Goal: Task Accomplishment & Management: Manage account settings

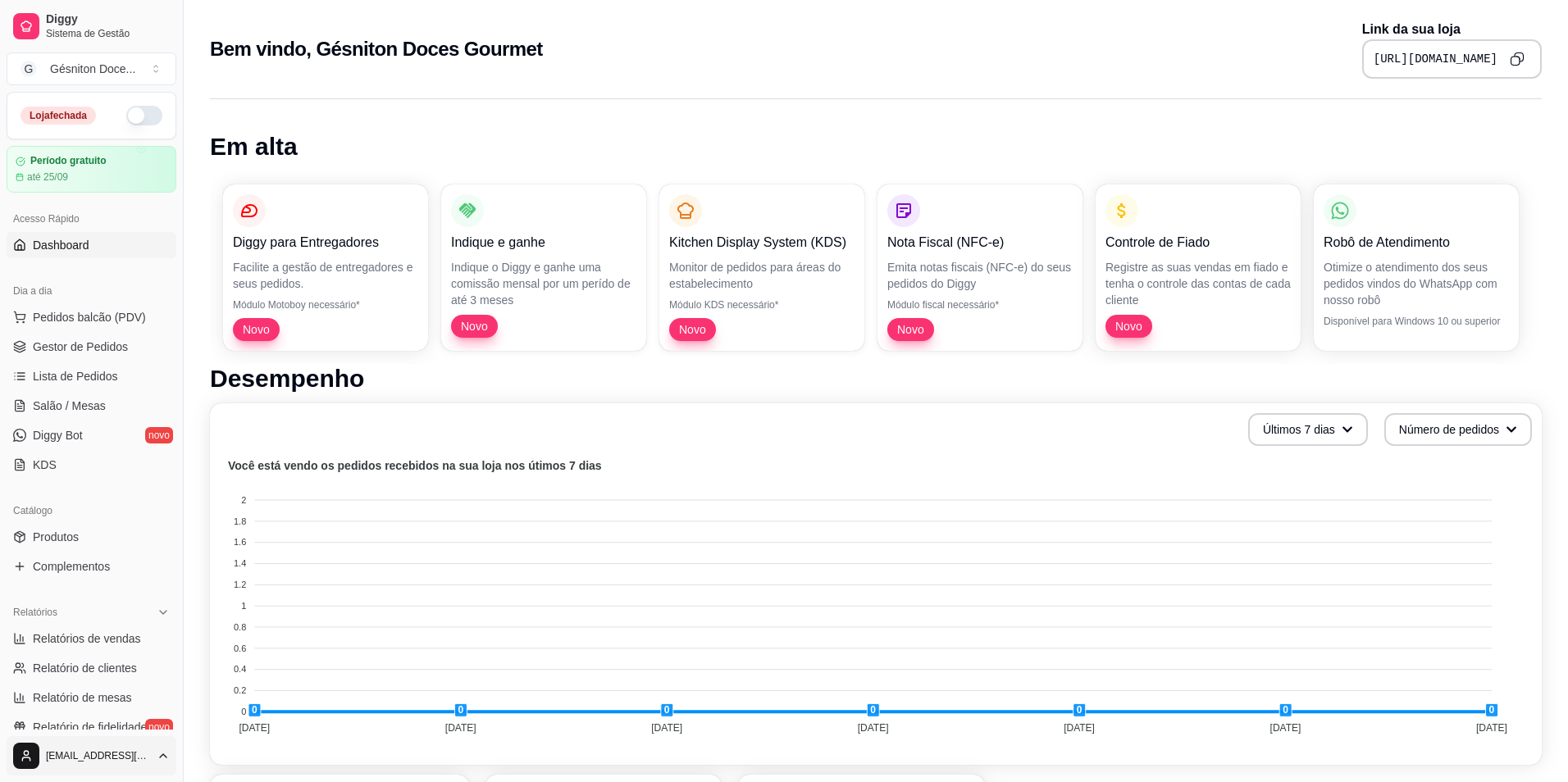
click at [52, 761] on html "Diggy Sistema de Gestão G Gésniton Doce ... Loja fechada Período gratuito até 2…" at bounding box center [784, 391] width 1568 height 782
click at [0, 386] on html "Diggy Sistema de Gestão G Gésniton Doce ... Loja fechada Período gratuito até 2…" at bounding box center [784, 391] width 1568 height 782
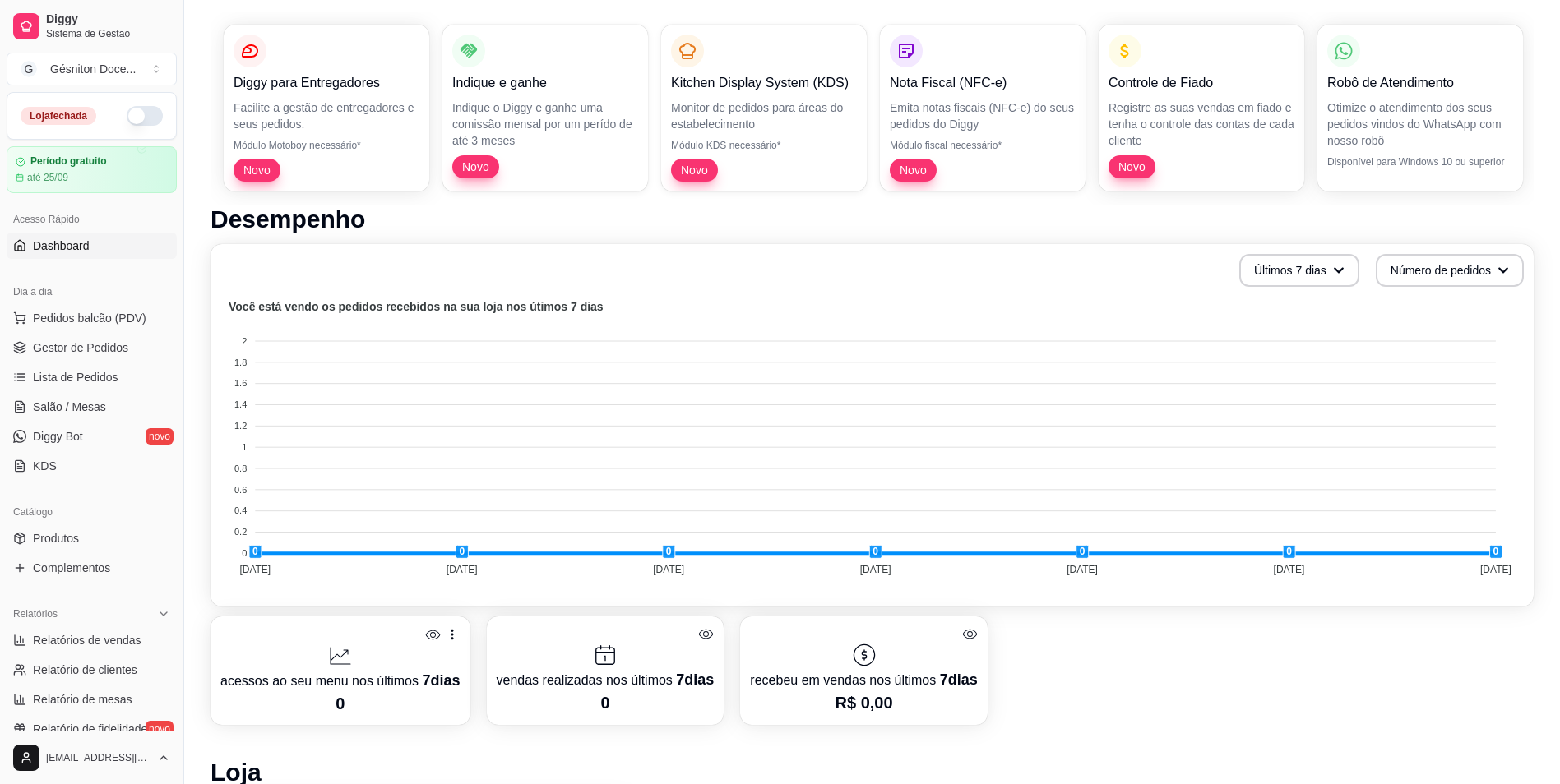
scroll to position [411, 0]
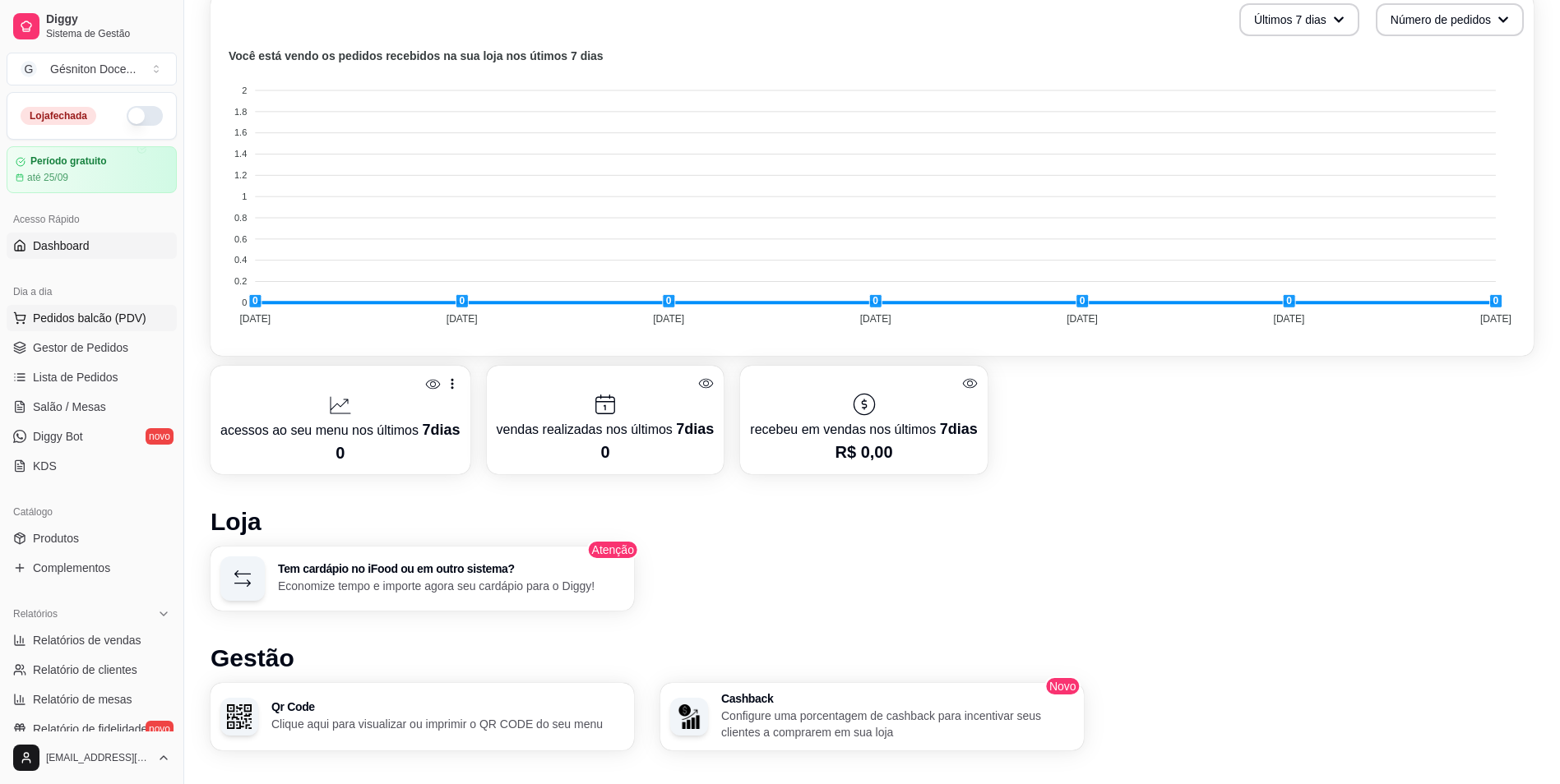
click at [53, 308] on button "Pedidos balcão (PDV)" at bounding box center [92, 318] width 170 height 27
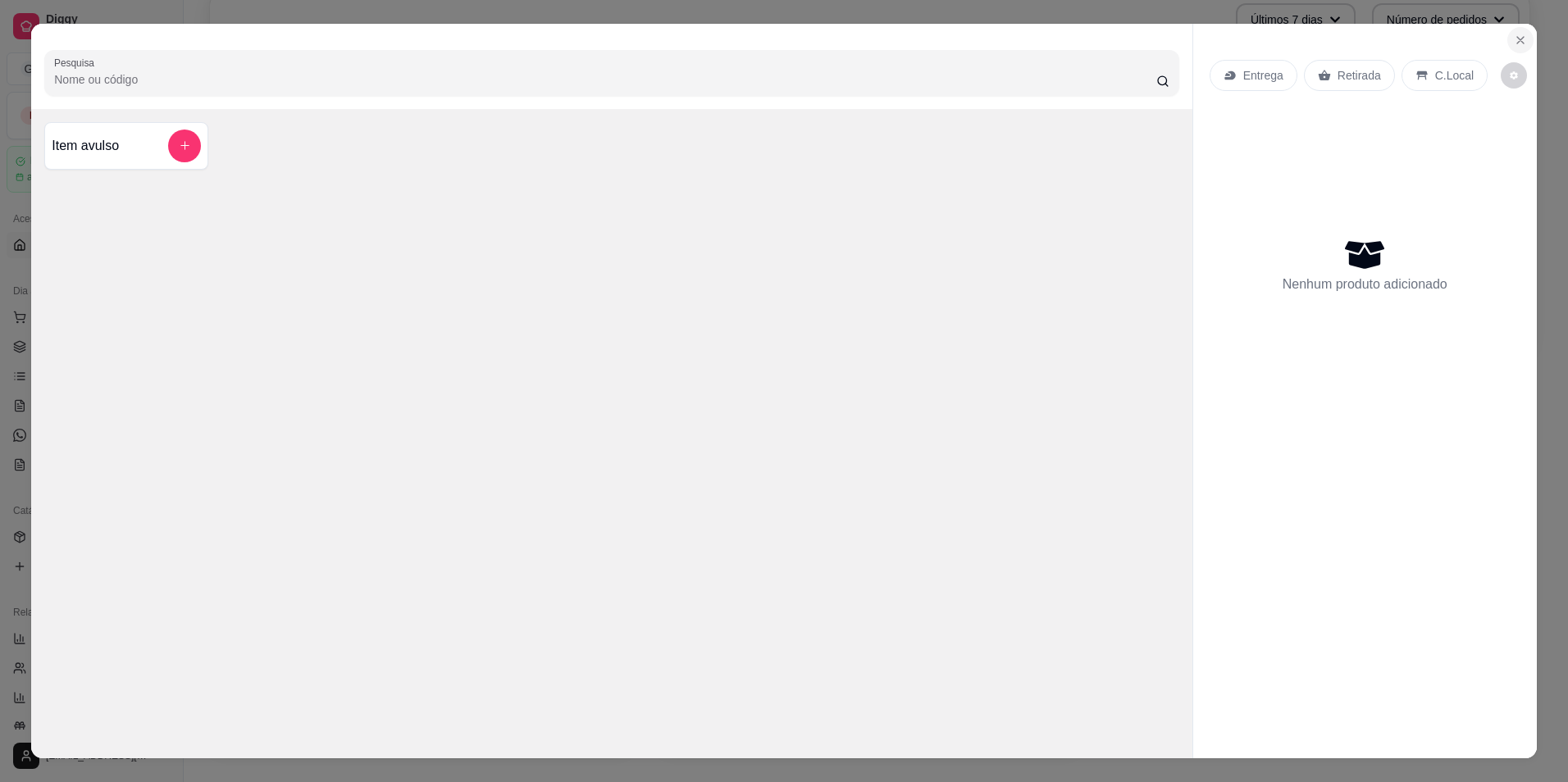
click at [1514, 37] on icon "Close" at bounding box center [1520, 39] width 13 height 13
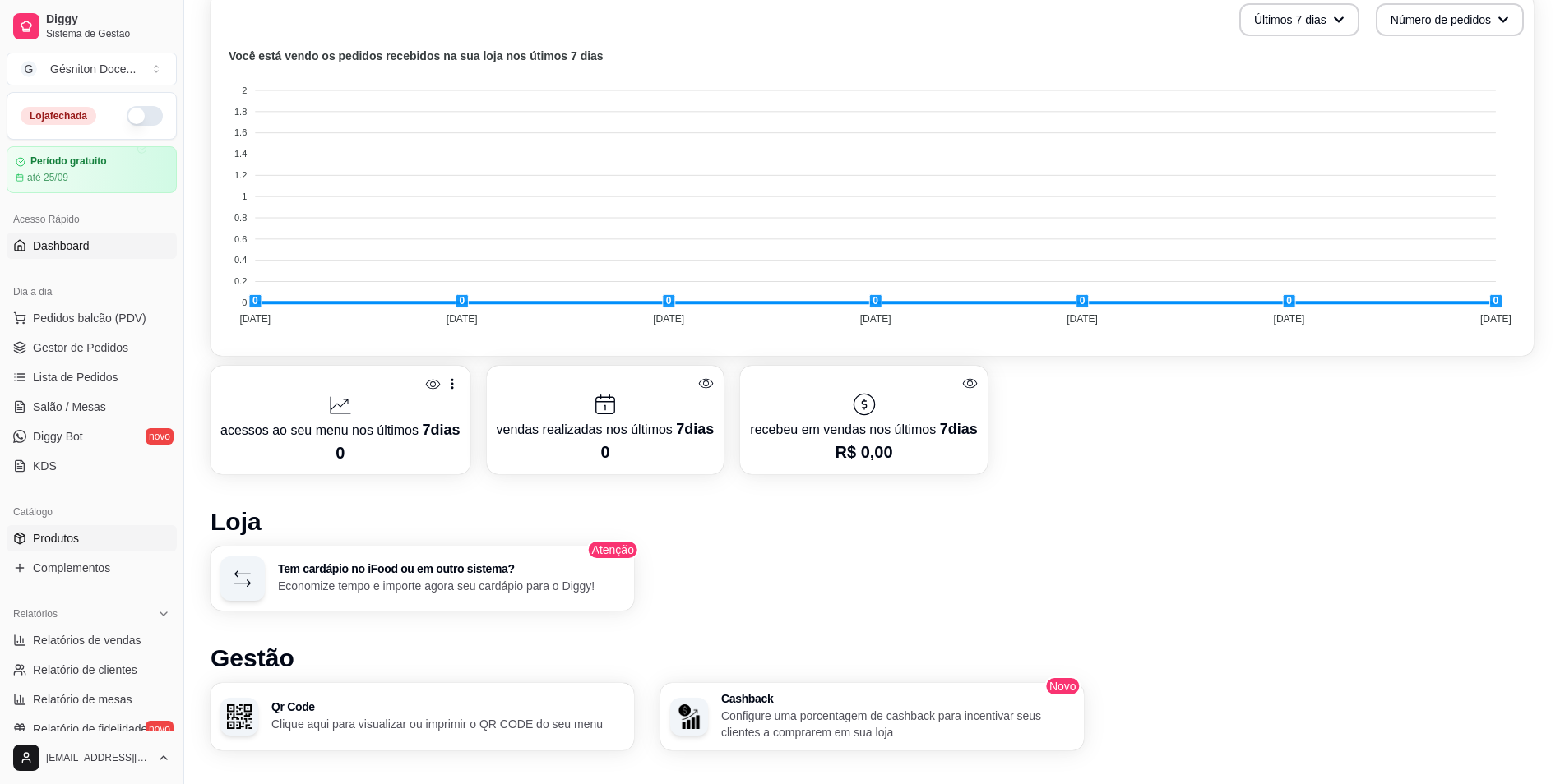
click at [43, 536] on span "Produtos" at bounding box center [56, 538] width 46 height 16
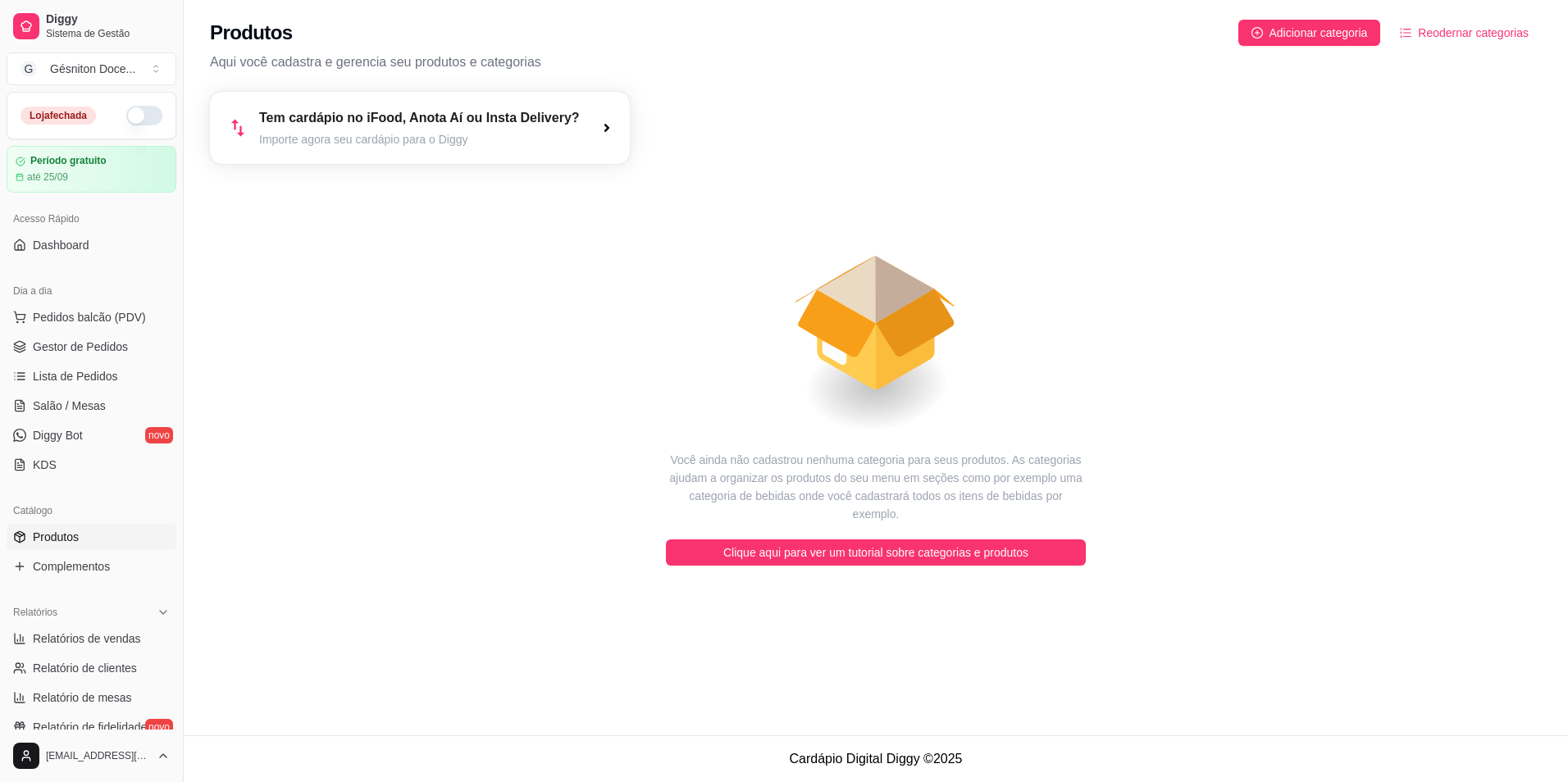
click at [315, 122] on article "Tem cardápio no iFood, Anota Aí ou Insta Delivery?" at bounding box center [419, 117] width 321 height 20
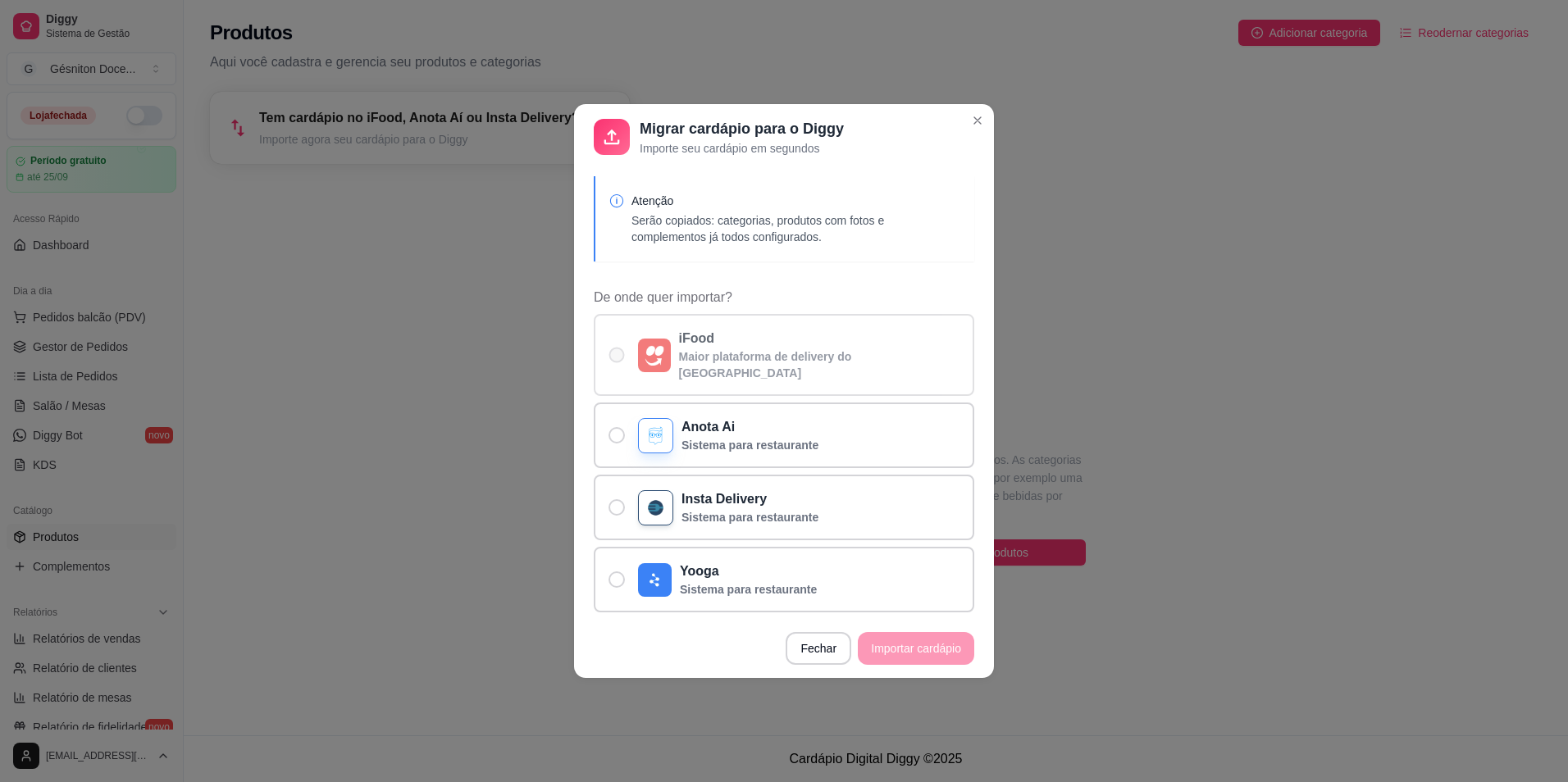
click at [743, 328] on label "iFood Maior plataforma de delivery do Brasil" at bounding box center [784, 355] width 381 height 82
click at [618, 358] on input "iFood Maior plataforma de delivery do Brasil" at bounding box center [613, 364] width 10 height 10
radio input "true"
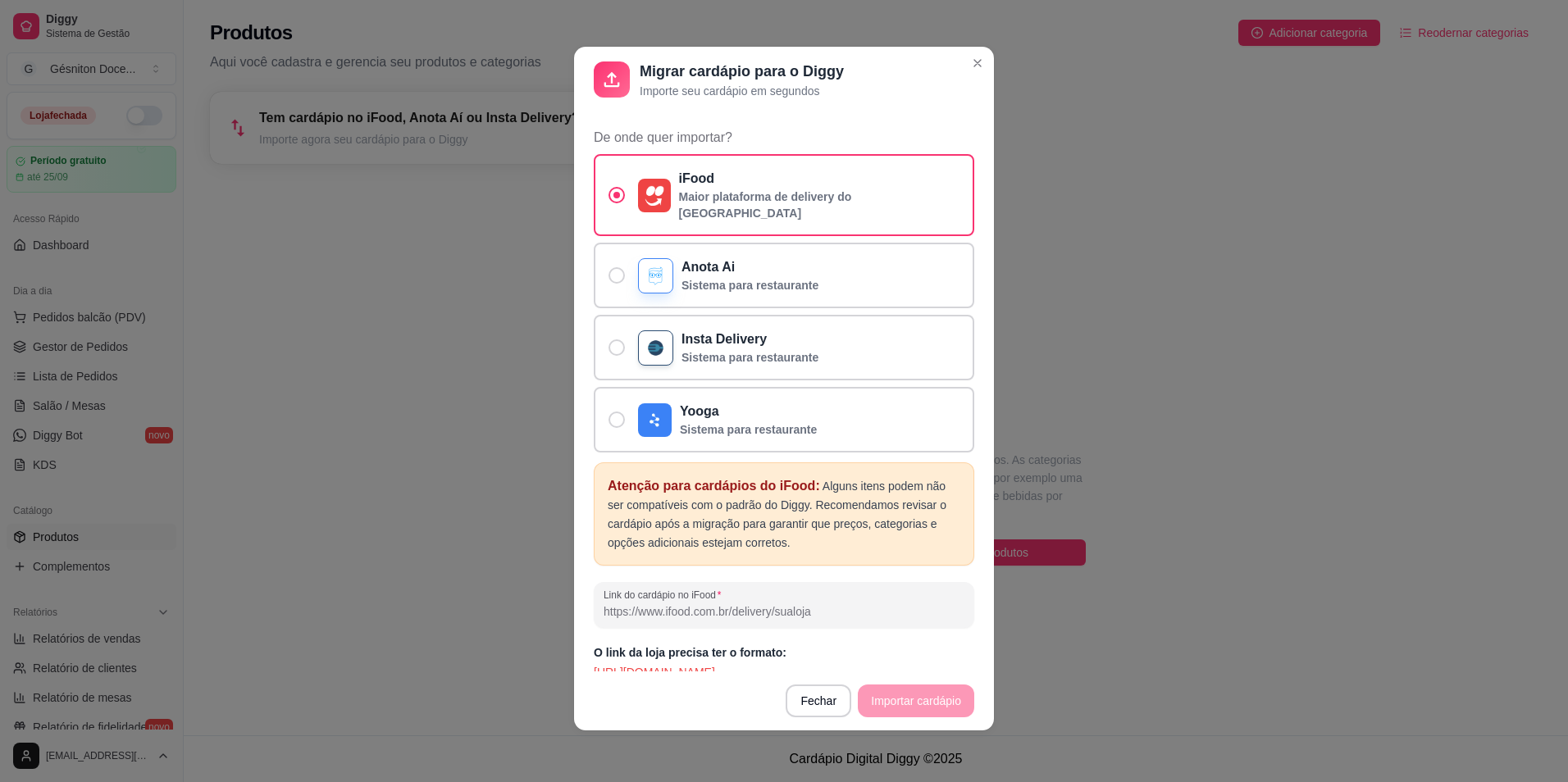
scroll to position [3, 0]
click at [736, 664] on p "https://www.ifood.com.br/delivery/comohamburgueria" at bounding box center [784, 671] width 381 height 16
drag, startPoint x: 762, startPoint y: 661, endPoint x: 815, endPoint y: 665, distance: 53.2
click at [815, 665] on div "Atenção Serão copiados: categorias, produtos com fotos e complementos já todos …" at bounding box center [784, 391] width 420 height 559
drag, startPoint x: 815, startPoint y: 665, endPoint x: 838, endPoint y: 664, distance: 23.0
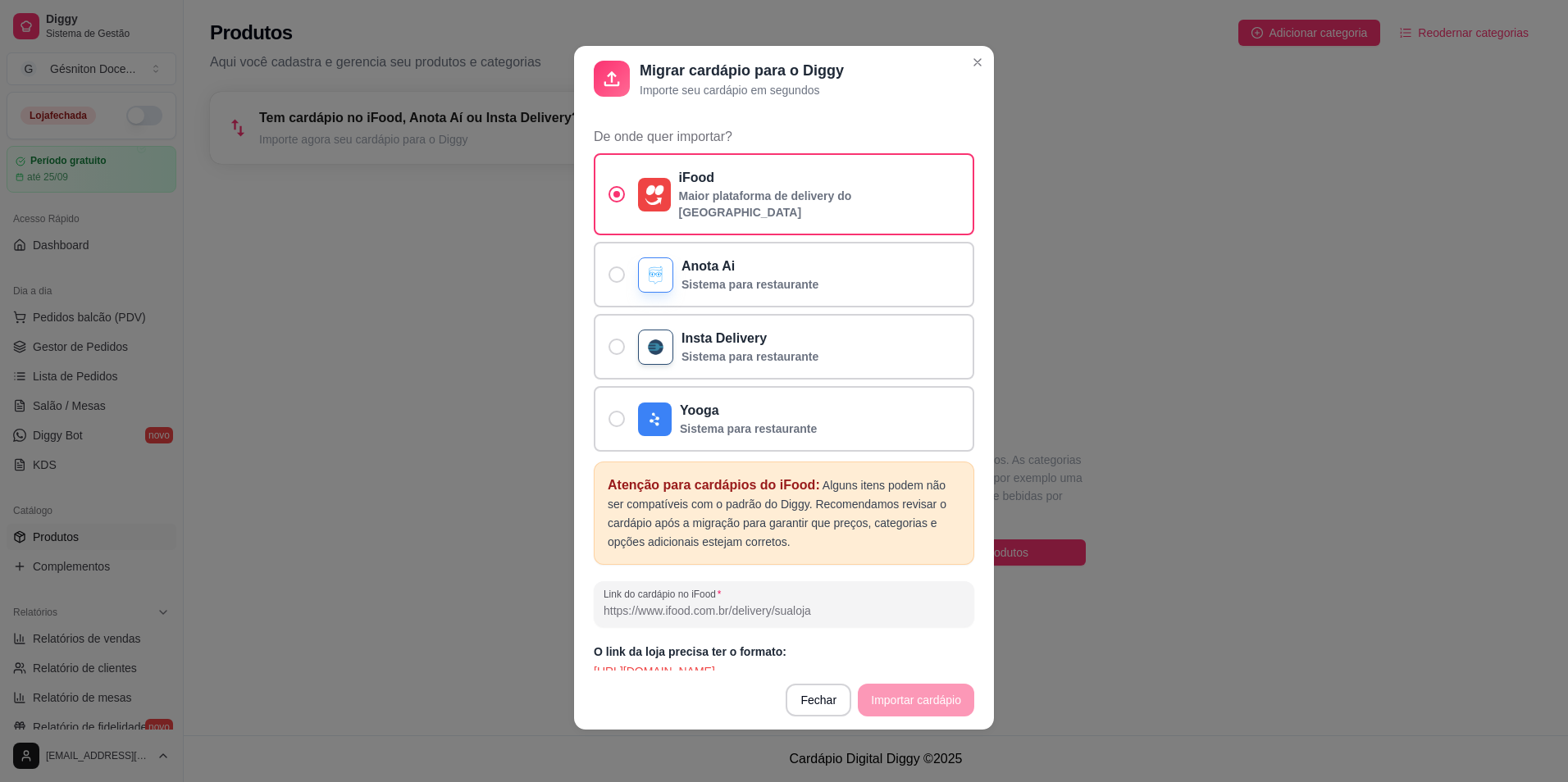
click at [838, 664] on p "https://www.ifood.com.br/delivery/comohamburgueria" at bounding box center [784, 671] width 381 height 16
click at [724, 603] on input "Link do cardápio no iFood" at bounding box center [784, 611] width 361 height 16
click at [649, 603] on input "Link do cardápio no iFood" at bounding box center [784, 611] width 361 height 16
paste input "http://www.ifood.com.br/delivery/betim-mg/gesniton-doces-gourmet-vila-das-flore…"
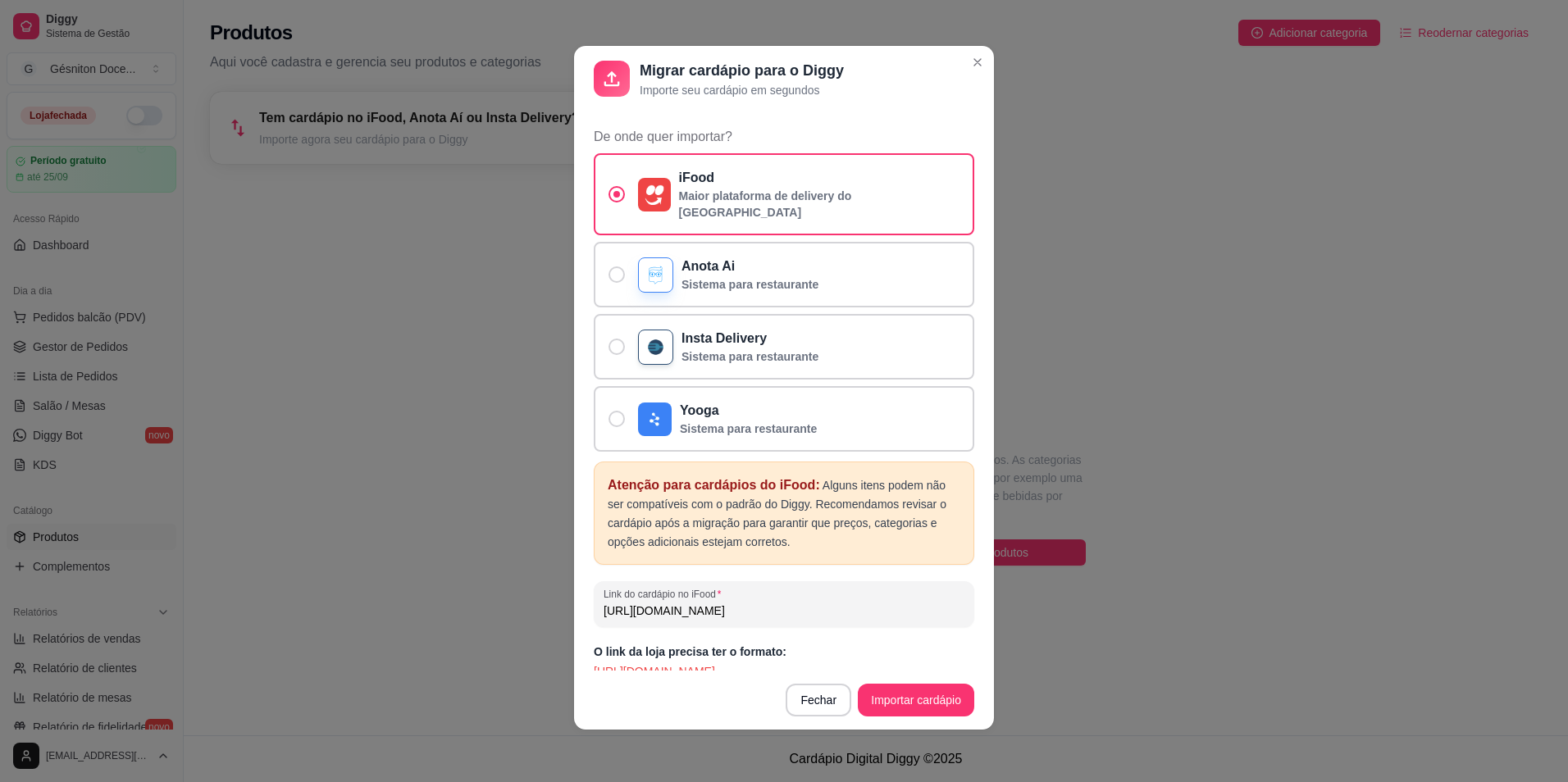
type input "http://www.ifood.com.br/delivery/betim-mg/gesniton-doces-gourmet-vila-das-flore…"
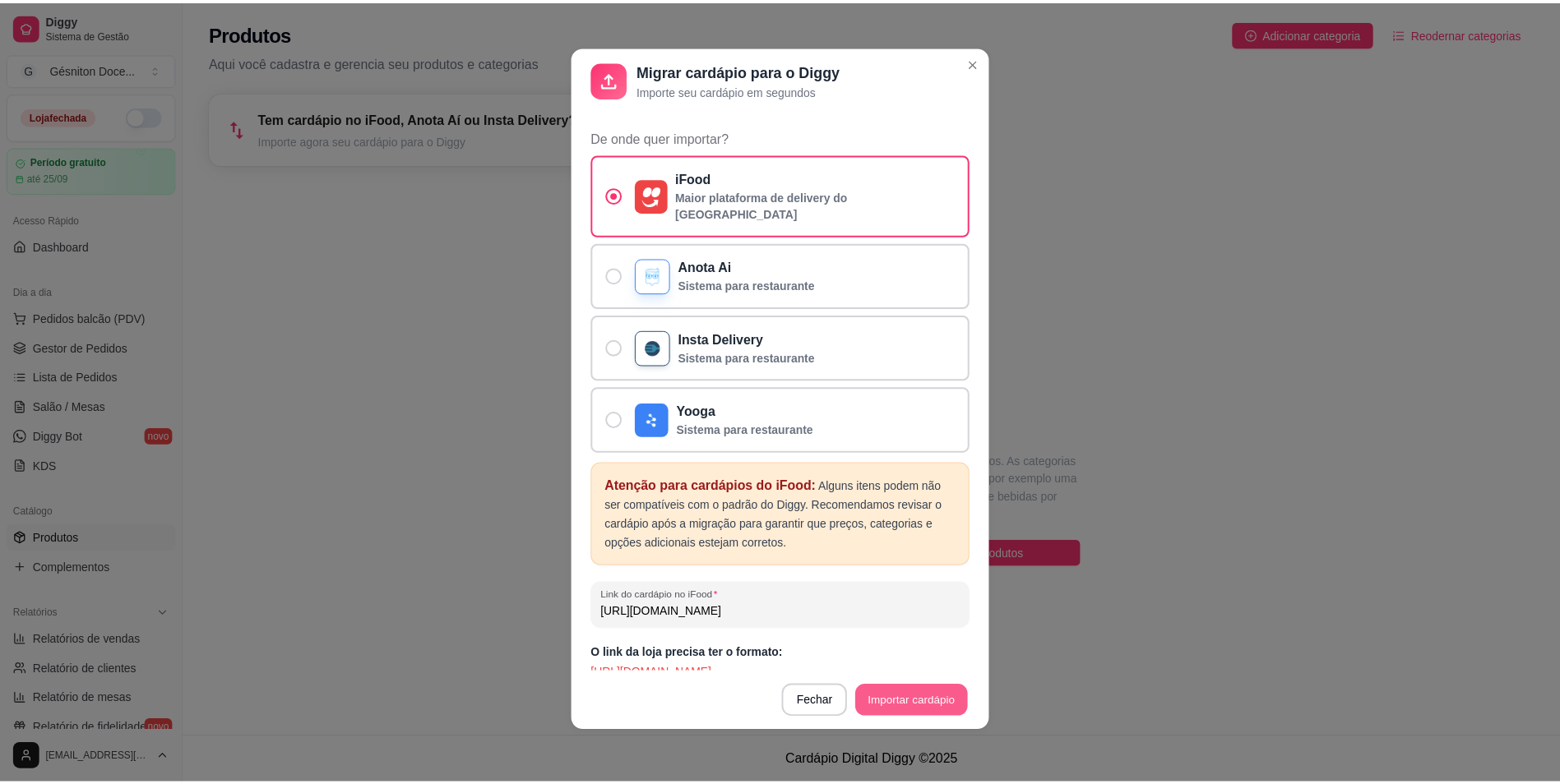
scroll to position [0, 0]
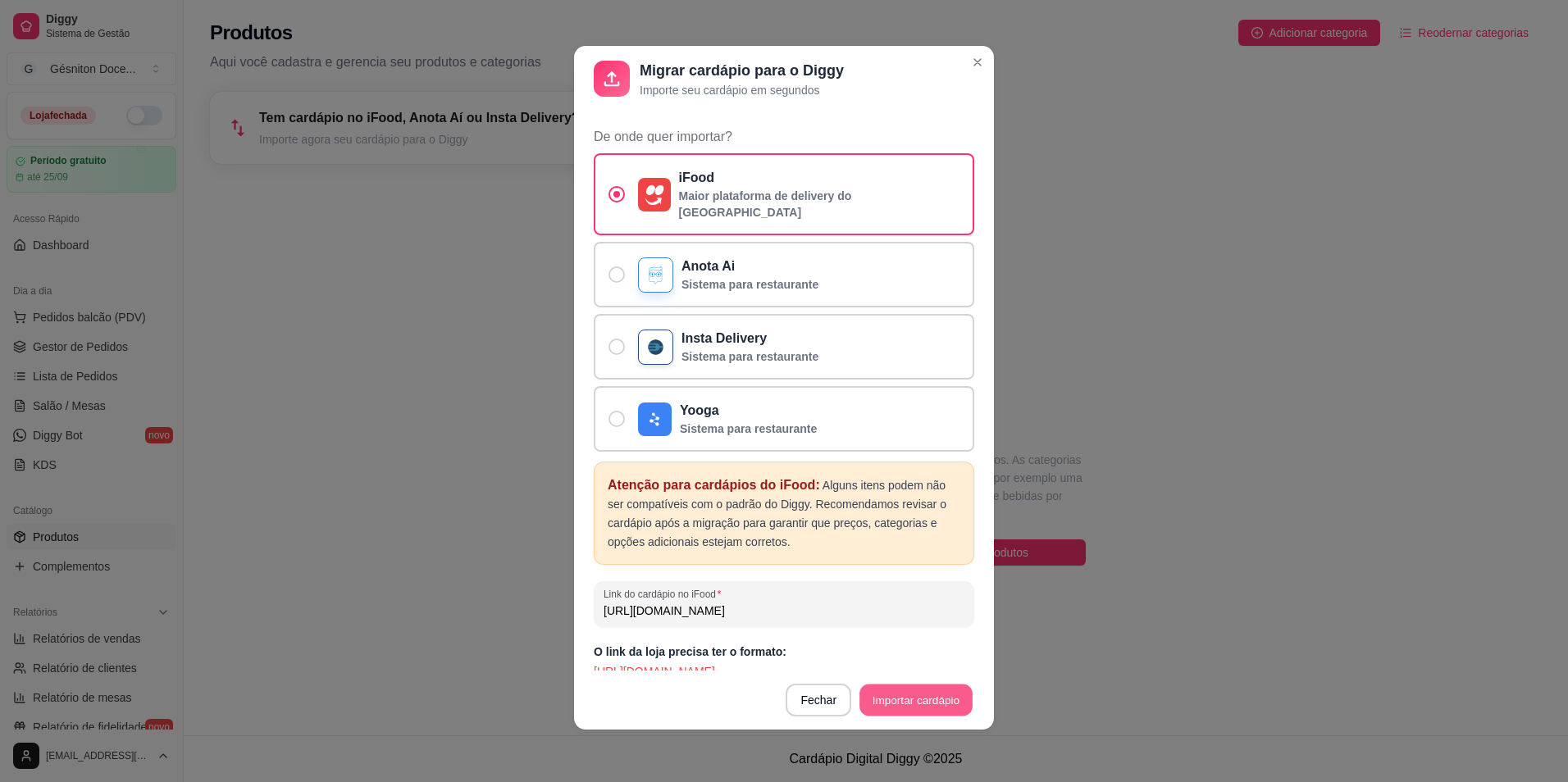
click at [899, 696] on button "Importar cardápio" at bounding box center [915, 701] width 112 height 32
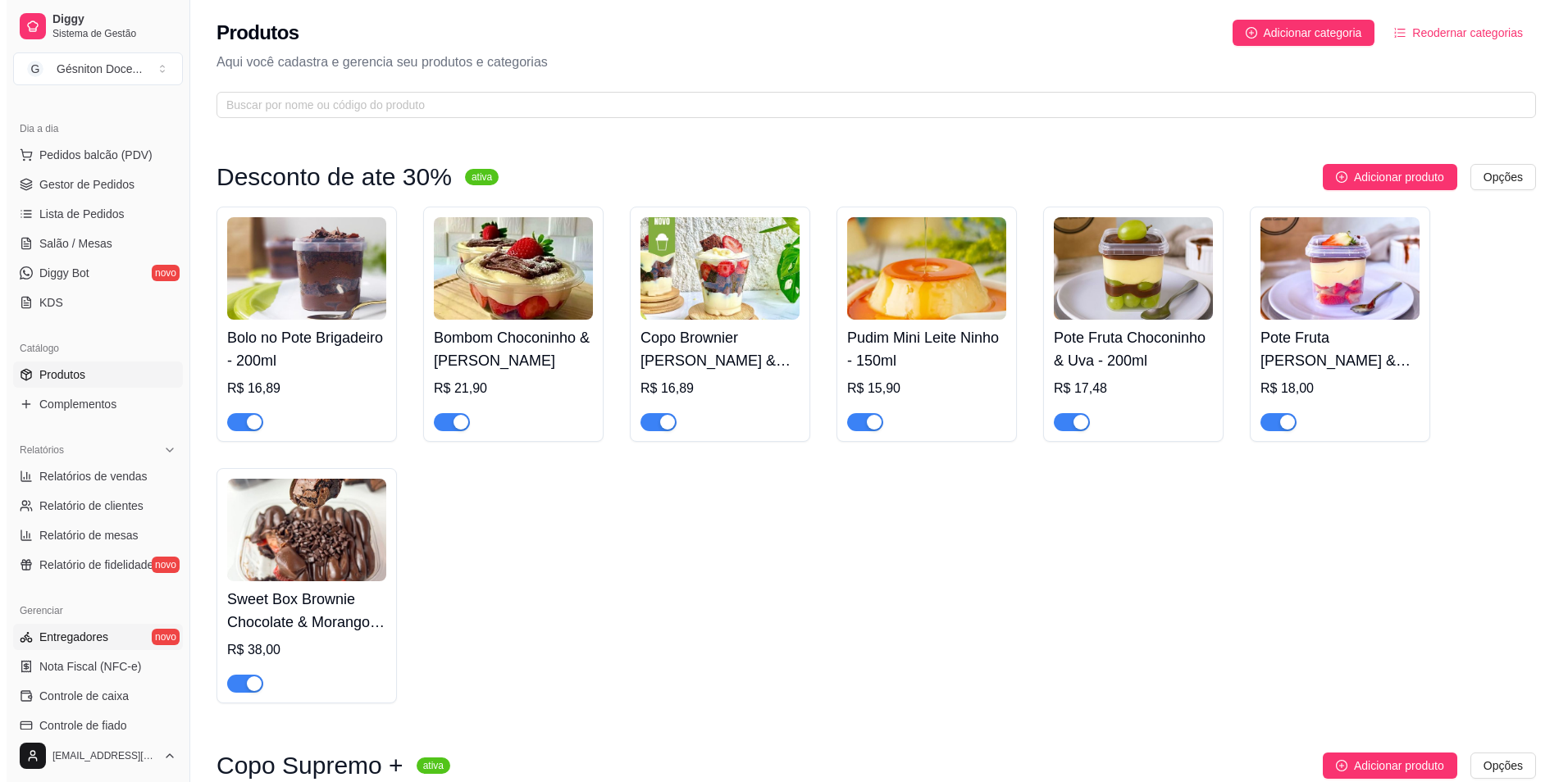
scroll to position [164, 0]
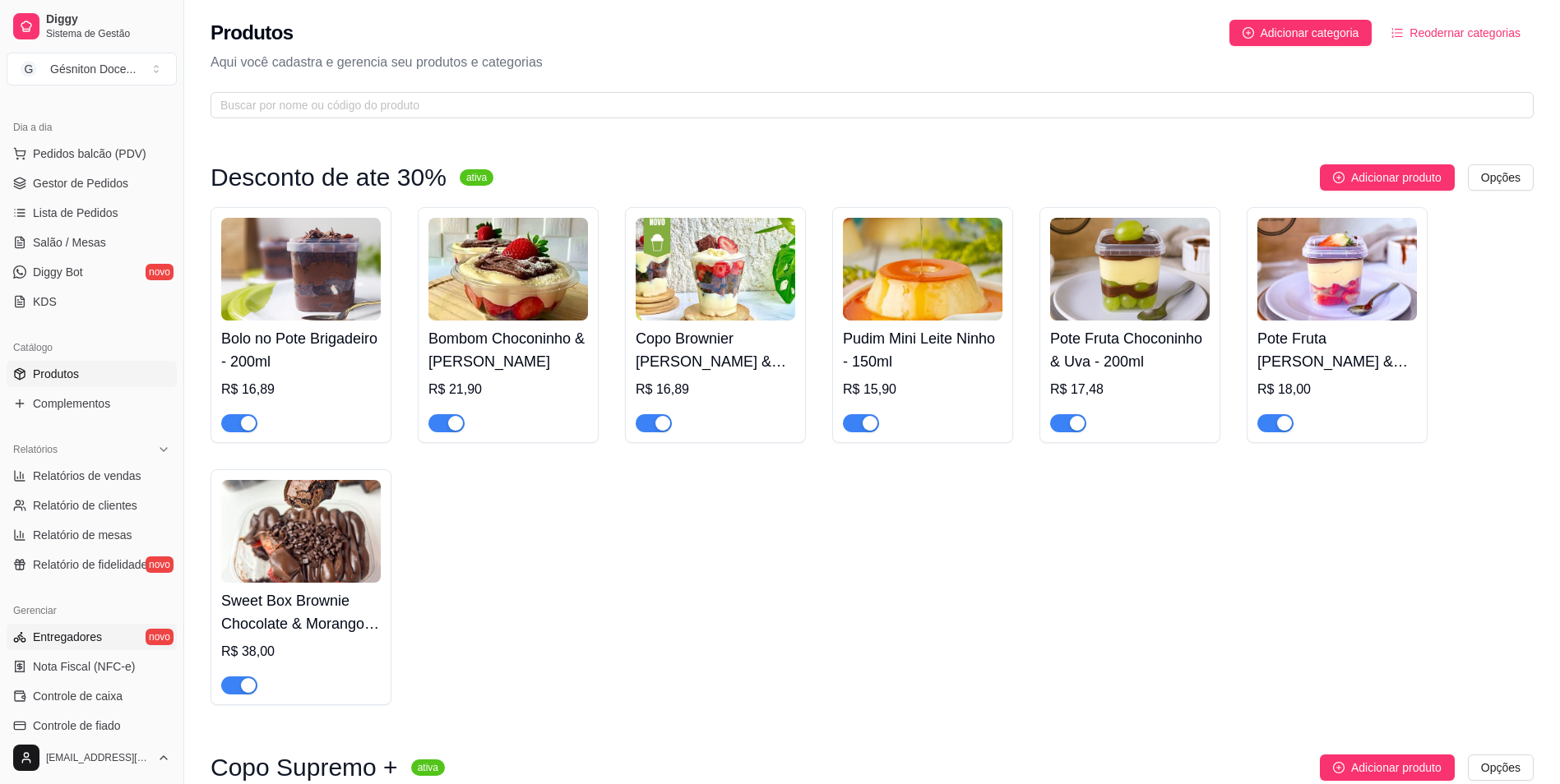
click at [101, 634] on link "Entregadores novo" at bounding box center [92, 637] width 170 height 27
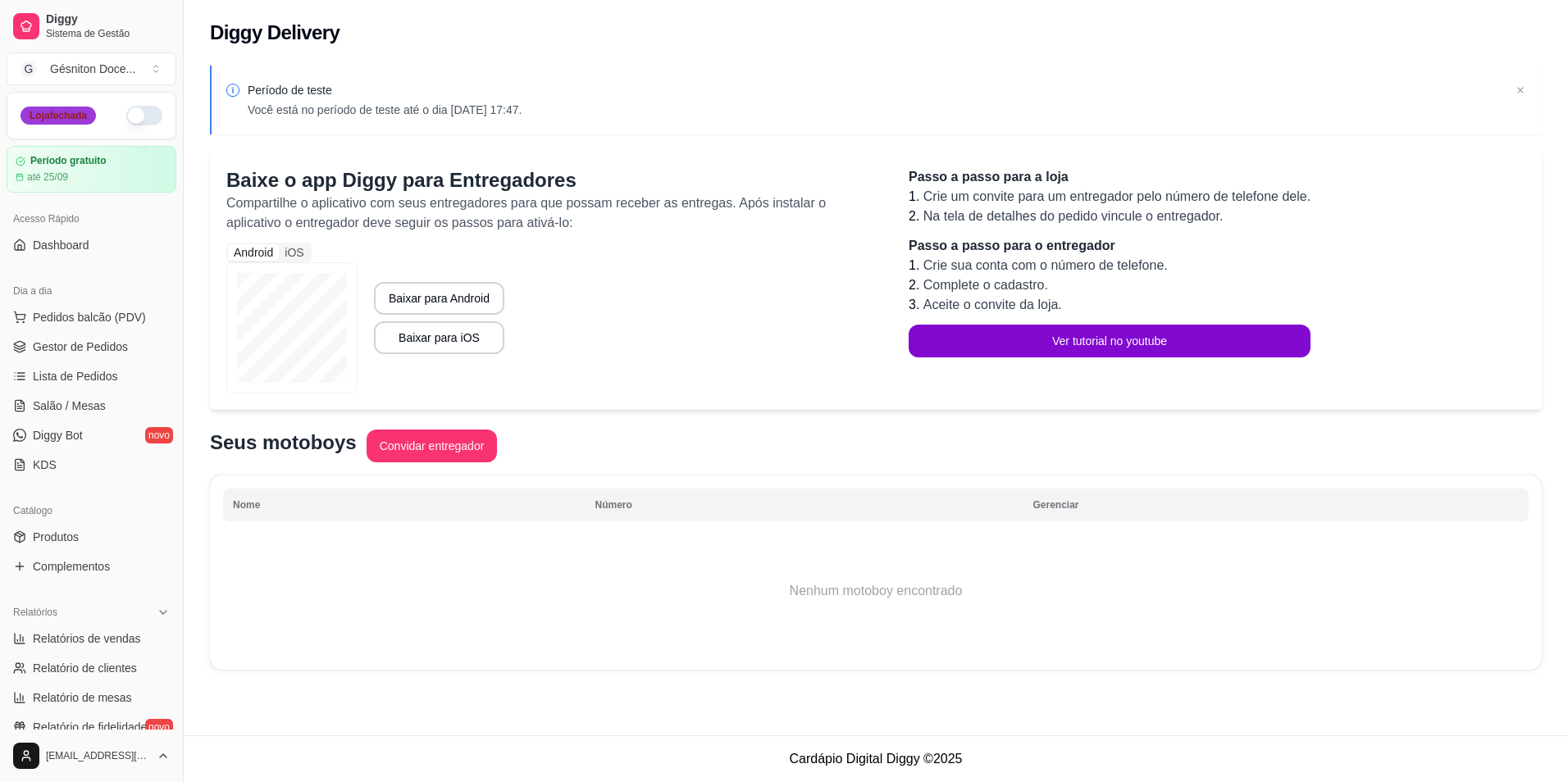
click at [75, 111] on div "Loja fechada" at bounding box center [58, 115] width 75 height 18
click at [75, 348] on span "Gestor de Pedidos" at bounding box center [80, 346] width 95 height 16
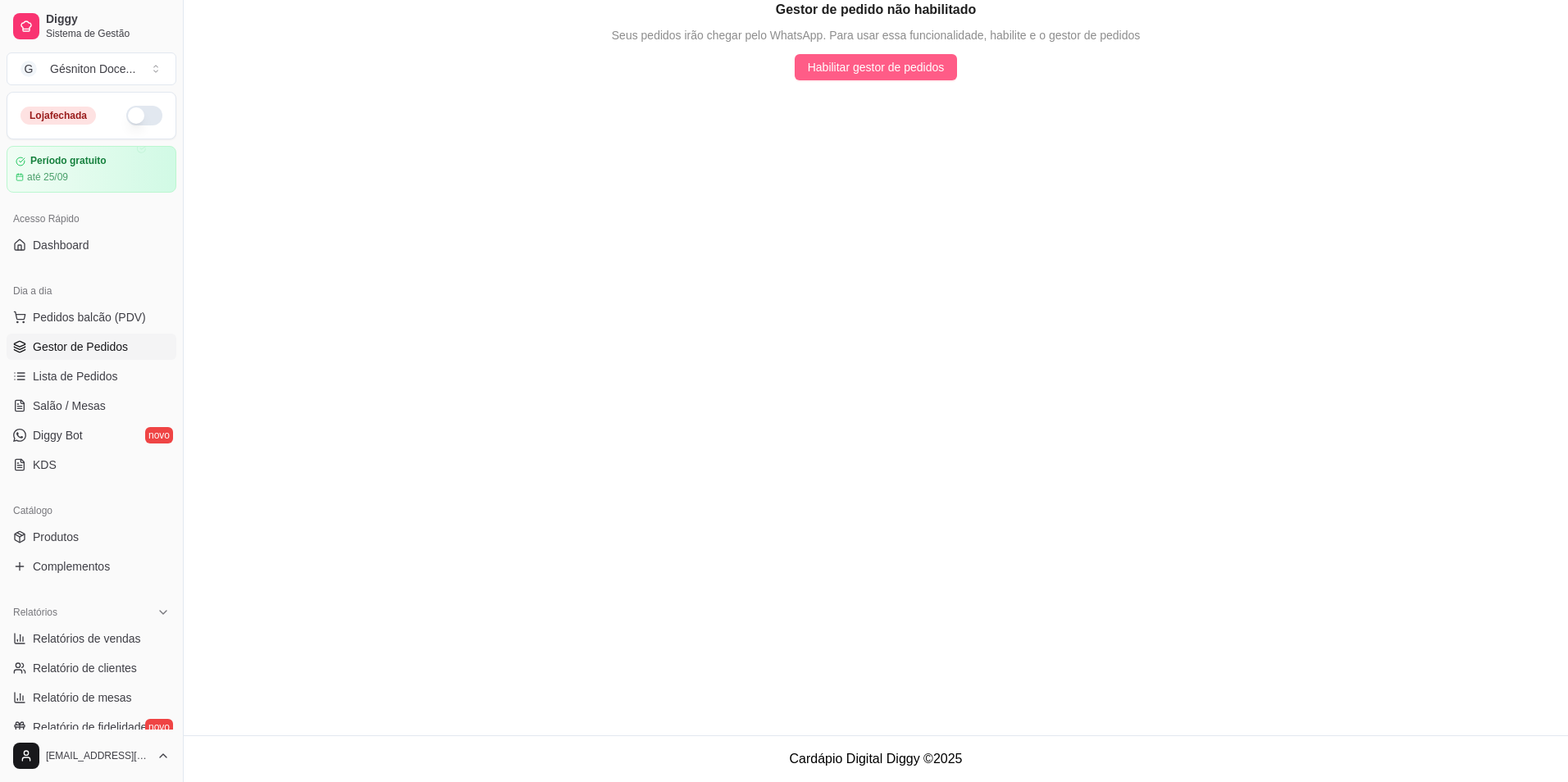
click at [901, 66] on span "Habilitar gestor de pedidos" at bounding box center [876, 67] width 137 height 18
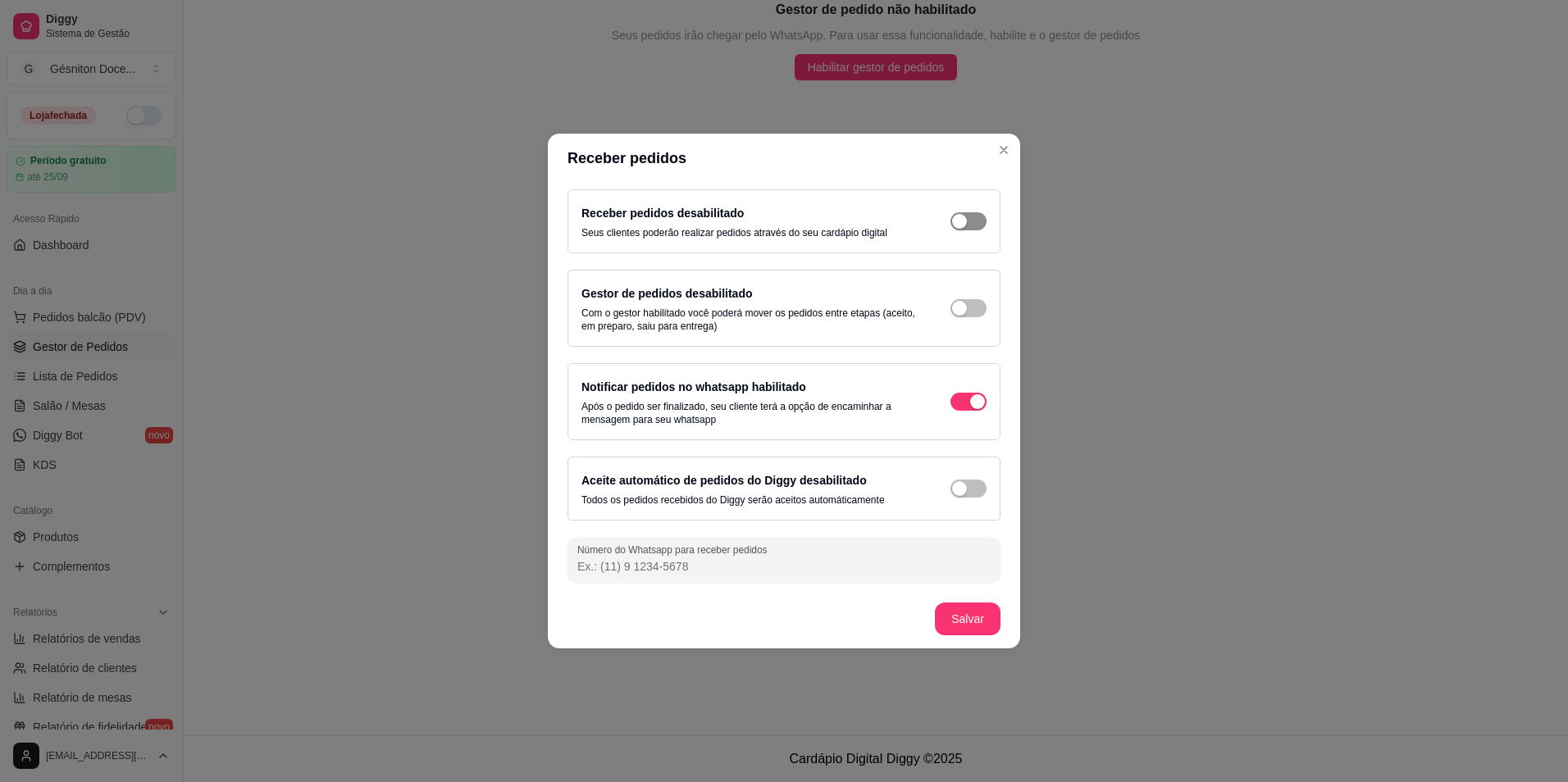
click at [971, 226] on span "button" at bounding box center [968, 221] width 36 height 18
drag, startPoint x: 968, startPoint y: 308, endPoint x: 968, endPoint y: 327, distance: 19.0
click at [969, 310] on button "button" at bounding box center [968, 308] width 36 height 18
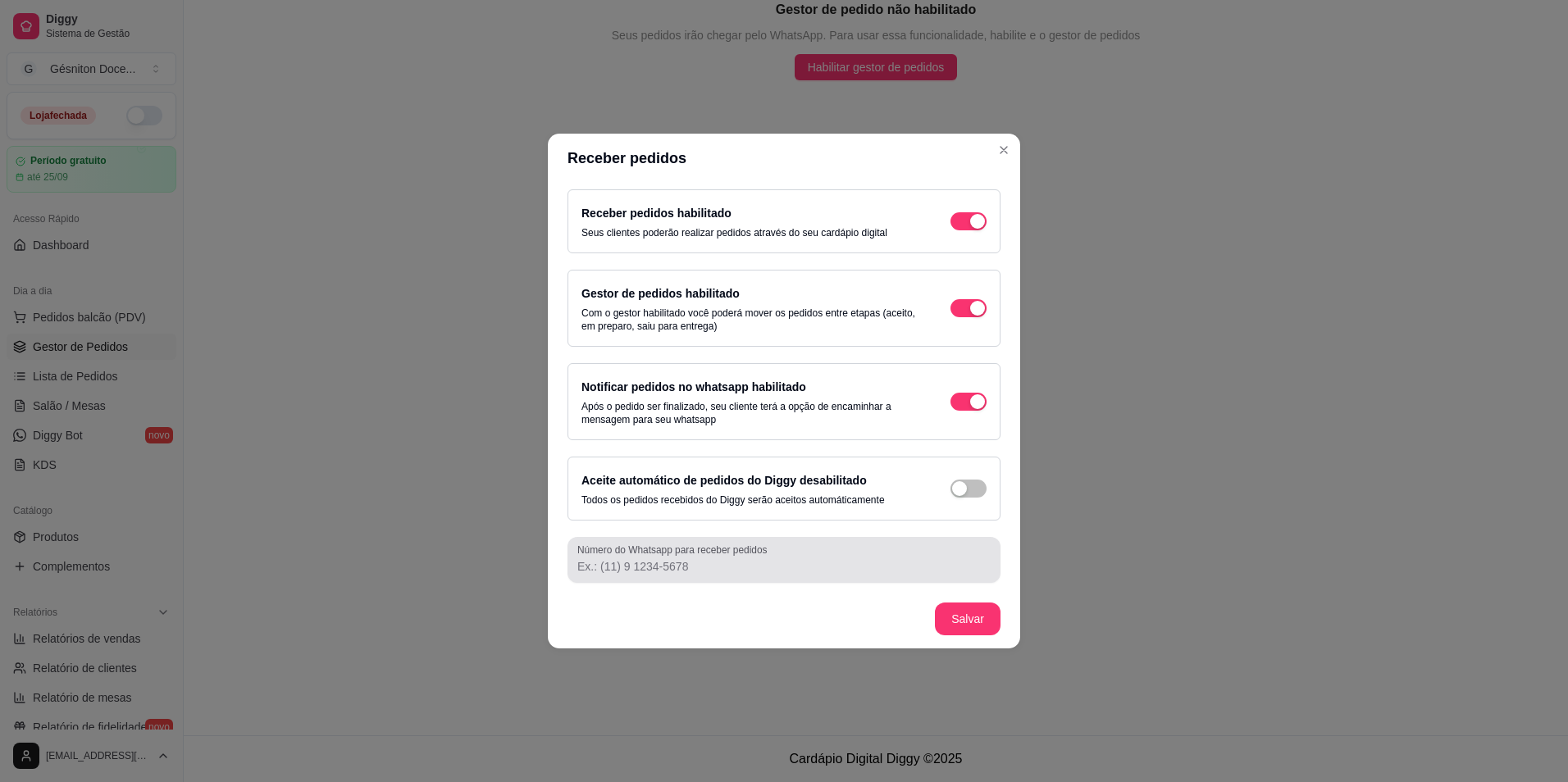
click at [888, 580] on div "Número do Whatsapp para receber pedidos" at bounding box center [784, 560] width 433 height 46
type input "(31) 9 9886-5138"
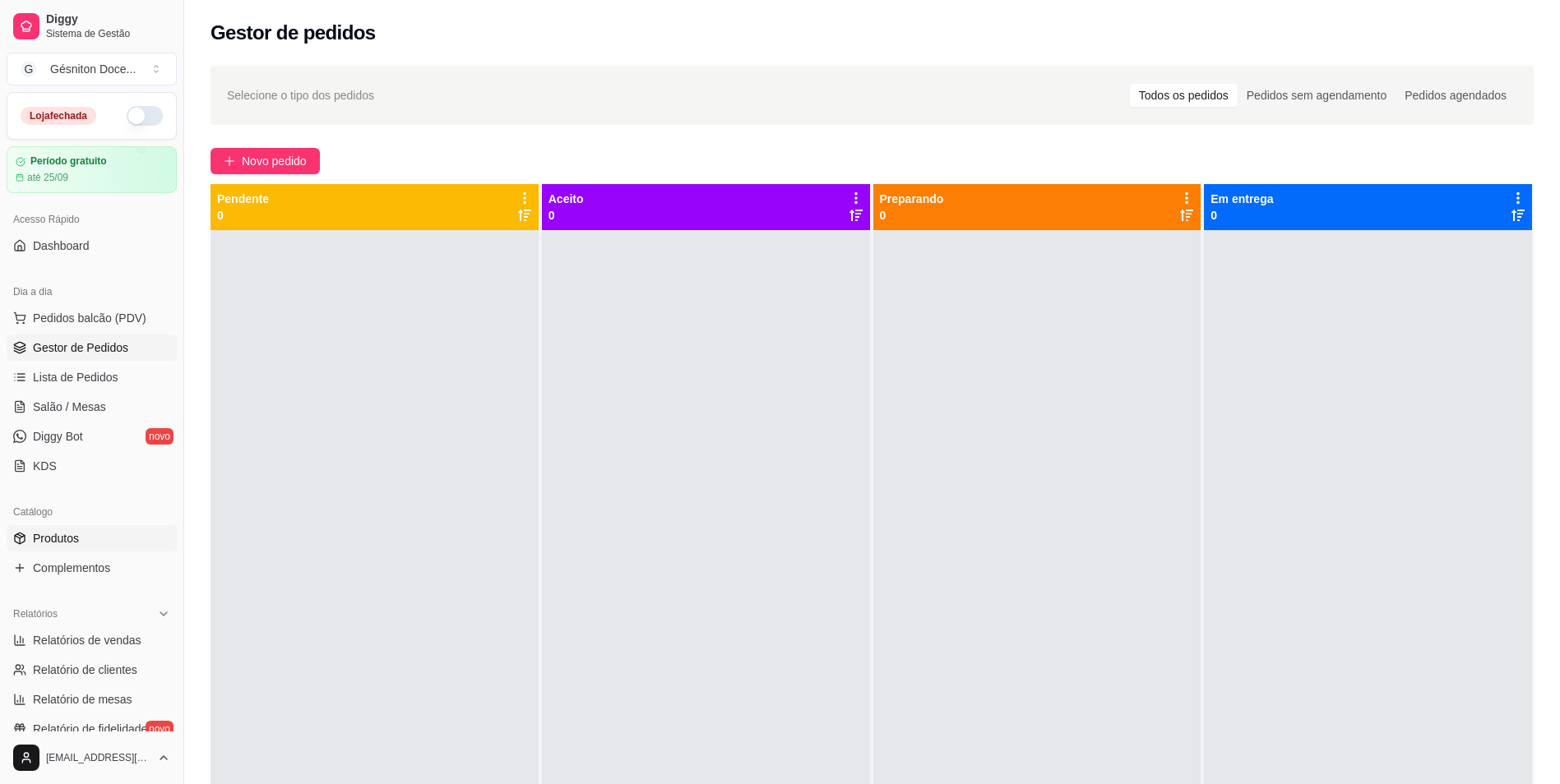
click at [77, 543] on span "Produtos" at bounding box center [56, 538] width 46 height 16
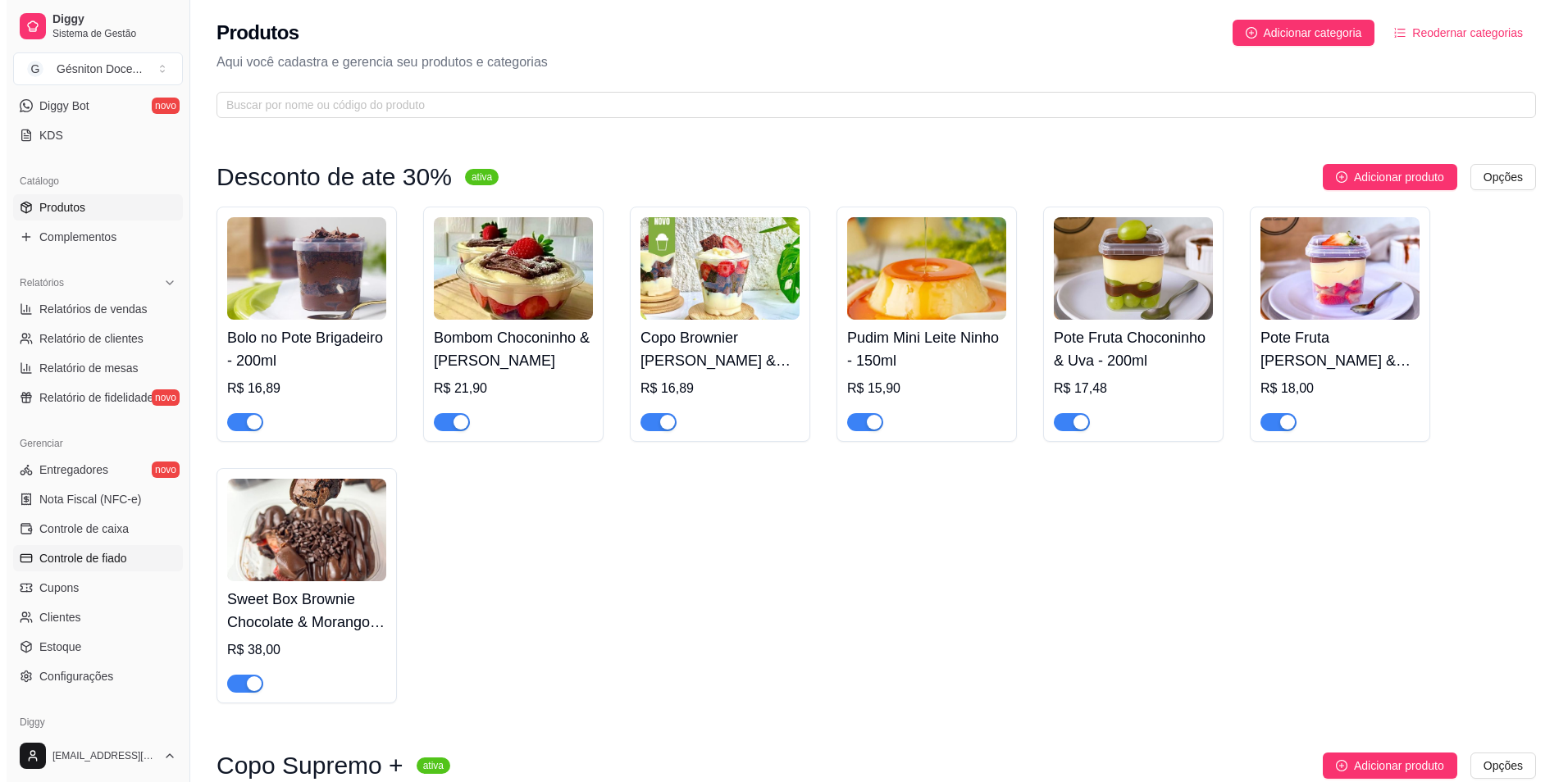
scroll to position [398, 0]
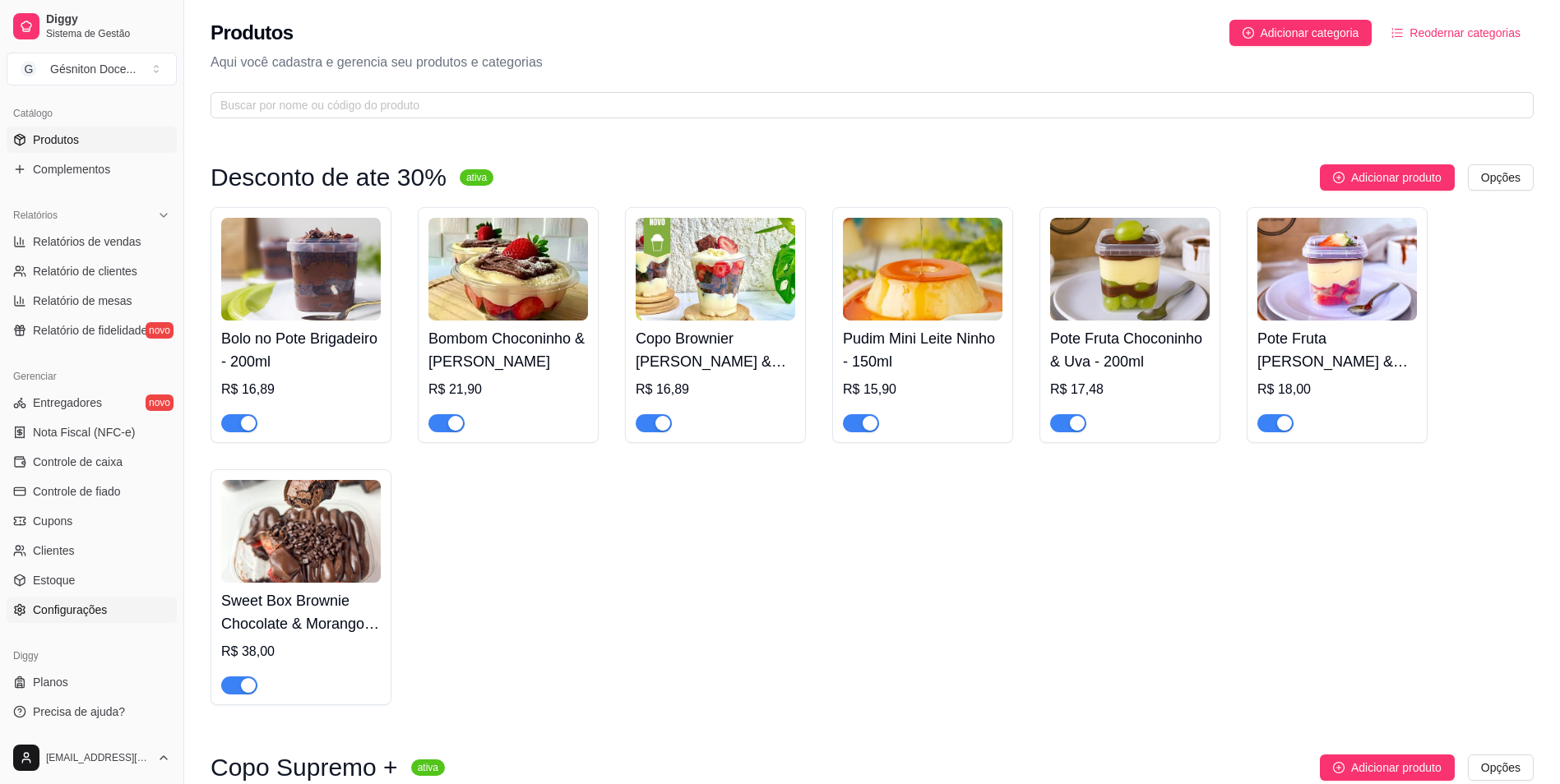
click at [75, 612] on span "Configurações" at bounding box center [70, 609] width 74 height 16
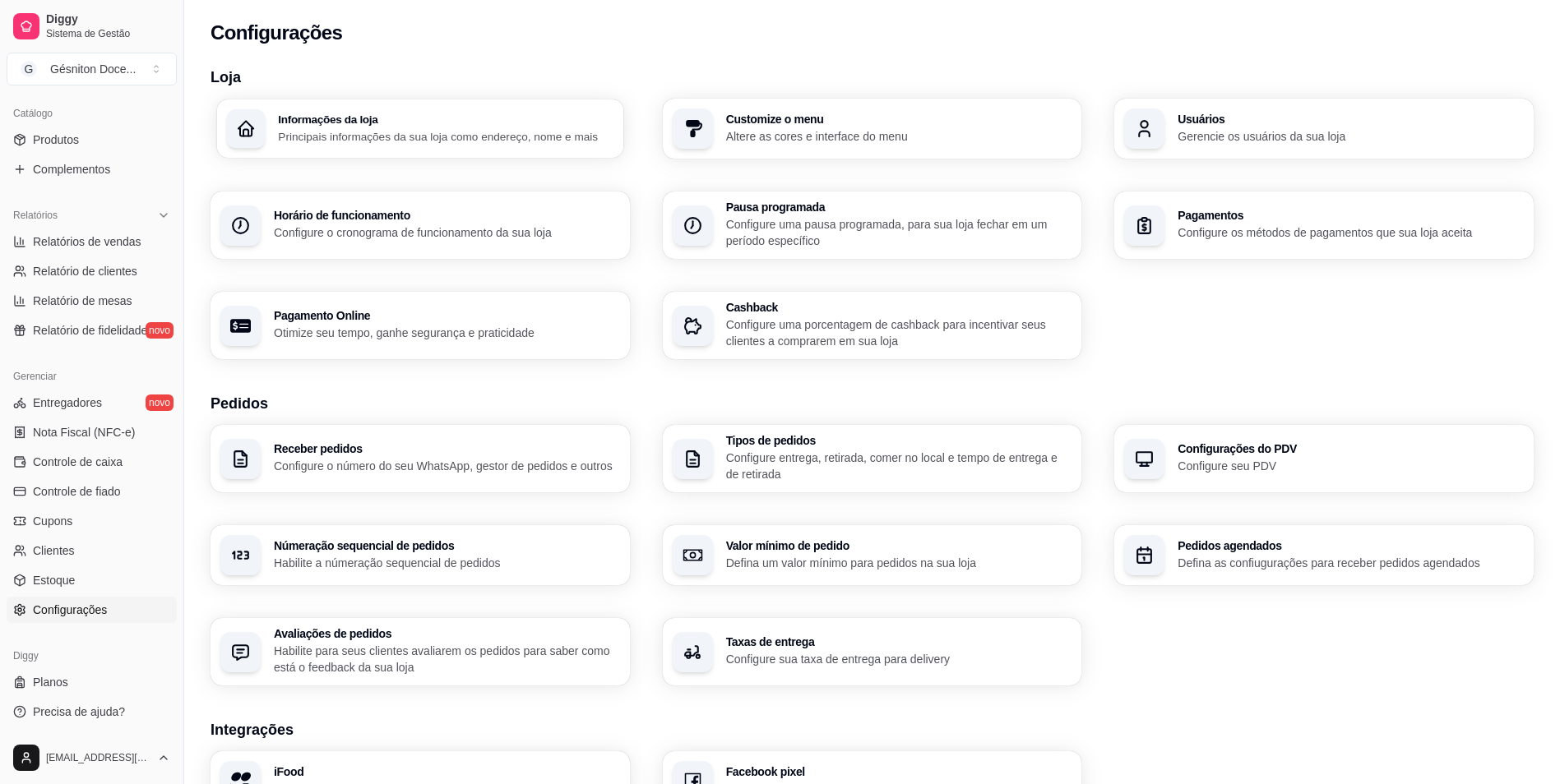
click at [393, 139] on p "Principais informações da sua loja como endereço, nome e mais" at bounding box center [445, 136] width 335 height 15
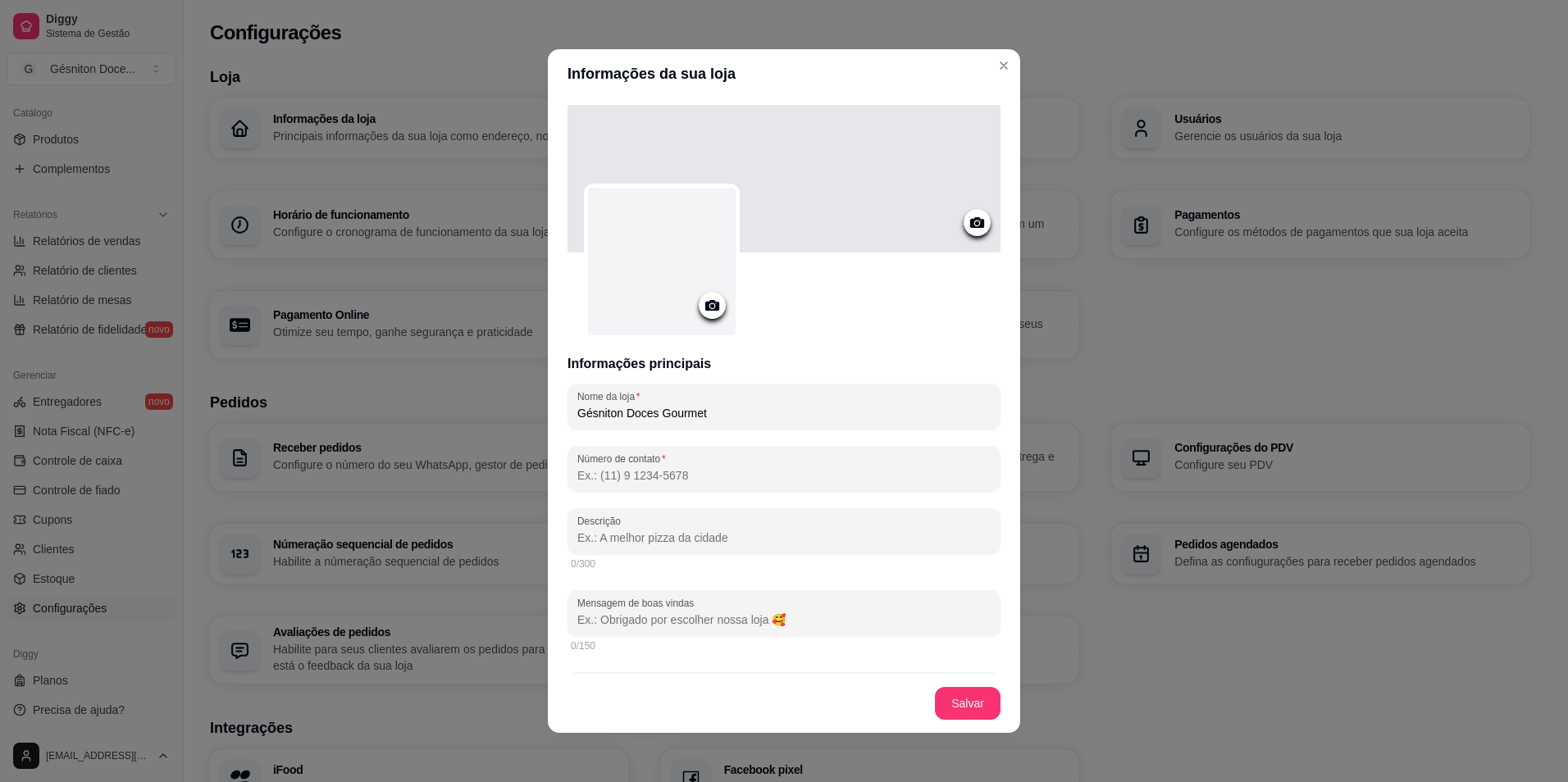
click at [674, 474] on input "Número de contato" at bounding box center [784, 475] width 413 height 16
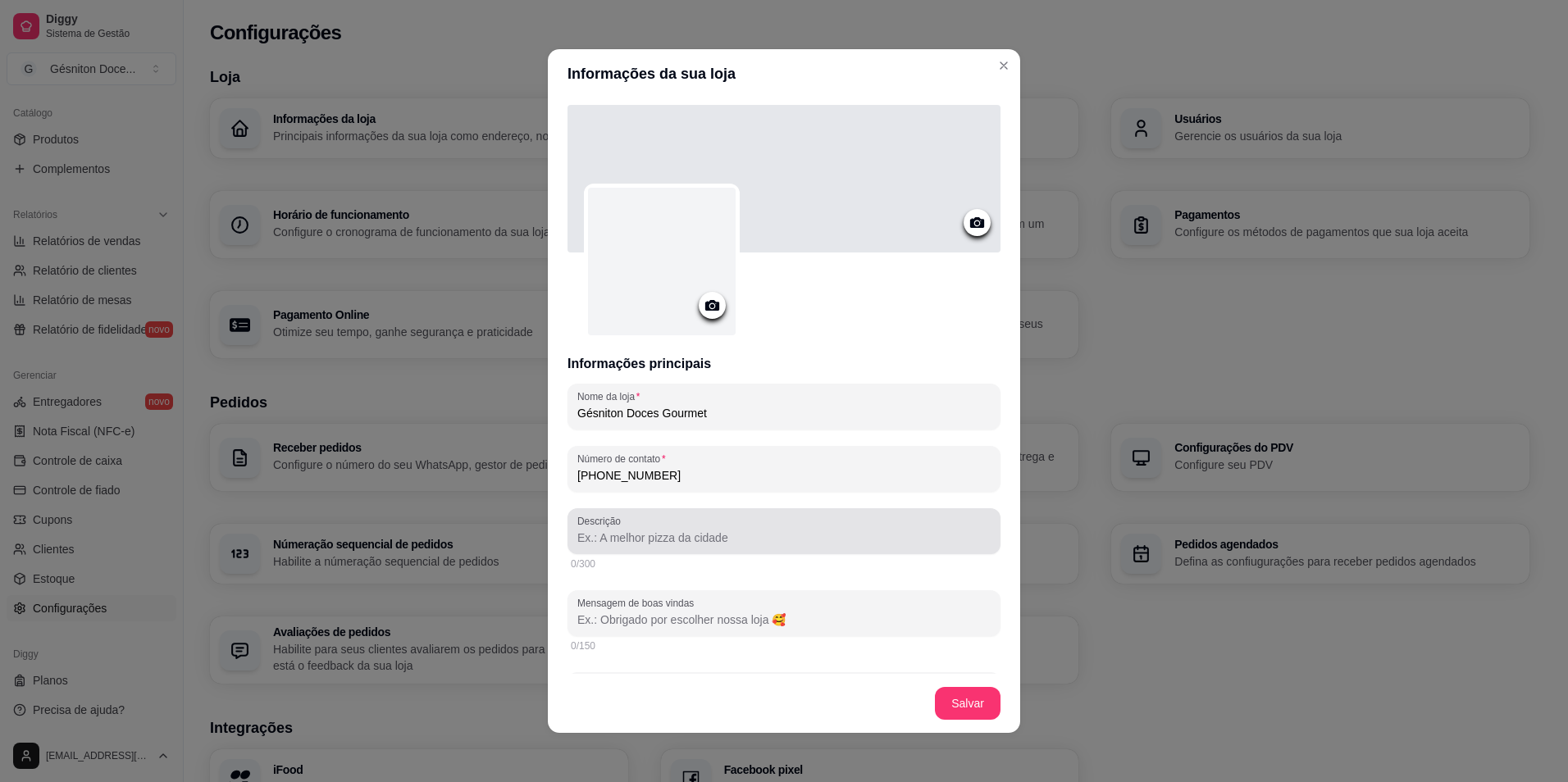
type input "(31) 9 9886-5138"
click at [659, 534] on input "Descrição" at bounding box center [784, 538] width 413 height 16
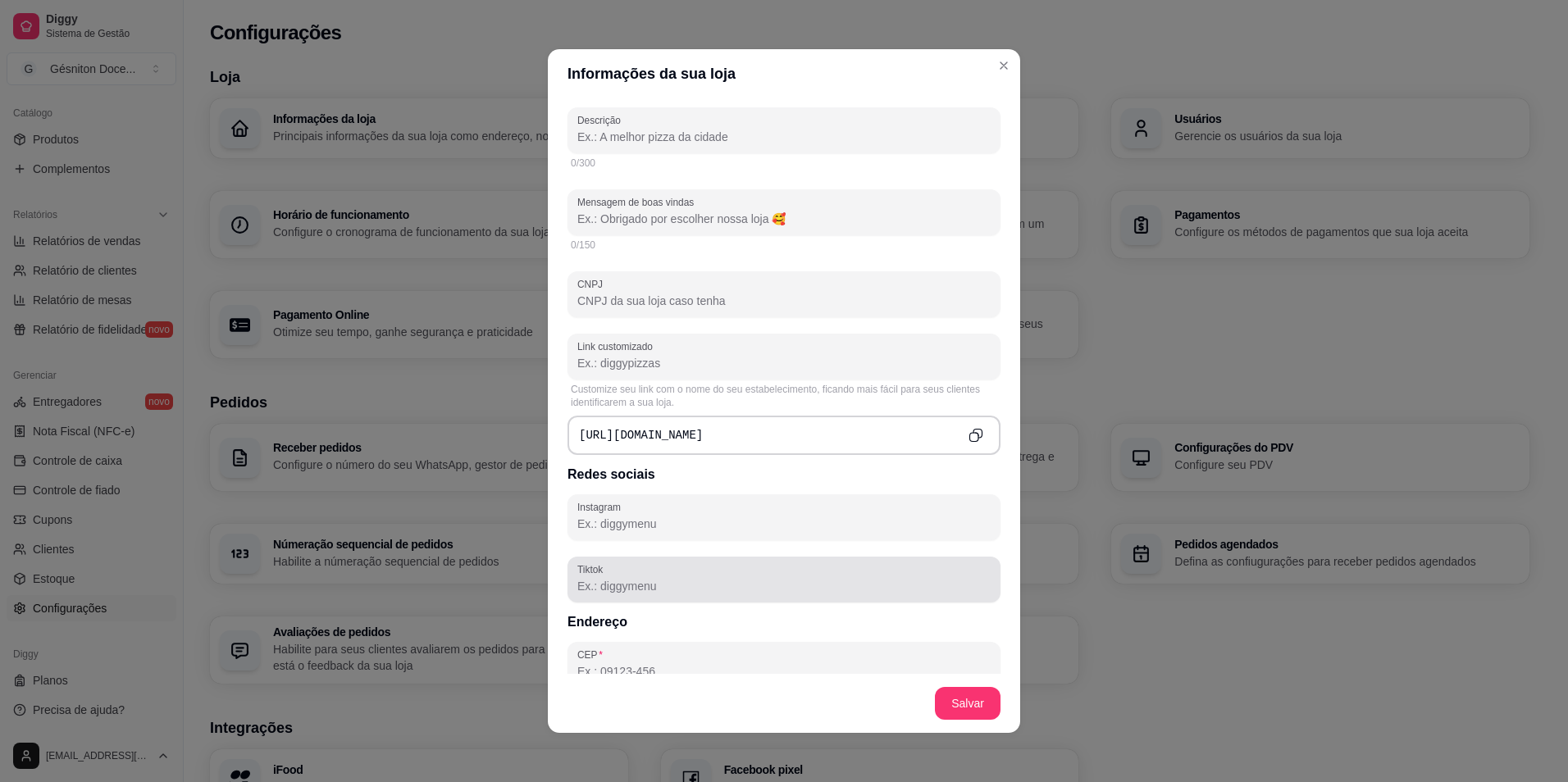
scroll to position [410, 0]
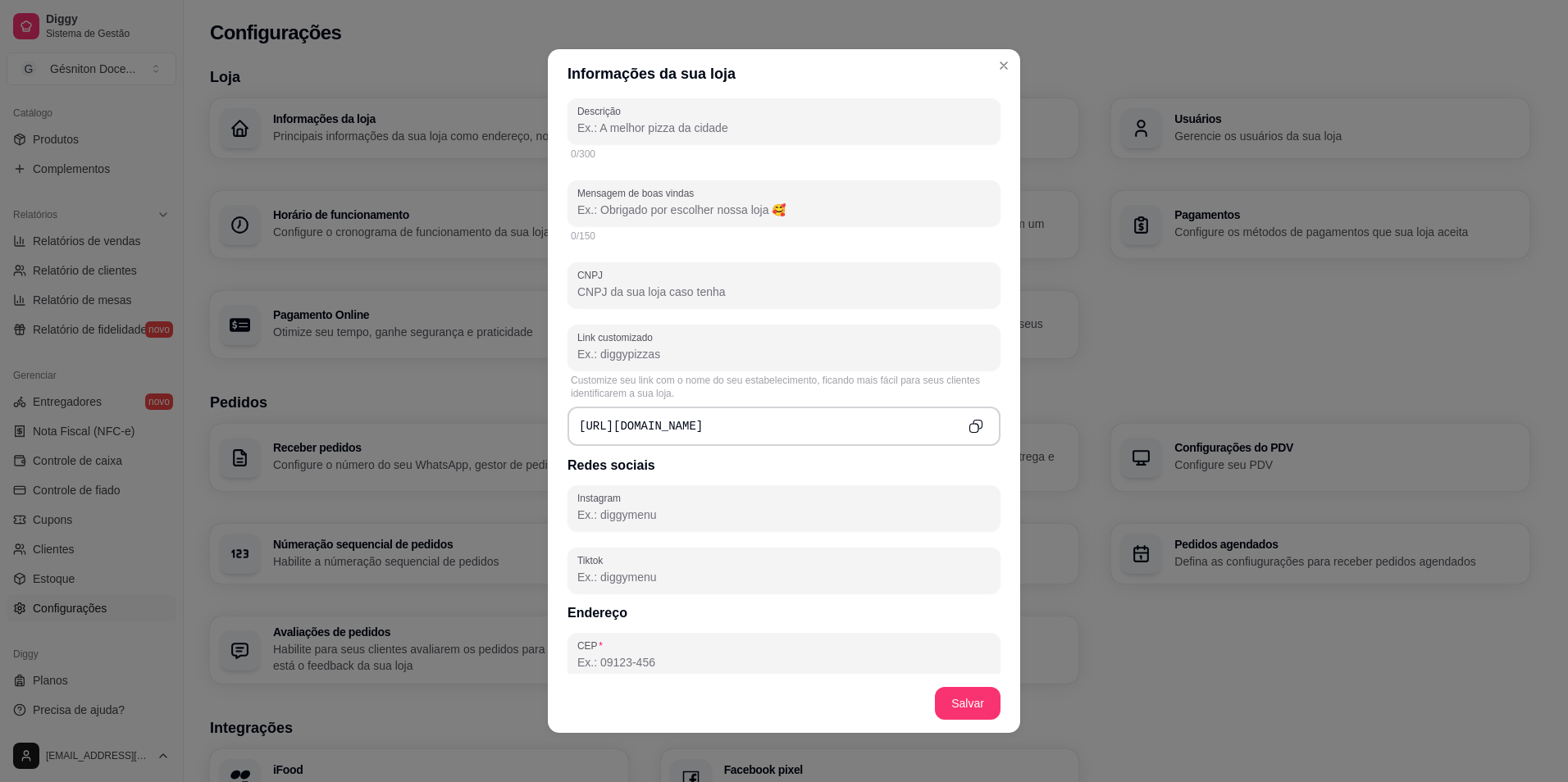
click at [695, 426] on div "https://diggy.menu/" at bounding box center [784, 426] width 433 height 39
click at [708, 424] on div "https://diggy.menu/" at bounding box center [784, 426] width 433 height 39
click at [692, 424] on pre "https://diggy.menu/" at bounding box center [640, 426] width 123 height 16
click at [688, 425] on pre "https://diggy.menu/" at bounding box center [640, 426] width 123 height 16
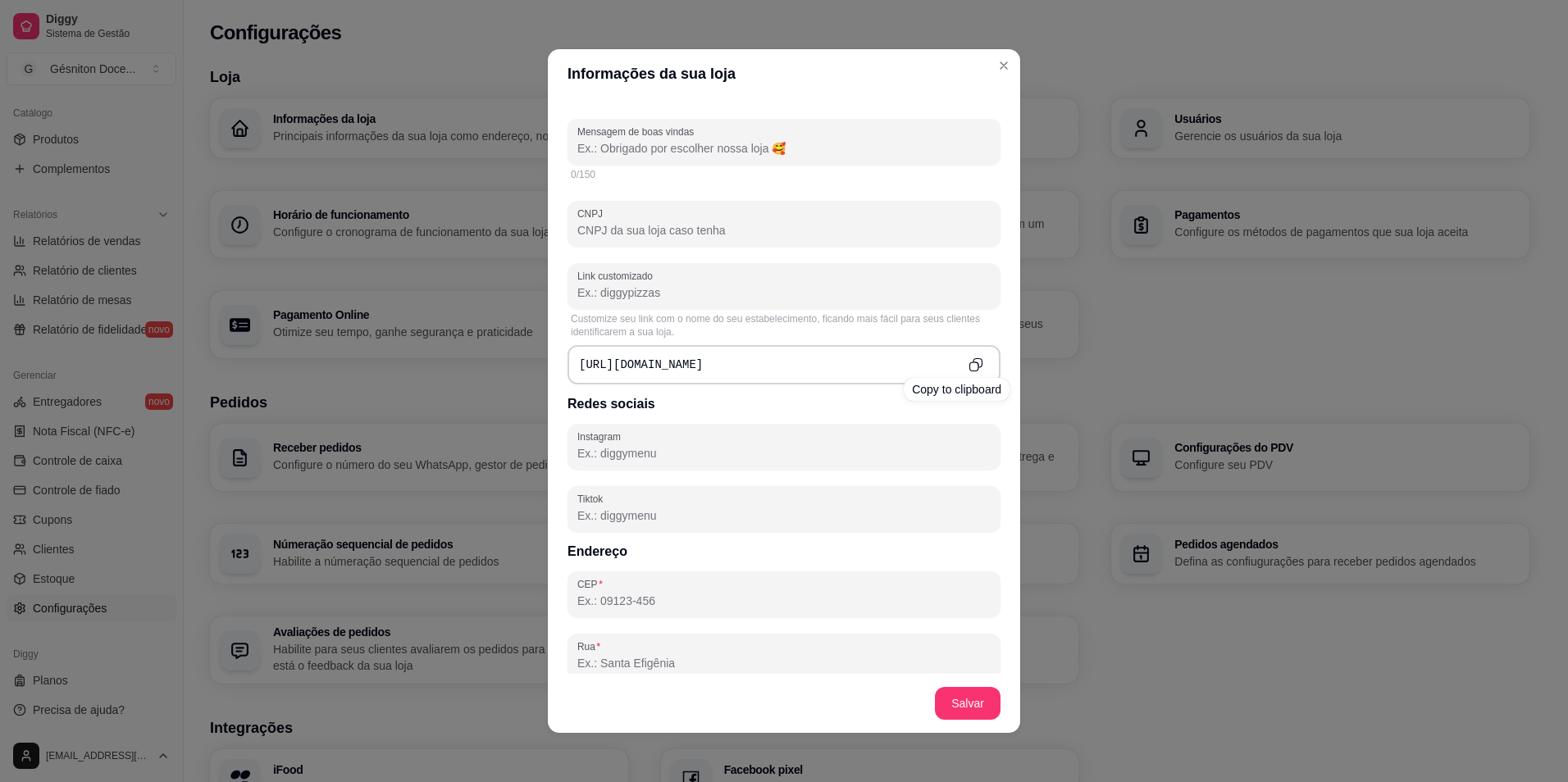
scroll to position [574, 0]
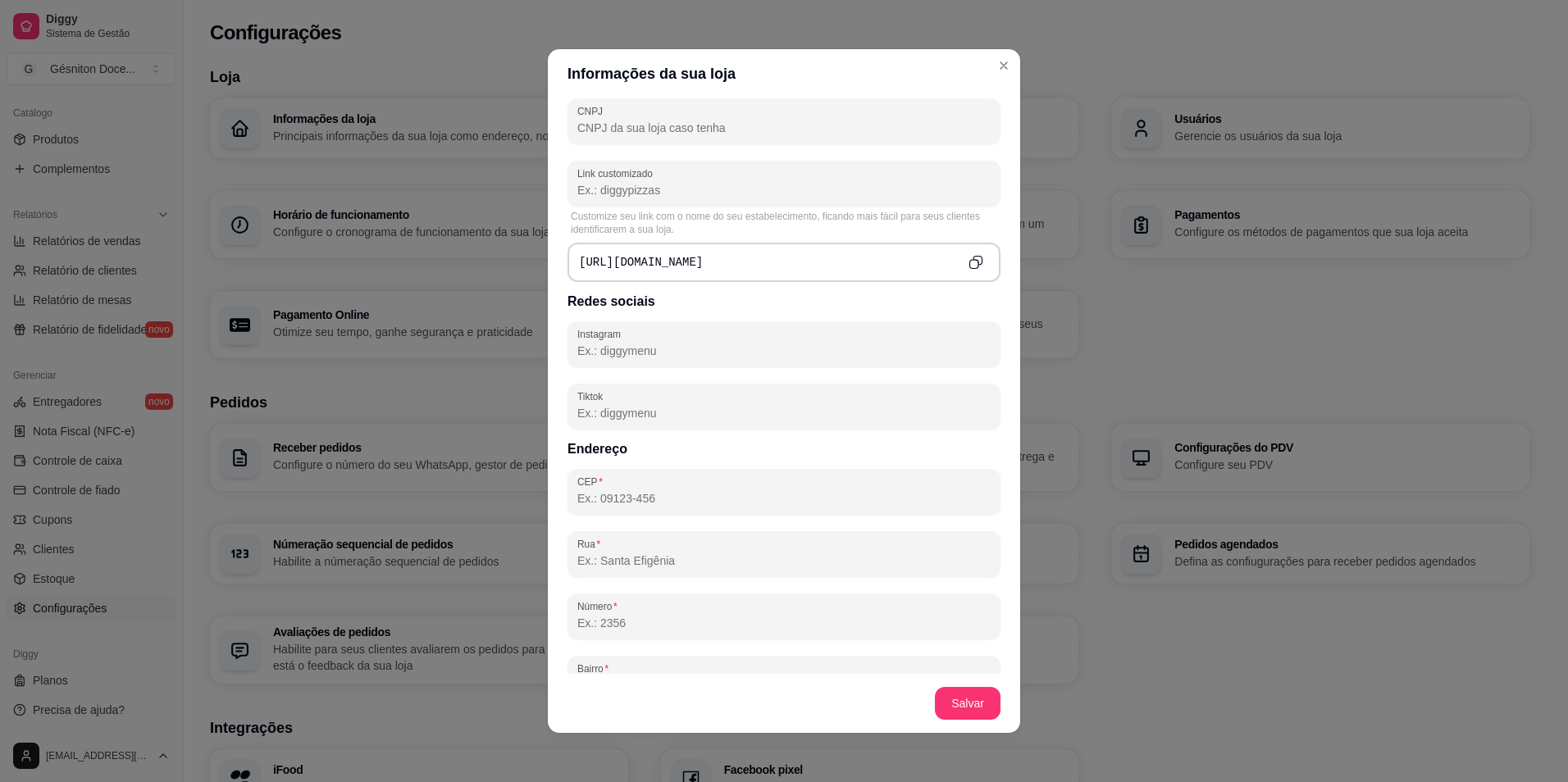
click at [653, 257] on pre "https://diggy.menu/" at bounding box center [640, 262] width 123 height 16
click at [973, 262] on icon "Copy to clipboard" at bounding box center [977, 261] width 9 height 9
click at [840, 265] on div "https://diggy.menu/" at bounding box center [784, 262] width 433 height 39
click at [784, 263] on div "https://diggy.menu/" at bounding box center [784, 262] width 433 height 39
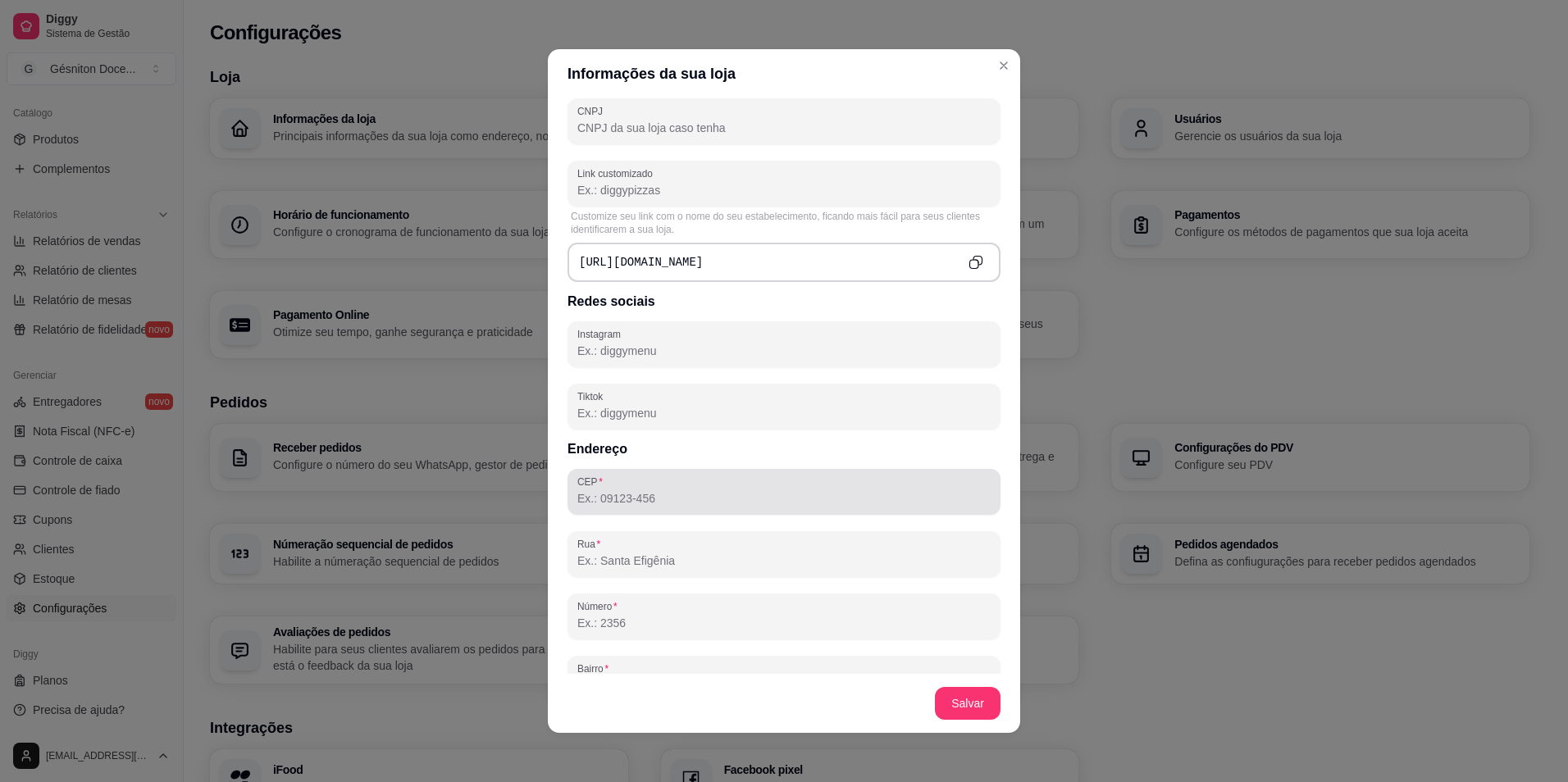
click at [700, 497] on input "CEP" at bounding box center [784, 498] width 413 height 16
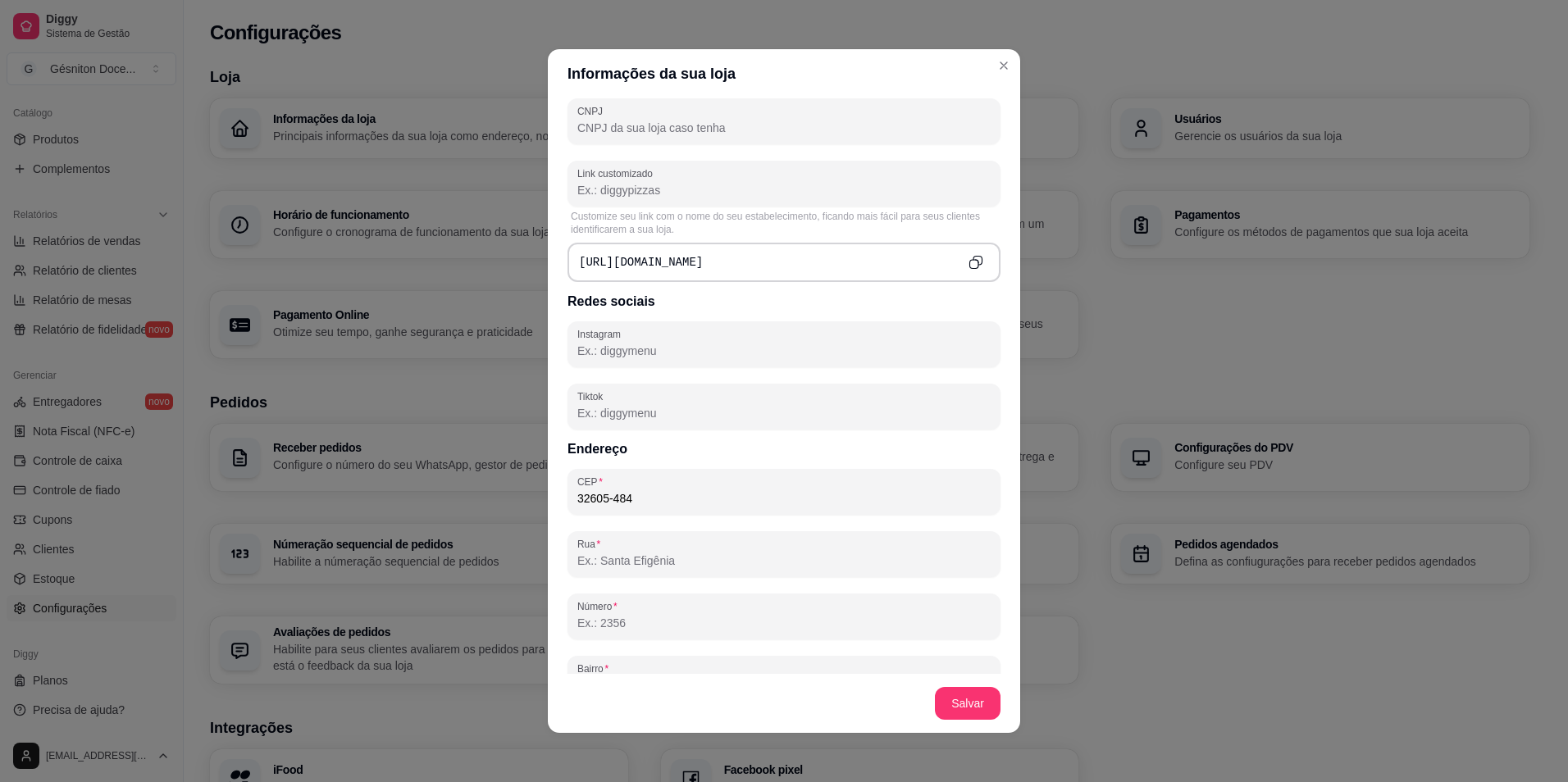
type input "32605-484"
type input "Rua das Acácias"
type input "Vila das Flores"
type input "Betim"
type input "MG"
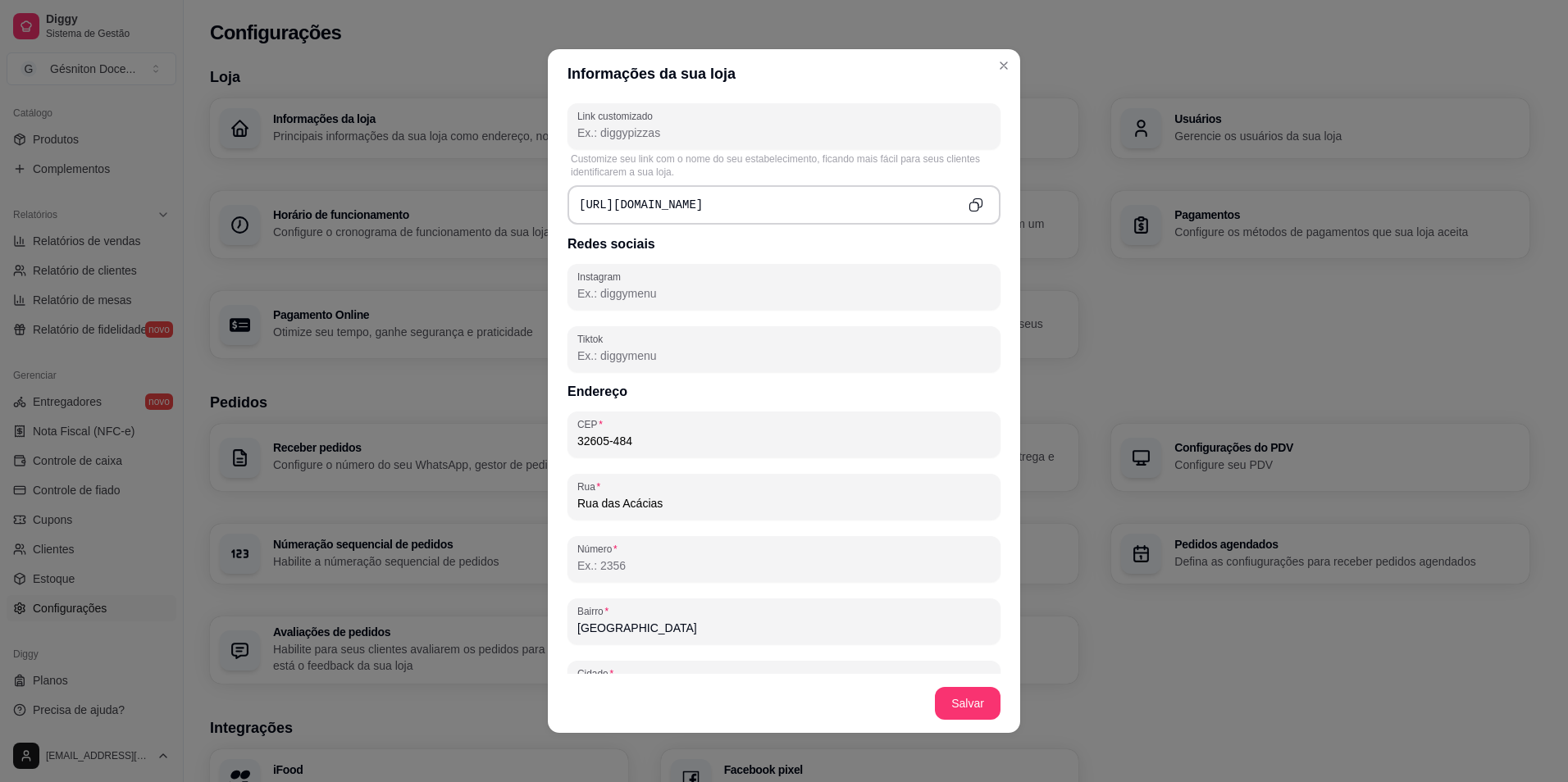
scroll to position [656, 0]
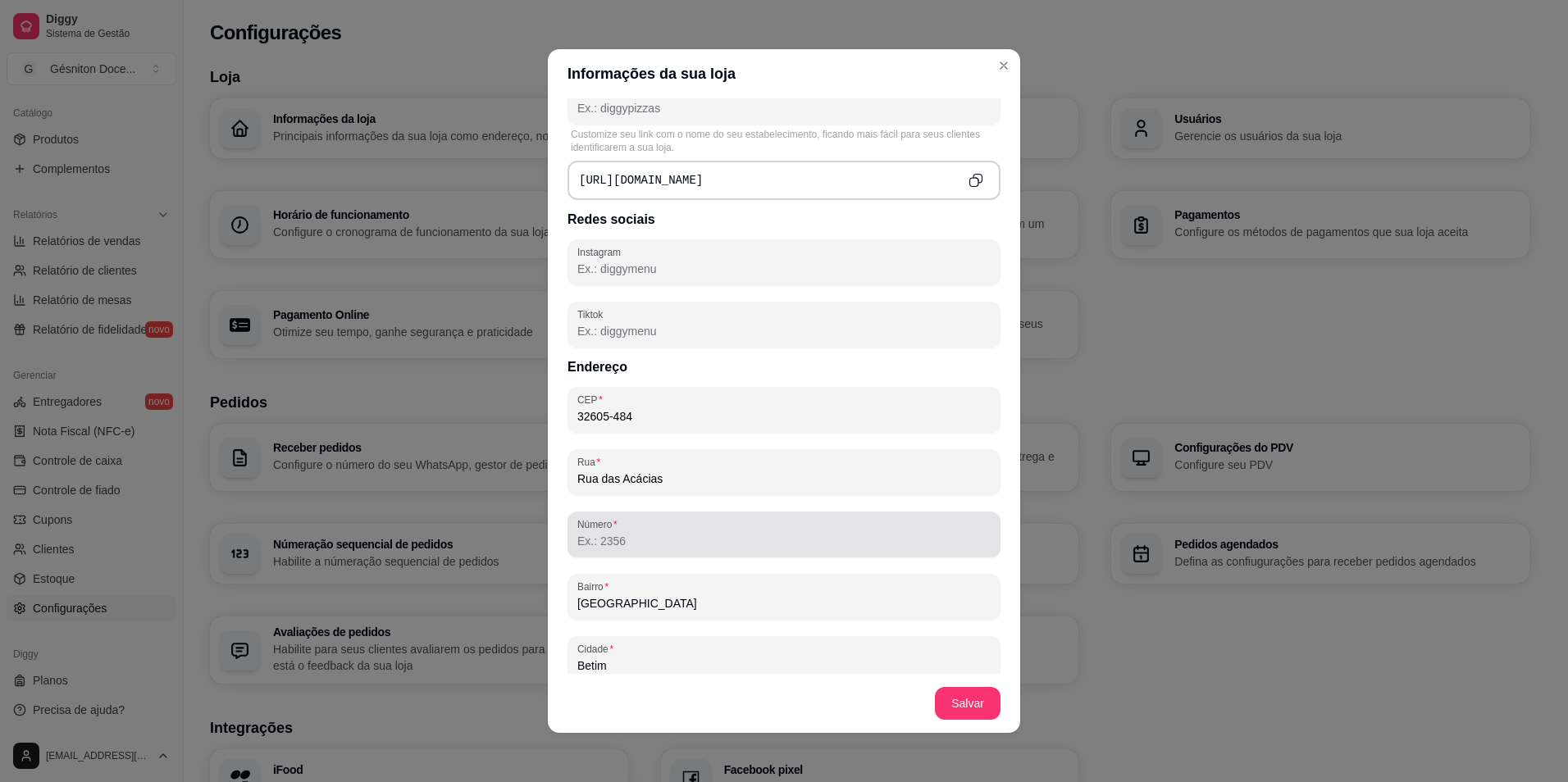
click at [620, 544] on input "Número" at bounding box center [784, 541] width 413 height 16
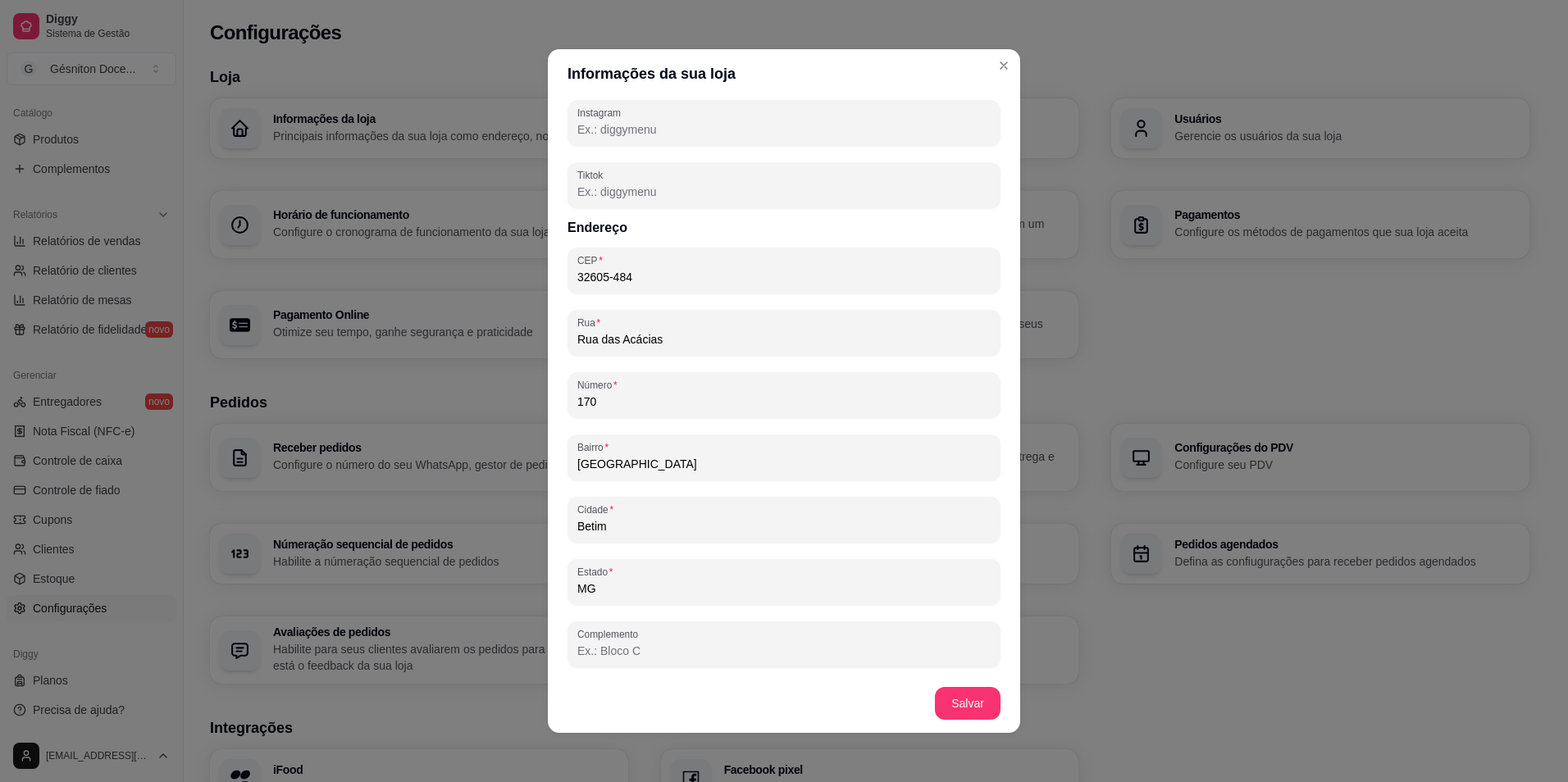
scroll to position [3, 0]
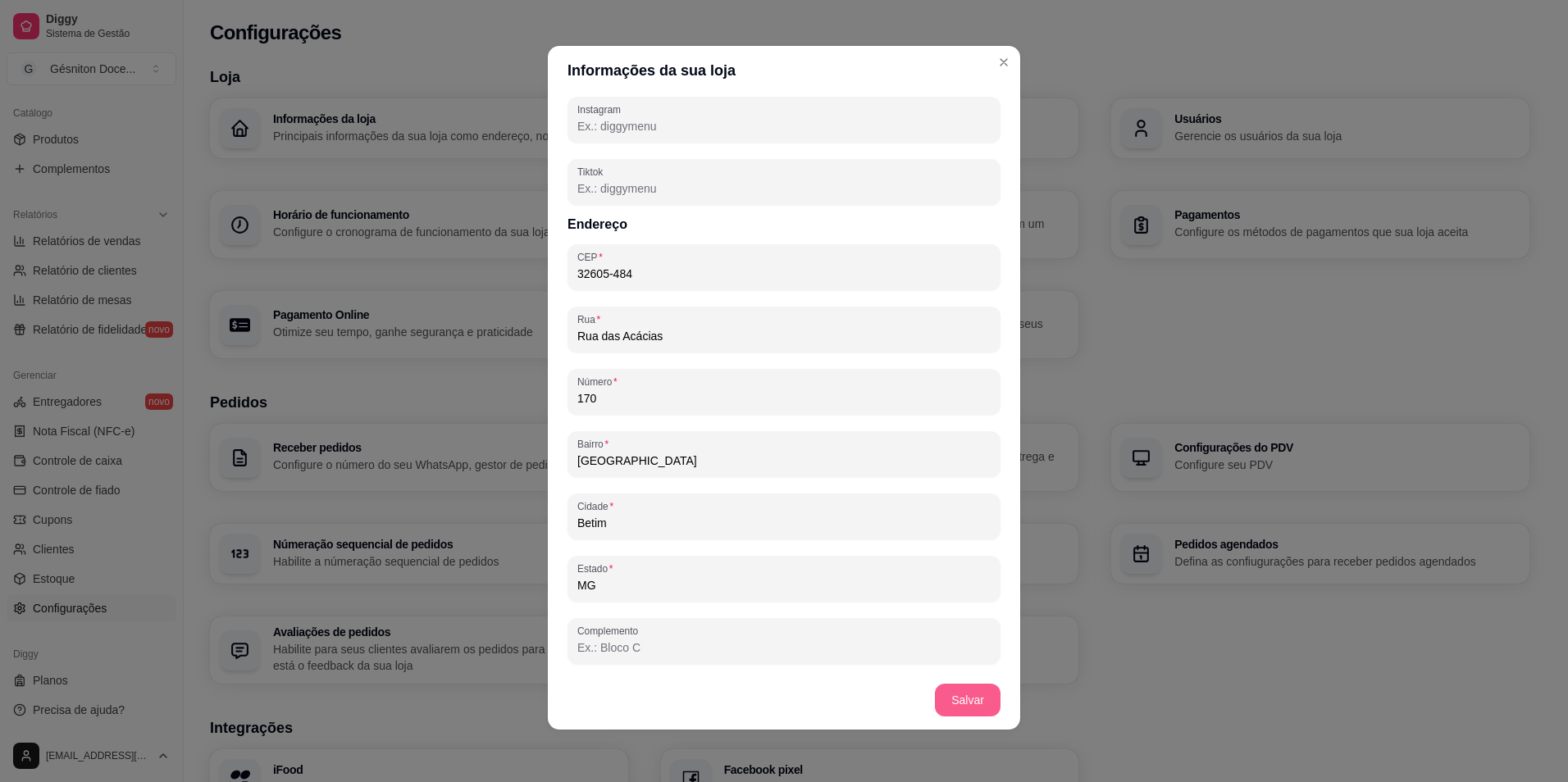
type input "170"
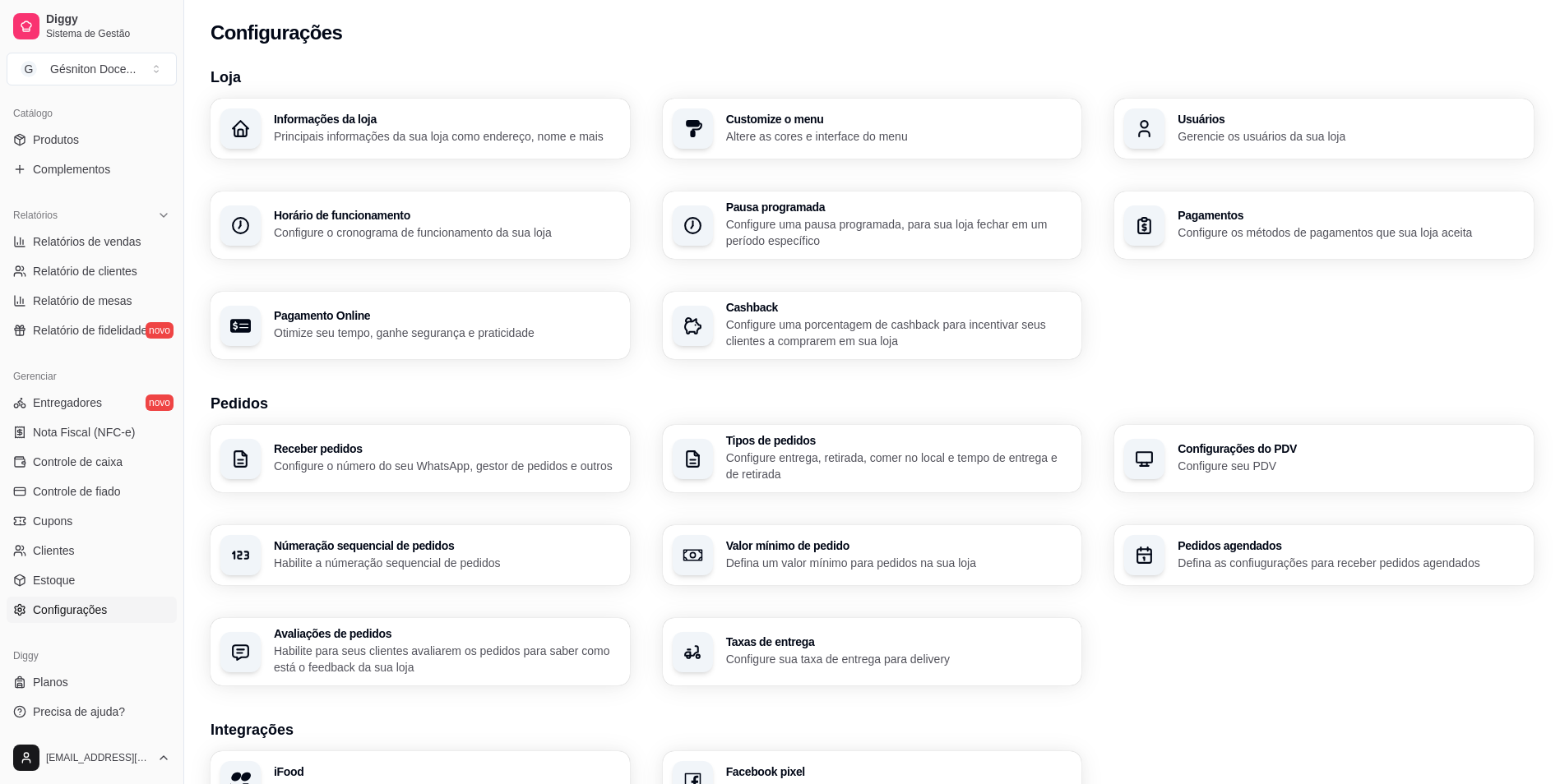
click at [760, 125] on h3 "Customize o menu" at bounding box center [900, 119] width 347 height 11
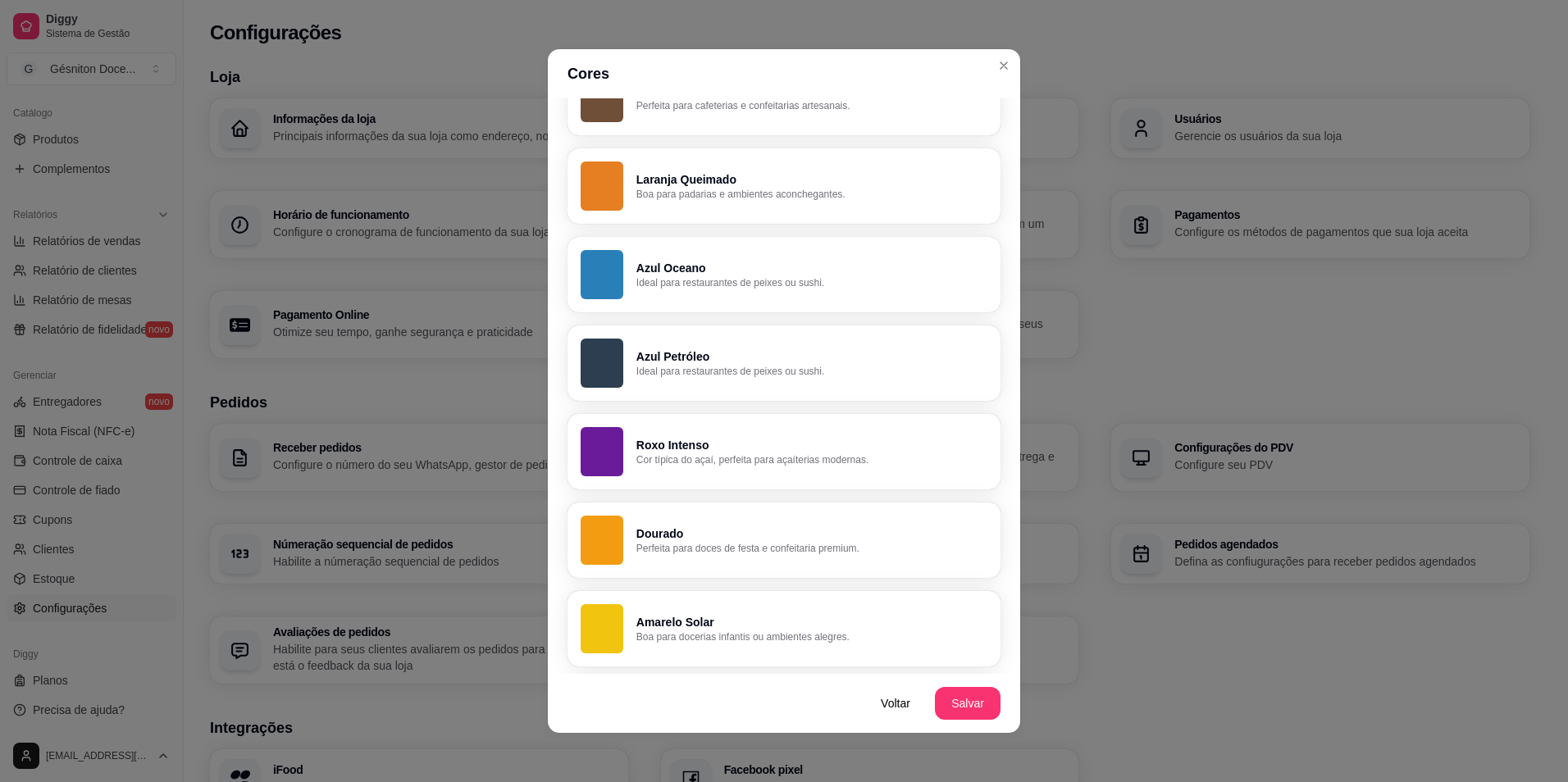
scroll to position [656, 0]
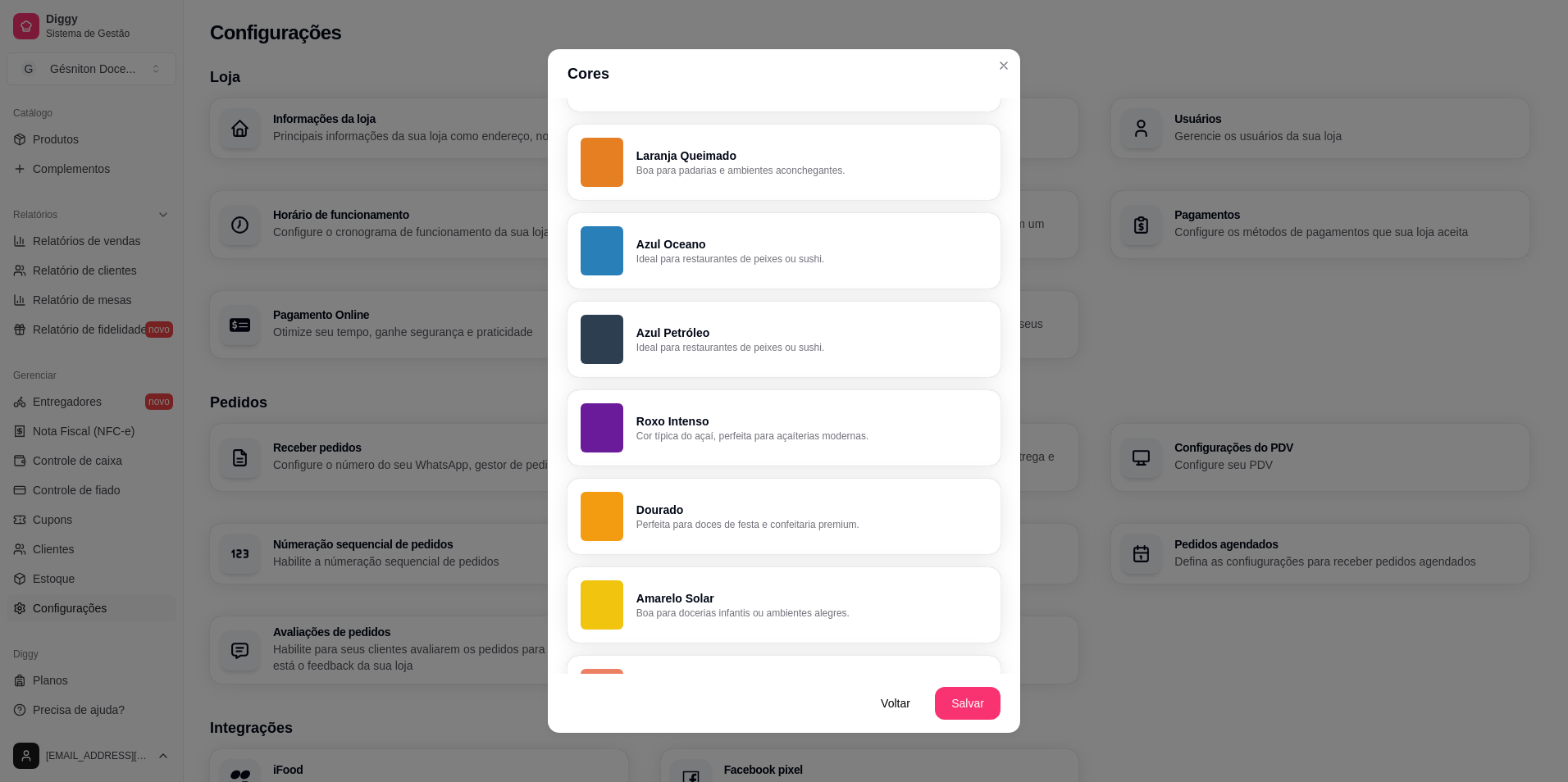
click at [700, 520] on p "Perfeita para doces de festa e confeitaria premium." at bounding box center [811, 524] width 351 height 13
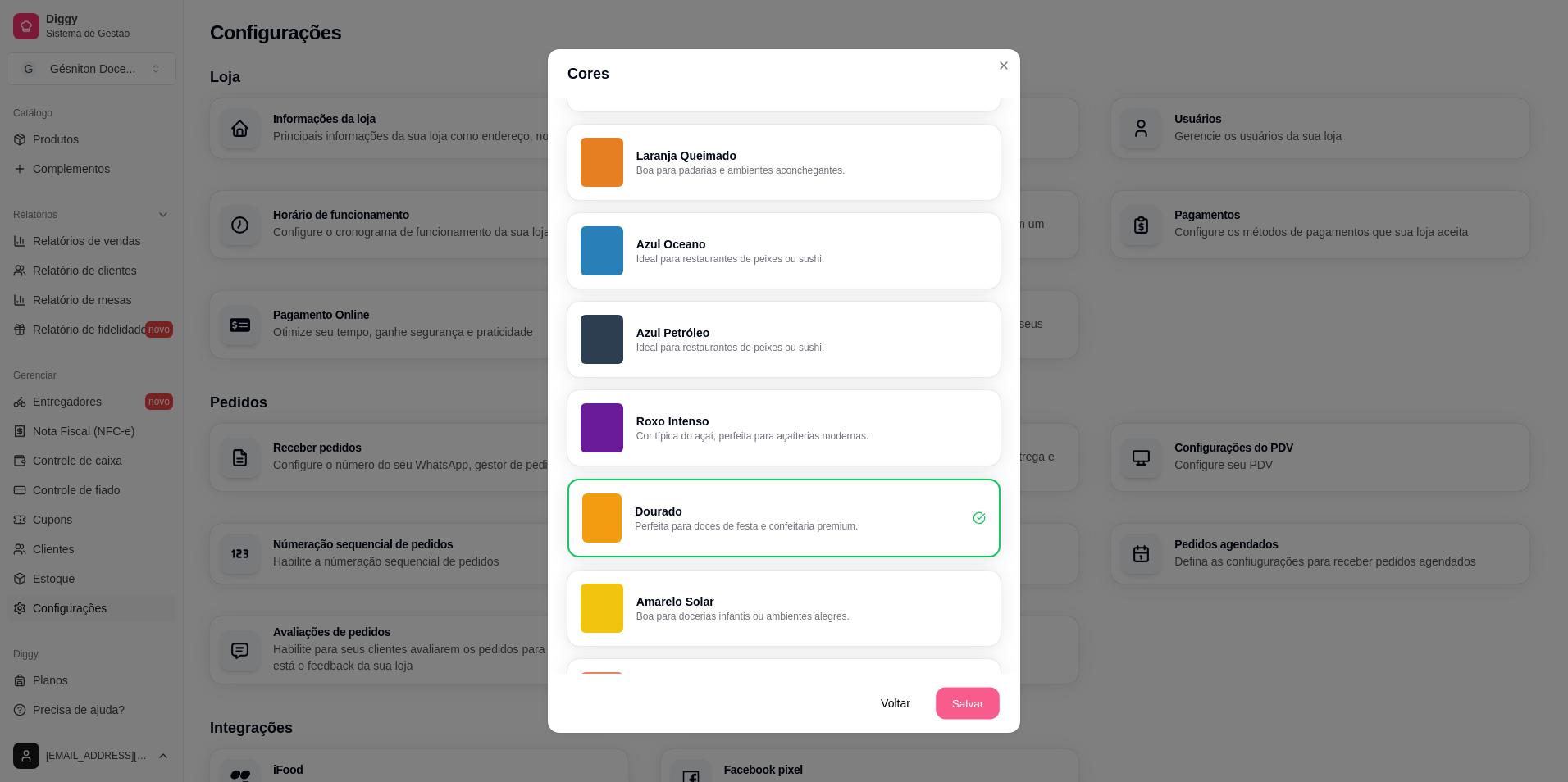
click at [983, 708] on button "Salvar" at bounding box center [967, 703] width 64 height 32
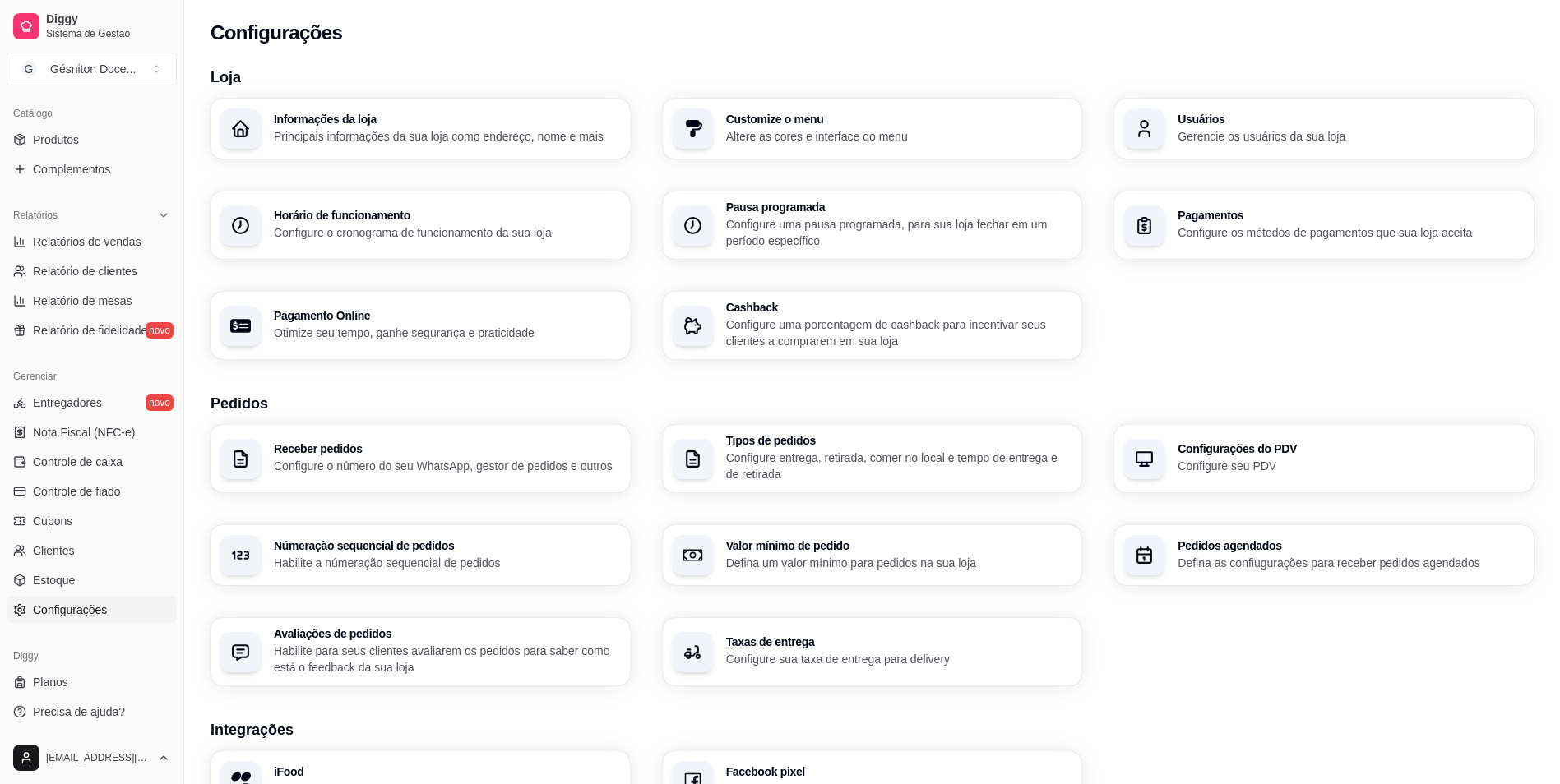
click at [1283, 135] on p "Gerencie os usuários da sua loja" at bounding box center [1351, 136] width 347 height 16
click at [382, 210] on h3 "Horário de funcionamento" at bounding box center [446, 215] width 347 height 11
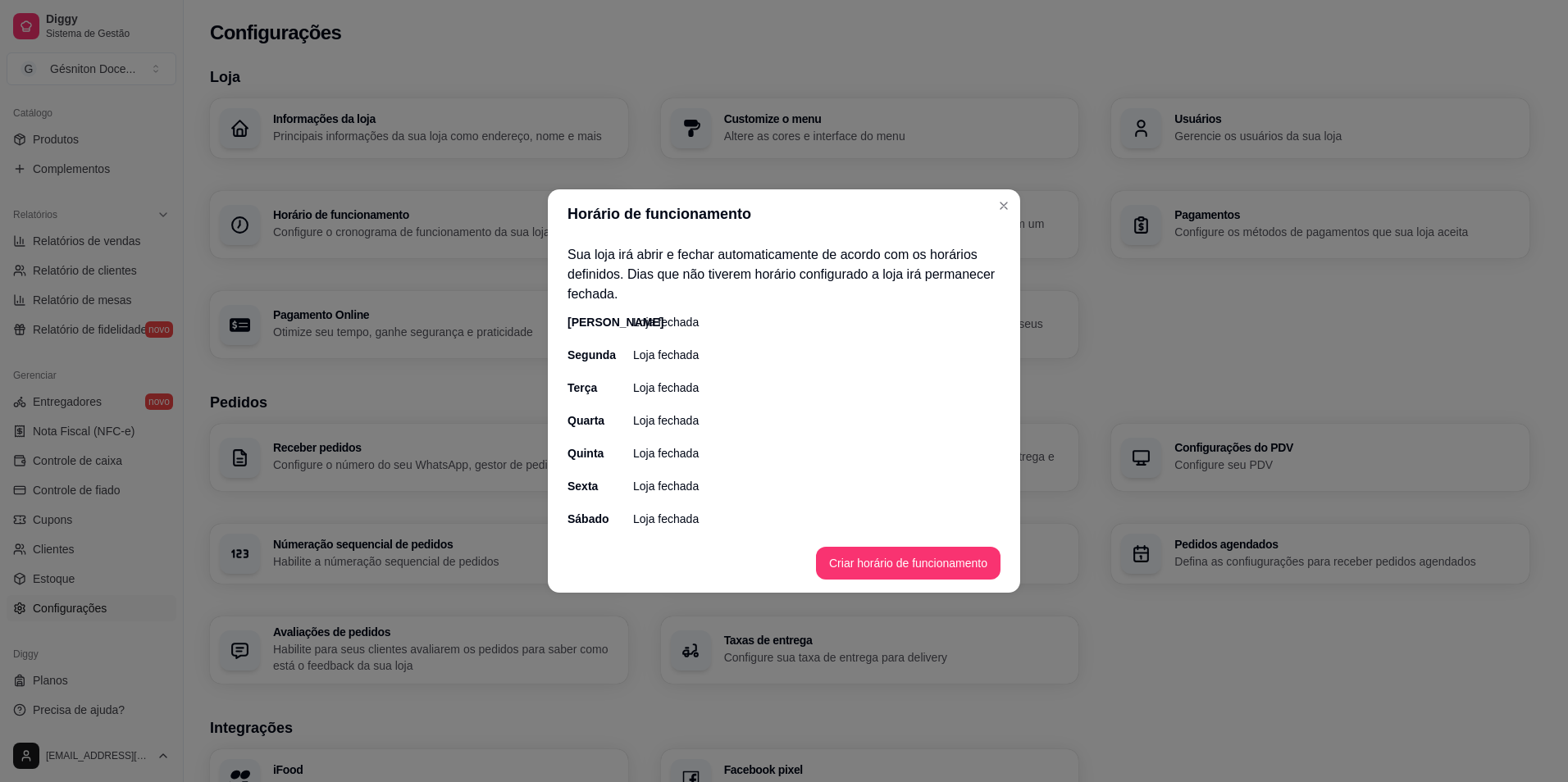
click at [648, 325] on p "Loja fechada" at bounding box center [665, 322] width 66 height 16
click at [854, 559] on button "Criar horário de funcionamento" at bounding box center [908, 563] width 184 height 33
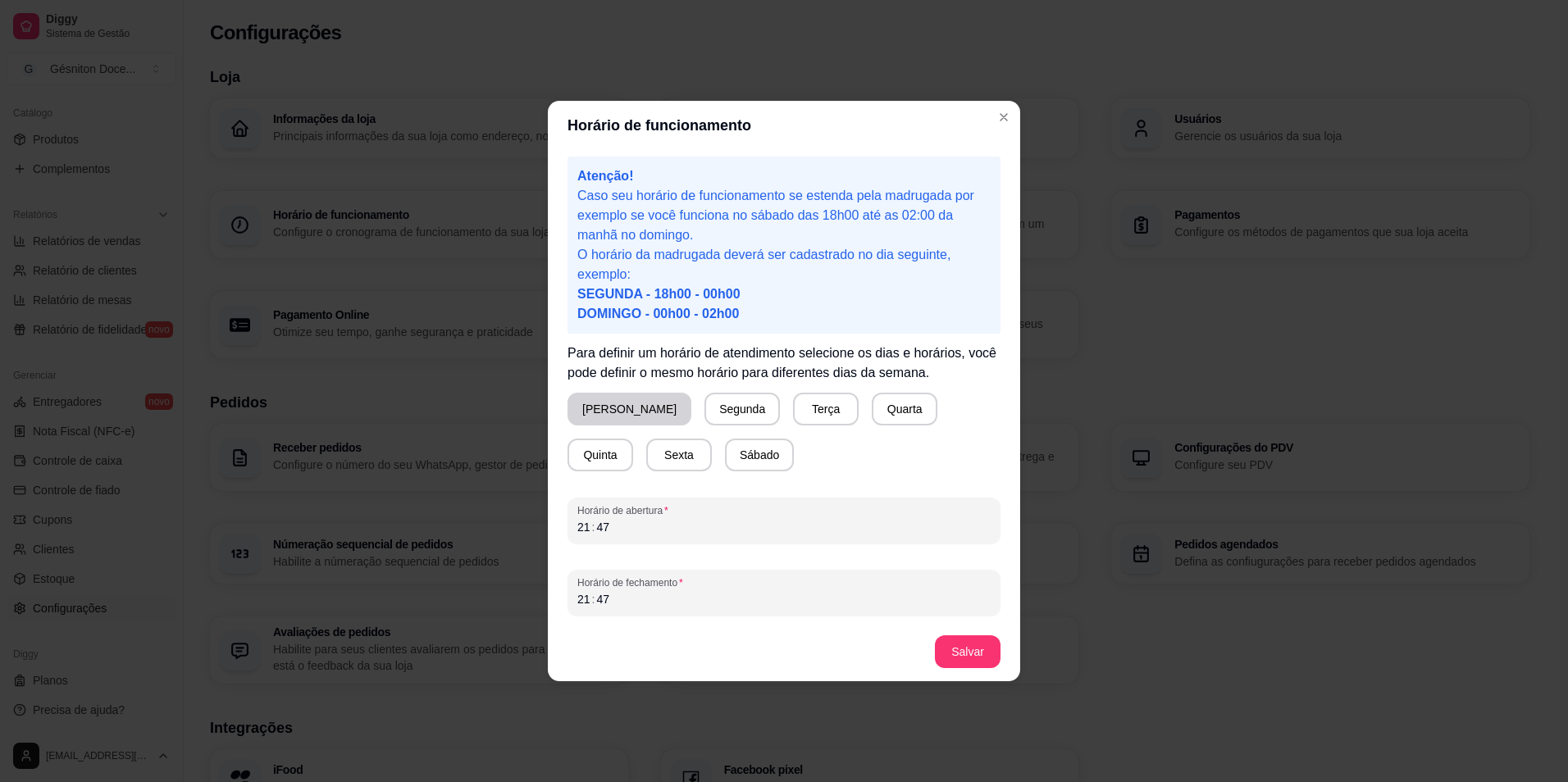
click at [568, 412] on button "Domingo" at bounding box center [629, 409] width 123 height 33
click at [701, 416] on button "Segunda" at bounding box center [739, 409] width 75 height 33
click at [793, 415] on button "Terça" at bounding box center [819, 409] width 64 height 32
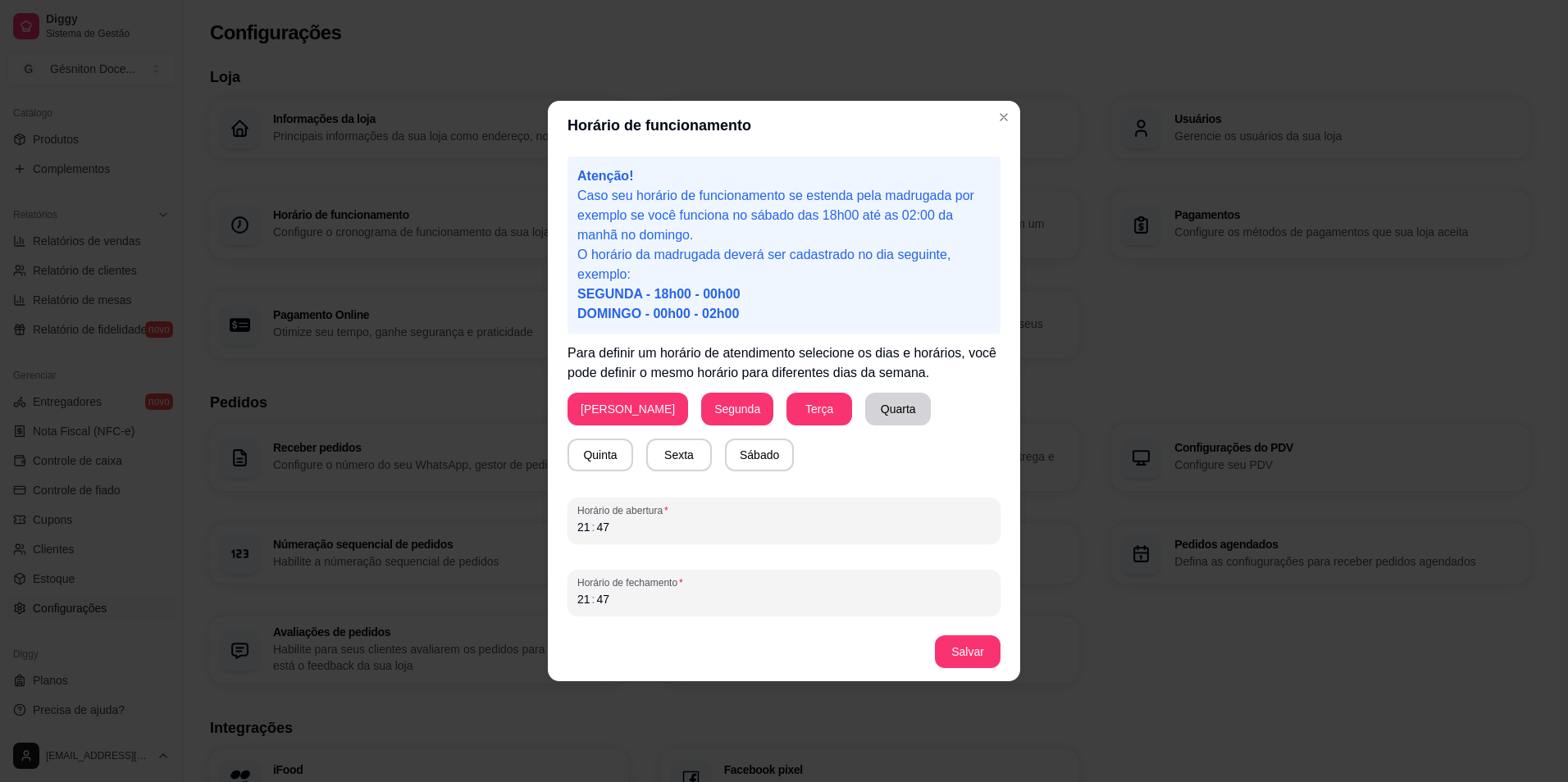
click at [865, 412] on button "Quarta" at bounding box center [898, 409] width 66 height 33
click at [633, 439] on button "Quinta" at bounding box center [600, 455] width 66 height 33
click at [646, 450] on button "Sexta" at bounding box center [679, 455] width 66 height 33
click at [724, 450] on button "Sábado" at bounding box center [759, 455] width 69 height 33
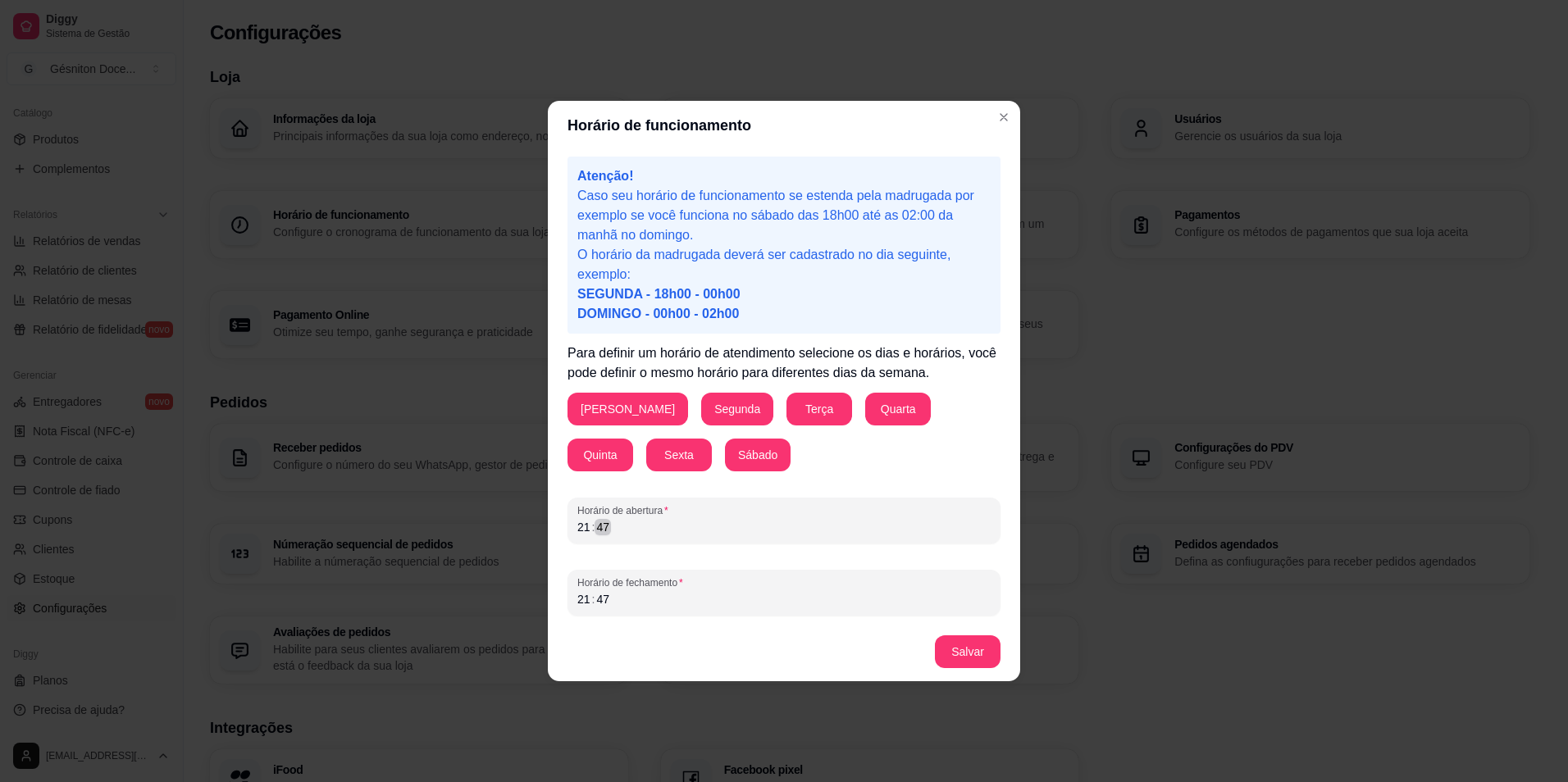
click at [619, 532] on div "21 : 47" at bounding box center [784, 526] width 413 height 20
click at [583, 531] on div "21" at bounding box center [583, 526] width 16 height 16
click at [585, 601] on div "21" at bounding box center [583, 599] width 16 height 16
click at [988, 654] on button "Salvar" at bounding box center [967, 652] width 66 height 33
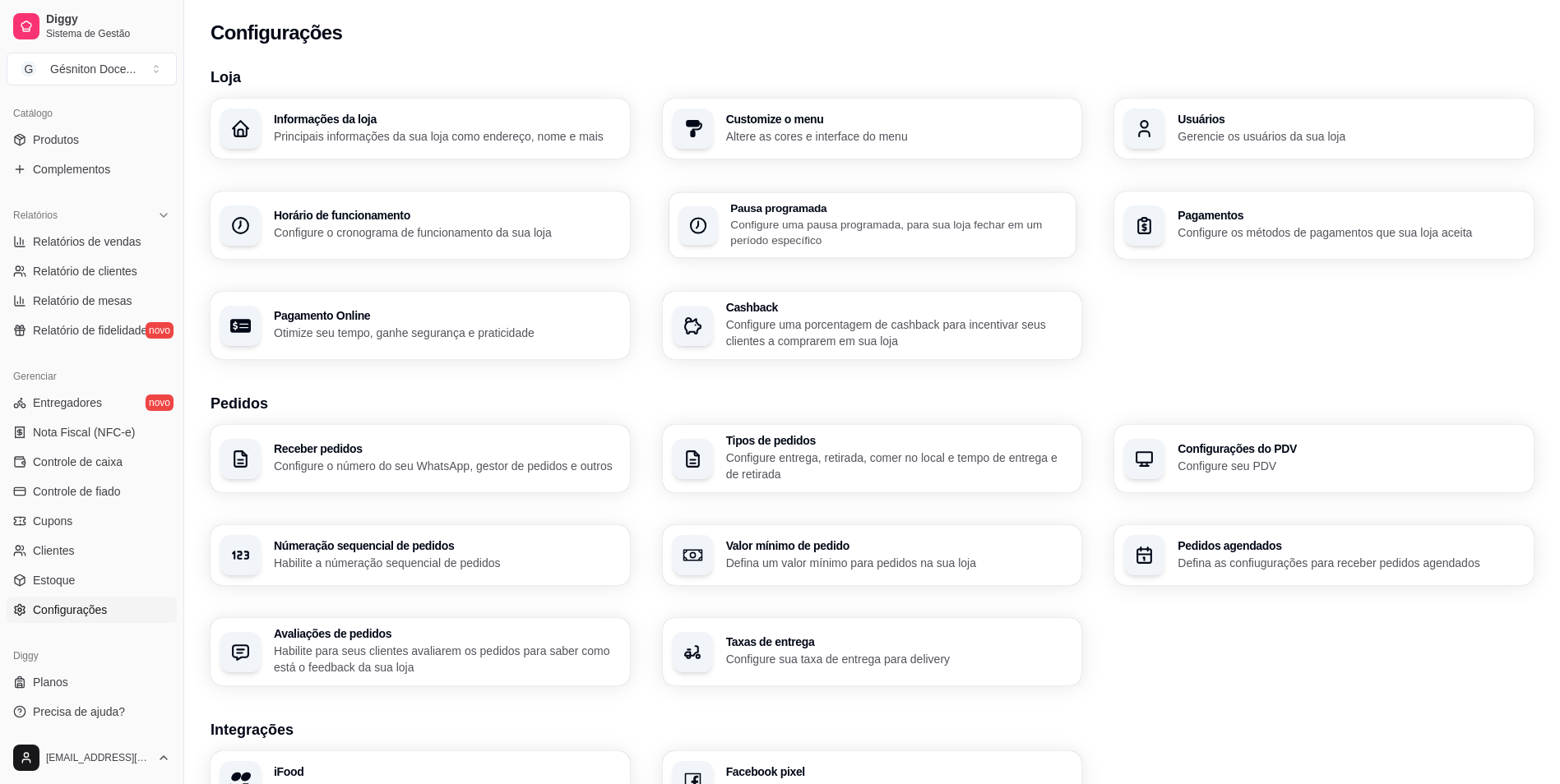
click at [740, 230] on p "Configure uma pausa programada, para sua loja fechar em um período específico" at bounding box center [898, 232] width 335 height 32
click at [1210, 248] on div "Pagamentos Configure os métodos de pagamentos que sua loja aceita" at bounding box center [1324, 225] width 420 height 67
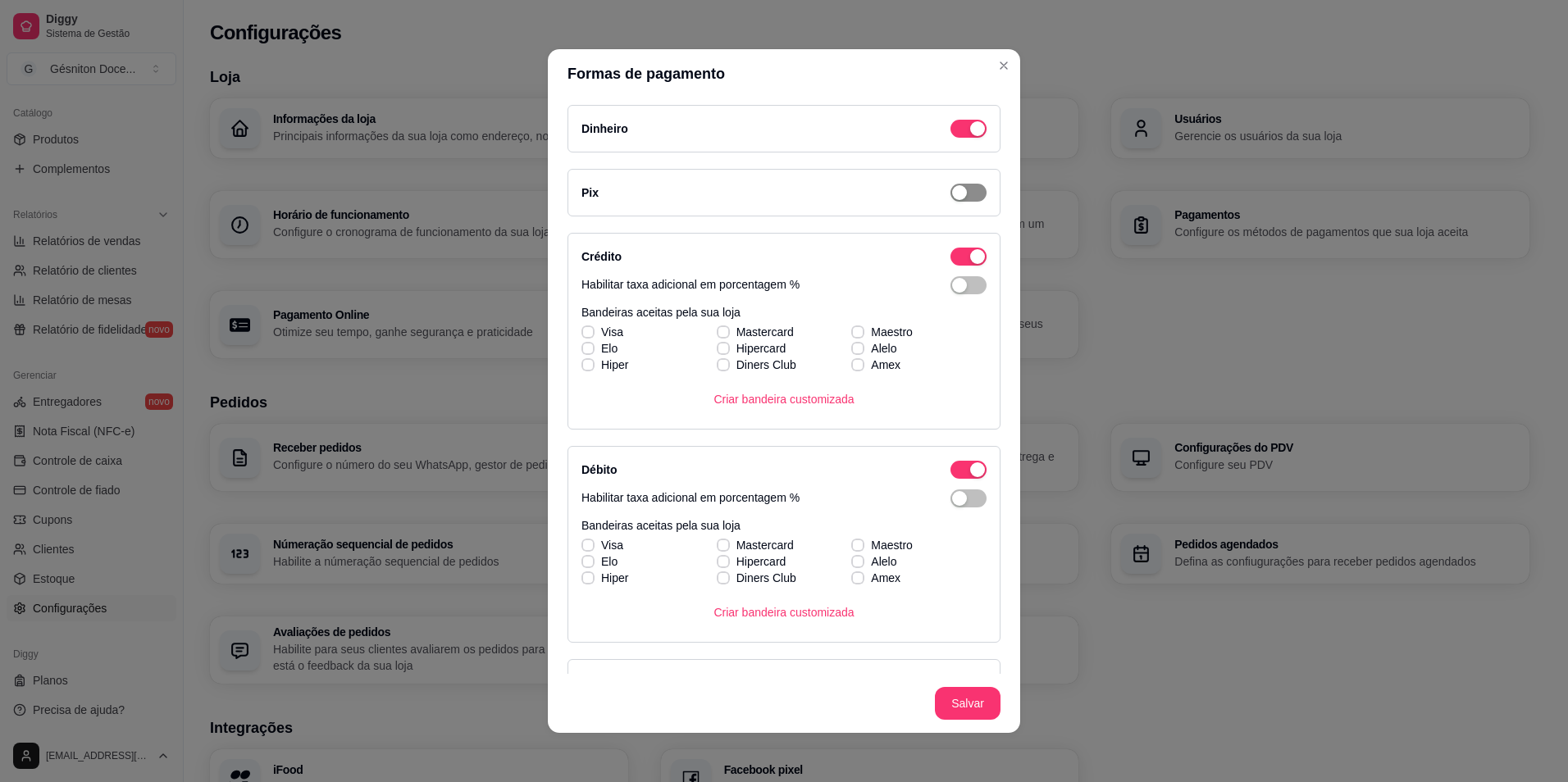
click at [964, 187] on span "button" at bounding box center [968, 192] width 36 height 18
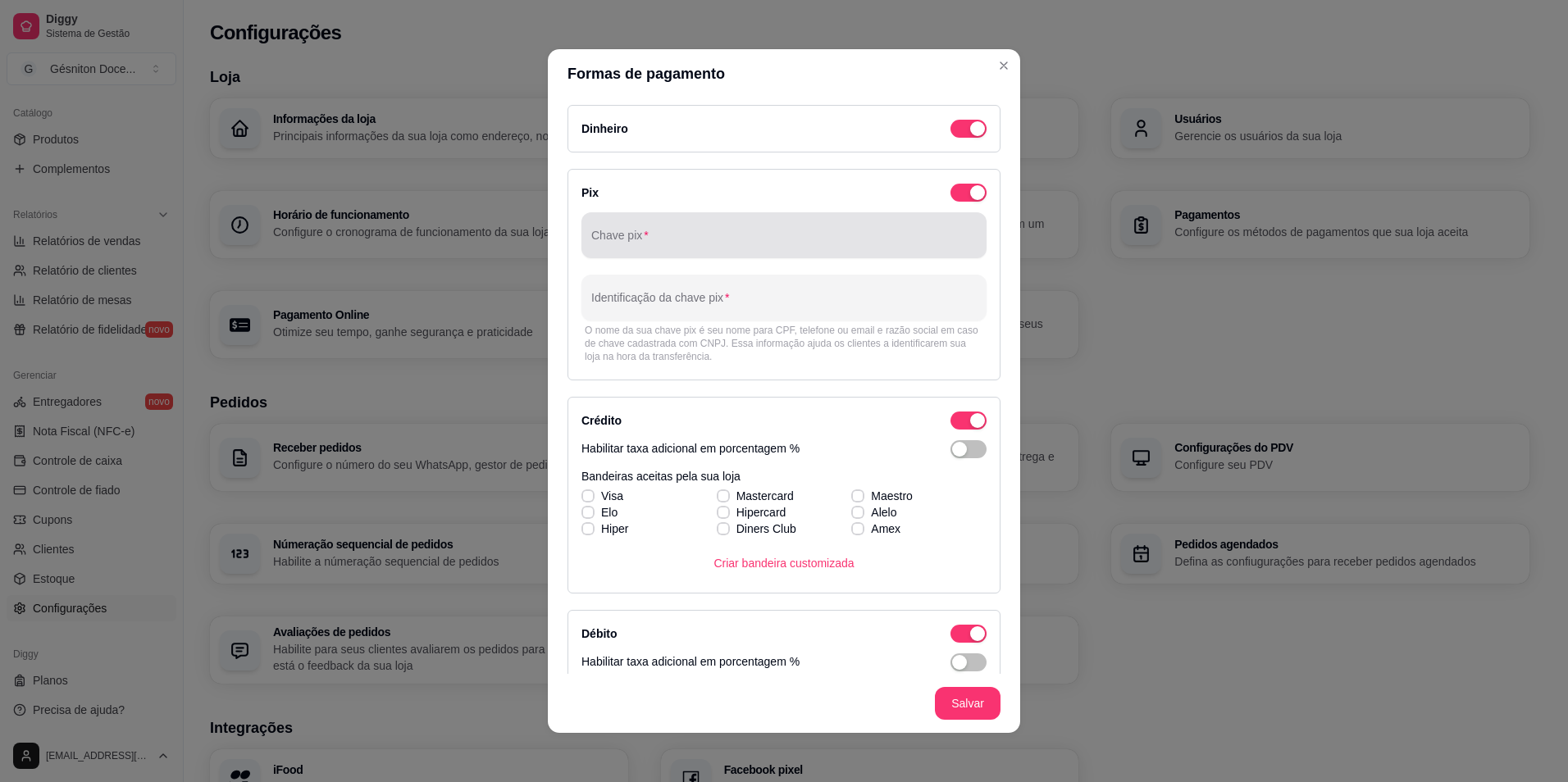
click at [743, 238] on input "Chave pix" at bounding box center [784, 242] width 386 height 16
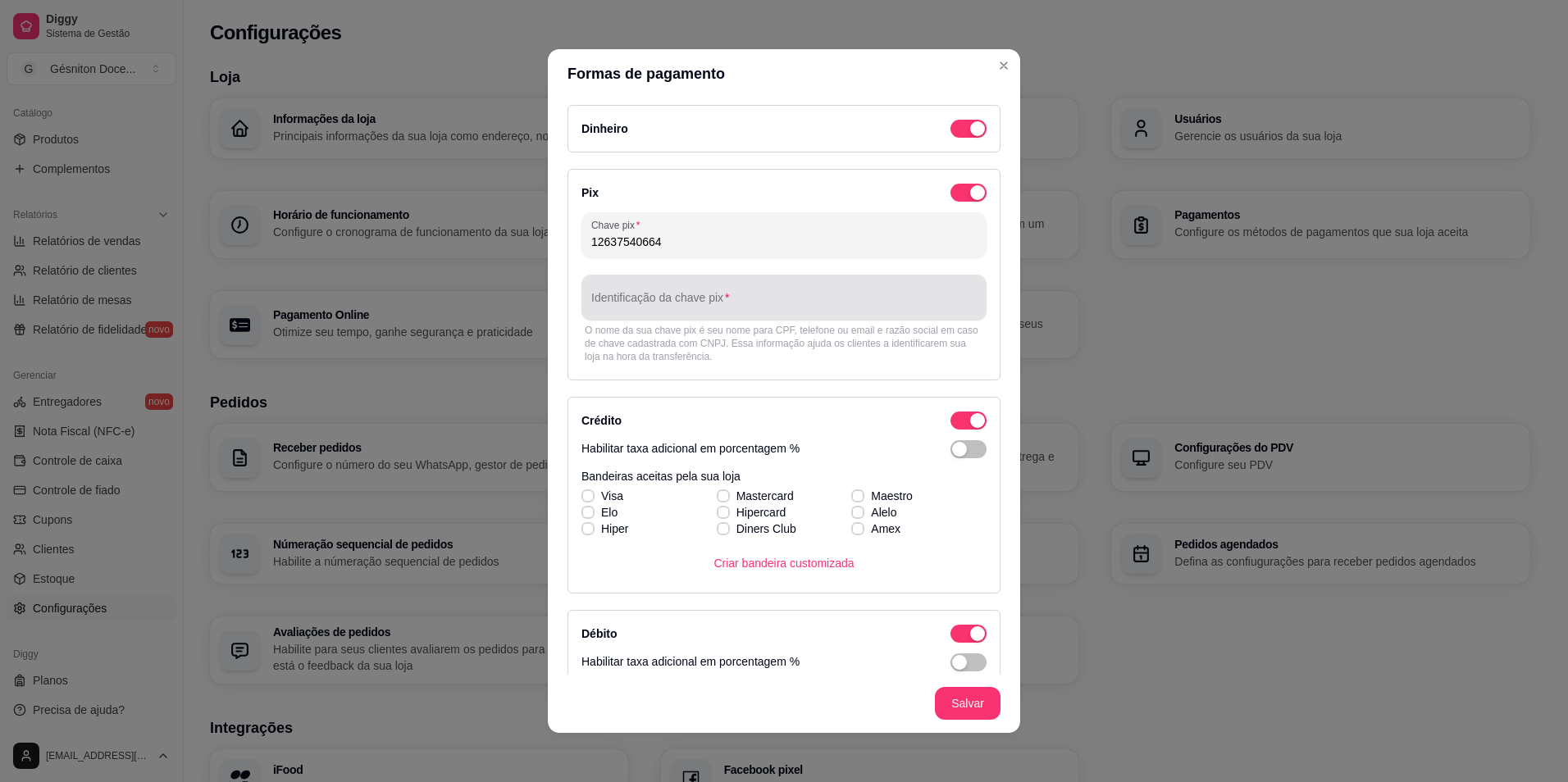
type input "12637540664"
click at [705, 298] on input "Identificação da chave pix" at bounding box center [784, 304] width 386 height 16
type input "C"
click at [698, 301] on input "Gésniton Rodrigues TEixeira" at bounding box center [784, 304] width 386 height 16
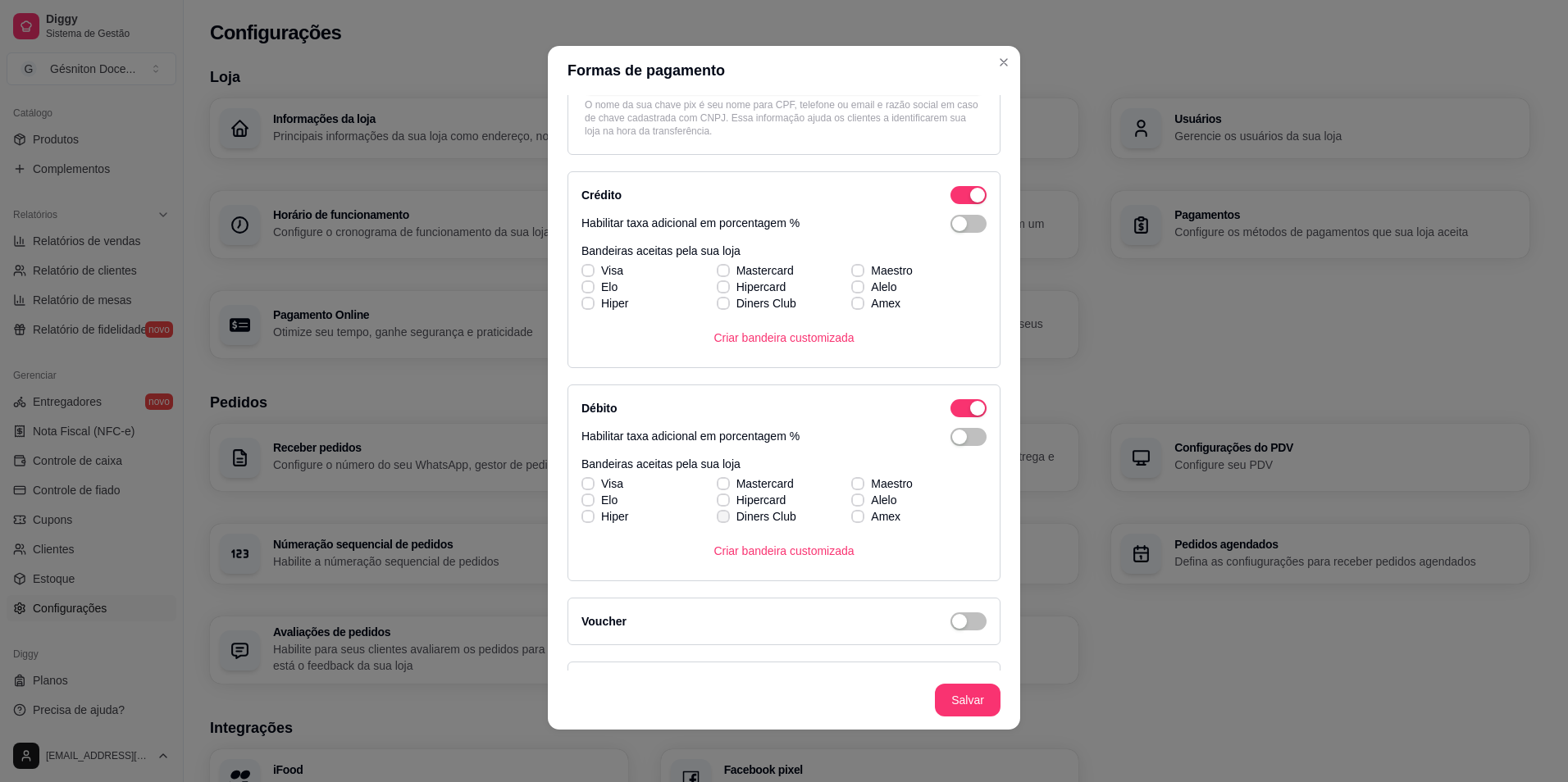
scroll to position [185, 0]
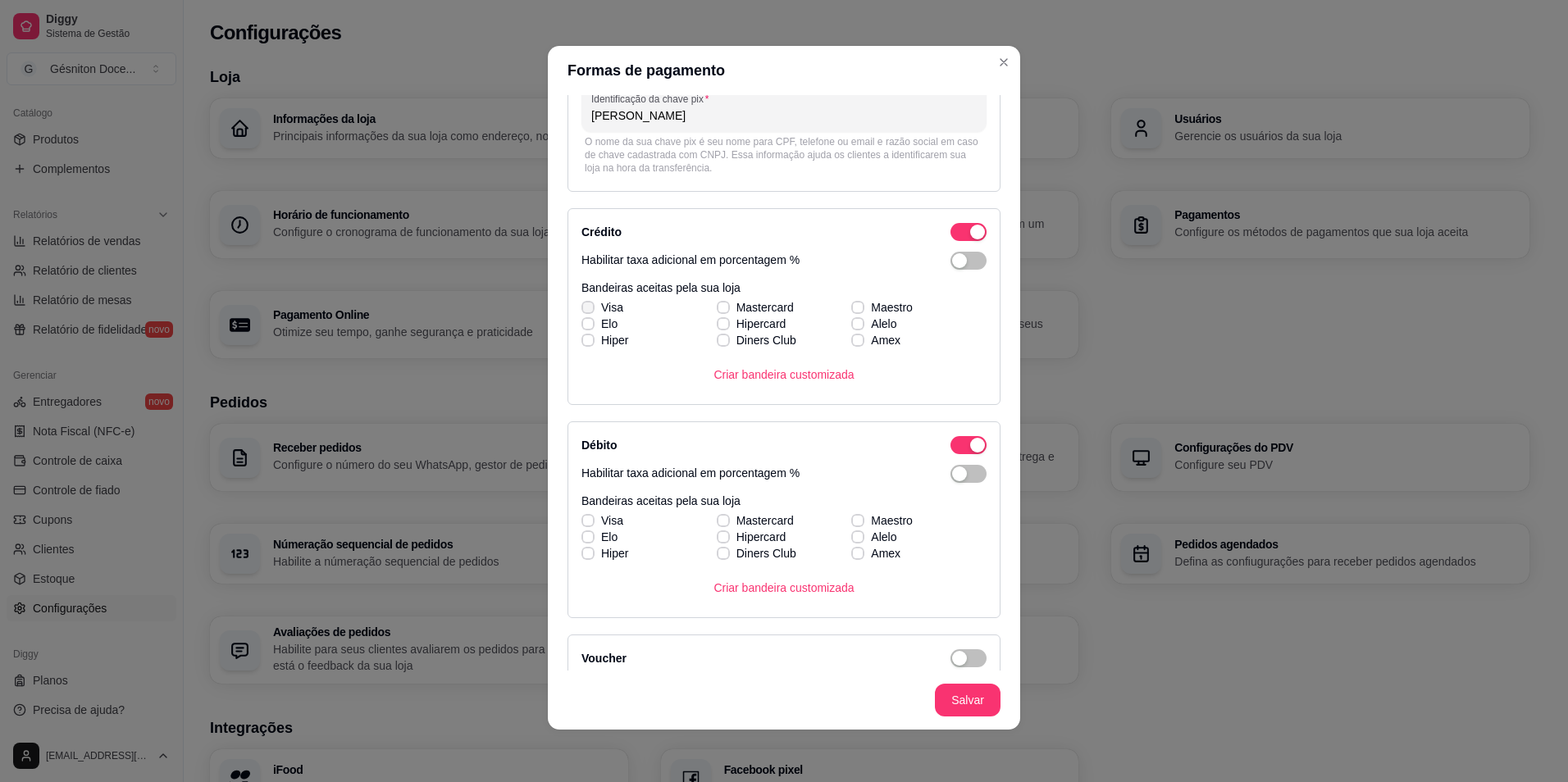
type input "Gésniton Rodrigues Teixeira"
click at [581, 310] on div "Visa Mastercard Maestro Elo Hipercard Alelo Hiper Diners Club Amex" at bounding box center [784, 323] width 405 height 49
click at [587, 322] on span at bounding box center [587, 323] width 13 height 13
click at [587, 328] on input "Elo" at bounding box center [586, 333] width 10 height 10
click at [580, 310] on label "Elo" at bounding box center [598, 324] width 49 height 29
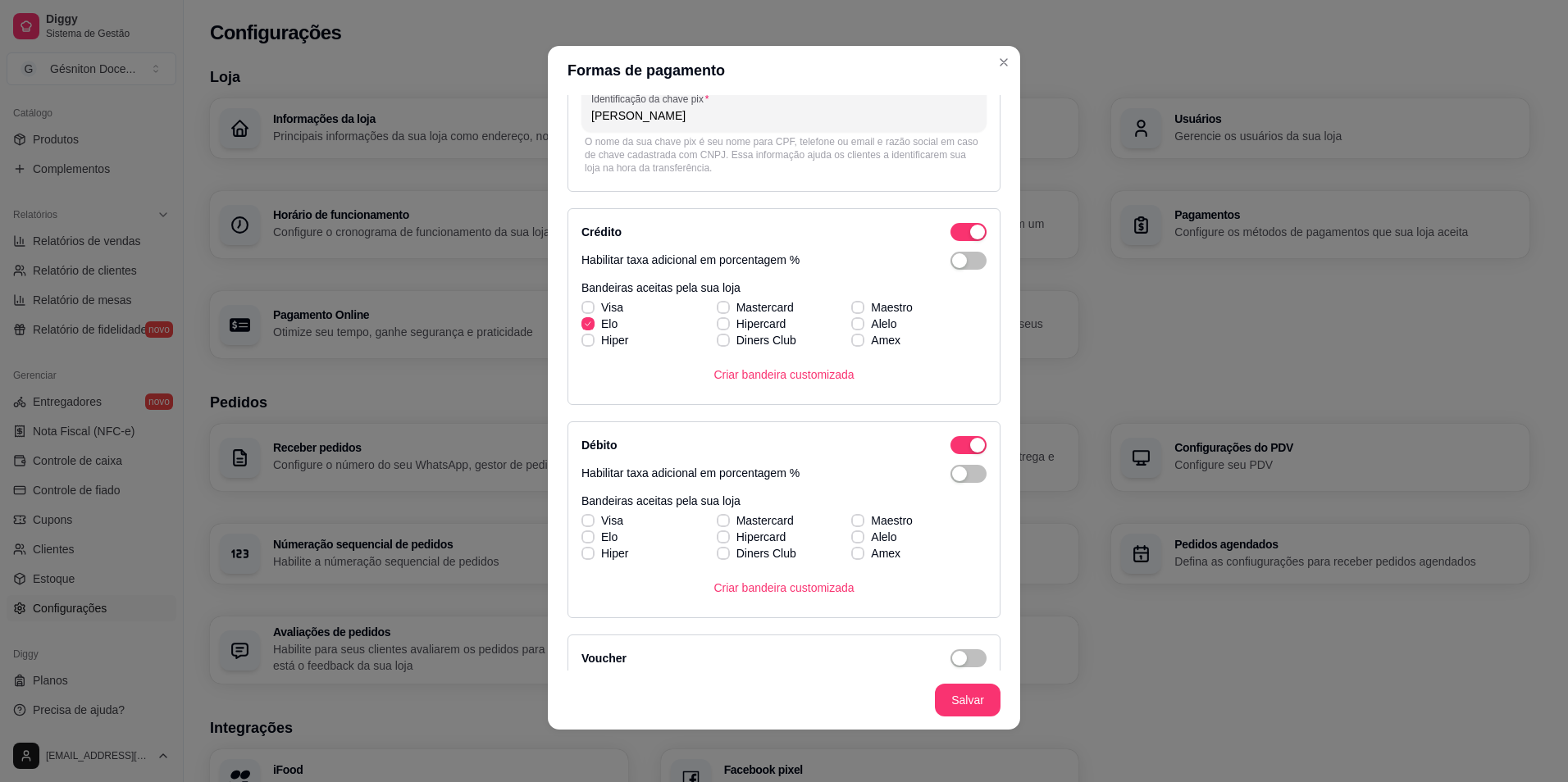
click at [580, 328] on input "Elo" at bounding box center [586, 333] width 10 height 10
checkbox input "false"
click at [586, 310] on div "Visa Mastercard Maestro Elo Hipercard Alelo Hiper Diners Club Amex" at bounding box center [784, 323] width 405 height 49
click at [959, 260] on span "button" at bounding box center [968, 261] width 36 height 18
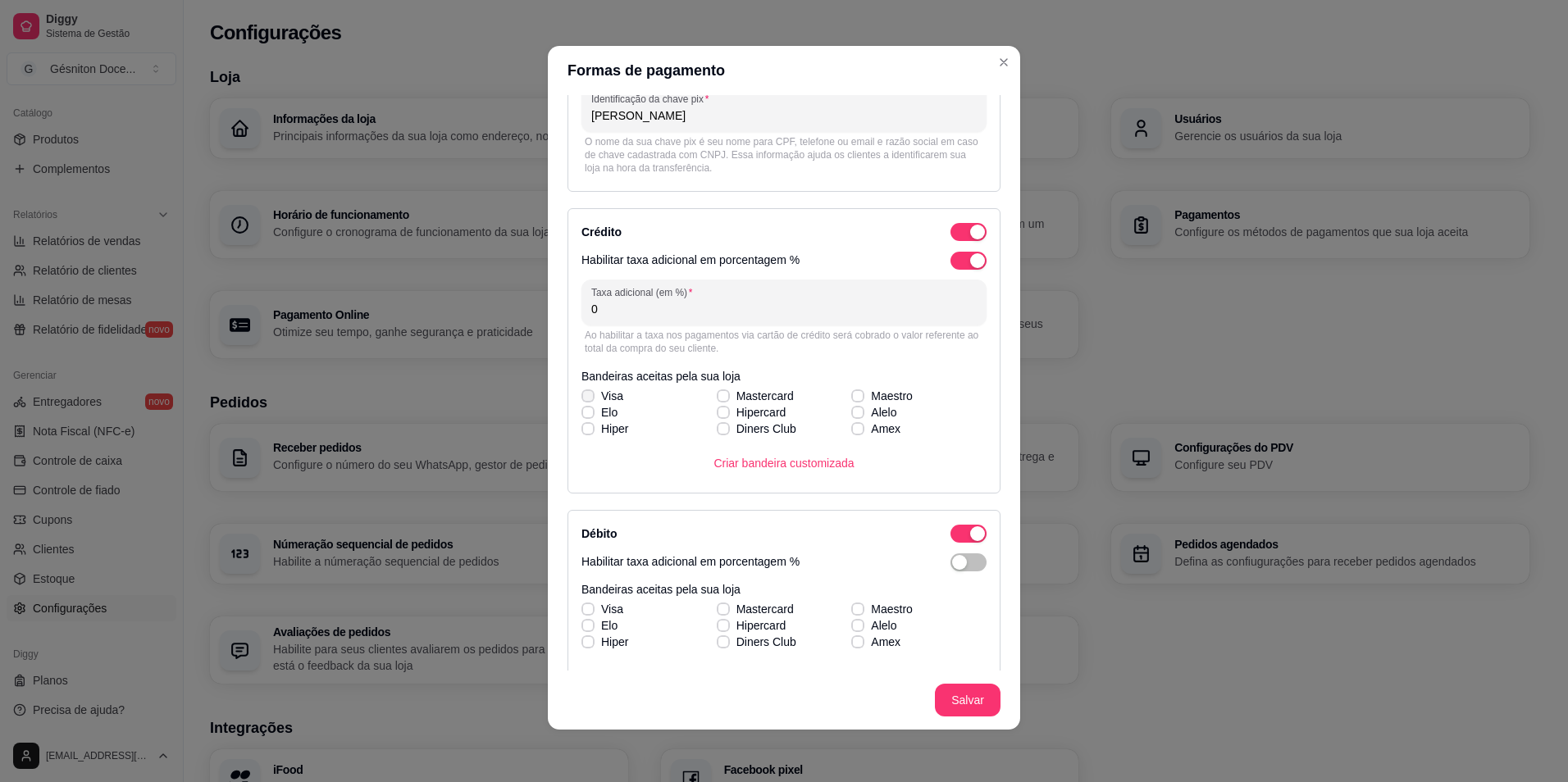
click at [581, 390] on span at bounding box center [587, 395] width 13 height 13
click at [580, 400] on input "Visa" at bounding box center [586, 405] width 10 height 10
checkbox input "true"
click at [583, 410] on icon at bounding box center [587, 412] width 9 height 7
click at [582, 416] on input "Elo" at bounding box center [586, 421] width 10 height 10
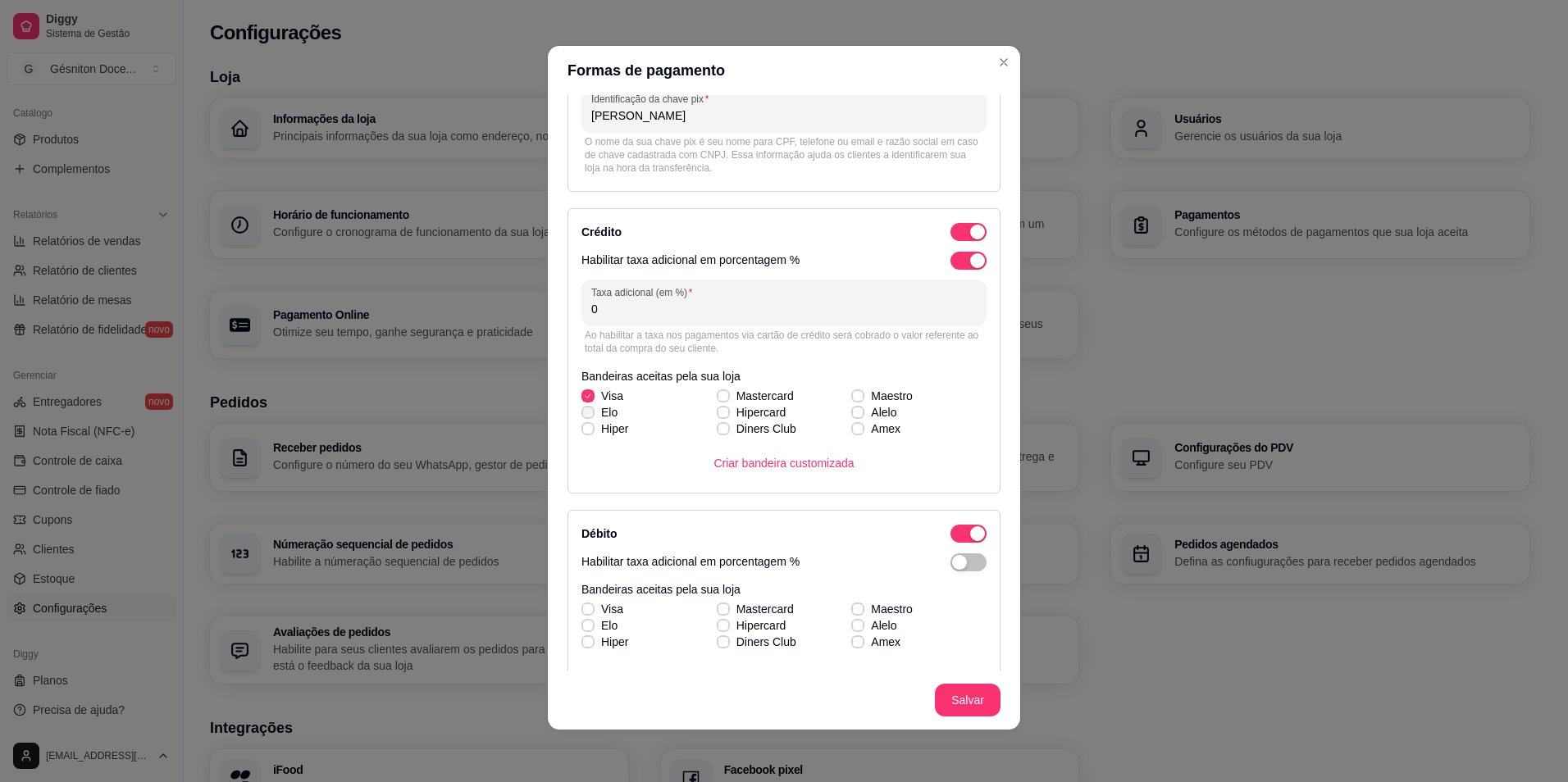
checkbox input "true"
click at [585, 424] on span at bounding box center [587, 429] width 13 height 13
click at [585, 432] on input "Hiper" at bounding box center [586, 437] width 10 height 10
checkbox input "true"
click at [717, 392] on span at bounding box center [723, 395] width 12 height 12
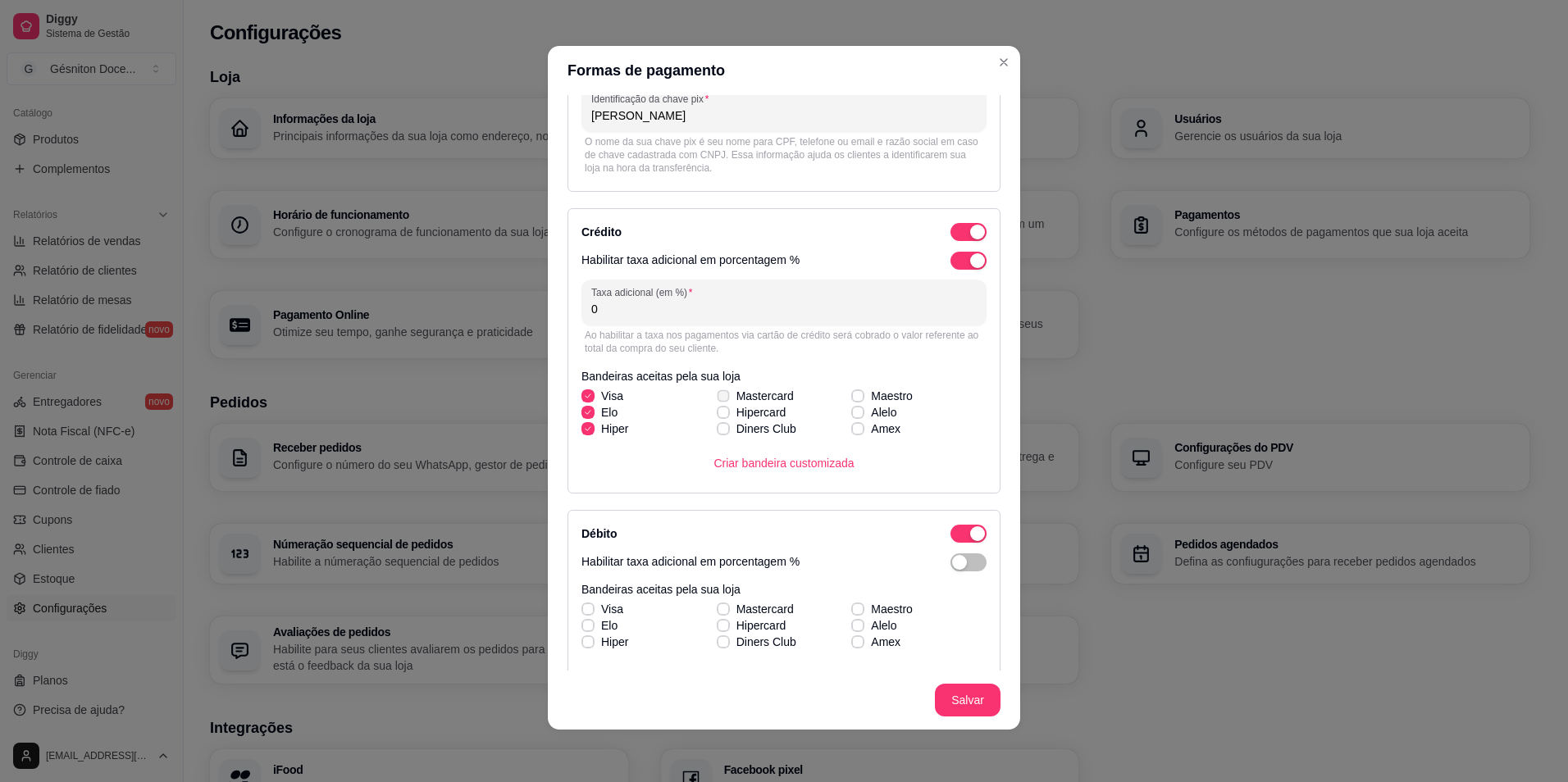
click at [716, 400] on input "Mastercard" at bounding box center [721, 405] width 10 height 10
checkbox input "true"
click at [590, 427] on label "Hiper" at bounding box center [604, 429] width 60 height 29
click at [590, 432] on input "Hiper" at bounding box center [586, 437] width 10 height 10
checkbox input "false"
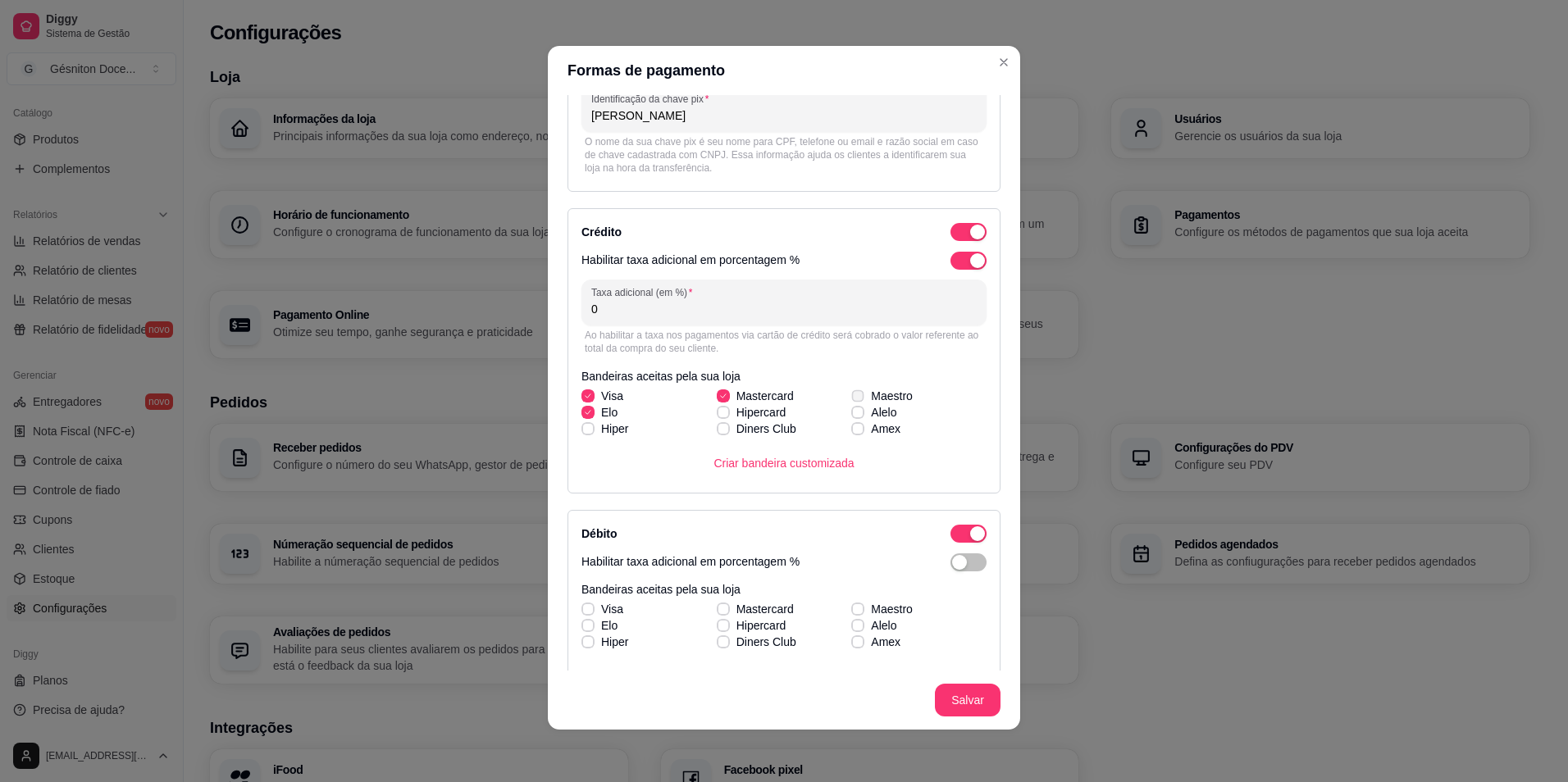
click at [852, 392] on span at bounding box center [858, 395] width 12 height 12
click at [850, 400] on input "Maestro" at bounding box center [856, 405] width 10 height 10
checkbox input "true"
click at [854, 409] on icon at bounding box center [858, 412] width 9 height 7
click at [850, 416] on input "Alelo" at bounding box center [856, 421] width 10 height 10
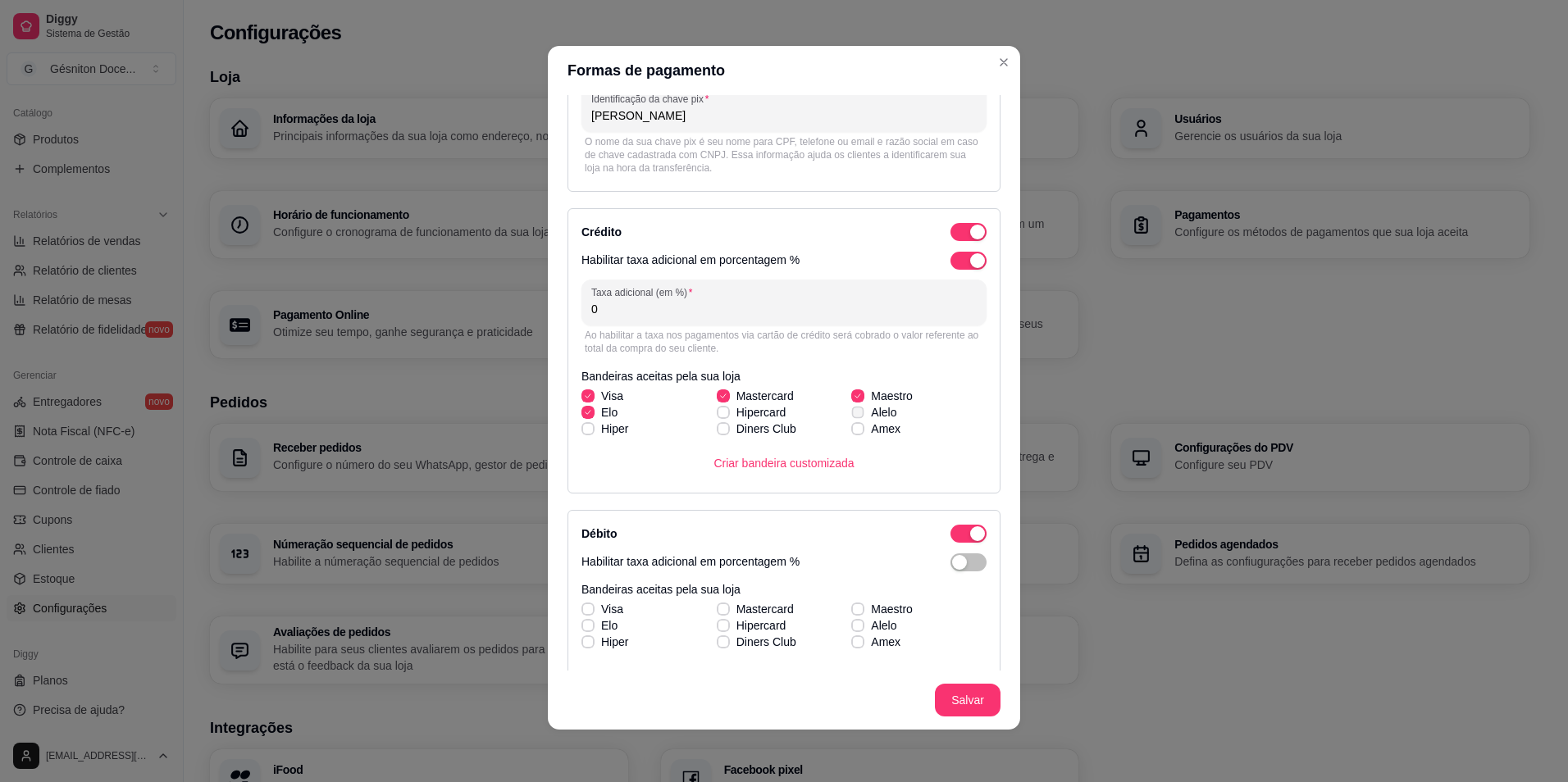
checkbox input "true"
click at [952, 556] on div "button" at bounding box center [958, 562] width 15 height 15
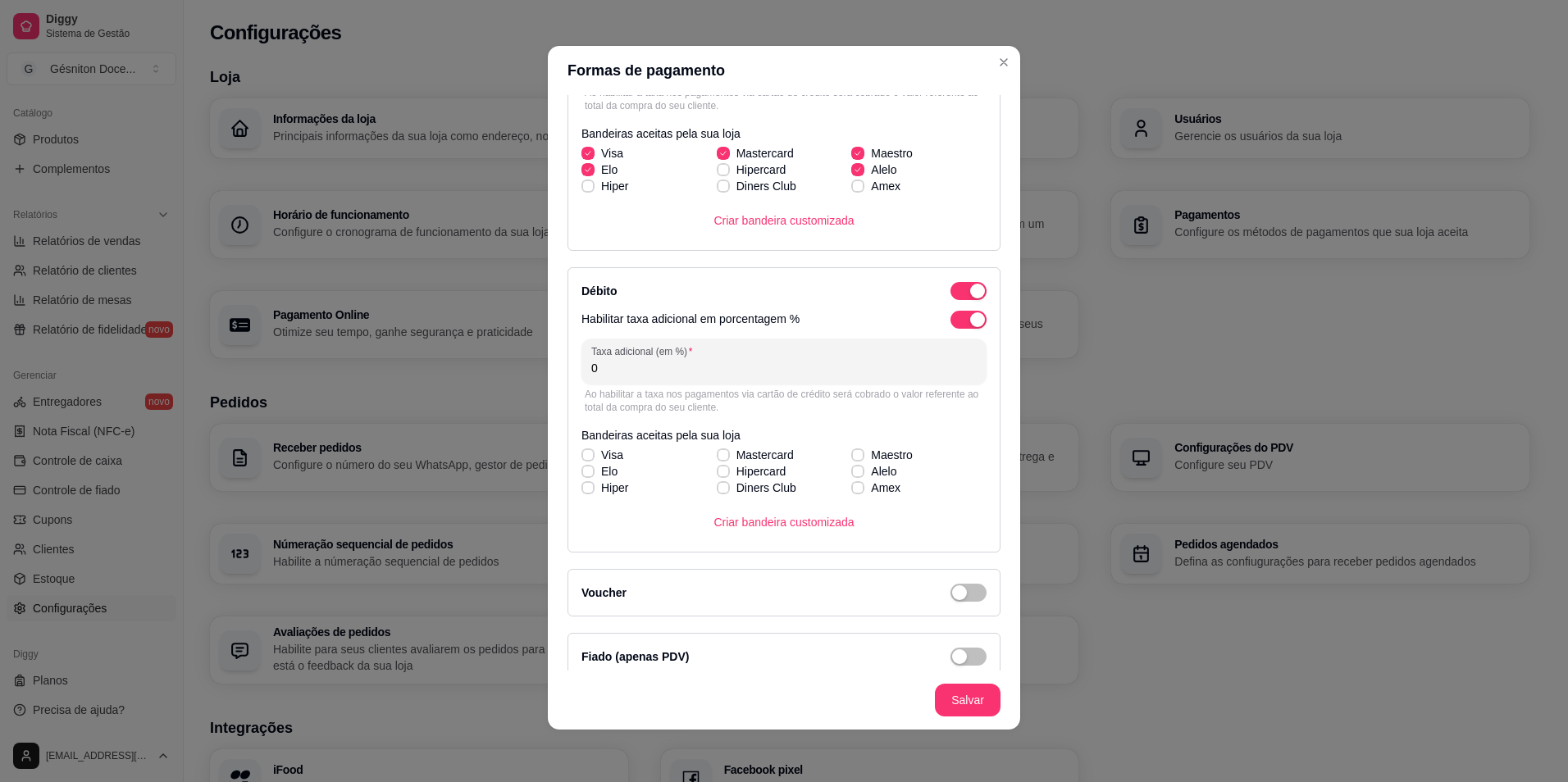
scroll to position [431, 0]
click at [583, 449] on icon at bounding box center [587, 452] width 9 height 7
click at [581, 455] on input "Visa" at bounding box center [586, 460] width 10 height 10
checkbox input "true"
click at [718, 451] on icon at bounding box center [723, 452] width 9 height 7
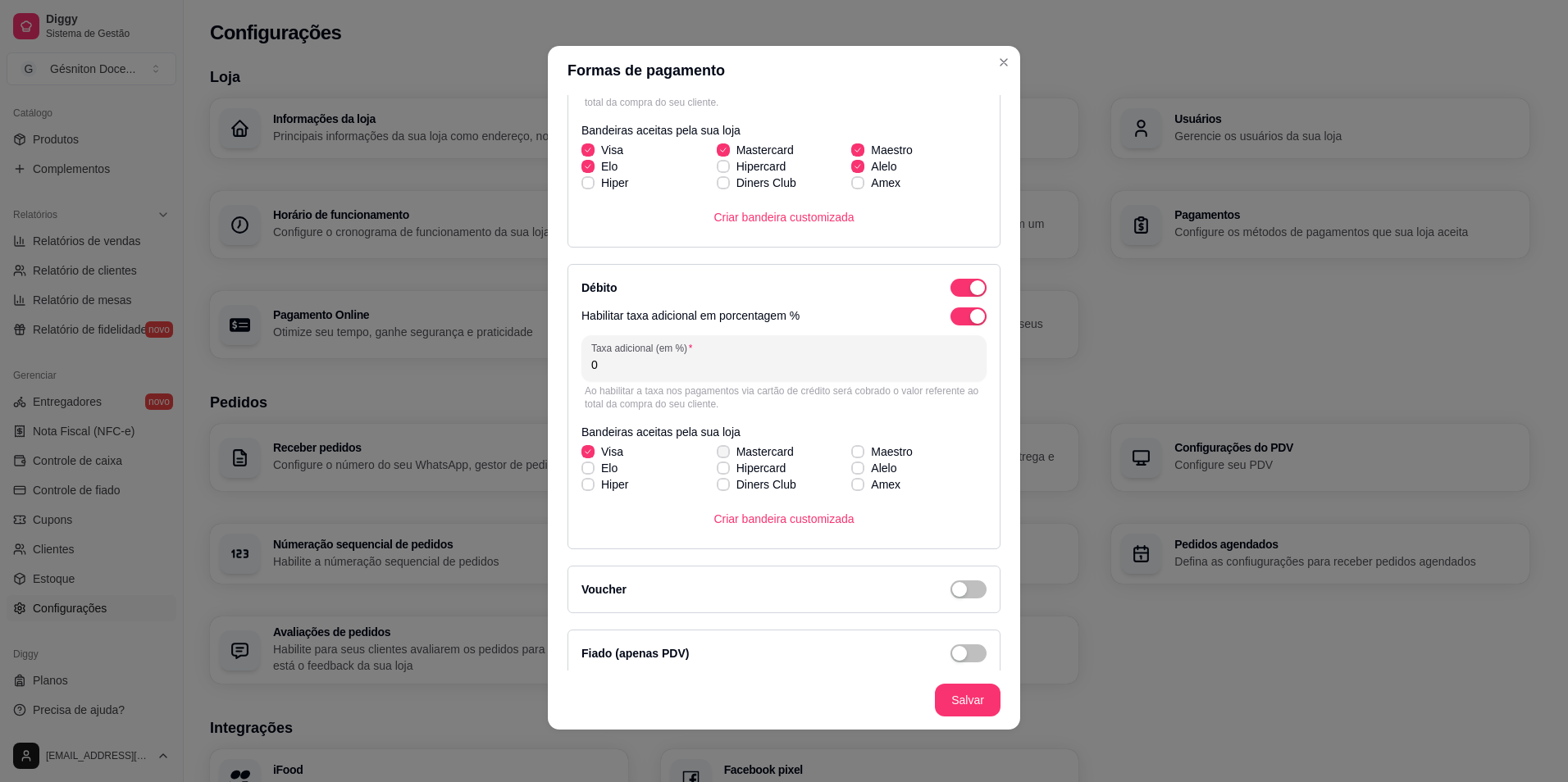
click at [716, 455] on input "Mastercard" at bounding box center [721, 460] width 10 height 10
checkbox input "true"
click at [851, 448] on span at bounding box center [857, 451] width 13 height 13
click at [850, 455] on input "Maestro" at bounding box center [856, 460] width 10 height 10
checkbox input "true"
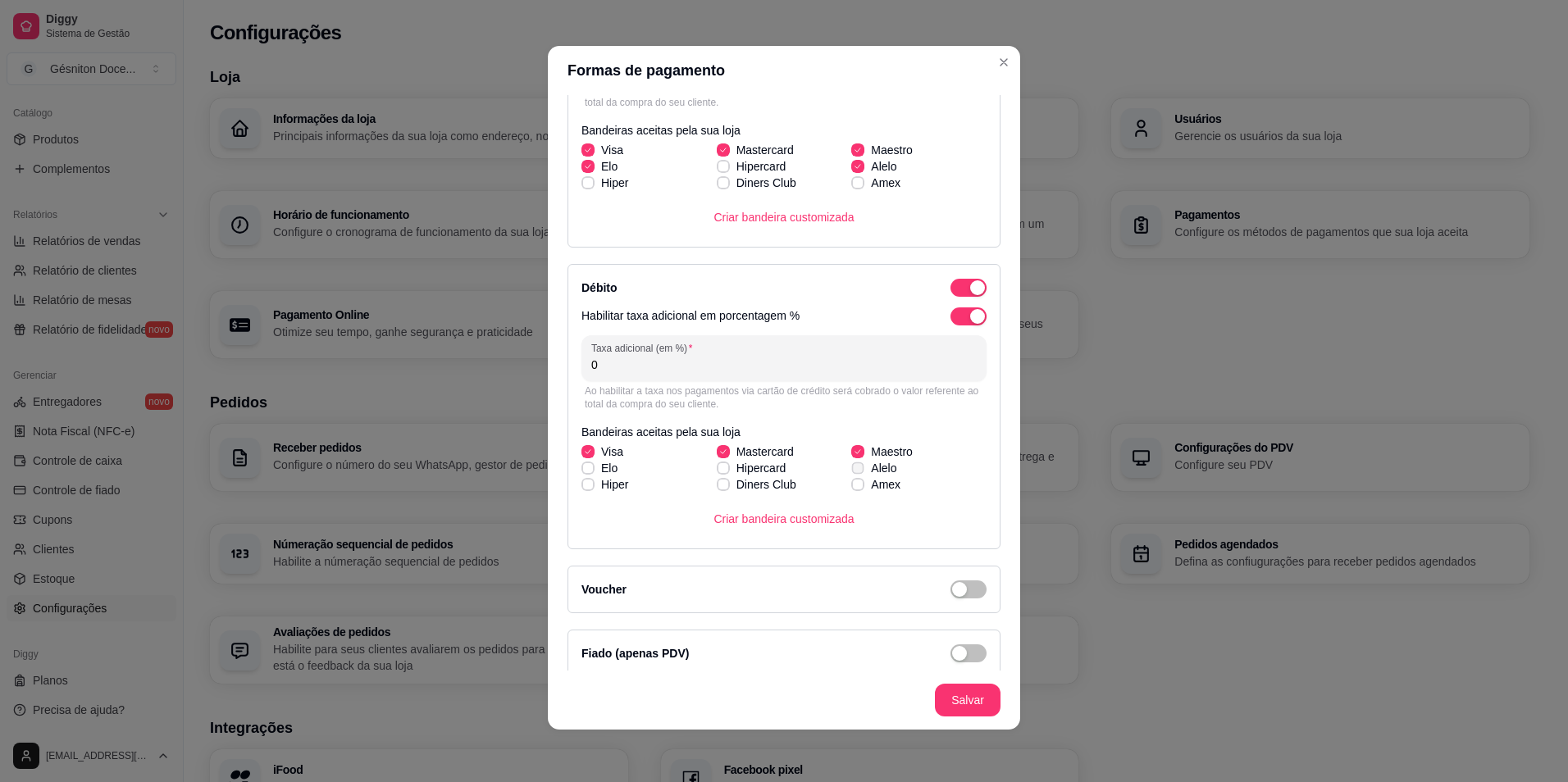
click at [852, 464] on span at bounding box center [858, 467] width 12 height 12
click at [850, 472] on input "Alelo" at bounding box center [856, 477] width 10 height 10
checkbox input "true"
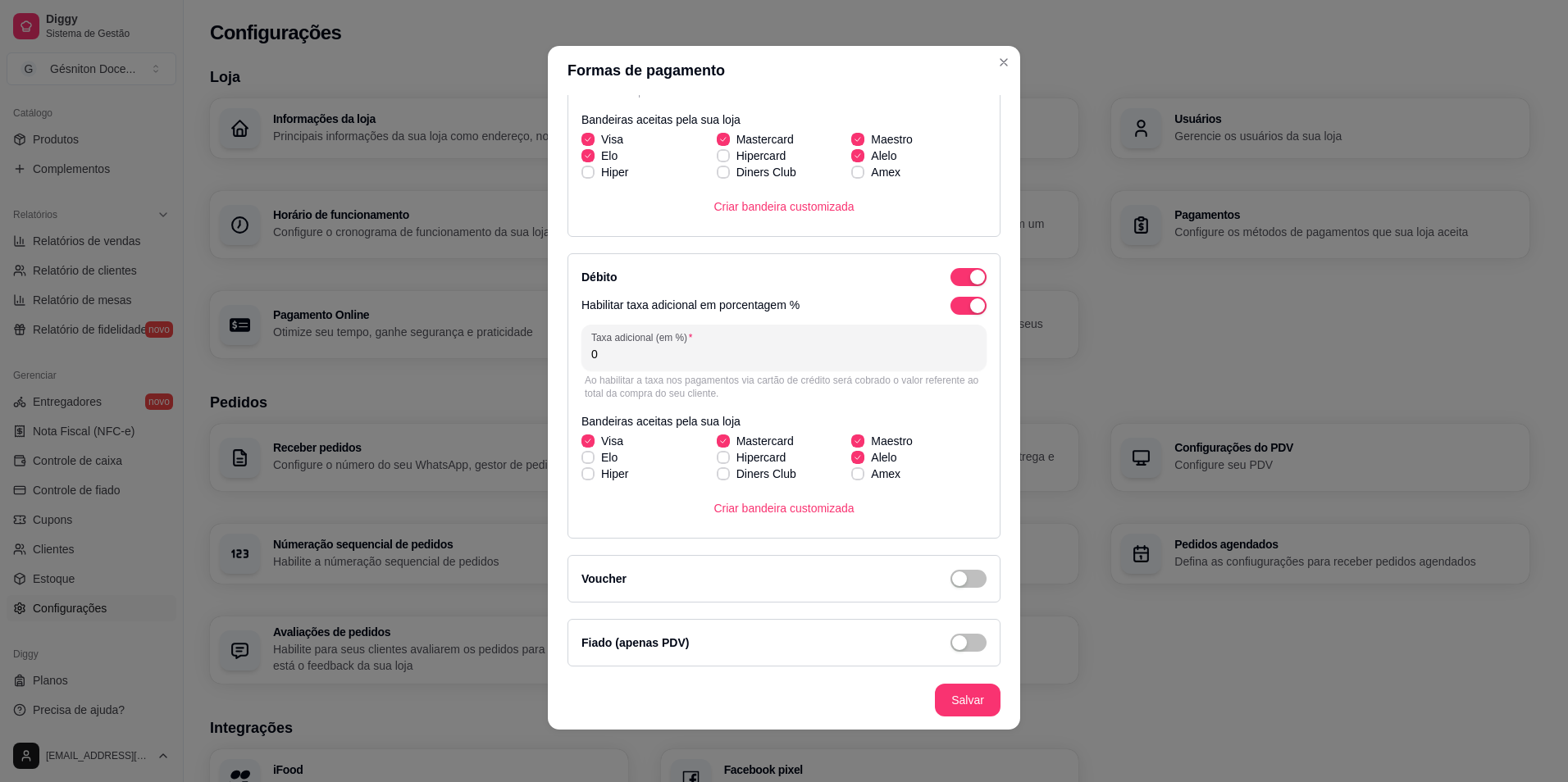
scroll to position [444, 0]
click at [958, 636] on span "button" at bounding box center [968, 640] width 36 height 18
click at [971, 688] on button "Salvar" at bounding box center [967, 701] width 66 height 33
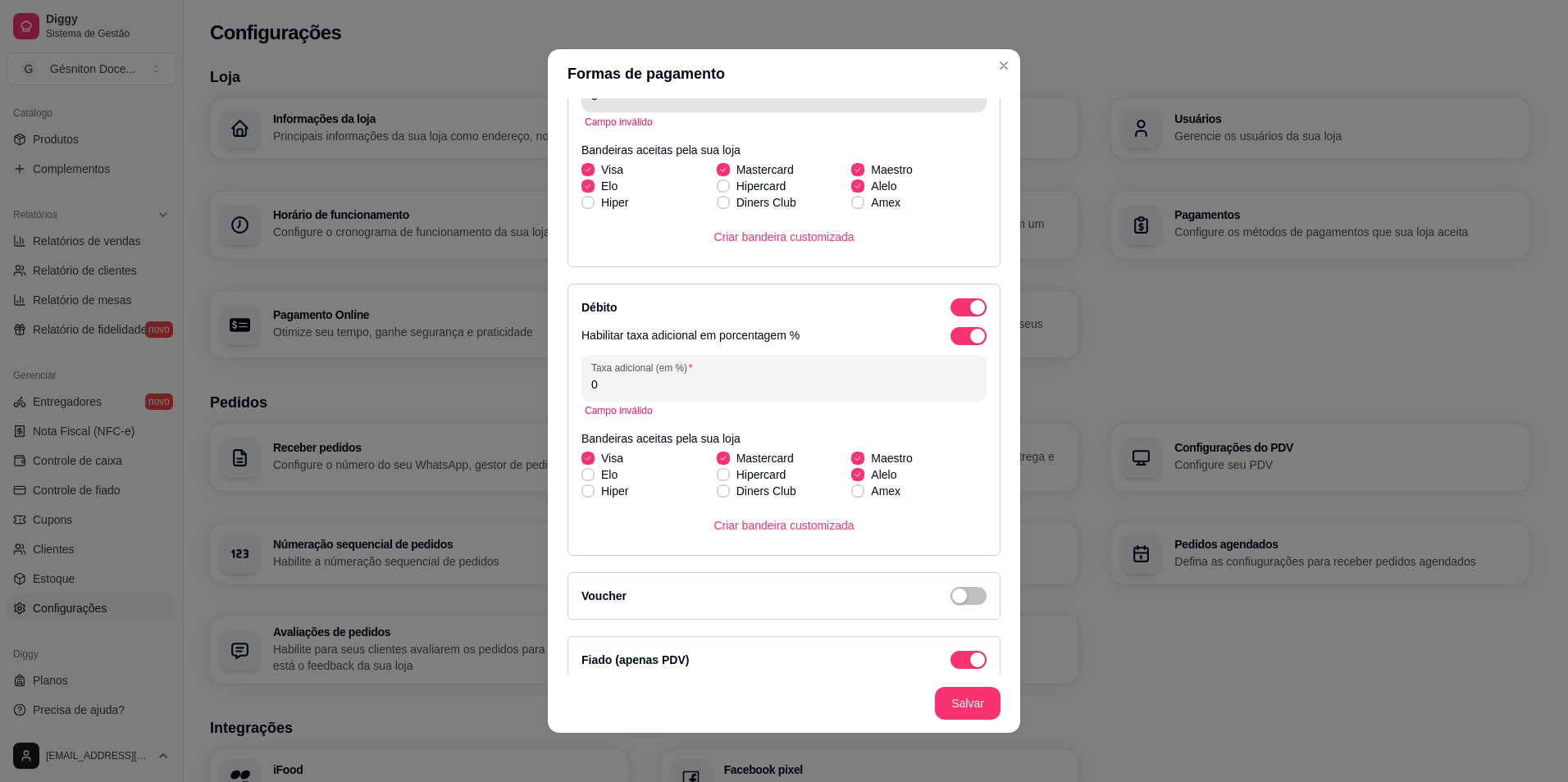
scroll to position [418, 0]
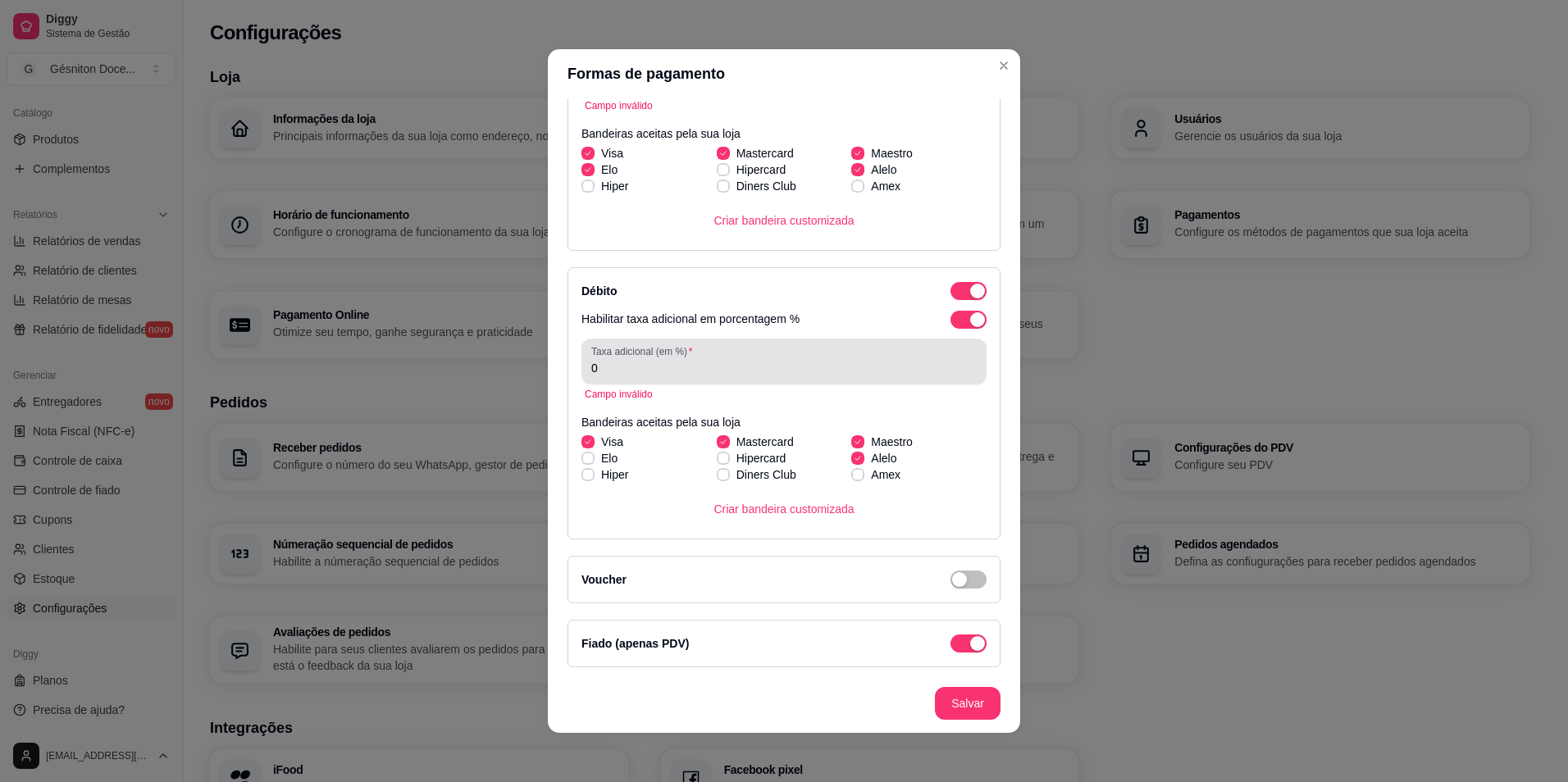
click at [677, 376] on div "0" at bounding box center [784, 362] width 386 height 33
type input "0"
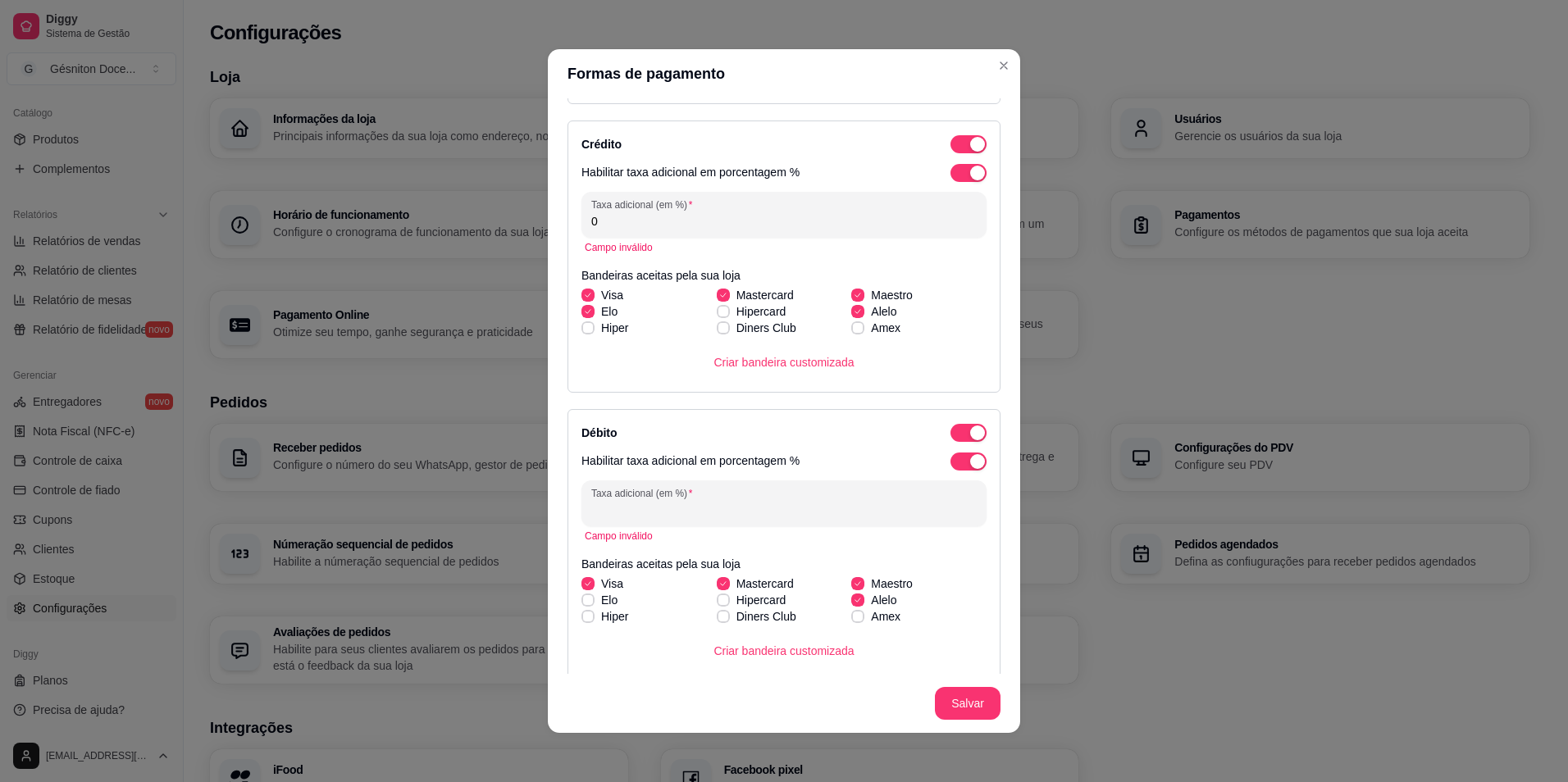
scroll to position [90, 0]
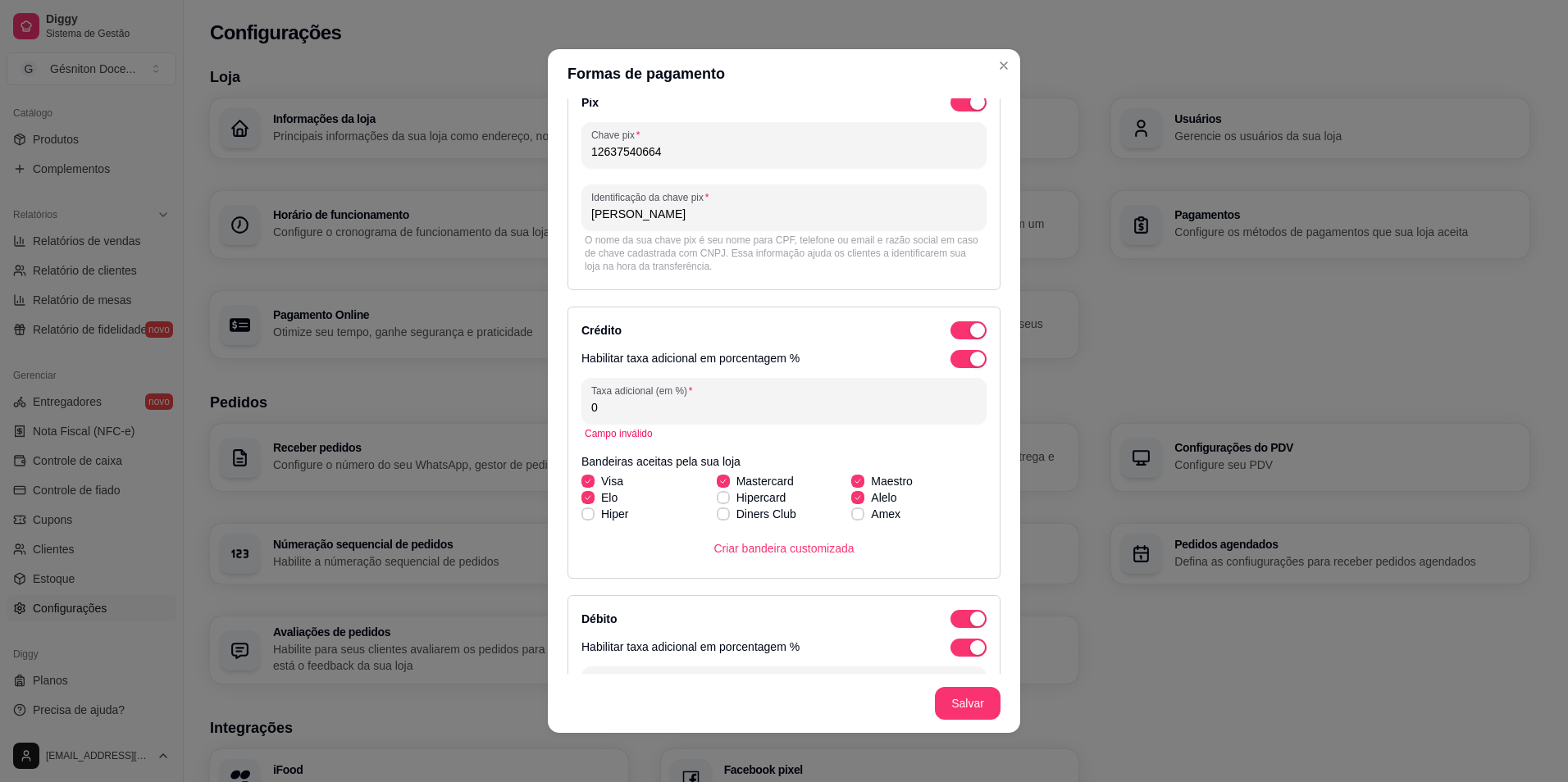
click at [621, 407] on input "0" at bounding box center [784, 407] width 386 height 16
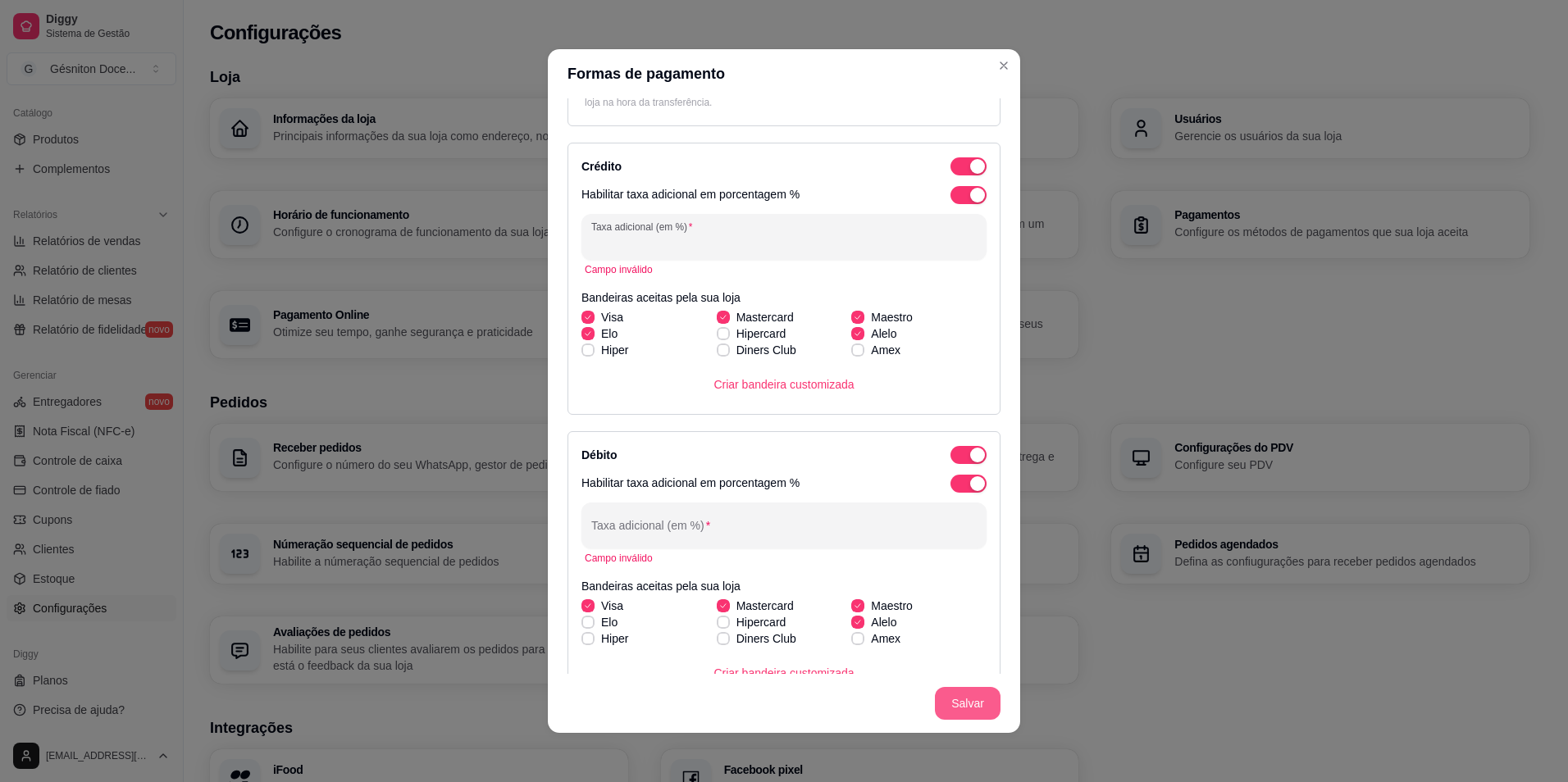
click at [941, 703] on button "Salvar" at bounding box center [967, 703] width 66 height 33
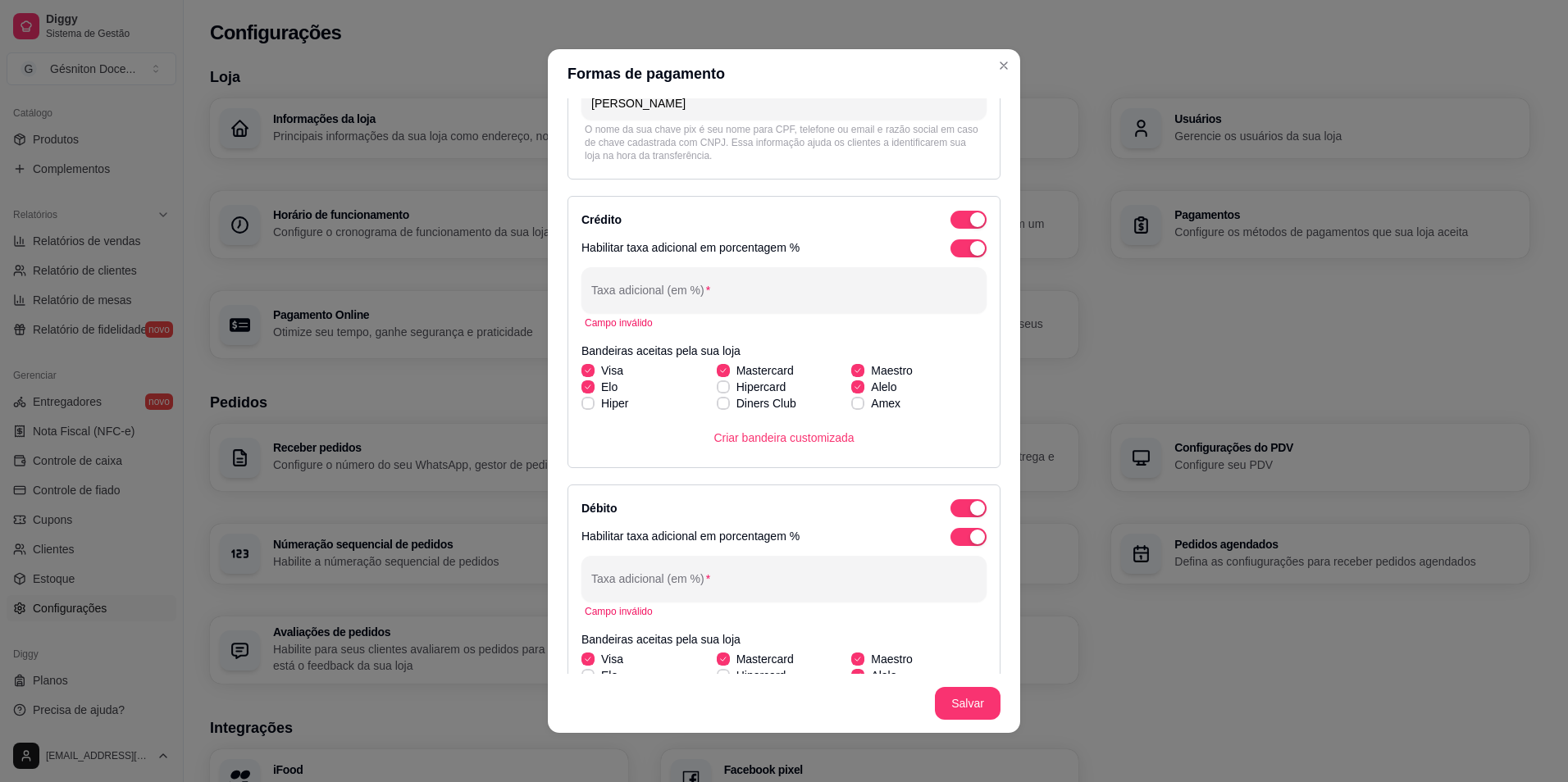
scroll to position [172, 0]
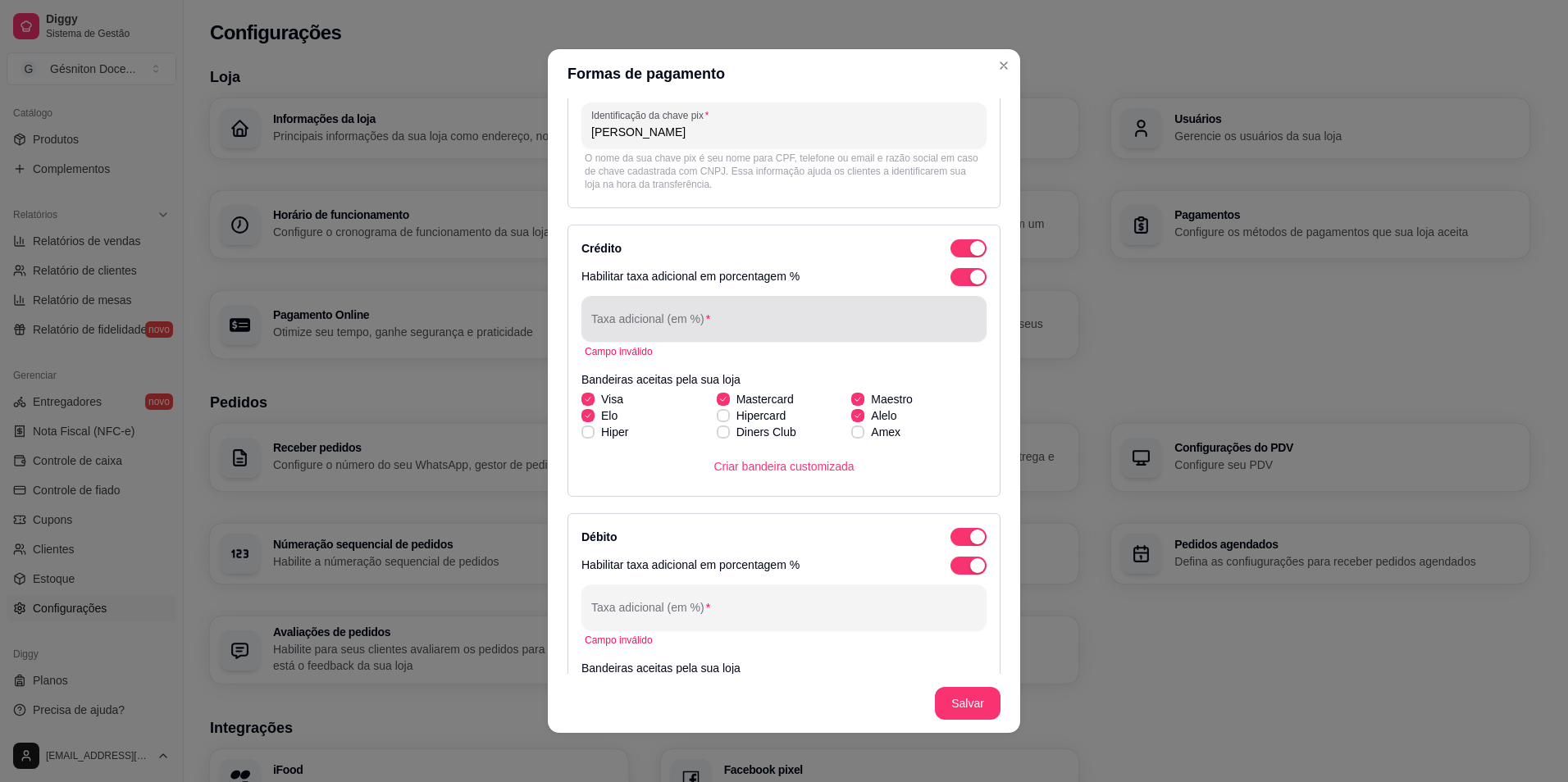
click at [646, 331] on input "Taxa adicional (em %)" at bounding box center [784, 325] width 386 height 16
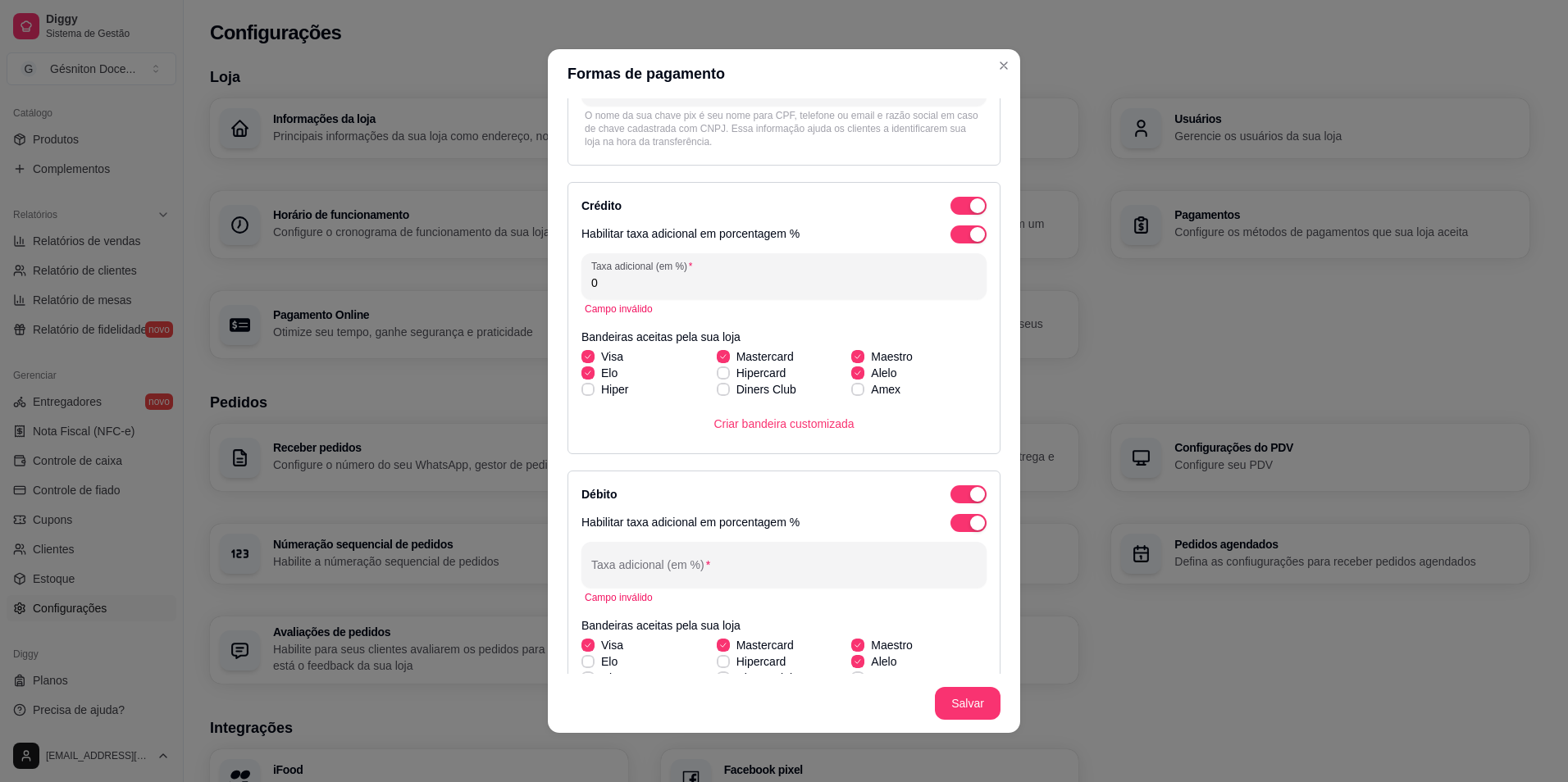
scroll to position [254, 0]
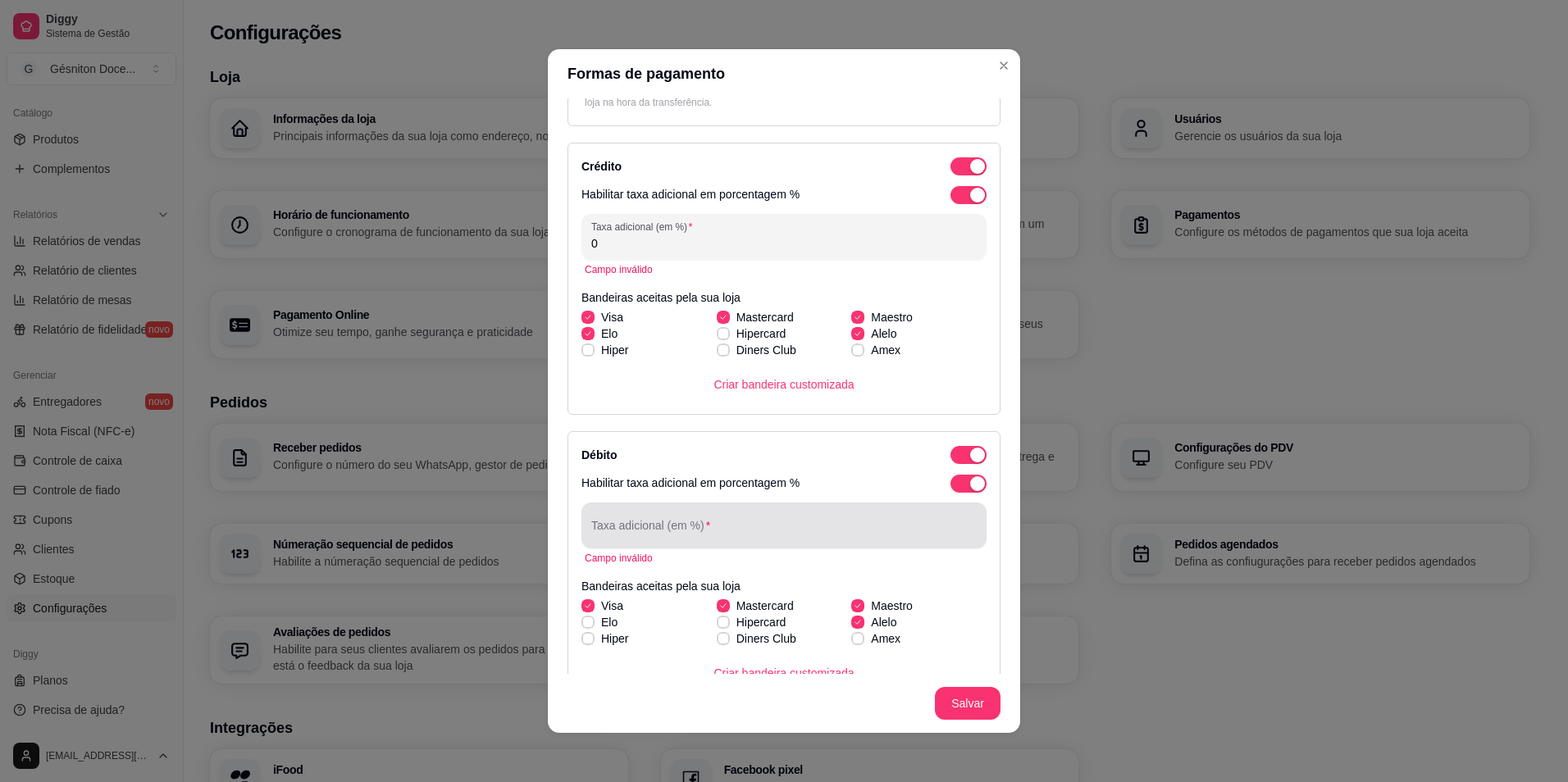
type input "0"
click at [640, 525] on div "Taxa adicional (em %)" at bounding box center [784, 526] width 405 height 46
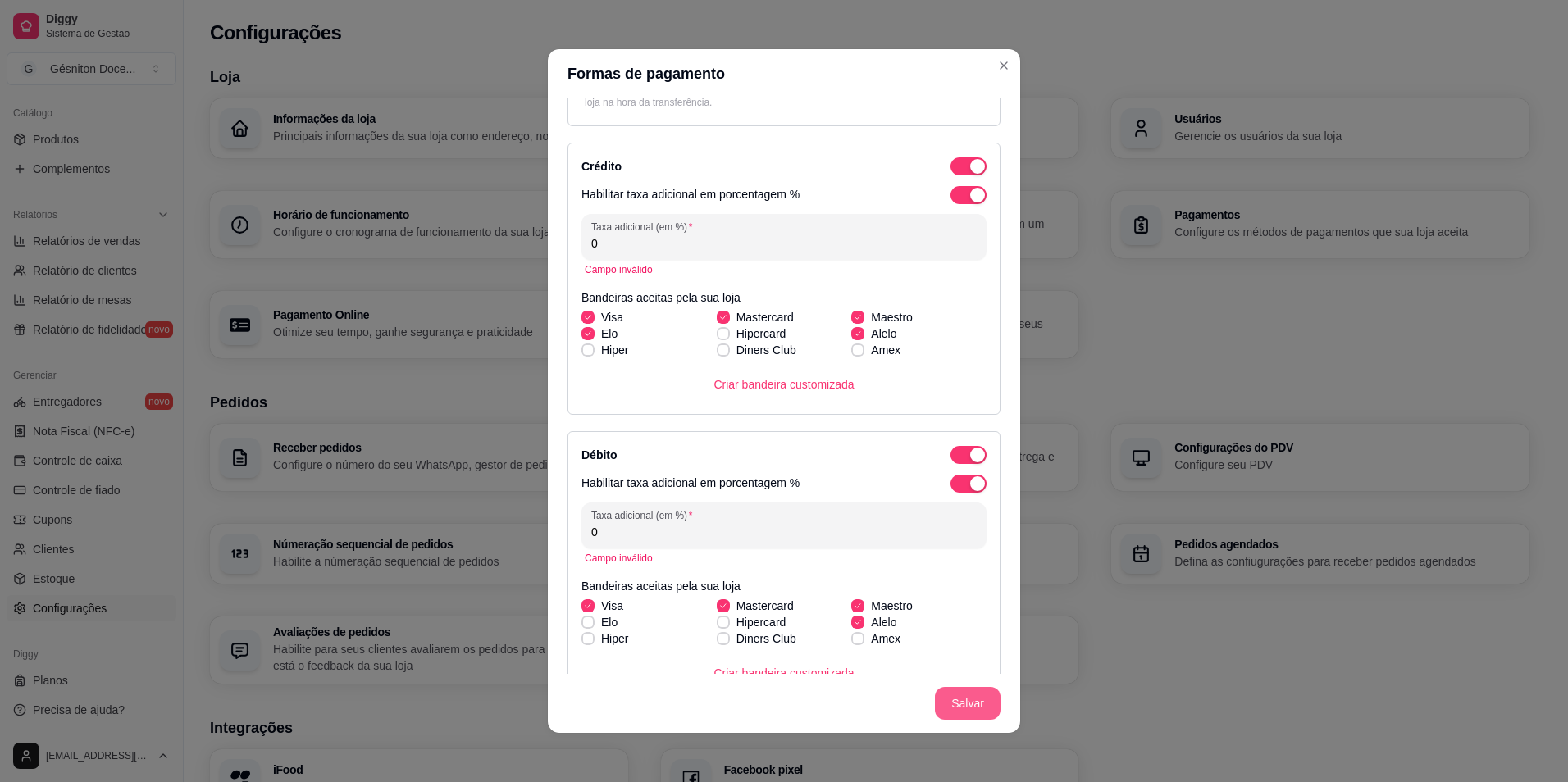
type input "0"
click at [945, 699] on button "Salvar" at bounding box center [967, 703] width 66 height 33
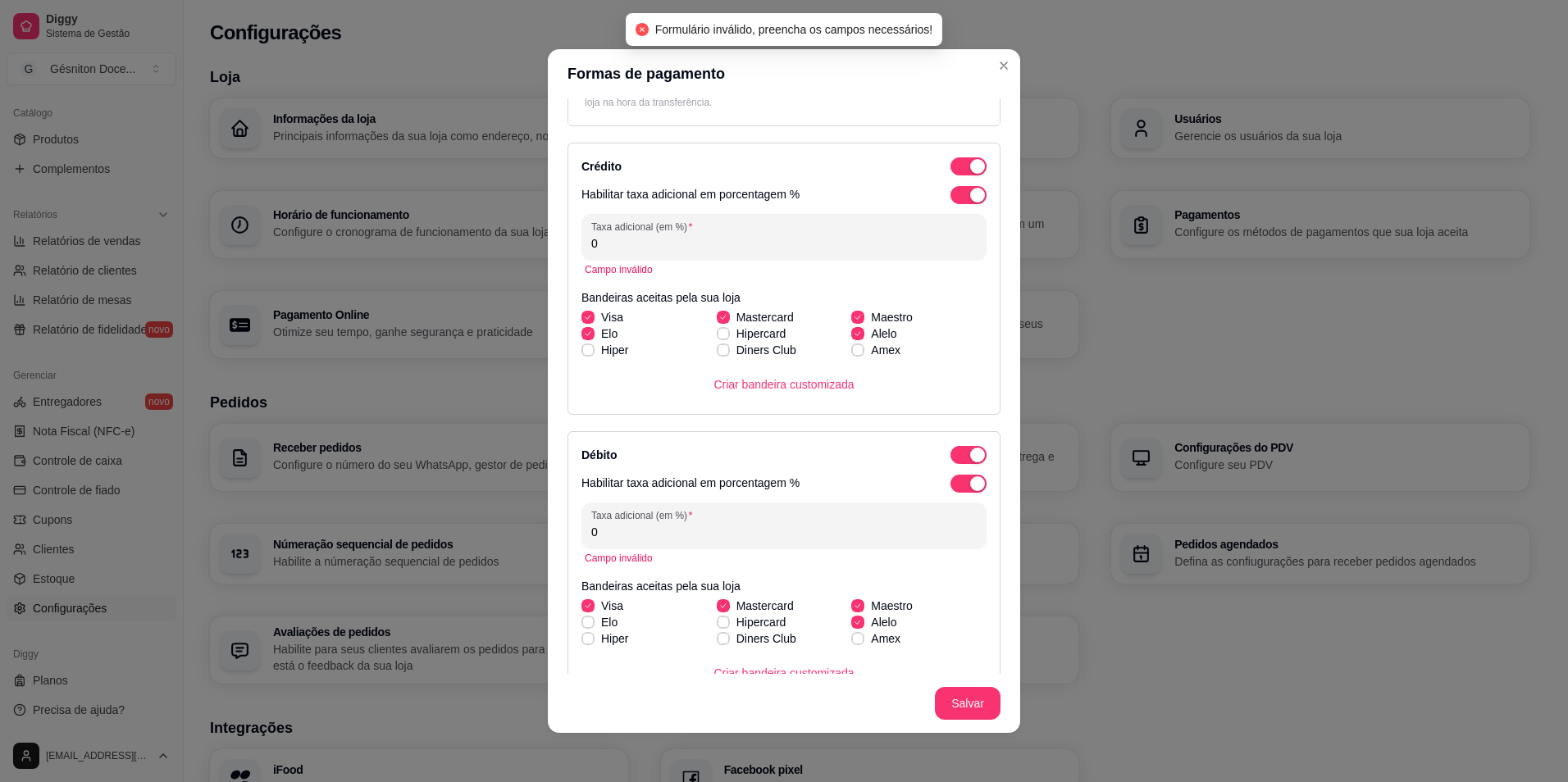
scroll to position [0, 0]
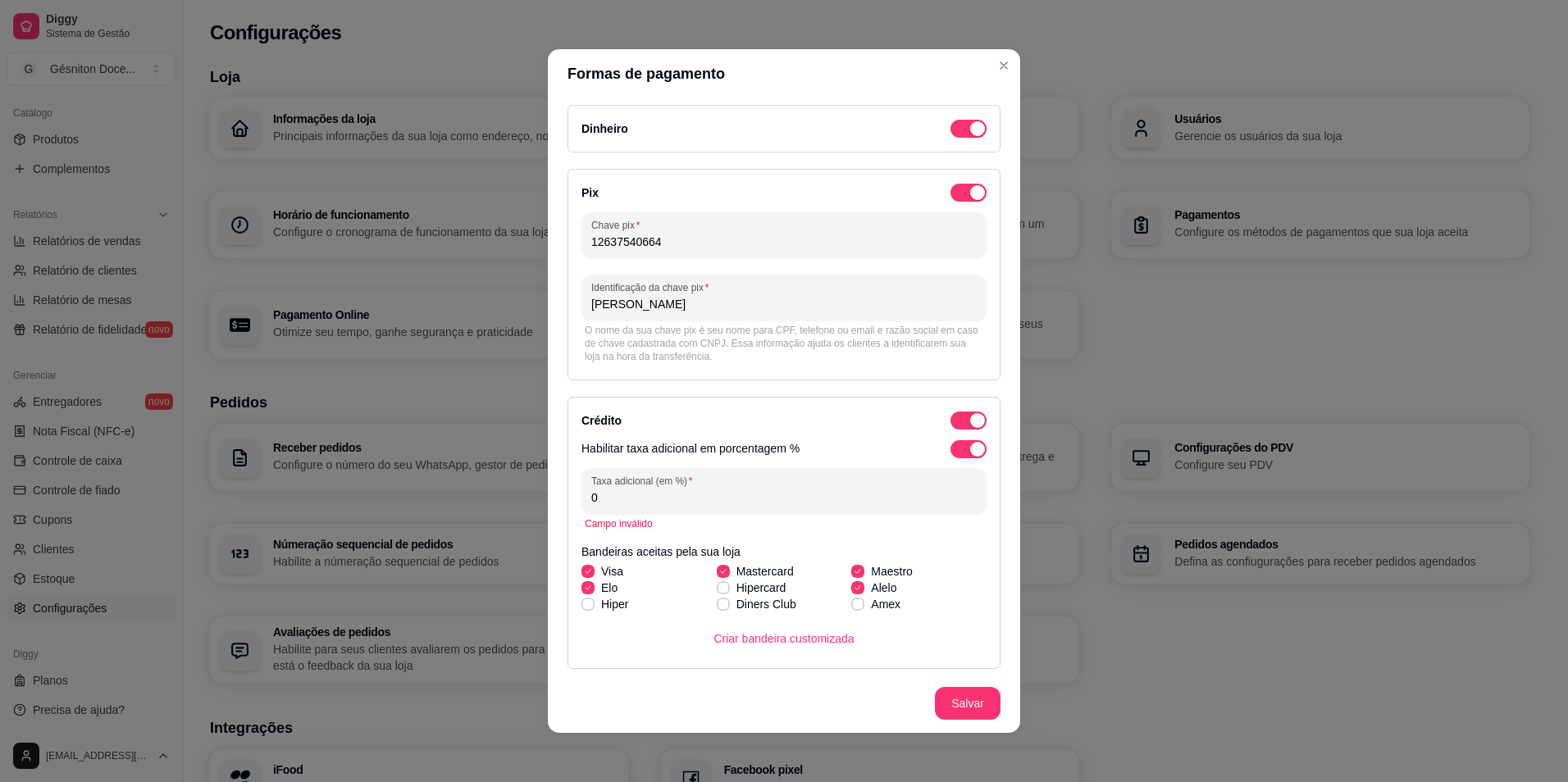
click at [593, 310] on input "Gésniton Rodrigues Teixeira" at bounding box center [784, 304] width 386 height 16
click at [945, 699] on button "Salvar" at bounding box center [967, 703] width 66 height 33
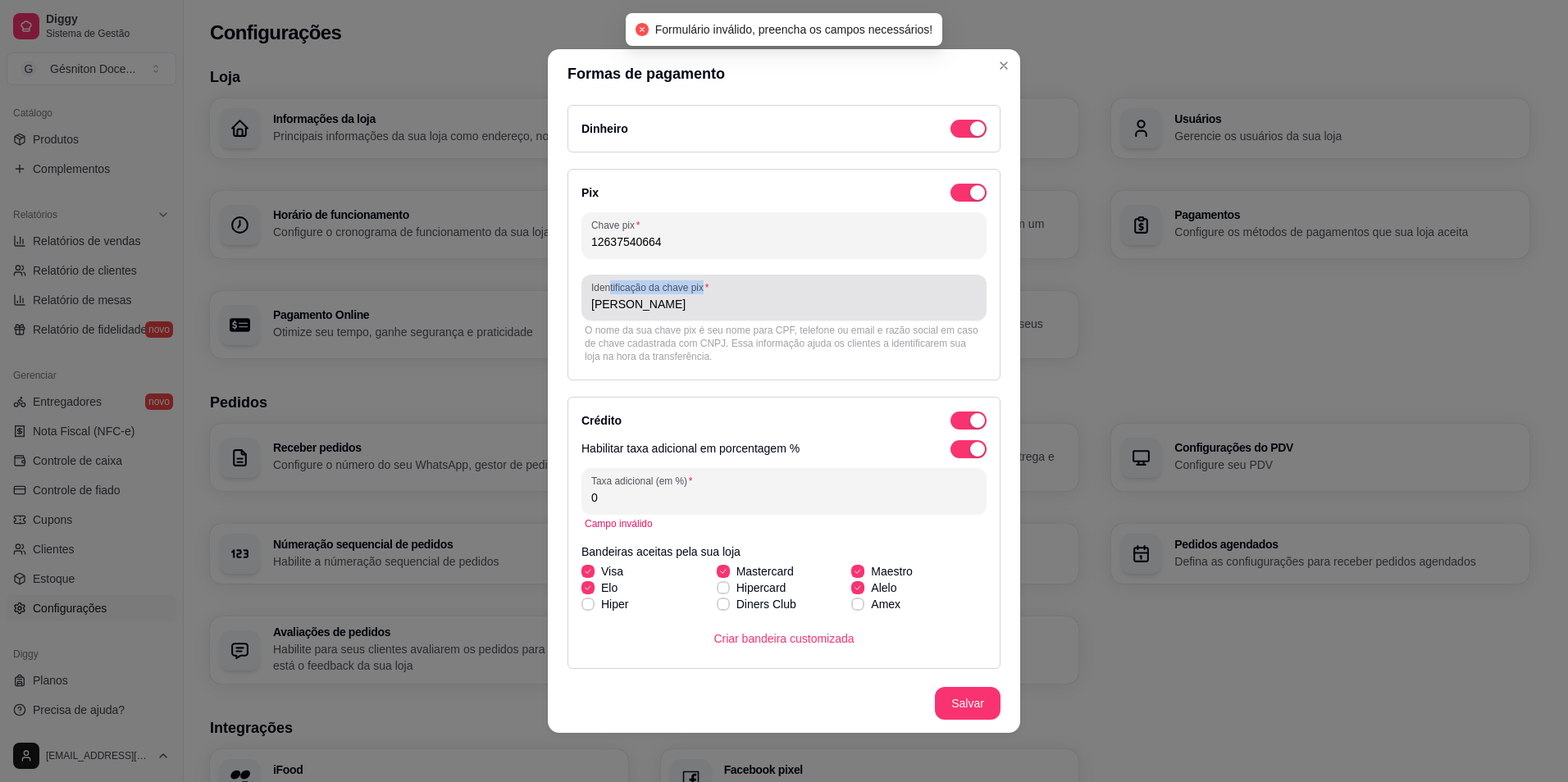
drag, startPoint x: 739, startPoint y: 295, endPoint x: 603, endPoint y: 280, distance: 136.8
click at [603, 280] on div "Identificação da chave pix Gesniton Rodrigues Teixeira" at bounding box center [784, 298] width 405 height 46
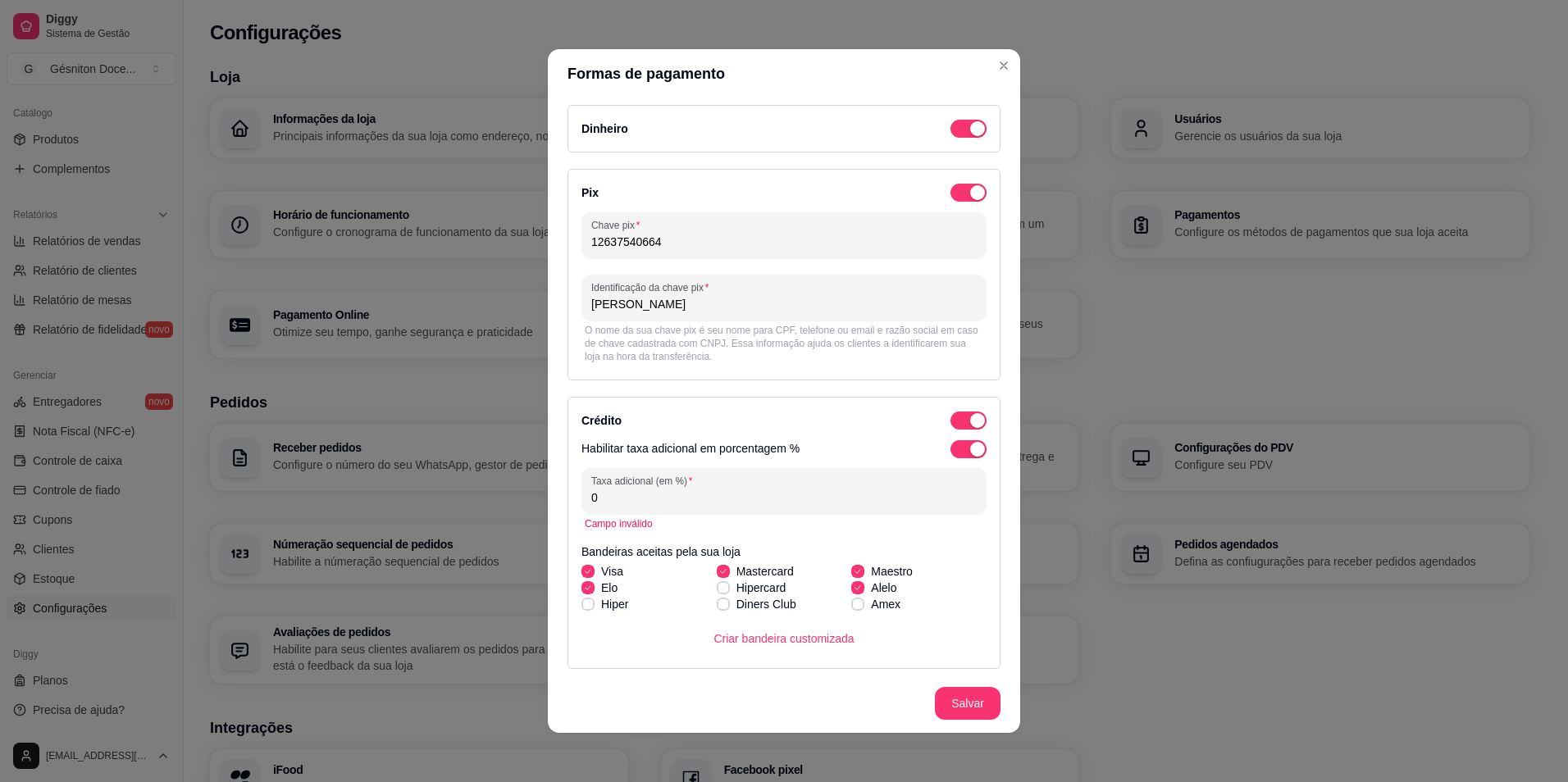
drag, startPoint x: 744, startPoint y: 316, endPoint x: 642, endPoint y: 306, distance: 102.5
click at [533, 303] on div "Formas de pagamento Dinheiro Pix Chave pix 12637540664 Identificação da chave p…" at bounding box center [784, 391] width 1568 height 782
click at [642, 306] on input "Gesniton Rodrigues Teixeira" at bounding box center [784, 304] width 386 height 16
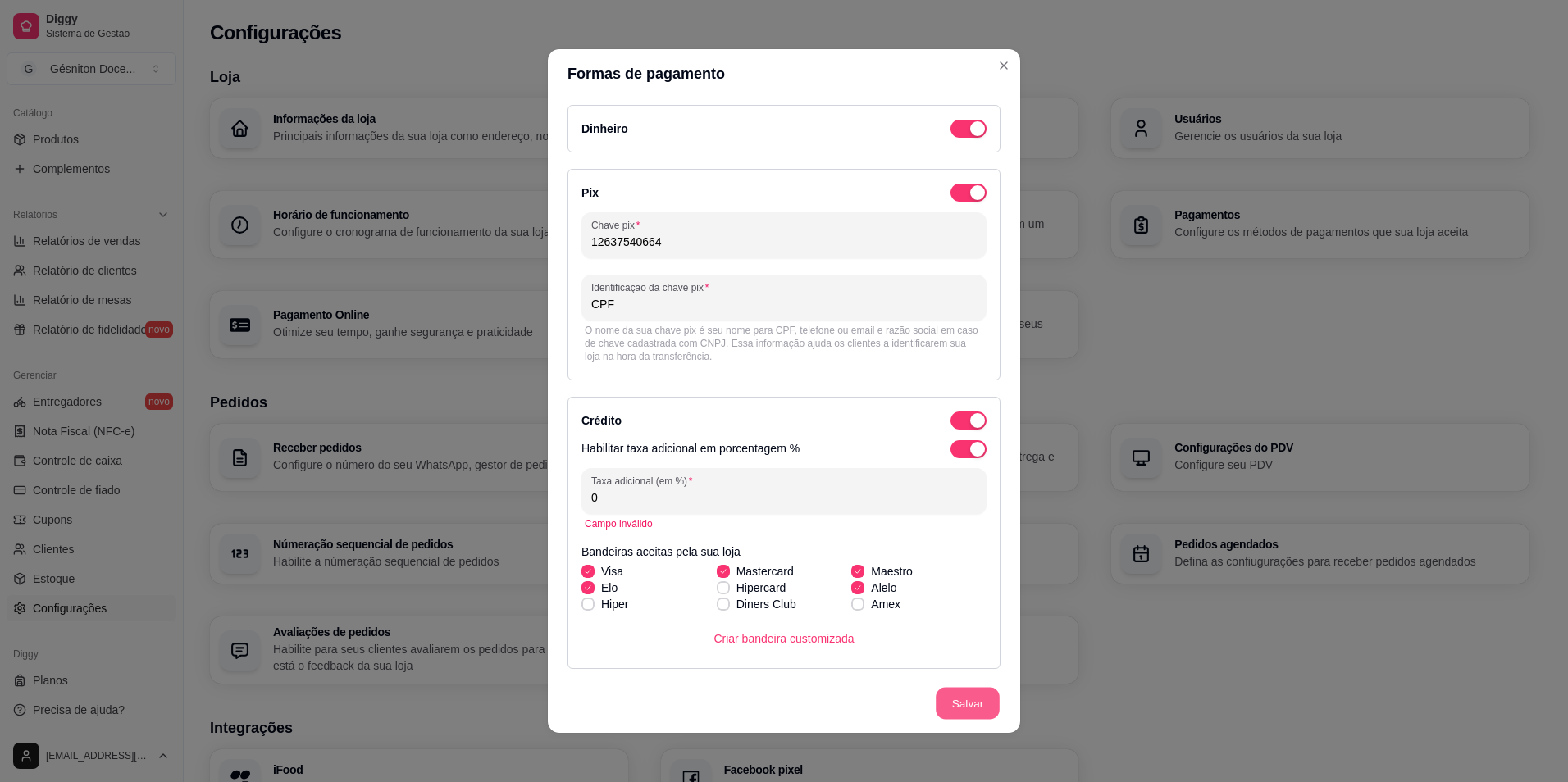
click at [950, 688] on button "Salvar" at bounding box center [967, 703] width 64 height 32
click at [956, 700] on button "Salvar" at bounding box center [967, 703] width 66 height 33
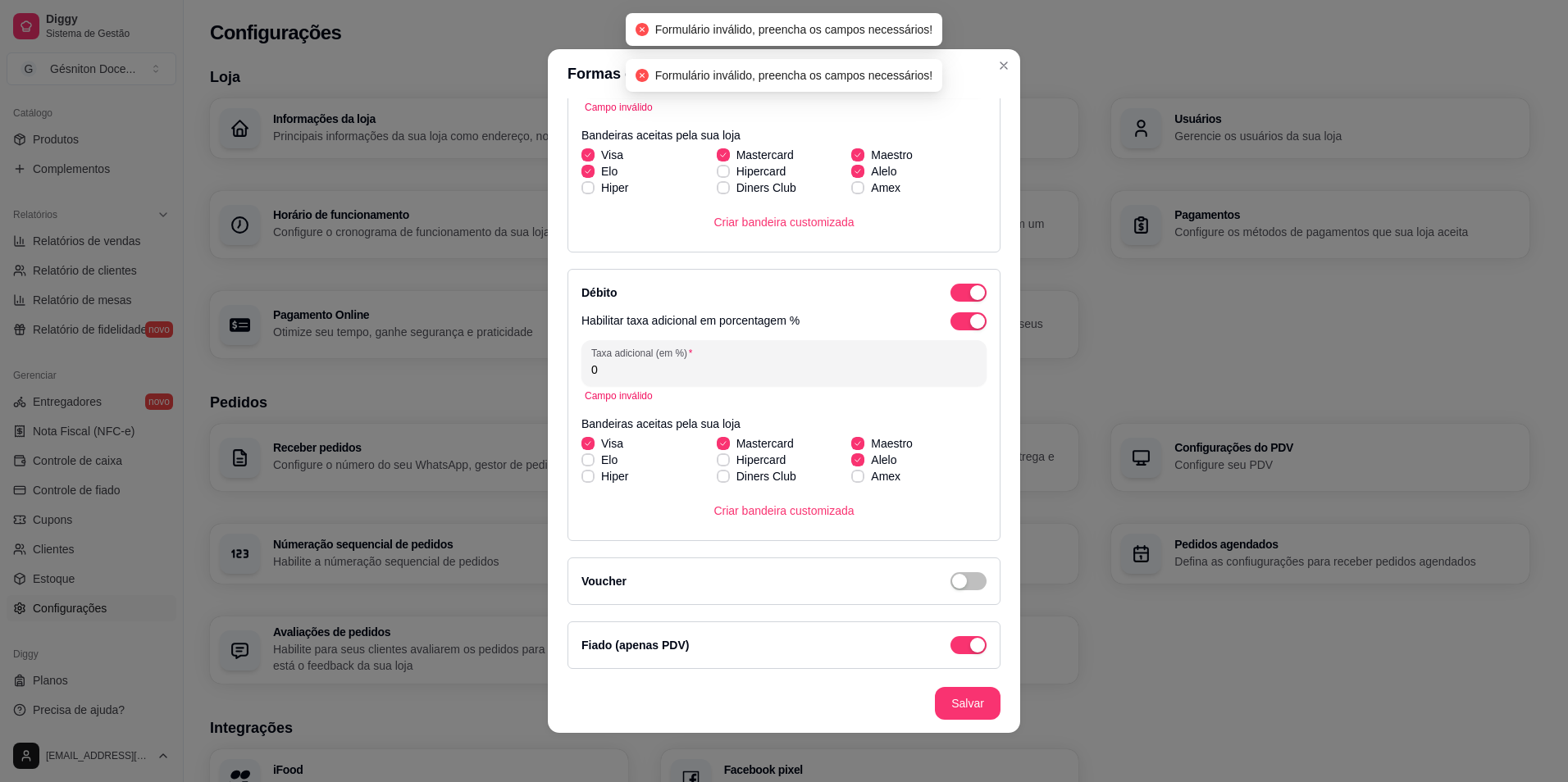
scroll to position [418, 0]
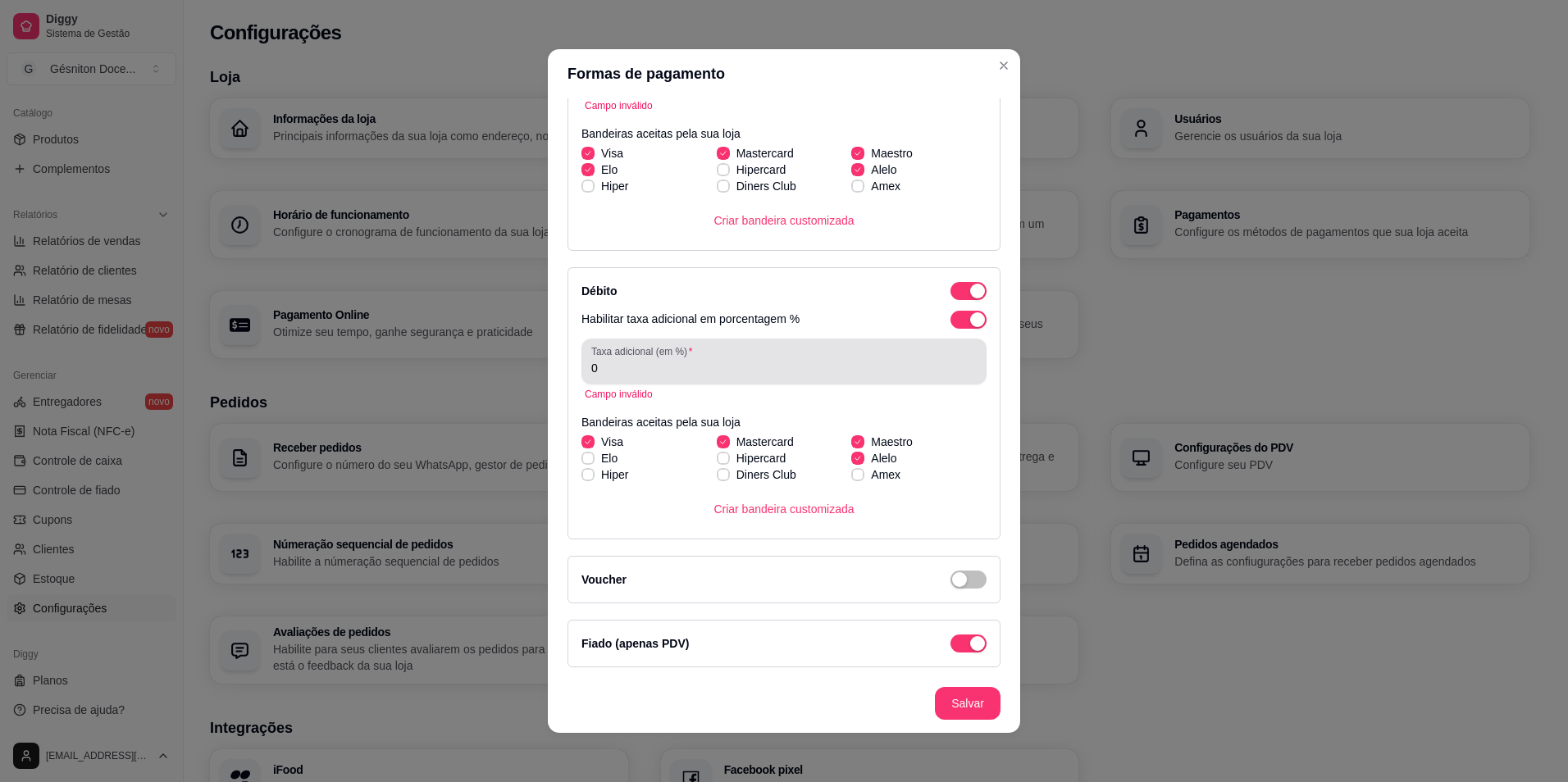
click at [621, 370] on input "0" at bounding box center [784, 368] width 386 height 16
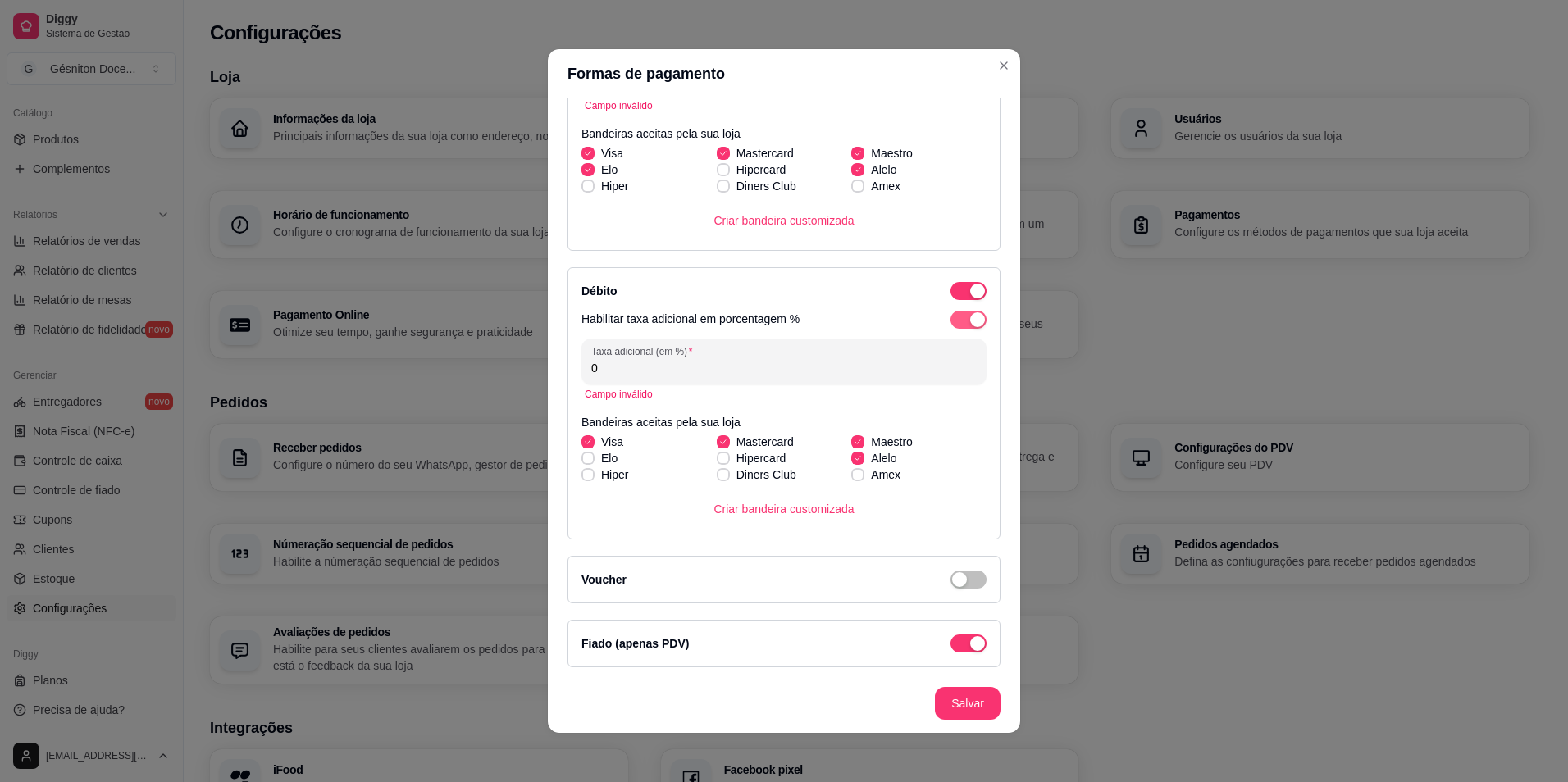
click at [950, 315] on span "button" at bounding box center [968, 319] width 36 height 18
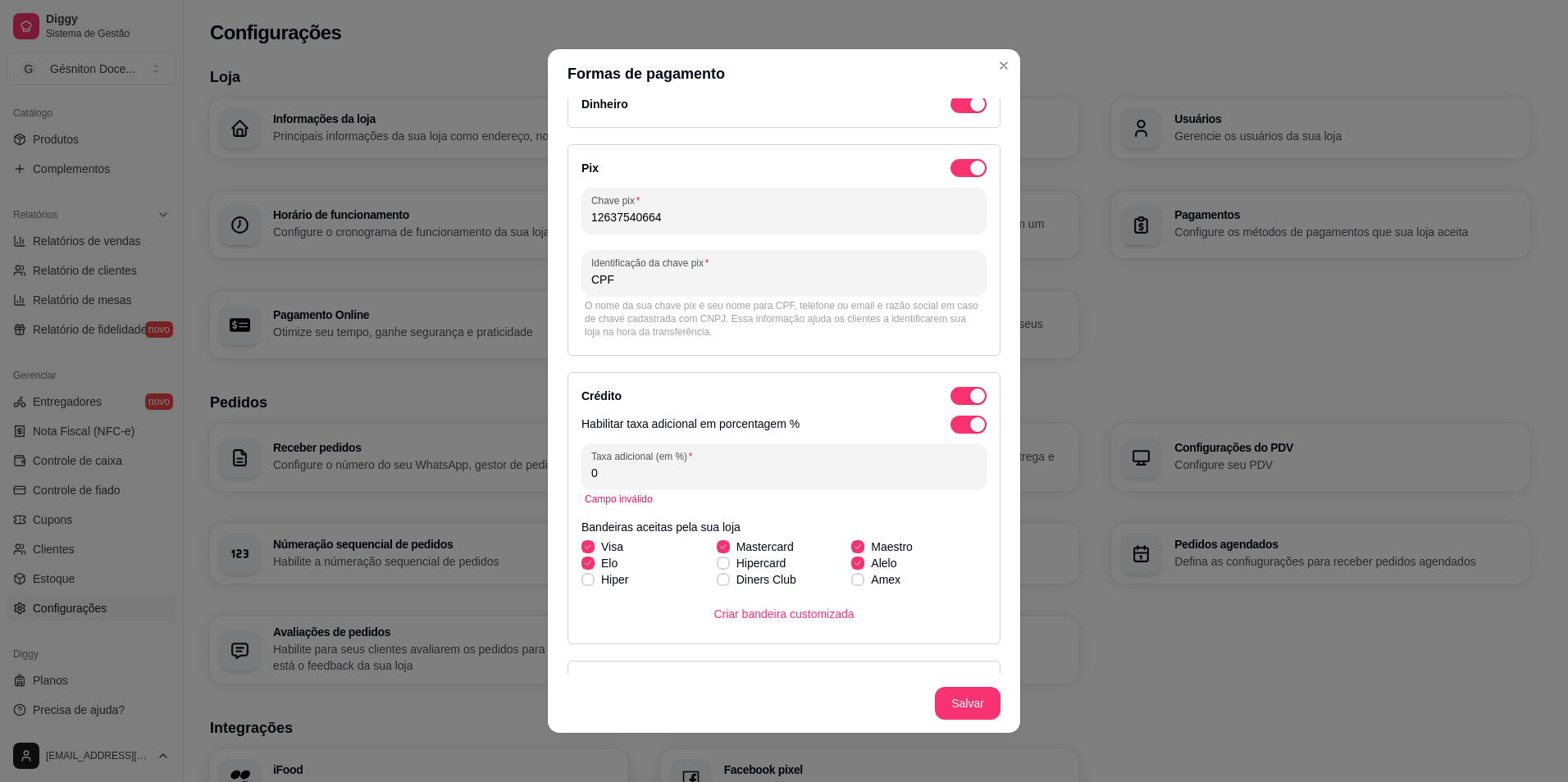
scroll to position [15, 0]
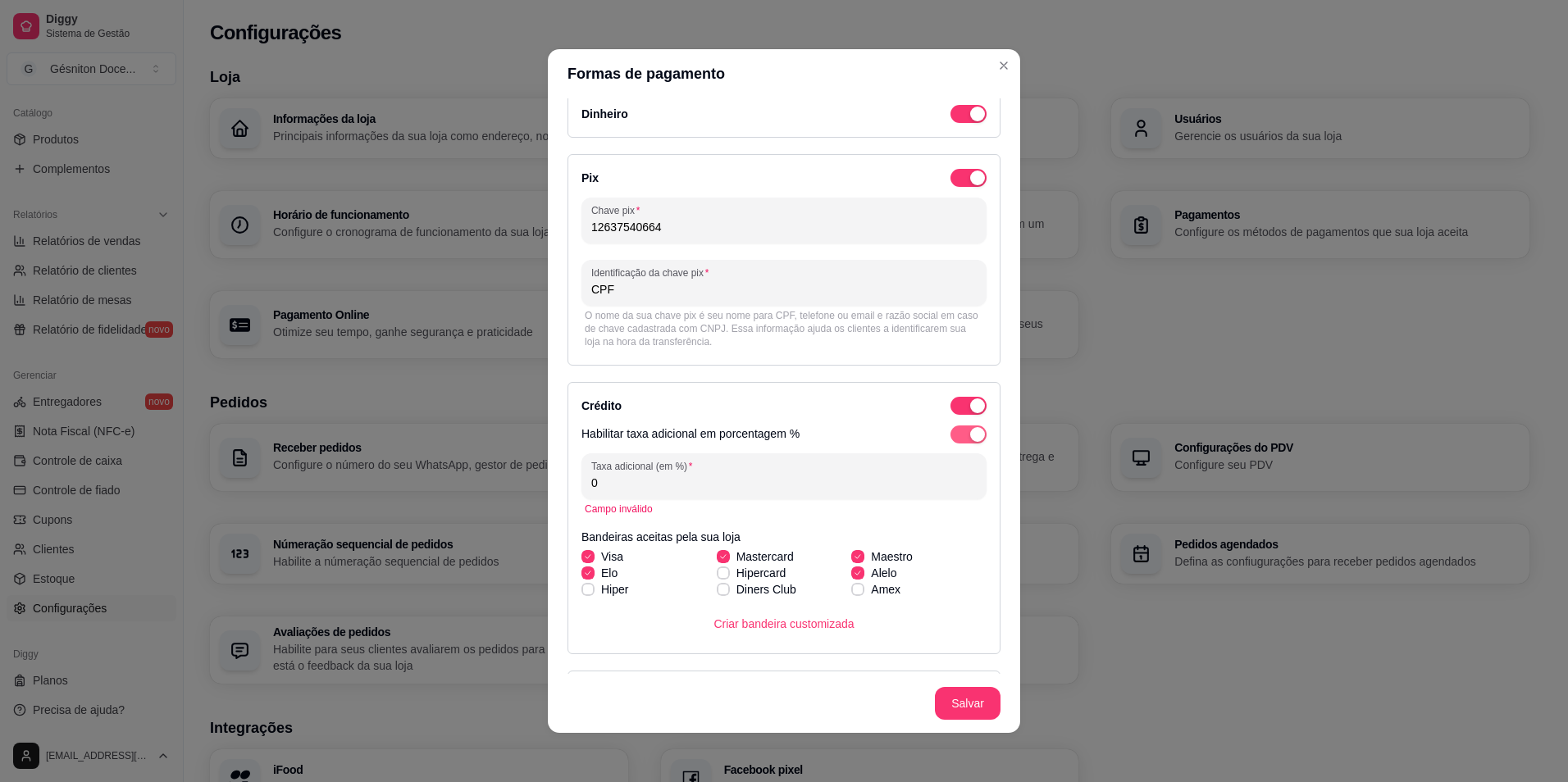
click at [950, 429] on span "button" at bounding box center [968, 434] width 36 height 18
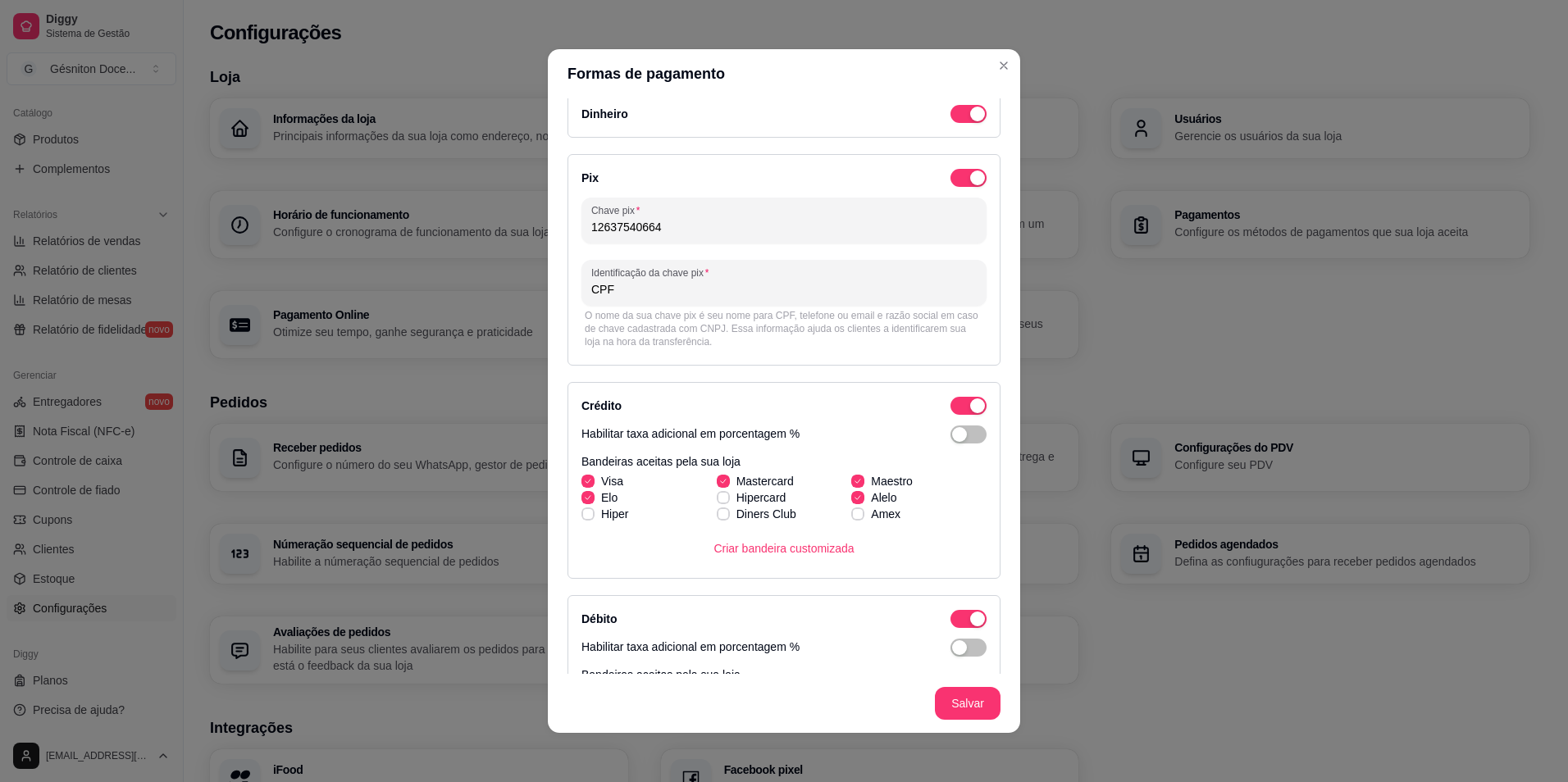
drag, startPoint x: 636, startPoint y: 292, endPoint x: 565, endPoint y: 289, distance: 71.1
click at [568, 289] on div "Pix Chave pix 12637540664 Identificação da chave pix CPF O nome da sua chave pi…" at bounding box center [784, 260] width 433 height 212
type input "Gésniton Rodrigues Teixeira"
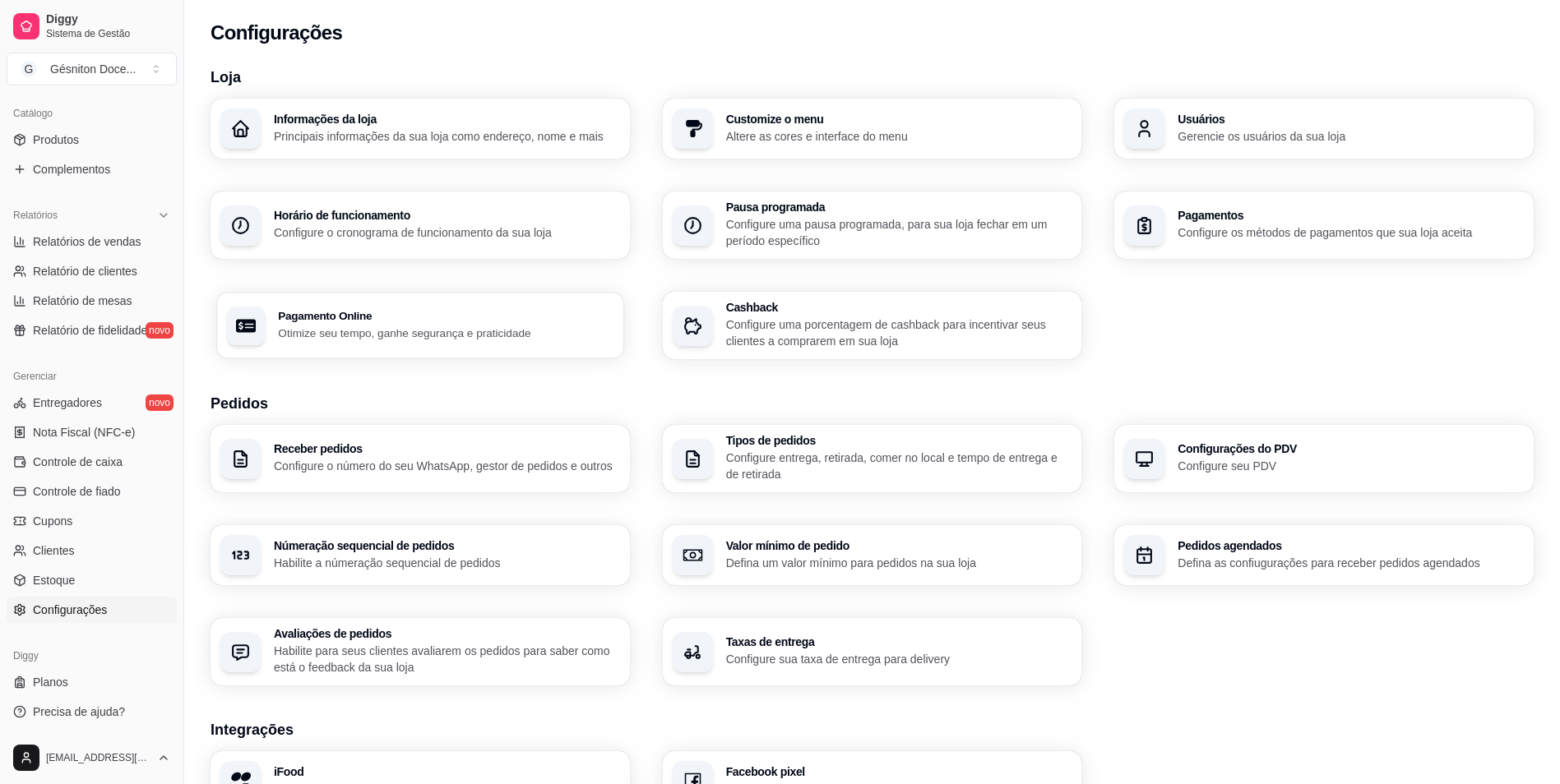
click at [364, 340] on p "Otimize seu tempo, ganhe segurança e praticidade" at bounding box center [445, 333] width 335 height 15
select select "4.98"
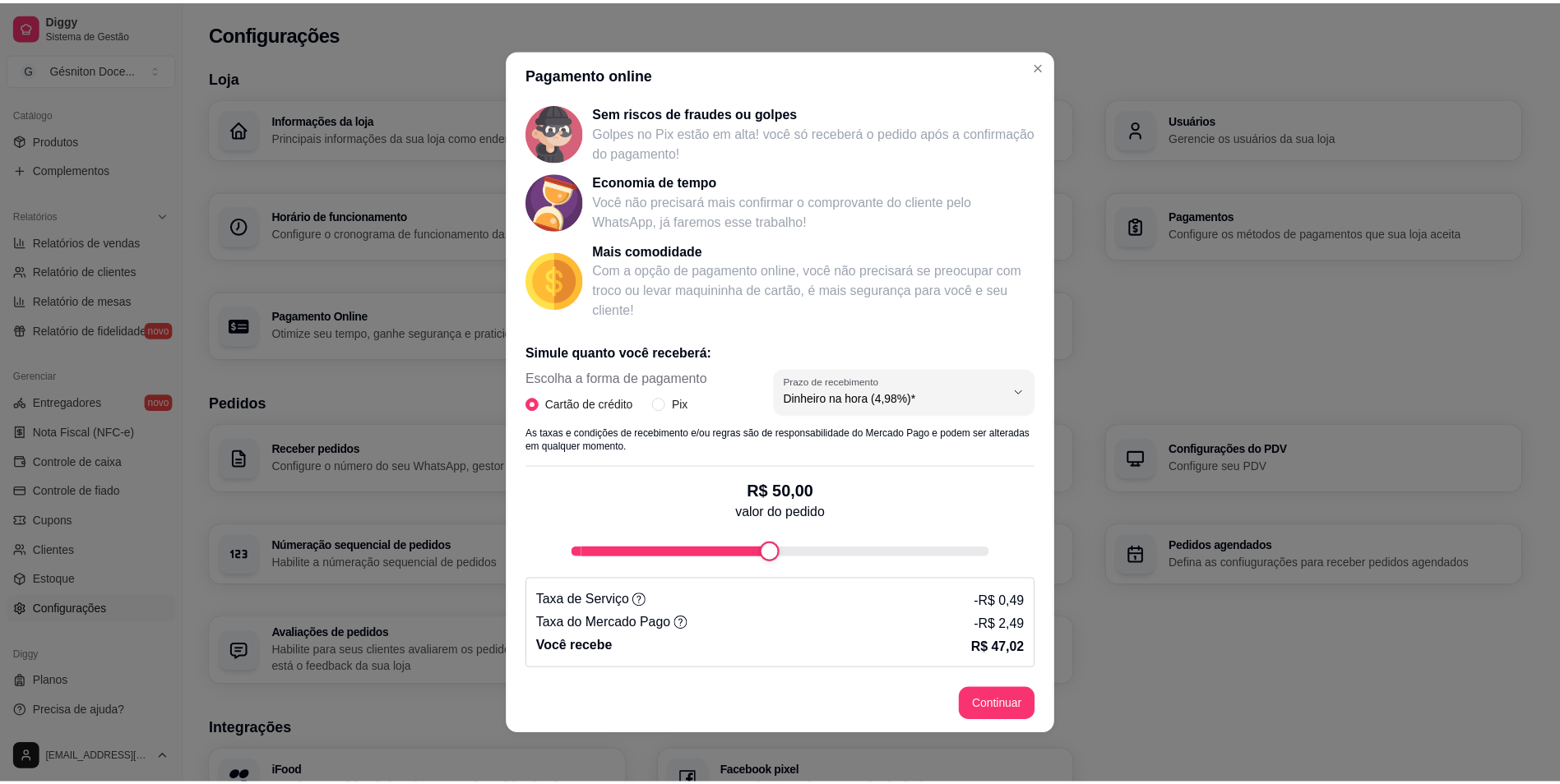
scroll to position [3, 0]
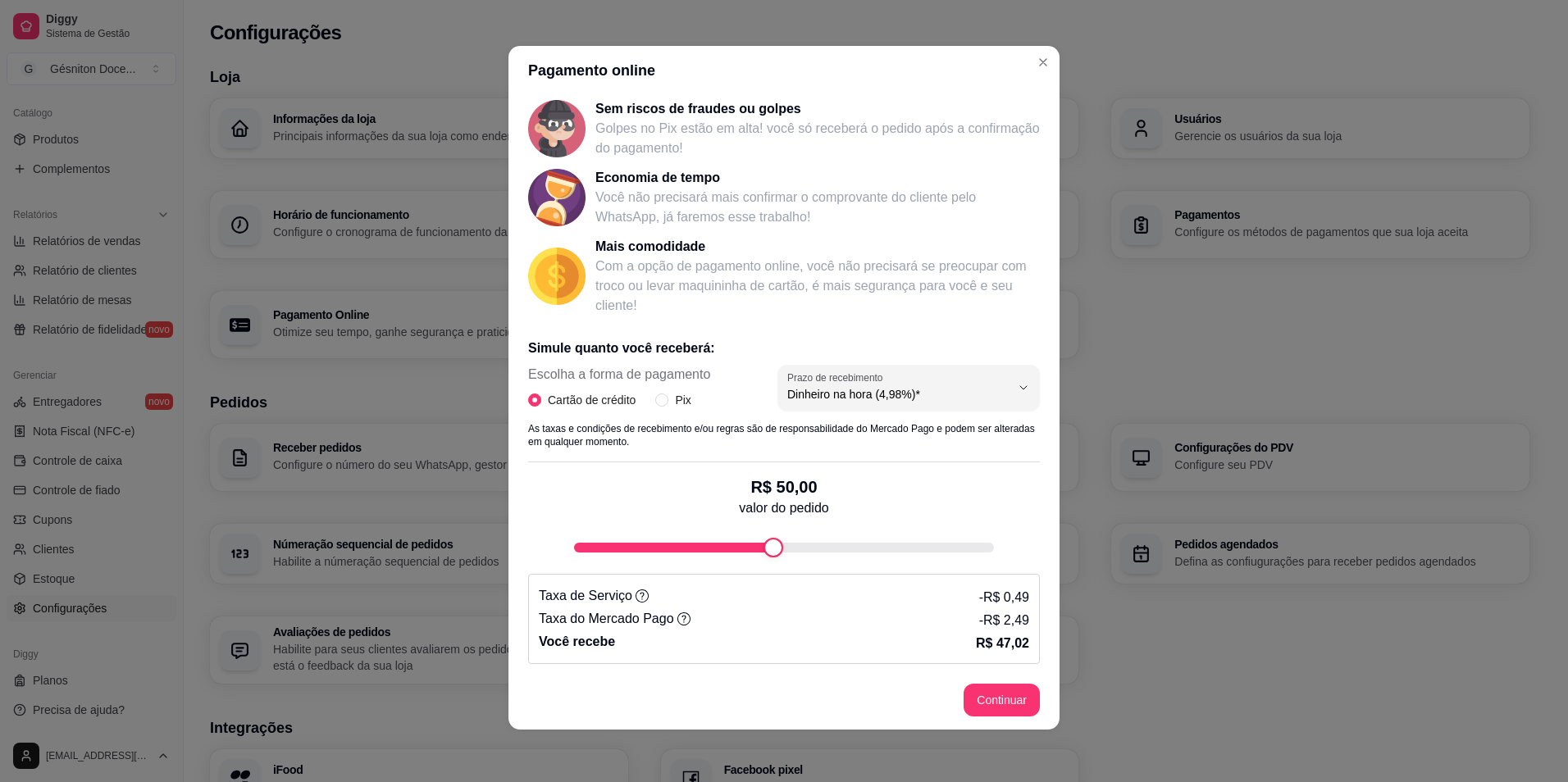
click at [998, 704] on button "Continuar" at bounding box center [1001, 701] width 76 height 33
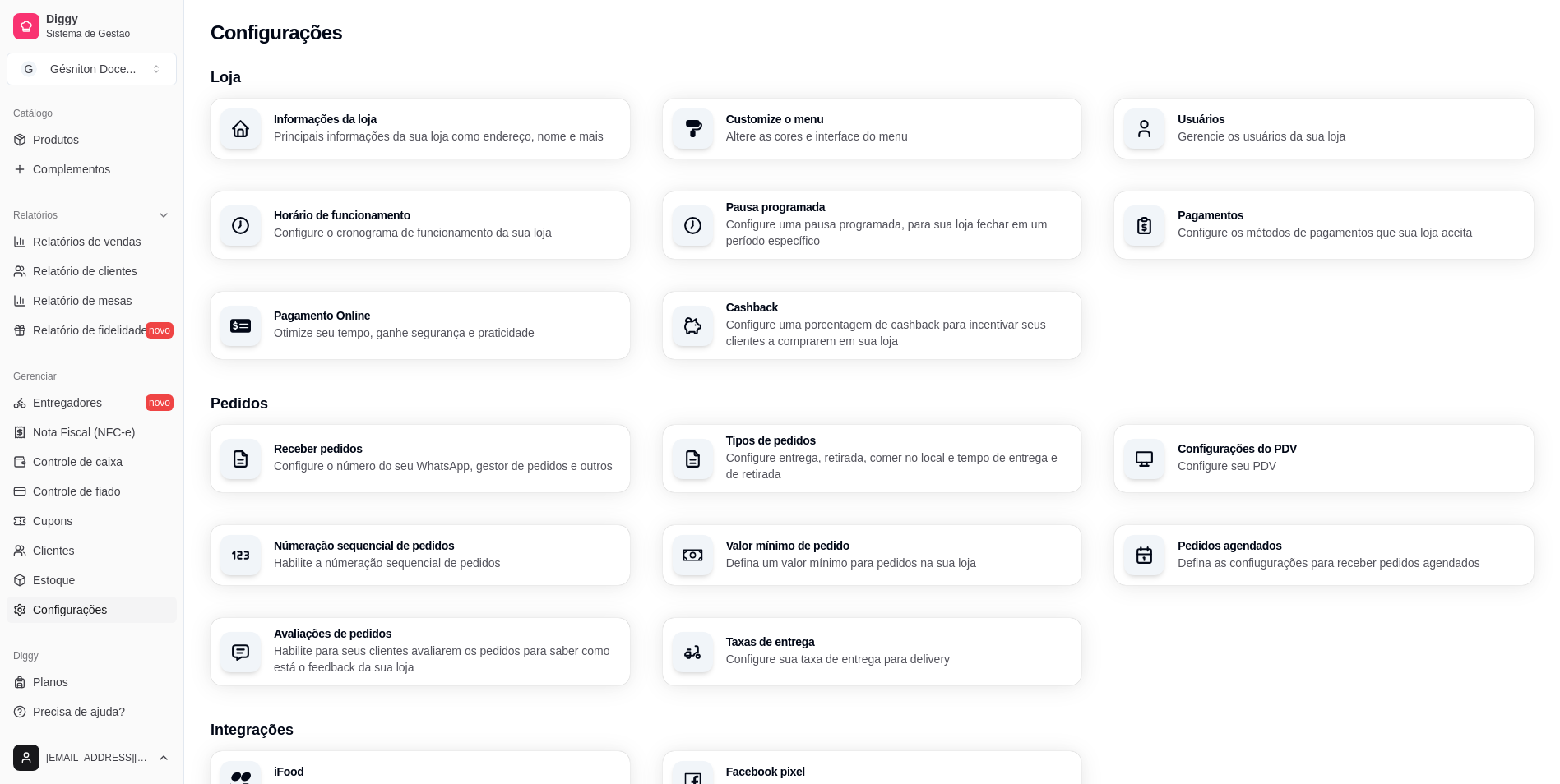
scroll to position [83, 0]
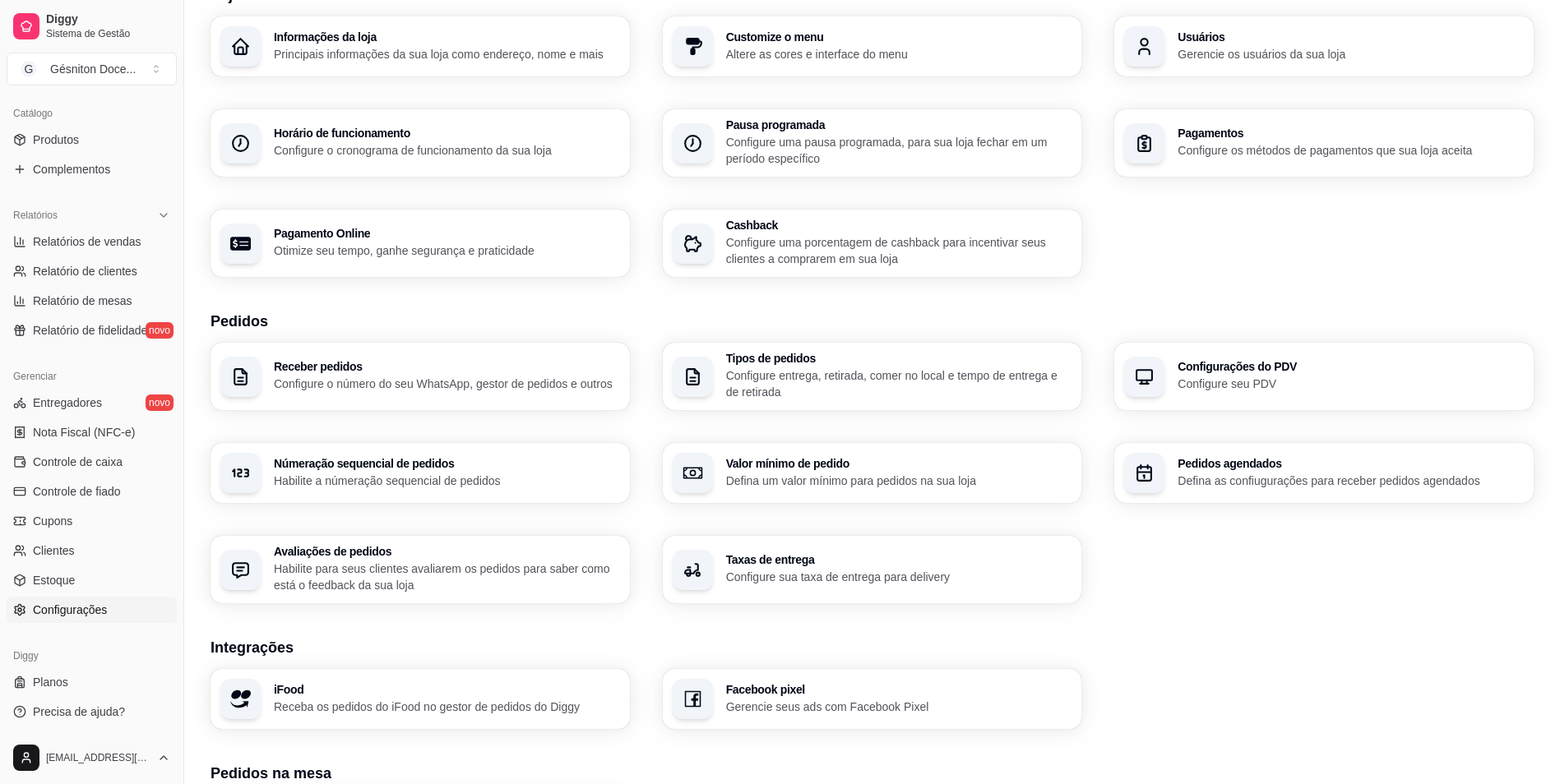
click at [442, 377] on p "Configure o número do seu WhatsApp, gestor de pedidos e outros" at bounding box center [446, 383] width 347 height 16
click at [1314, 483] on p "Defina as confiugurações para receber pedidos agendados" at bounding box center [1350, 481] width 335 height 15
click at [779, 576] on p "Configure sua taxa de entrega para delivery" at bounding box center [900, 577] width 347 height 16
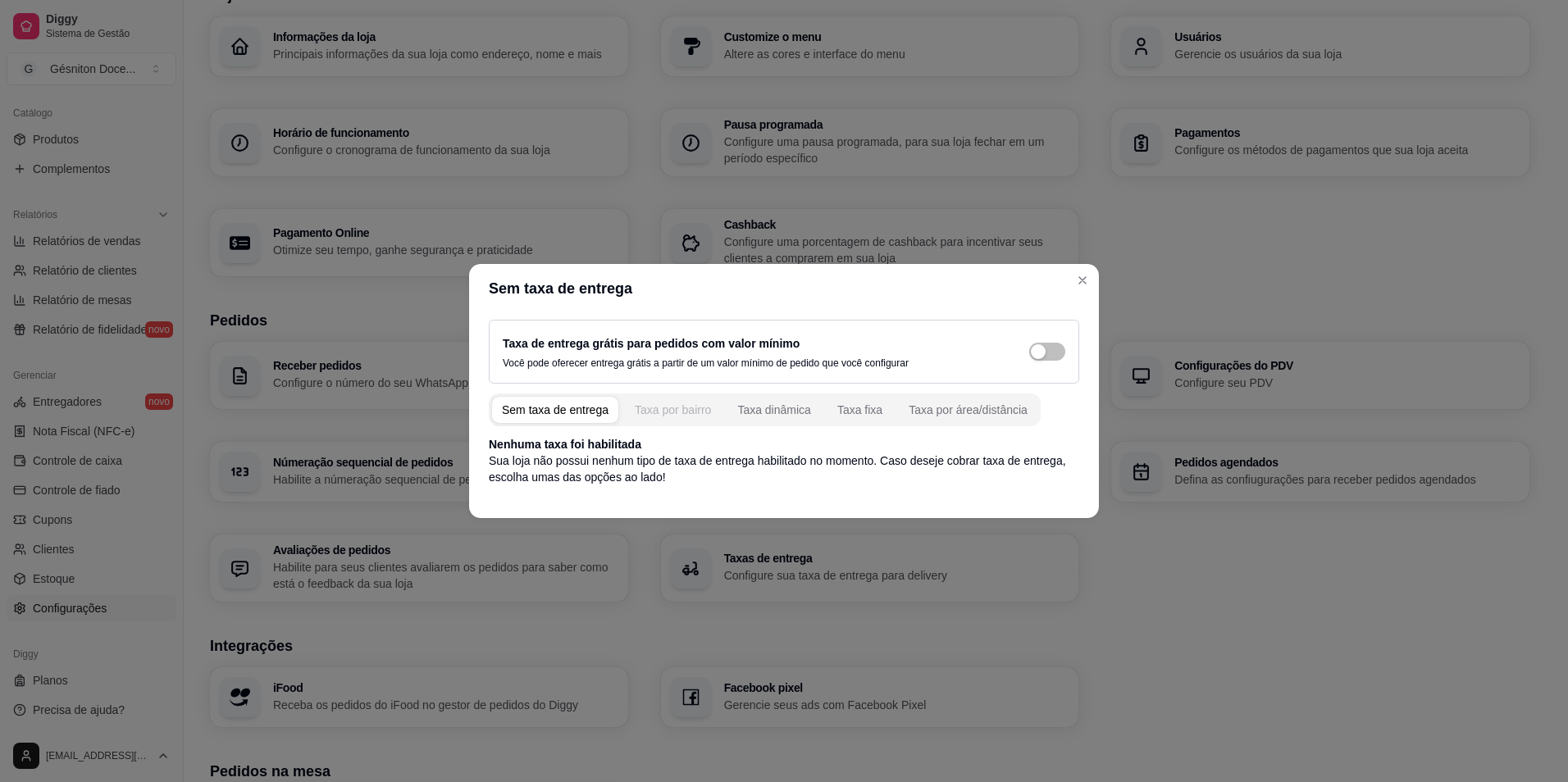
click at [668, 405] on div "Taxa por bairro" at bounding box center [672, 410] width 76 height 16
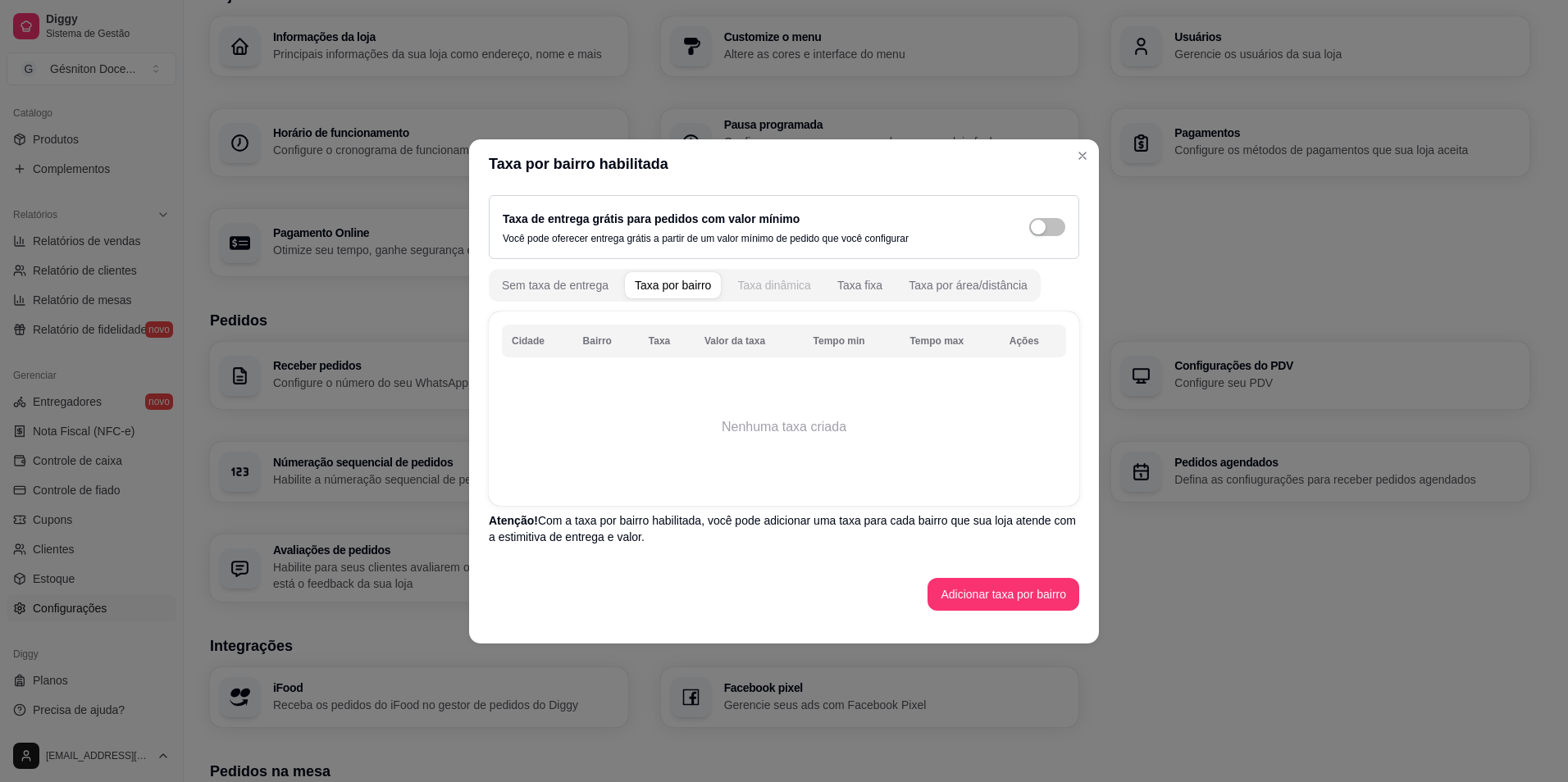
click at [803, 281] on div "Taxa dinâmica" at bounding box center [774, 285] width 74 height 16
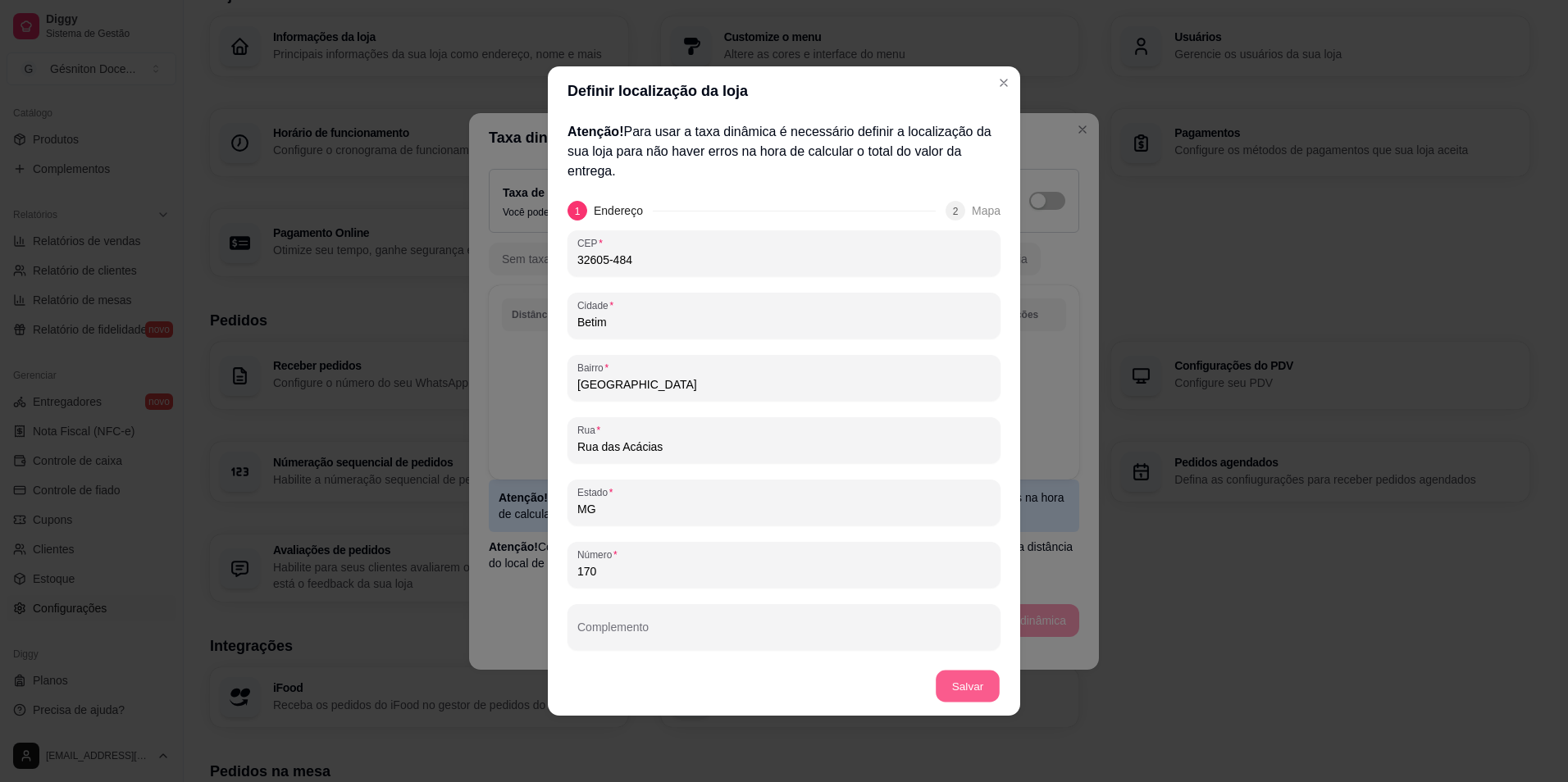
click at [981, 678] on button "Salvar" at bounding box center [967, 686] width 64 height 32
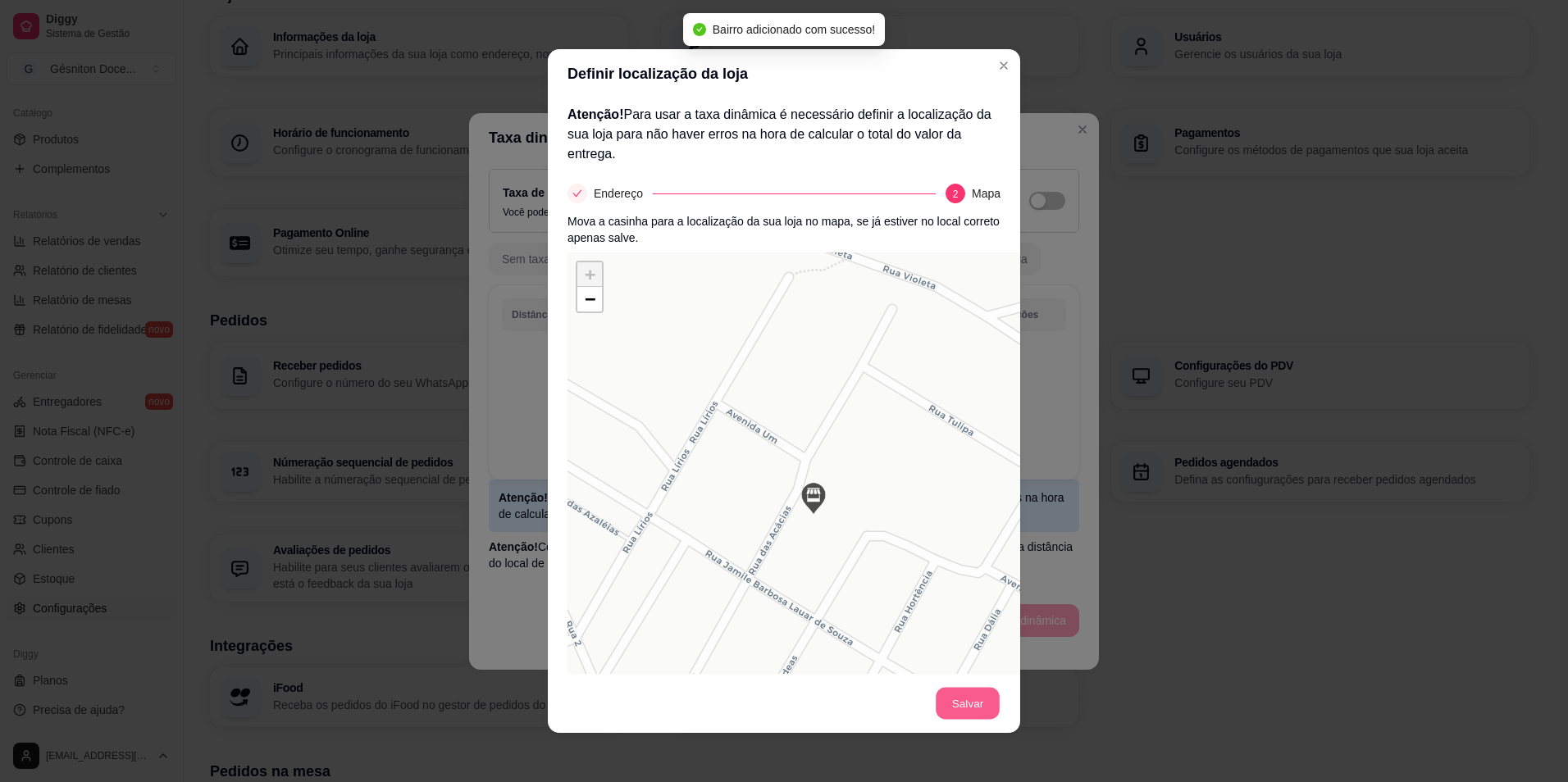
click at [961, 698] on button "Salvar" at bounding box center [967, 703] width 64 height 32
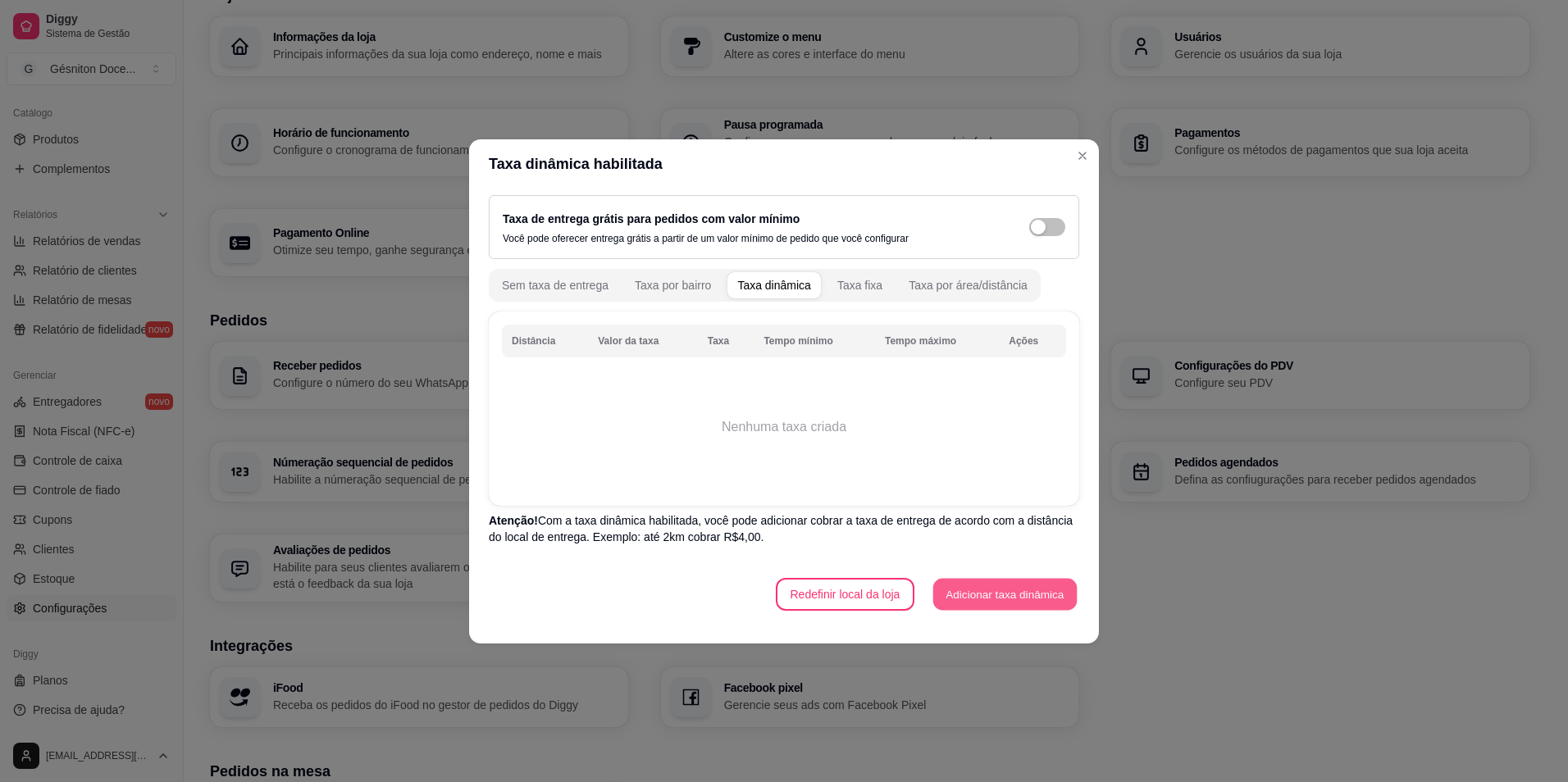
click at [956, 592] on button "Adicionar taxa dinâmica" at bounding box center [1004, 593] width 143 height 32
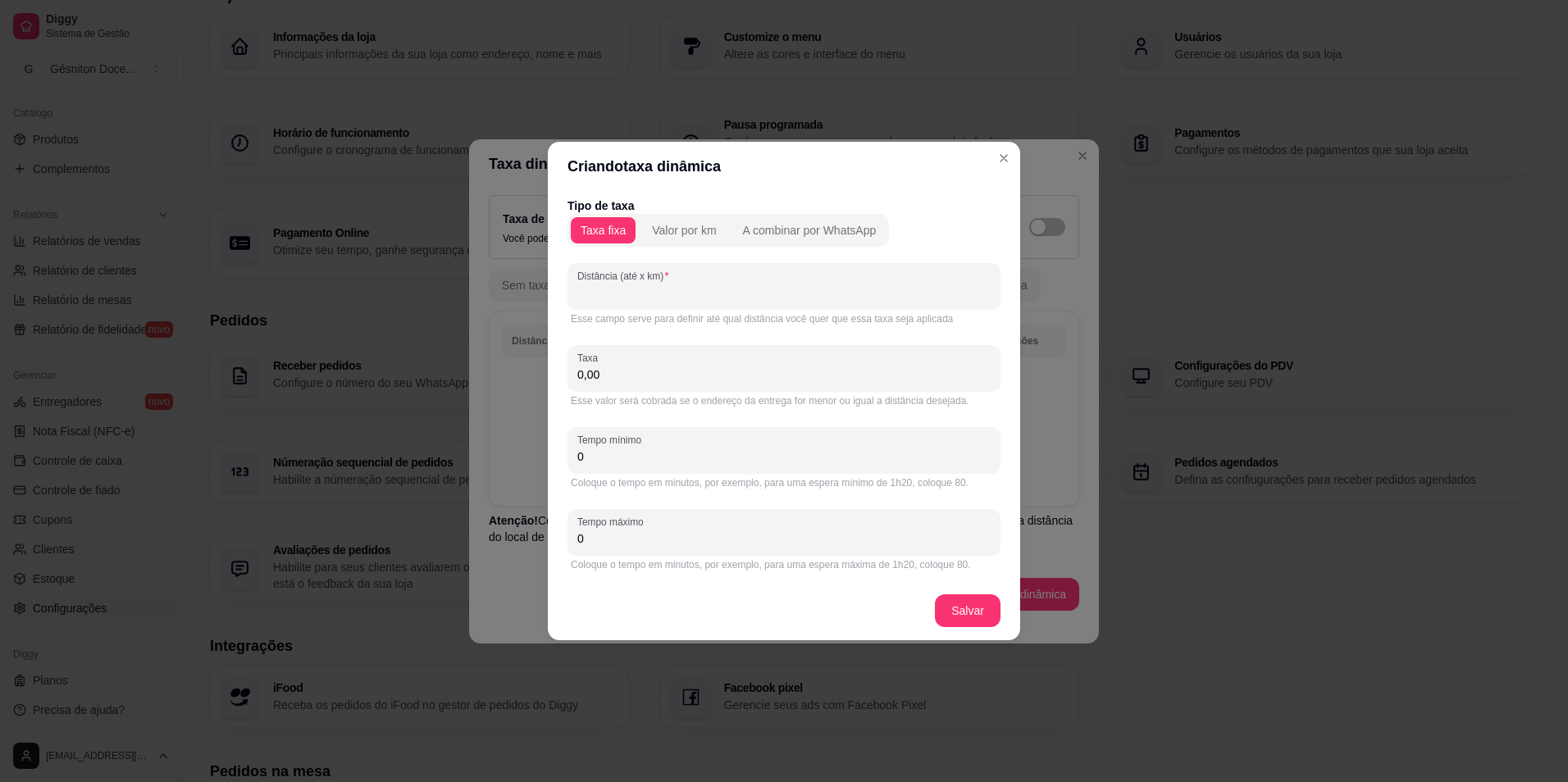
click at [648, 294] on input "Distância (até x km)" at bounding box center [784, 292] width 413 height 16
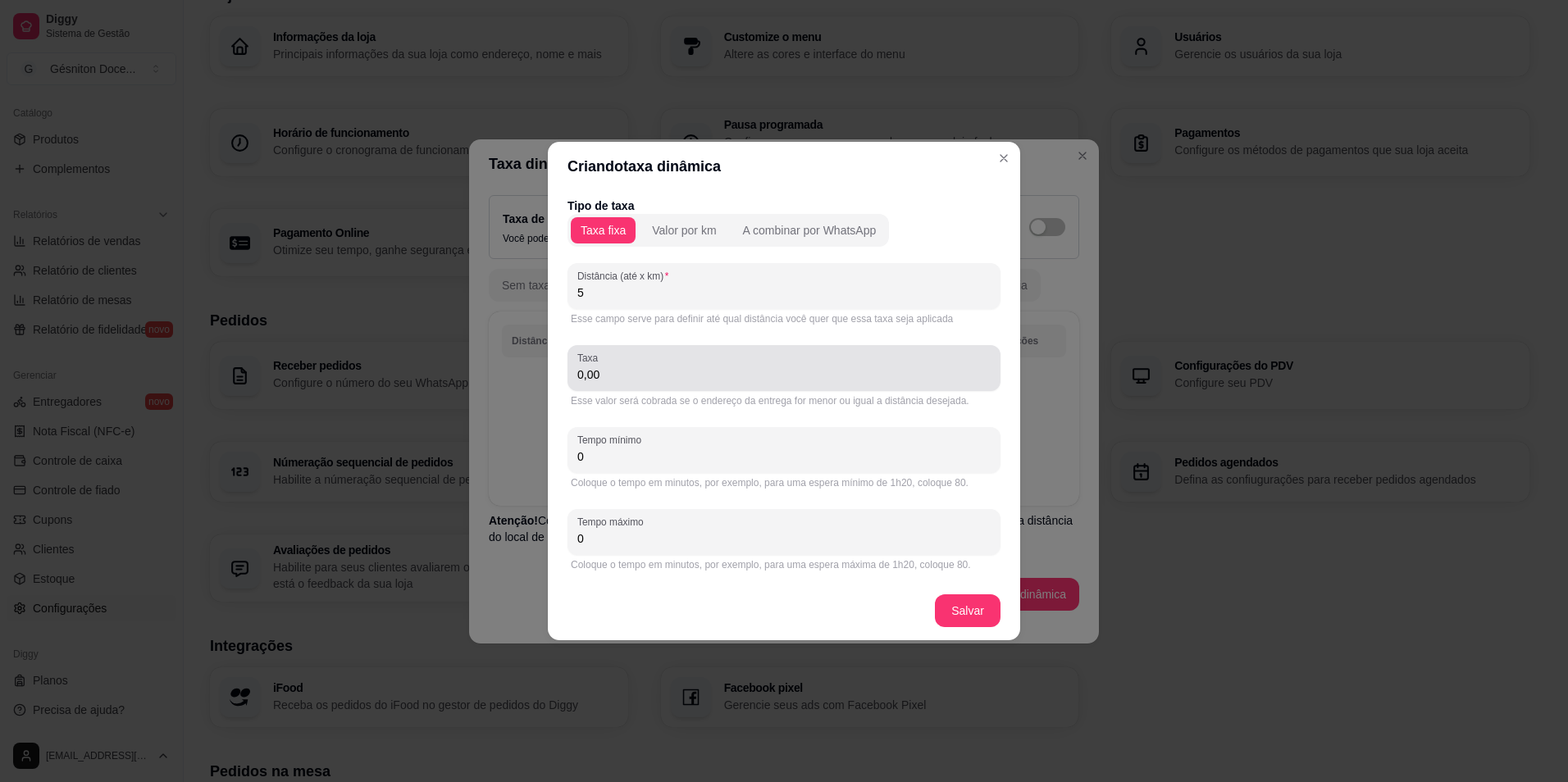
type input "5"
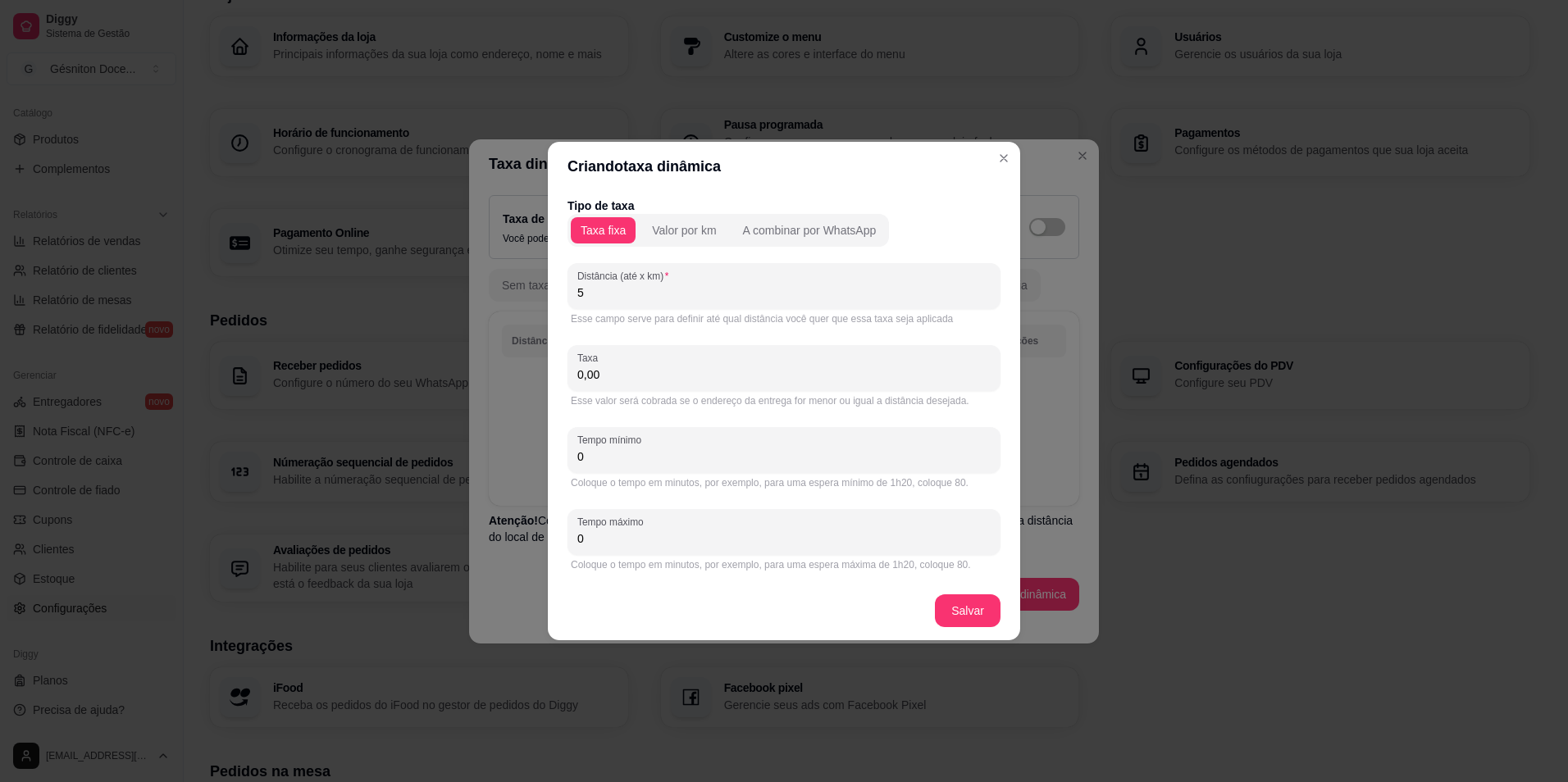
drag, startPoint x: 651, startPoint y: 368, endPoint x: 508, endPoint y: 376, distance: 143.2
click at [508, 376] on div "Criando taxa dinâmica Tipo de taxa Taxa fixa Valor por km A combinar por WhatsA…" at bounding box center [784, 391] width 1568 height 782
type input "10,00"
drag, startPoint x: 617, startPoint y: 461, endPoint x: 499, endPoint y: 466, distance: 118.1
click at [499, 466] on div "Criando taxa dinâmica Tipo de taxa Taxa fixa Valor por km A combinar por WhatsA…" at bounding box center [784, 391] width 1568 height 782
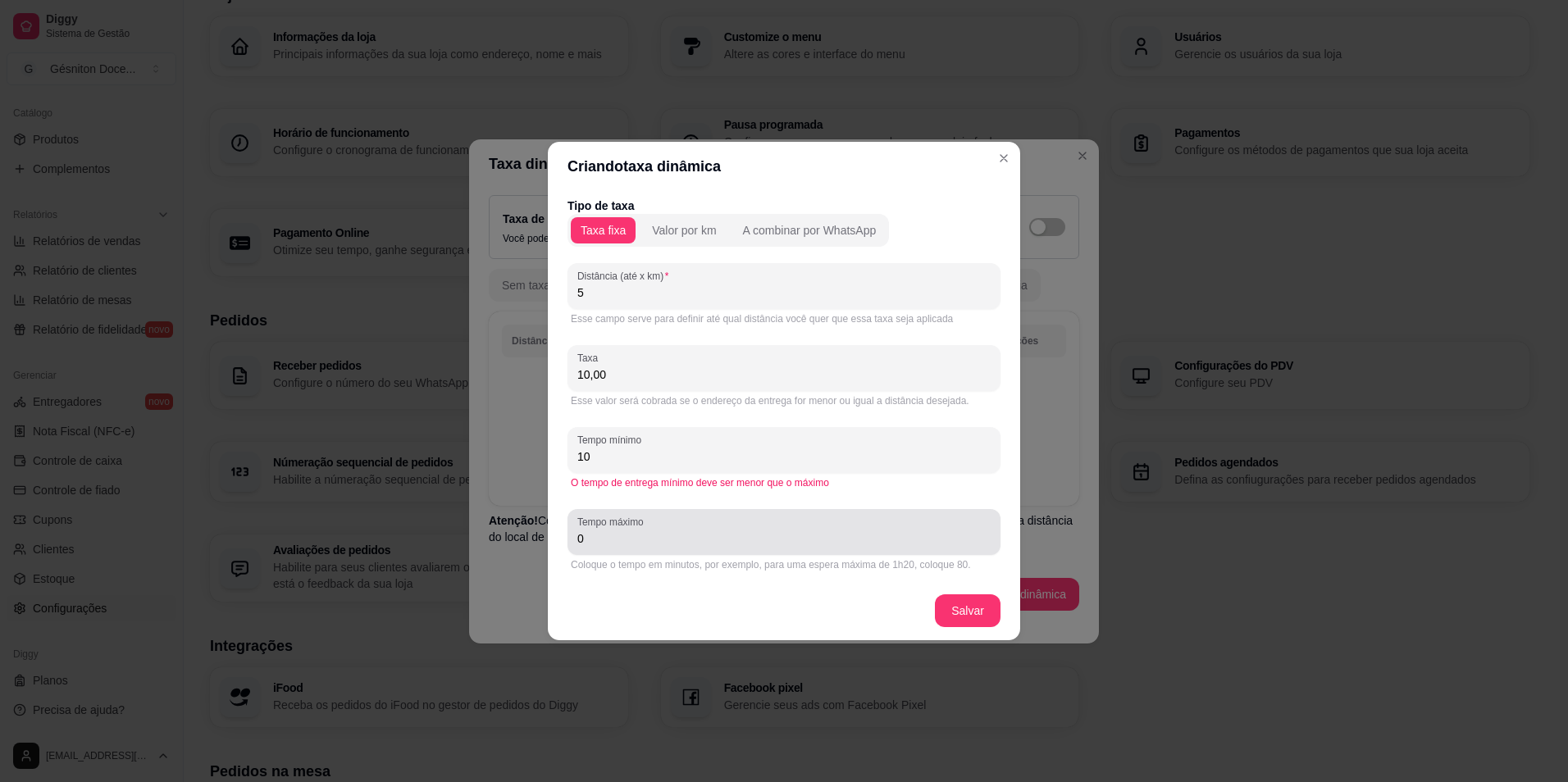
type input "10"
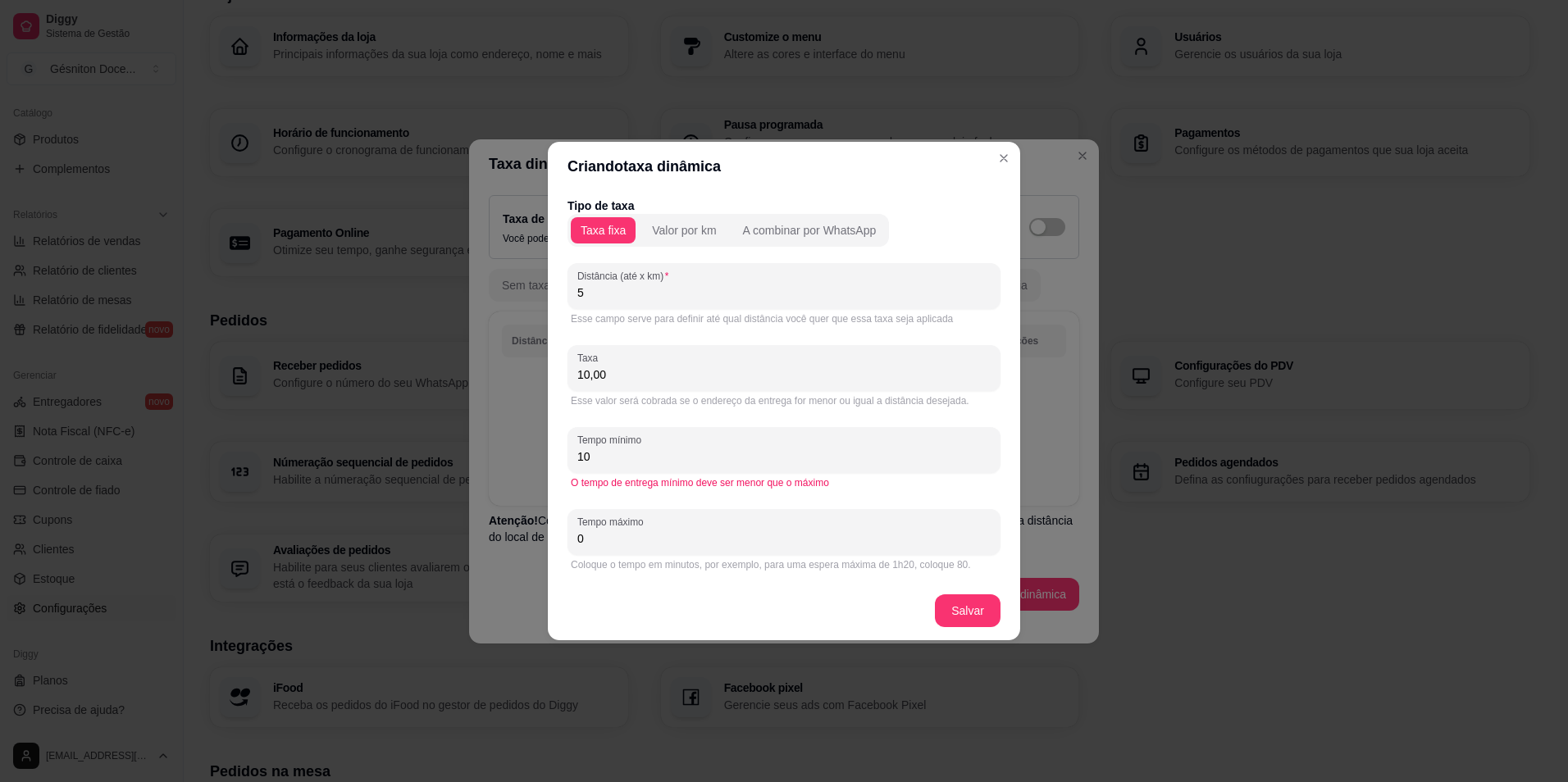
drag, startPoint x: 585, startPoint y: 538, endPoint x: 533, endPoint y: 539, distance: 52.0
click at [533, 539] on div "Criando taxa dinâmica Tipo de taxa Taxa fixa Valor por km A combinar por WhatsA…" at bounding box center [784, 391] width 1568 height 782
type input "15"
click at [935, 616] on button "Salvar" at bounding box center [967, 611] width 64 height 32
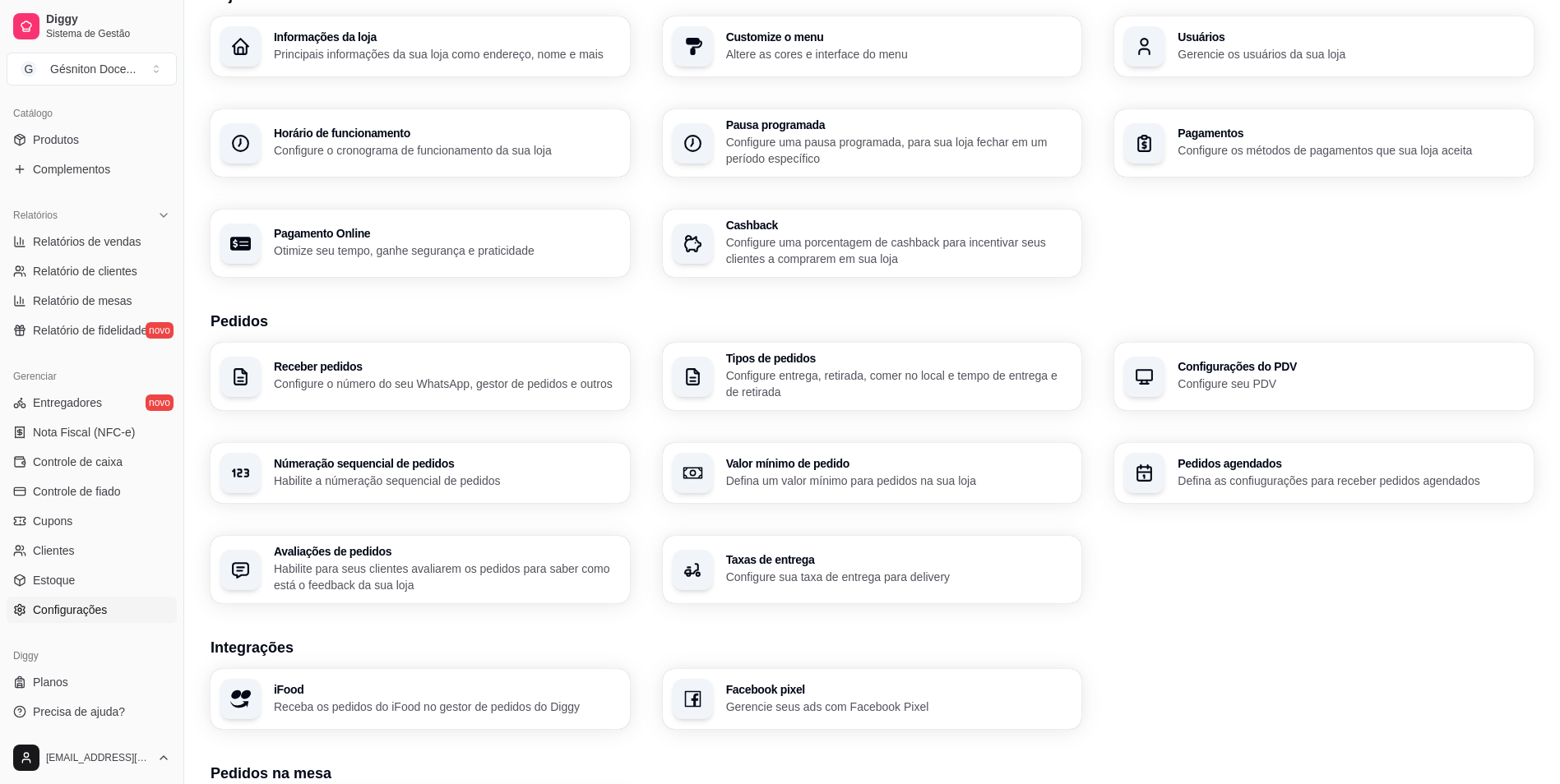
click at [1201, 385] on p "Configure seu PDV" at bounding box center [1351, 383] width 347 height 16
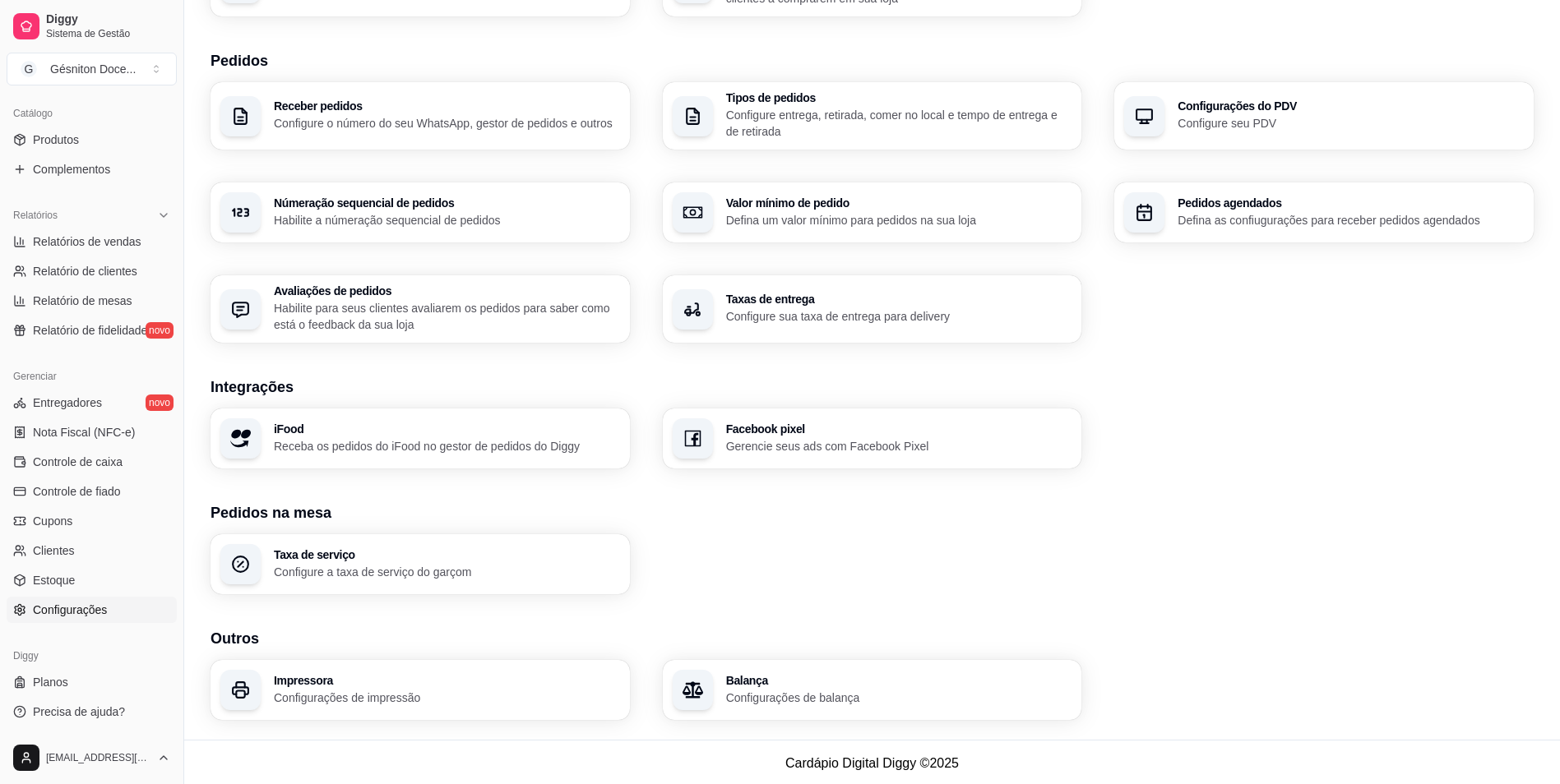
scroll to position [346, 0]
click at [848, 698] on p "Configurações de balança" at bounding box center [898, 695] width 335 height 15
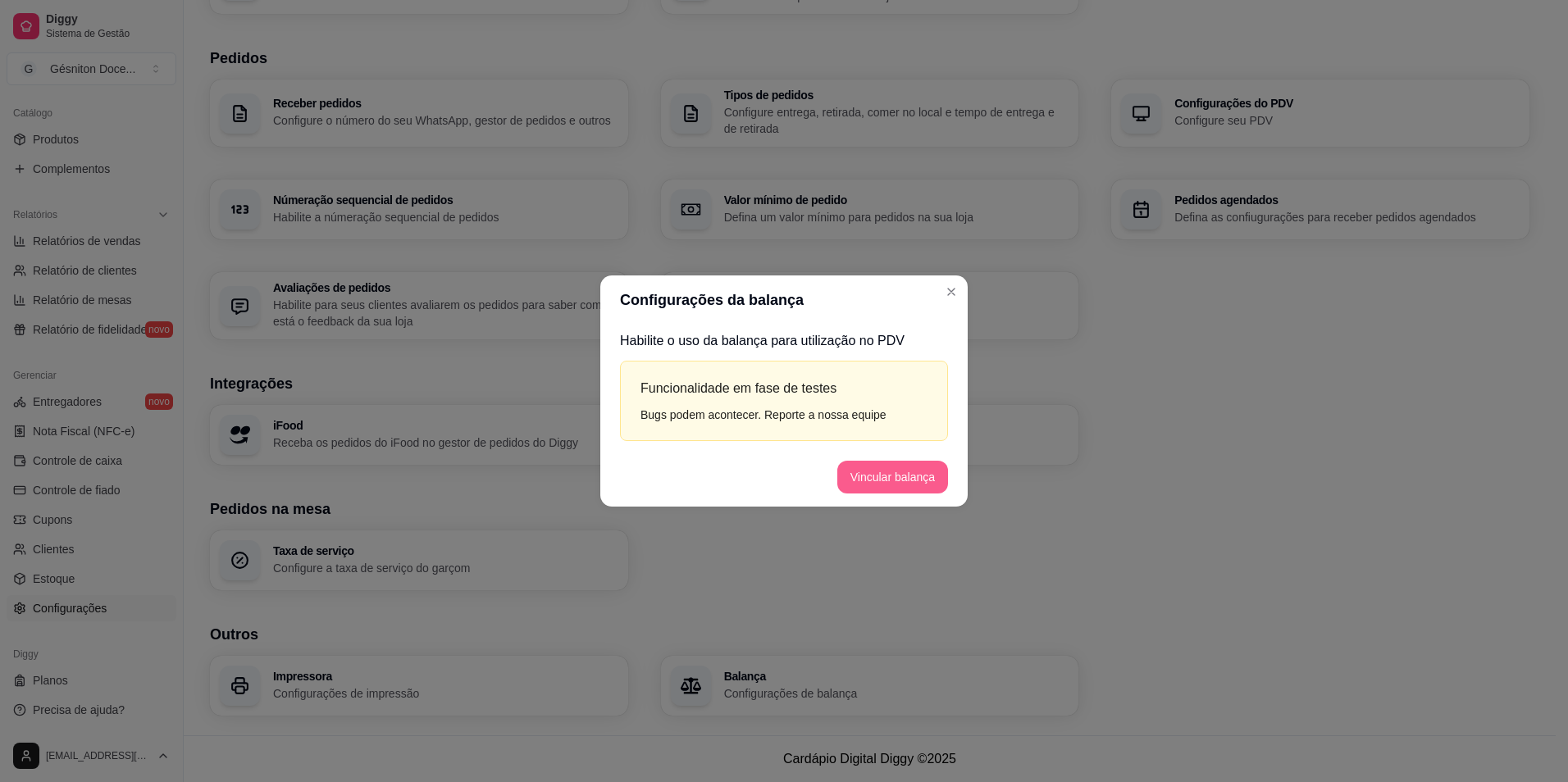
click at [895, 477] on button "Vincular balança" at bounding box center [892, 478] width 111 height 33
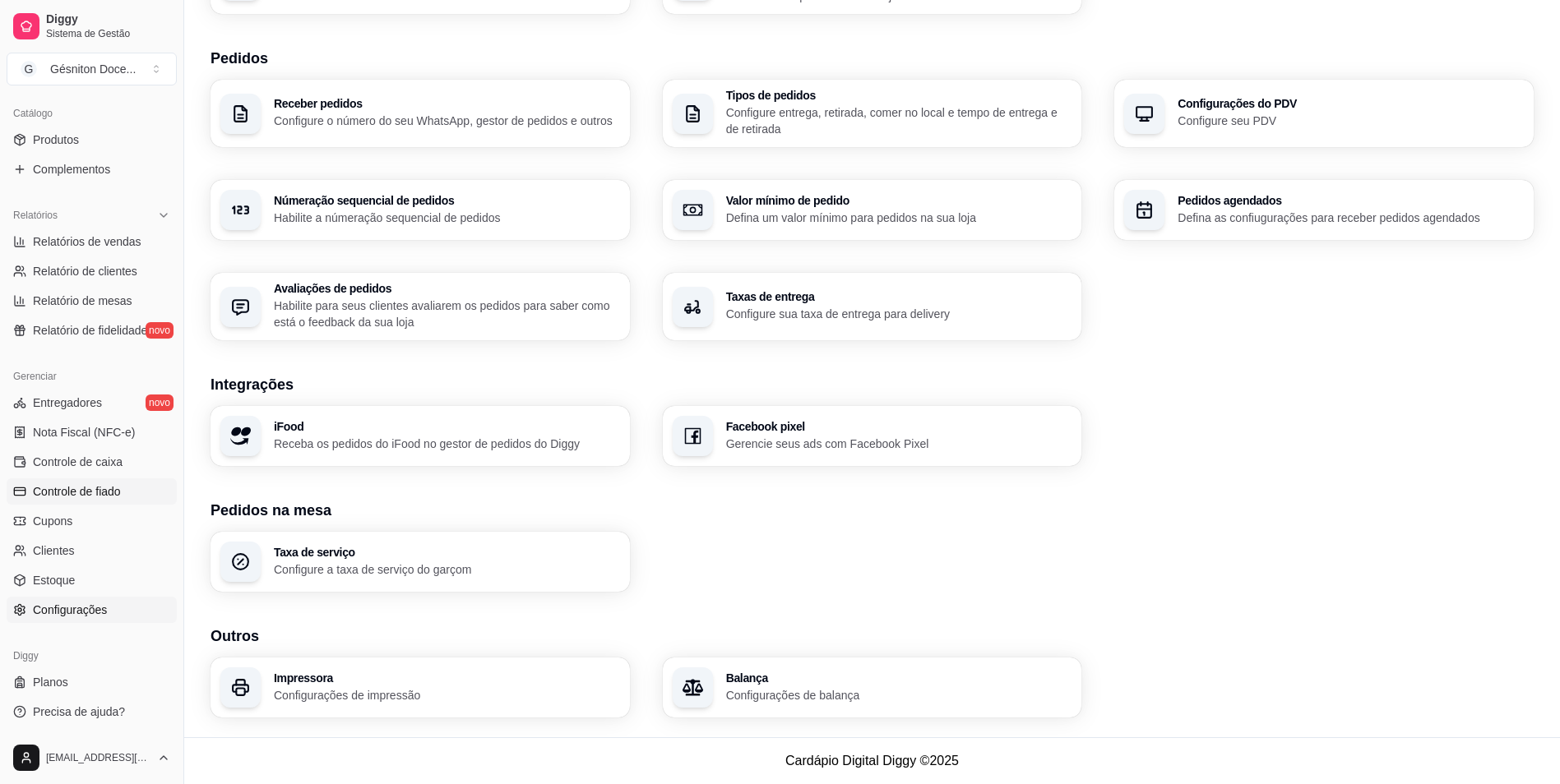
click at [52, 493] on span "Controle de fiado" at bounding box center [77, 491] width 88 height 16
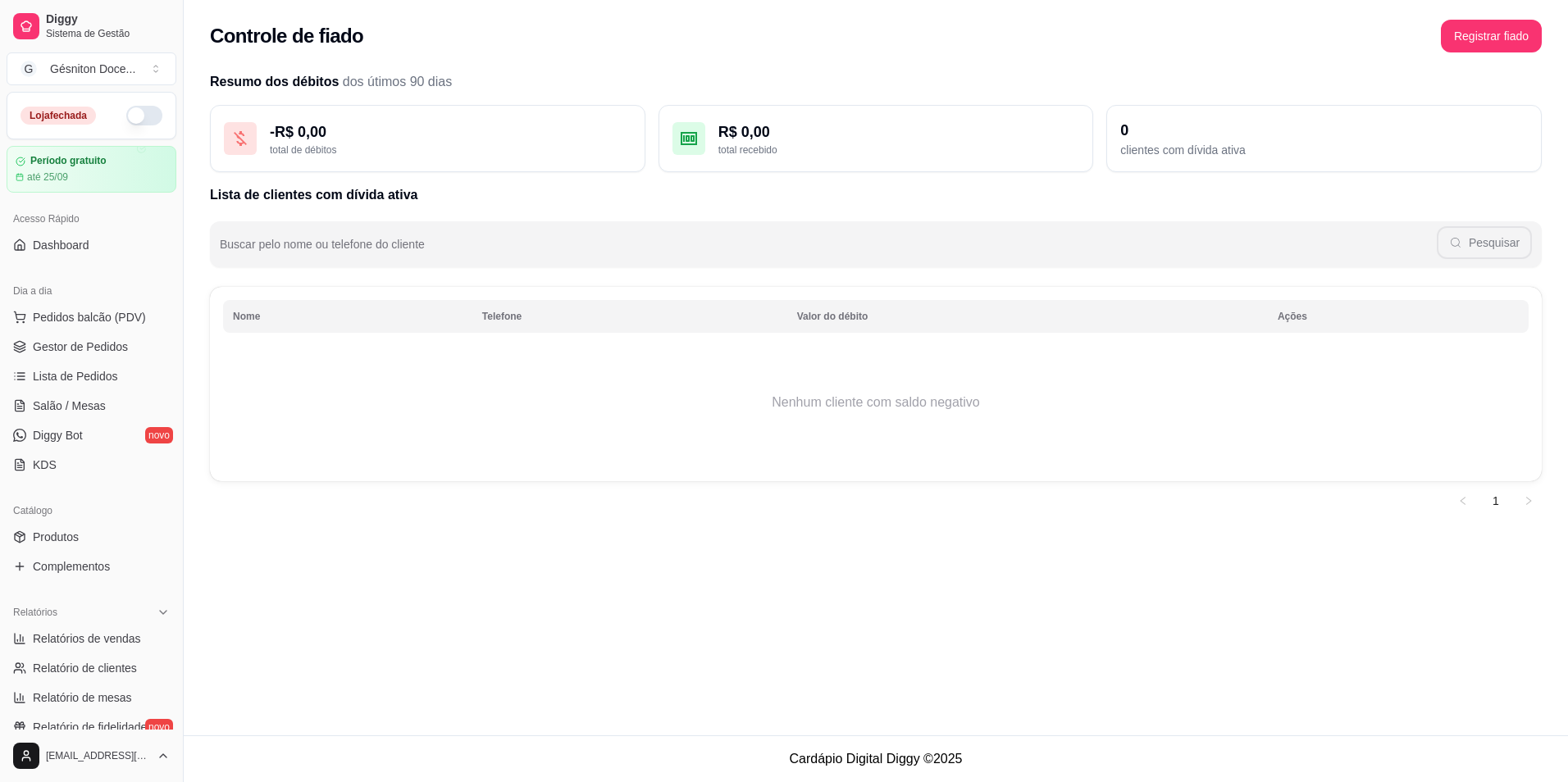
click at [127, 112] on button "button" at bounding box center [144, 115] width 36 height 20
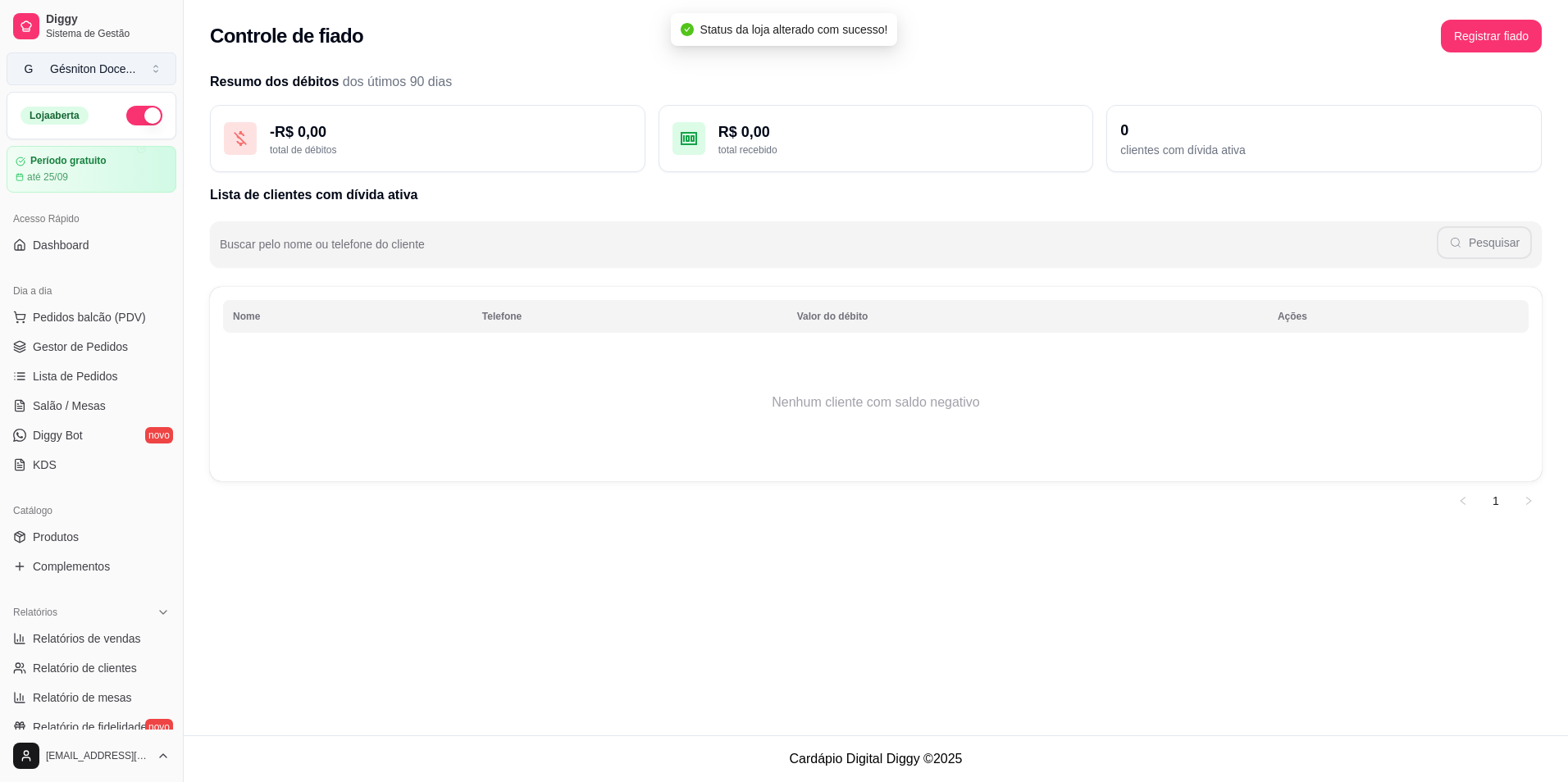
click at [62, 75] on div "Gésniton Doce ..." at bounding box center [92, 69] width 85 height 16
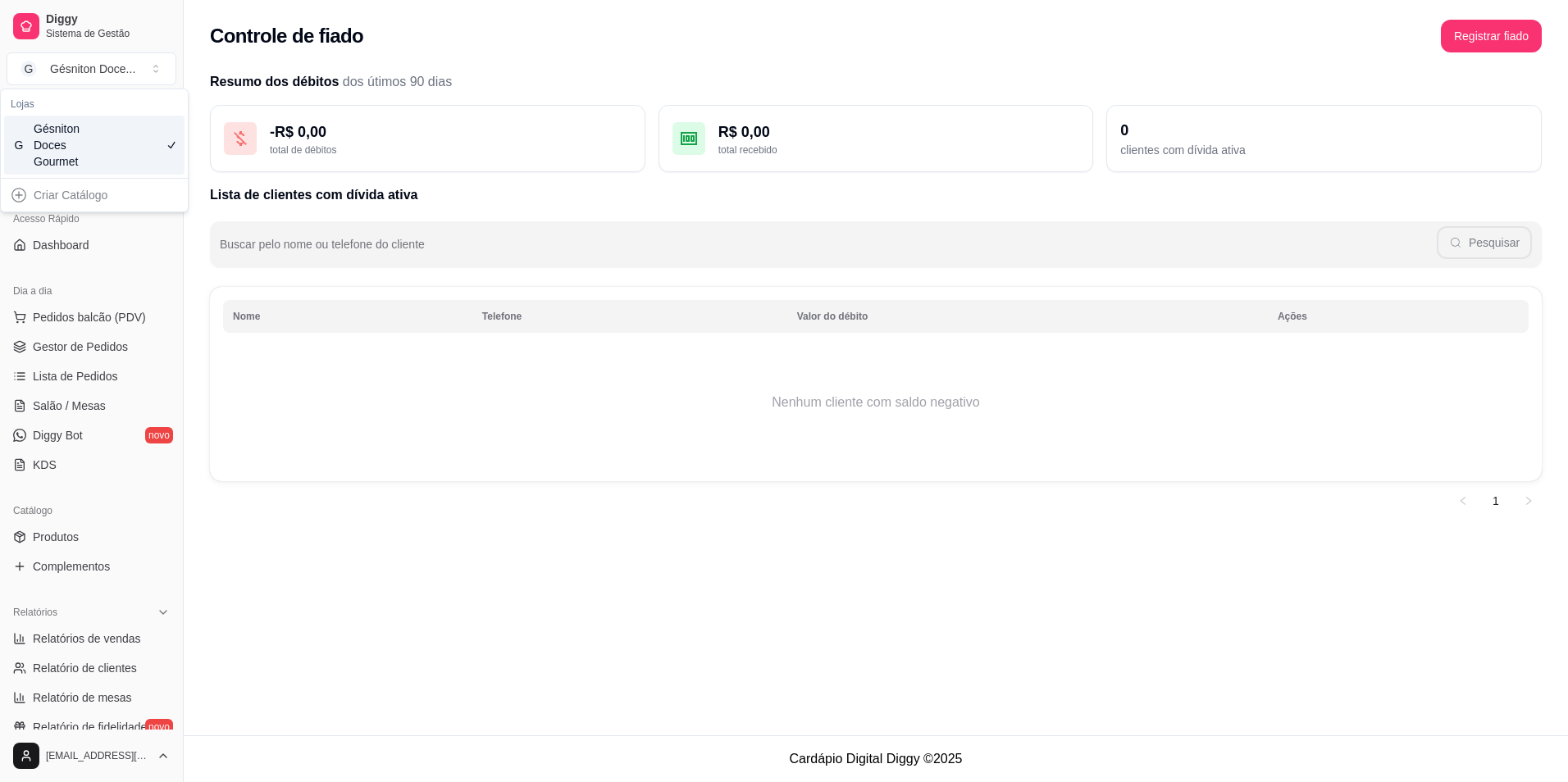
click at [75, 159] on div "Gésniton Doces Gourmet" at bounding box center [70, 145] width 74 height 49
click at [89, 353] on span "Gestor de Pedidos" at bounding box center [80, 346] width 95 height 16
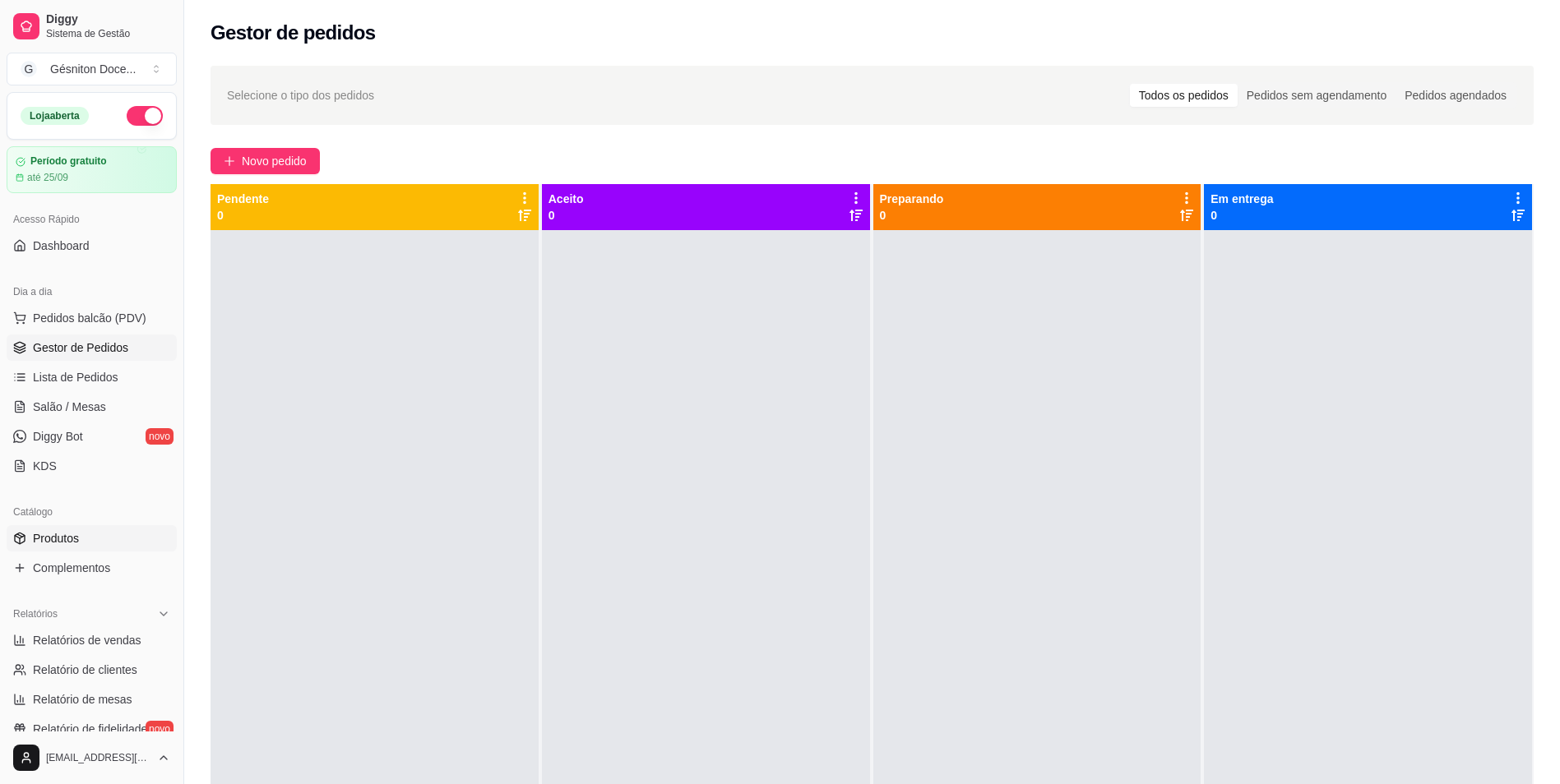
click at [49, 541] on span "Produtos" at bounding box center [56, 538] width 46 height 16
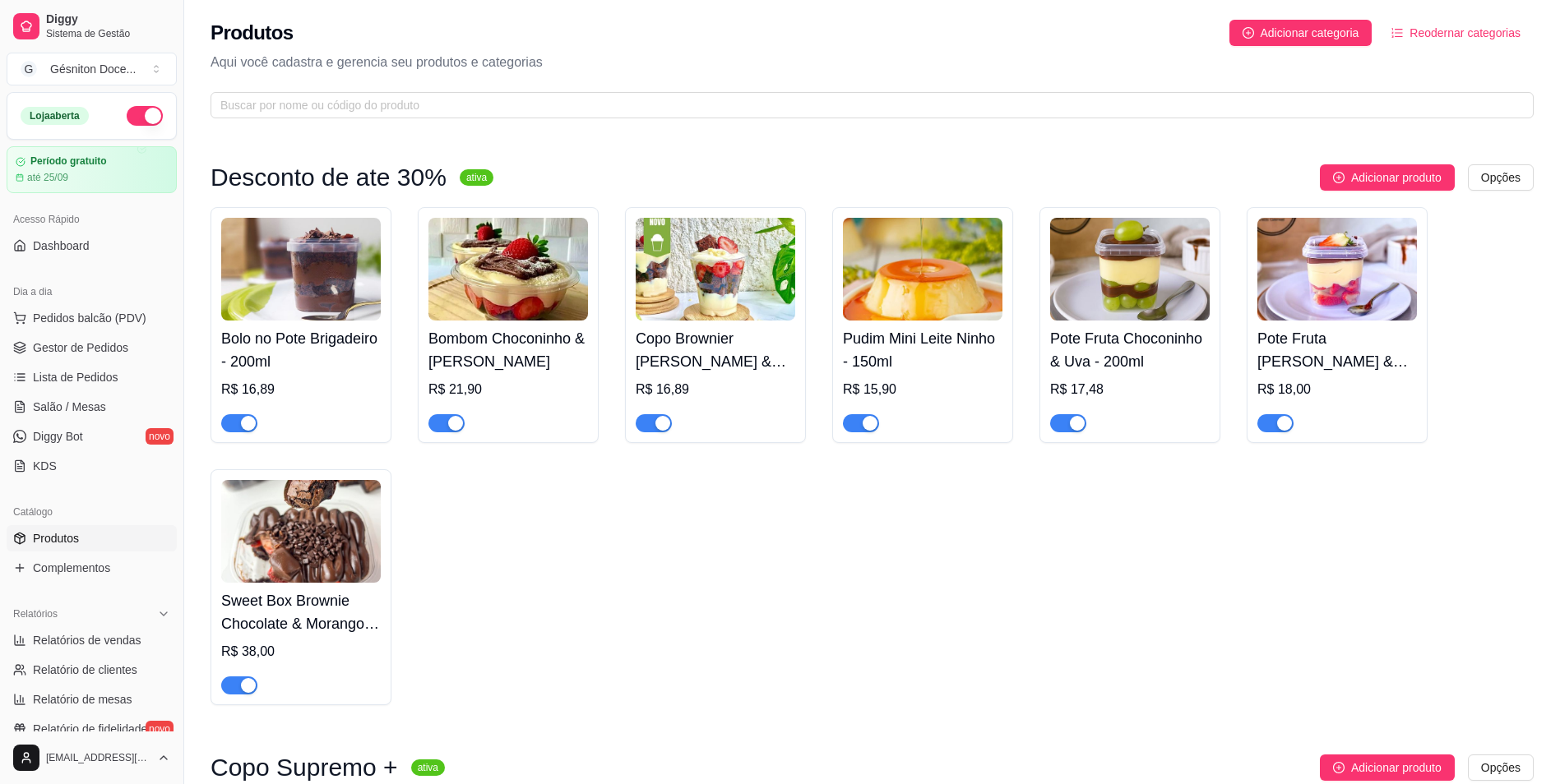
click at [43, 518] on div "Catálogo" at bounding box center [92, 512] width 170 height 27
click at [67, 161] on article "Período gratuito" at bounding box center [68, 162] width 77 height 12
click at [85, 62] on div "Gésniton Doce ..." at bounding box center [92, 69] width 85 height 16
click at [63, 129] on div "Gésniton Doces Gourmet" at bounding box center [71, 145] width 74 height 49
click at [112, 24] on span "Diggy" at bounding box center [108, 19] width 124 height 15
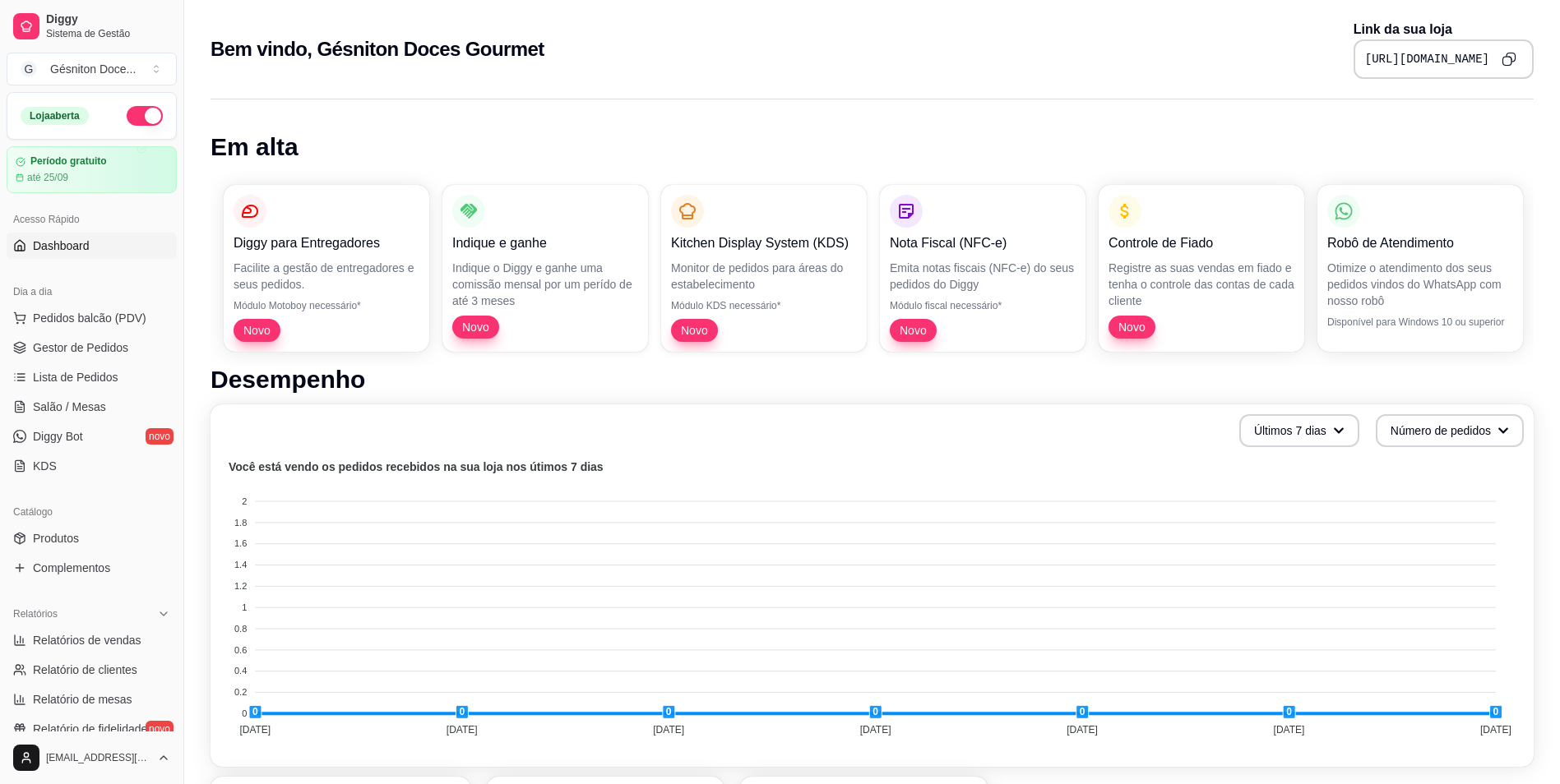
click at [1431, 58] on pre "https://diggy.menu/68ae1d685a46fd0b7cf197ce" at bounding box center [1428, 58] width 124 height 16
click at [1508, 59] on icon "Copy to clipboard" at bounding box center [1508, 58] width 15 height 15
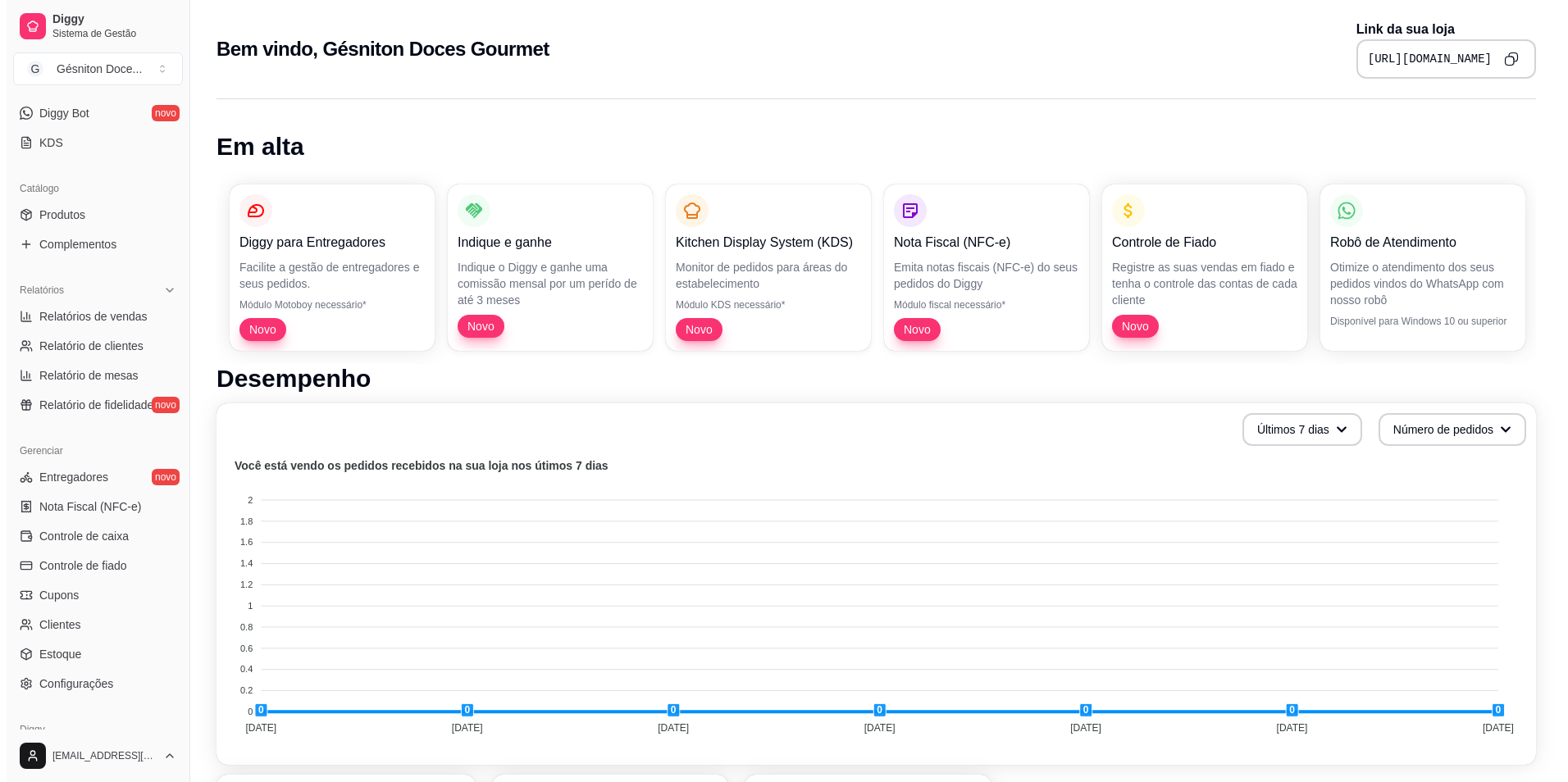
scroll to position [398, 0]
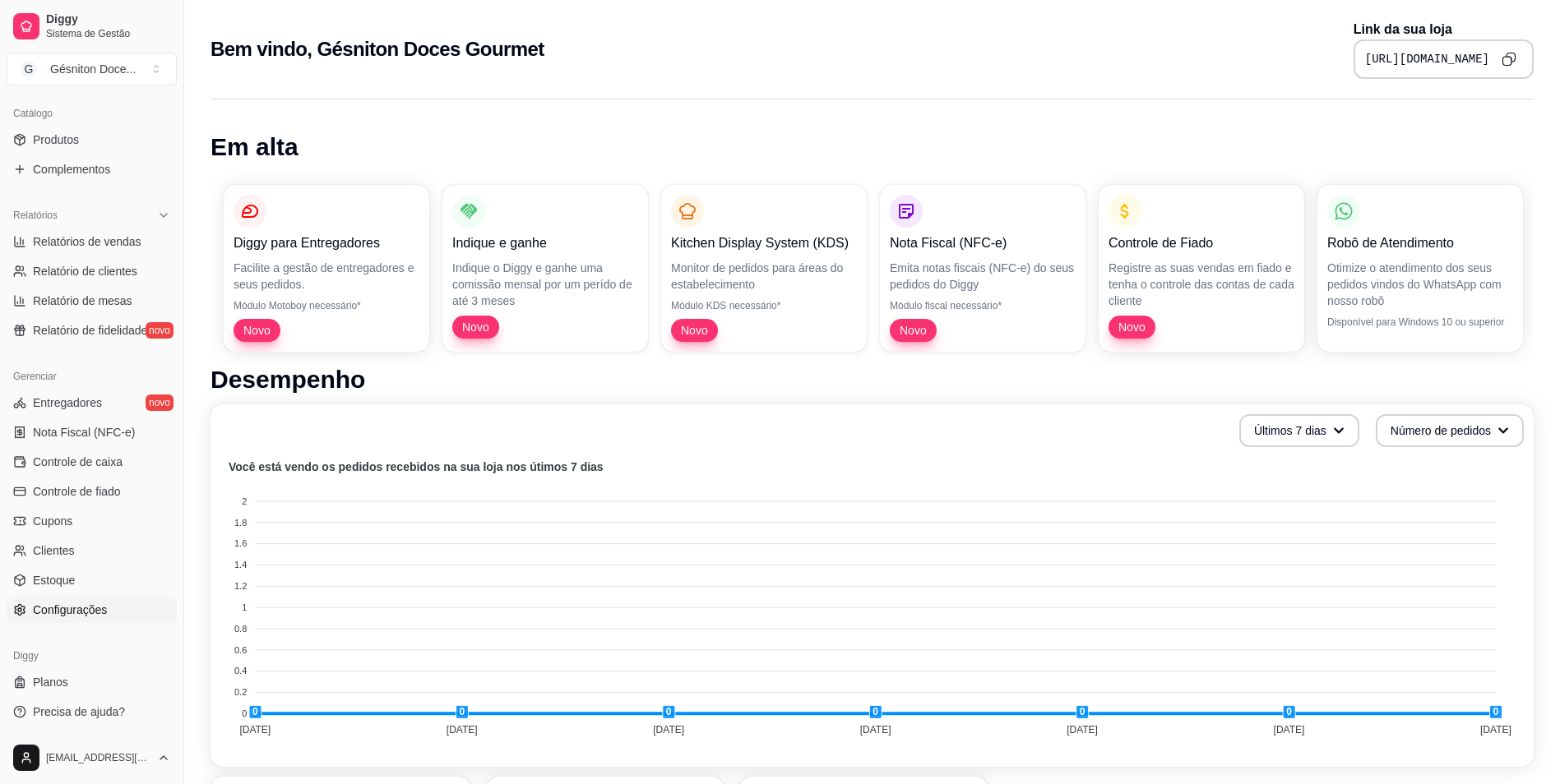
click at [59, 615] on span "Configurações" at bounding box center [70, 609] width 74 height 16
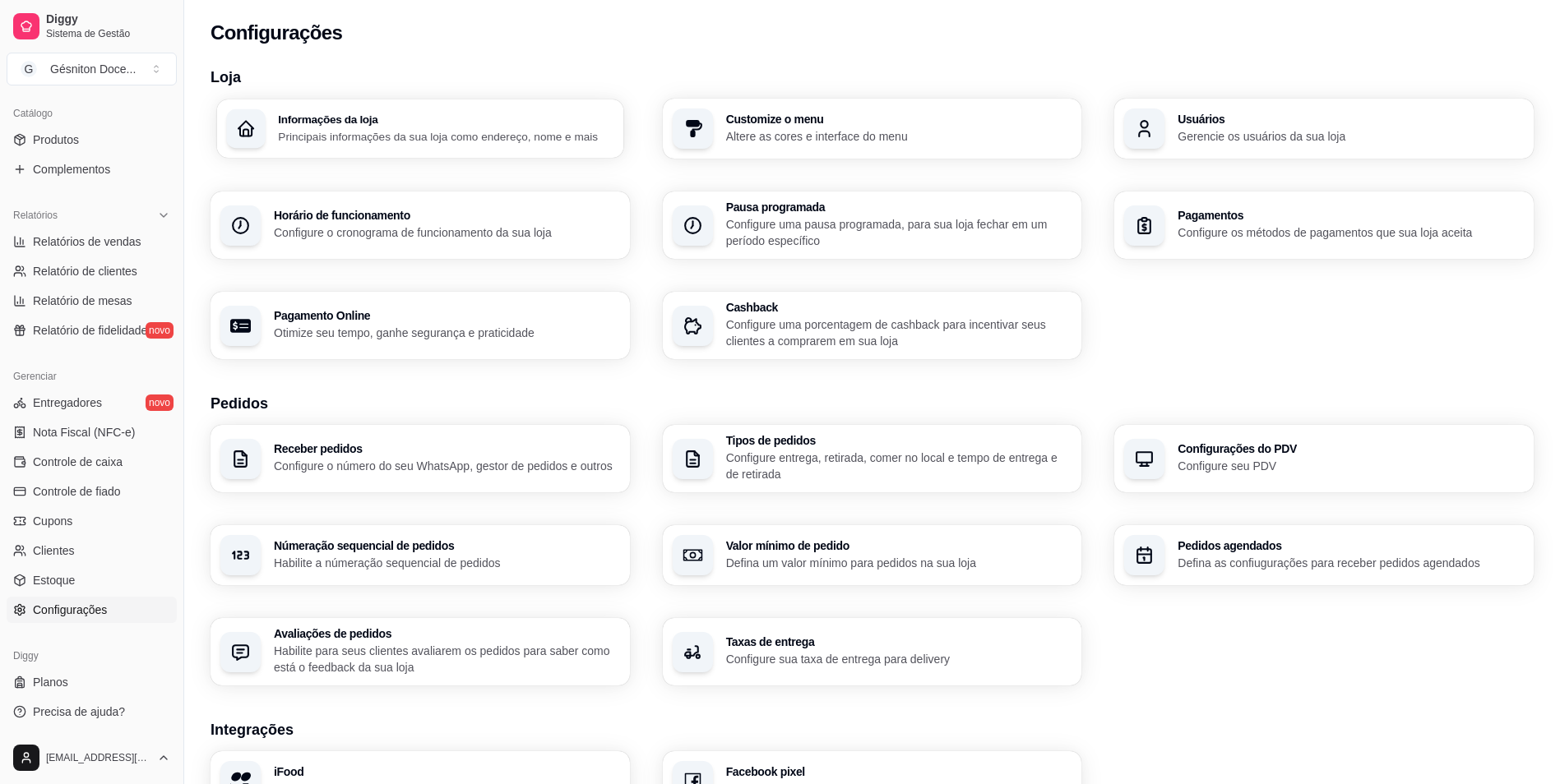
click at [356, 138] on p "Principais informações da sua loja como endereço, nome e mais" at bounding box center [445, 136] width 335 height 15
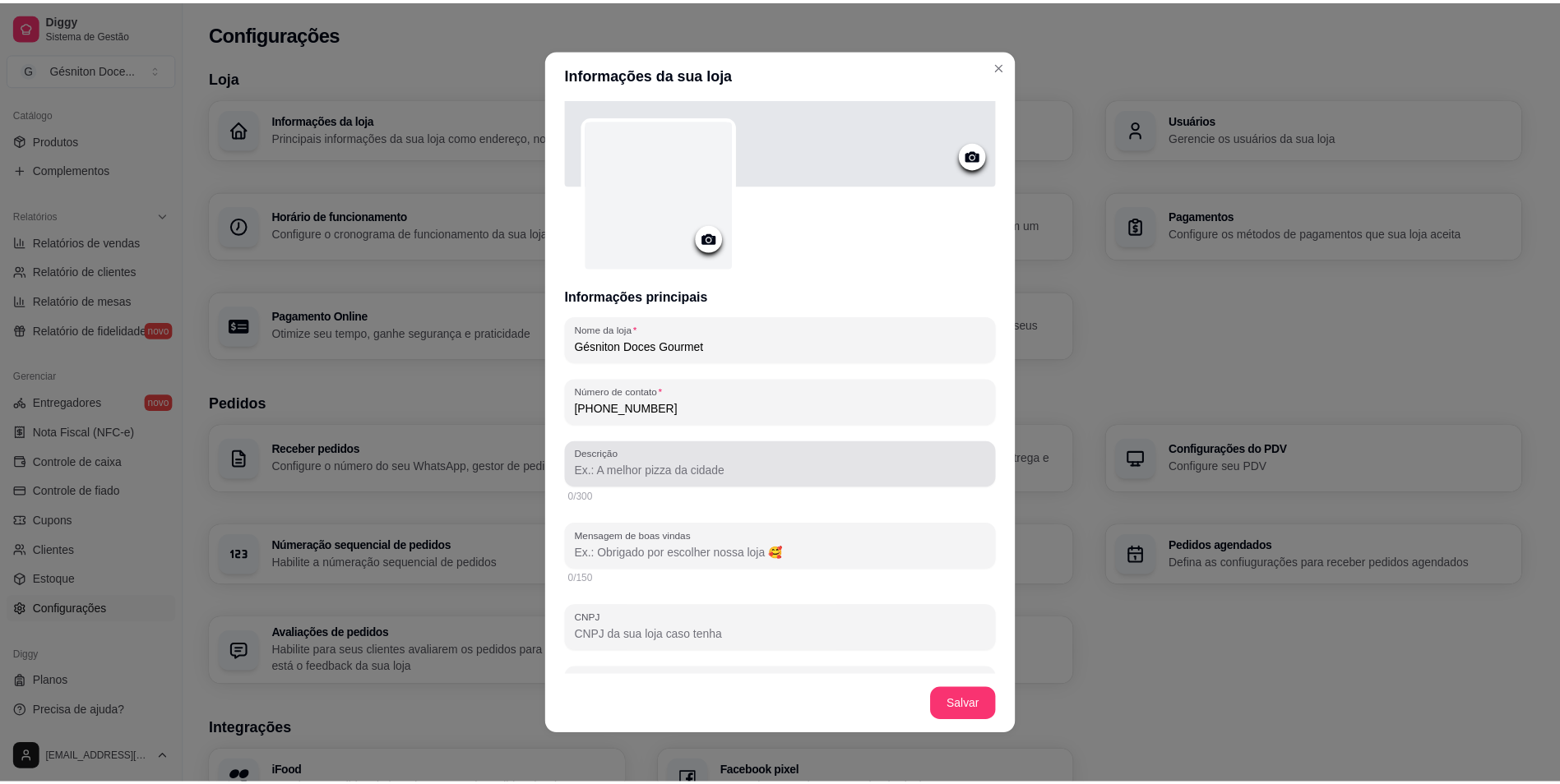
scroll to position [247, 0]
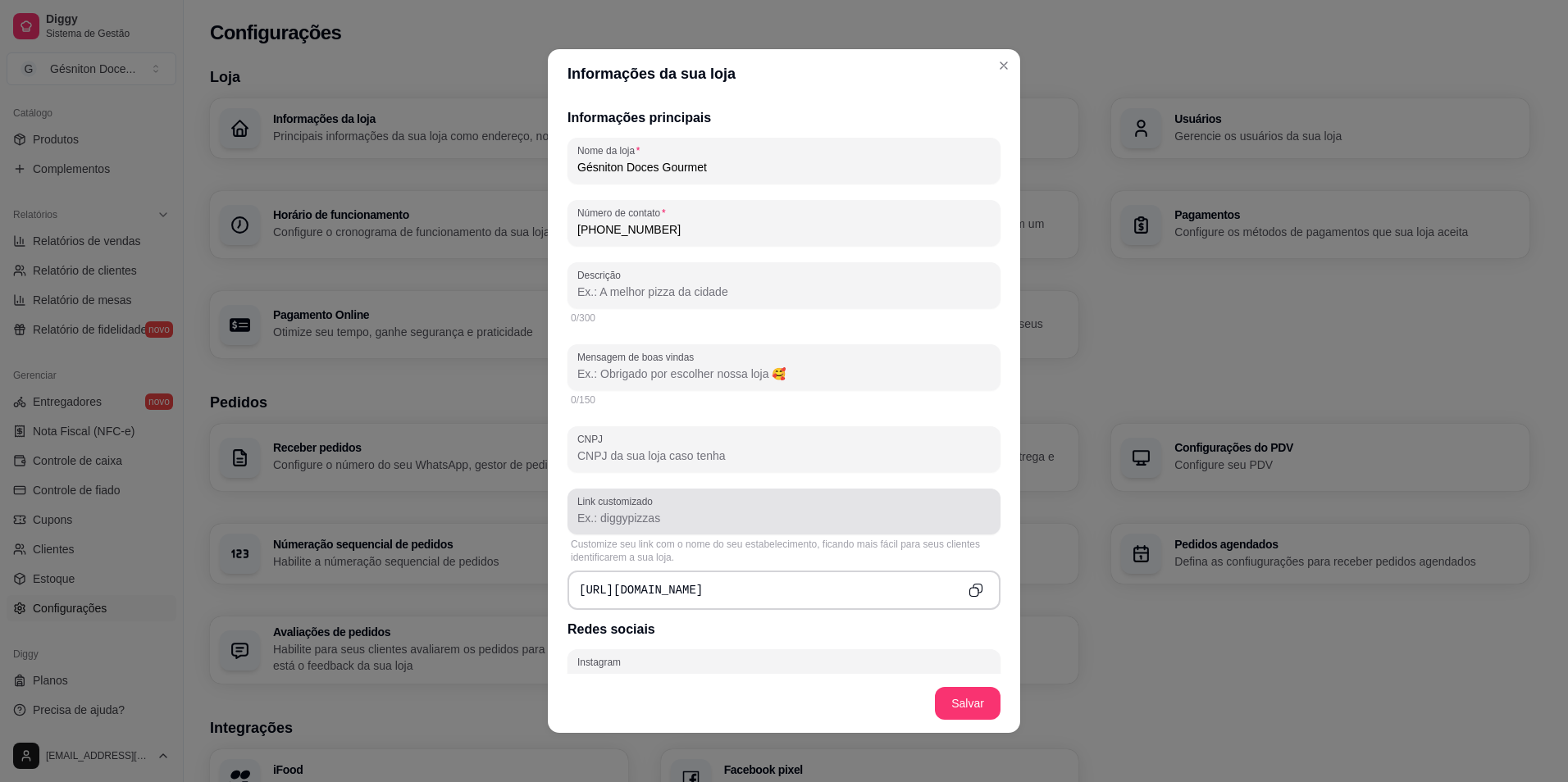
click at [712, 531] on div "Link customizado" at bounding box center [784, 512] width 433 height 46
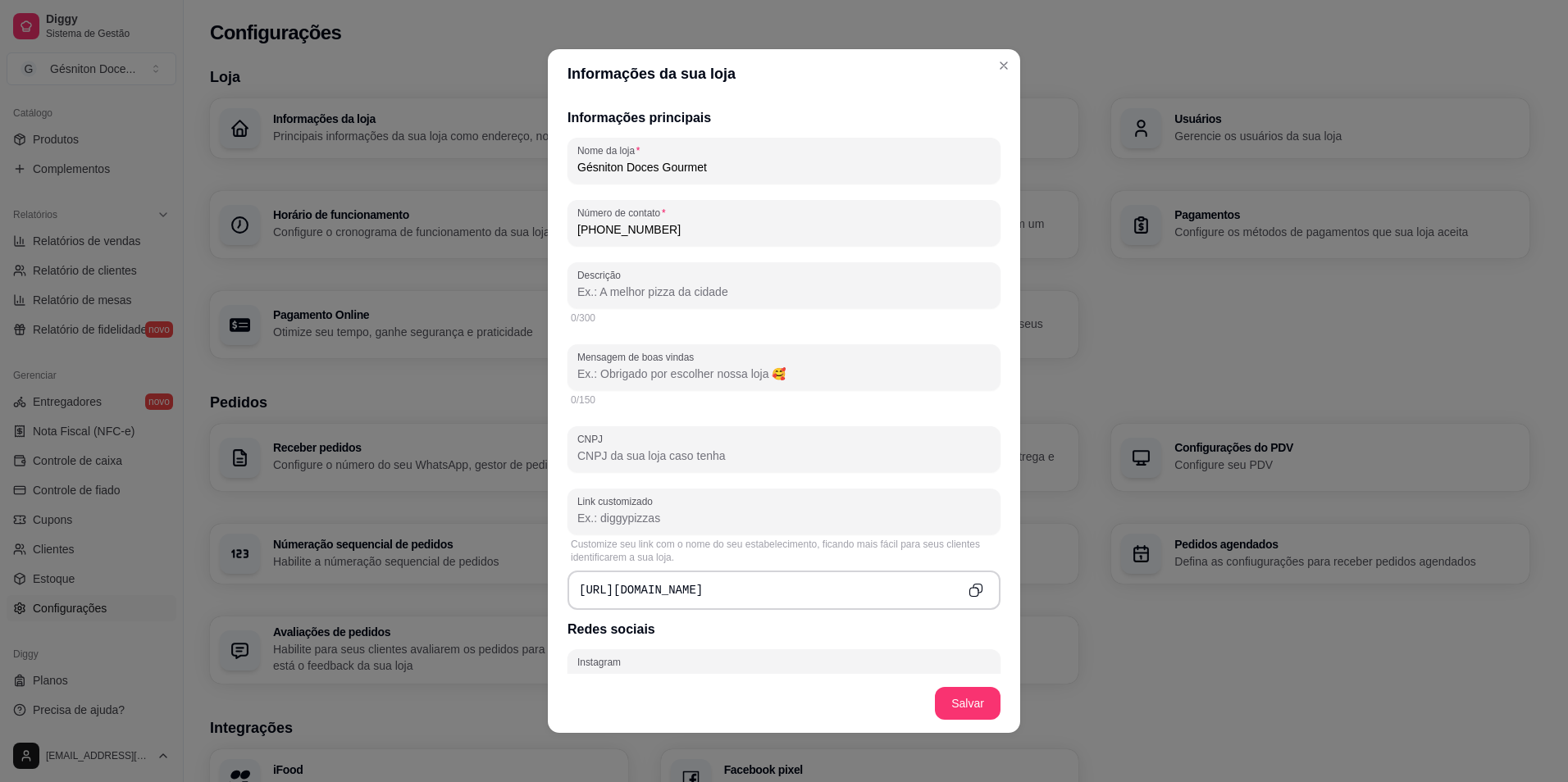
click at [707, 562] on div "Customize seu link com o nome do seu estabelecimento, ficando mais fácil para s…" at bounding box center [784, 550] width 426 height 27
click at [709, 581] on div "https://diggy.menu/" at bounding box center [784, 591] width 433 height 39
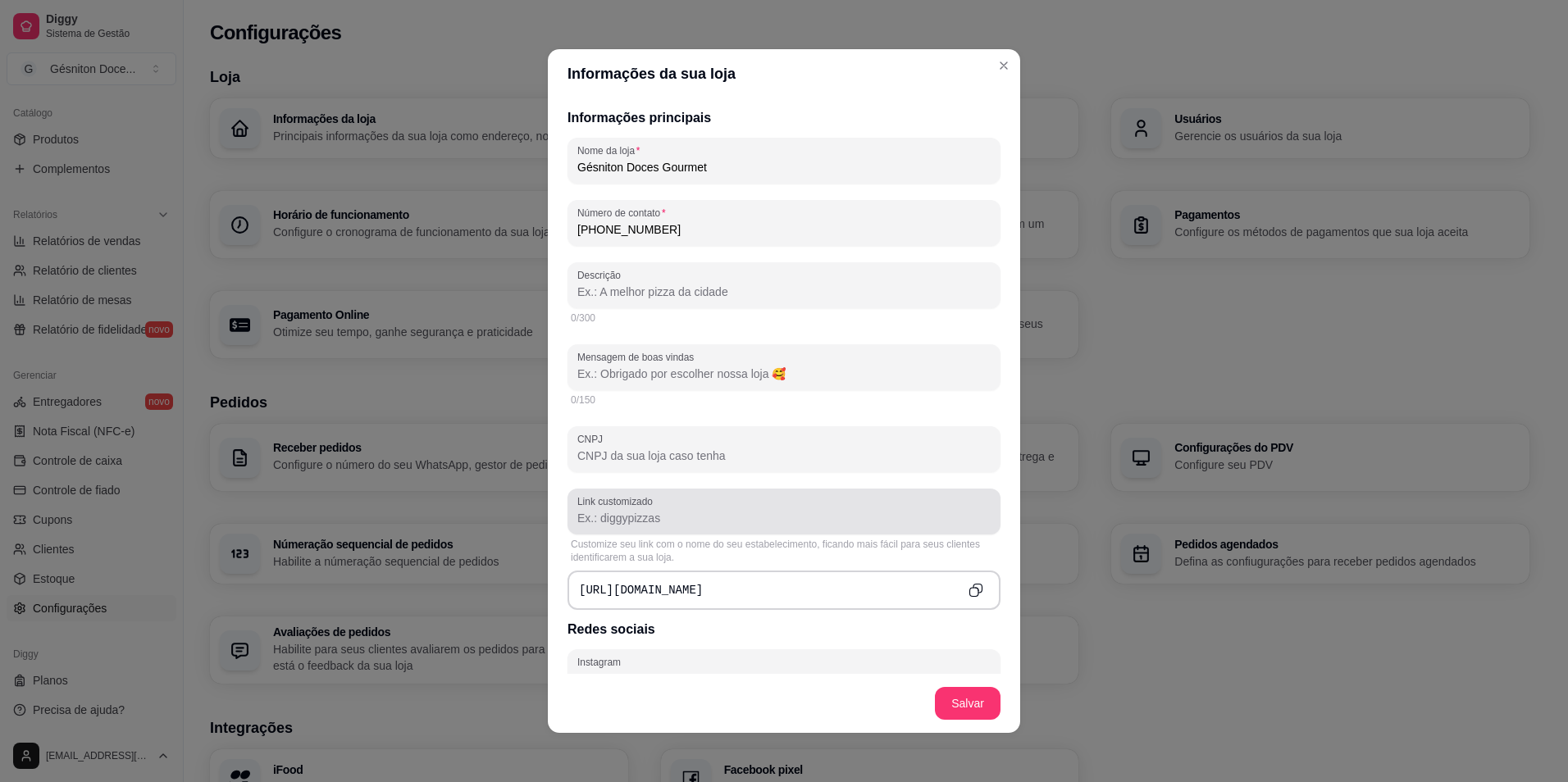
click at [651, 519] on input "Link customizado" at bounding box center [784, 518] width 413 height 16
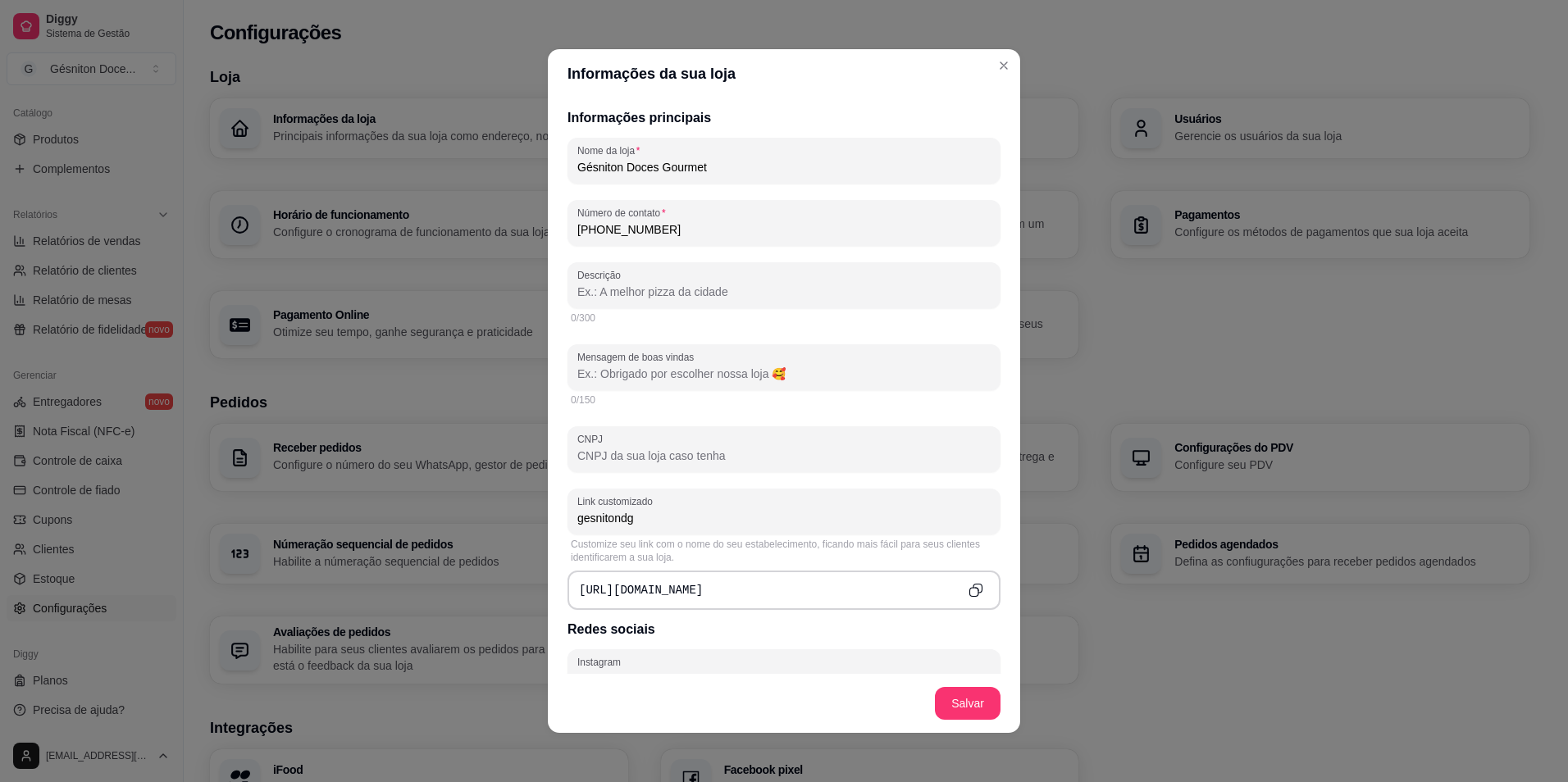
type input "gesnitondg"
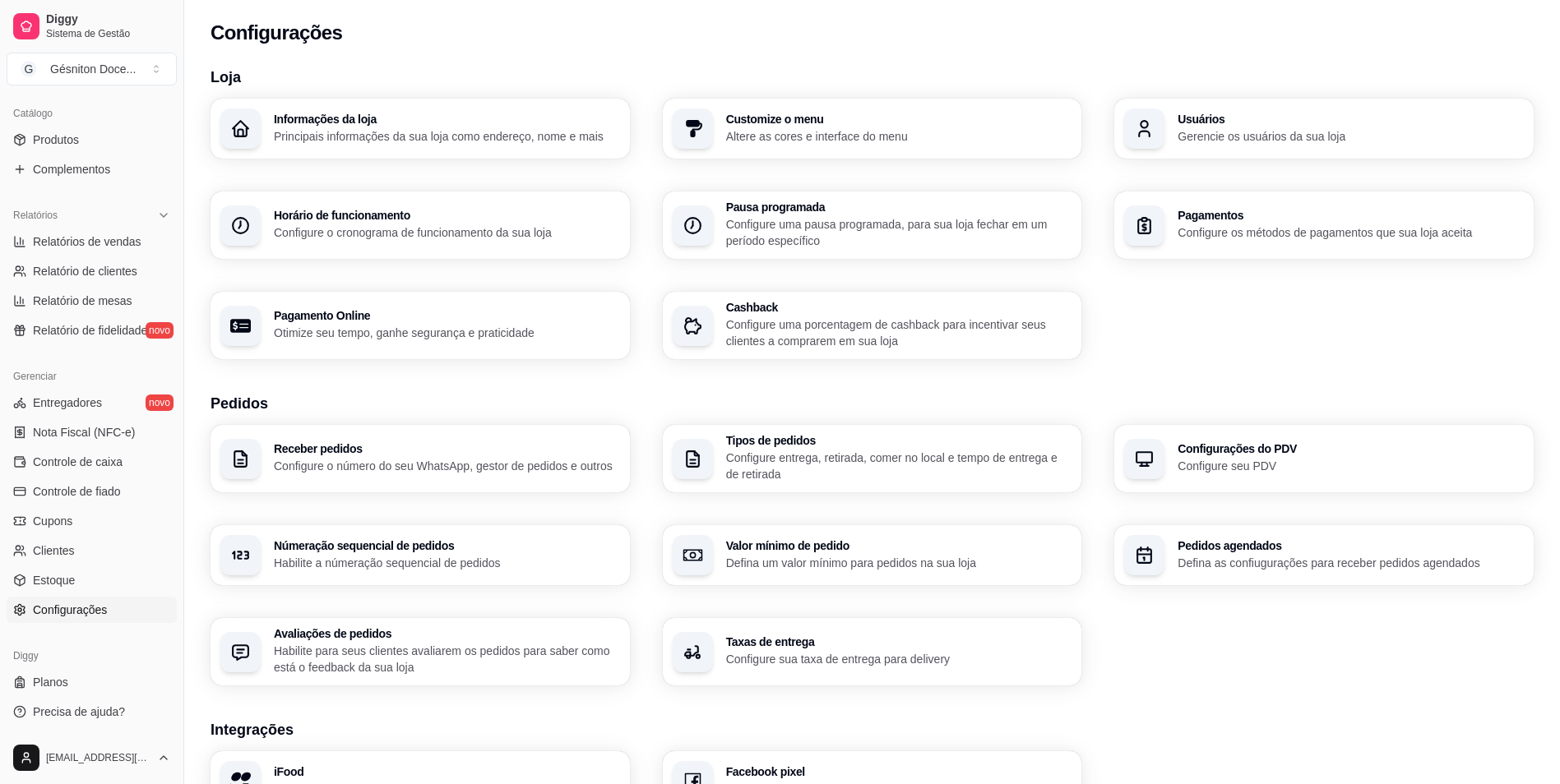
click at [964, 590] on div "Receber pedidos Configure o número do seu WhatsApp, gestor de pedidos e outros …" at bounding box center [872, 554] width 1324 height 260
drag, startPoint x: 67, startPoint y: 28, endPoint x: 77, endPoint y: 34, distance: 11.7
click at [67, 28] on span "Sistema de Gestão" at bounding box center [108, 34] width 124 height 13
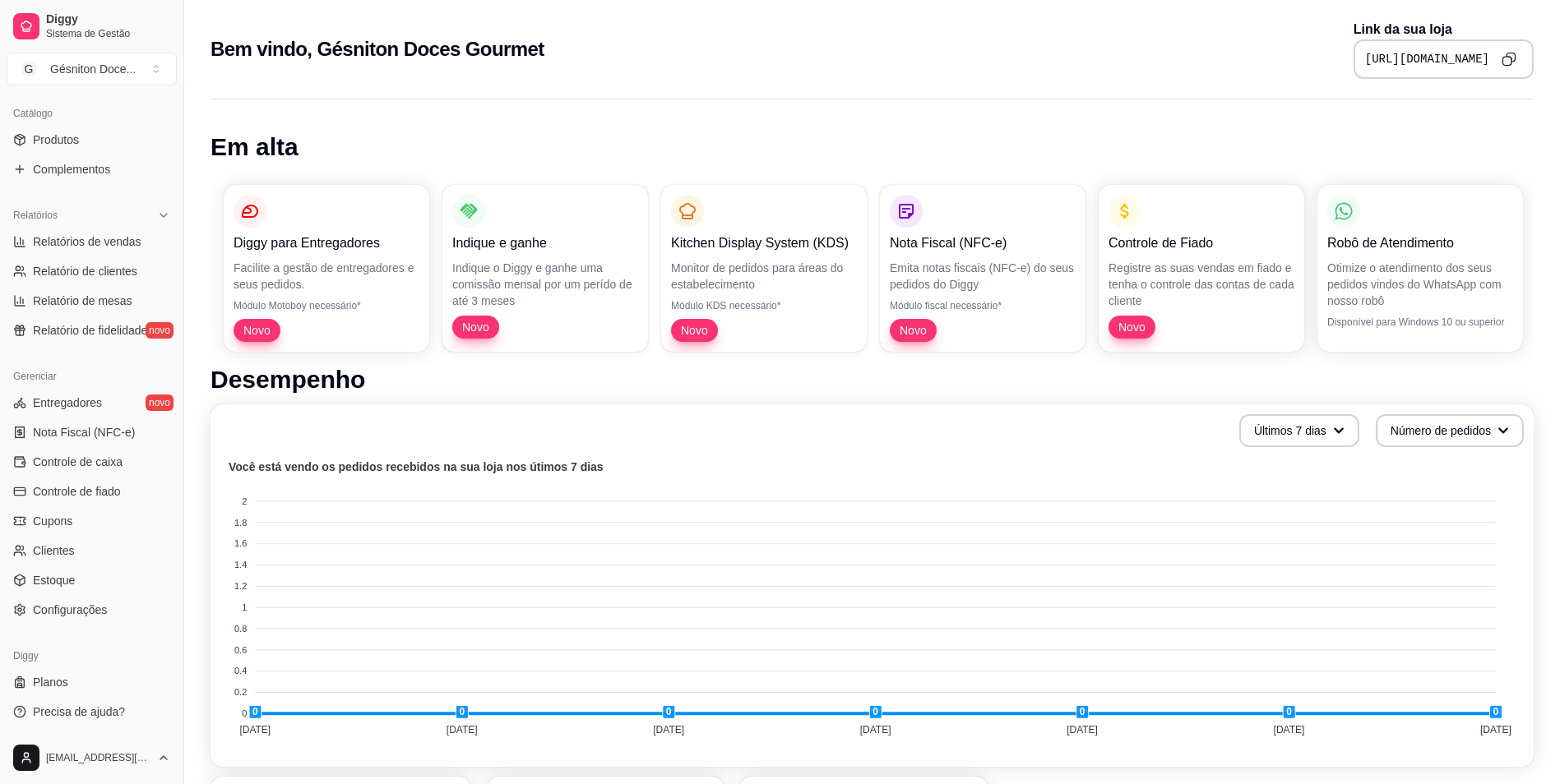
click at [1518, 57] on button "Copy to clipboard" at bounding box center [1509, 59] width 27 height 27
click at [55, 30] on span "Sistema de Gestão" at bounding box center [108, 34] width 124 height 13
click at [44, 609] on span "Configurações" at bounding box center [70, 609] width 74 height 16
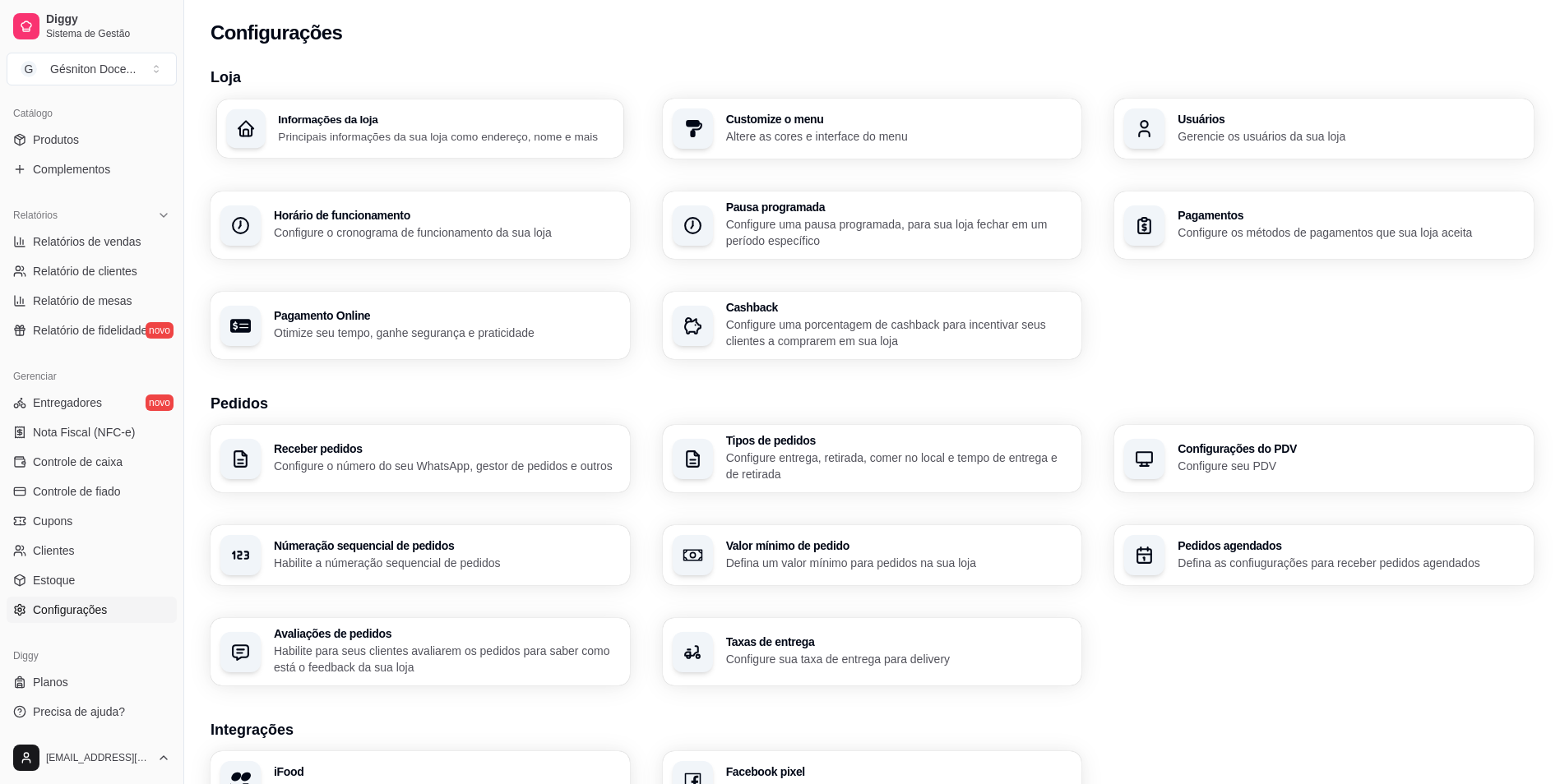
click at [372, 149] on div "Informações da loja Principais informações da sua loja como endereço, nome e ma…" at bounding box center [420, 129] width 406 height 58
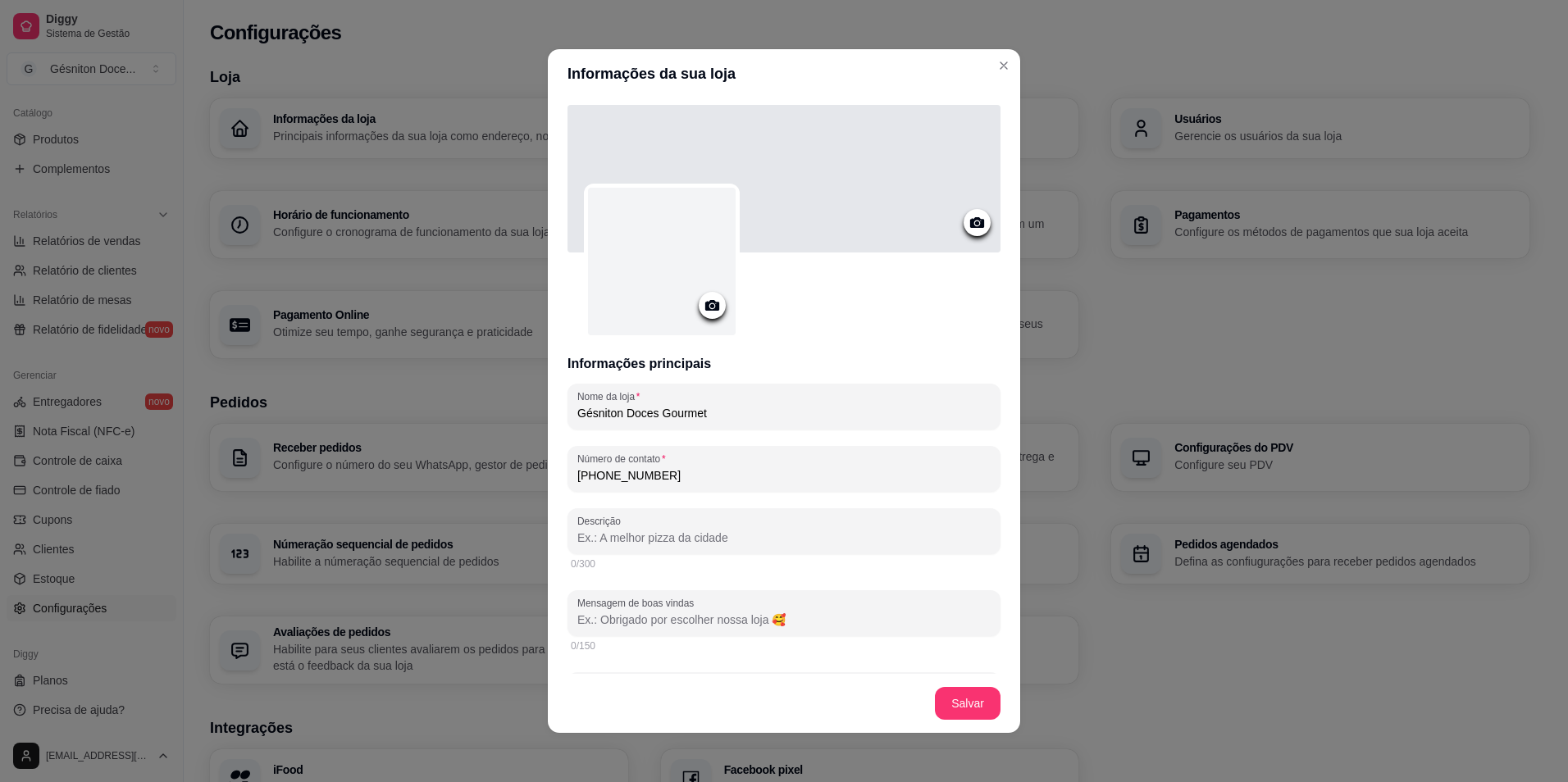
click at [706, 304] on icon at bounding box center [712, 305] width 19 height 19
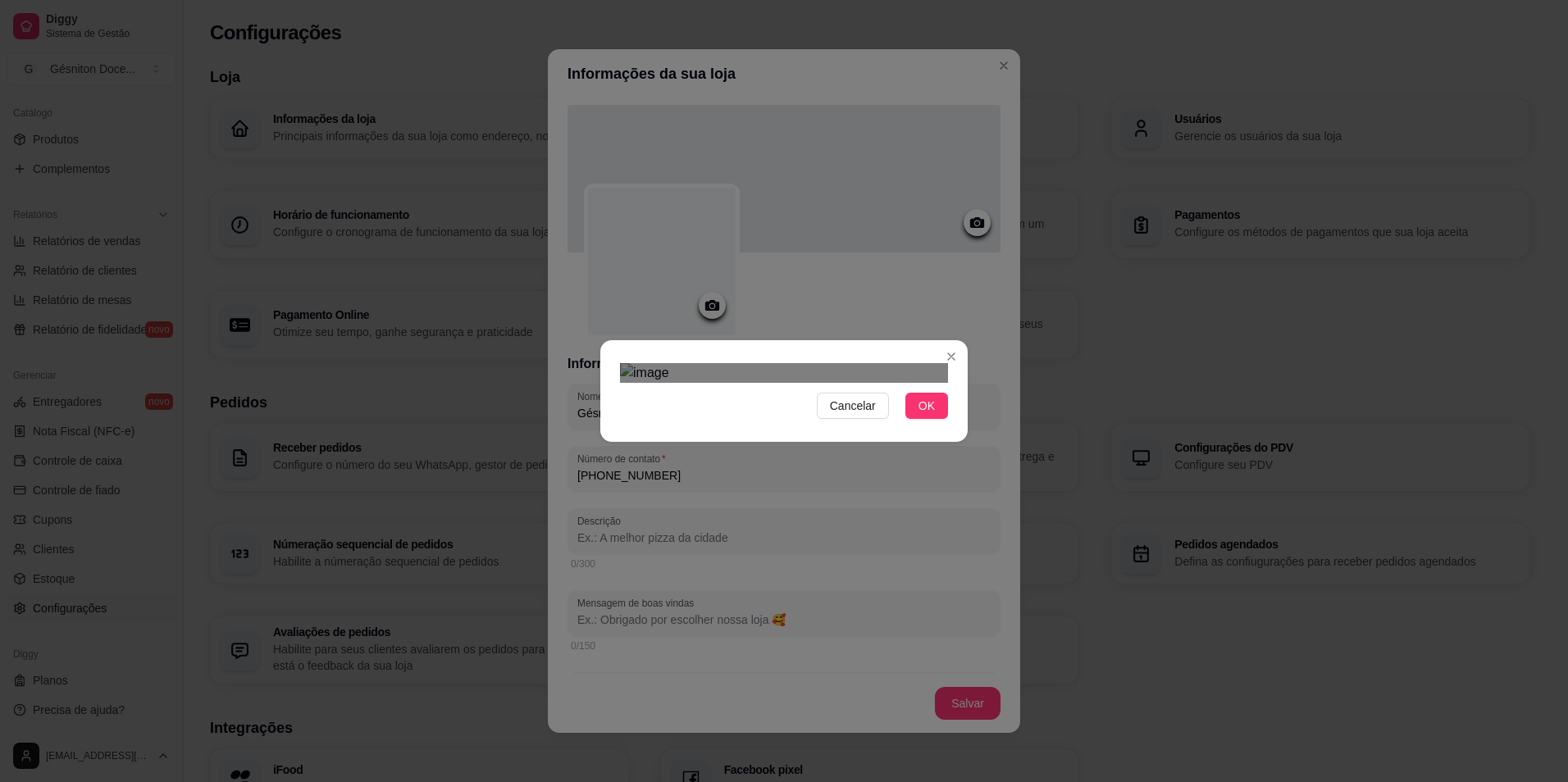
click at [933, 383] on img at bounding box center [784, 373] width 328 height 20
click at [1007, 591] on div "Cancelar OK" at bounding box center [784, 391] width 1568 height 782
click at [930, 415] on span "OK" at bounding box center [926, 406] width 16 height 18
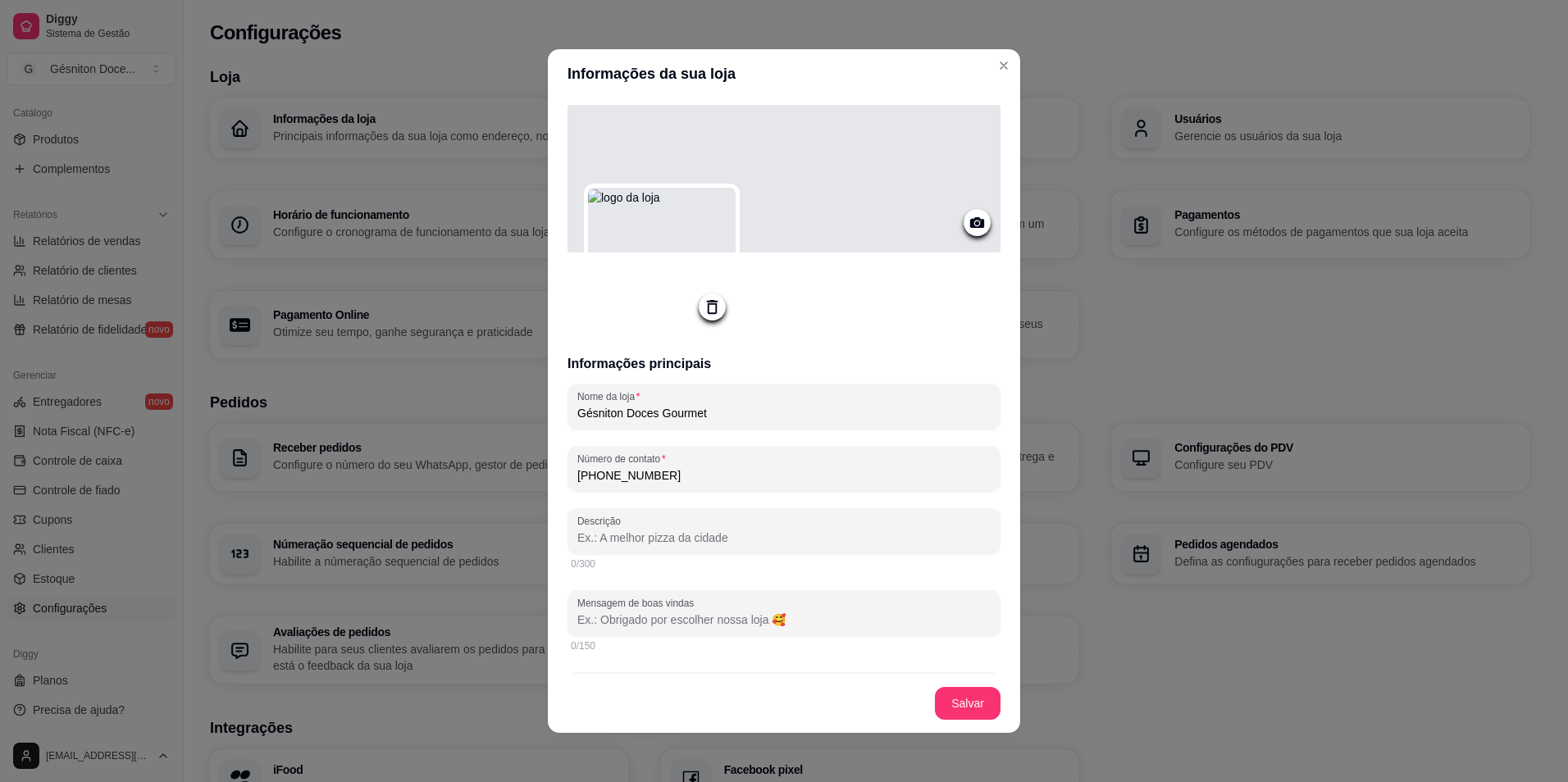
click at [970, 223] on icon at bounding box center [976, 222] width 14 height 10
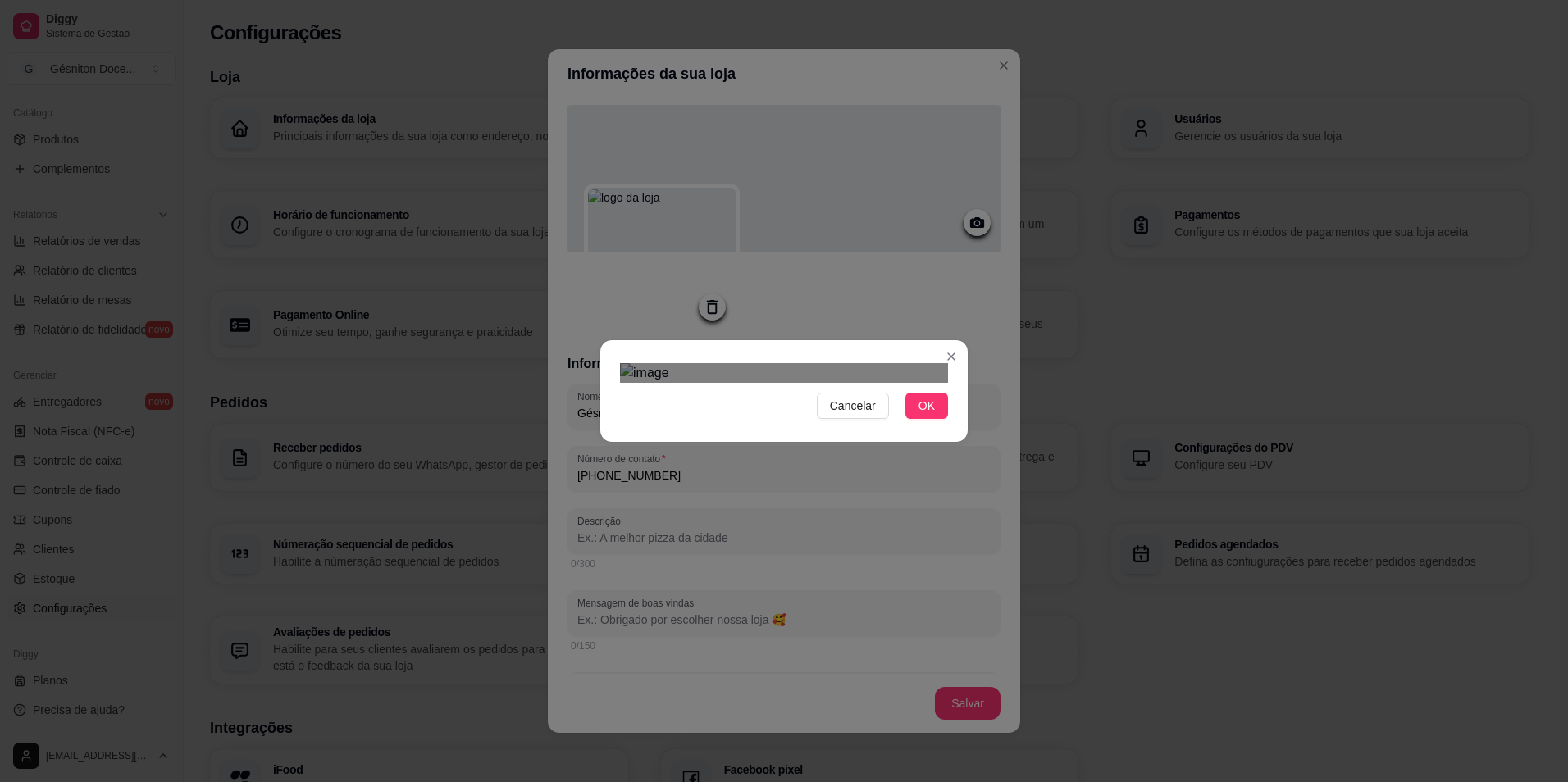
click at [810, 411] on div "Use the arrow keys to move the crop selection area" at bounding box center [767, 460] width 295 height 99
click at [968, 454] on div "Cancelar OK" at bounding box center [784, 391] width 1568 height 782
click at [920, 436] on div "Use the arrow keys to move the crop selection area" at bounding box center [784, 488] width 328 height 109
click at [946, 419] on button "OK" at bounding box center [927, 406] width 43 height 27
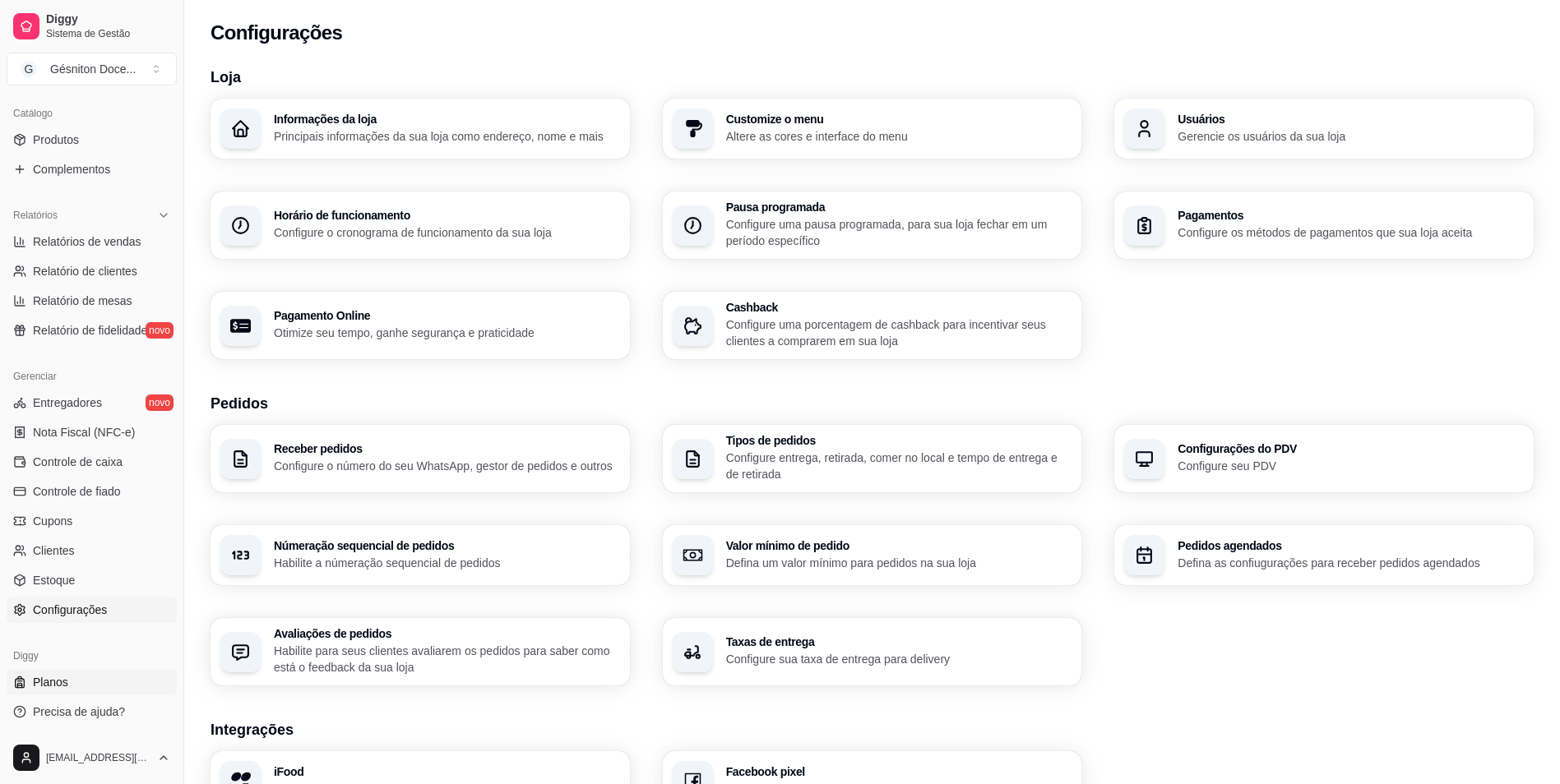
click at [48, 689] on span "Planos" at bounding box center [50, 682] width 35 height 16
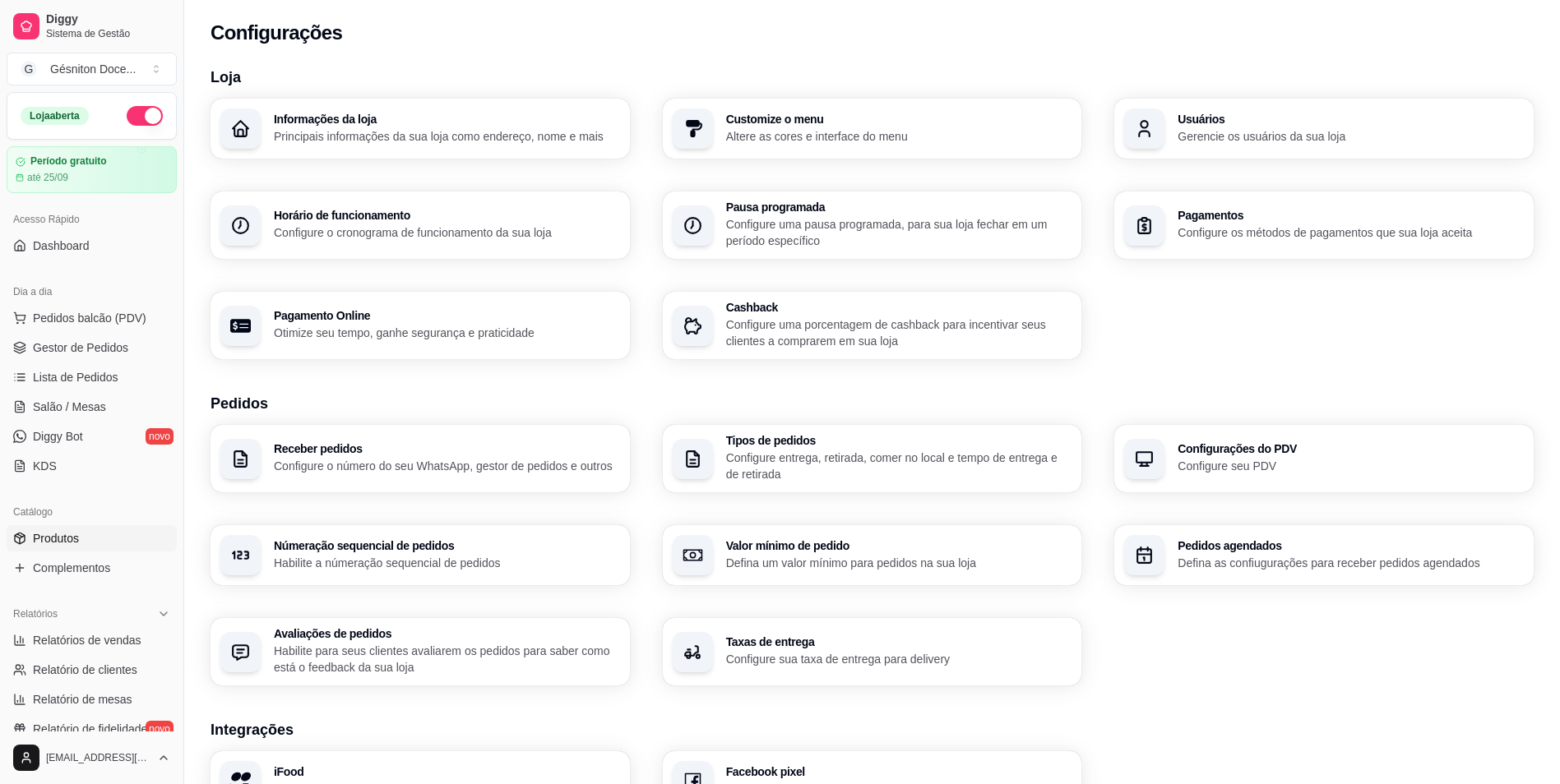
click at [65, 541] on span "Produtos" at bounding box center [56, 538] width 46 height 16
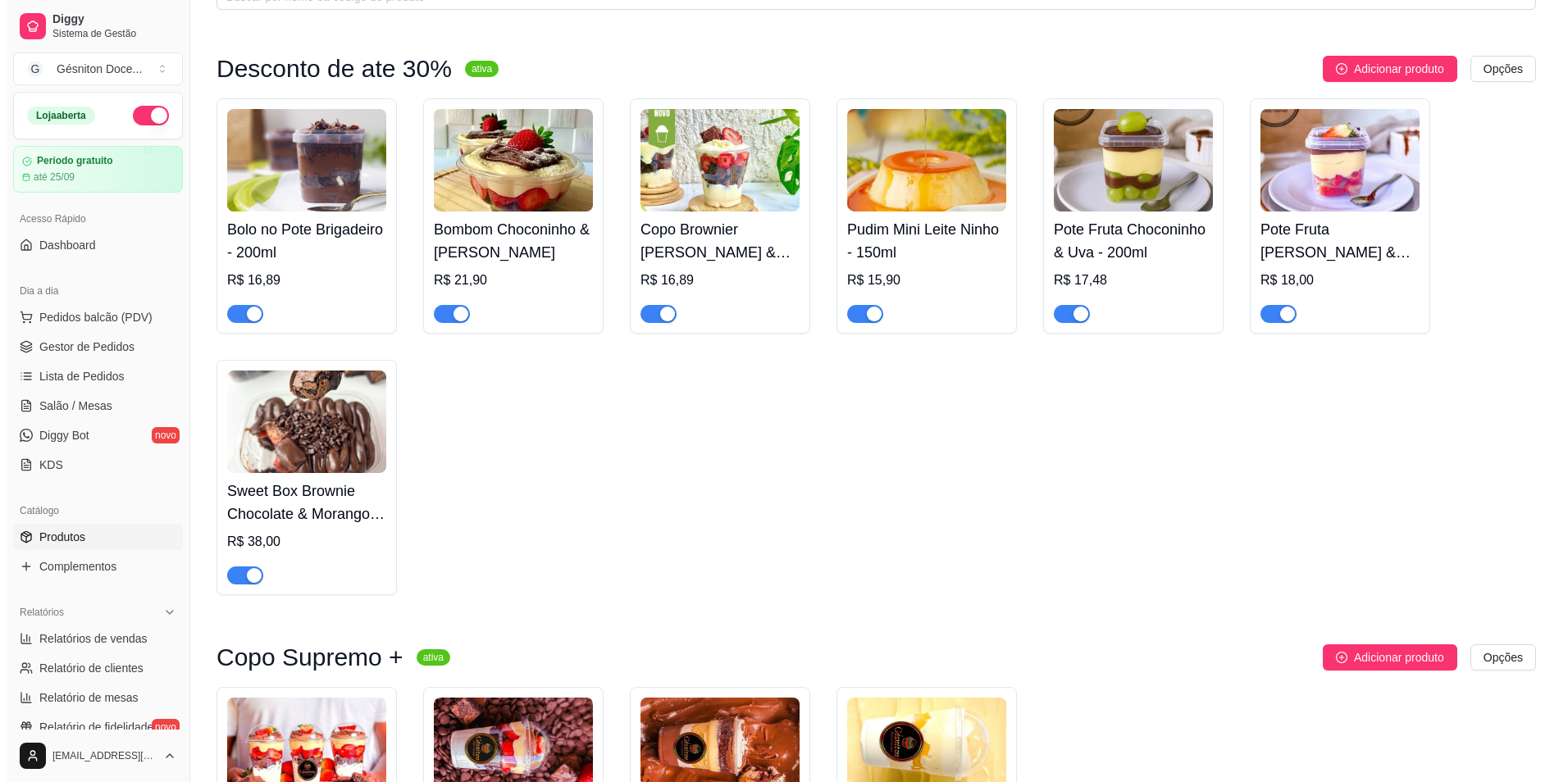
scroll to position [410, 0]
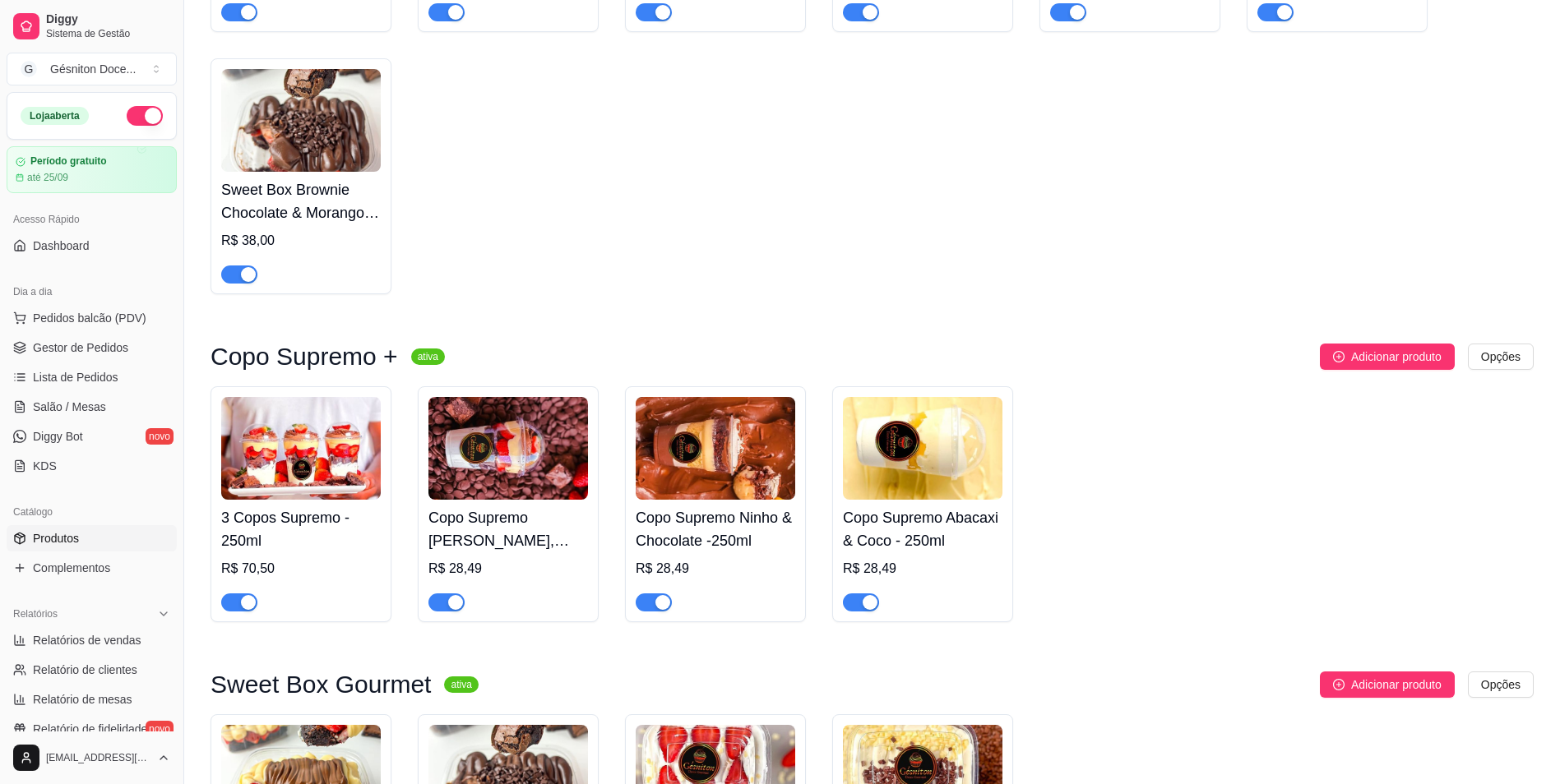
click at [225, 500] on img at bounding box center [301, 449] width 160 height 103
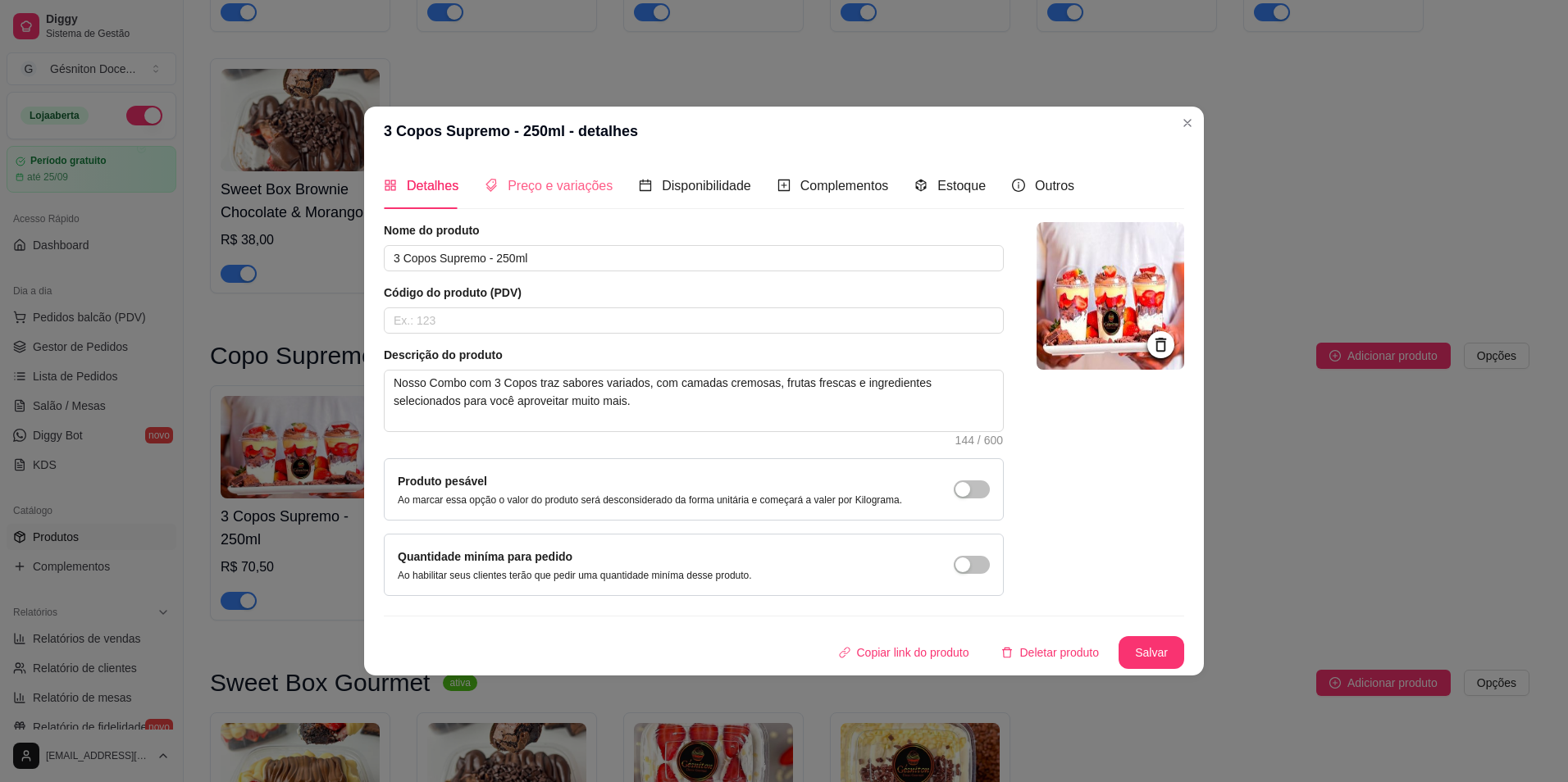
click at [574, 172] on div "Preço e variações" at bounding box center [548, 185] width 128 height 47
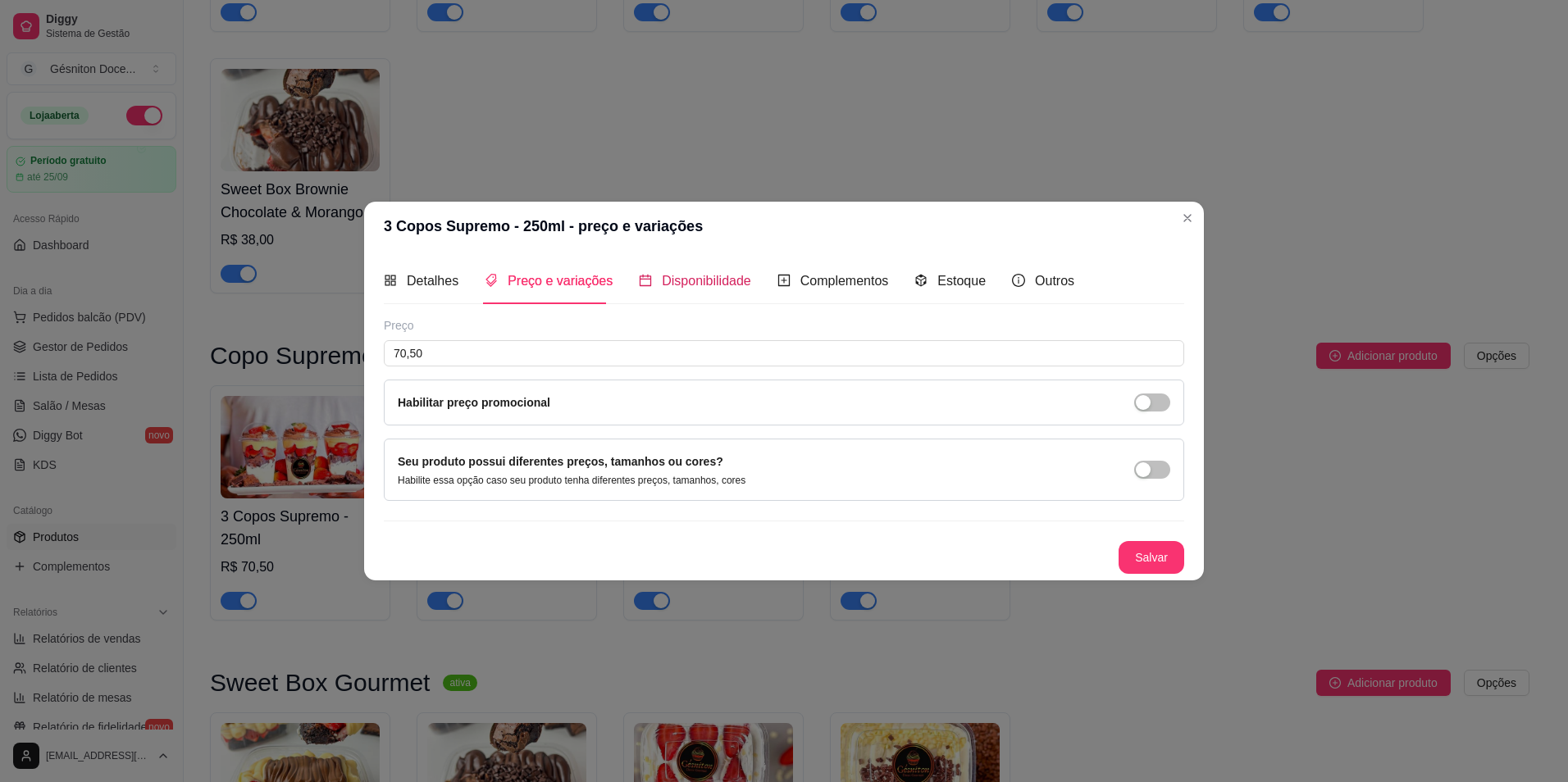
click at [688, 288] on span "Disponibilidade" at bounding box center [706, 280] width 89 height 14
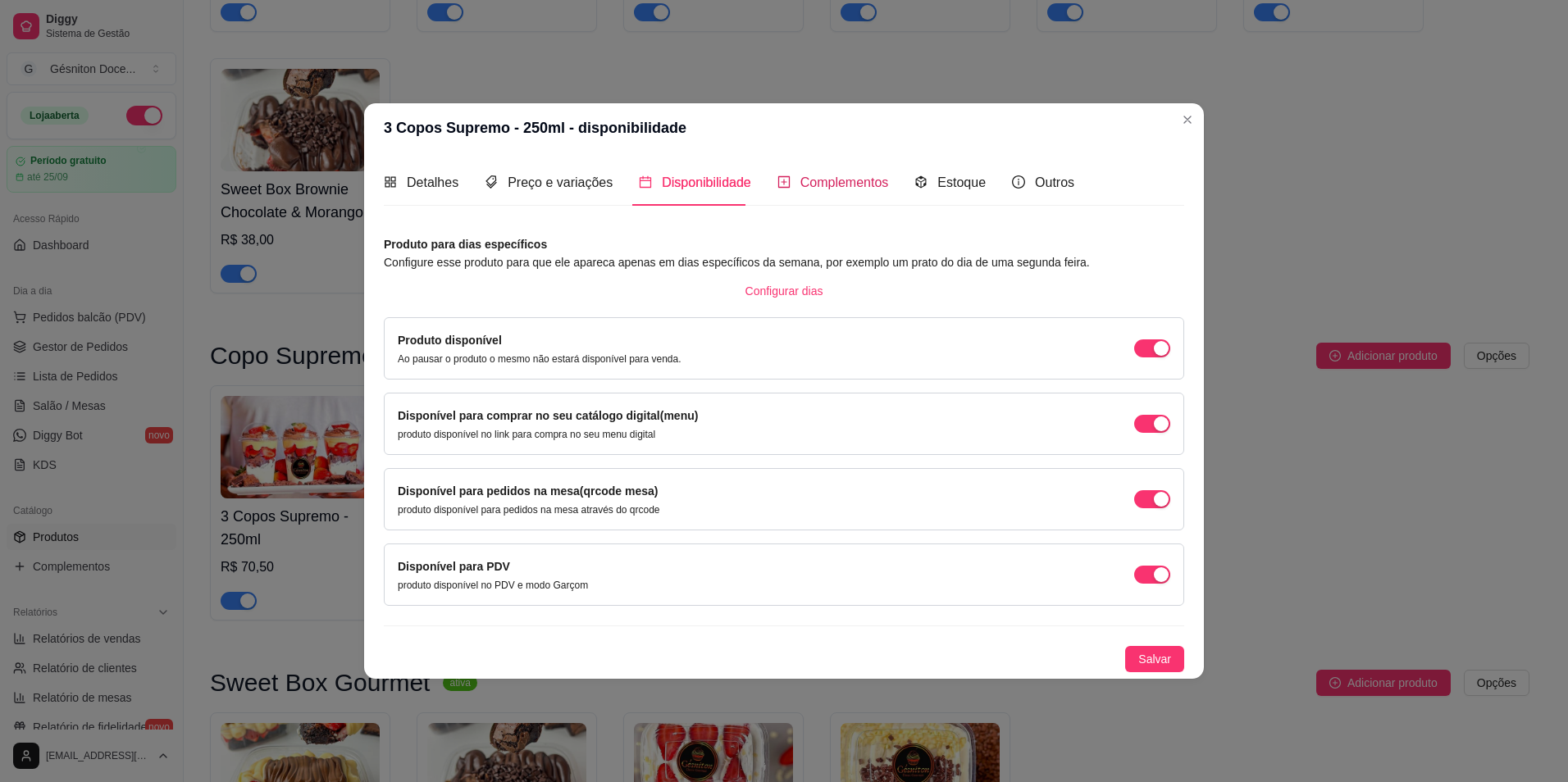
click at [820, 177] on span "Complementos" at bounding box center [844, 183] width 88 height 14
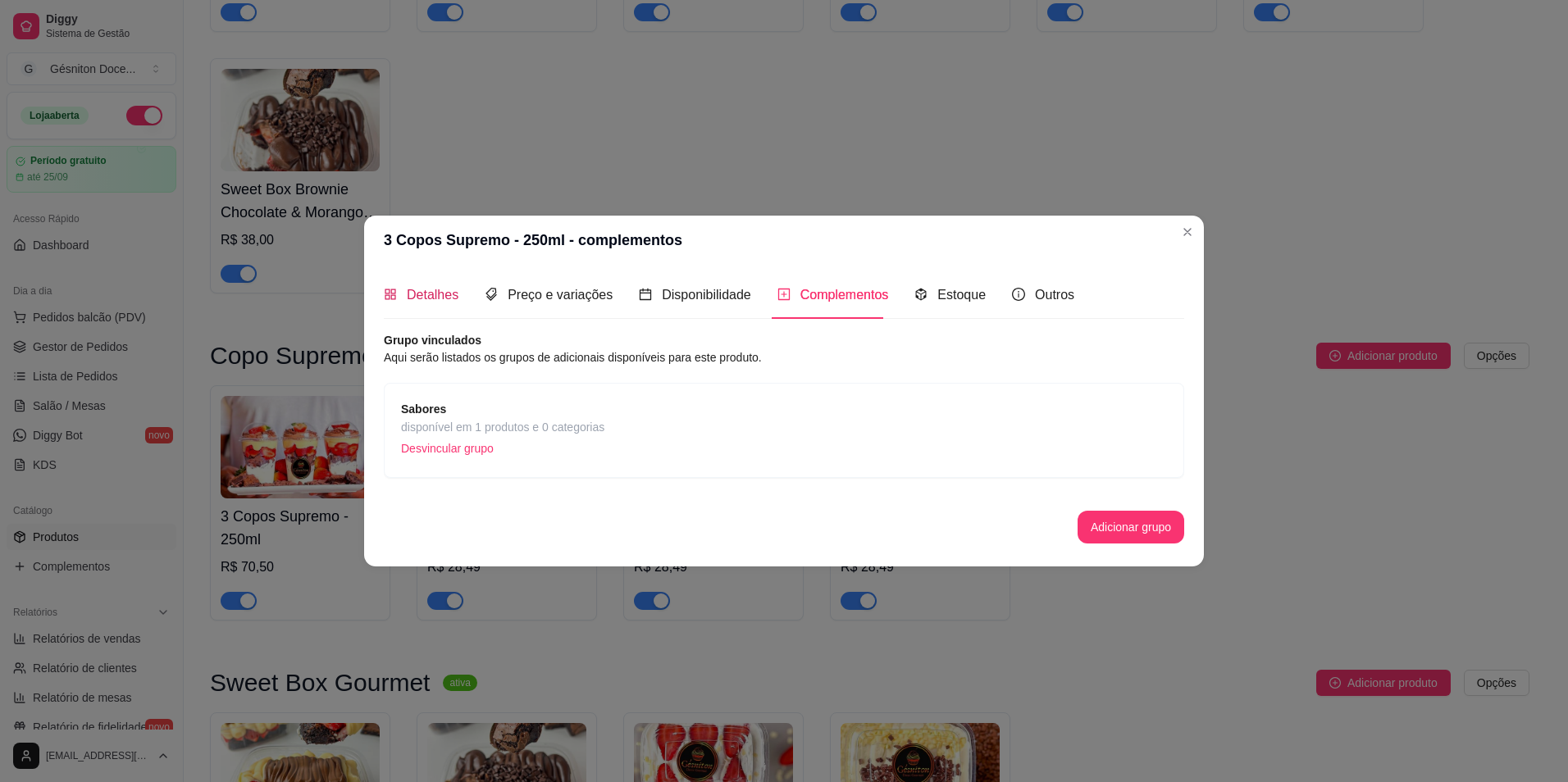
click at [410, 301] on span "Detalhes" at bounding box center [432, 295] width 51 height 14
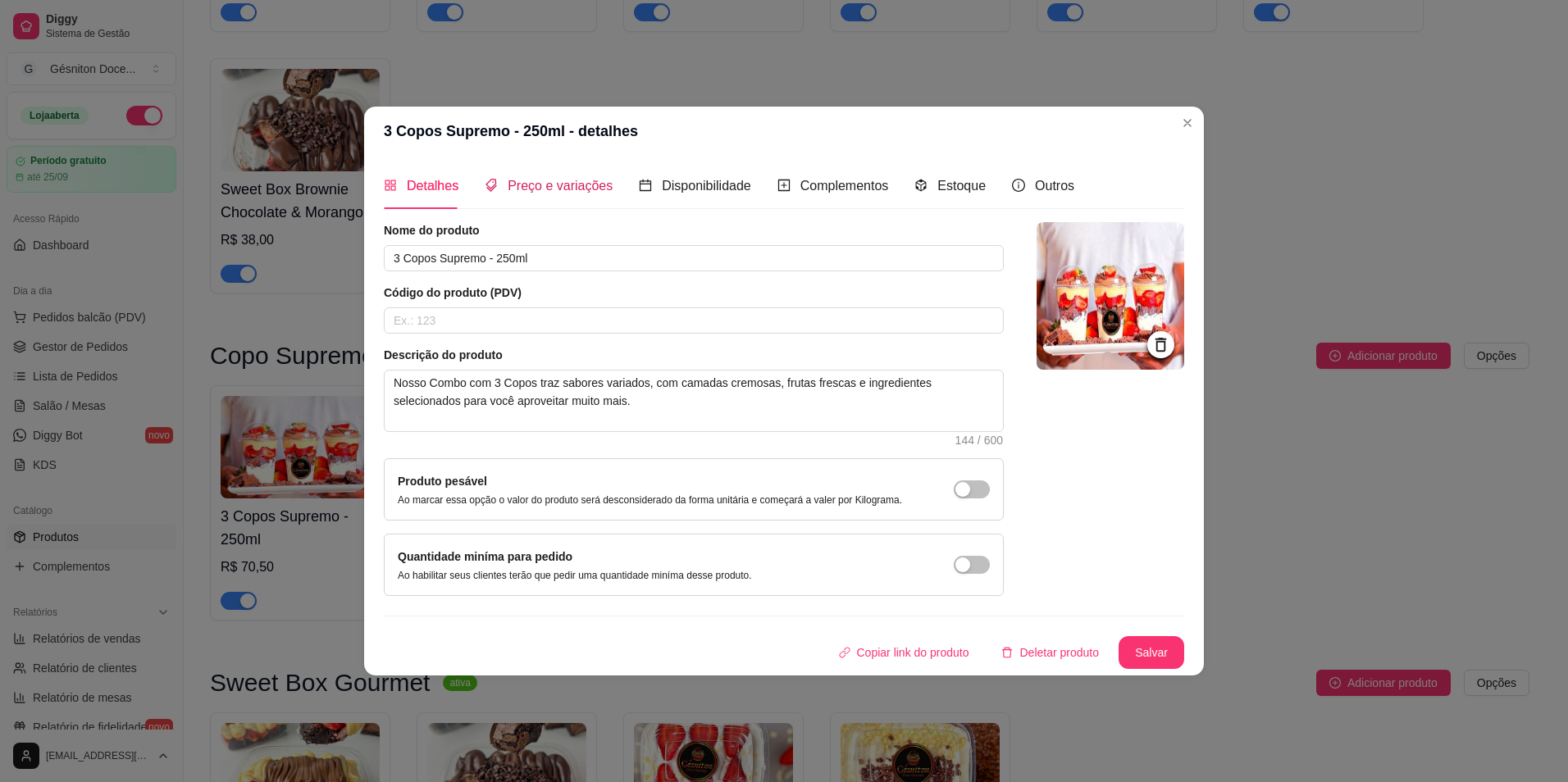
click at [549, 191] on span "Preço e variações" at bounding box center [560, 185] width 105 height 14
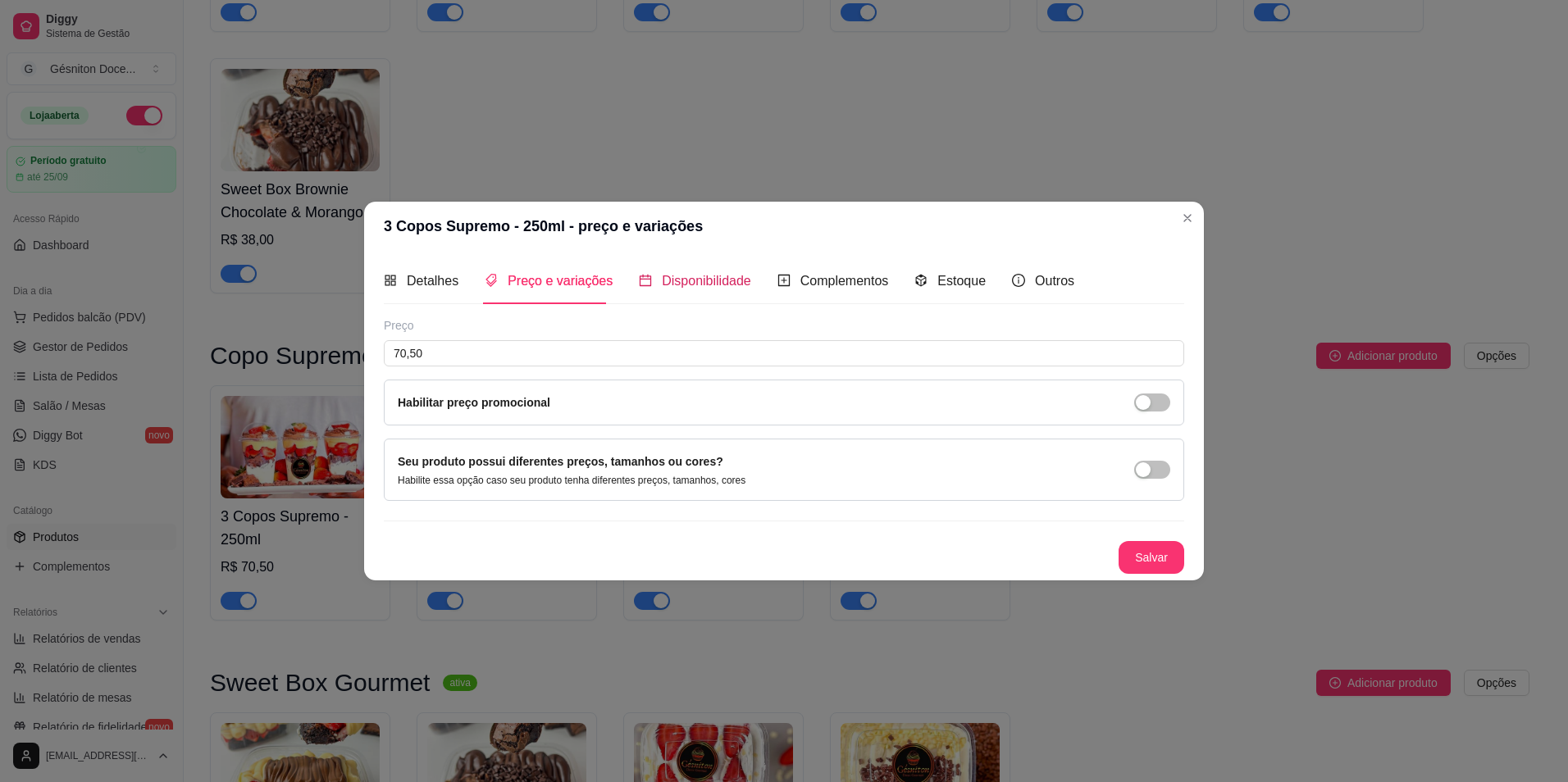
click at [681, 284] on span "Disponibilidade" at bounding box center [706, 280] width 89 height 14
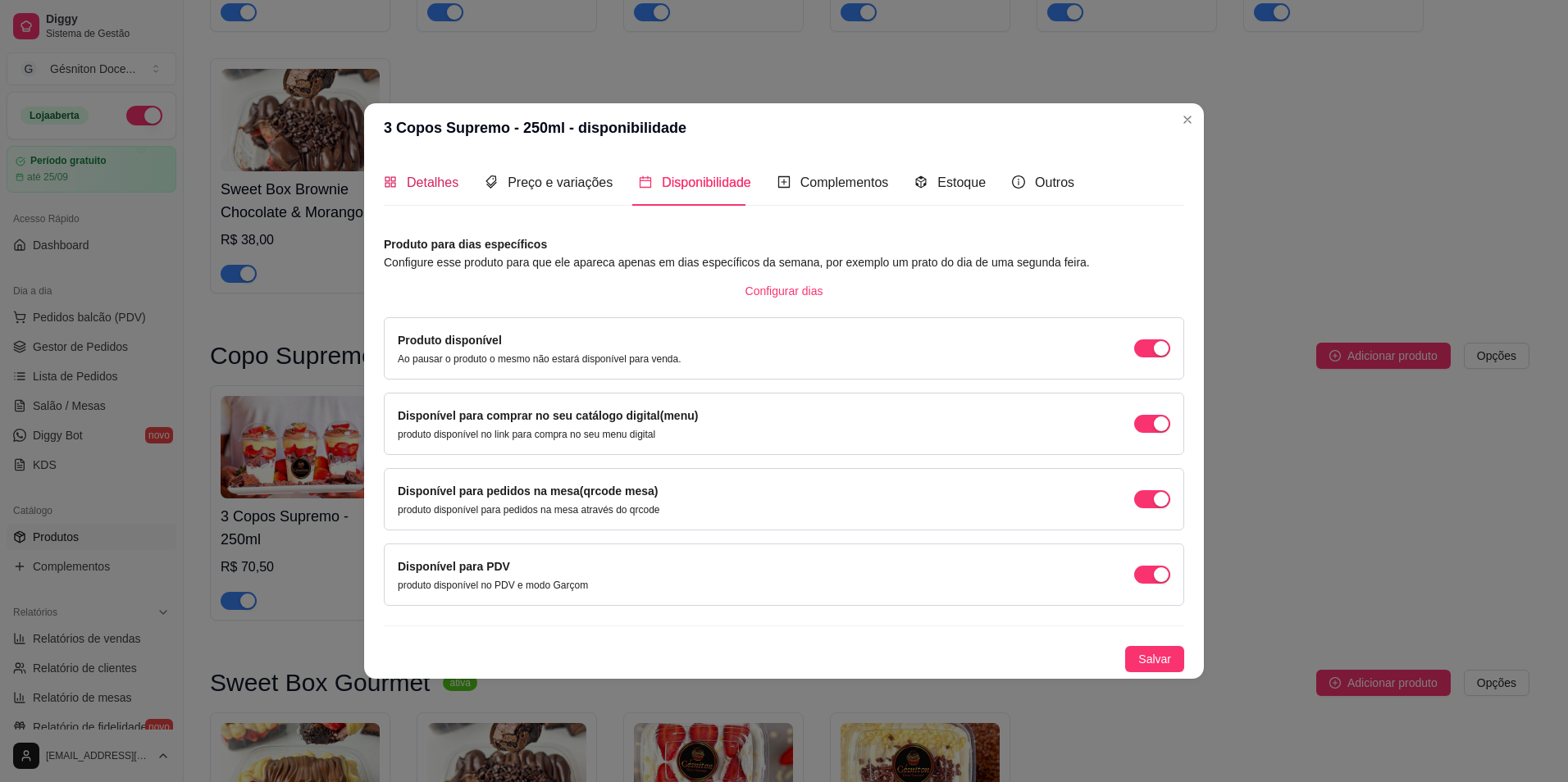
click at [408, 187] on span "Detalhes" at bounding box center [432, 183] width 51 height 14
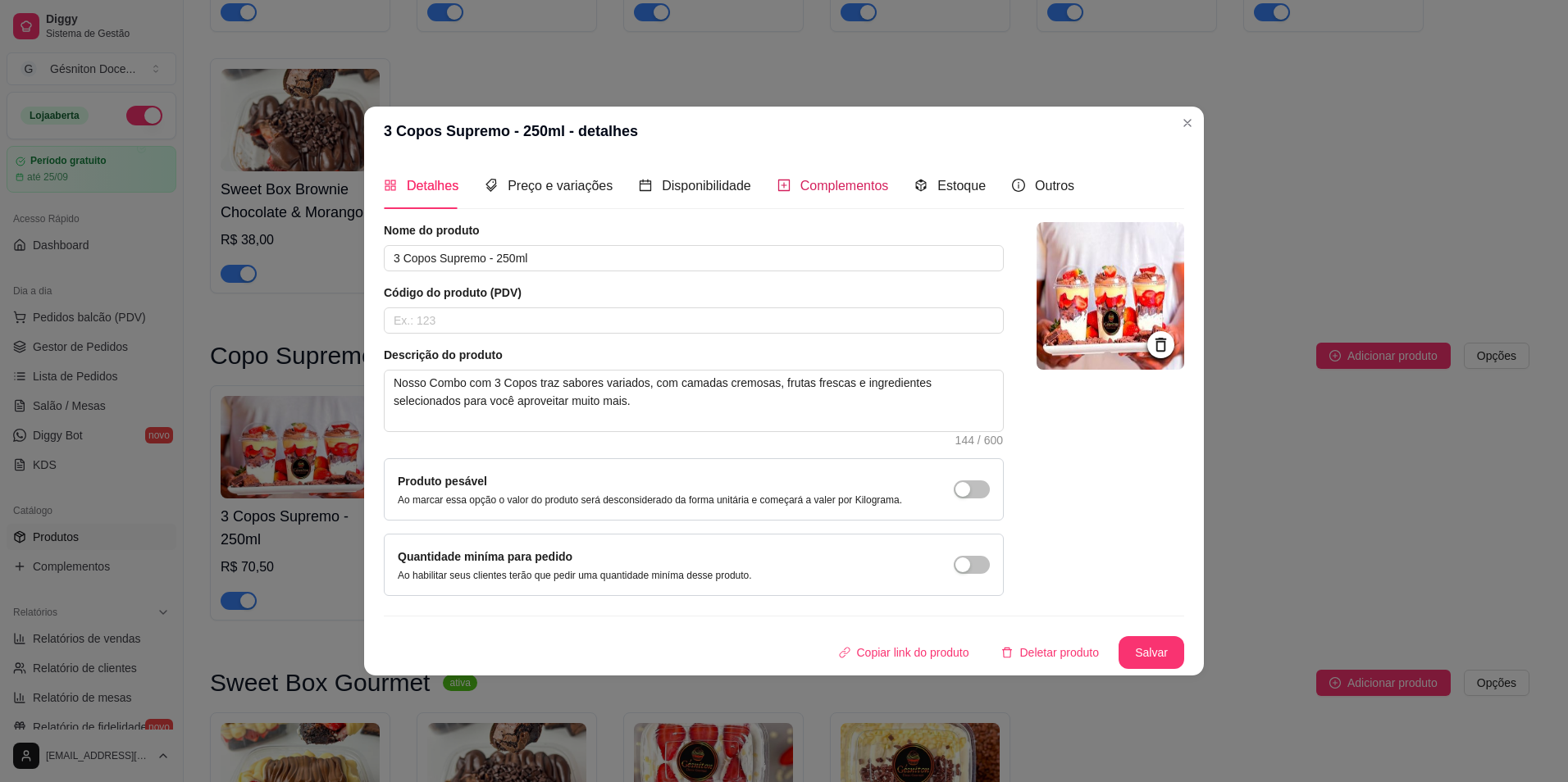
click at [839, 189] on span "Complementos" at bounding box center [844, 185] width 88 height 14
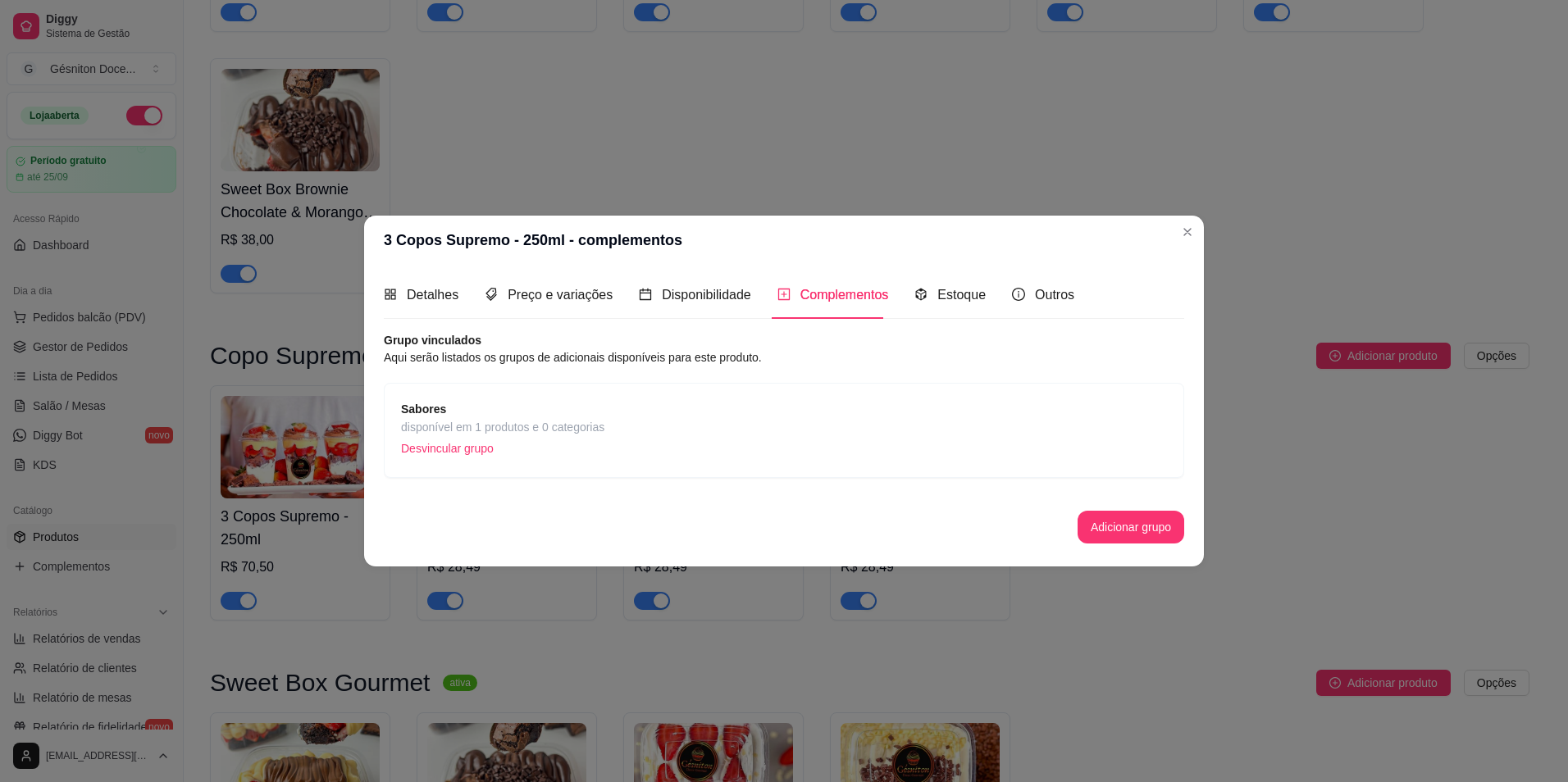
click at [591, 436] on p "Desvincular grupo" at bounding box center [502, 448] width 203 height 25
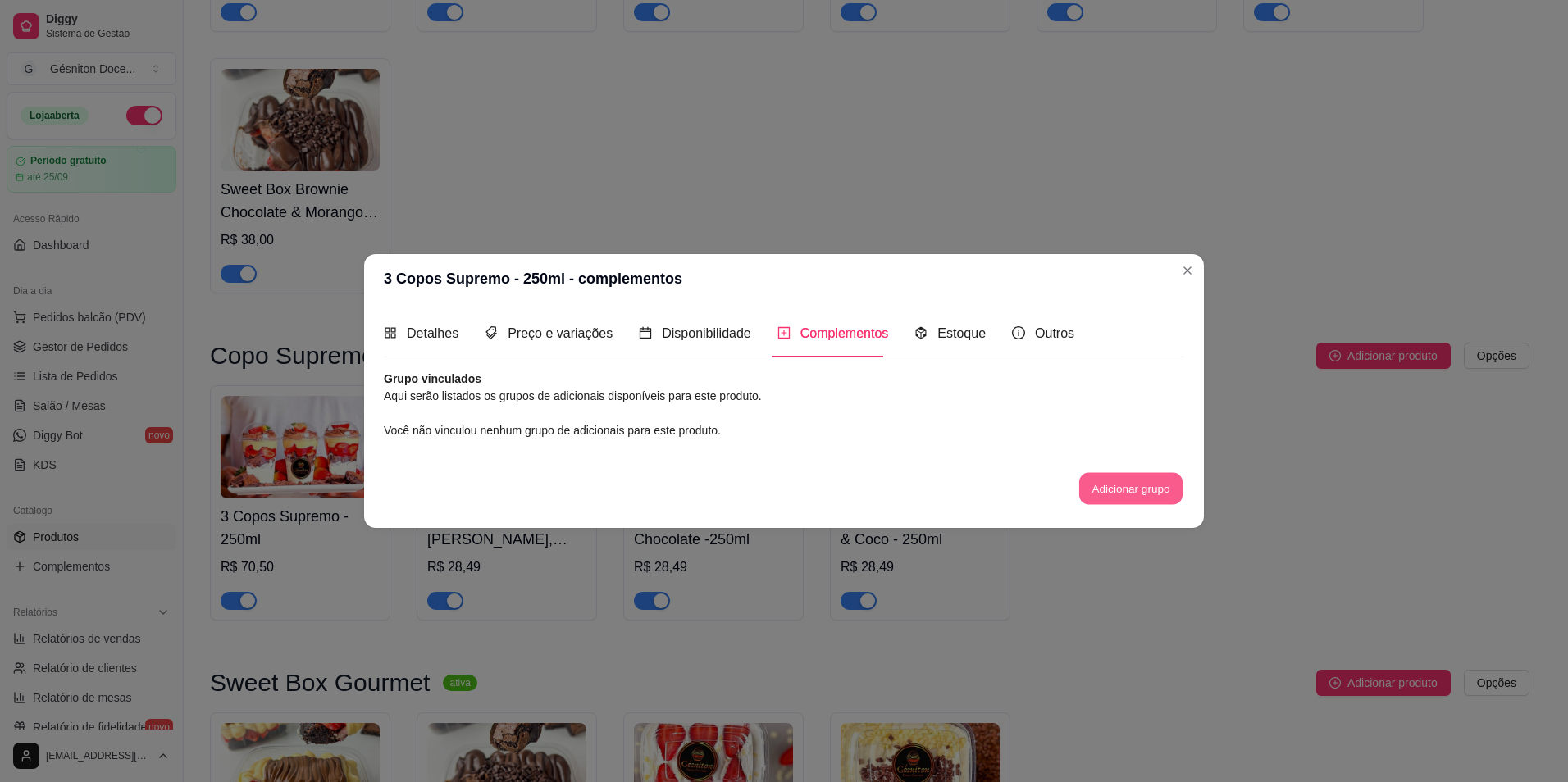
click at [1120, 485] on button "Adicionar grupo" at bounding box center [1131, 488] width 104 height 32
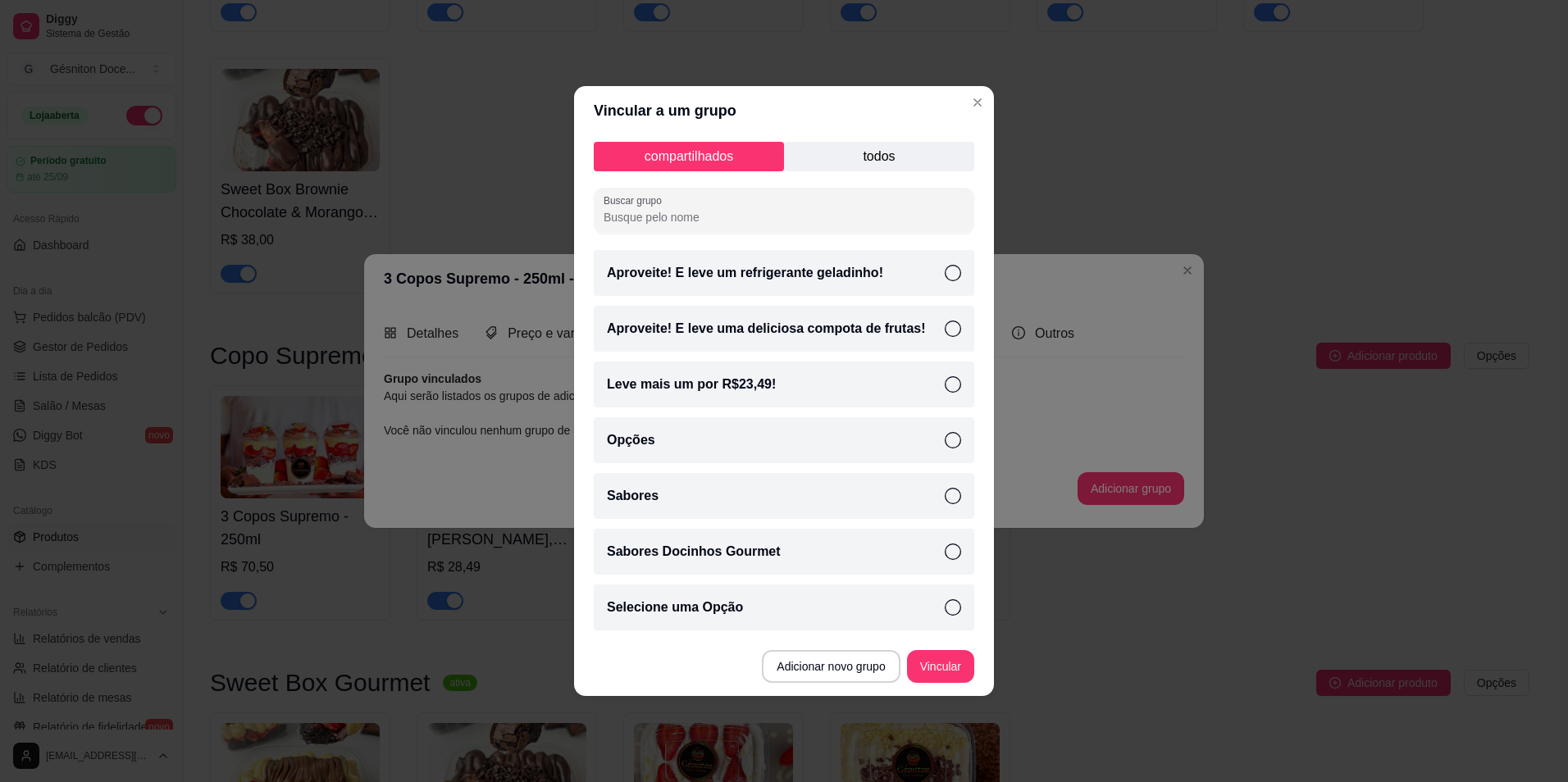
click at [931, 479] on div "Sabores" at bounding box center [784, 496] width 381 height 46
click at [937, 660] on button "Vincular" at bounding box center [940, 666] width 67 height 33
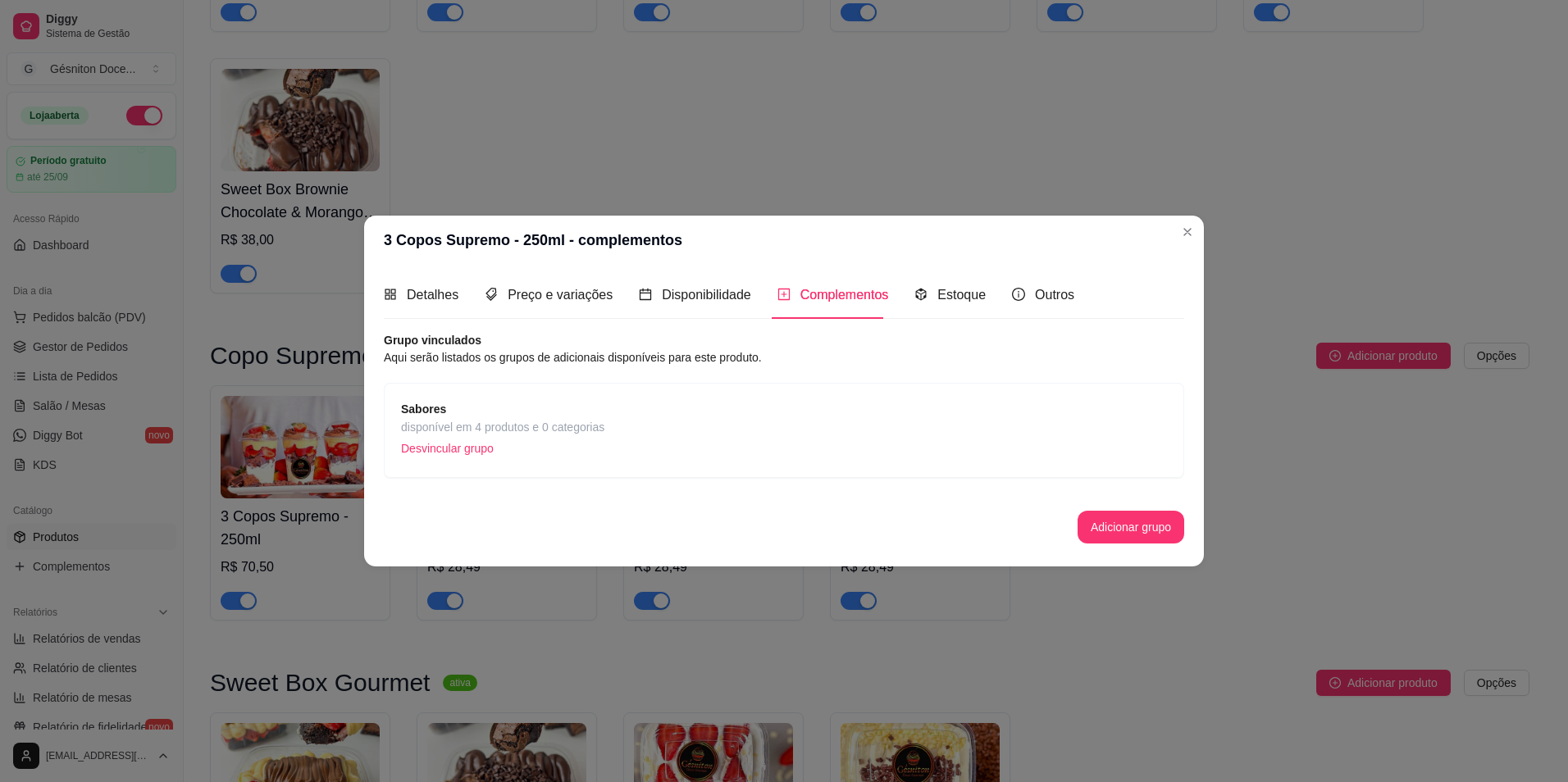
click at [438, 450] on p "Desvincular grupo" at bounding box center [502, 448] width 203 height 25
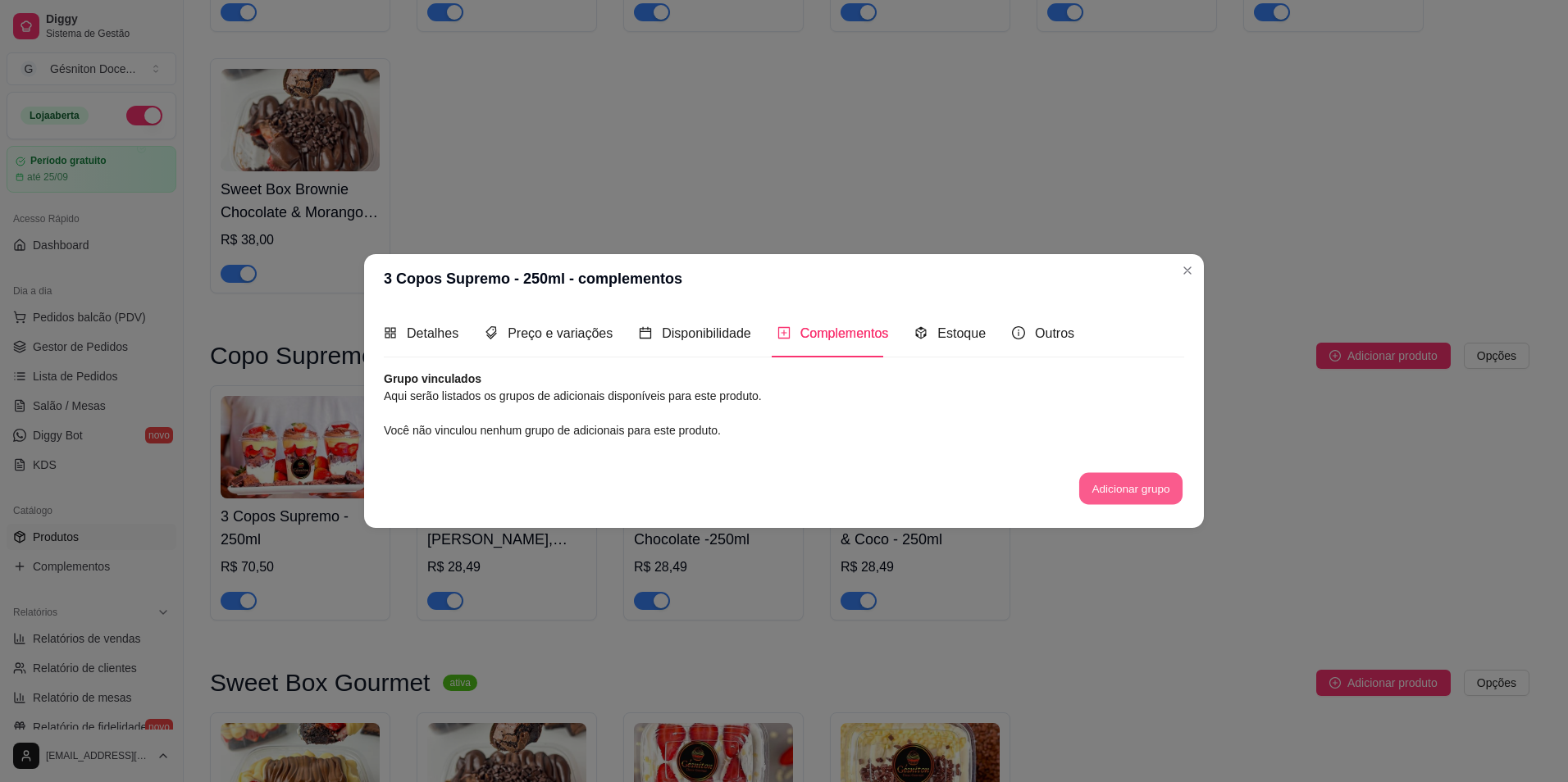
click at [1091, 492] on button "Adicionar grupo" at bounding box center [1131, 488] width 104 height 32
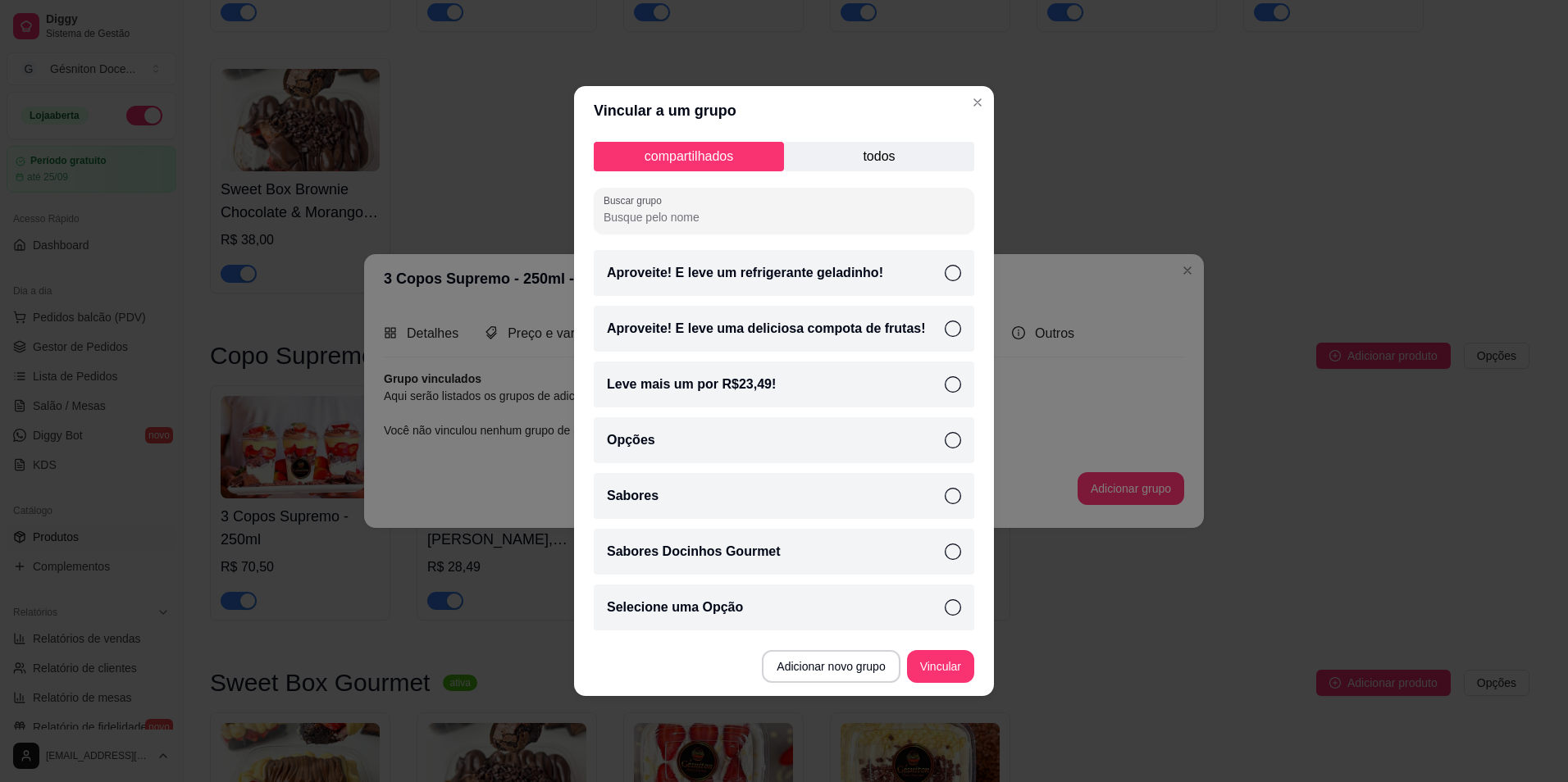
click at [963, 498] on div "Sabores" at bounding box center [784, 496] width 381 height 46
click at [940, 671] on button "Vincular" at bounding box center [940, 666] width 67 height 33
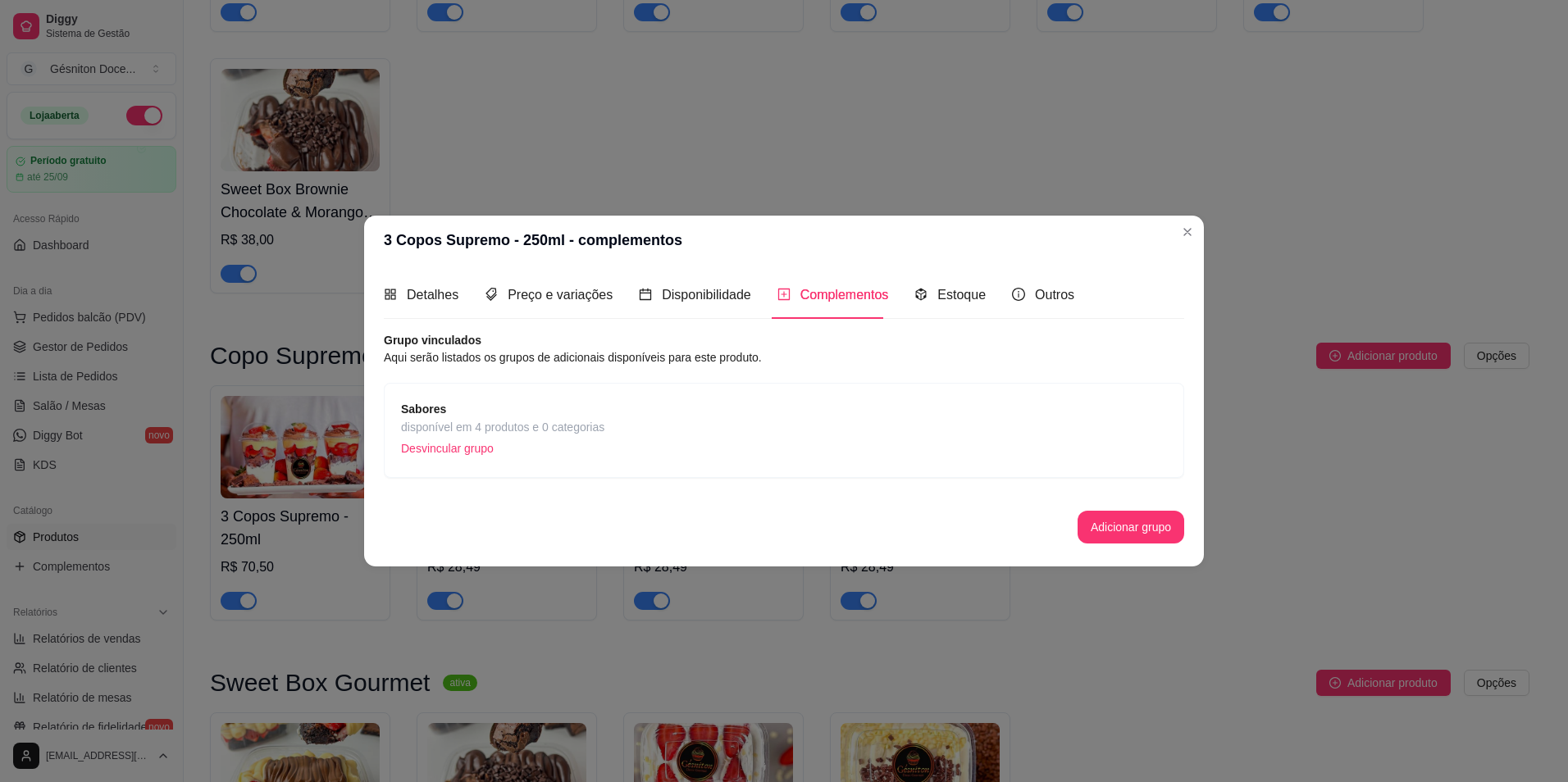
click at [546, 412] on span "Sabores" at bounding box center [502, 409] width 203 height 18
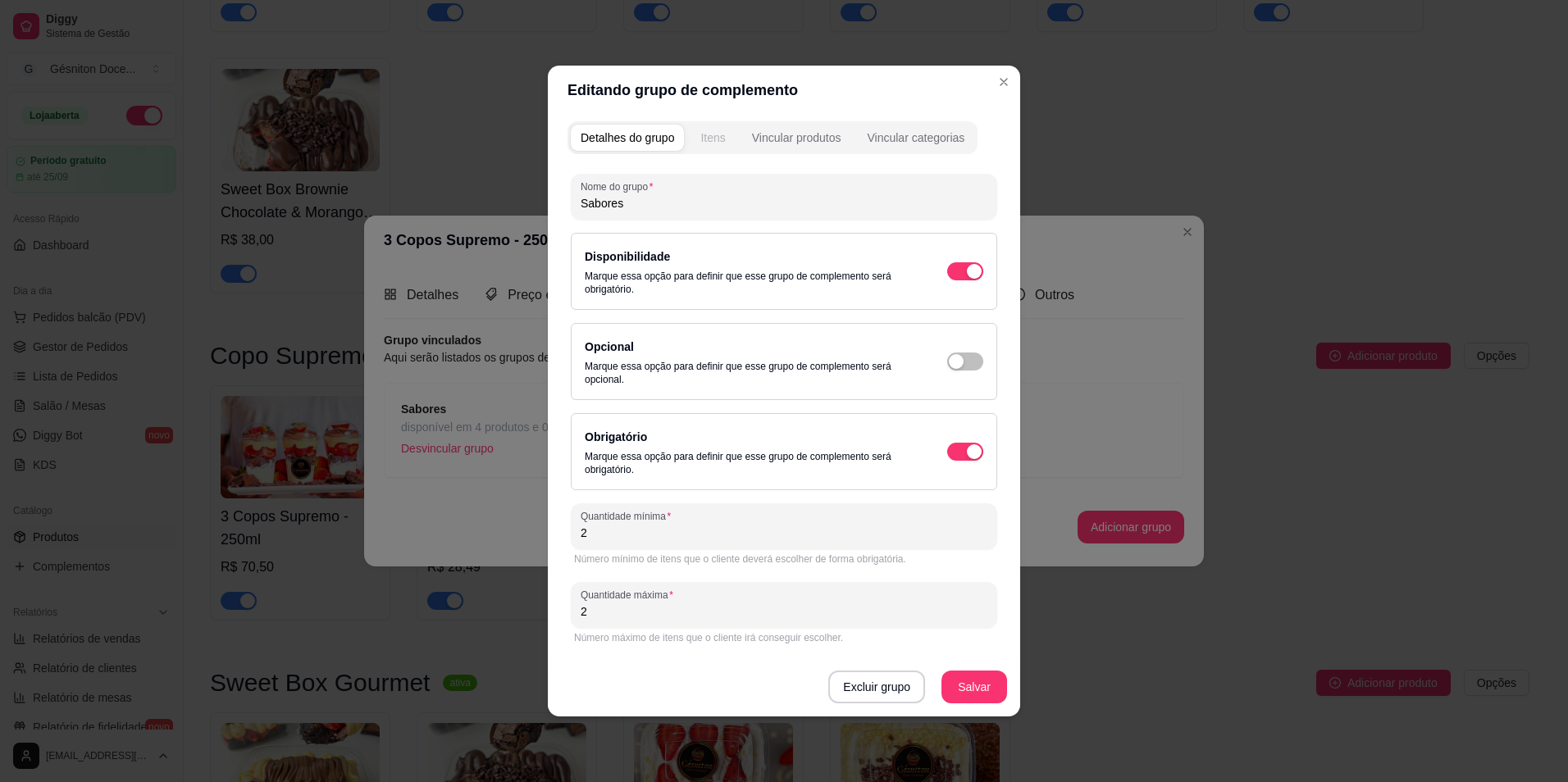
click at [710, 132] on div "Itens" at bounding box center [712, 137] width 25 height 16
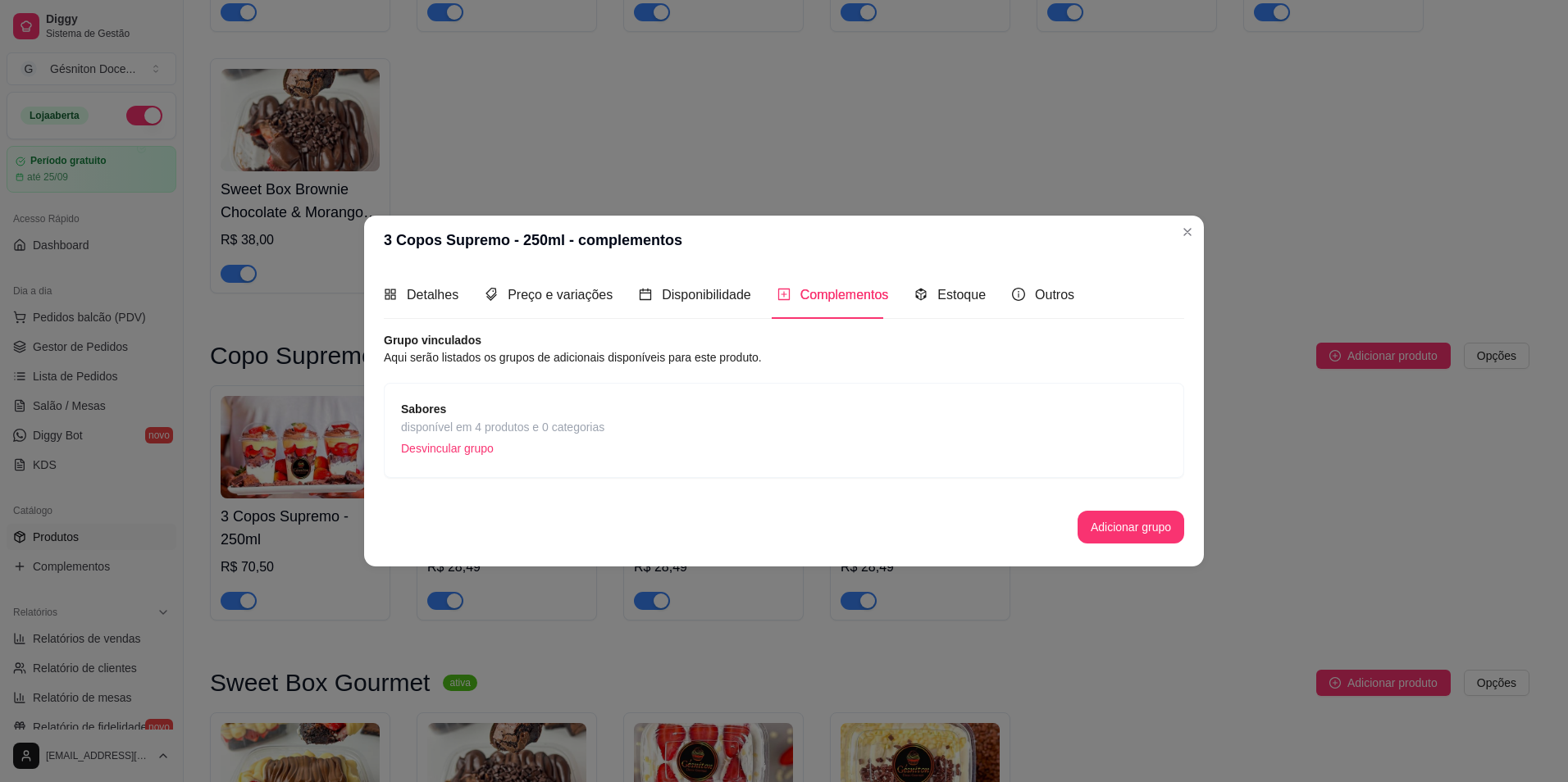
click at [492, 443] on p "Desvincular grupo" at bounding box center [502, 448] width 203 height 25
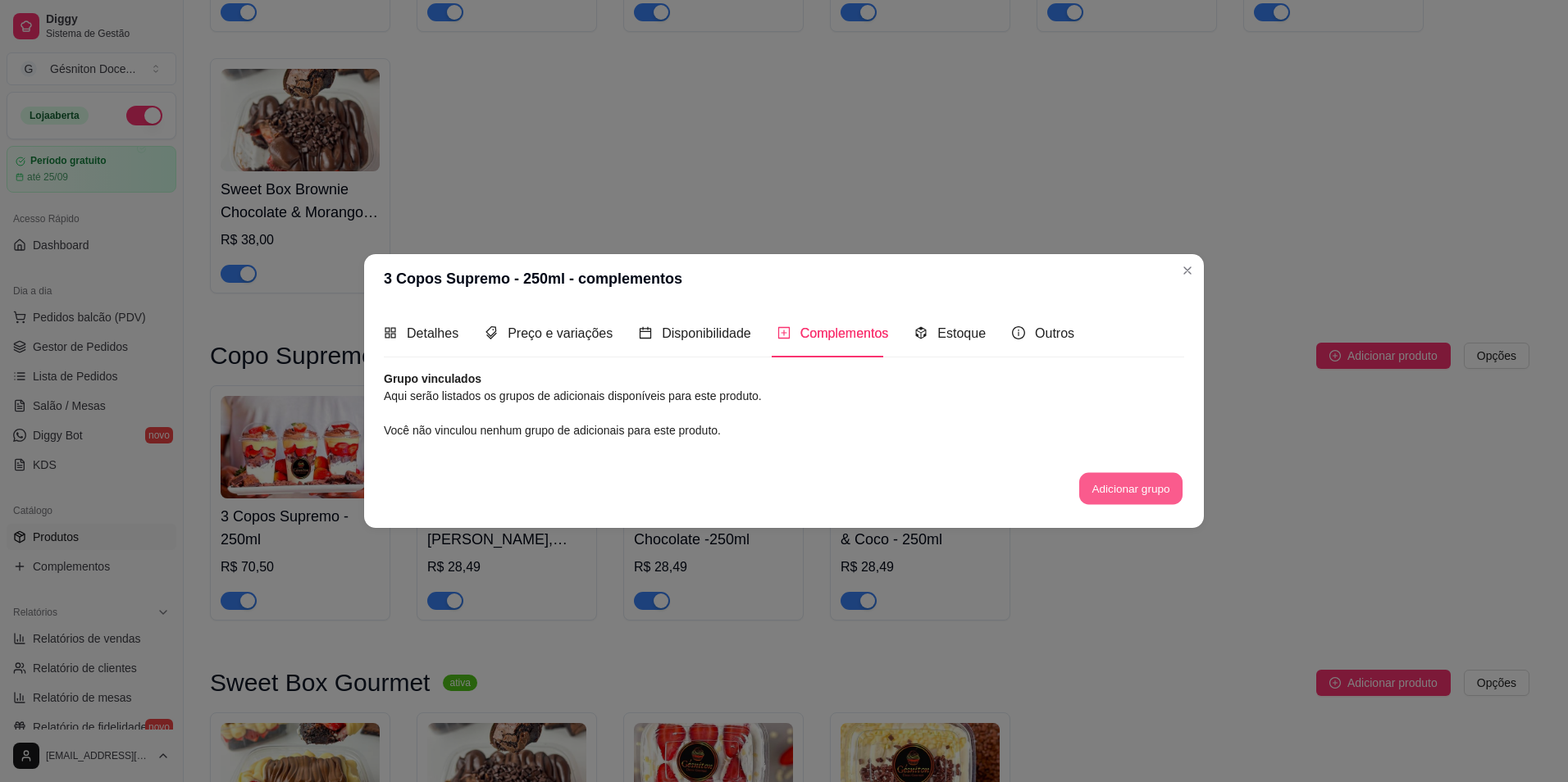
click at [1105, 496] on button "Adicionar grupo" at bounding box center [1131, 488] width 104 height 32
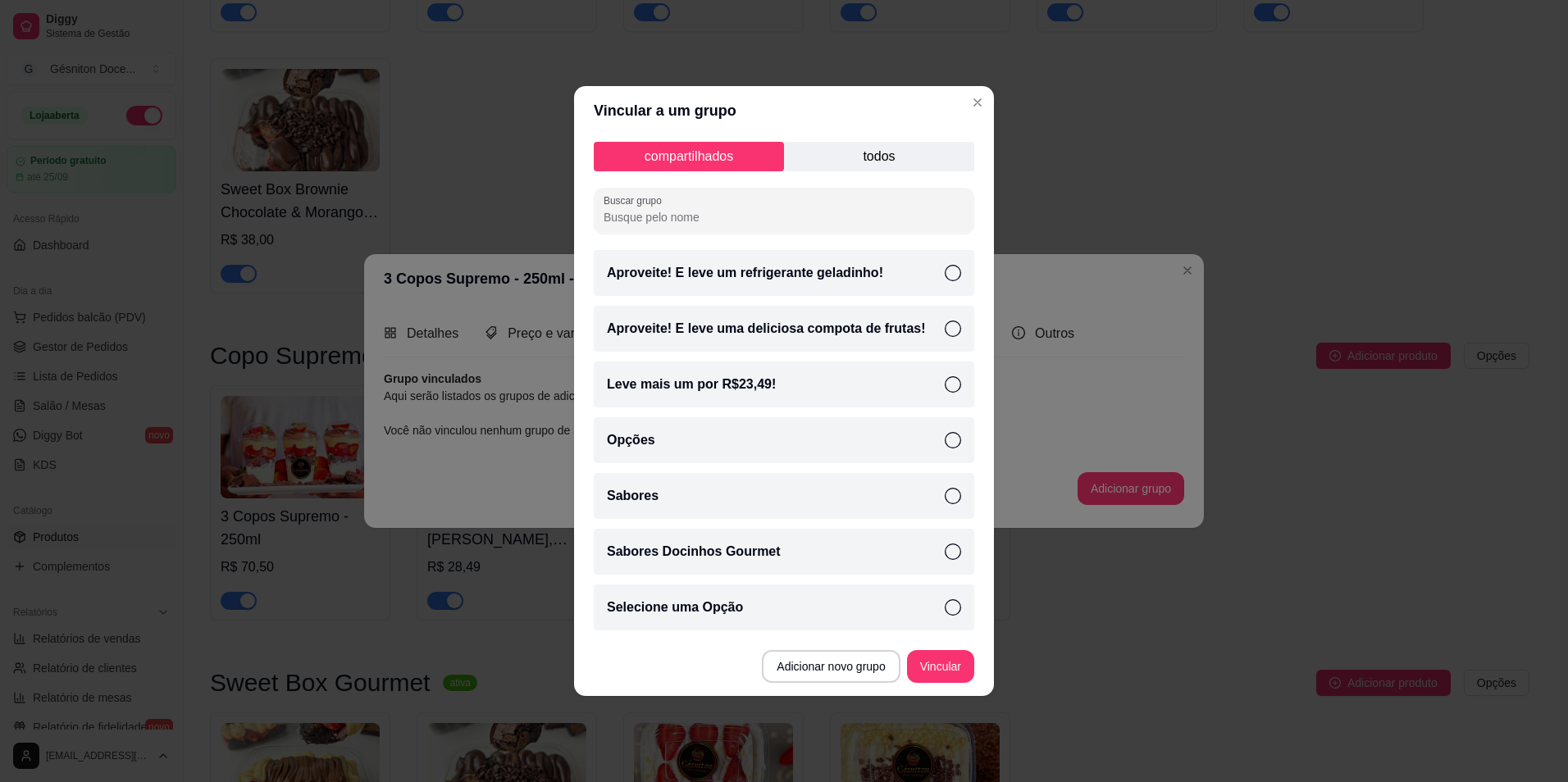
click at [868, 161] on p "todos" at bounding box center [879, 156] width 190 height 29
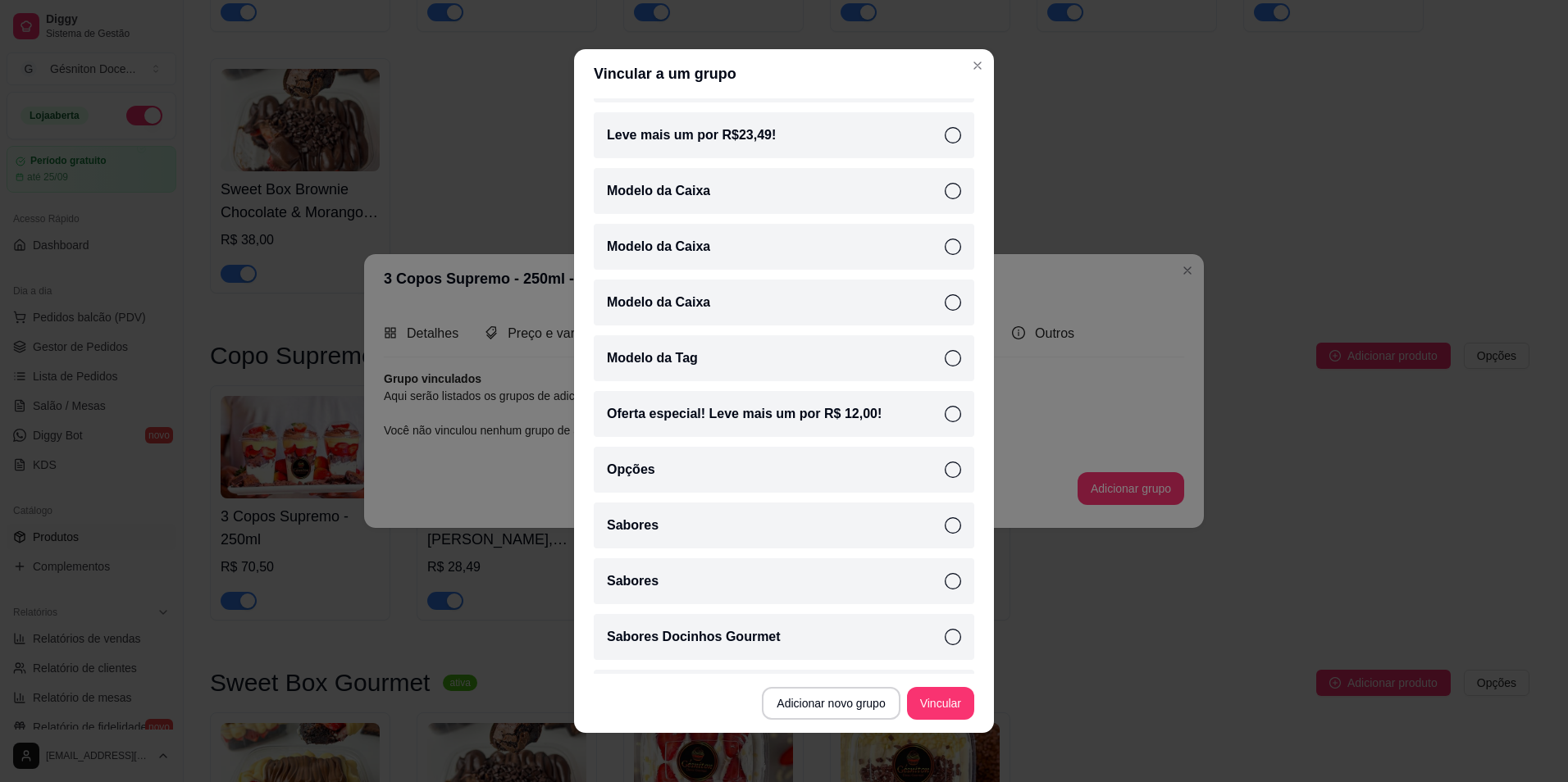
scroll to position [246, 0]
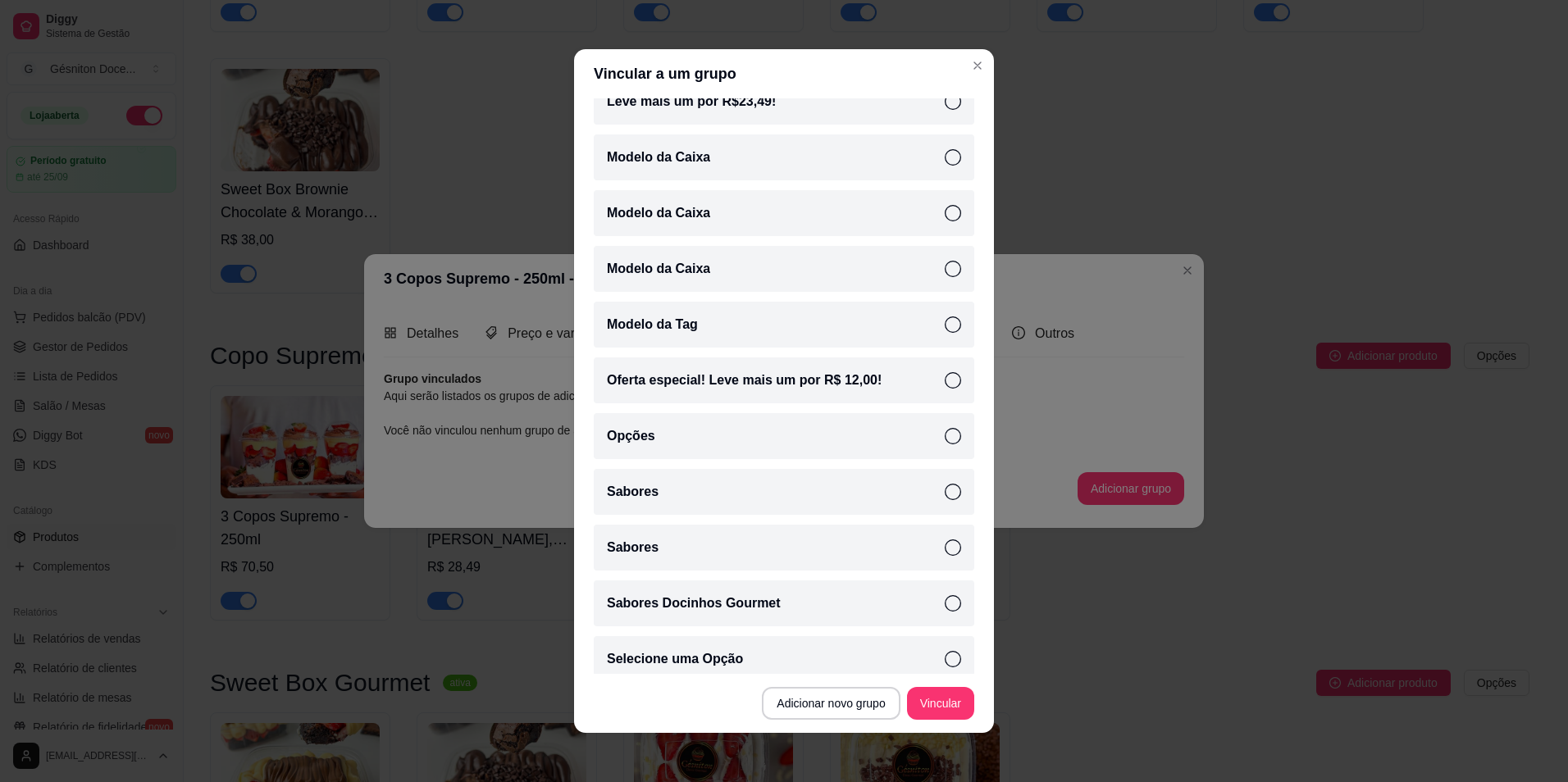
click at [904, 552] on div "Sabores" at bounding box center [784, 548] width 381 height 46
click at [945, 493] on icon at bounding box center [952, 491] width 16 height 16
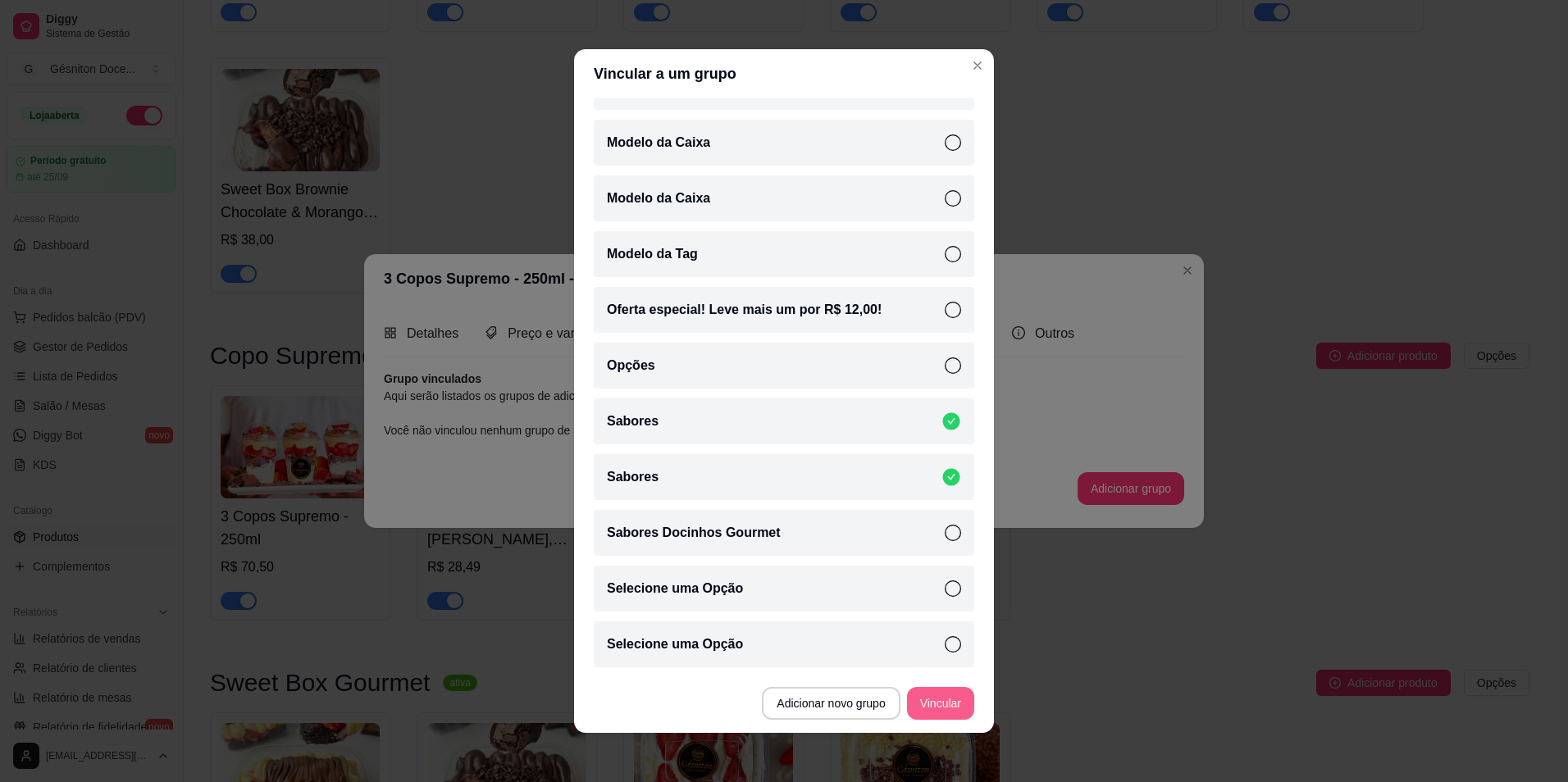
click at [923, 706] on button "Vincular" at bounding box center [940, 703] width 67 height 33
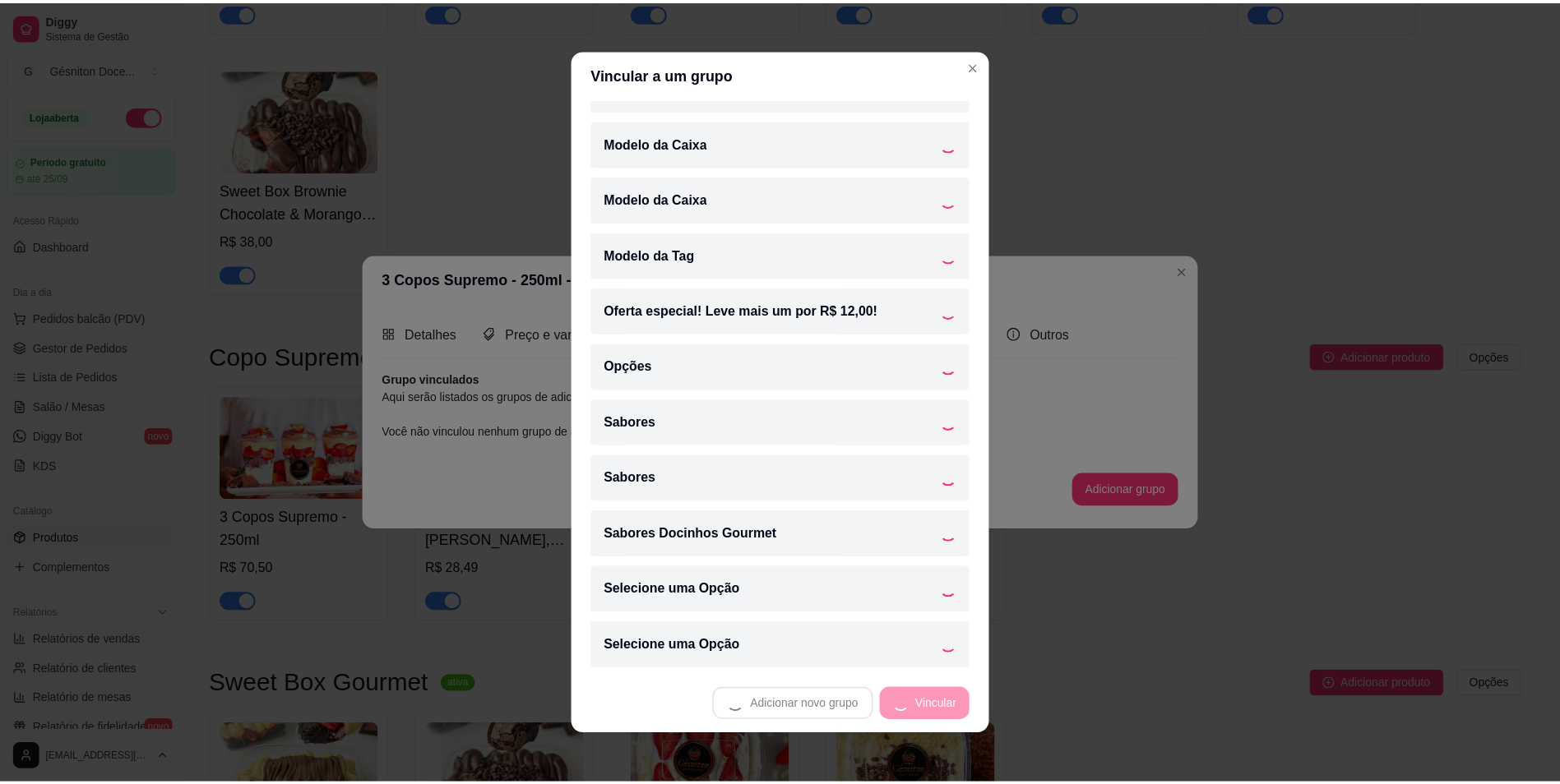
scroll to position [205, 0]
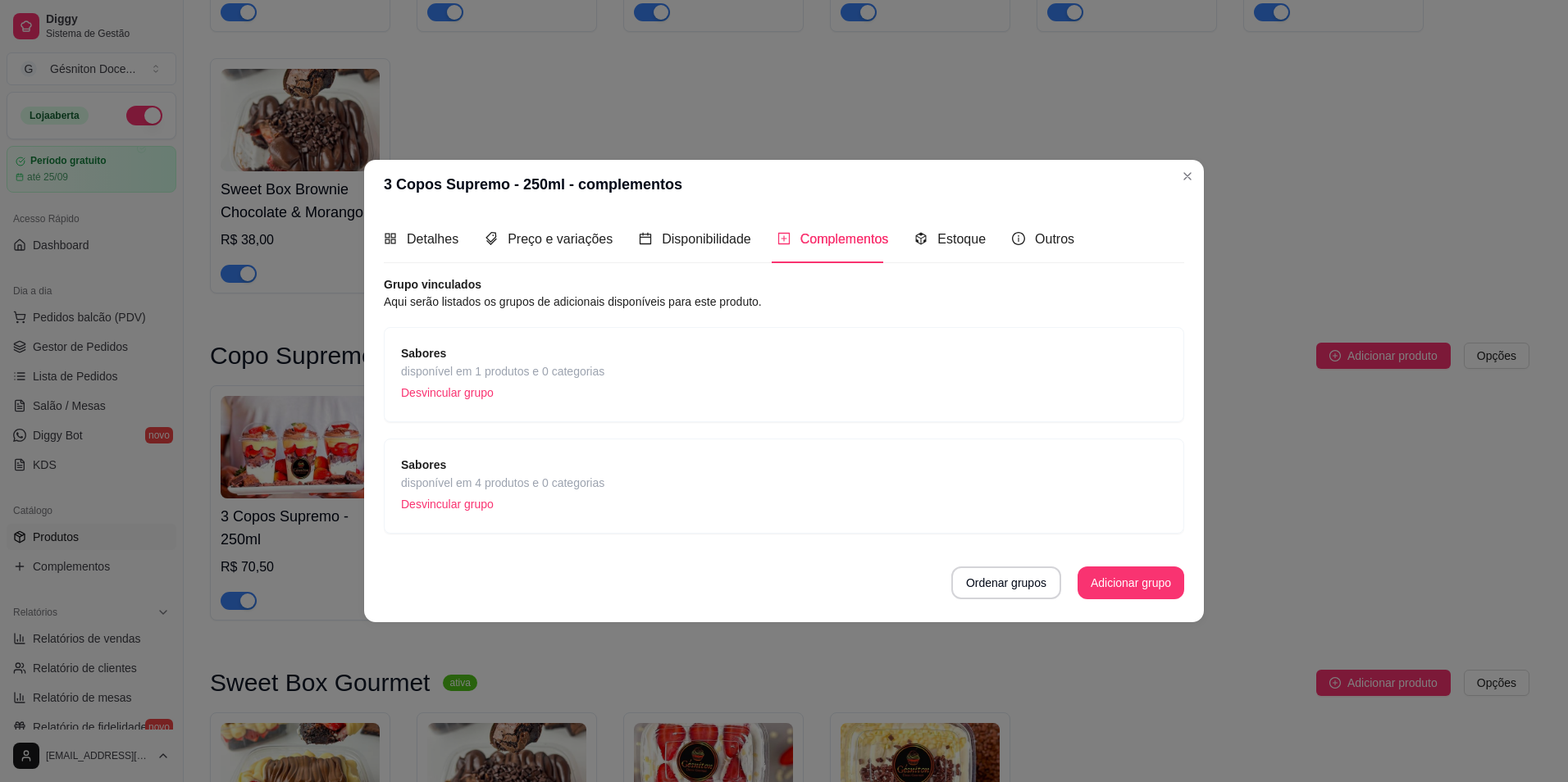
click at [794, 361] on div "Sabores disponível em 1 produtos e 0 categorias Desvincular grupo" at bounding box center [784, 375] width 766 height 61
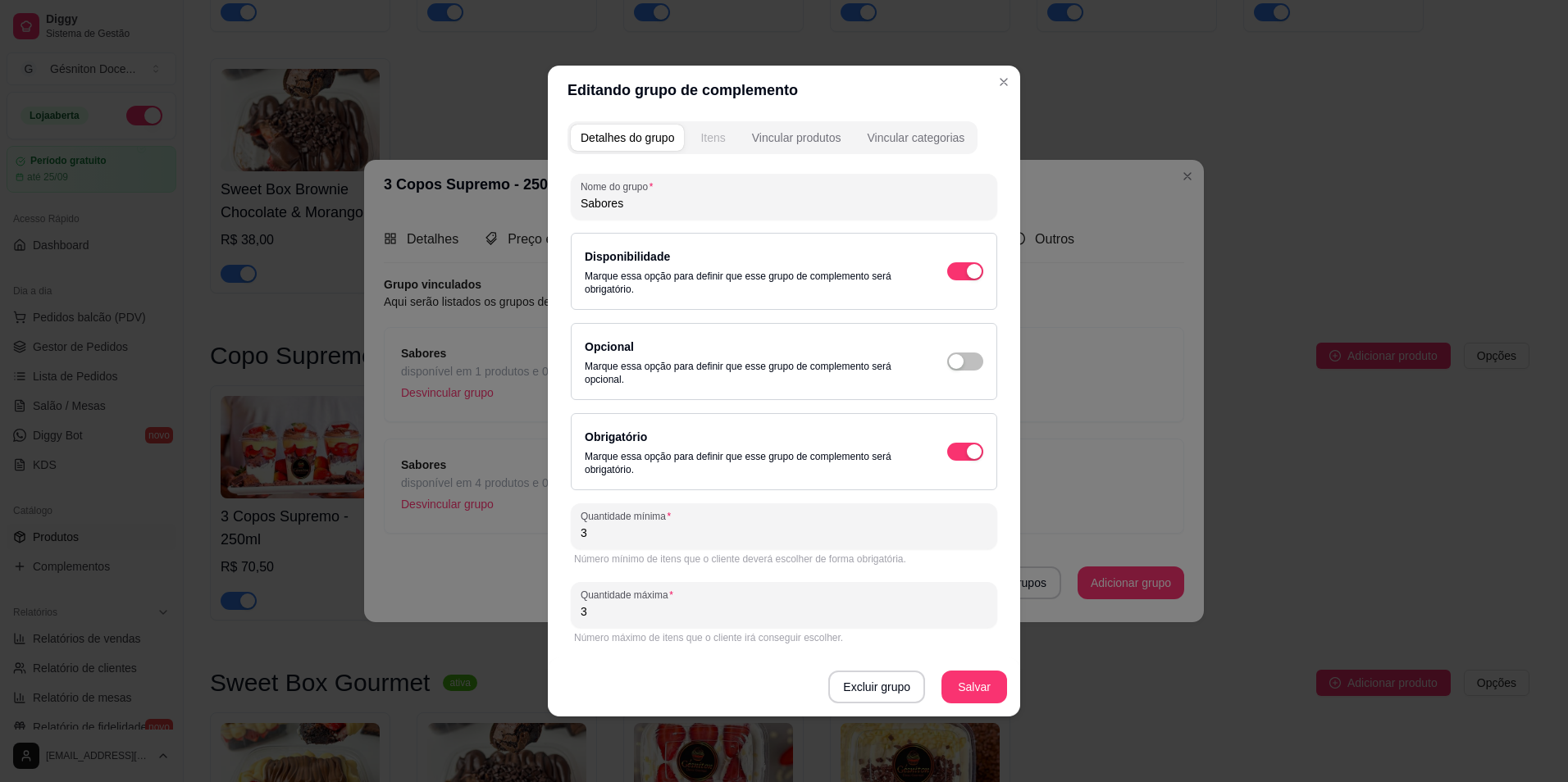
click at [724, 131] on div "Itens" at bounding box center [712, 137] width 25 height 16
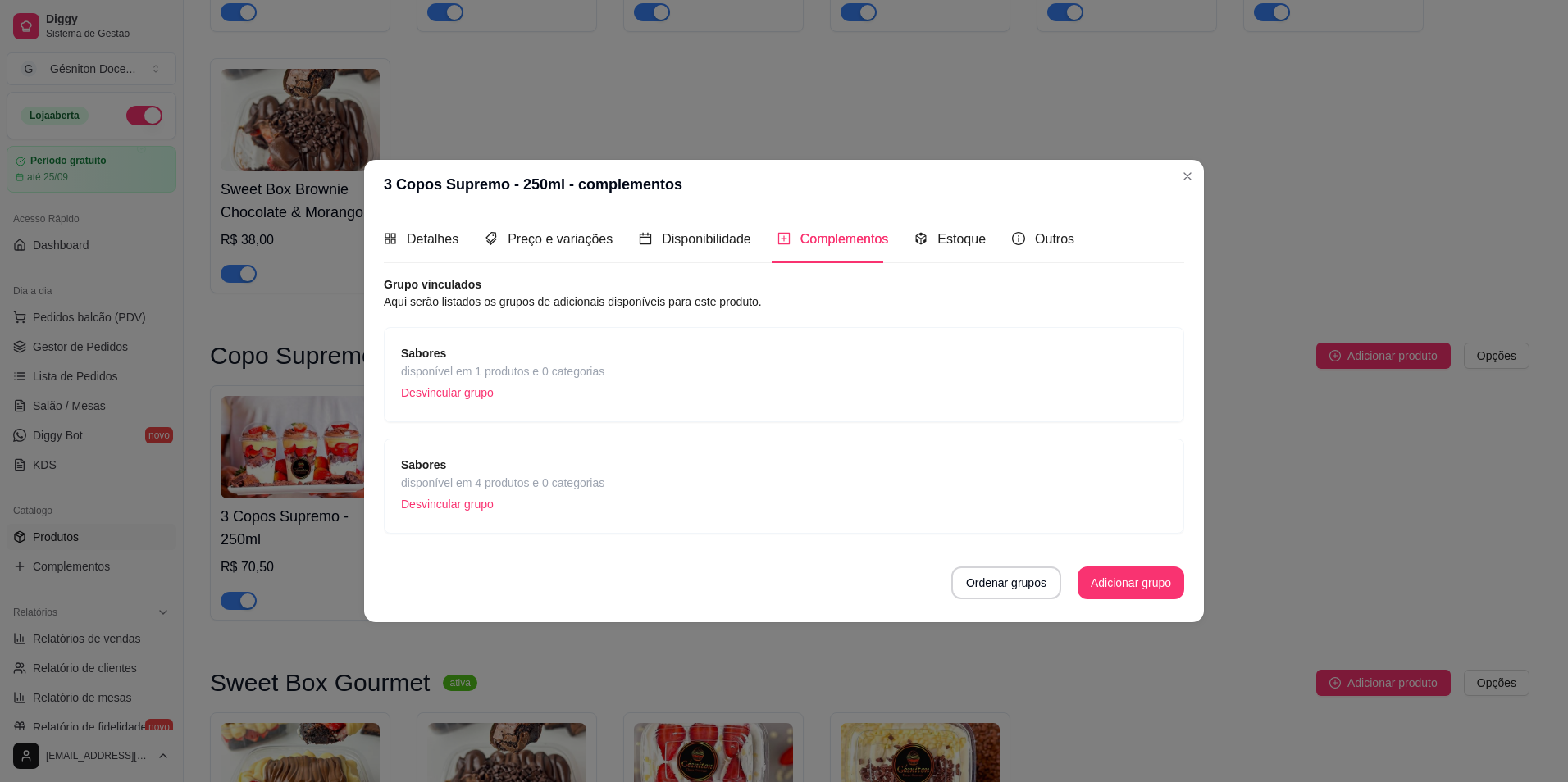
click at [483, 510] on p "Desvincular grupo" at bounding box center [502, 504] width 203 height 25
click at [649, 340] on div "Sabores disponível em 1 produtos e 0 categorias Desvincular grupo" at bounding box center [784, 375] width 800 height 95
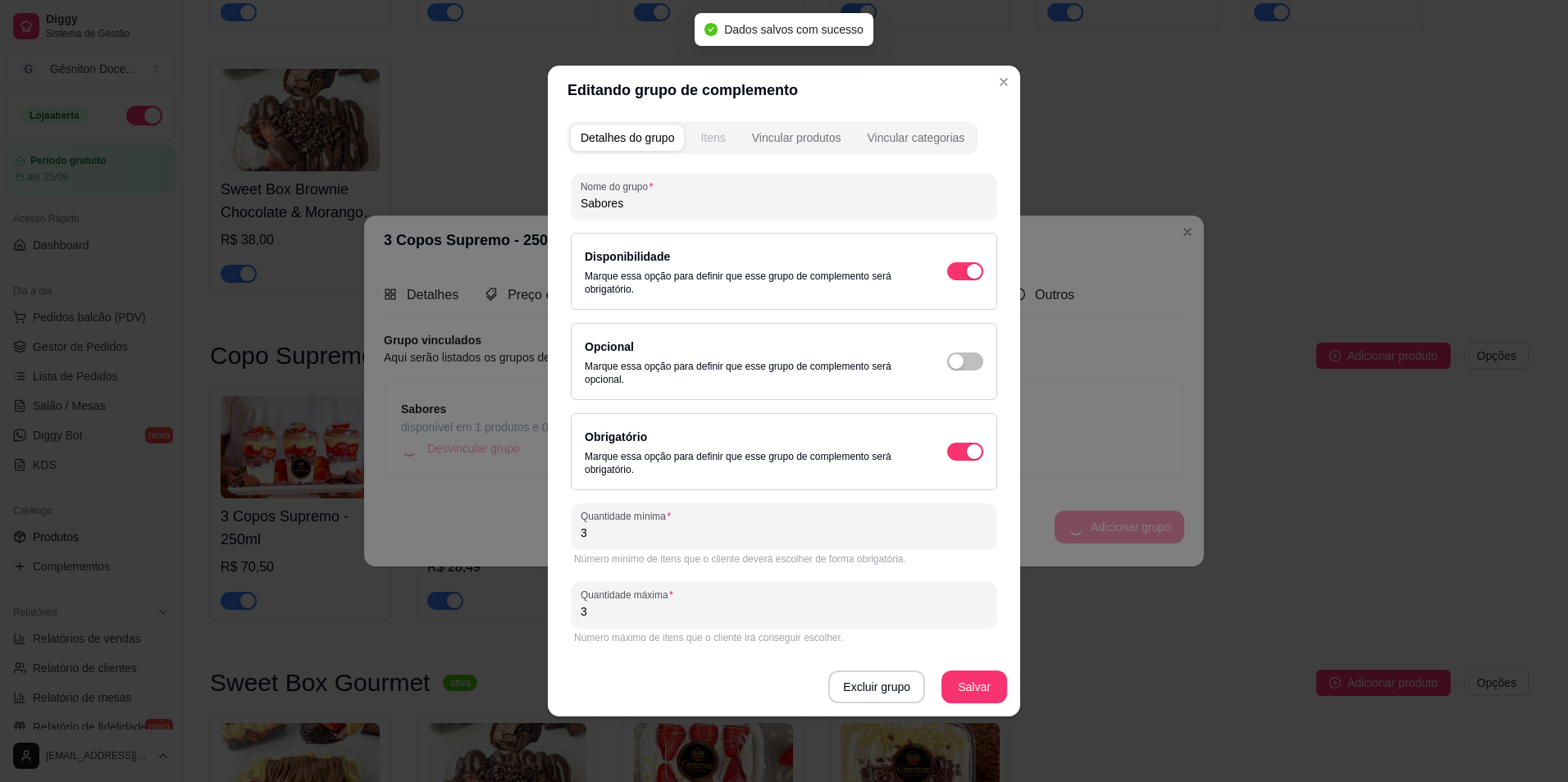
click at [711, 138] on div "Itens" at bounding box center [712, 137] width 25 height 16
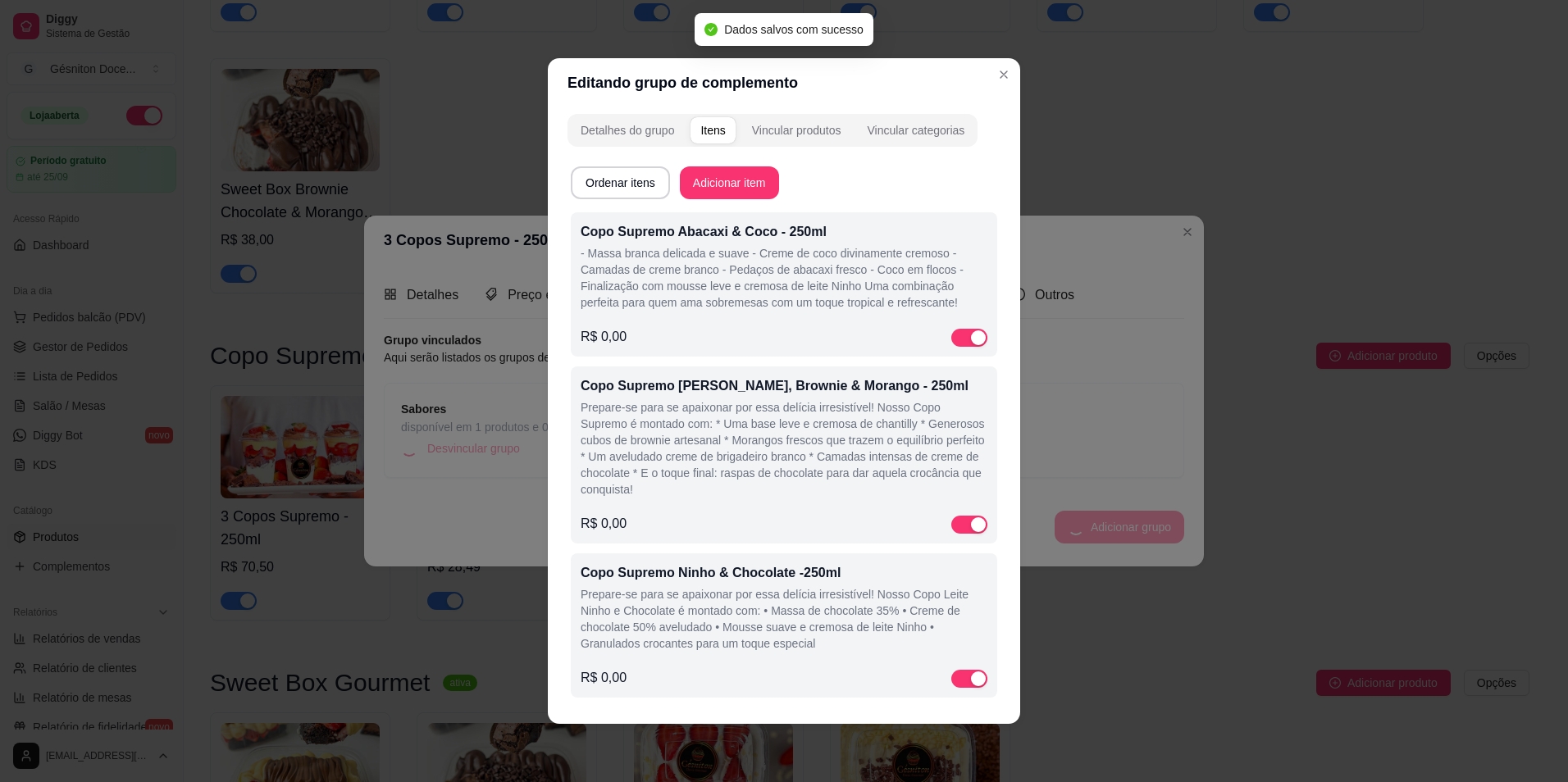
click at [714, 262] on p "- Massa branca delicada e suave - Creme de coco divinamente cremoso - Camadas d…" at bounding box center [784, 278] width 406 height 66
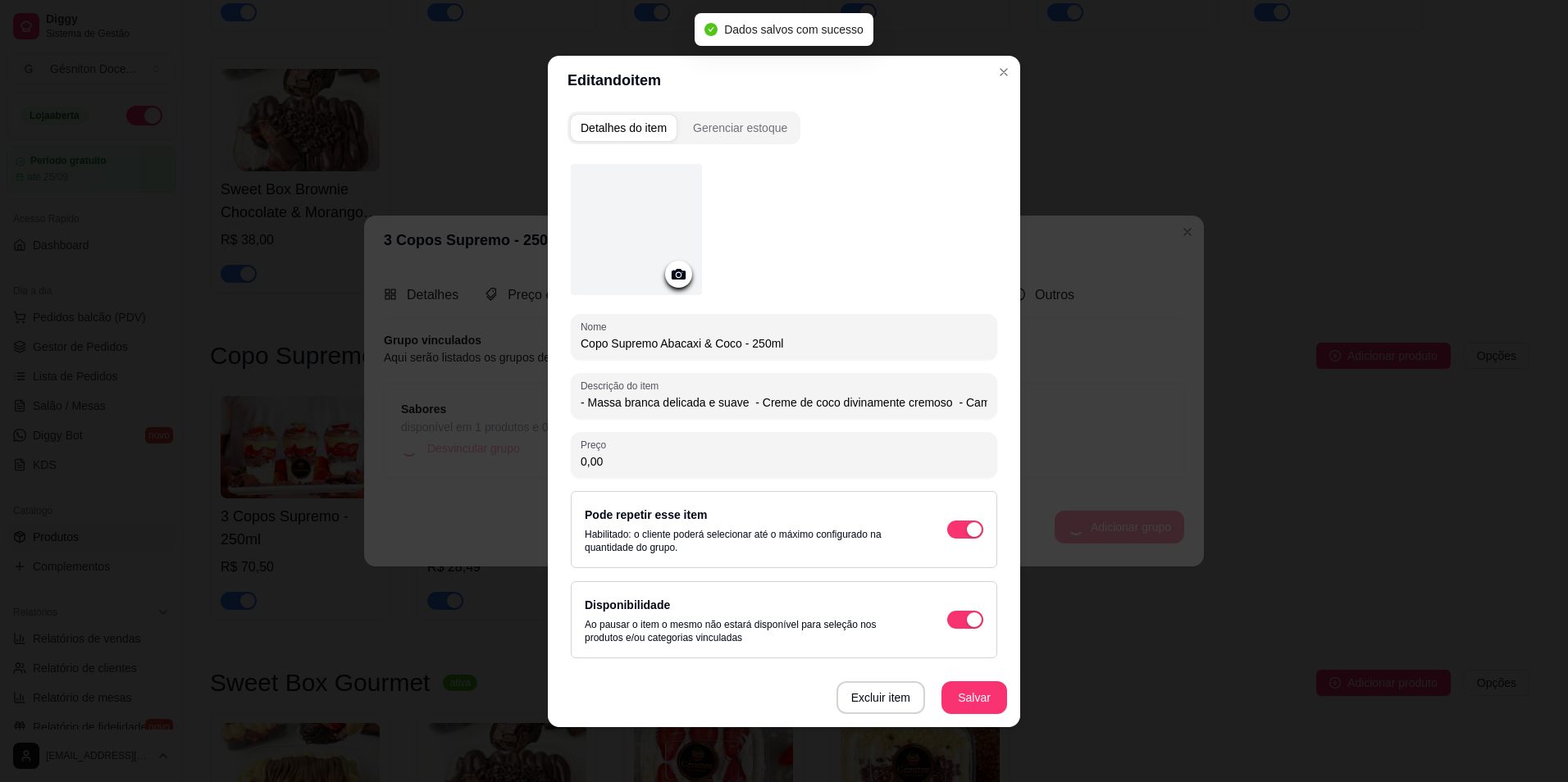
click at [670, 275] on icon at bounding box center [678, 274] width 19 height 19
type input "- Massa branca delicada e suave - Creme de coco divinamente cremoso - Camadas d…"
click at [755, 122] on div "Gerenciar estoque" at bounding box center [740, 128] width 94 height 16
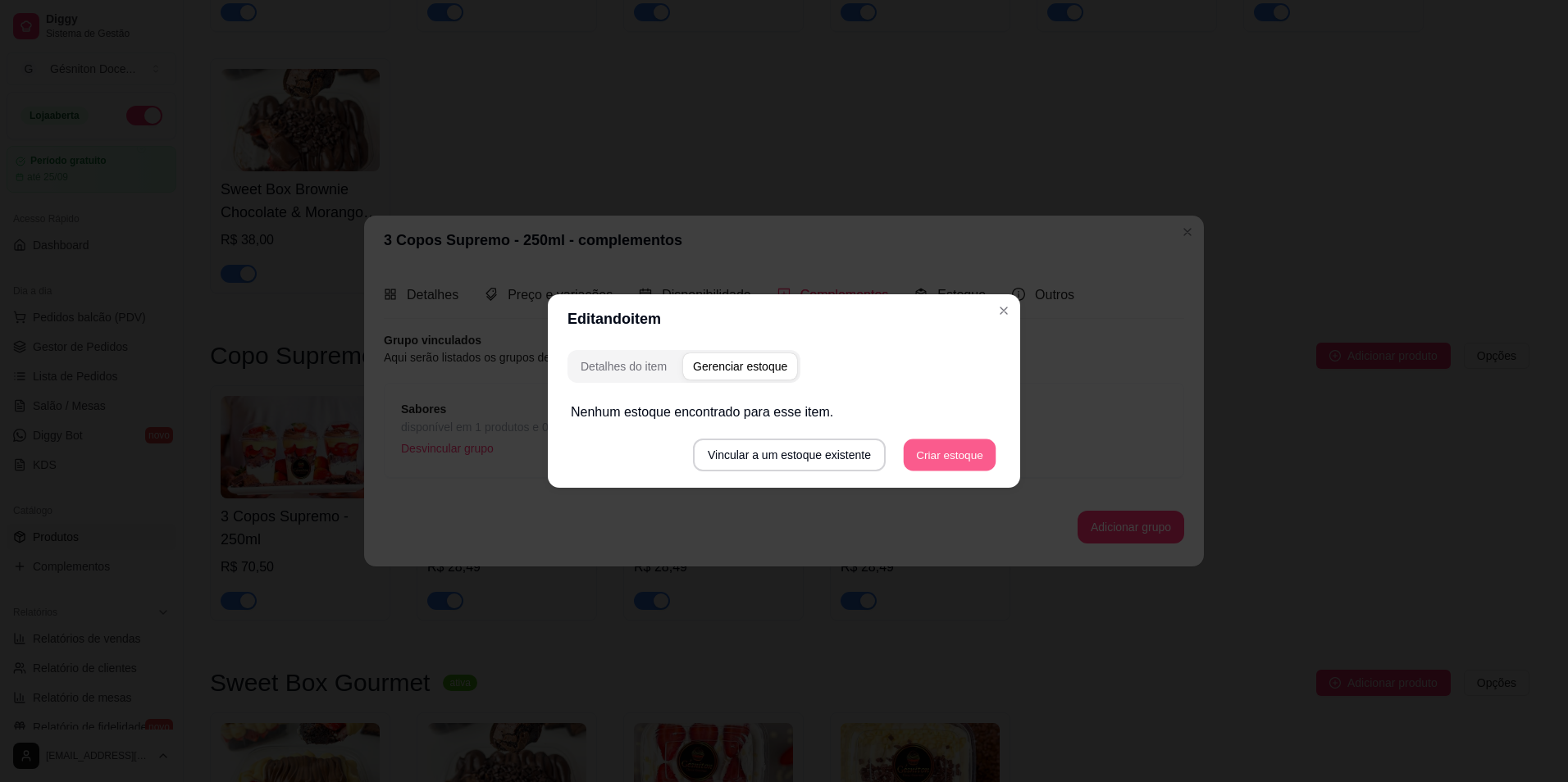
click at [923, 455] on button "Criar estoque" at bounding box center [950, 455] width 93 height 32
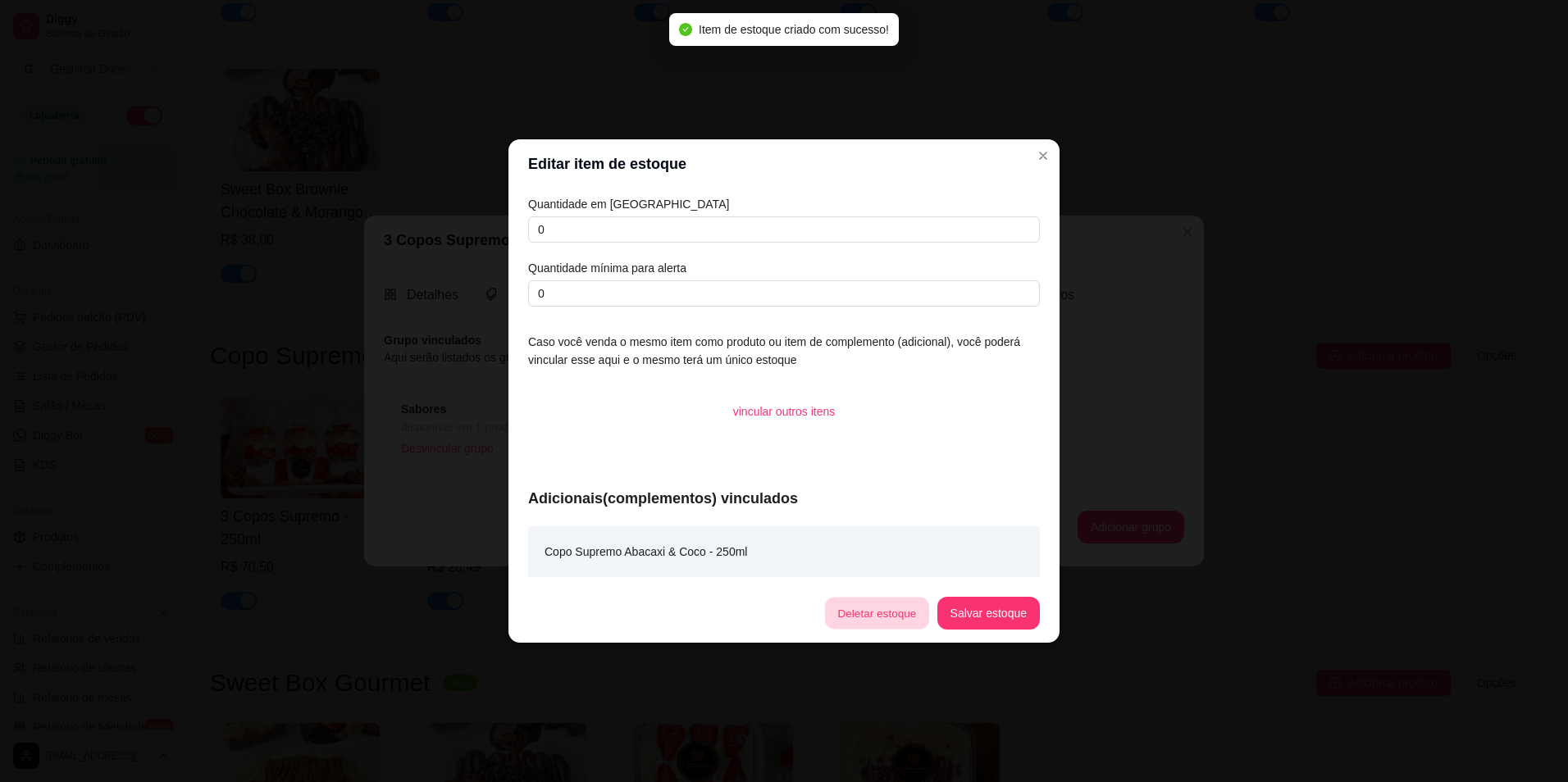
click at [882, 605] on button "Deletar estoque" at bounding box center [876, 613] width 104 height 32
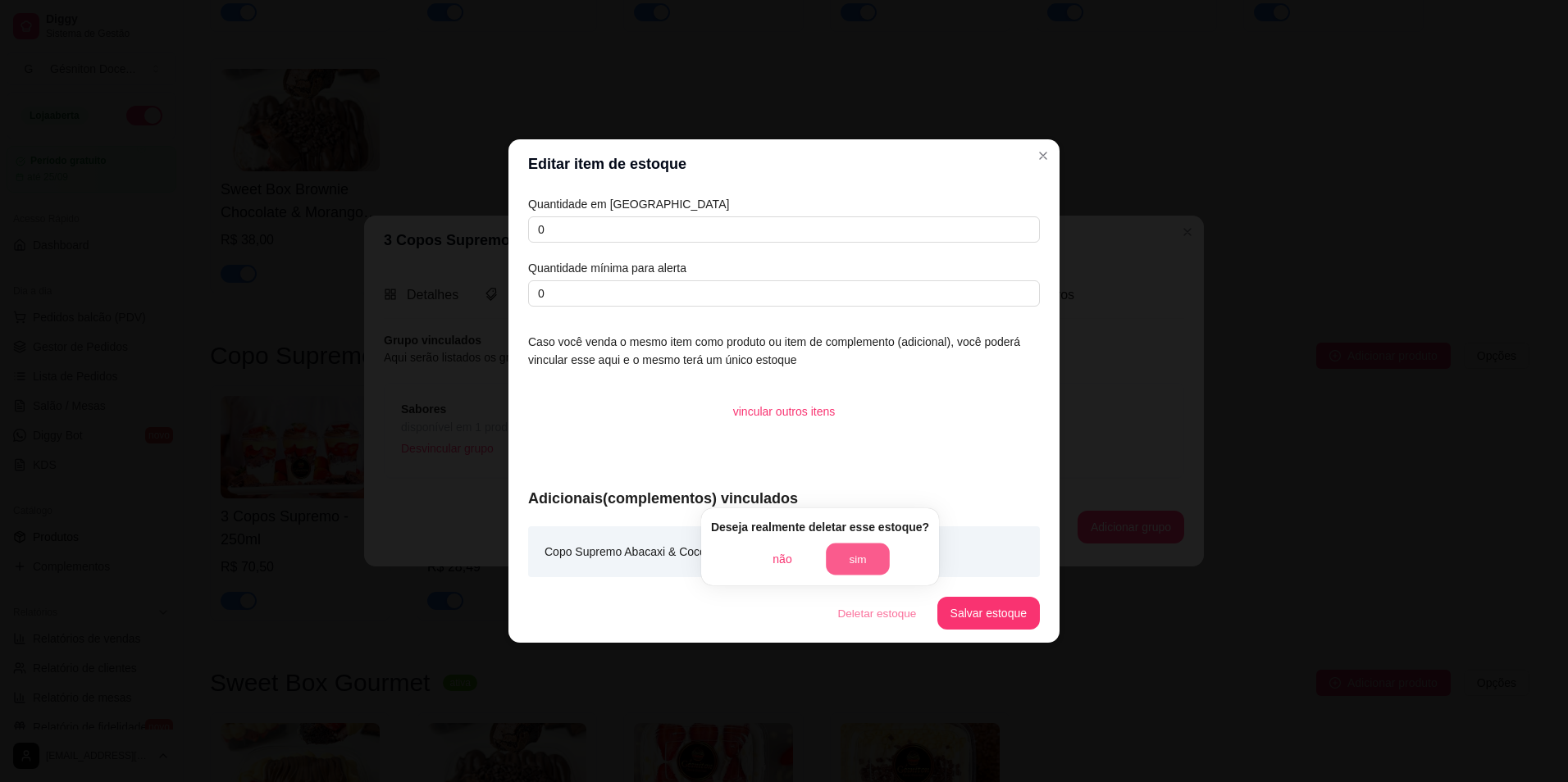
click at [849, 564] on button "sim" at bounding box center [857, 559] width 64 height 32
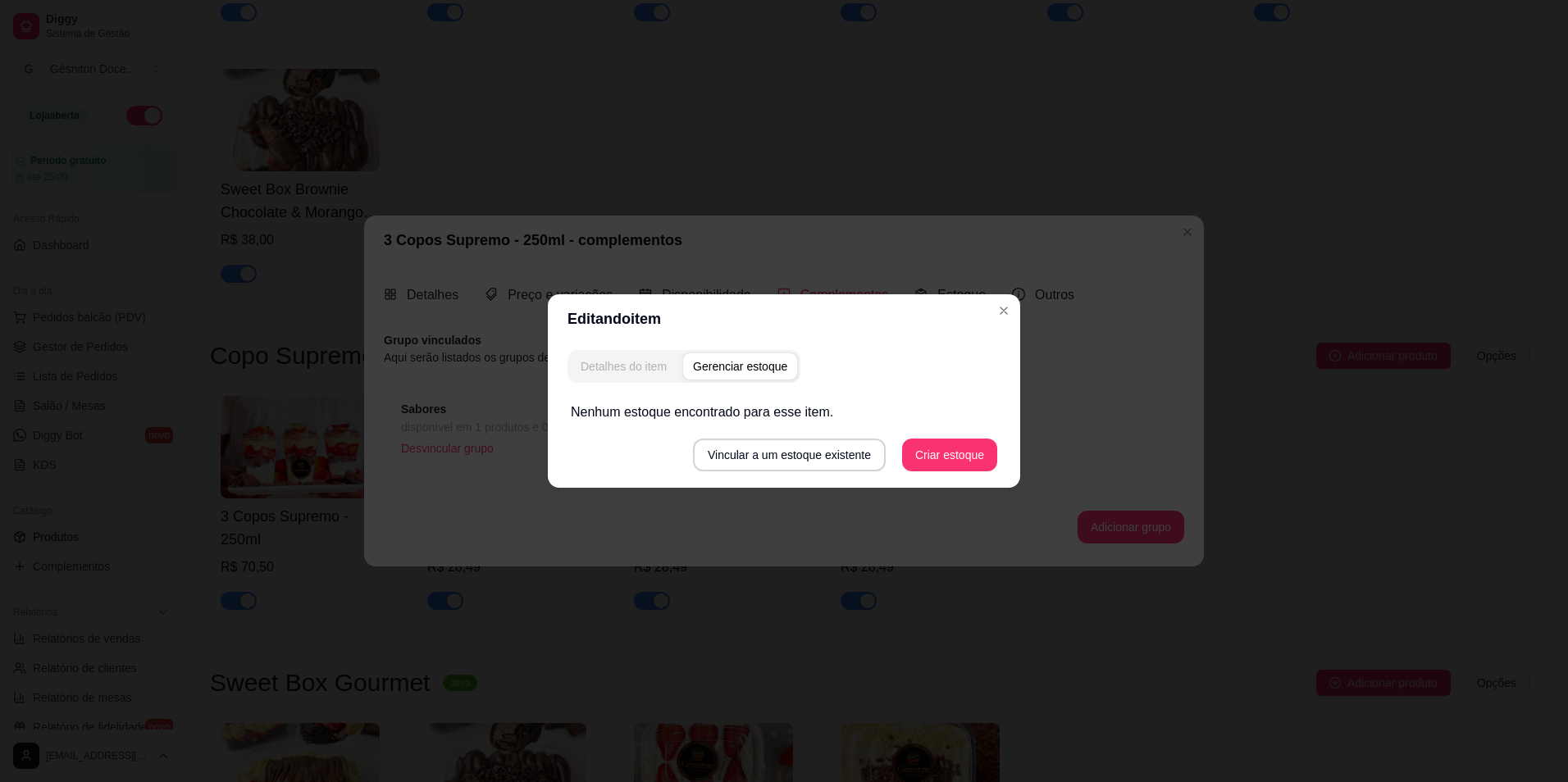
click at [643, 370] on div "Detalhes do item" at bounding box center [623, 366] width 86 height 16
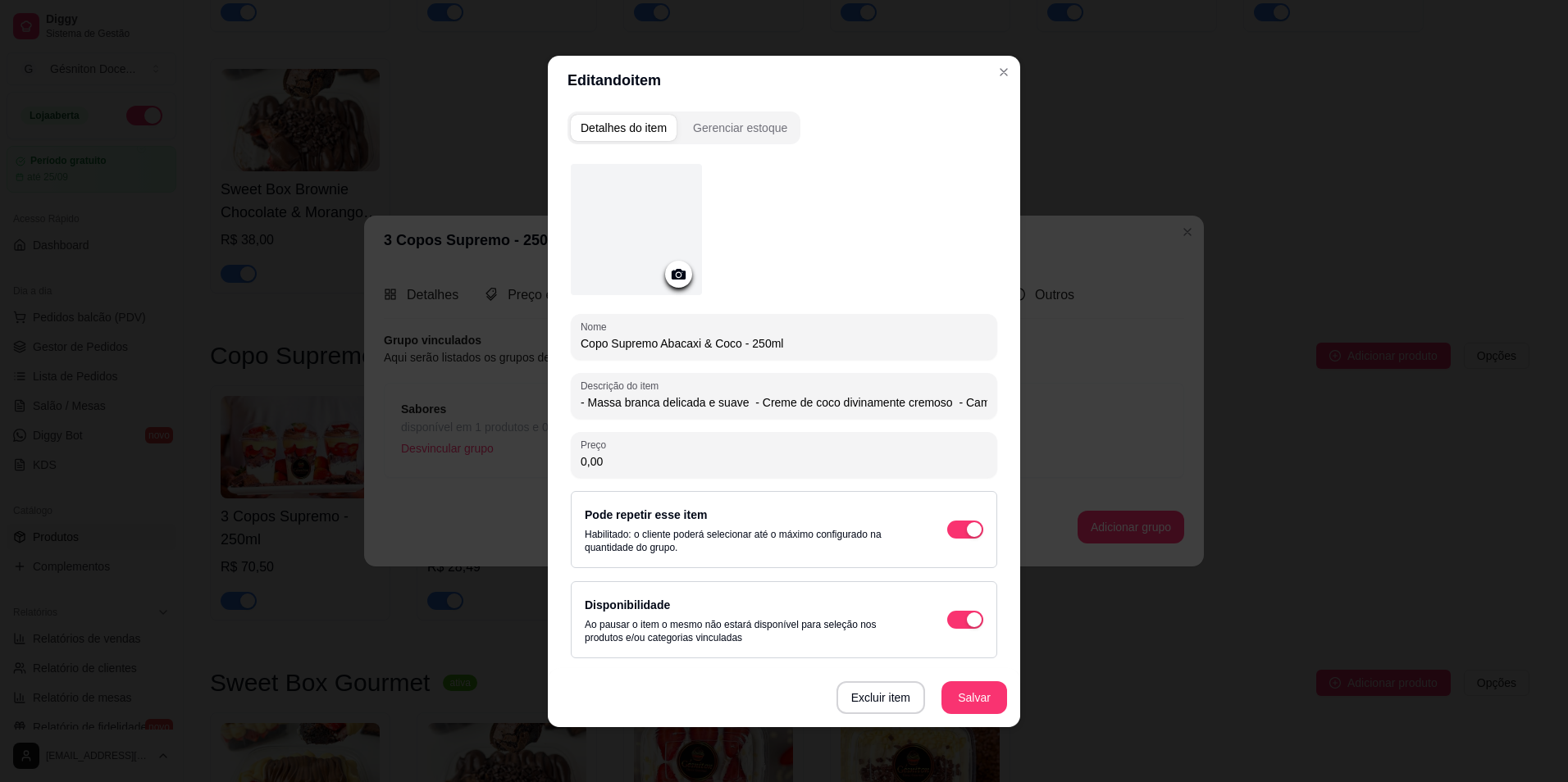
click at [664, 232] on div at bounding box center [636, 229] width 131 height 131
click at [652, 220] on div at bounding box center [636, 229] width 131 height 131
click at [623, 207] on div at bounding box center [636, 229] width 131 height 131
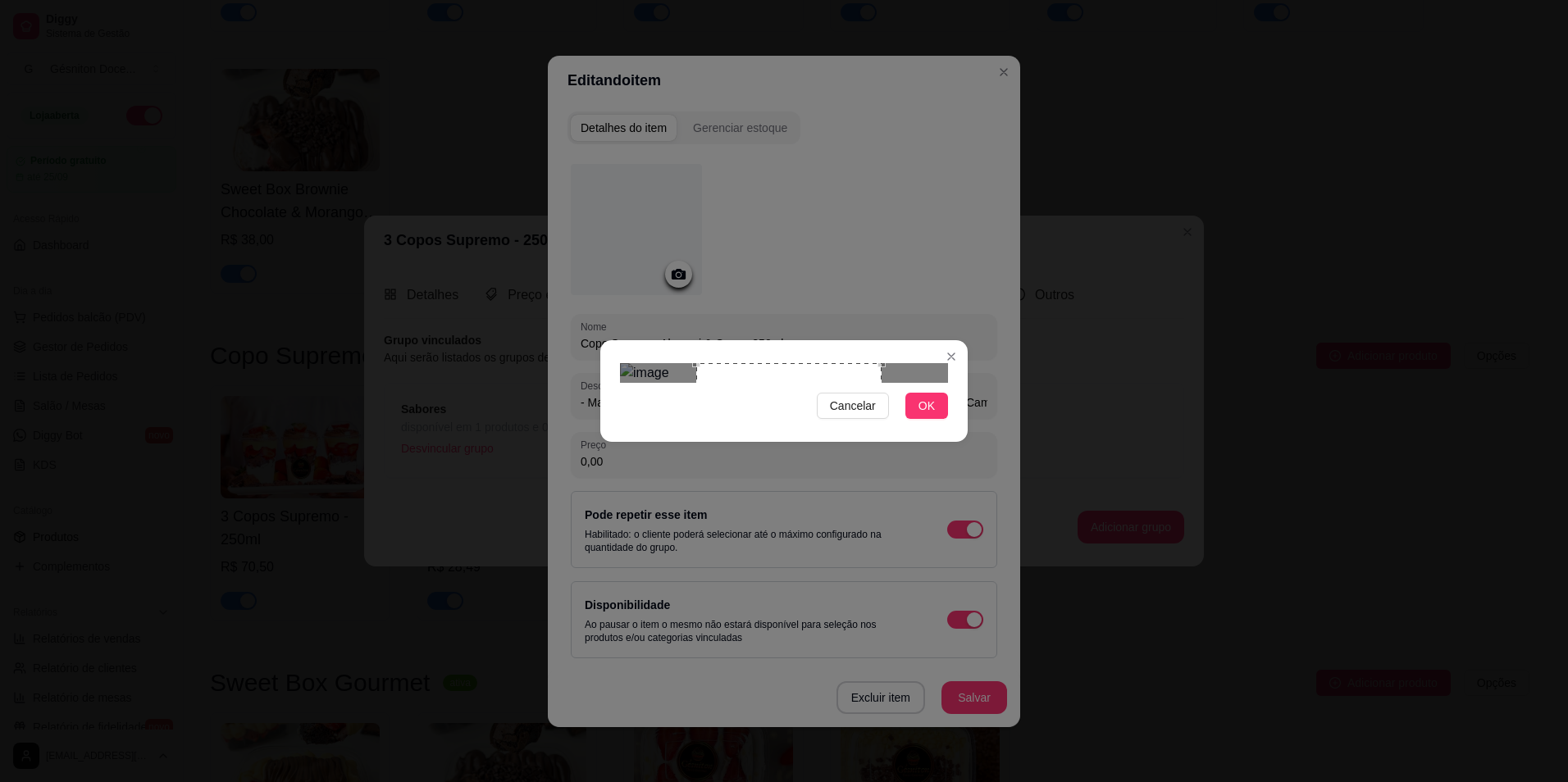
click at [755, 400] on div "Use the arrow keys to move the crop selection area" at bounding box center [789, 456] width 185 height 185
click at [913, 419] on button "OK" at bounding box center [927, 406] width 43 height 27
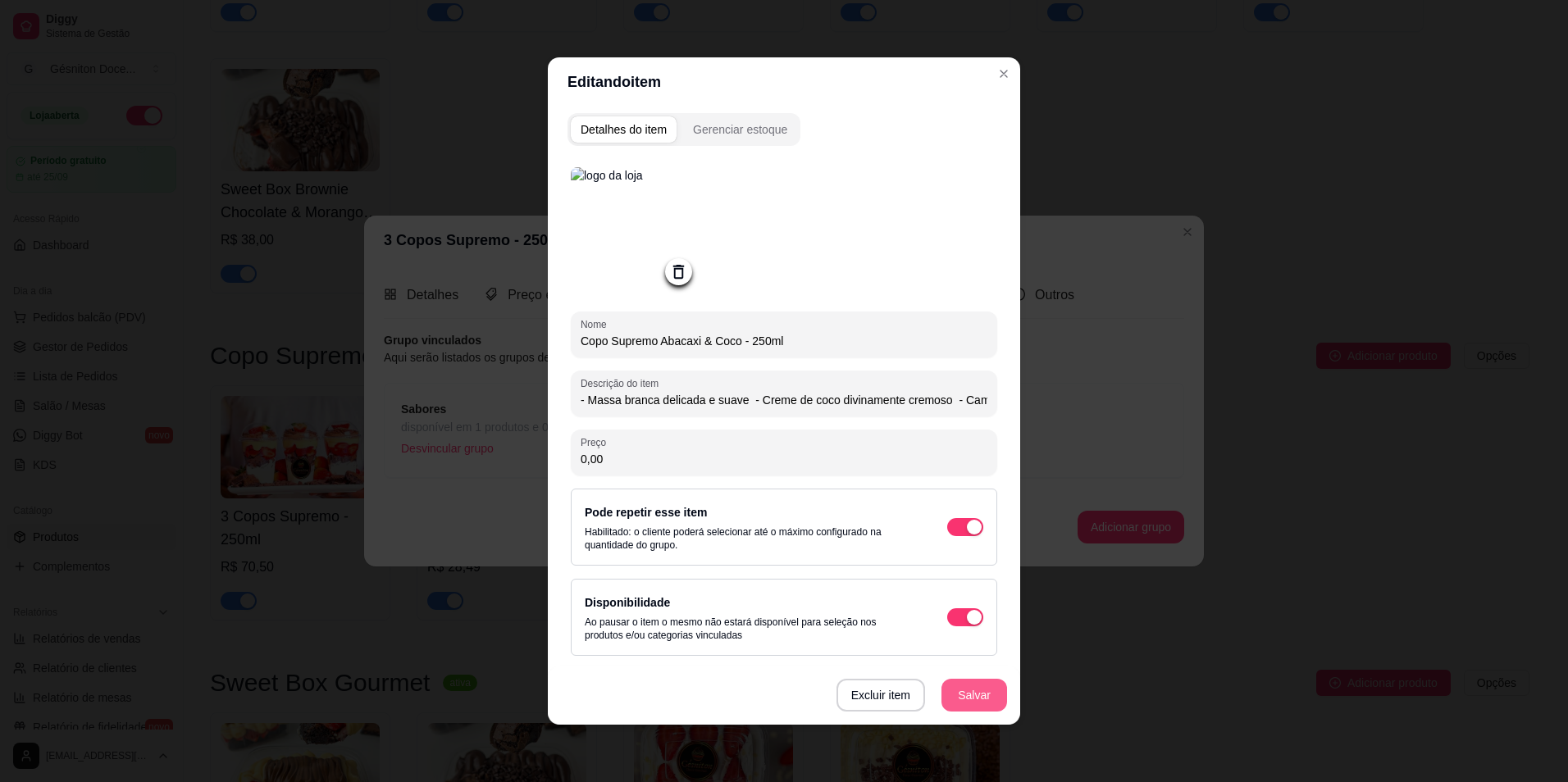
click at [966, 695] on button "Salvar" at bounding box center [974, 695] width 66 height 33
click at [965, 695] on button "Salvar" at bounding box center [974, 695] width 64 height 32
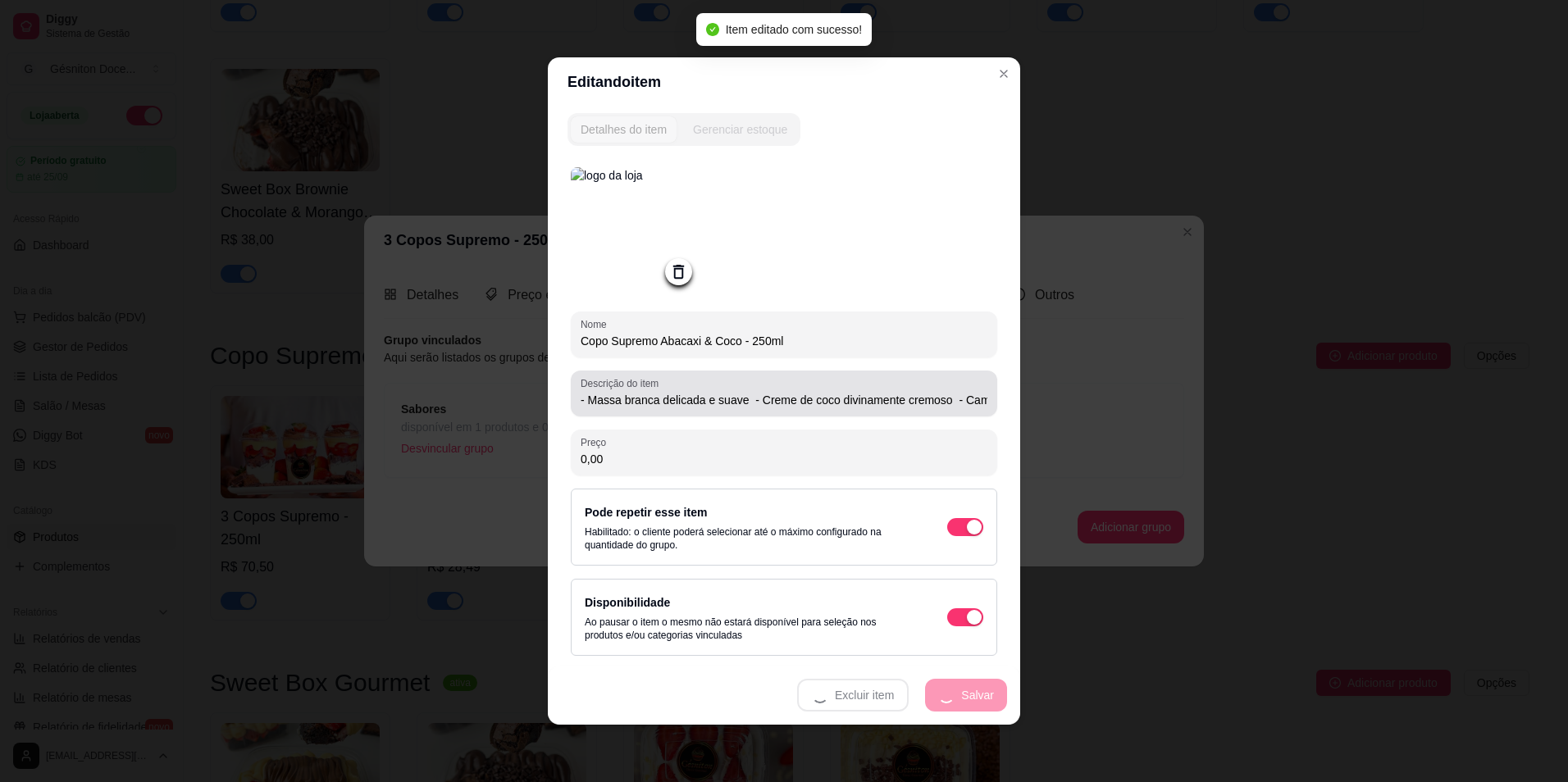
type input "- Massa branca delicada e suave - Creme de coco divinamente cremoso - Camadas d…"
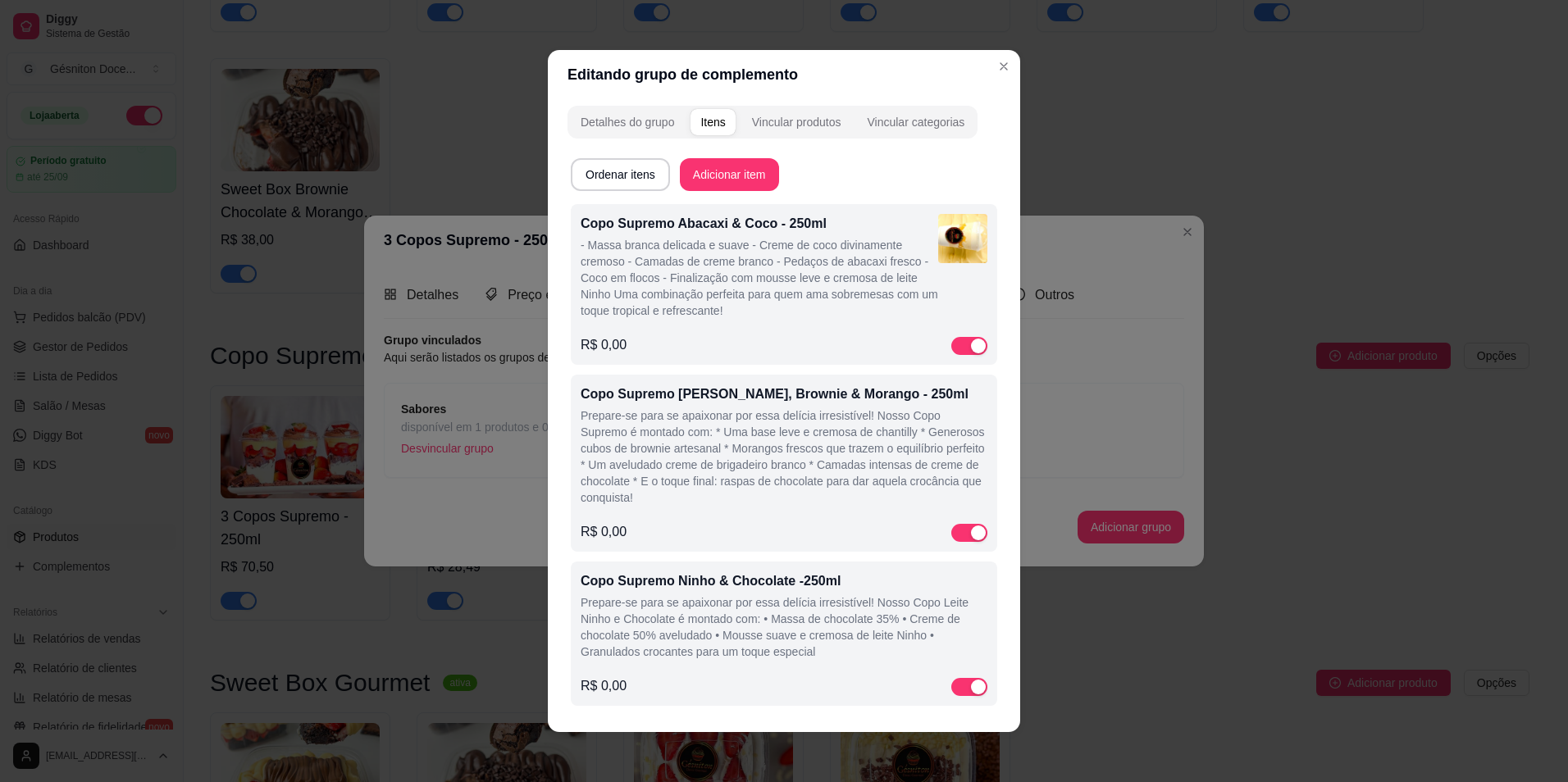
click at [714, 434] on p "Prepare-se para se apaixonar por essa delícia irresistível! Nosso Copo Supremo …" at bounding box center [784, 456] width 406 height 99
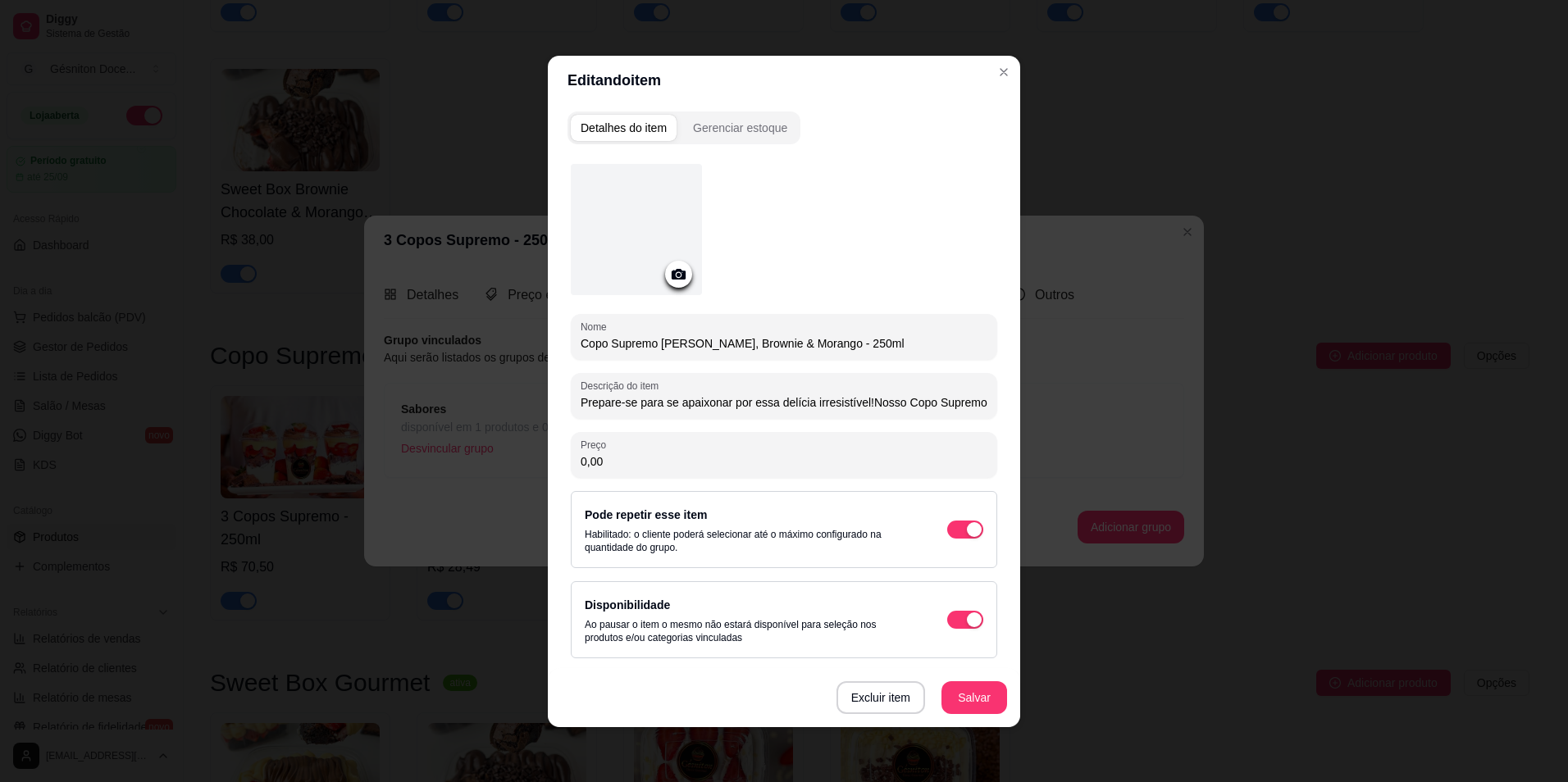
click at [672, 233] on div at bounding box center [636, 229] width 131 height 131
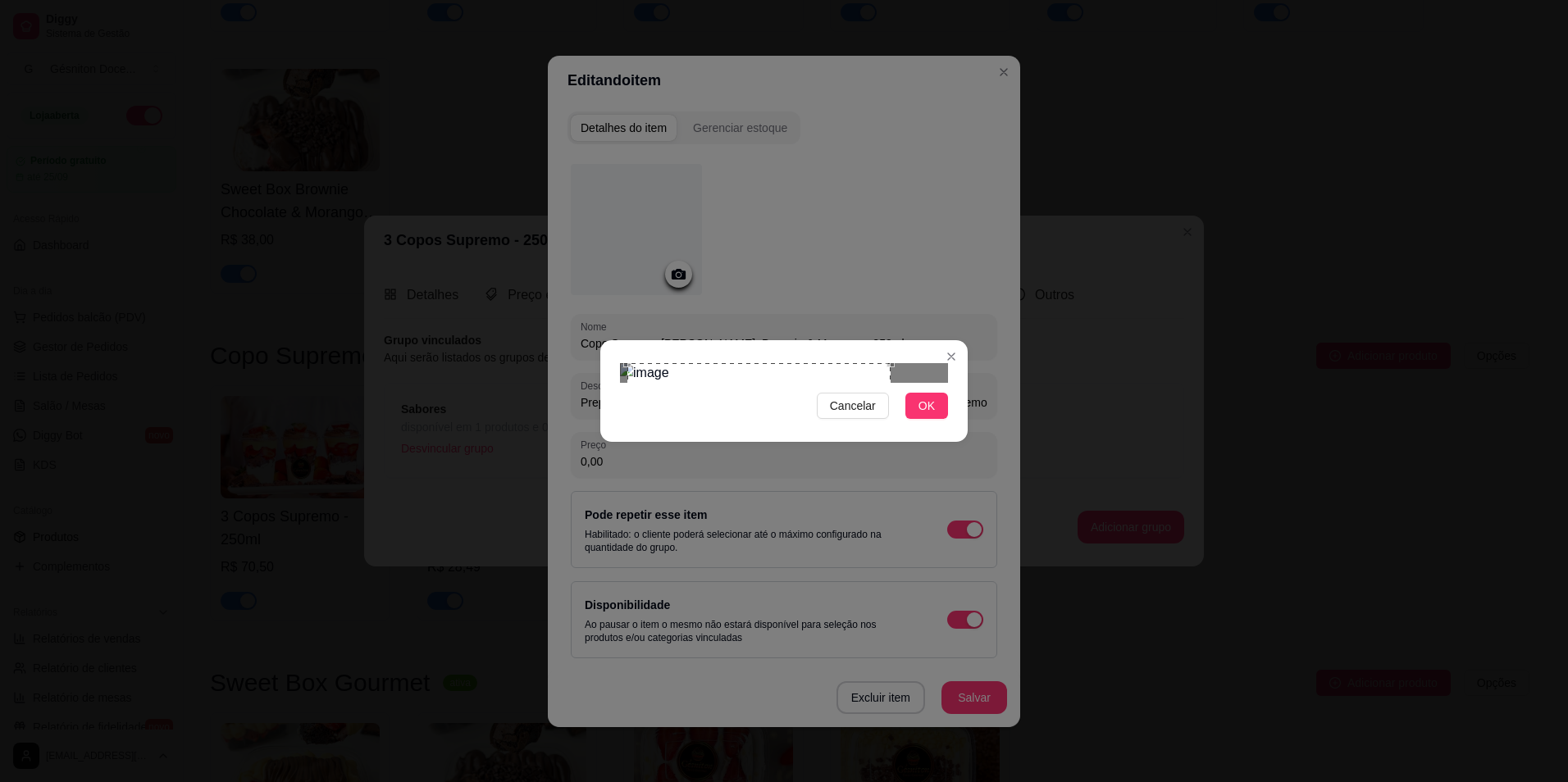
click at [795, 446] on div "Use the arrow keys to move the crop selection area" at bounding box center [759, 495] width 263 height 263
click at [921, 415] on span "OK" at bounding box center [926, 406] width 16 height 18
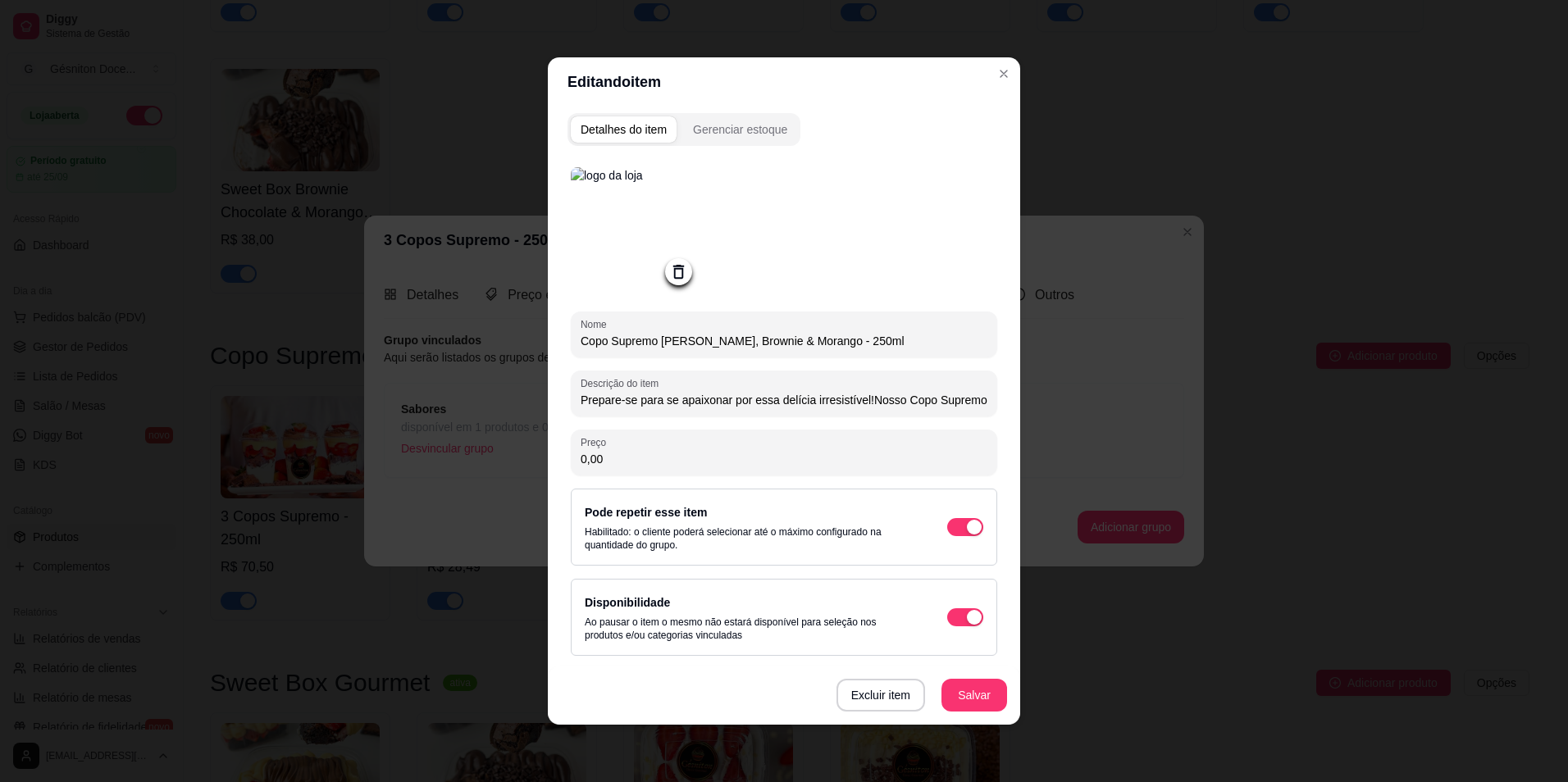
type input "Prepare-se para se apaixonar por essa delícia irresistível!Nosso Copo Supremo é…"
click at [832, 408] on input "Prepare-se para se apaixonar por essa delícia irresistível!Nosso Copo Supremo é…" at bounding box center [784, 400] width 406 height 16
click at [980, 686] on button "Salvar" at bounding box center [974, 695] width 64 height 32
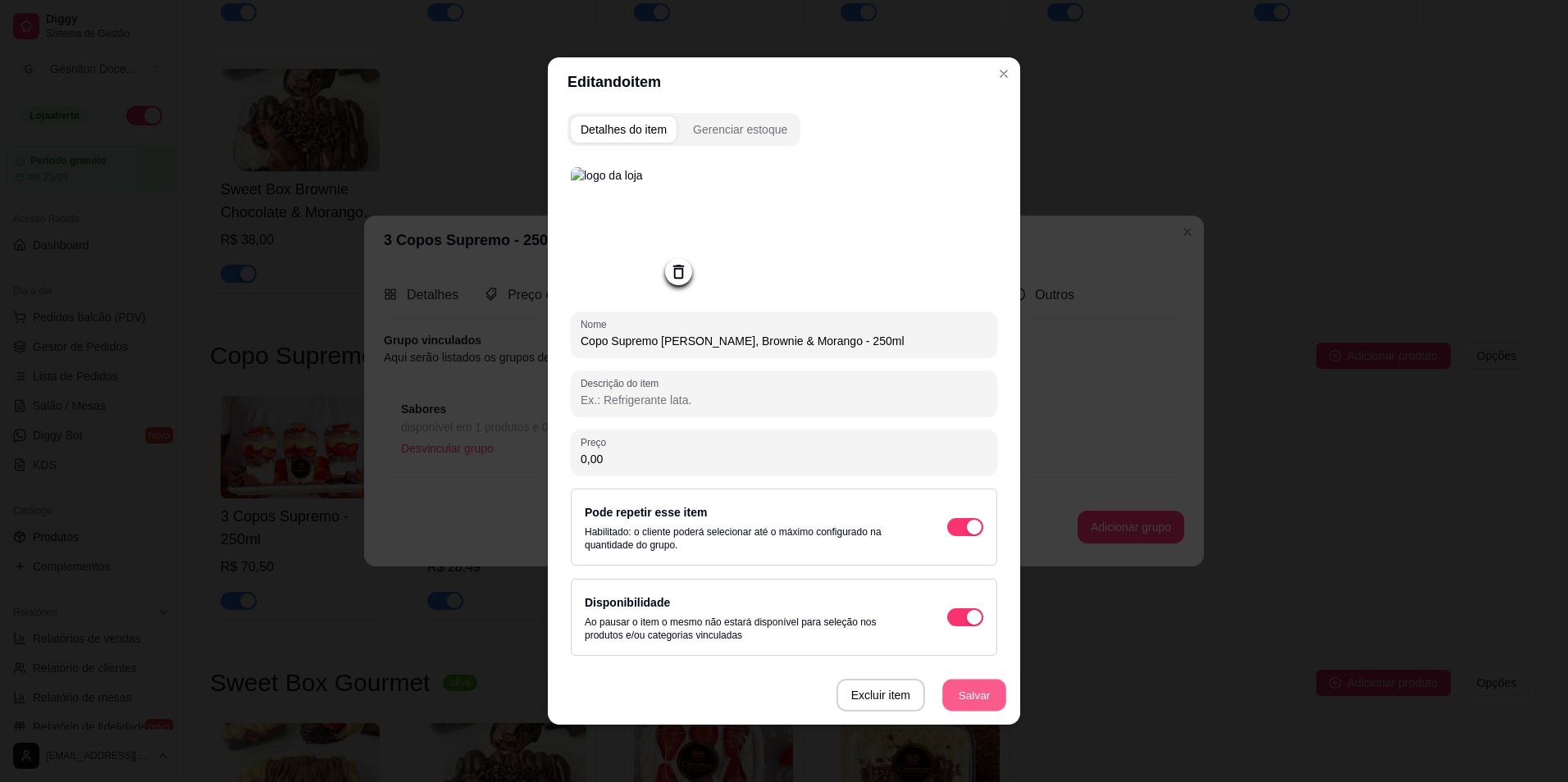
click at [980, 686] on button "Salvar" at bounding box center [974, 695] width 64 height 32
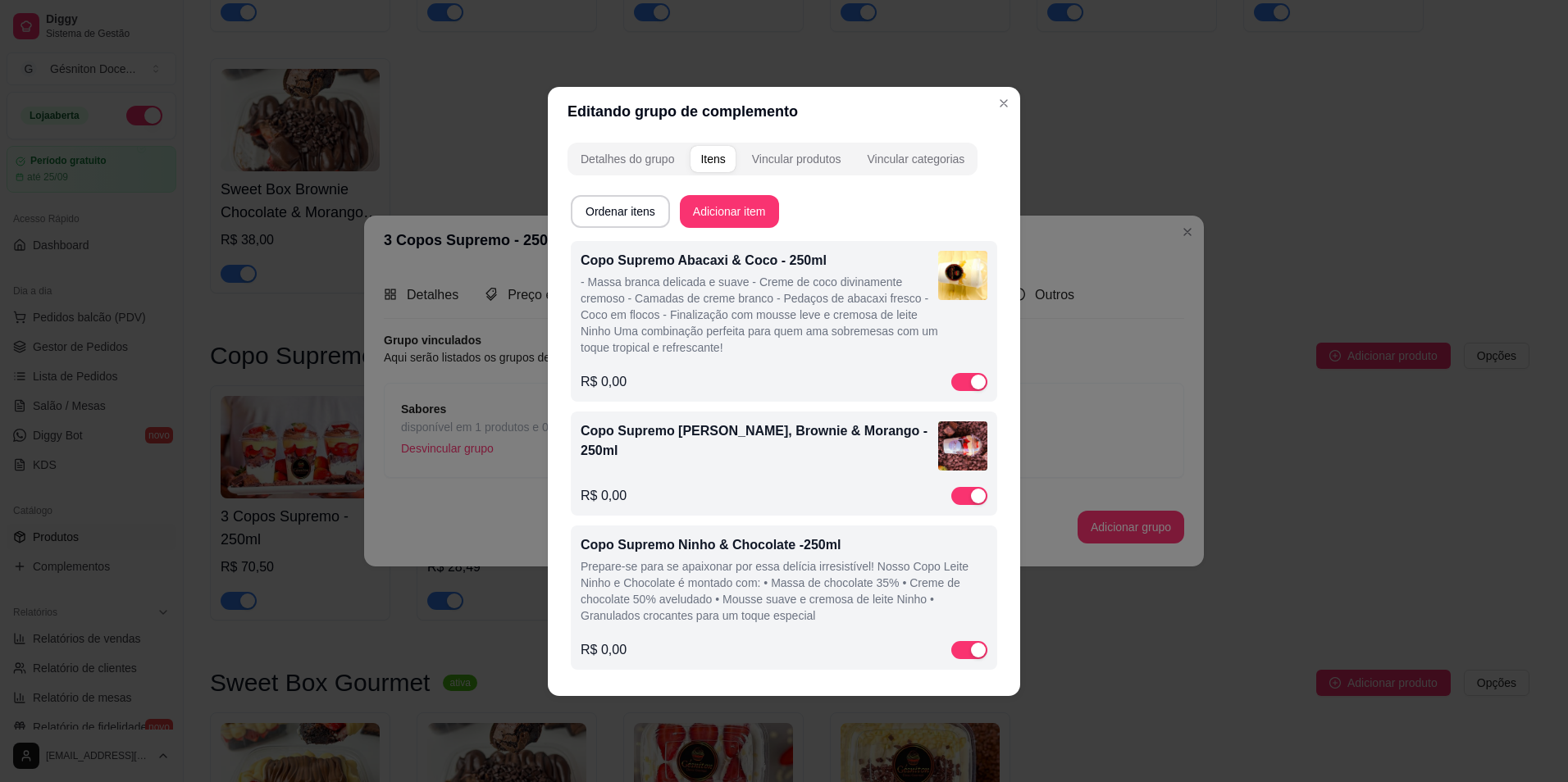
click at [784, 338] on p "- Massa branca delicada e suave - Creme de coco divinamente cremoso - Camadas d…" at bounding box center [759, 315] width 357 height 82
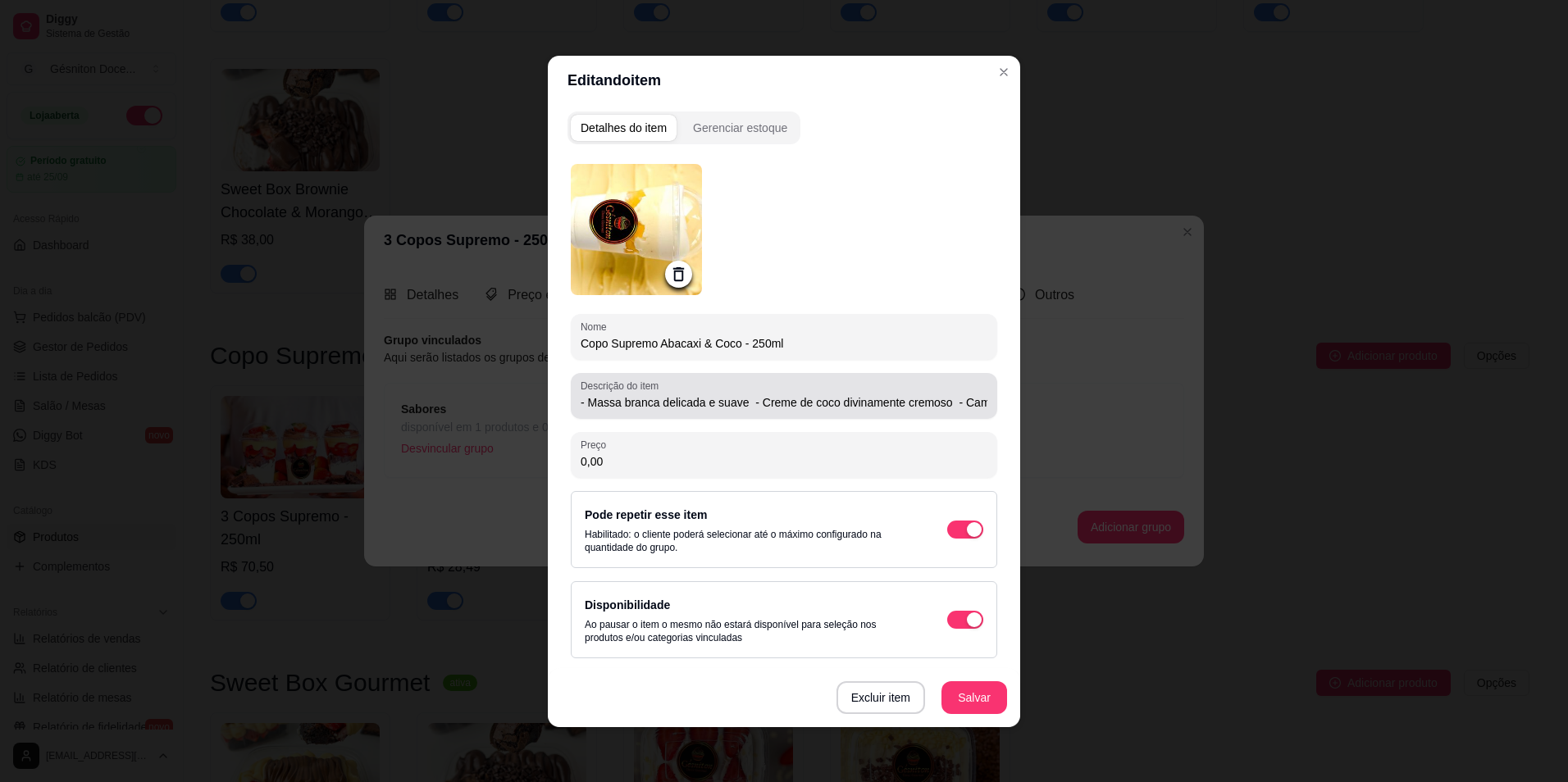
type input "- Massa branca delicada e suave - Creme de coco divinamente cremoso - Camadas d…"
click at [680, 408] on input "- Massa branca delicada e suave - Creme de coco divinamente cremoso - Camadas d…" at bounding box center [784, 402] width 406 height 16
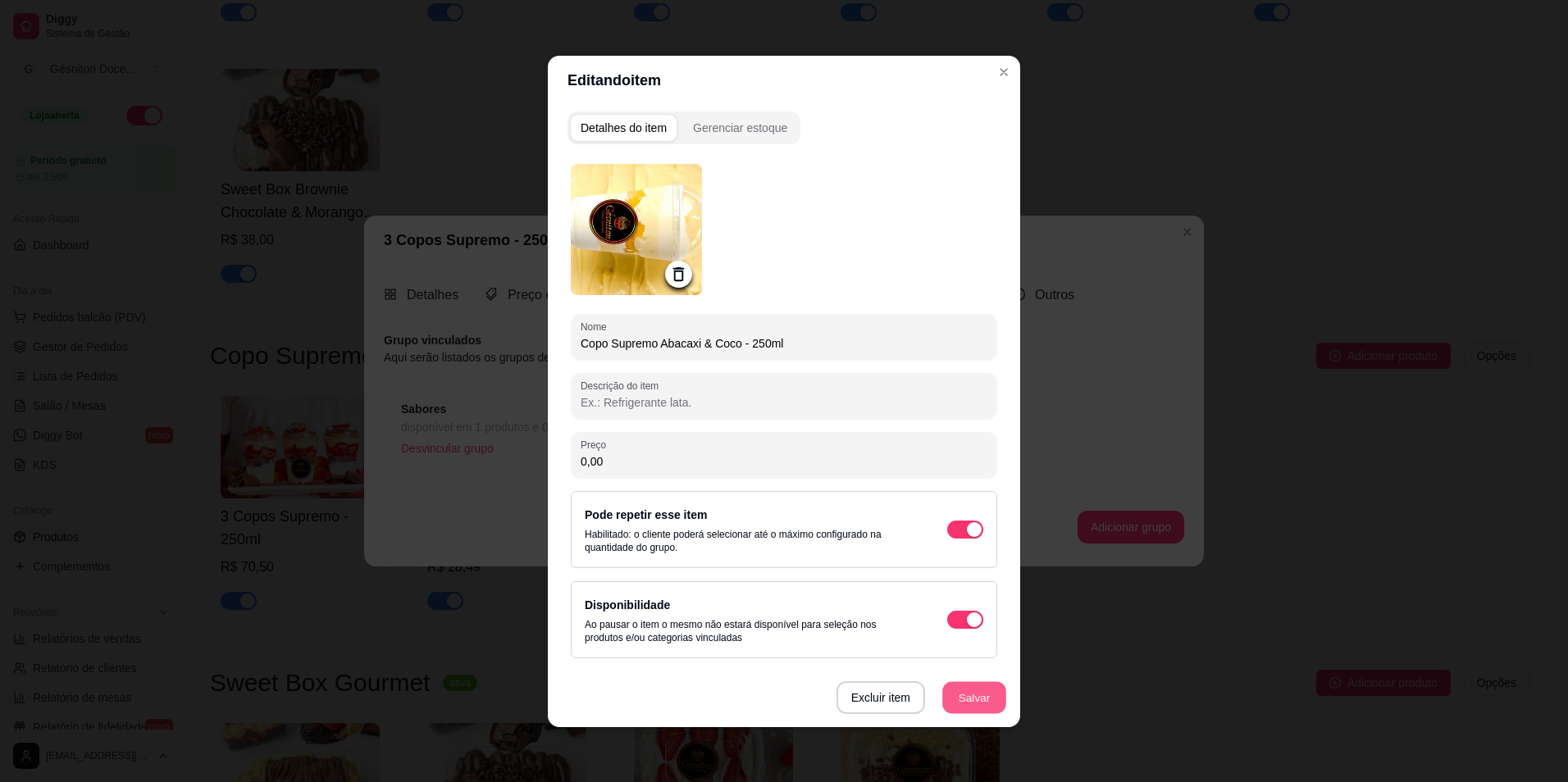
click at [975, 691] on button "Salvar" at bounding box center [974, 697] width 64 height 32
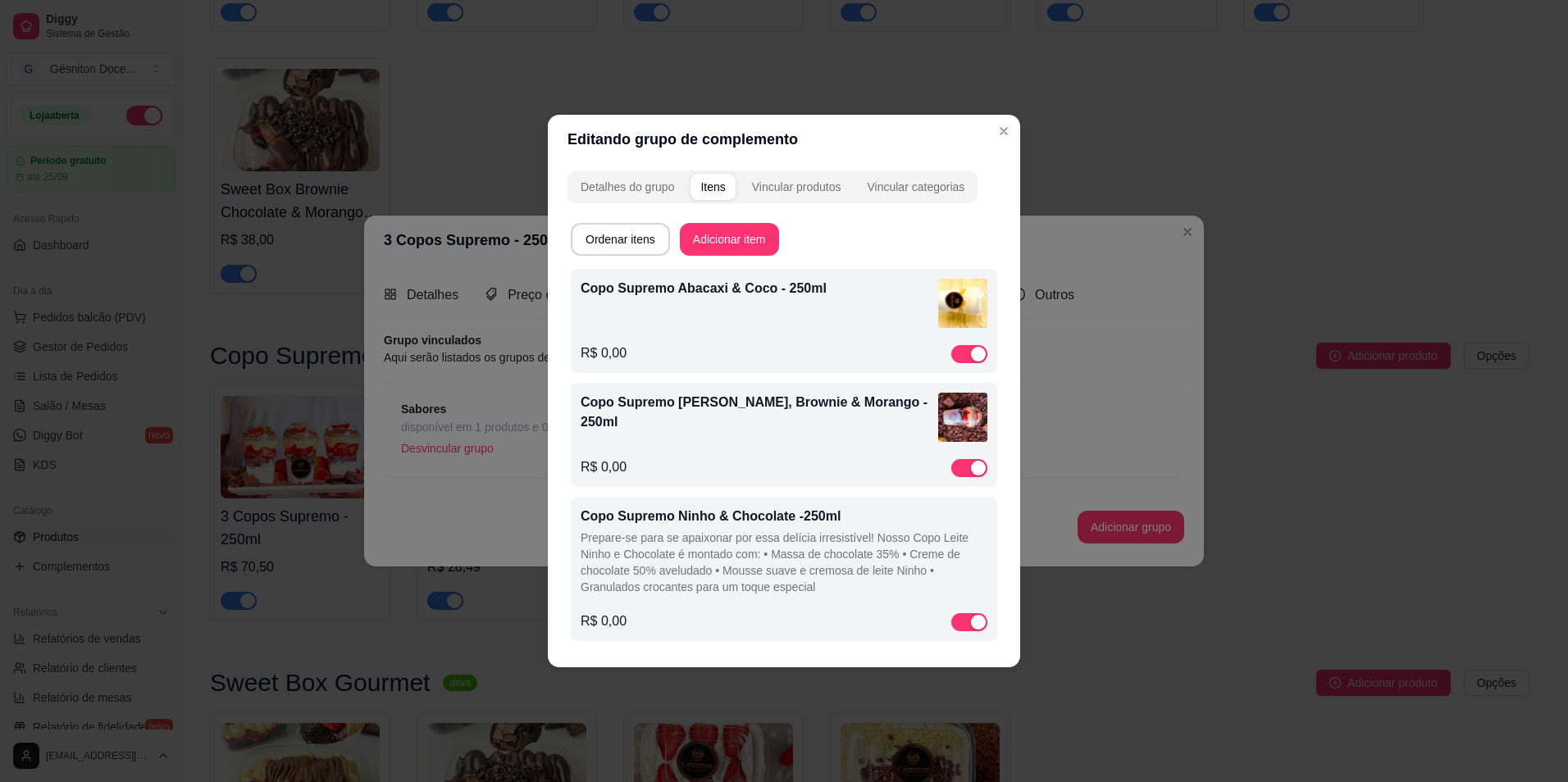
click at [744, 547] on p "Prepare-se para se apaixonar por essa delícia irresistível! Nosso Copo Leite Ni…" at bounding box center [784, 562] width 406 height 66
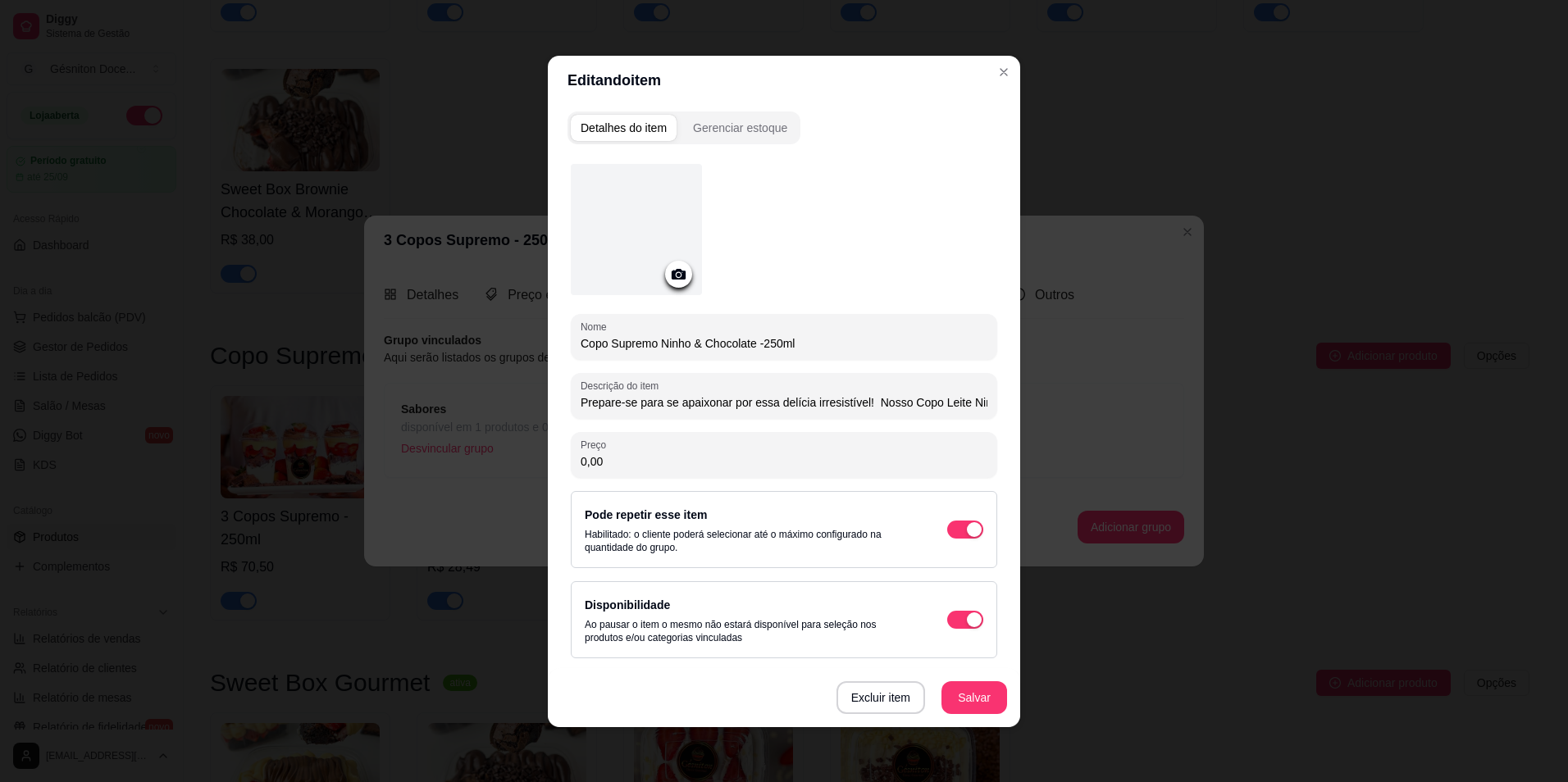
click at [654, 226] on div at bounding box center [636, 229] width 131 height 131
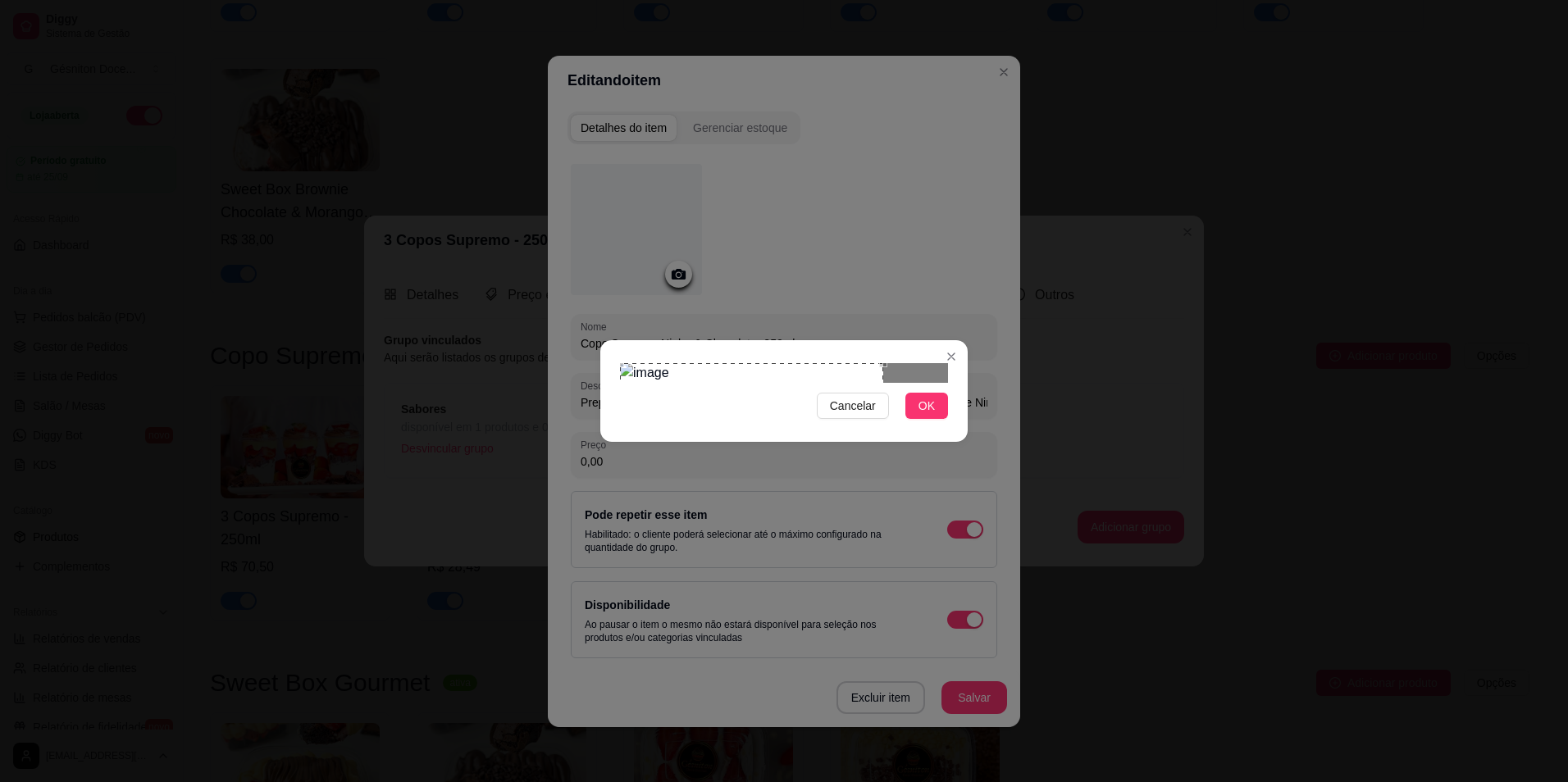
click at [825, 461] on div "Use the arrow keys to move the crop selection area" at bounding box center [751, 495] width 263 height 263
click at [927, 415] on span "OK" at bounding box center [926, 406] width 16 height 18
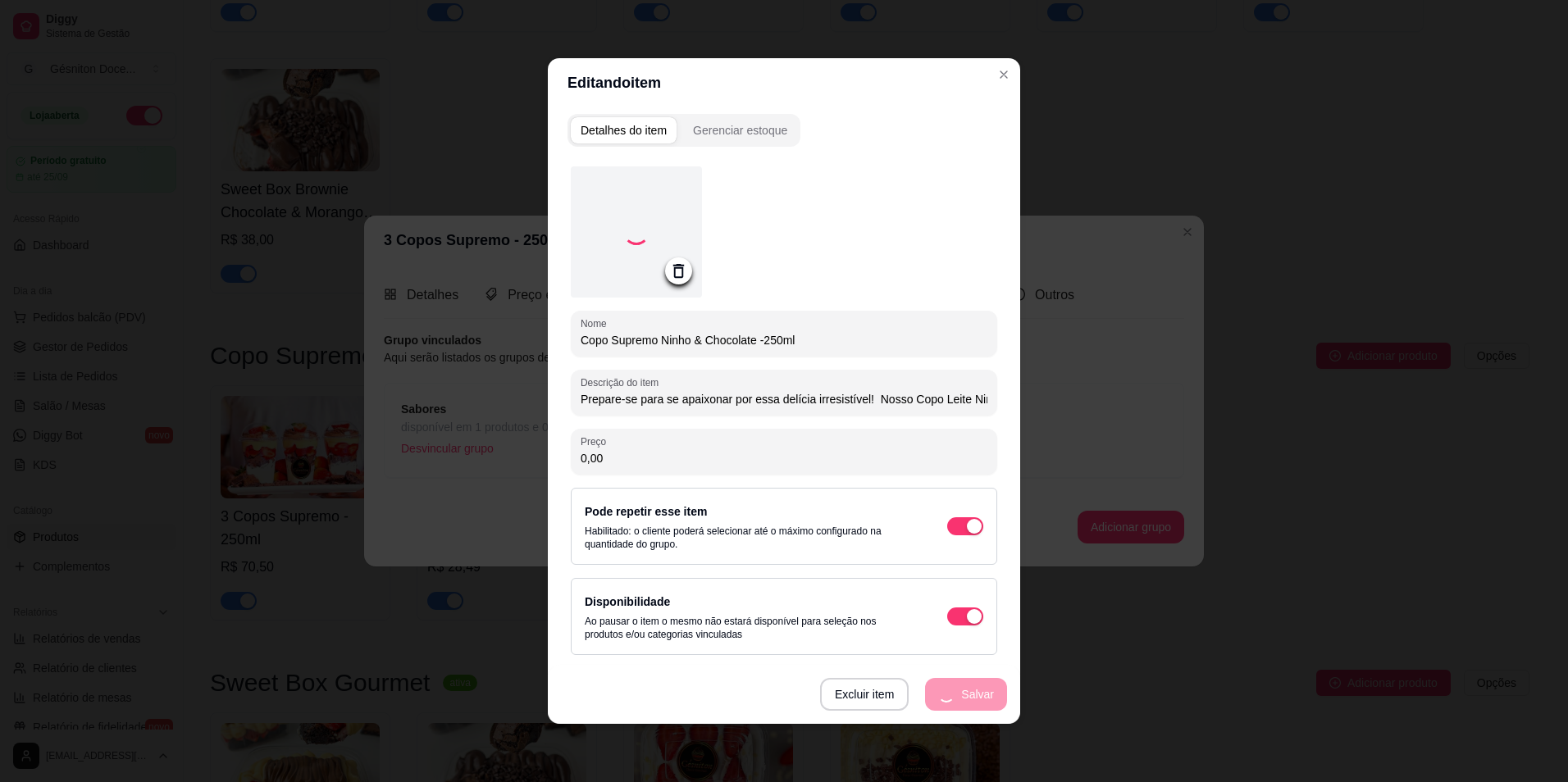
click at [746, 401] on input "Prepare-se para se apaixonar por essa delícia irresistível! Nosso Copo Leite Ni…" at bounding box center [784, 399] width 406 height 16
type input "Prepare-se para se apaixonar por essa delícia irresistível! Nosso Copo Leite Ni…"
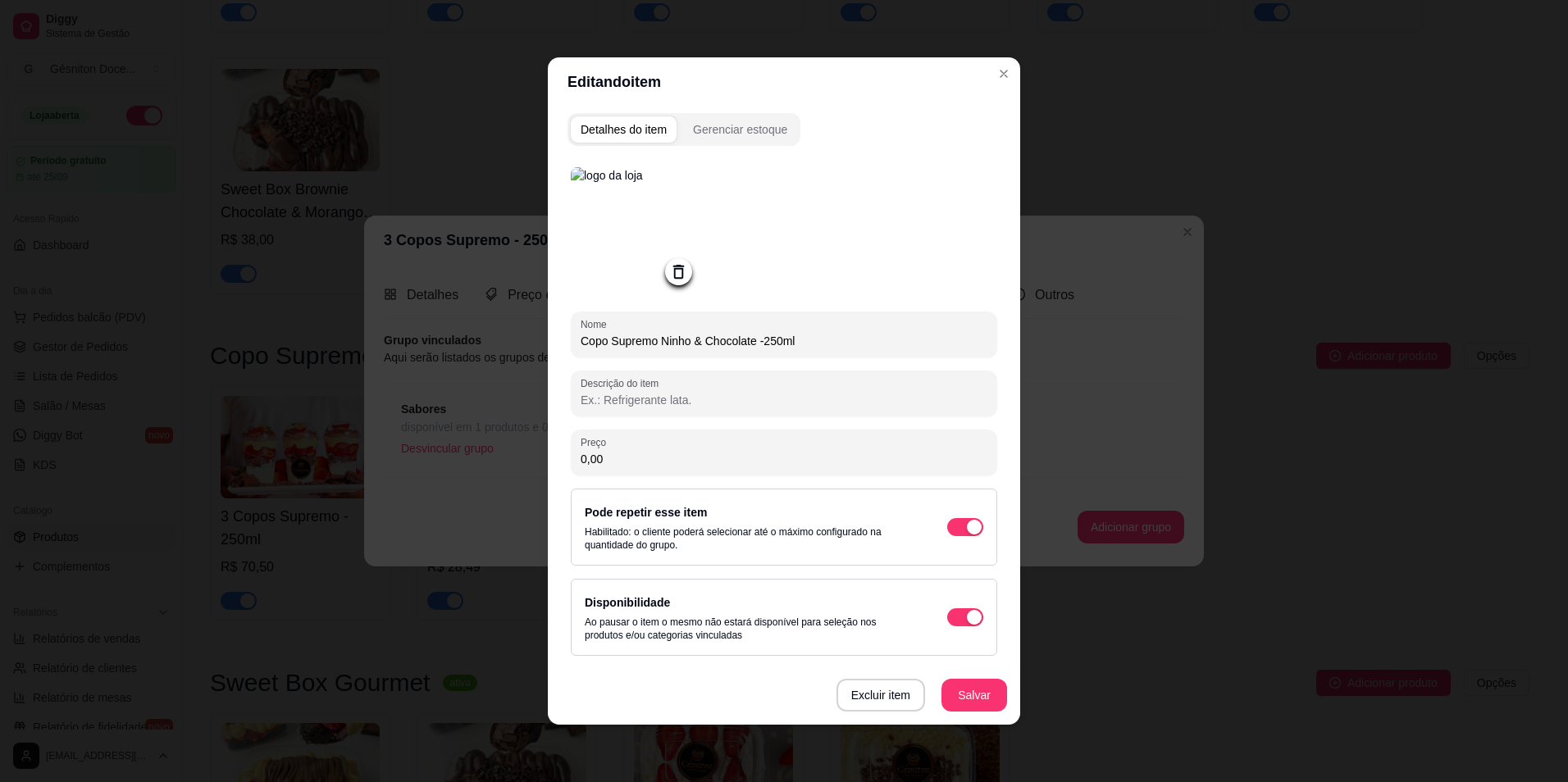
click at [978, 714] on div "Excluir item Salvar" at bounding box center [784, 695] width 472 height 59
click at [973, 705] on button "Salvar" at bounding box center [974, 695] width 66 height 33
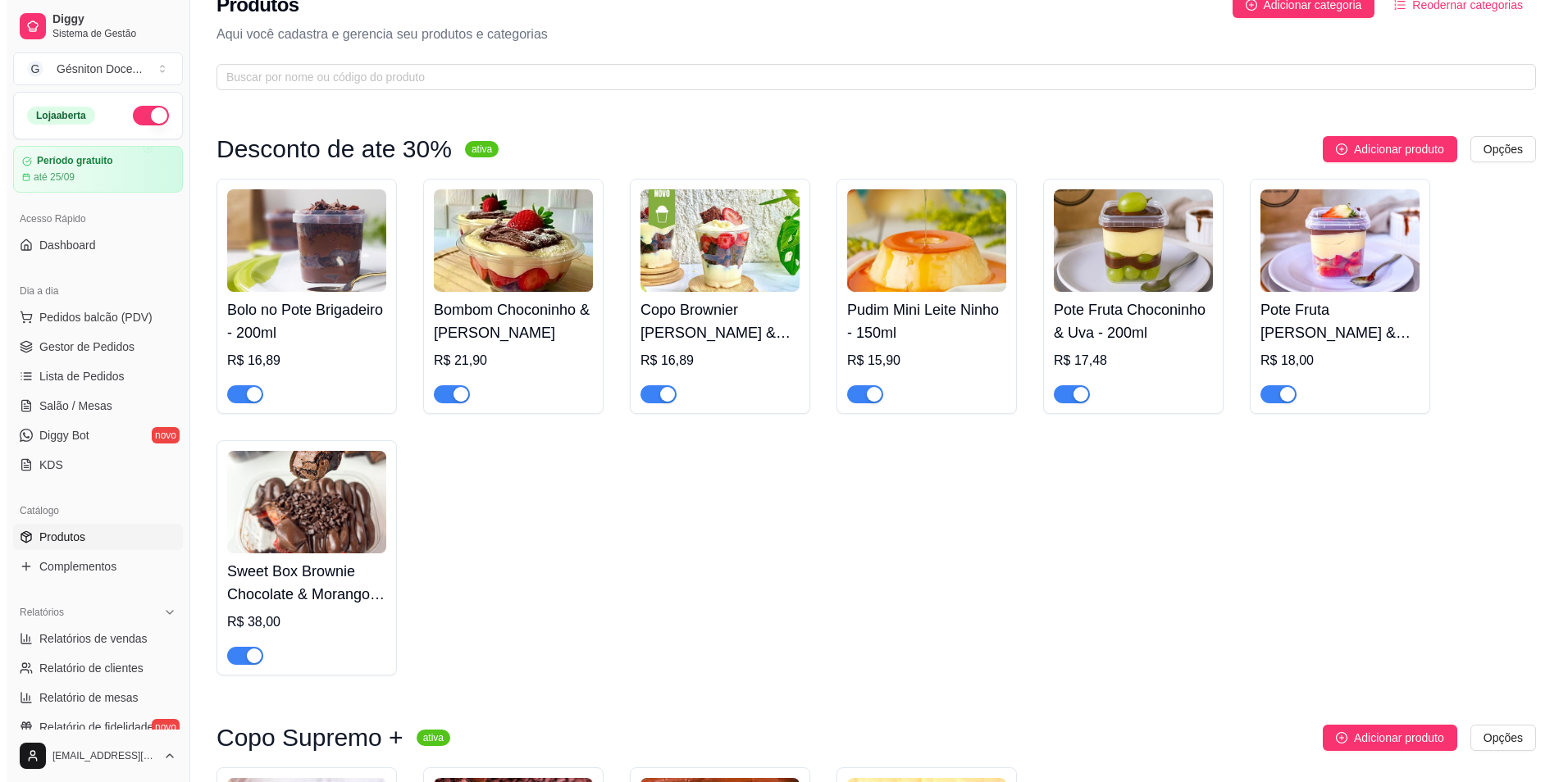
scroll to position [0, 0]
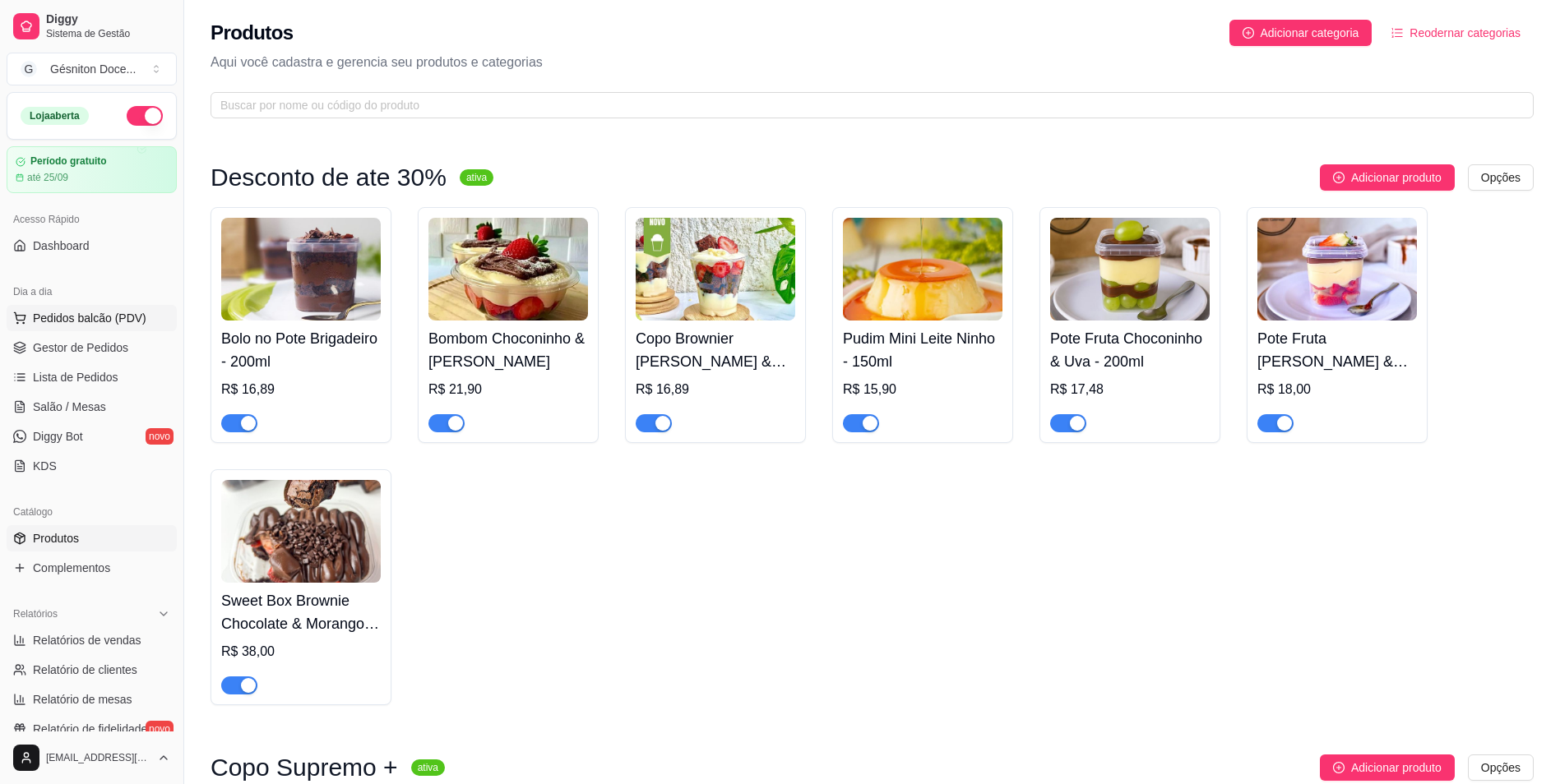
click at [77, 324] on span "Pedidos balcão (PDV)" at bounding box center [89, 318] width 114 height 16
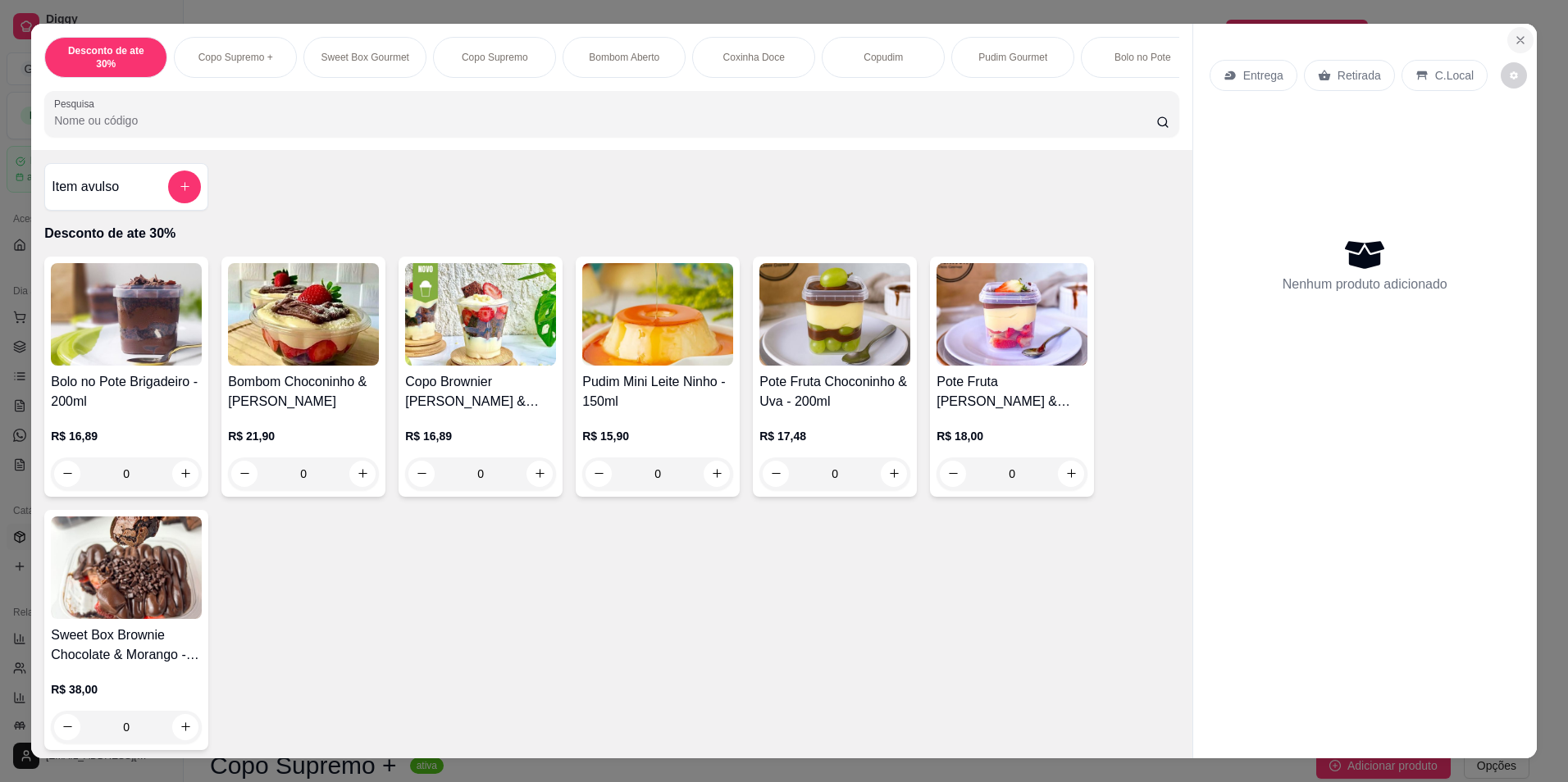
click at [1514, 31] on button "Close" at bounding box center [1520, 40] width 27 height 27
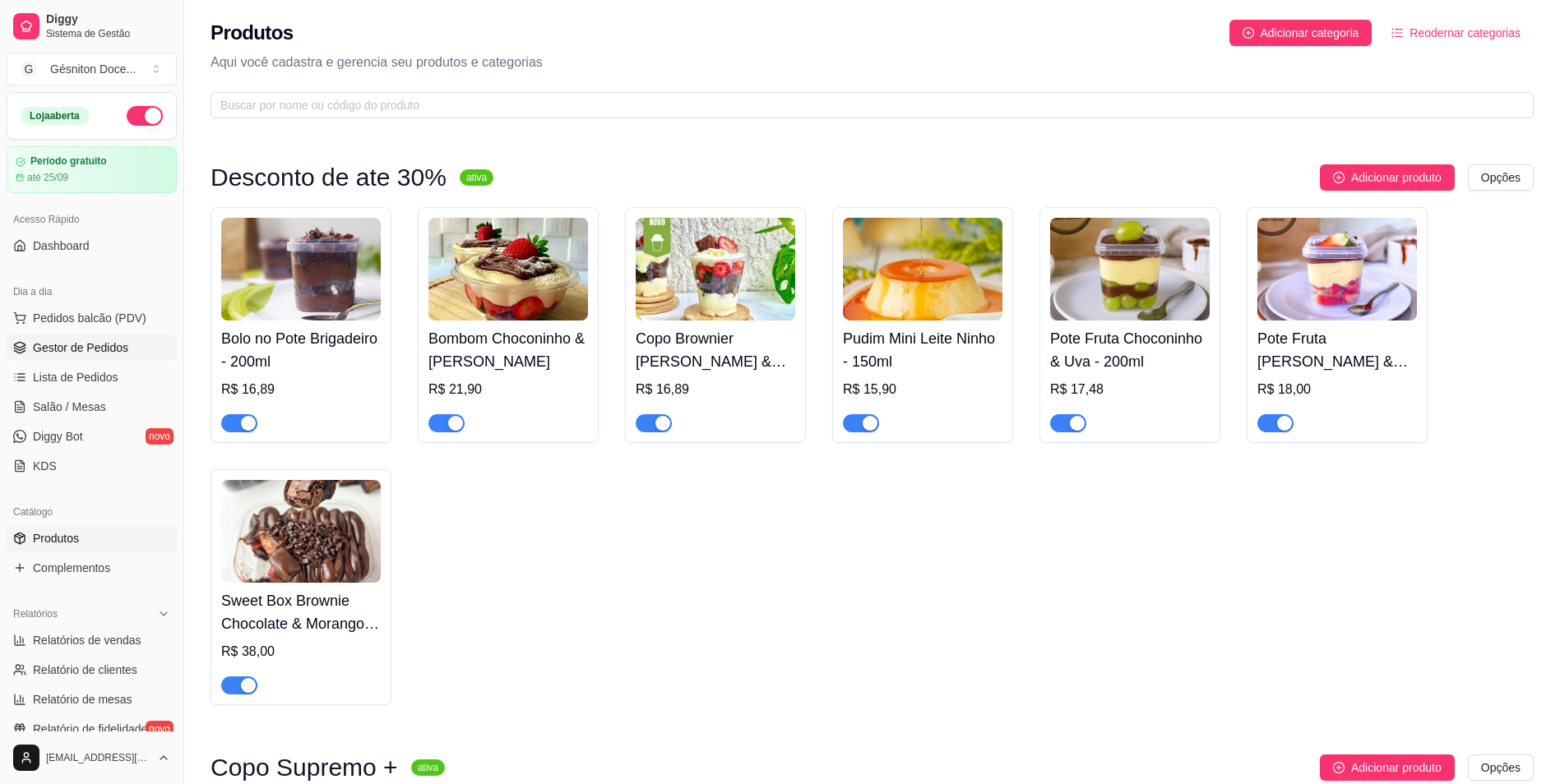
click at [88, 339] on link "Gestor de Pedidos" at bounding box center [92, 347] width 170 height 27
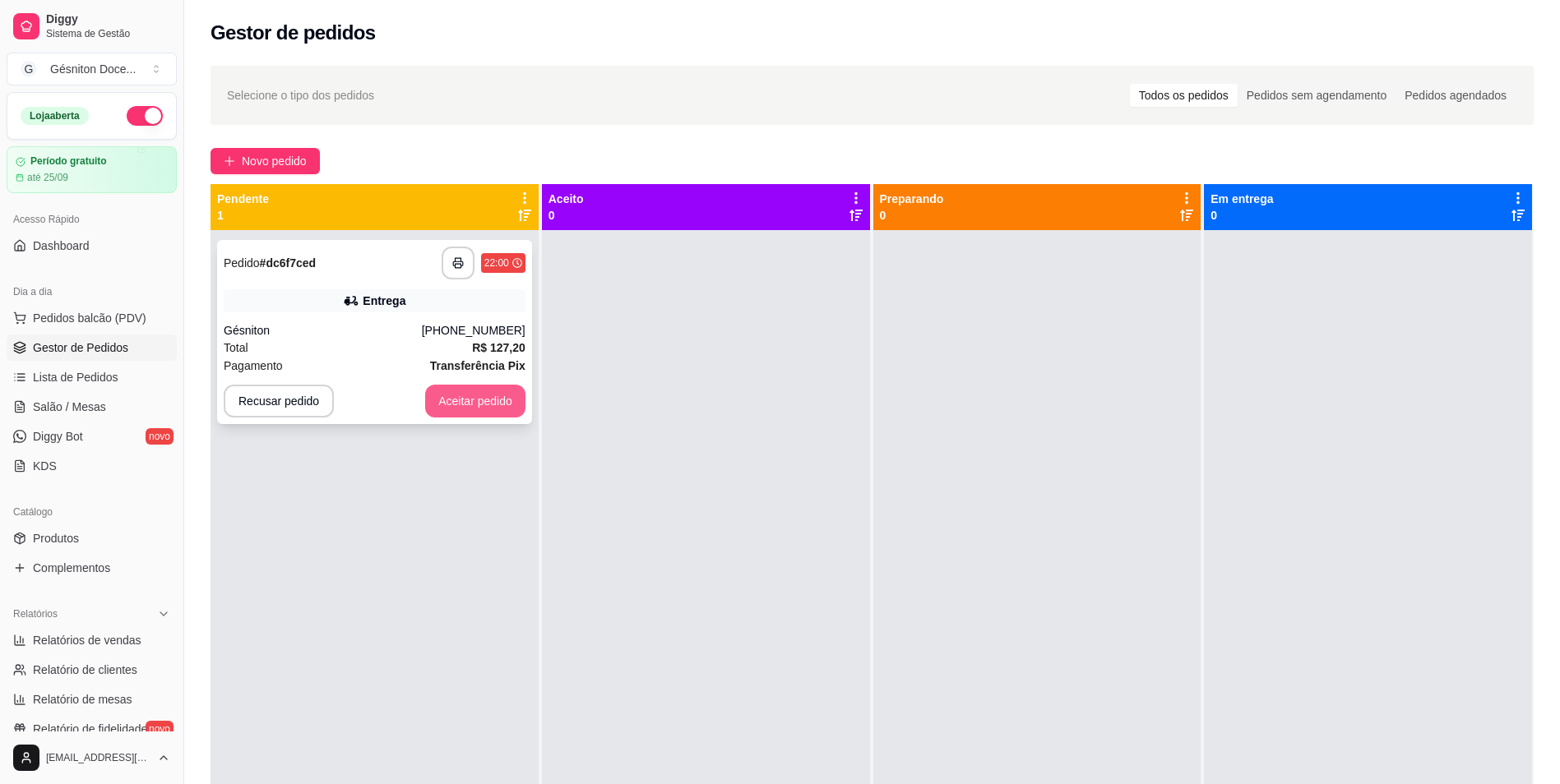
click at [460, 403] on button "Aceitar pedido" at bounding box center [475, 401] width 101 height 33
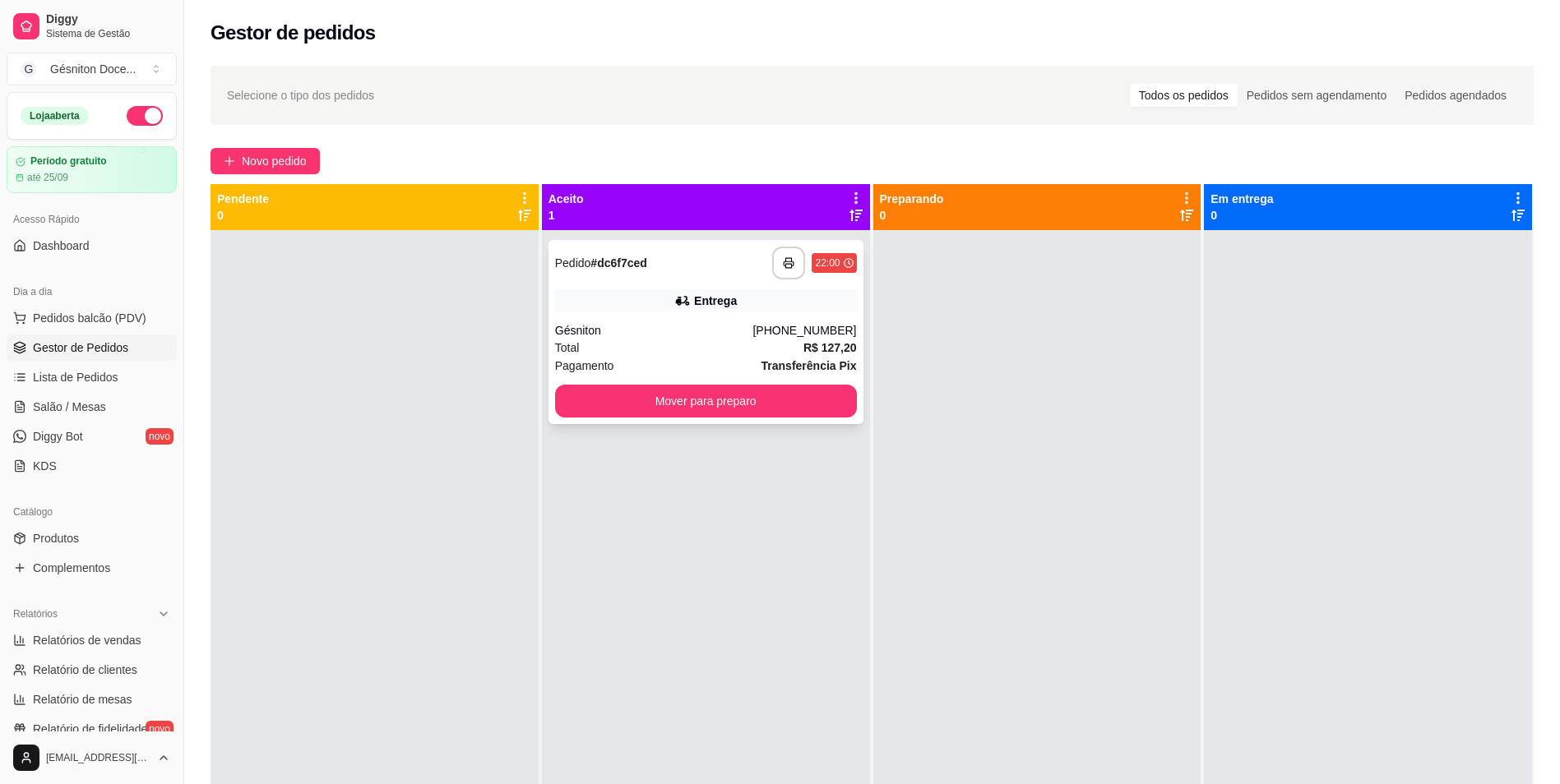
click at [596, 324] on div "Gésniton" at bounding box center [654, 330] width 198 height 16
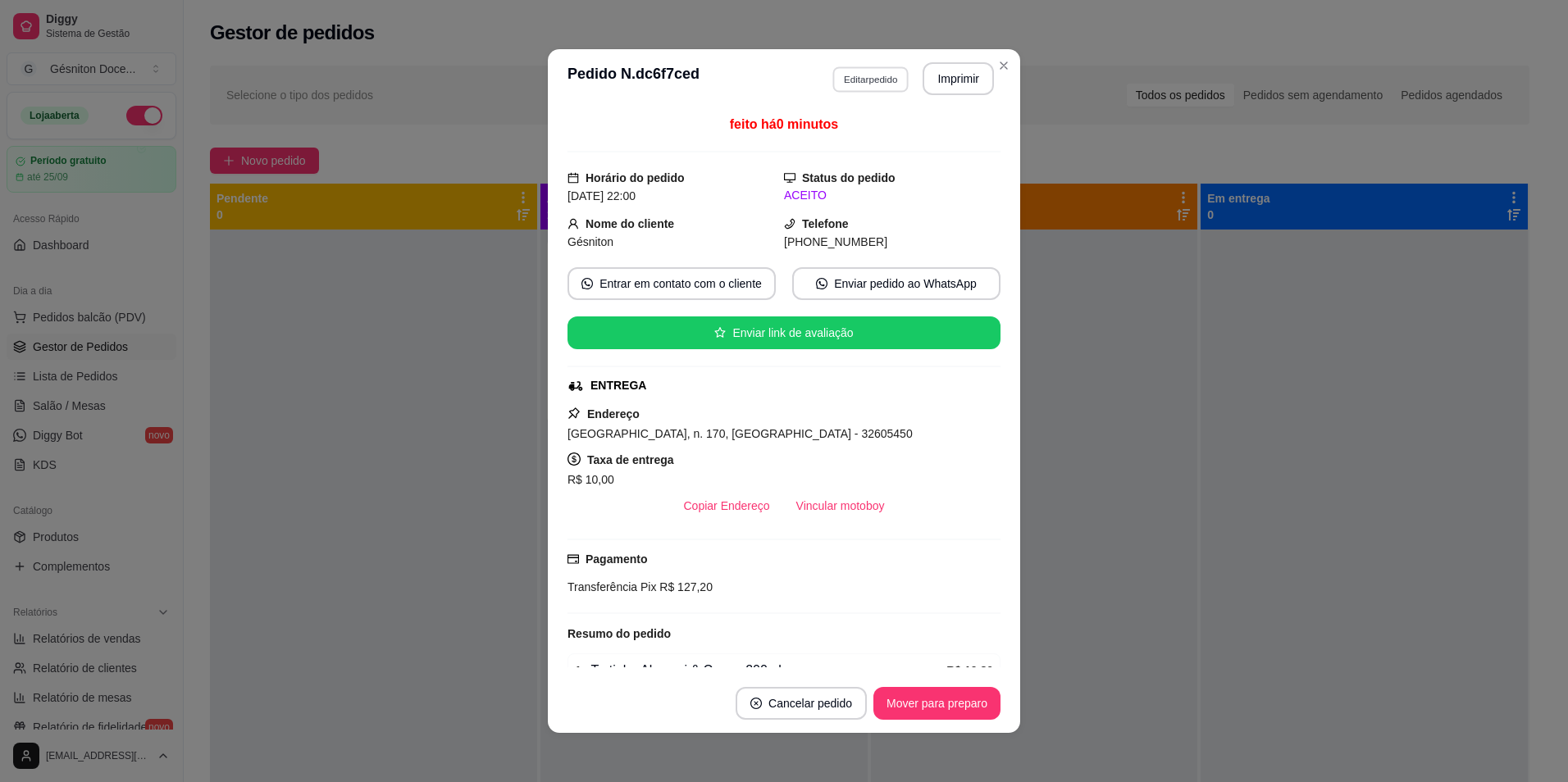
click at [844, 91] on button "Editar pedido" at bounding box center [870, 79] width 76 height 26
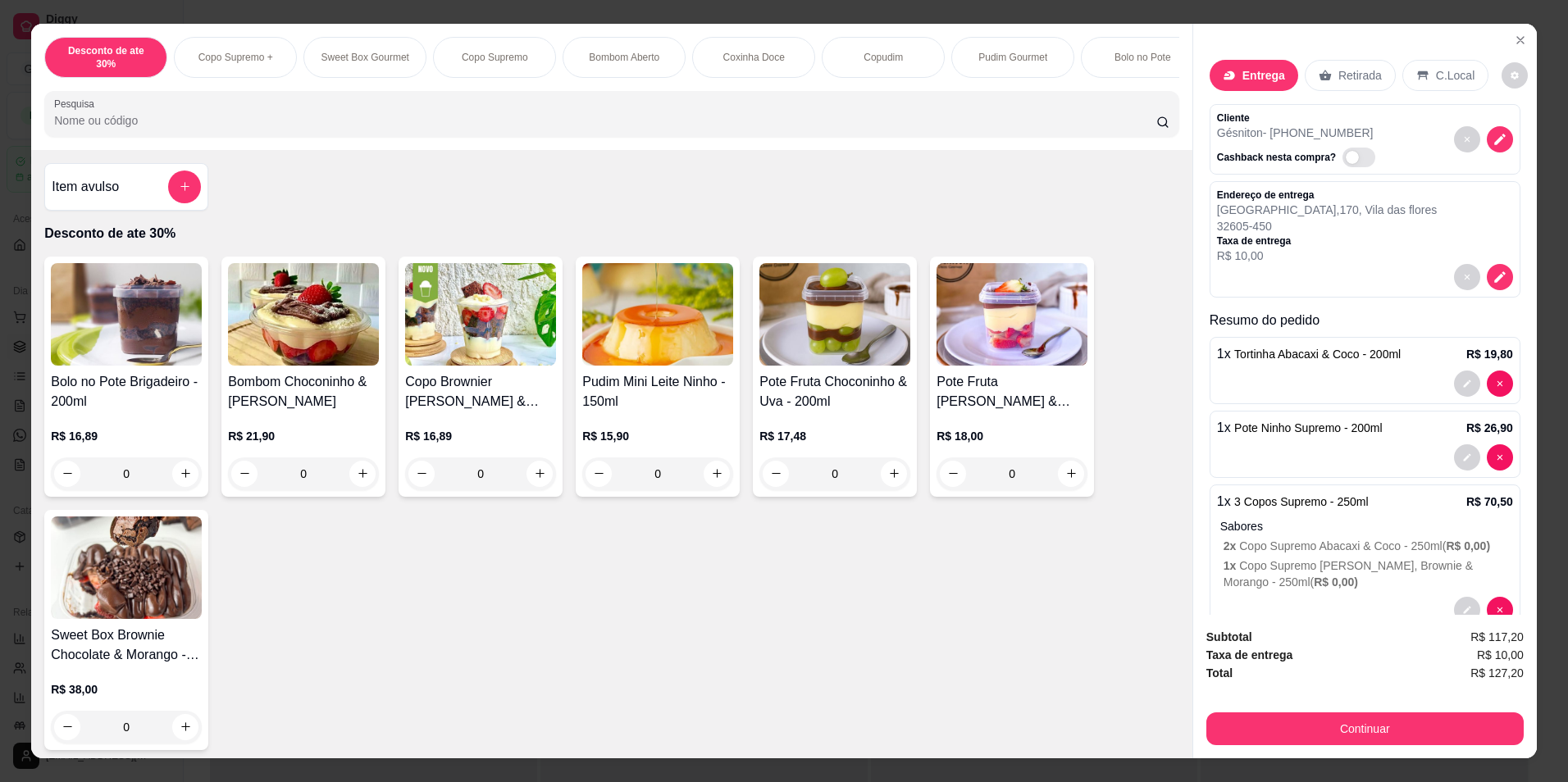
click at [1345, 69] on p "Retirada" at bounding box center [1360, 75] width 44 height 16
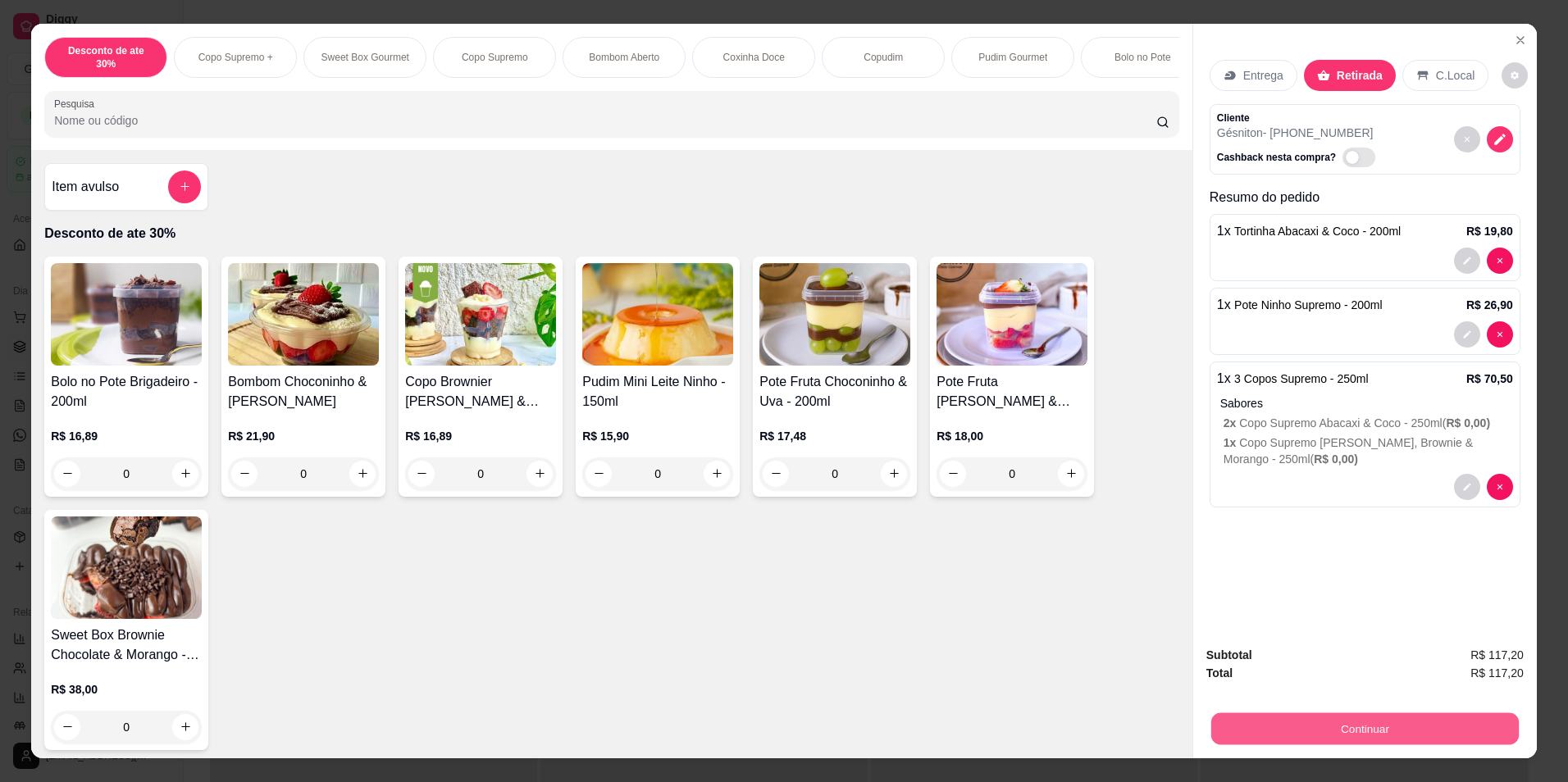
click at [1334, 738] on button "Continuar" at bounding box center [1365, 729] width 308 height 32
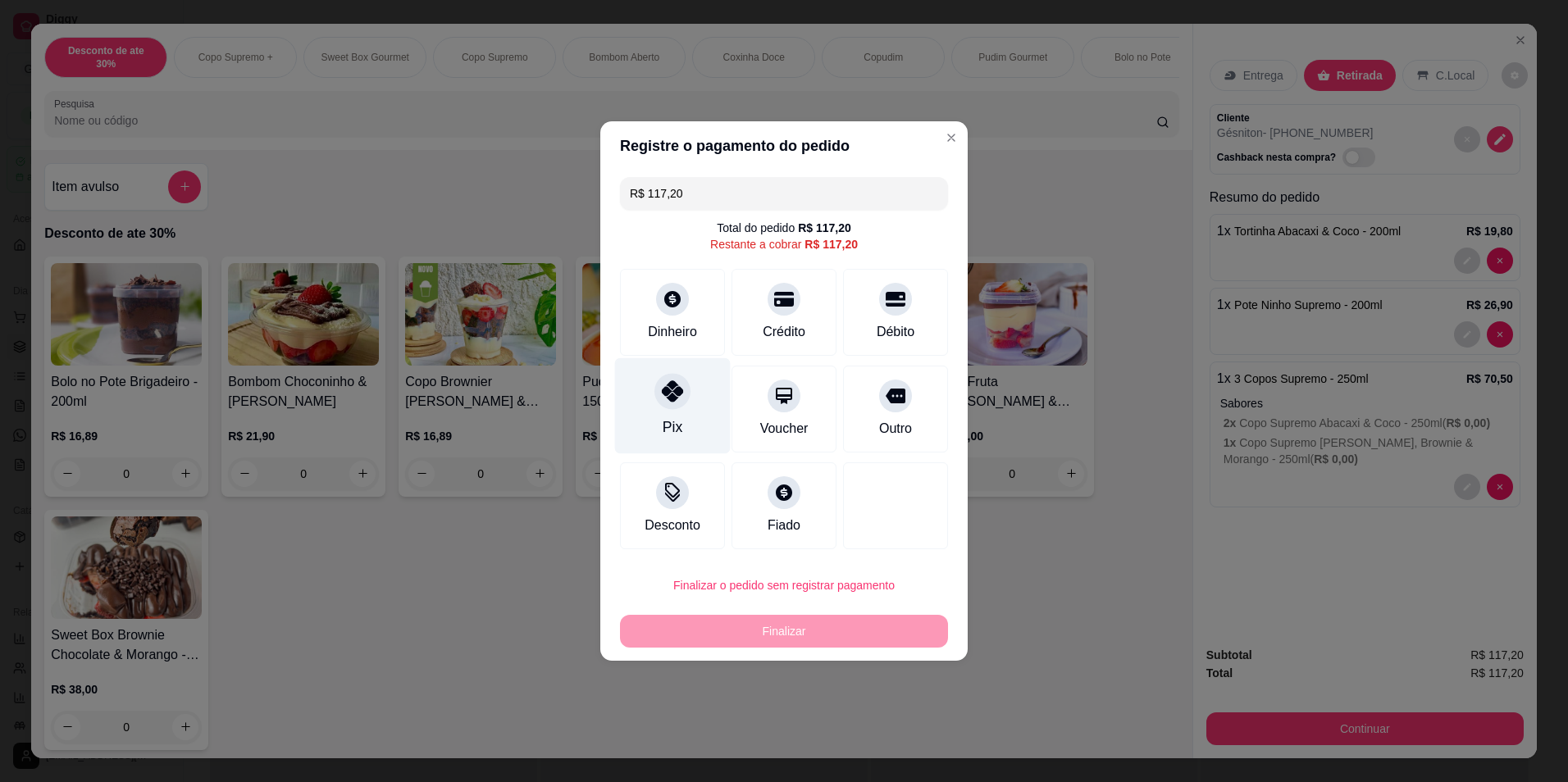
click at [700, 424] on div "Pix" at bounding box center [672, 406] width 116 height 96
type input "R$ 0,00"
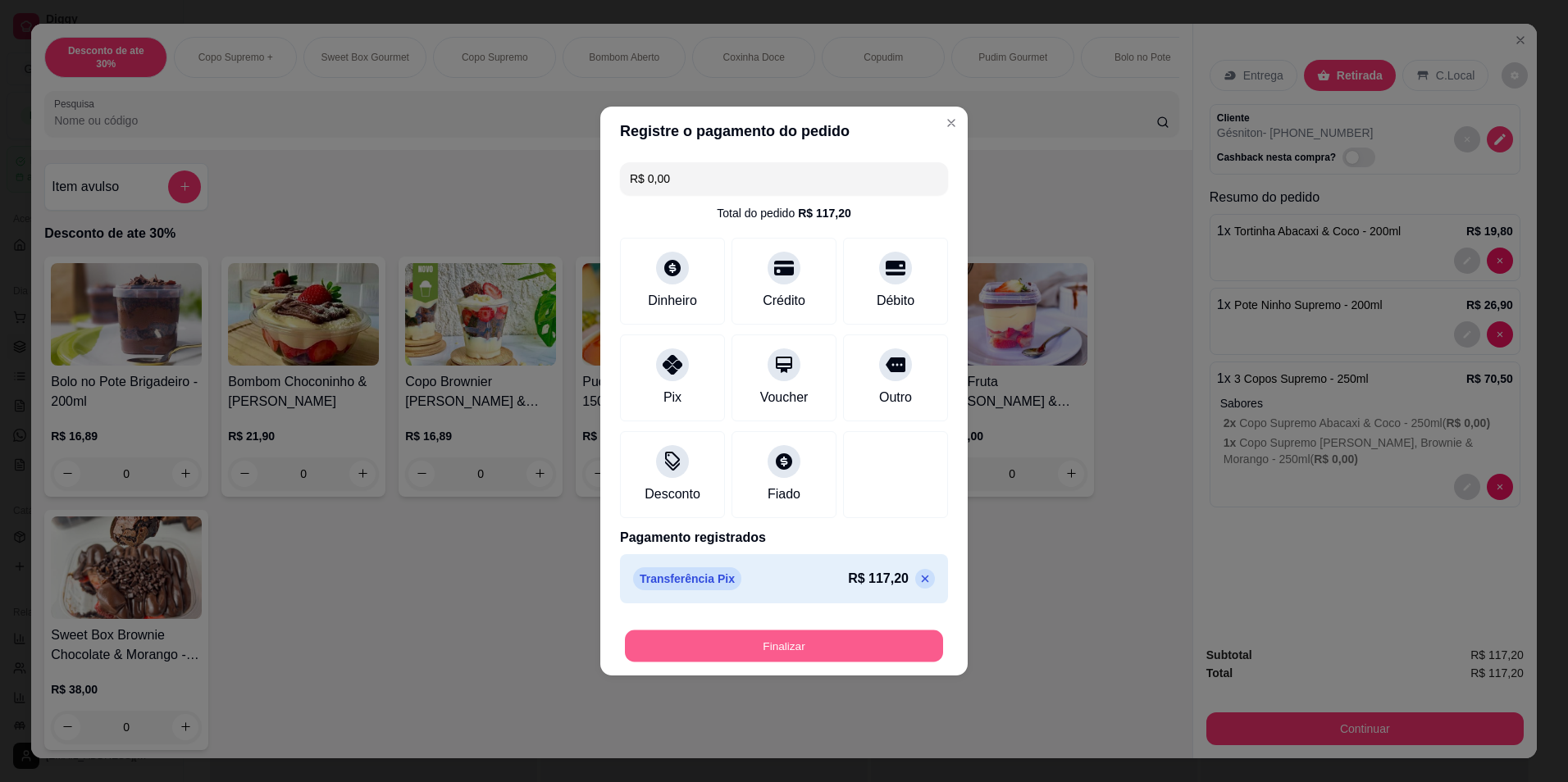
click at [786, 654] on button "Finalizar" at bounding box center [784, 646] width 318 height 32
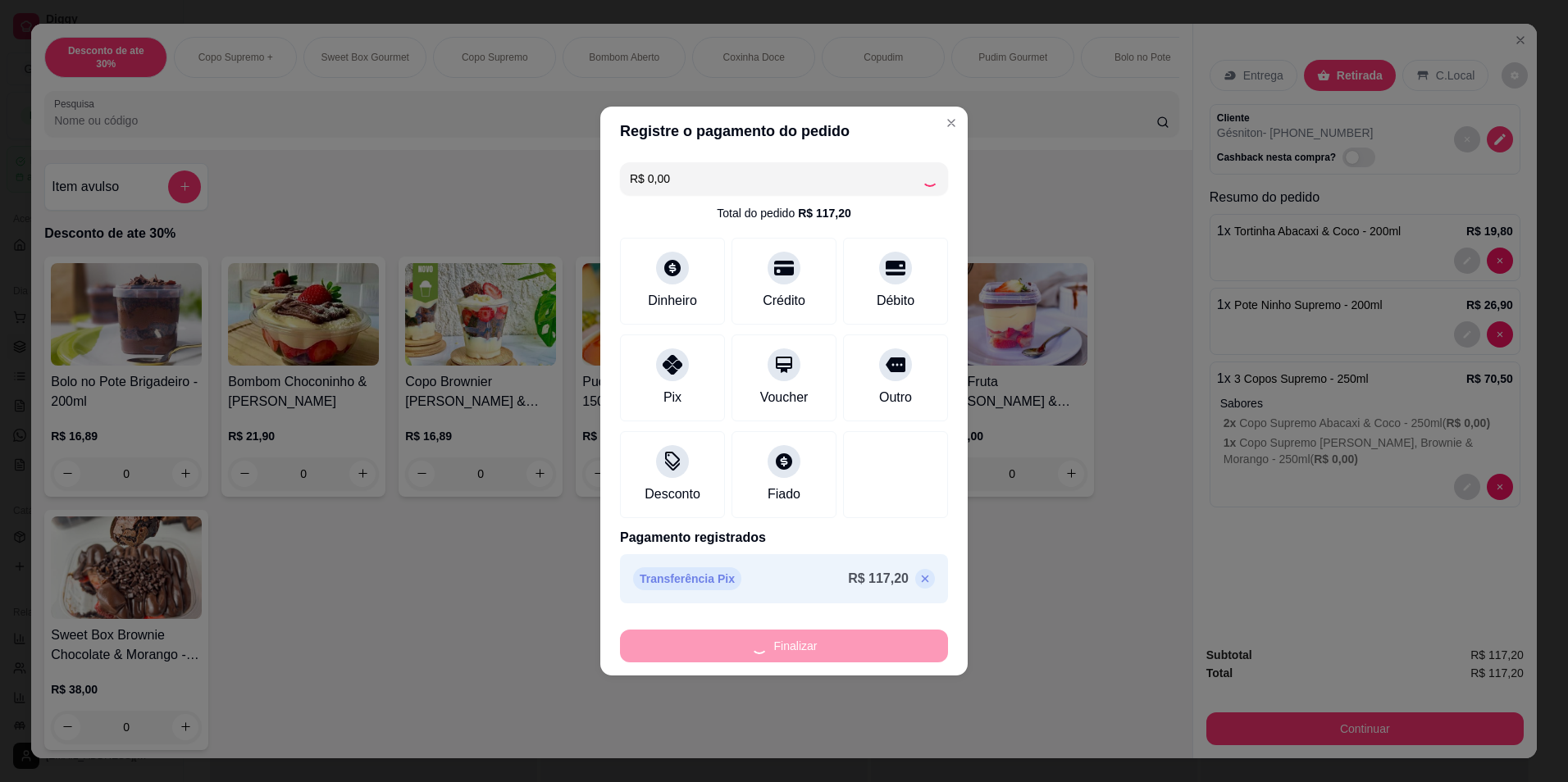
type input "0"
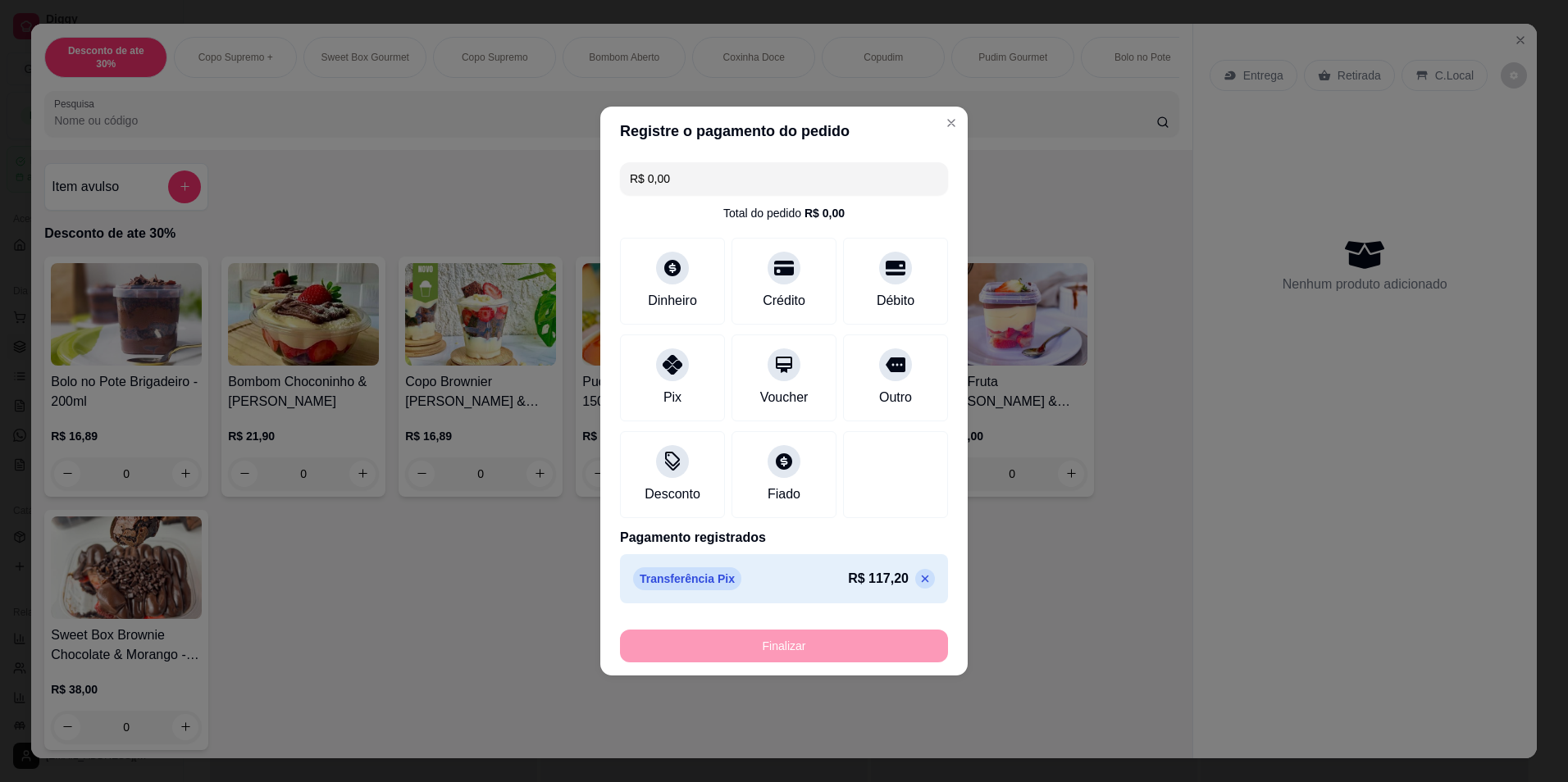
type input "-R$ 117,20"
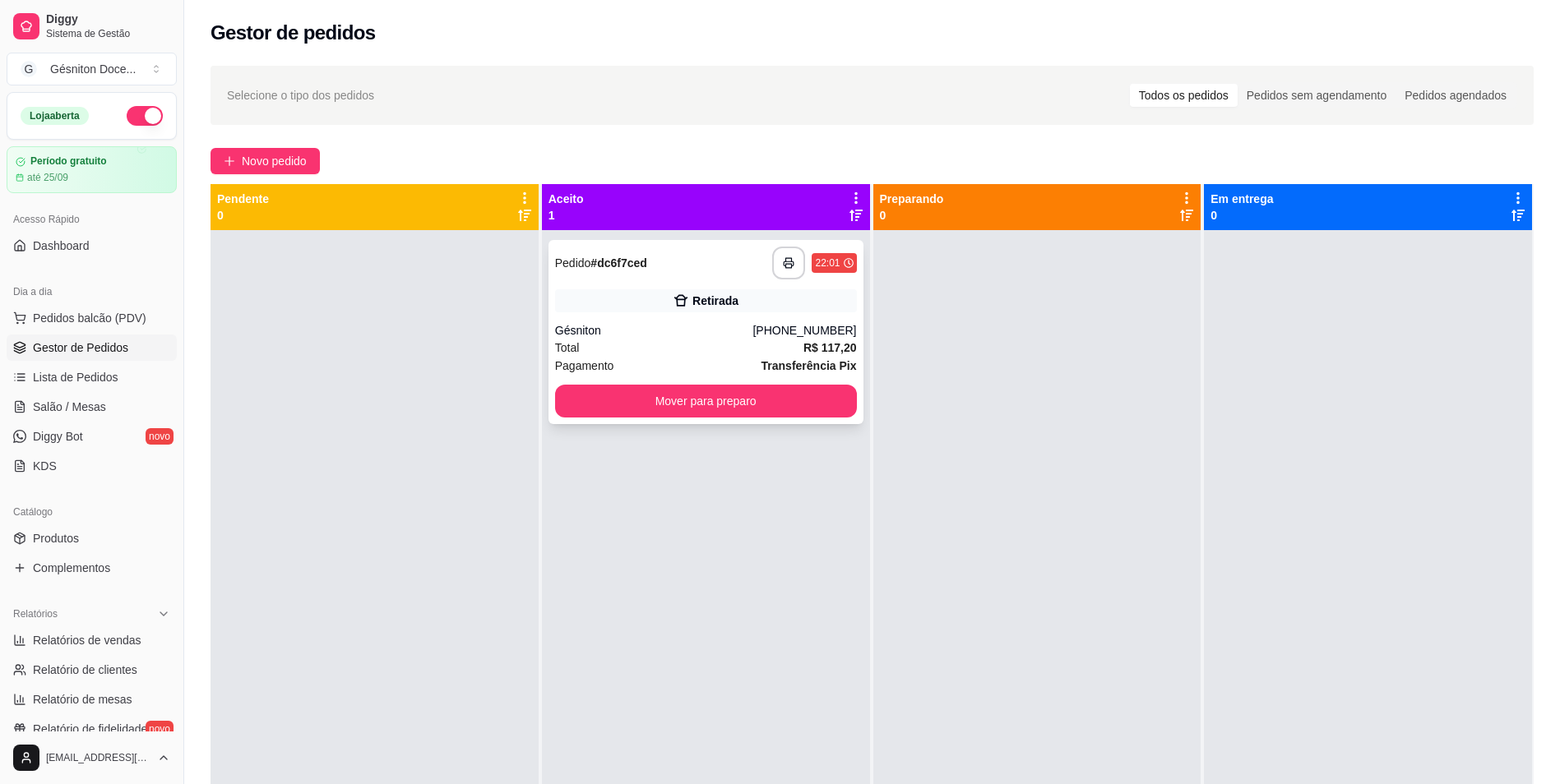
click at [699, 349] on div "Total R$ 117,20" at bounding box center [706, 347] width 302 height 18
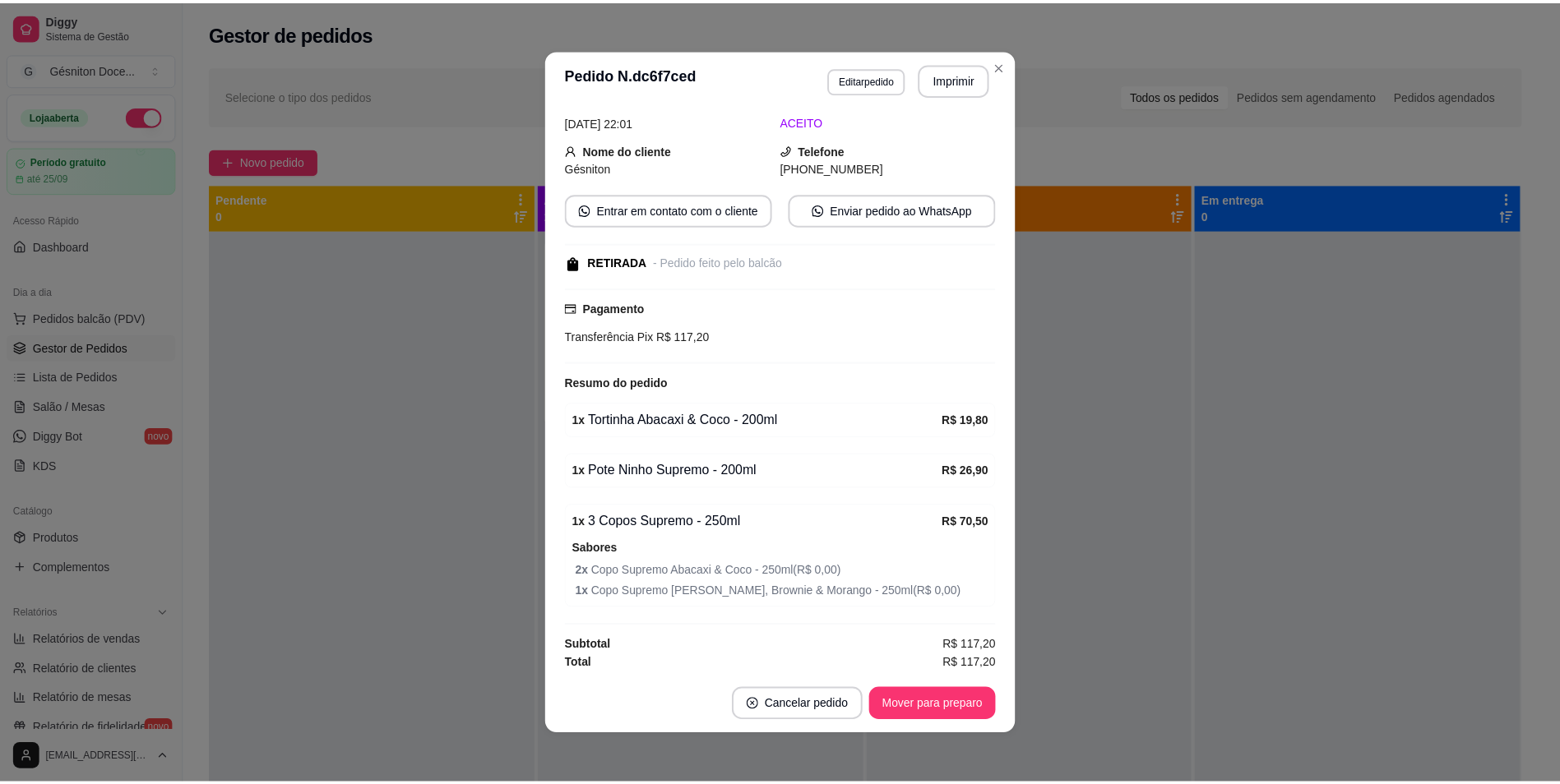
scroll to position [114, 0]
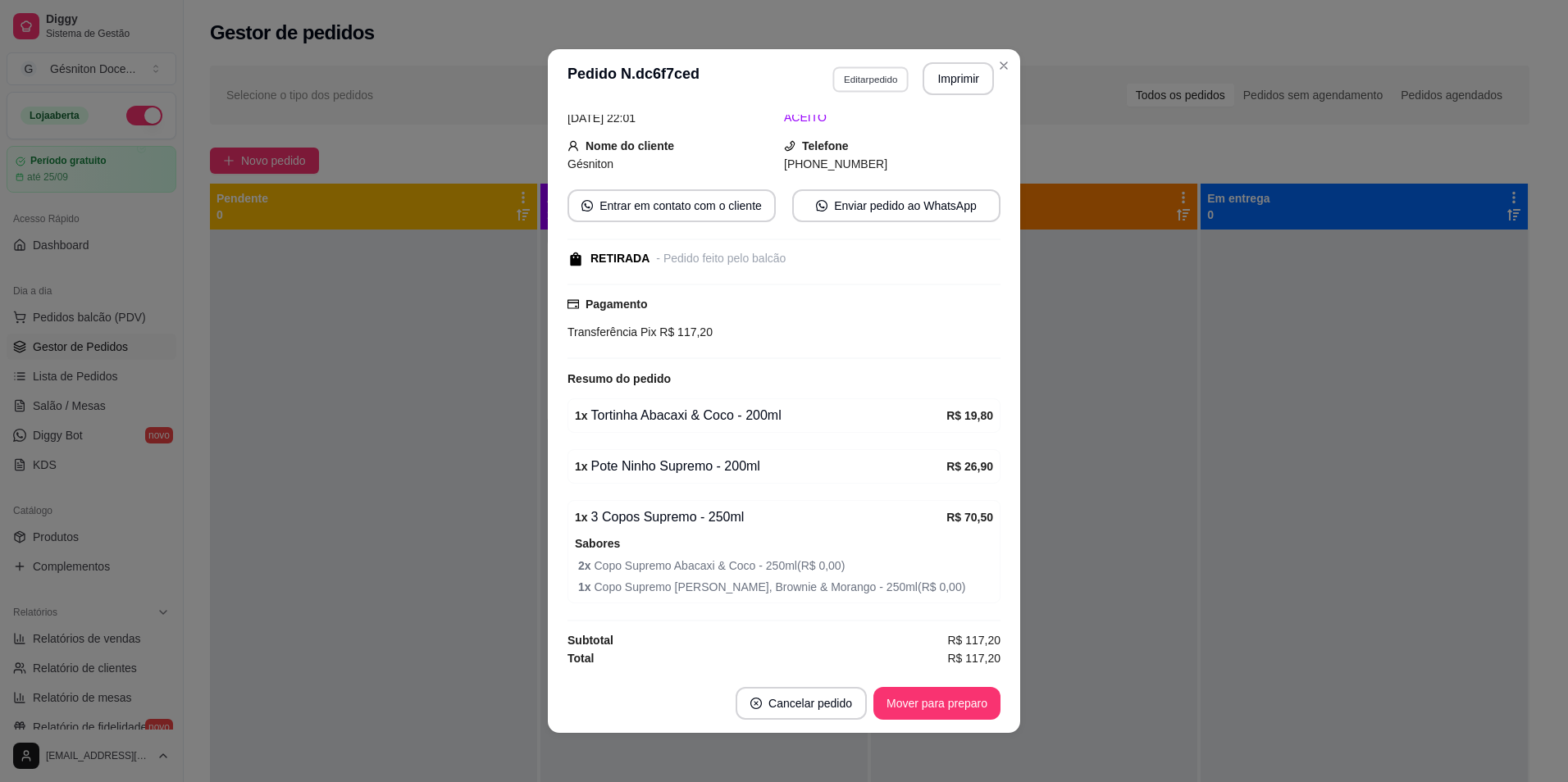
click at [845, 81] on button "Editar pedido" at bounding box center [870, 79] width 76 height 26
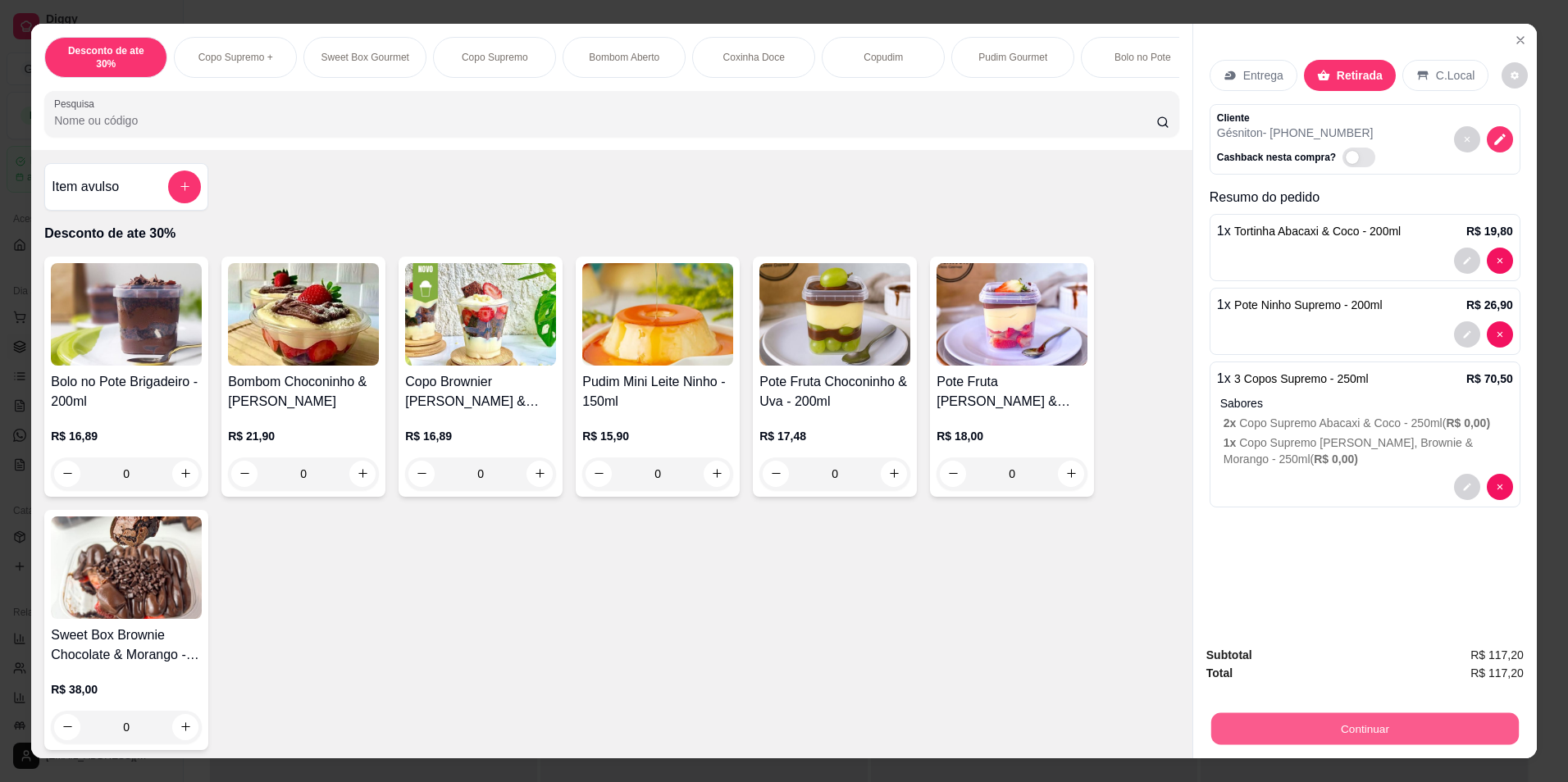
click at [1349, 726] on button "Continuar" at bounding box center [1365, 729] width 308 height 32
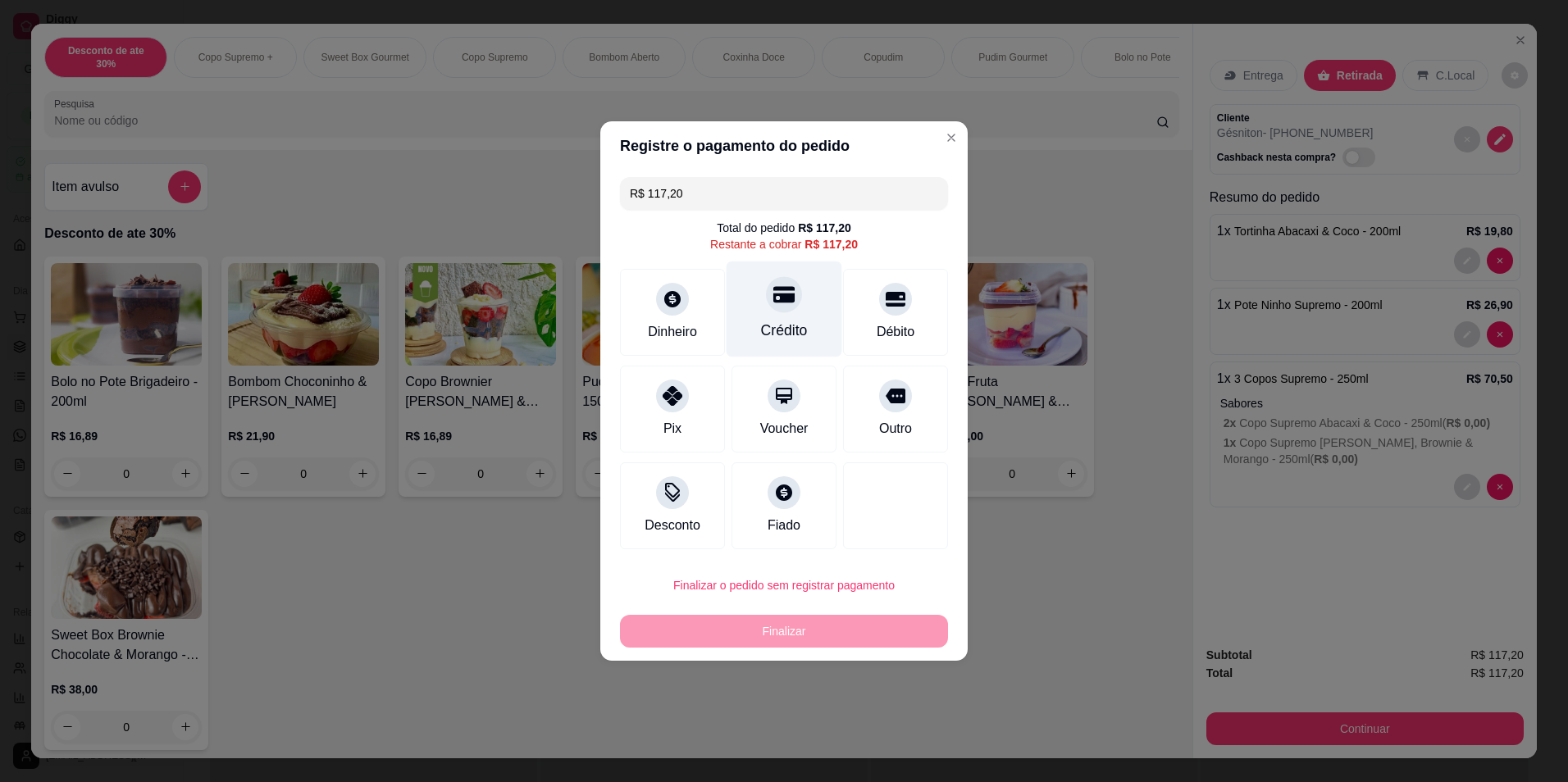
drag, startPoint x: 784, startPoint y: 321, endPoint x: 781, endPoint y: 420, distance: 99.0
click at [784, 322] on div "Crédito" at bounding box center [784, 330] width 47 height 21
type input "R$ 0,00"
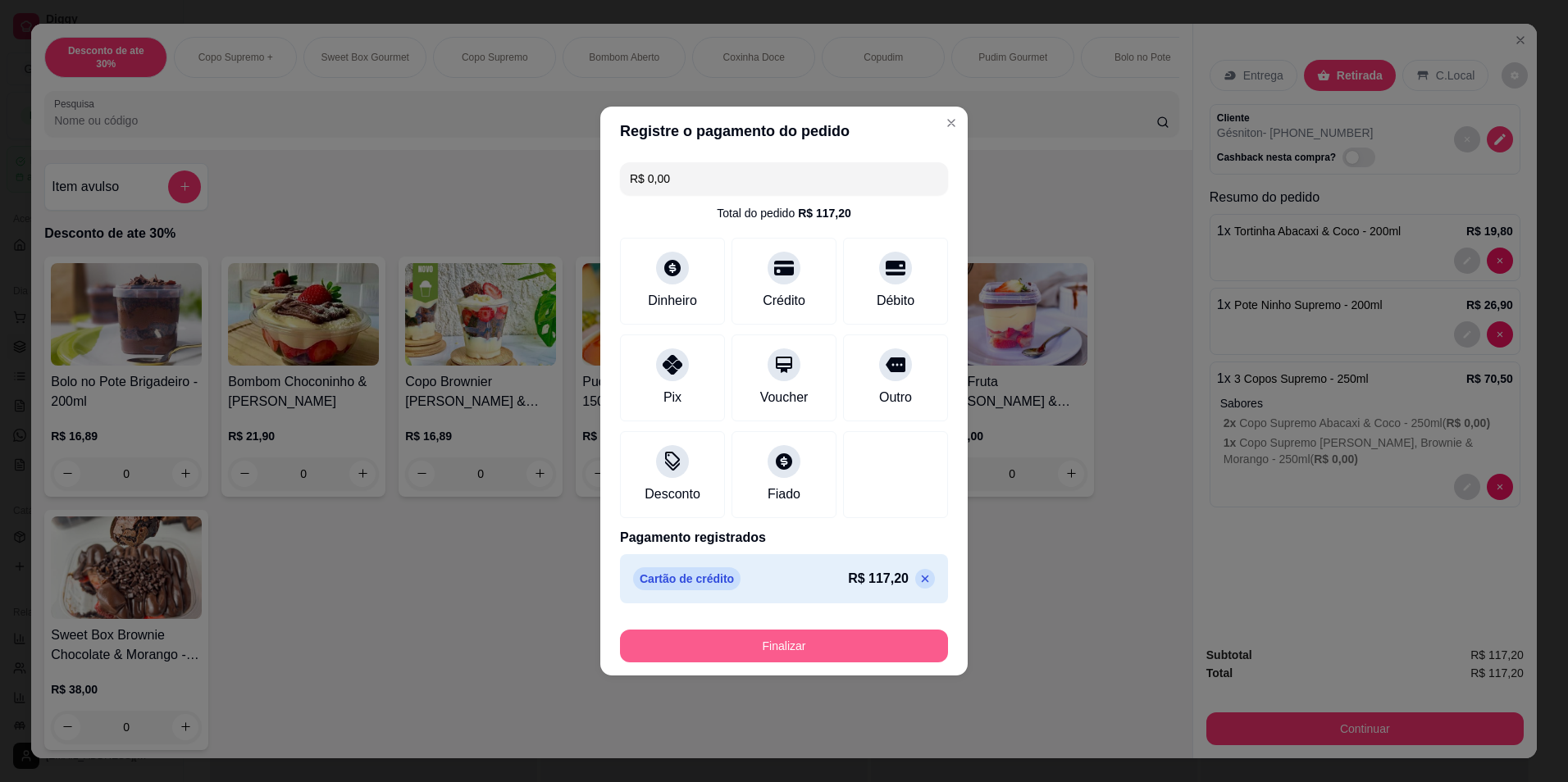
click at [819, 641] on button "Finalizar" at bounding box center [784, 647] width 328 height 33
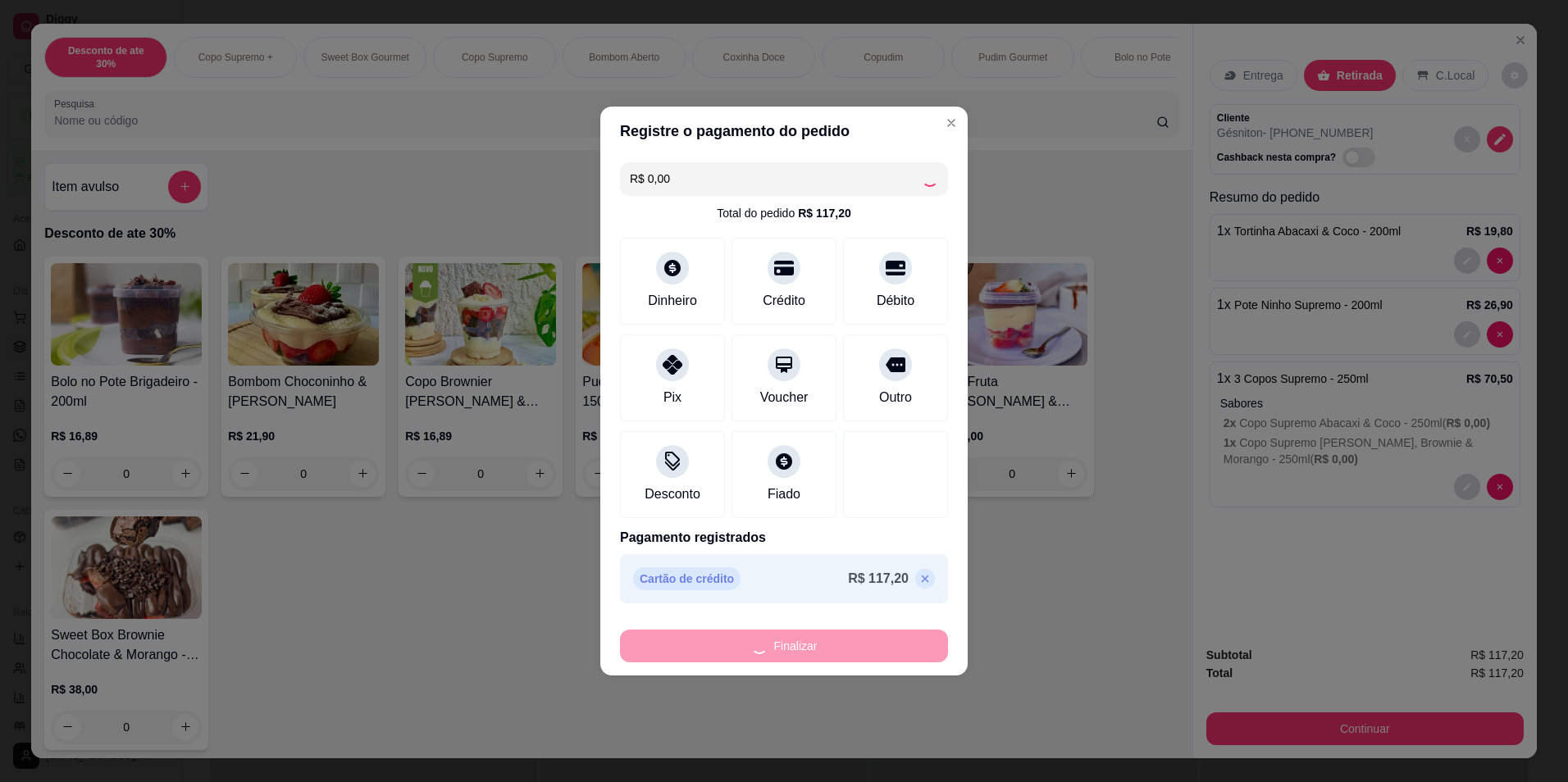
click at [819, 641] on div "Finalizar" at bounding box center [784, 647] width 328 height 33
type input "0"
type input "-R$ 117,20"
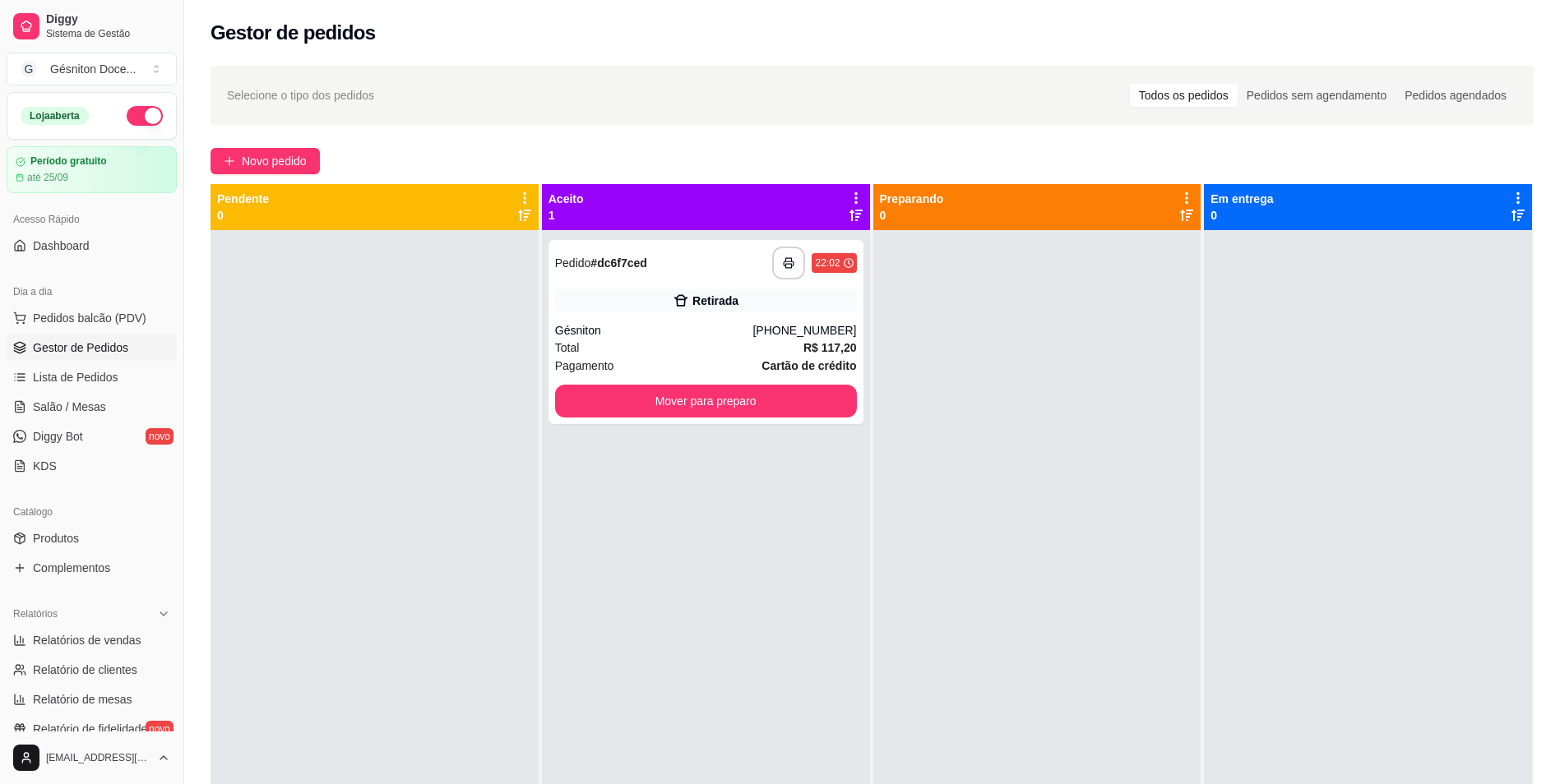
click at [57, 340] on span "Gestor de Pedidos" at bounding box center [80, 347] width 95 height 16
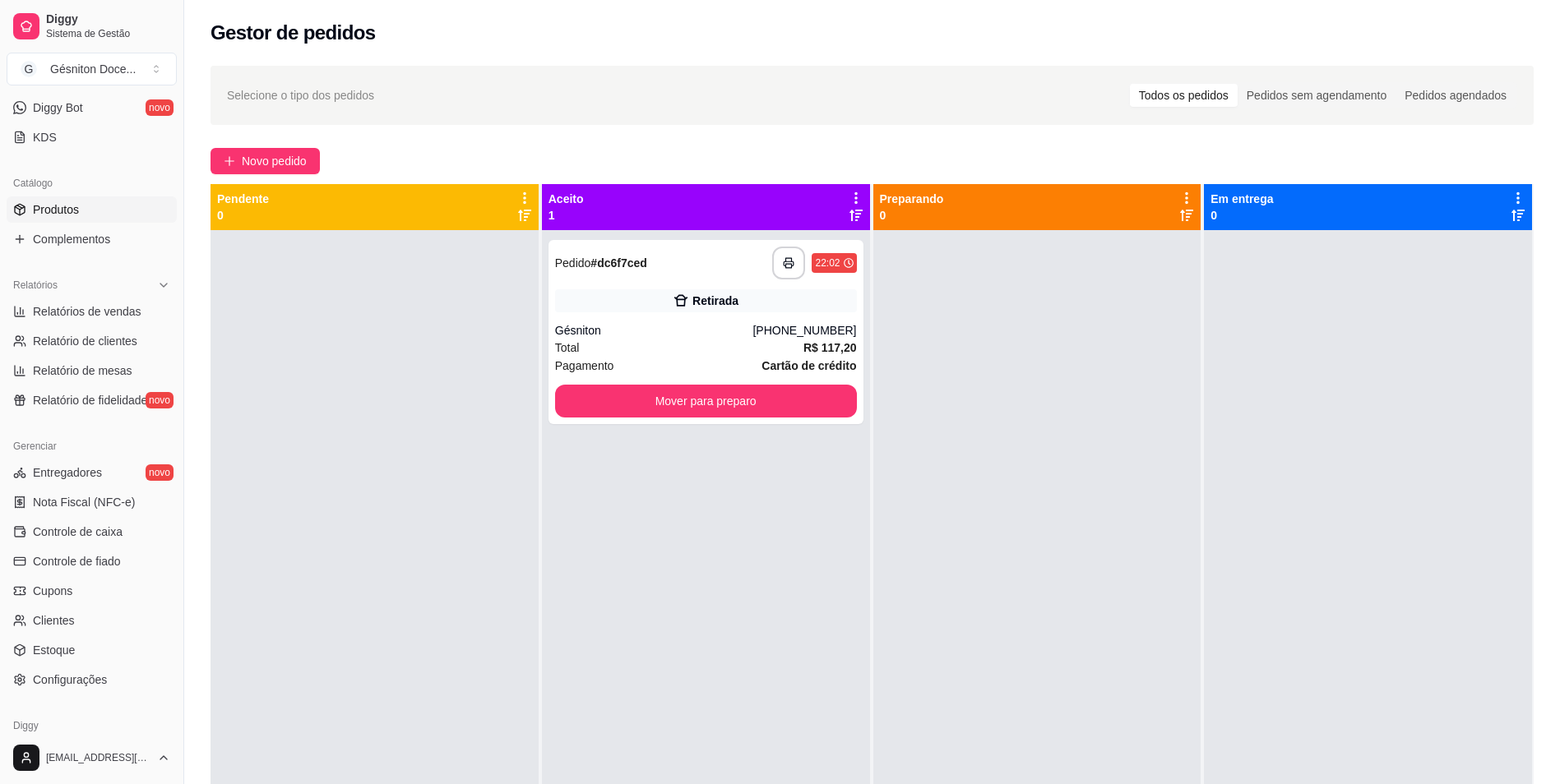
scroll to position [83, 0]
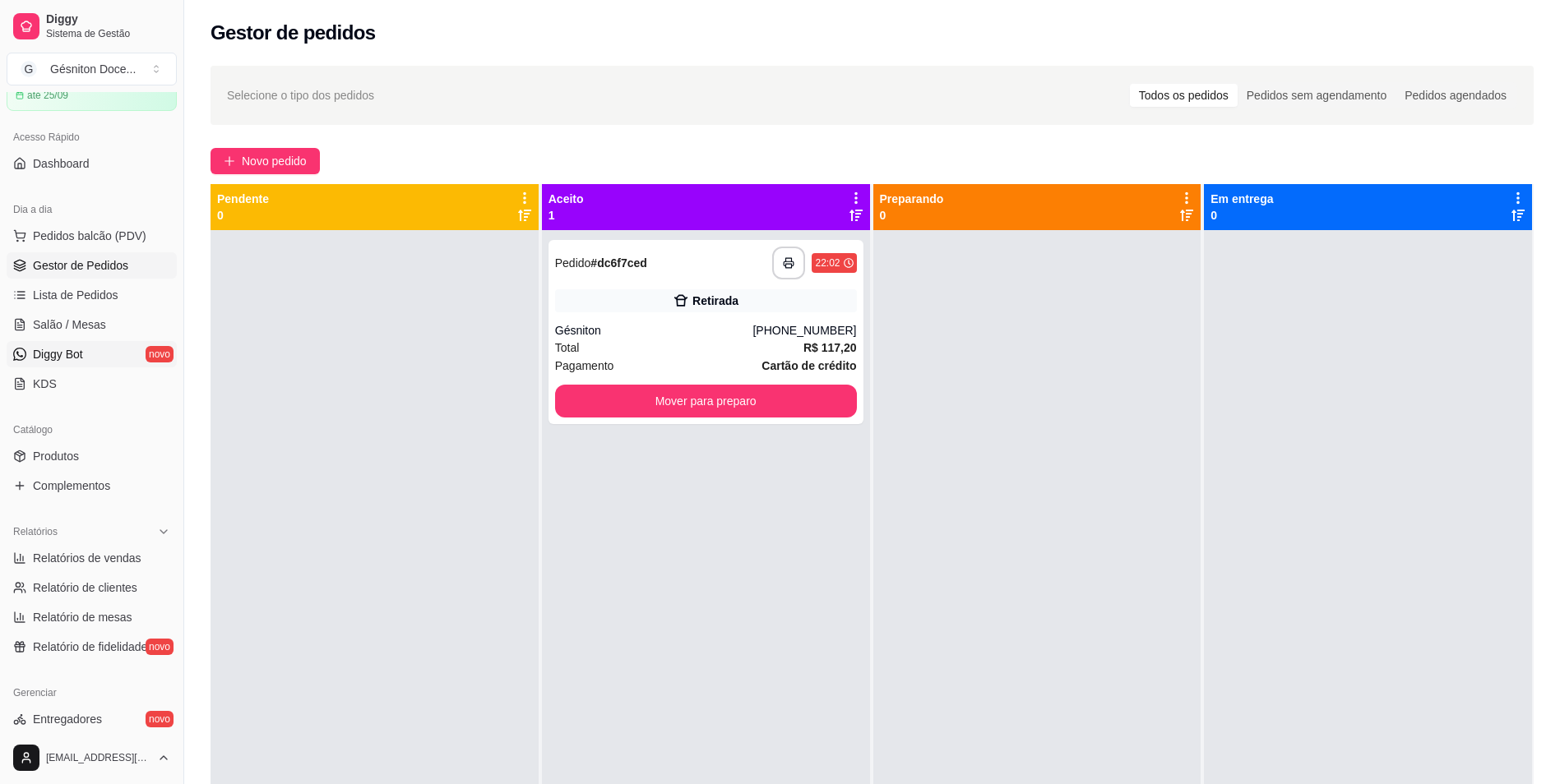
drag, startPoint x: 47, startPoint y: 352, endPoint x: 58, endPoint y: 363, distance: 15.6
click at [47, 352] on span "Diggy Bot" at bounding box center [58, 354] width 50 height 16
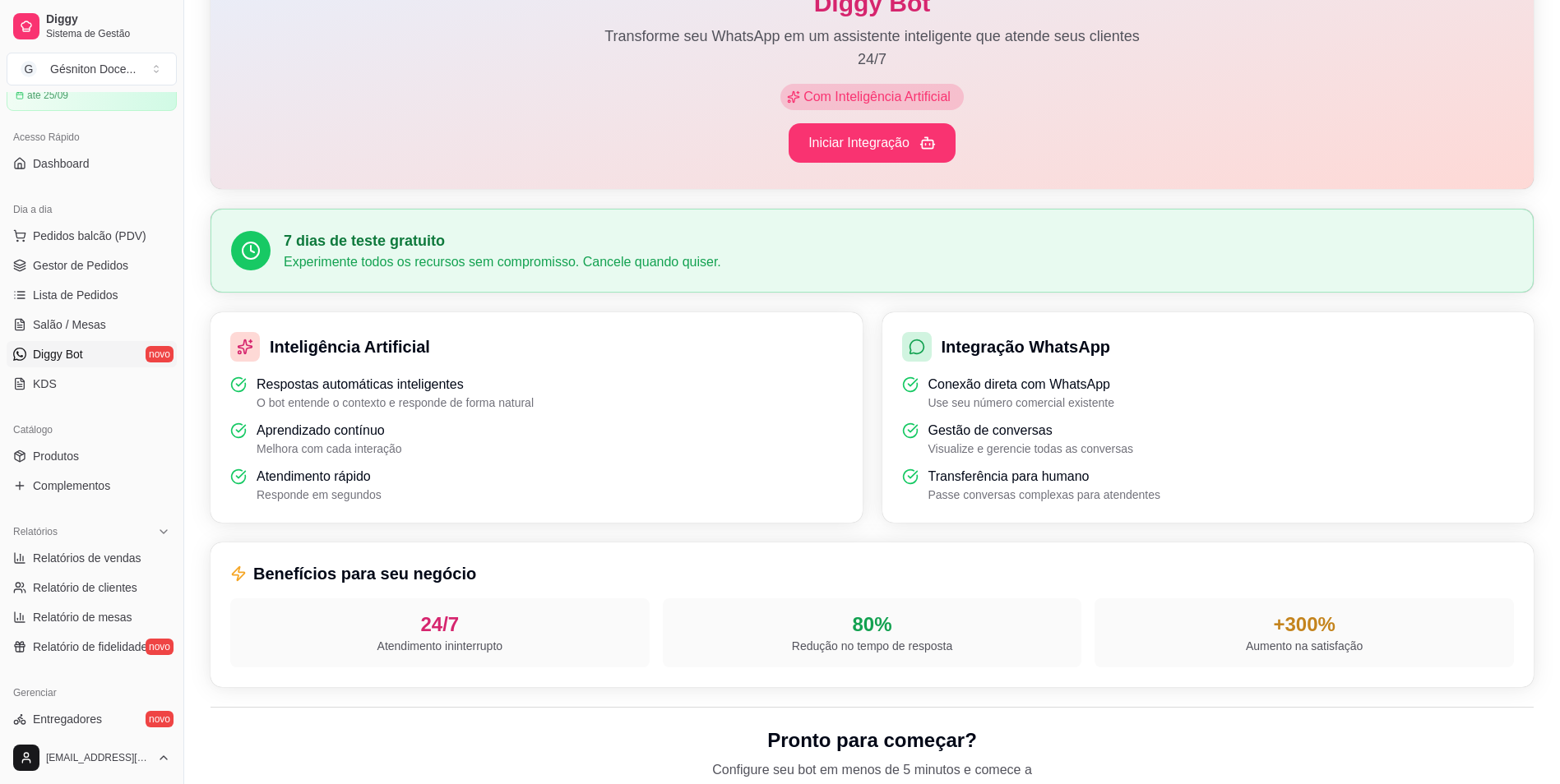
scroll to position [31, 0]
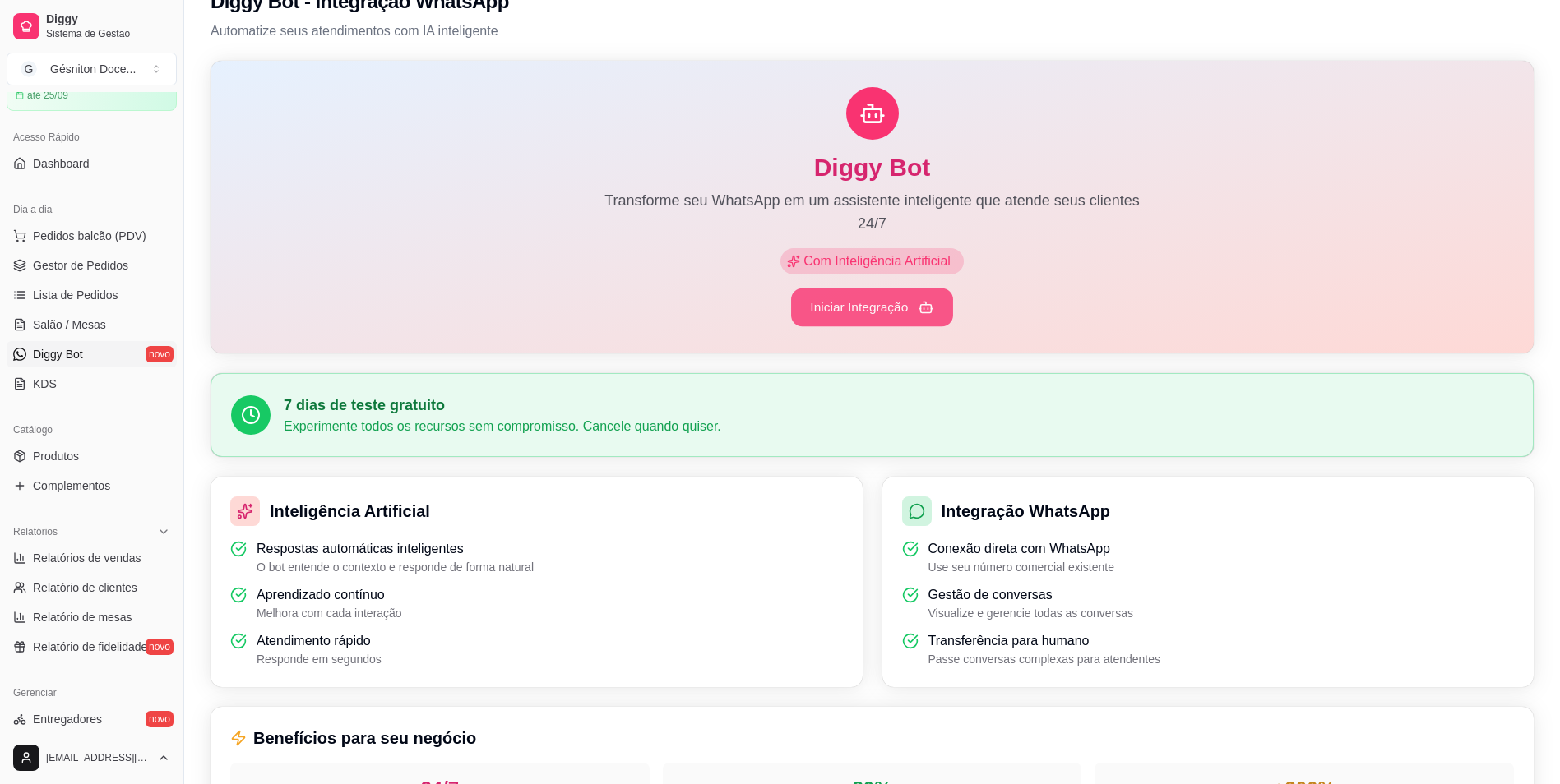
click at [857, 300] on button "Iniciar Integração" at bounding box center [872, 308] width 162 height 39
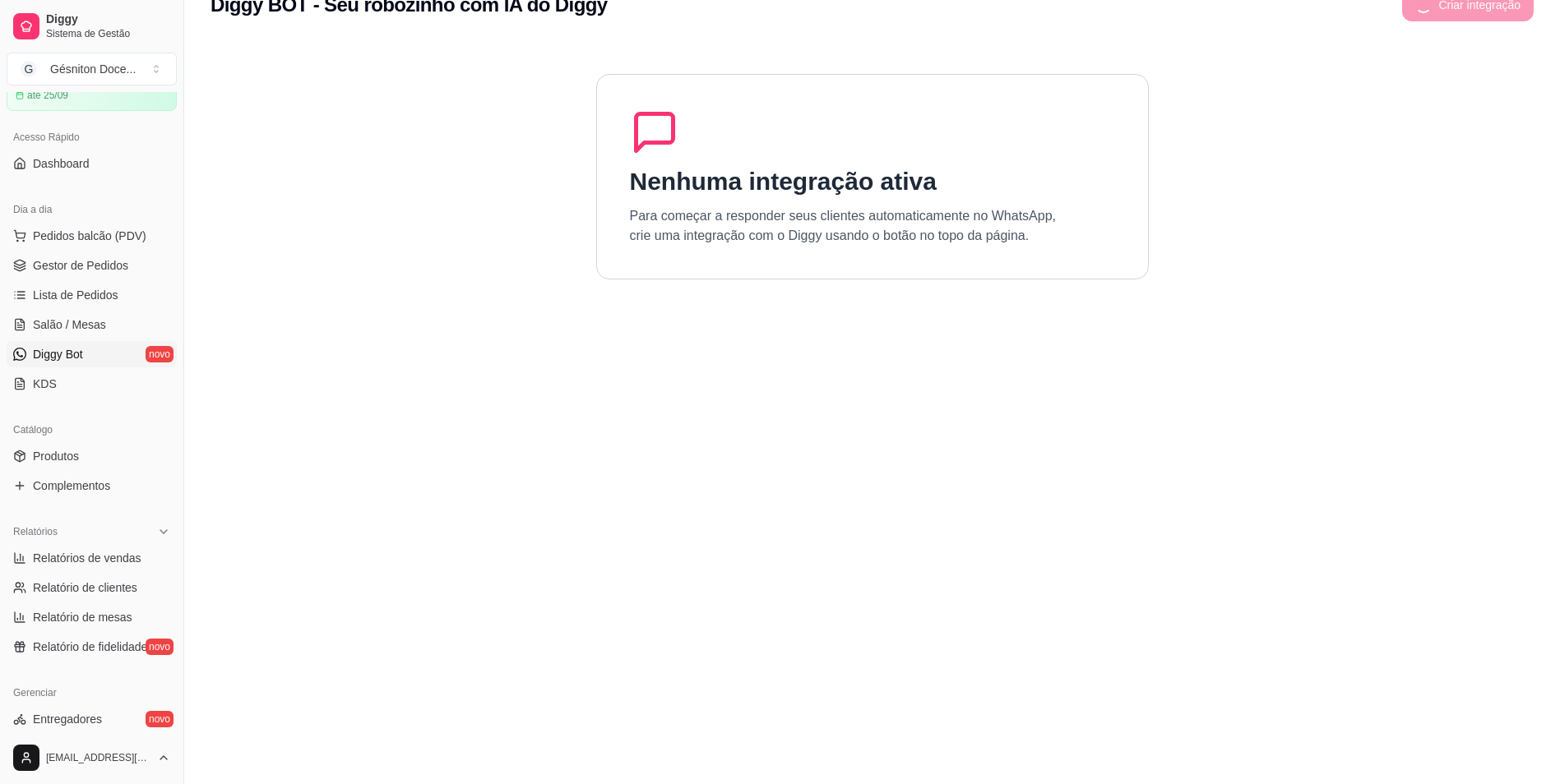
scroll to position [0, 0]
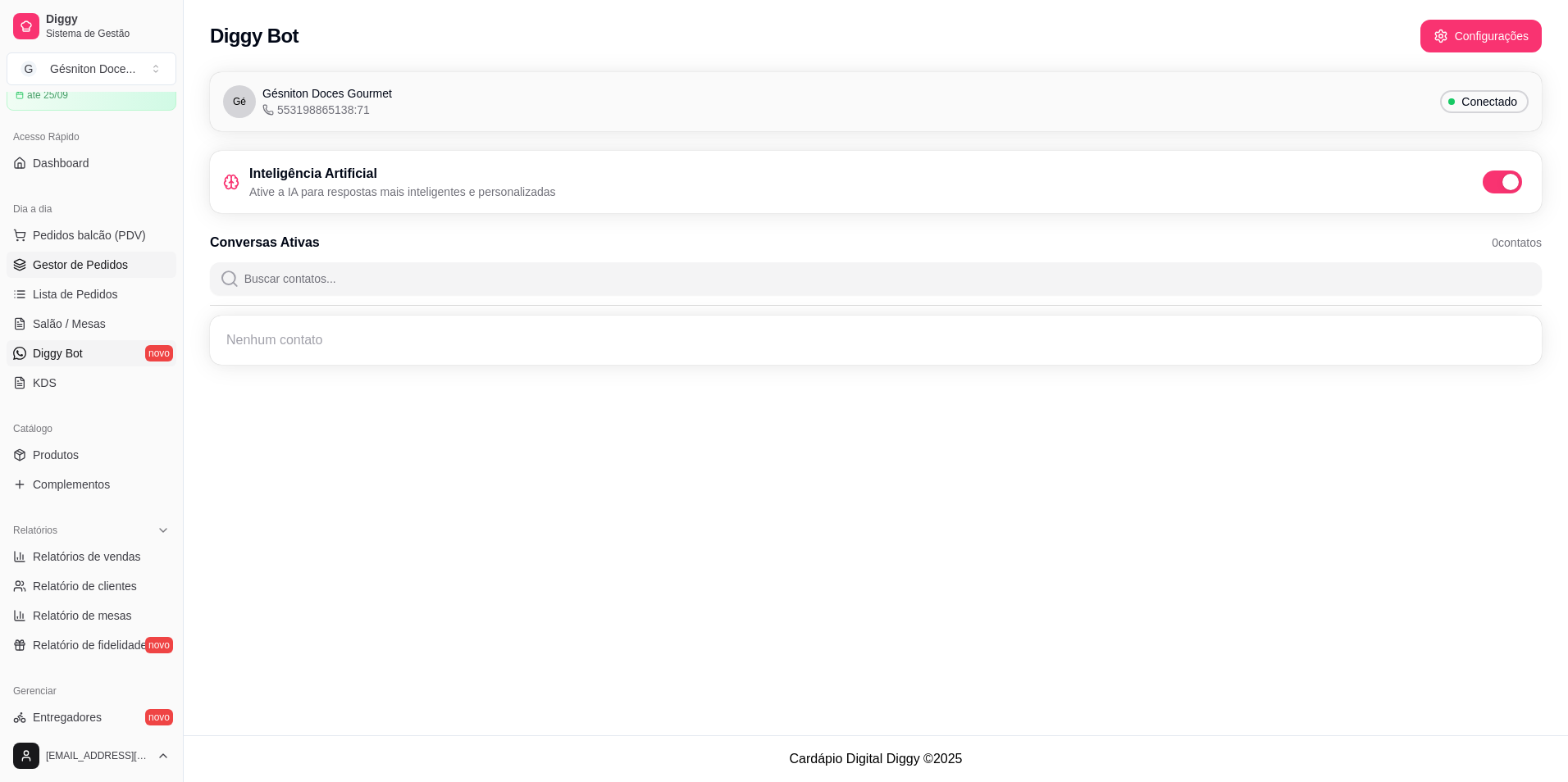
click at [82, 268] on span "Gestor de Pedidos" at bounding box center [80, 264] width 95 height 16
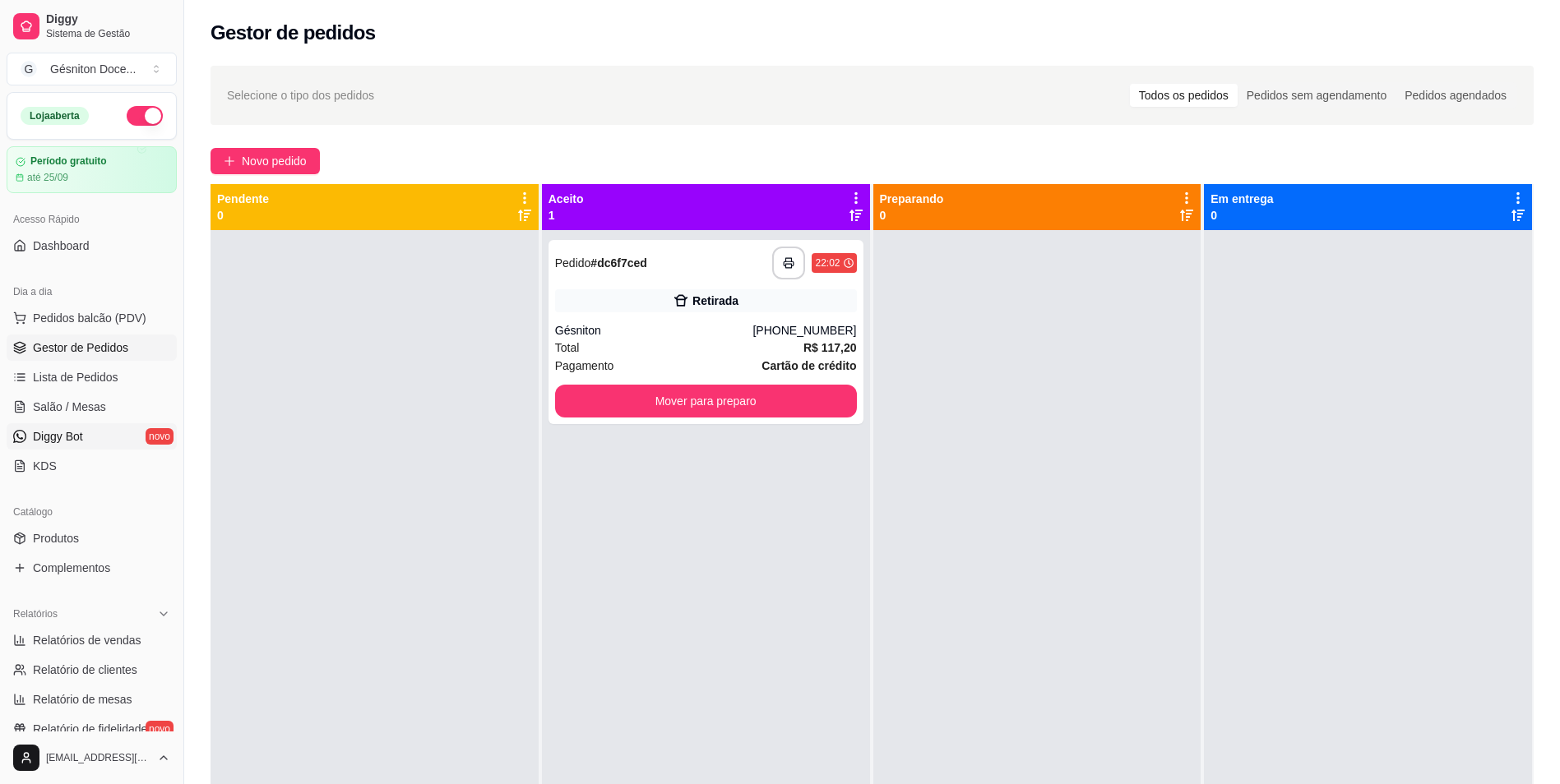
click at [61, 439] on span "Diggy Bot" at bounding box center [58, 436] width 50 height 16
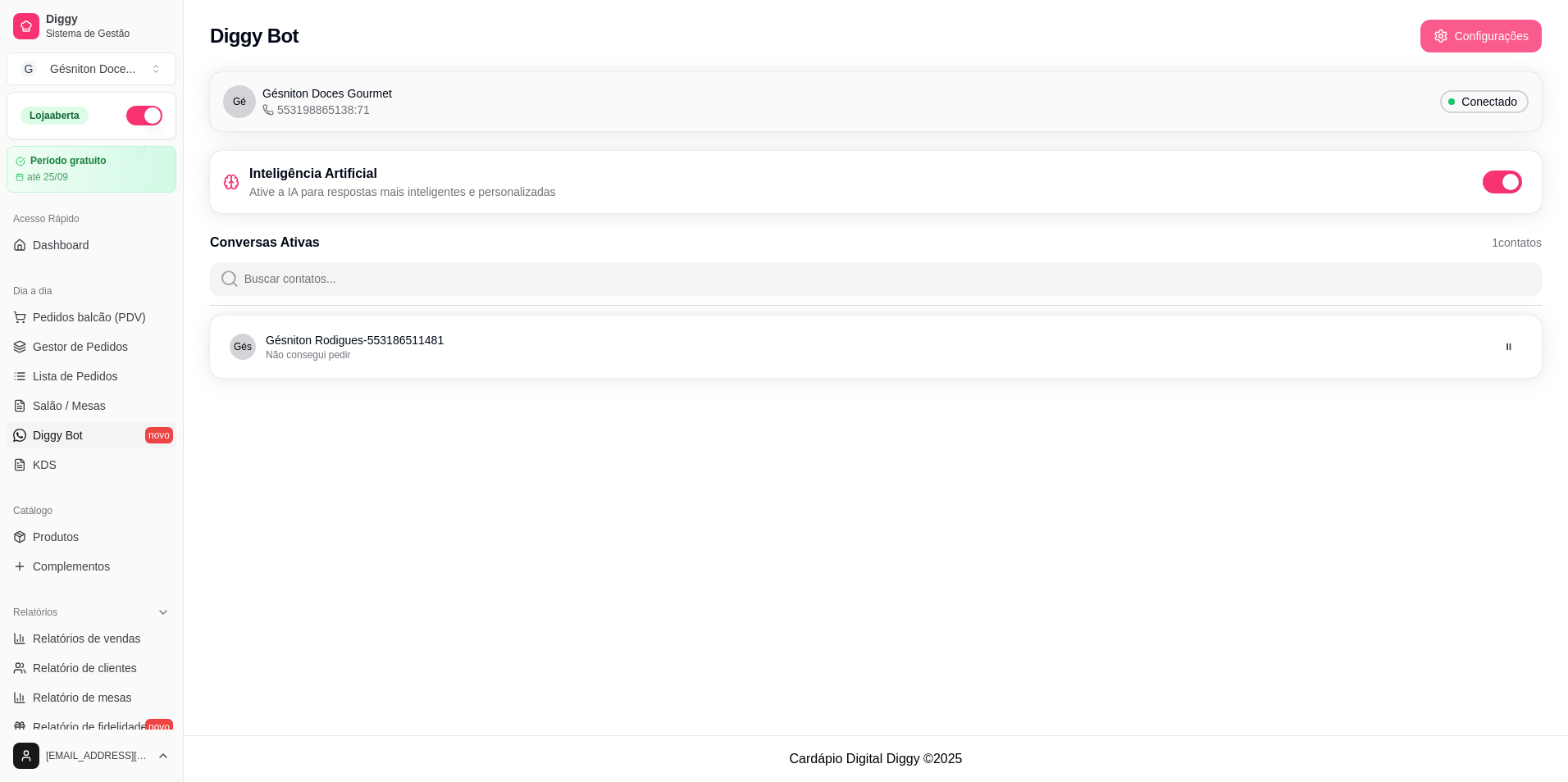
click at [1458, 45] on button "Configurações" at bounding box center [1481, 36] width 122 height 33
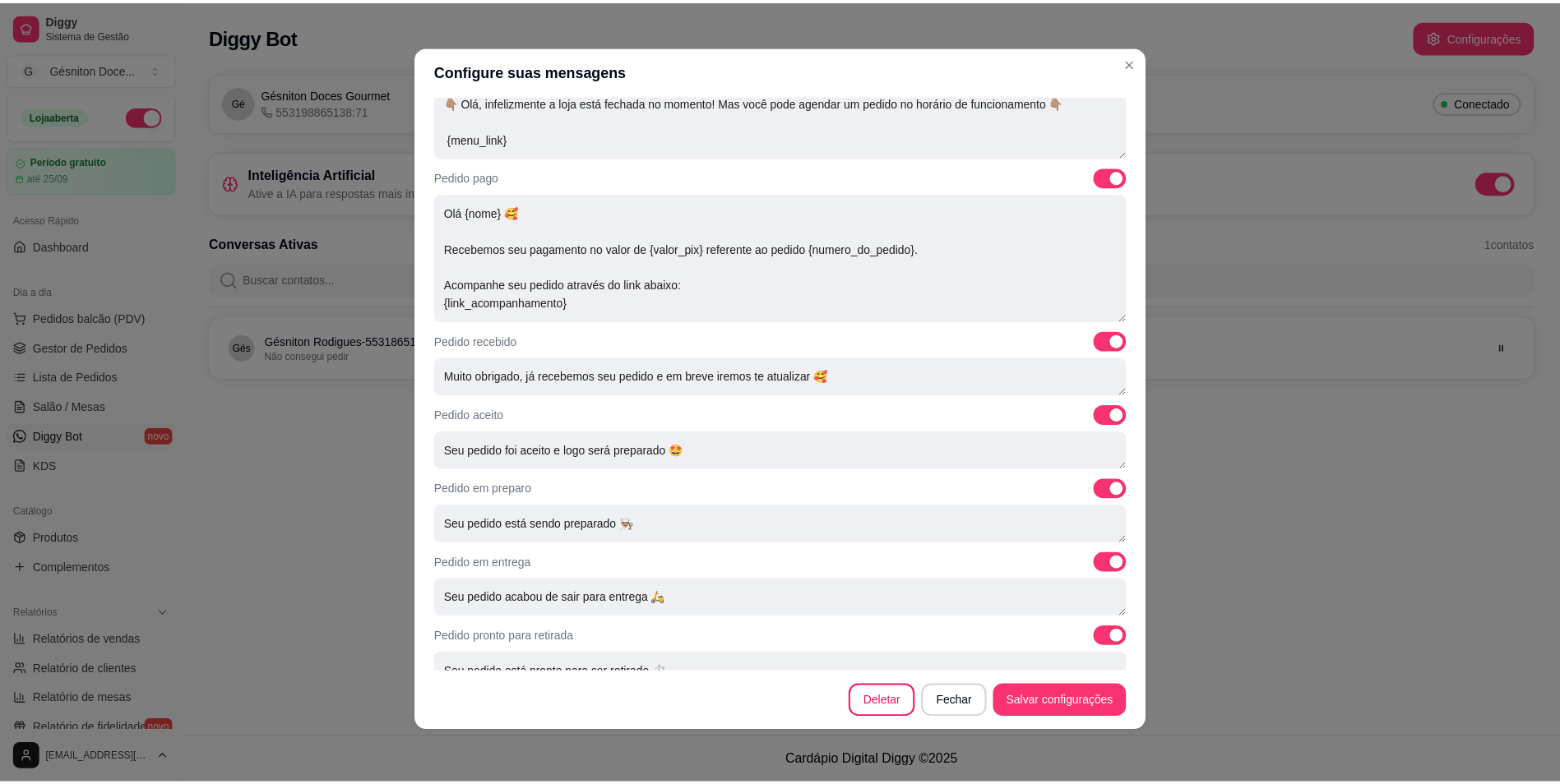
scroll to position [403, 0]
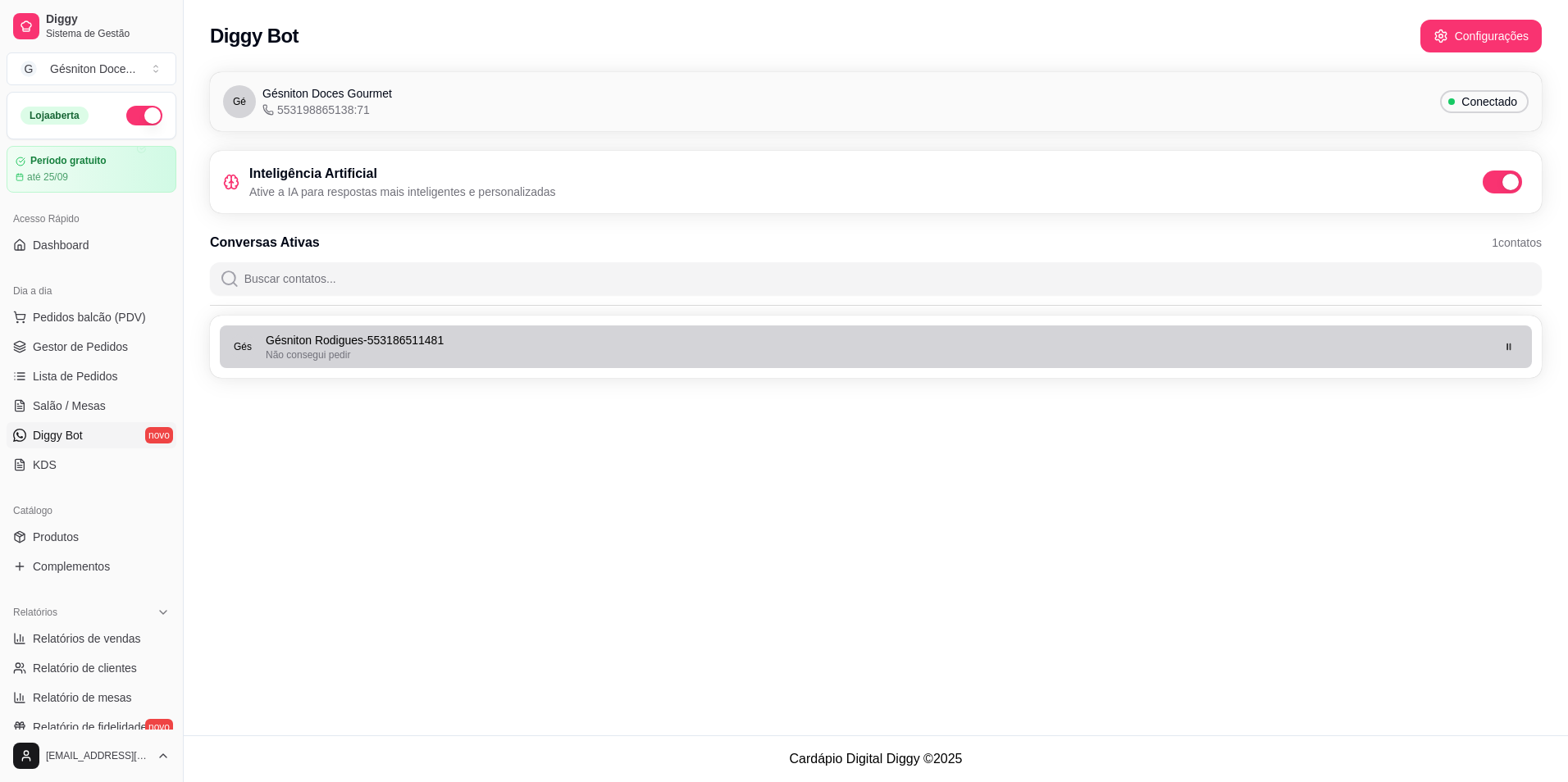
click at [1344, 348] on div "Não consegui pedir" at bounding box center [877, 354] width 1223 height 13
click at [915, 346] on p "Gésniton Rodigues - 553186511481" at bounding box center [877, 340] width 1223 height 16
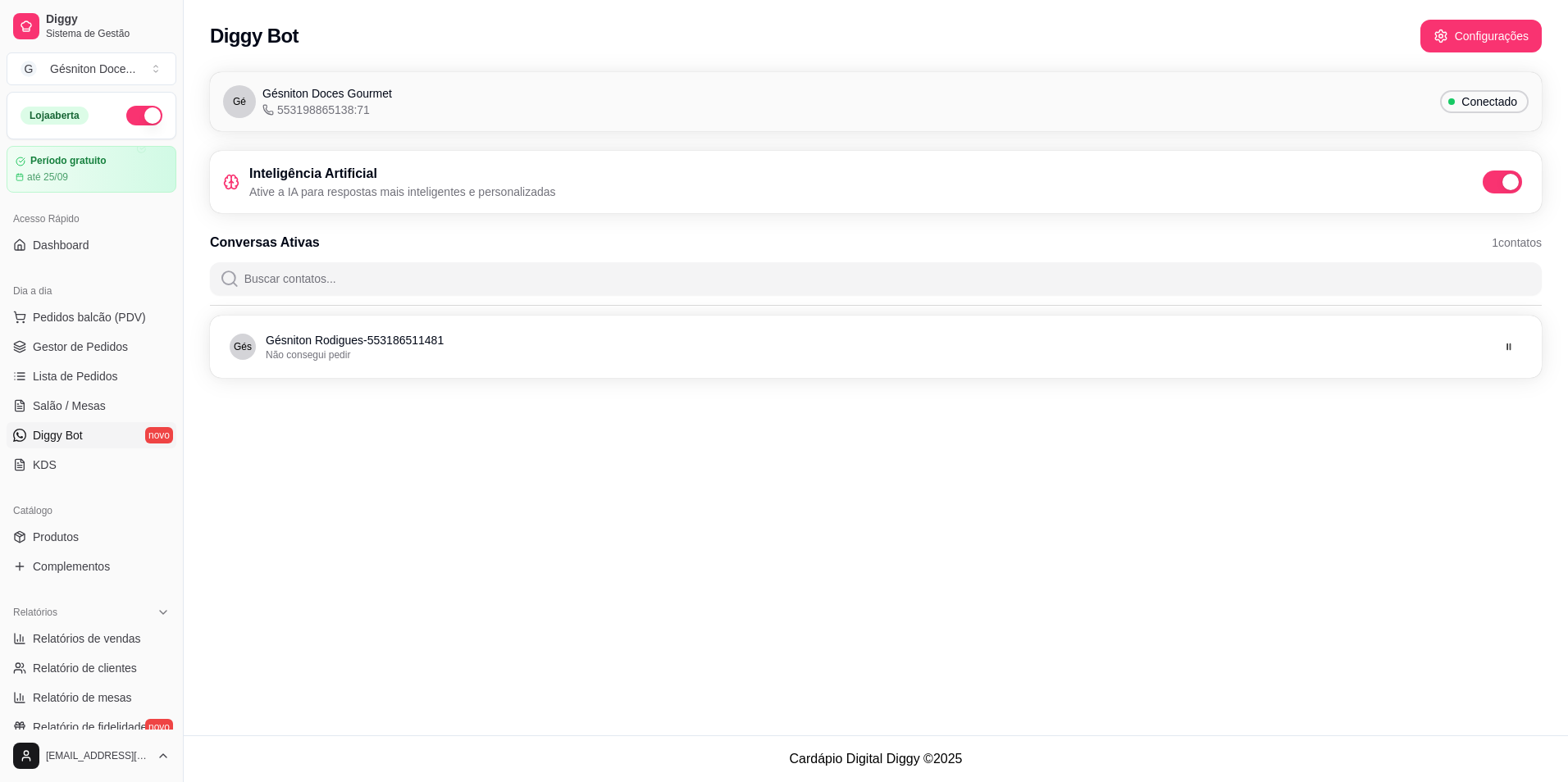
click at [584, 188] on div "Inteligência Artificial Ative a IA para respostas mais inteligentes e personali…" at bounding box center [875, 182] width 1306 height 36
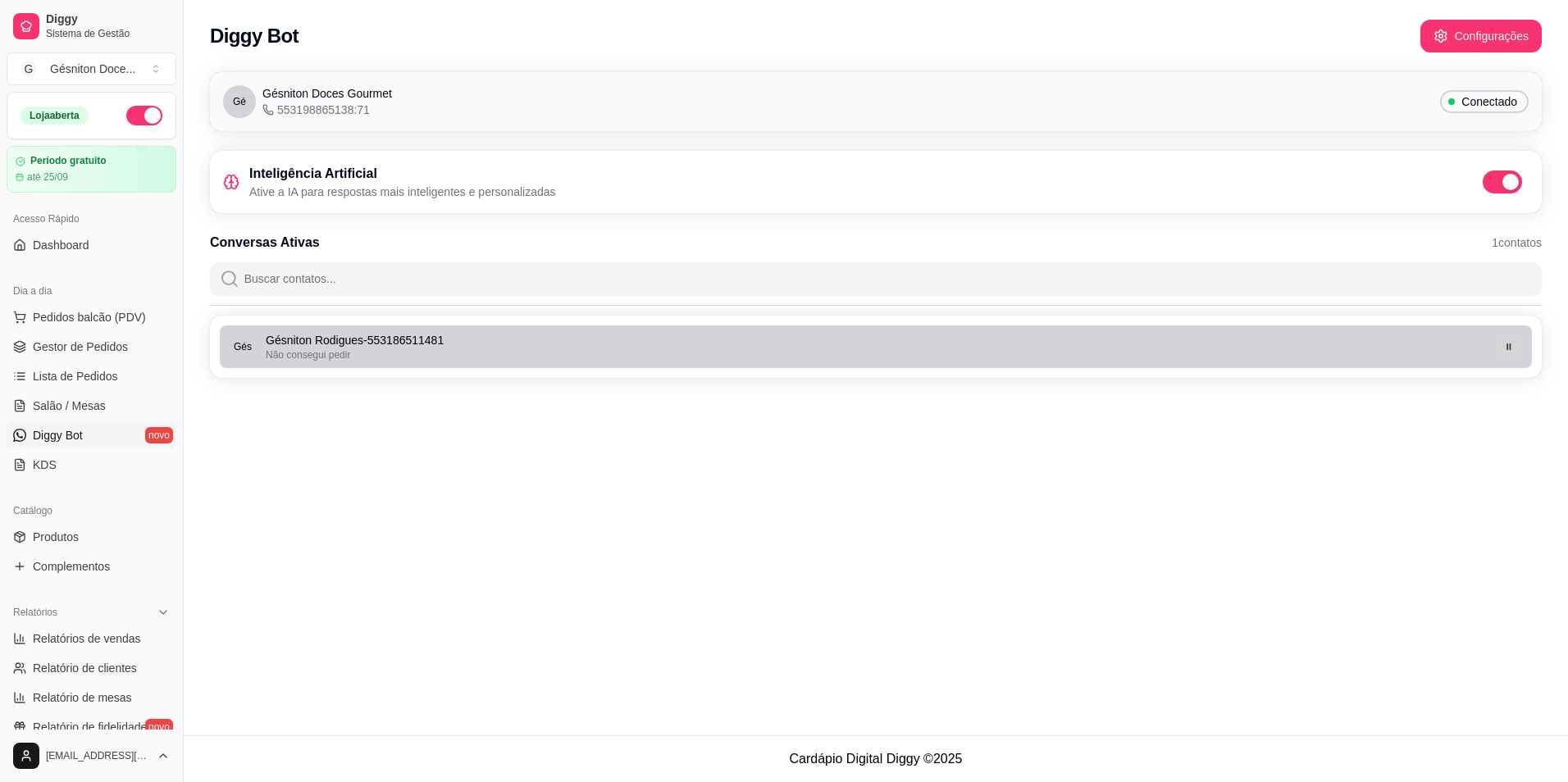
click at [1507, 342] on icon "button" at bounding box center [1508, 346] width 9 height 9
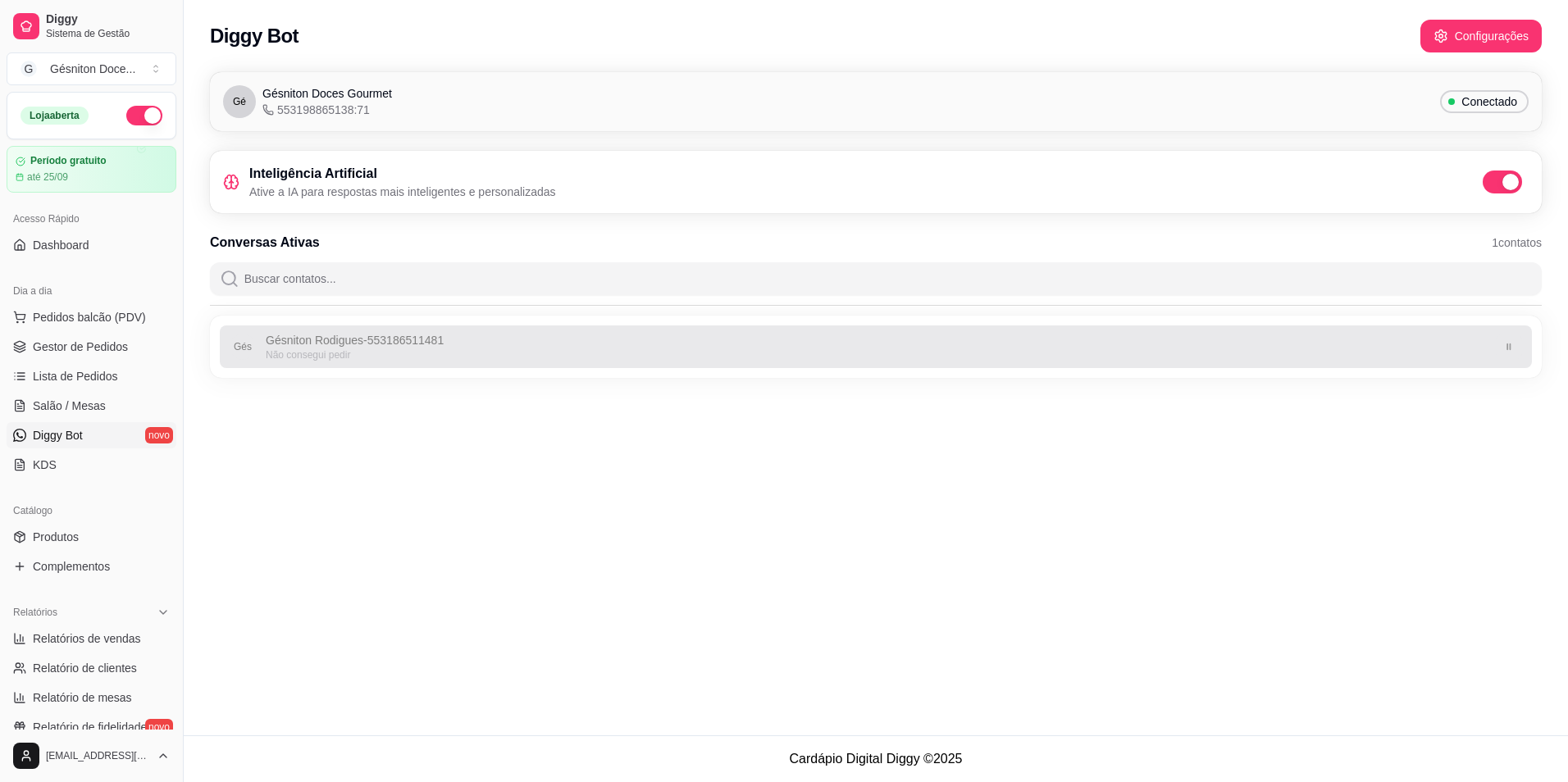
click at [1508, 348] on icon "button" at bounding box center [1508, 346] width 9 height 9
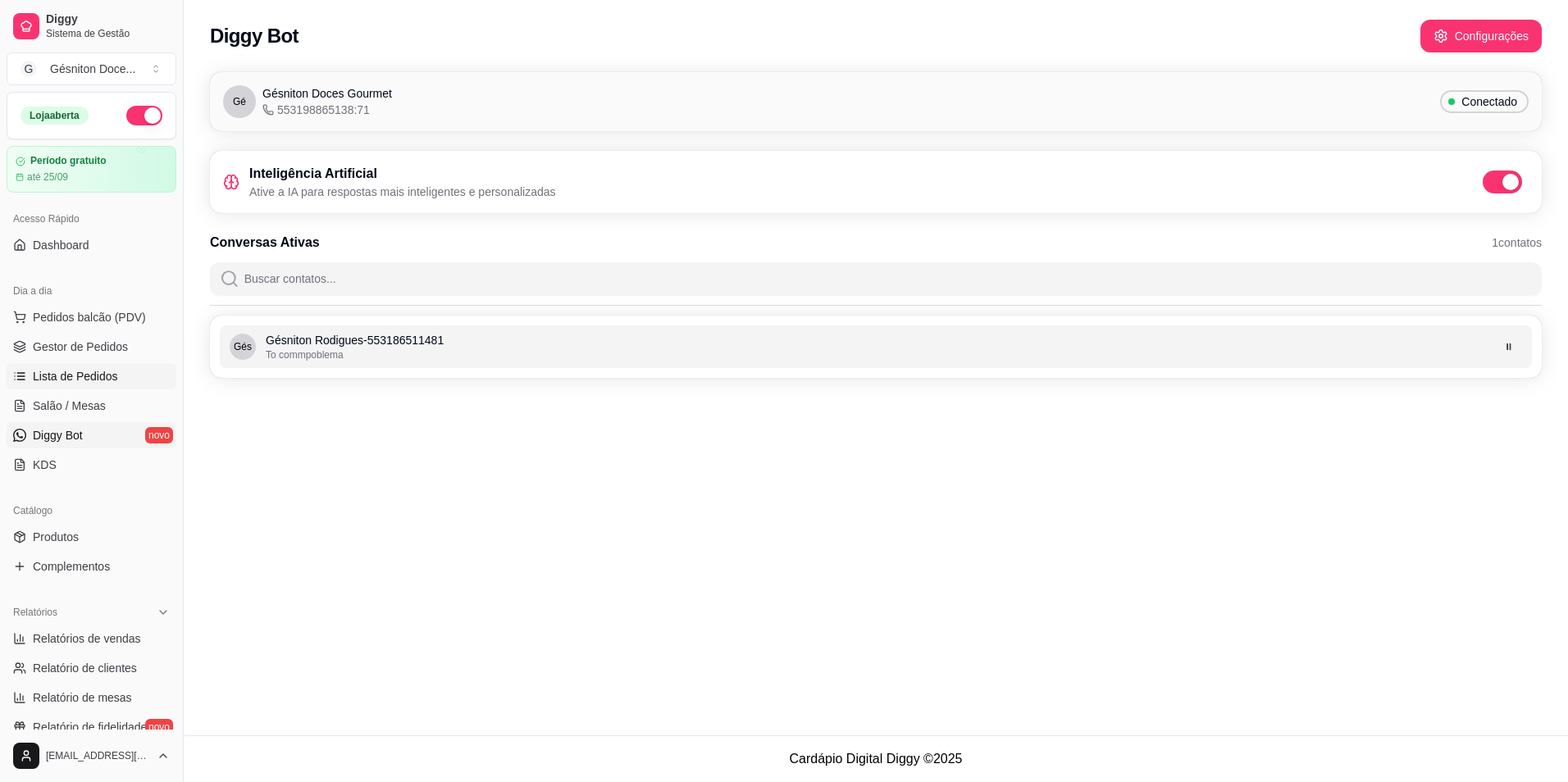
click at [66, 376] on span "Lista de Pedidos" at bounding box center [75, 376] width 85 height 16
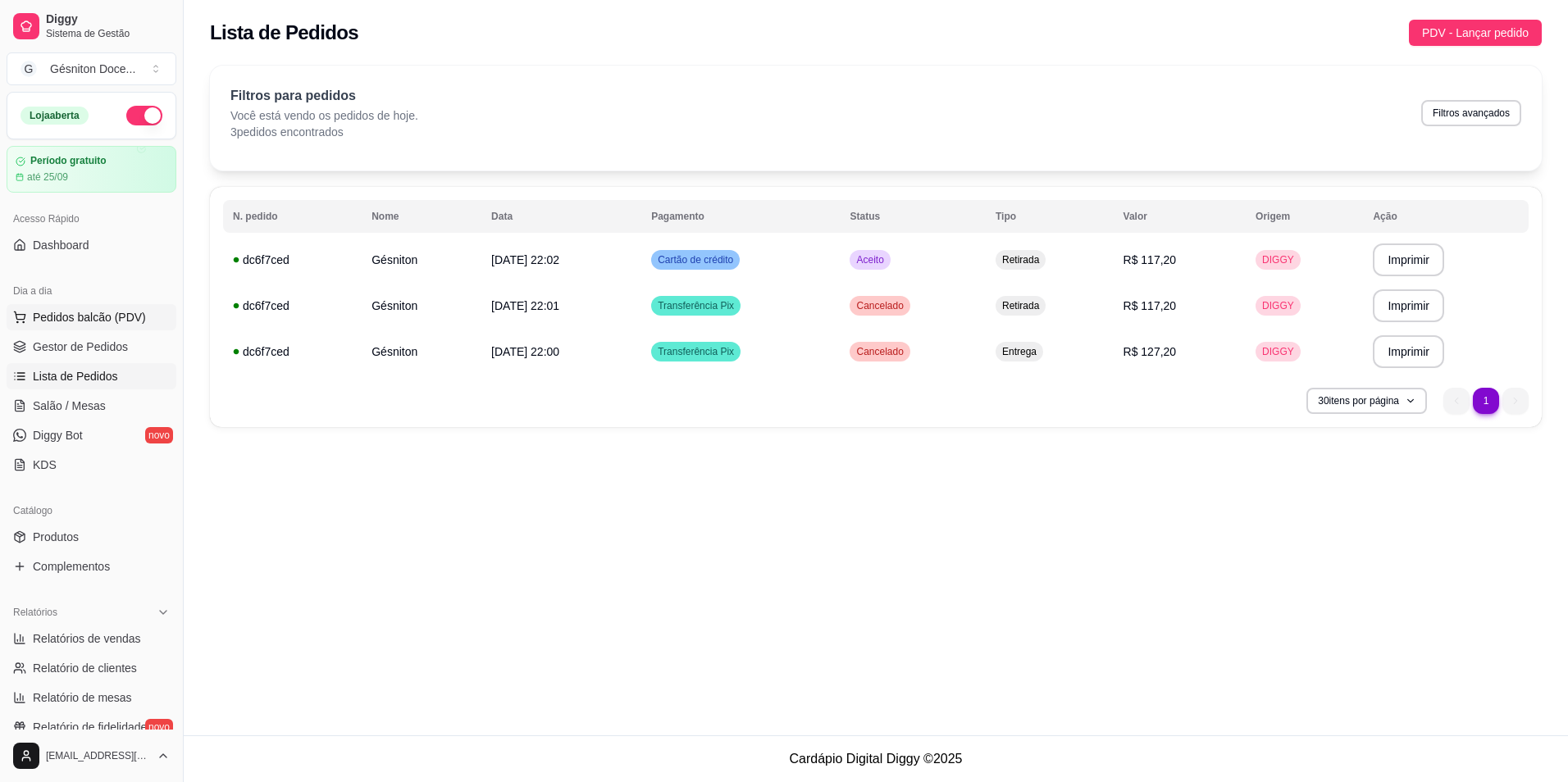
click at [58, 318] on span "Pedidos balcão (PDV)" at bounding box center [89, 317] width 113 height 16
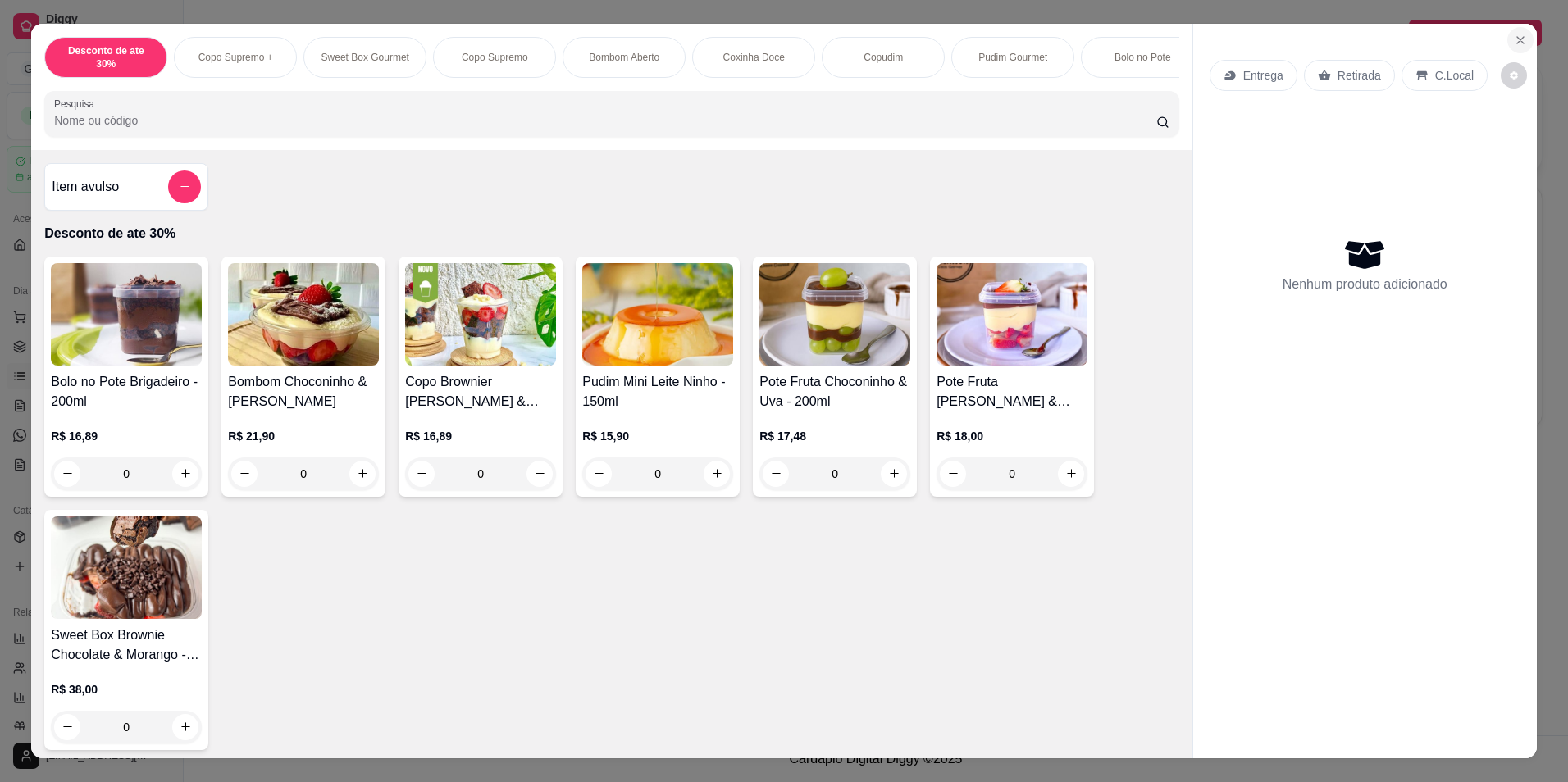
click at [1517, 37] on icon "Close" at bounding box center [1520, 39] width 13 height 13
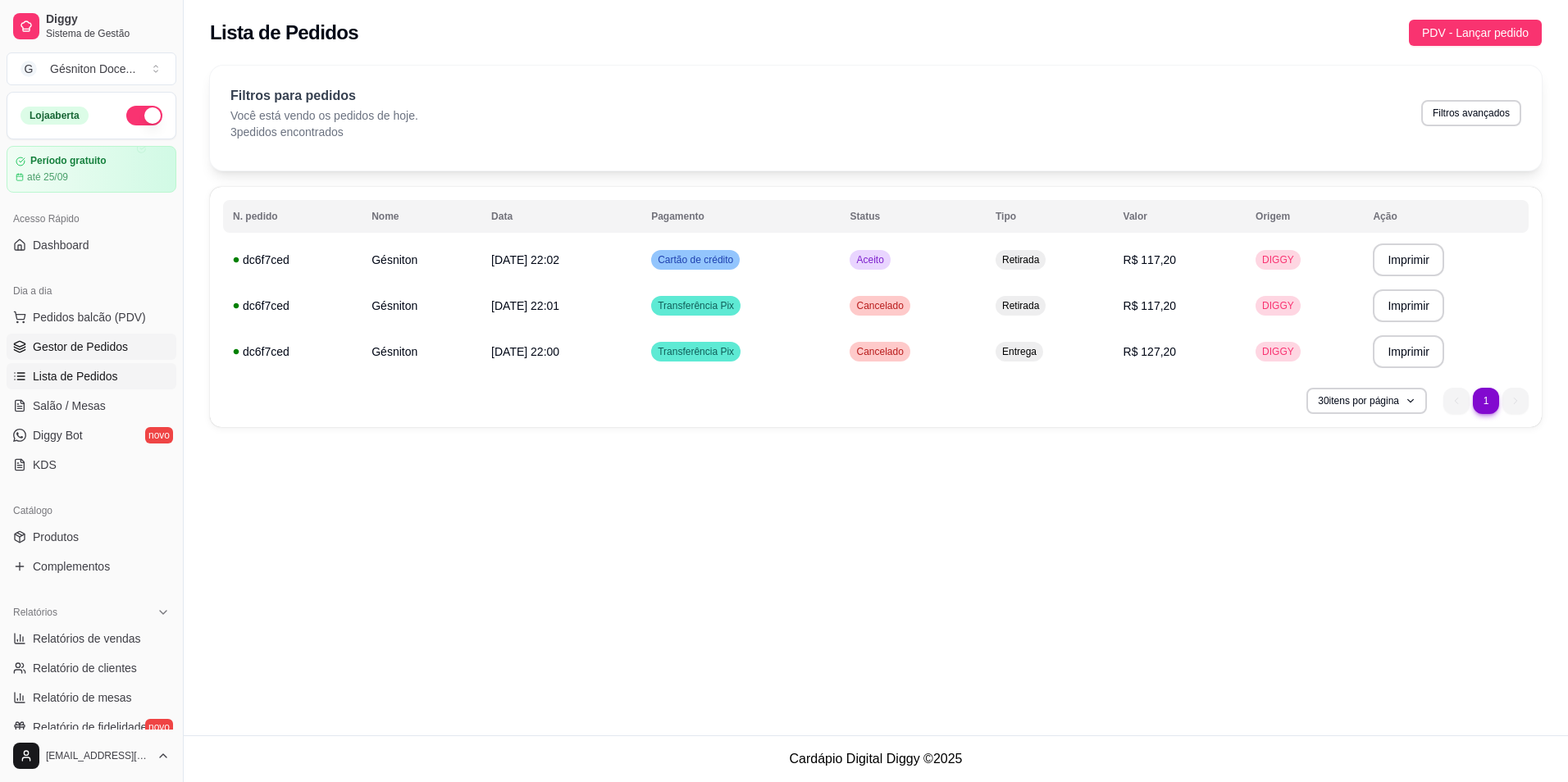
click at [69, 342] on span "Gestor de Pedidos" at bounding box center [80, 346] width 95 height 16
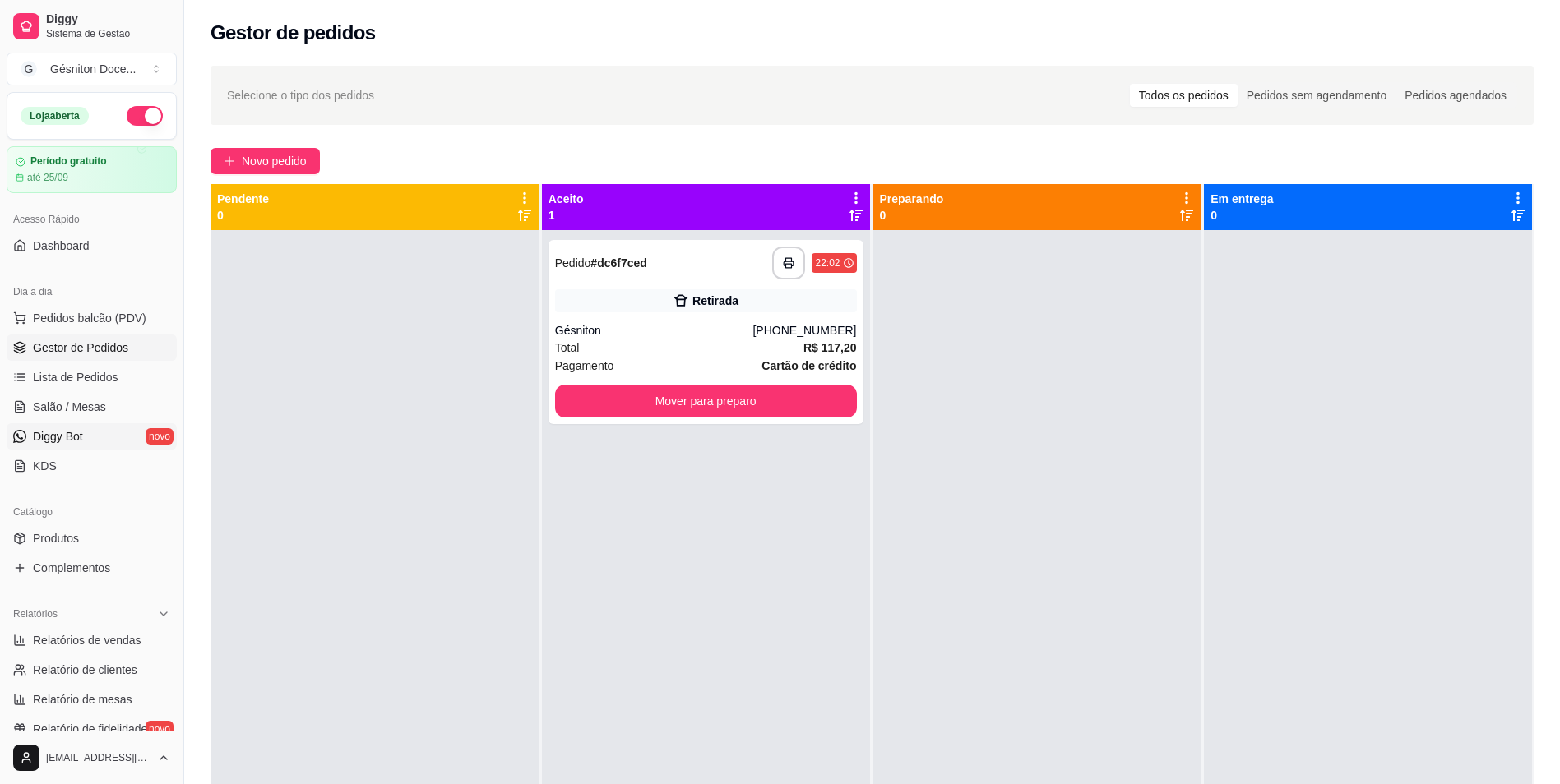
click at [37, 432] on span "Diggy Bot" at bounding box center [58, 436] width 50 height 16
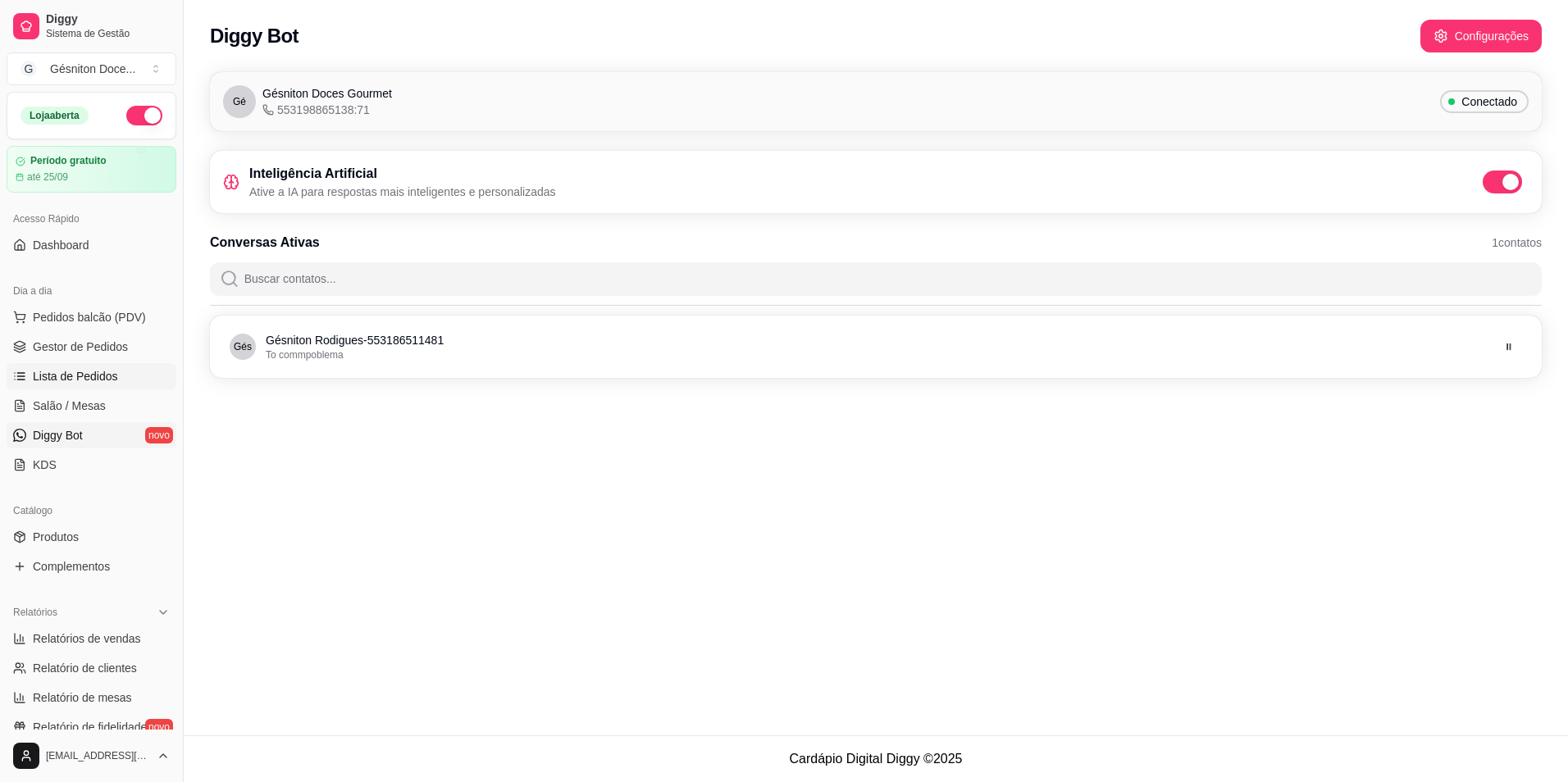
click at [87, 382] on span "Lista de Pedidos" at bounding box center [75, 376] width 85 height 16
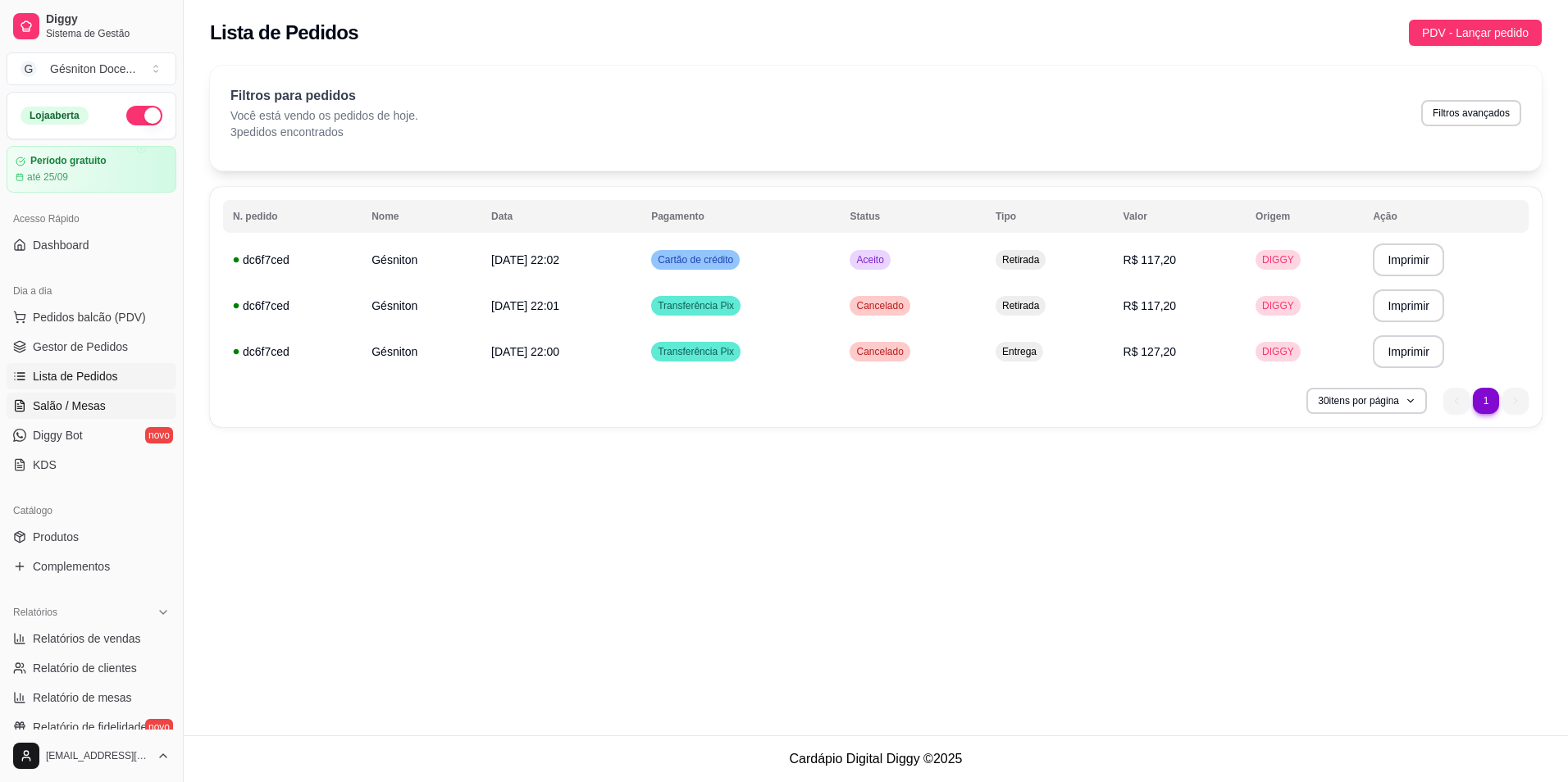
click at [83, 412] on span "Salão / Mesas" at bounding box center [69, 406] width 73 height 16
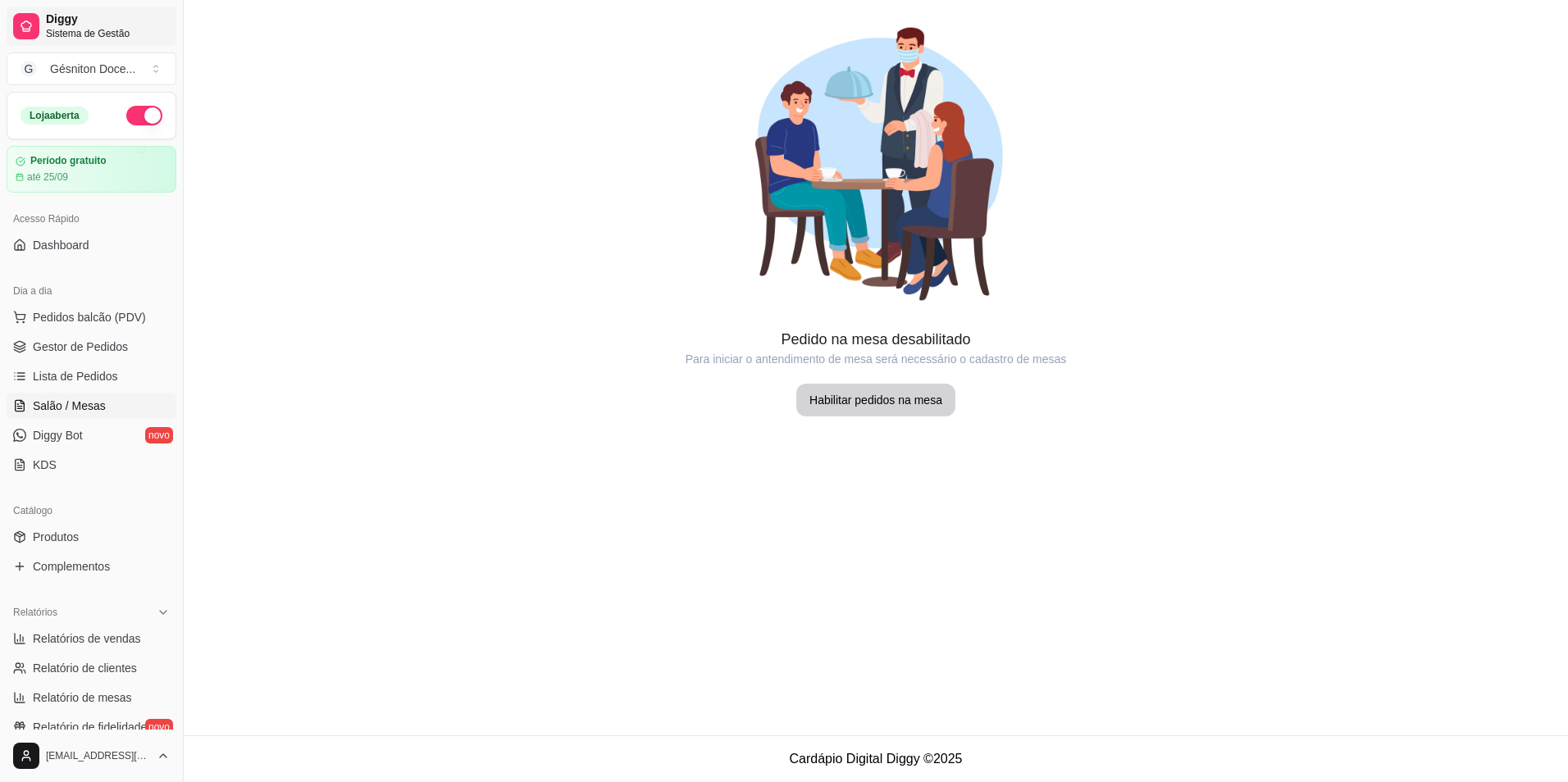
click at [56, 35] on span "Sistema de Gestão" at bounding box center [108, 33] width 123 height 13
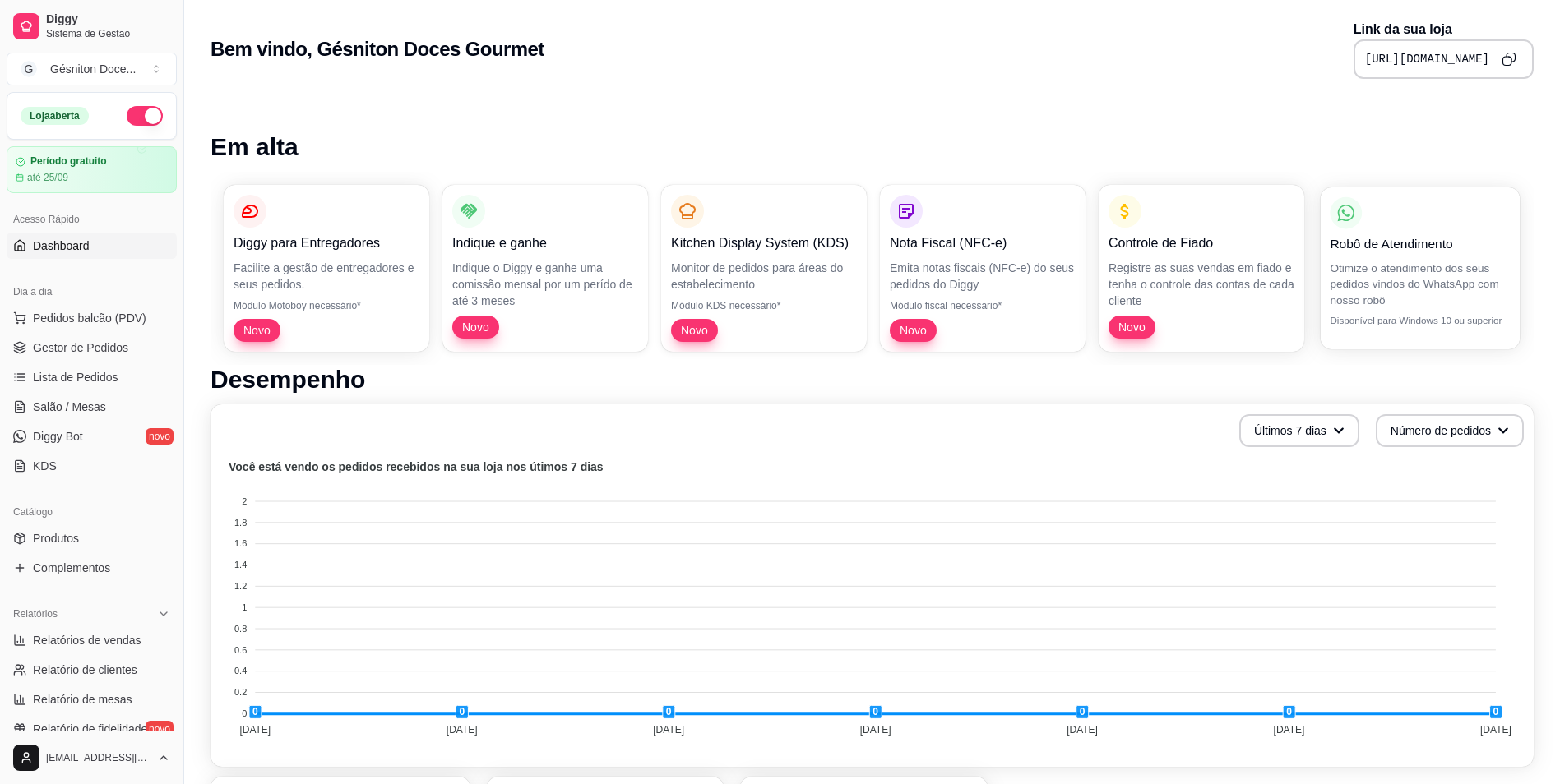
click at [1349, 317] on p "Disponível para Windows 10 ou superior" at bounding box center [1420, 320] width 180 height 13
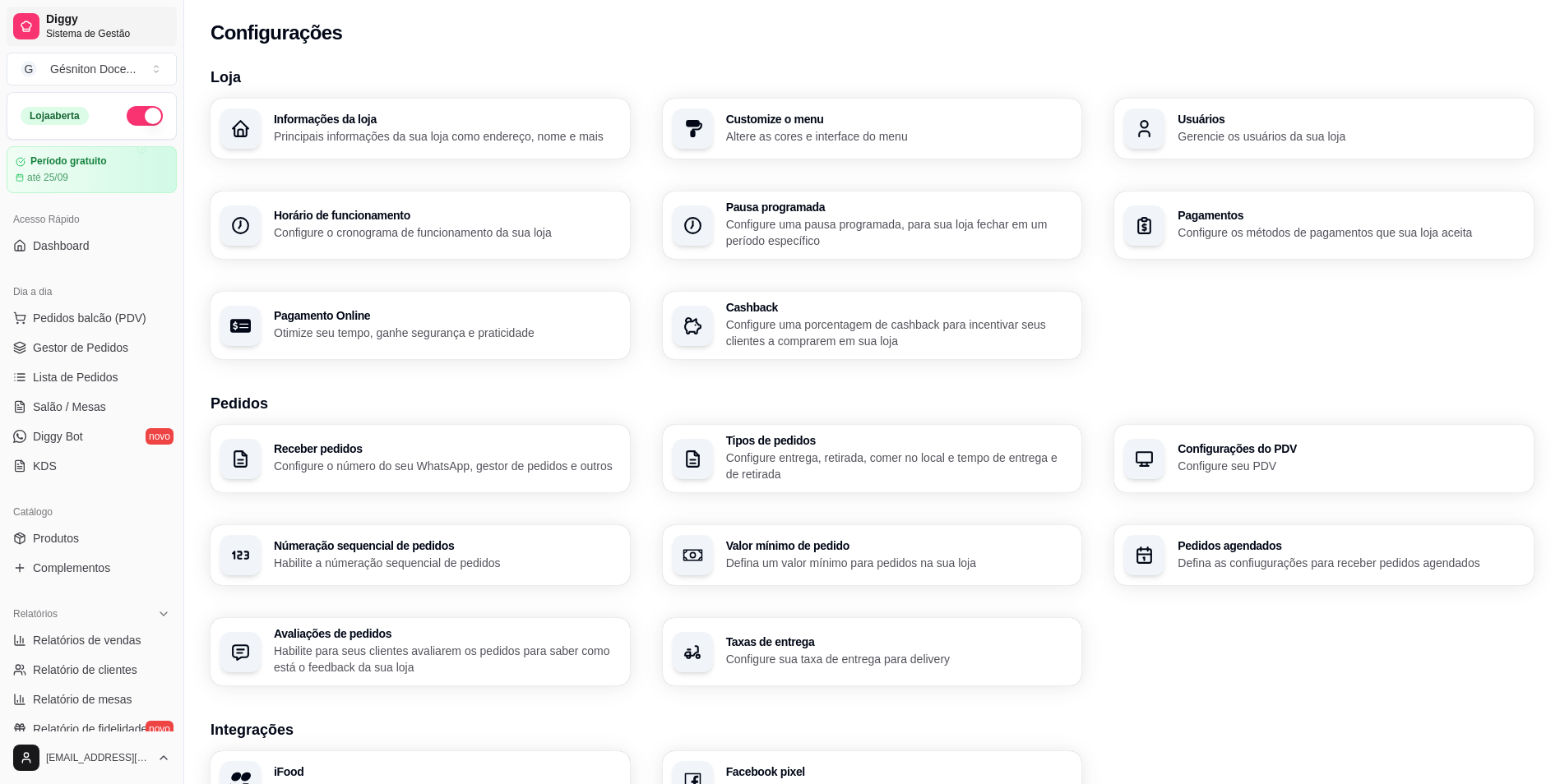
click at [53, 24] on span "Diggy" at bounding box center [108, 19] width 124 height 15
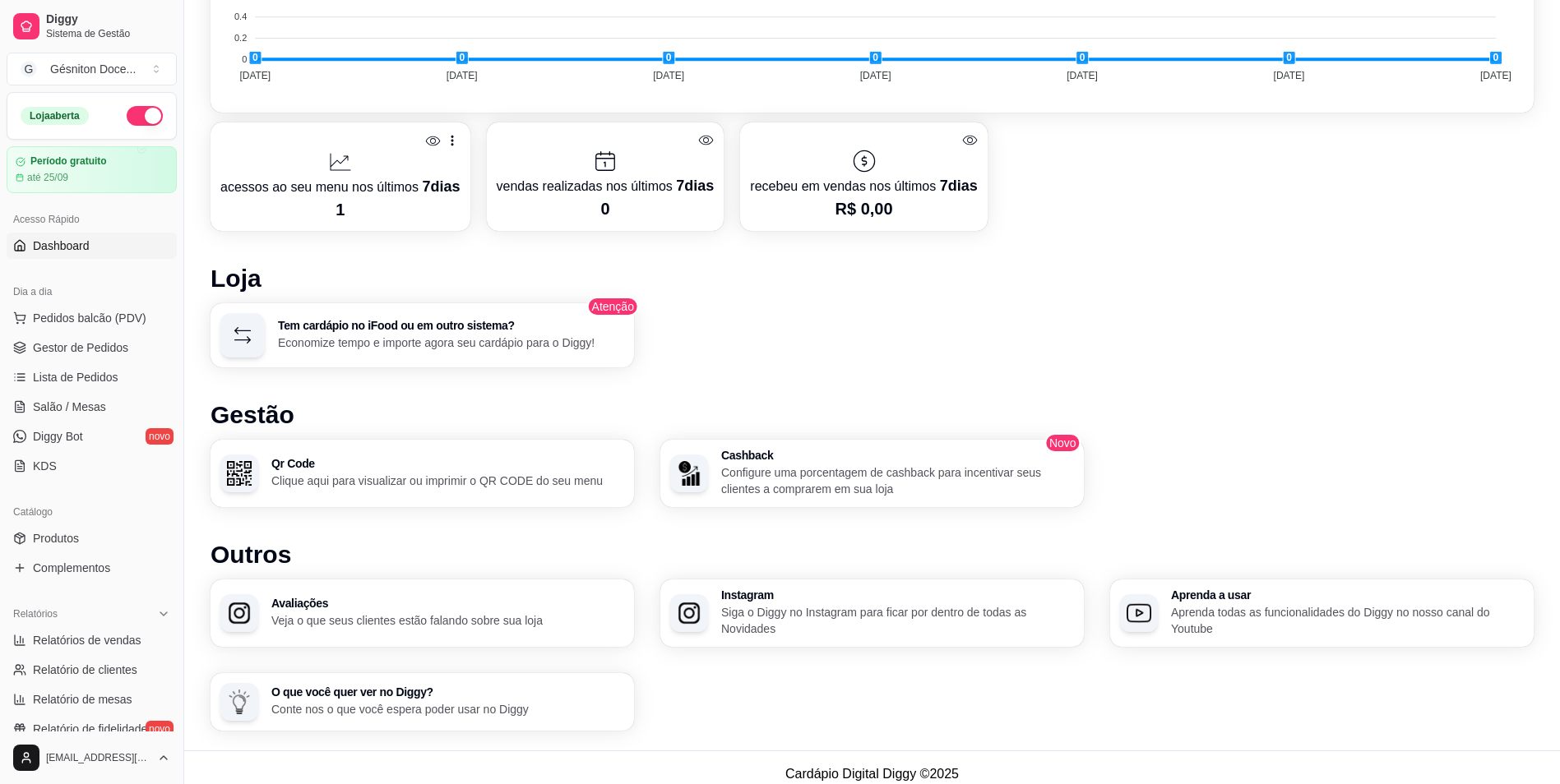
scroll to position [667, 0]
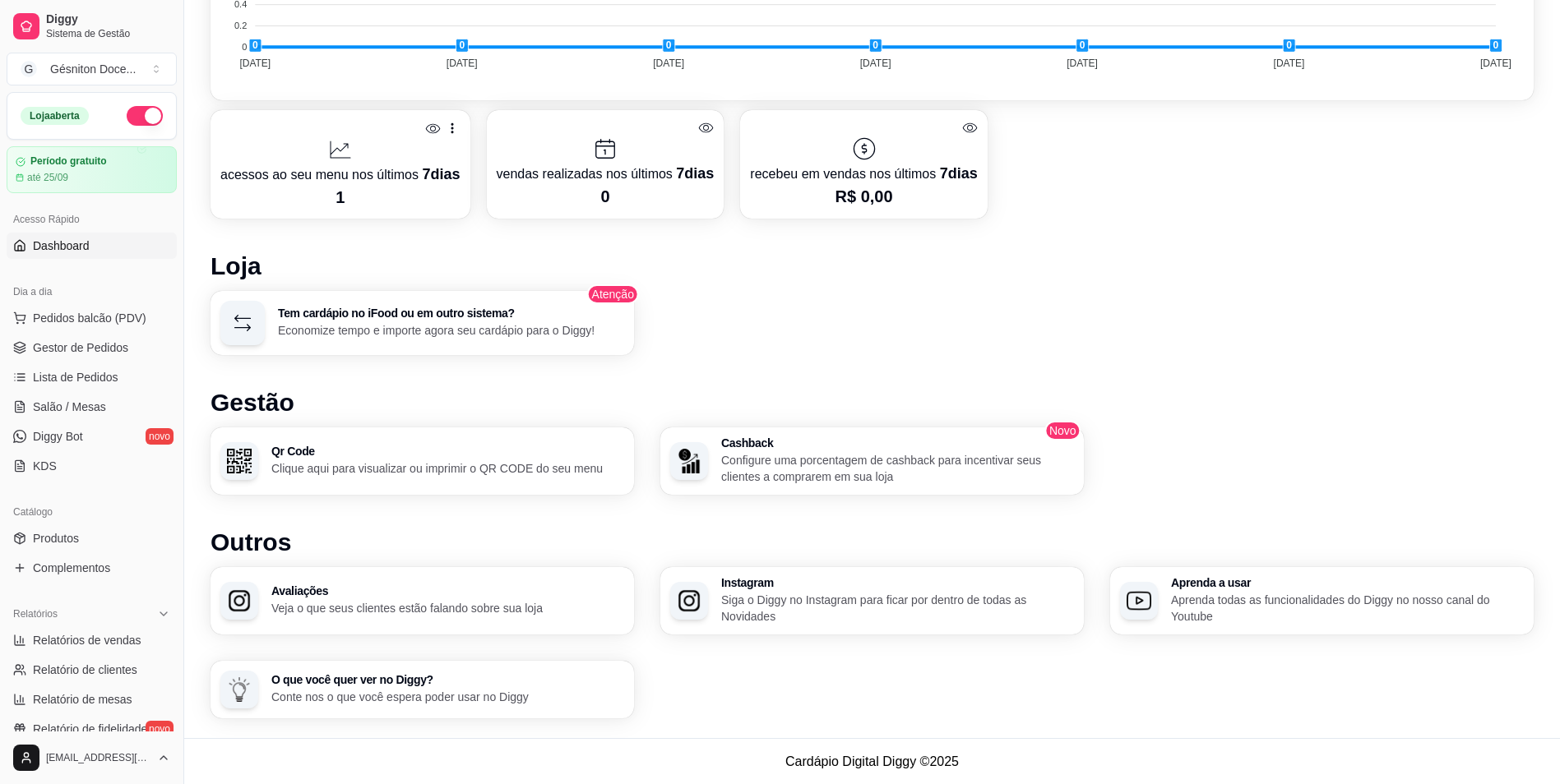
click at [59, 248] on span "Dashboard" at bounding box center [61, 245] width 57 height 16
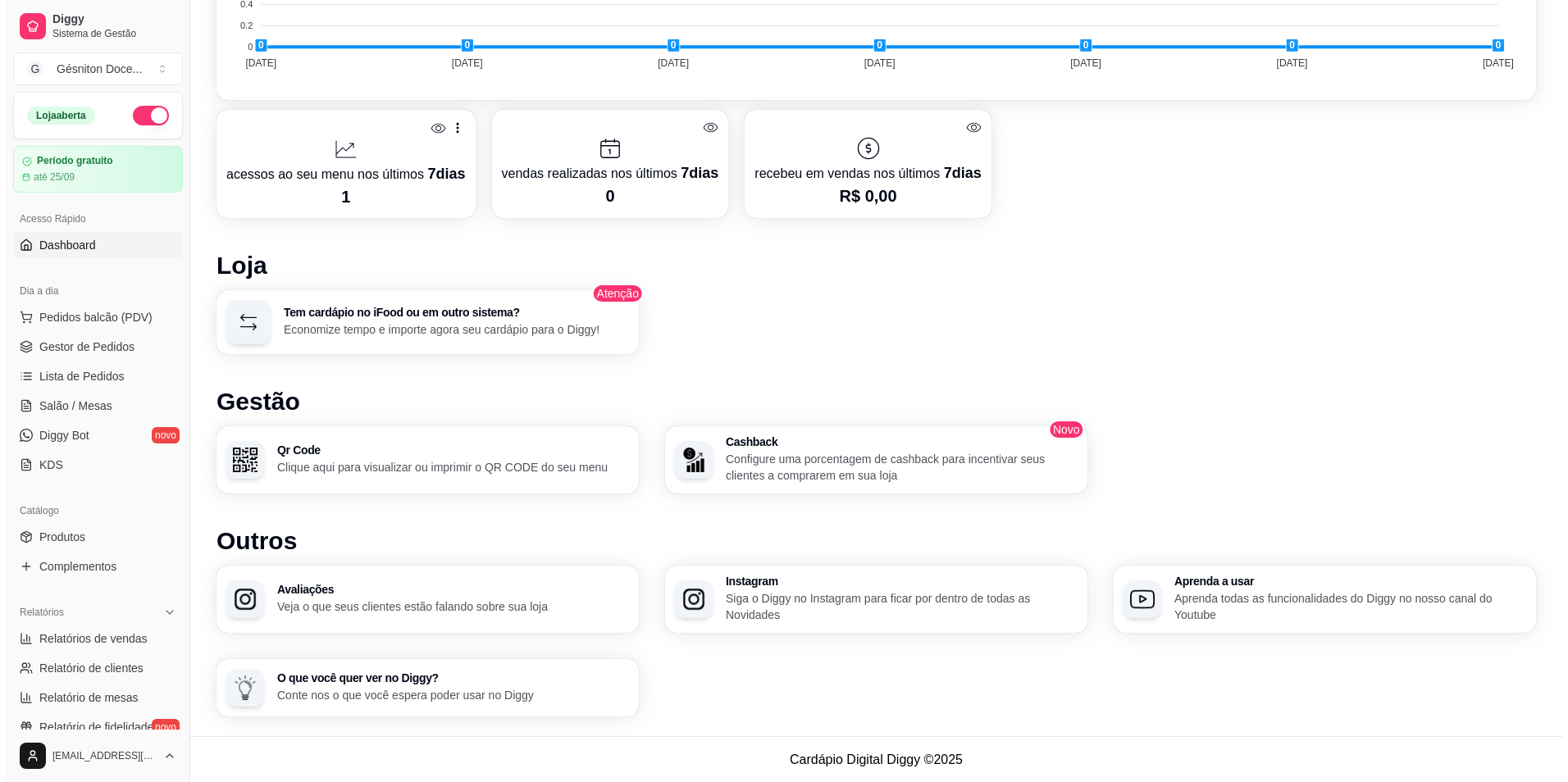
scroll to position [0, 0]
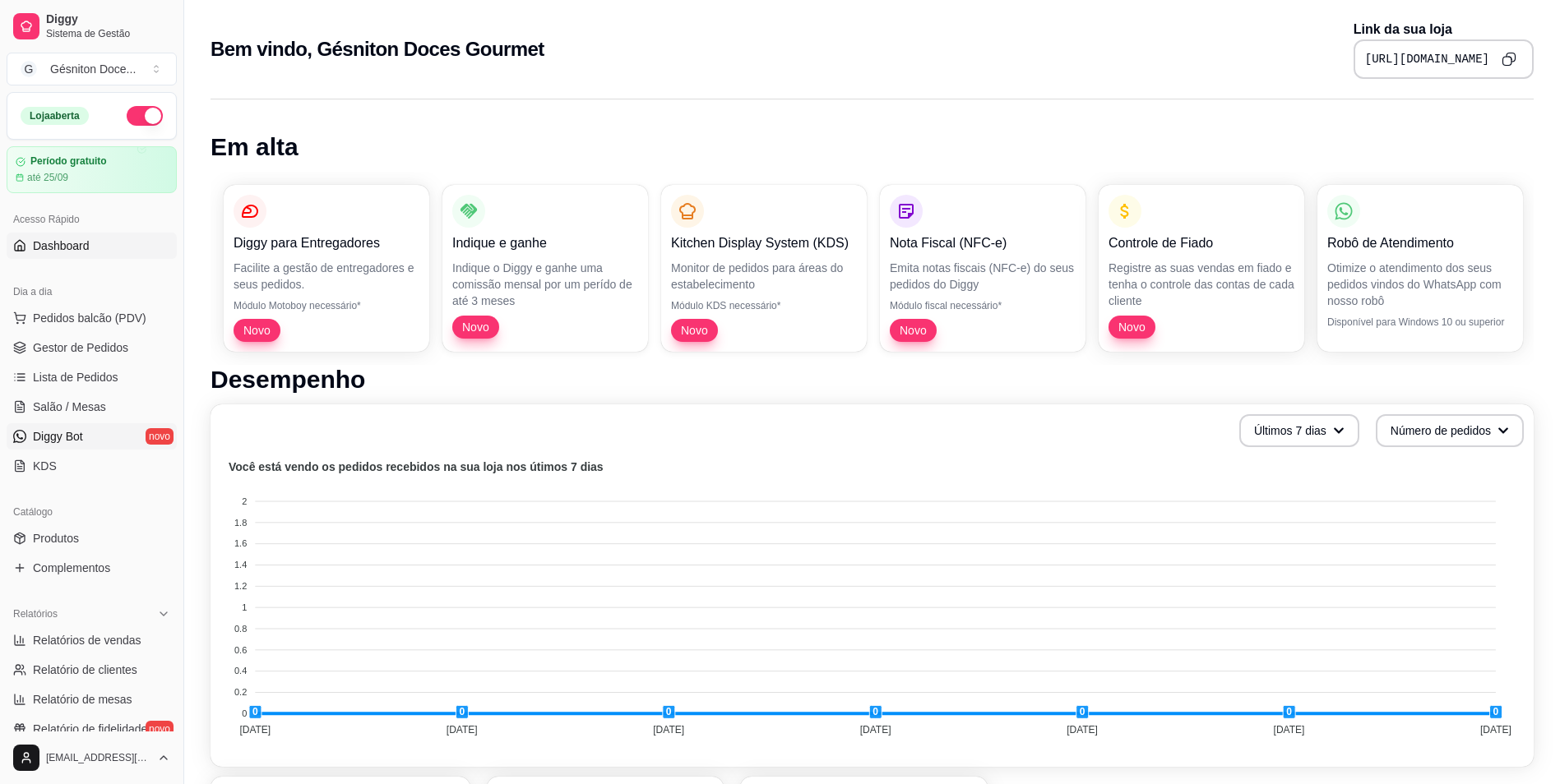
click at [61, 436] on span "Diggy Bot" at bounding box center [58, 436] width 50 height 16
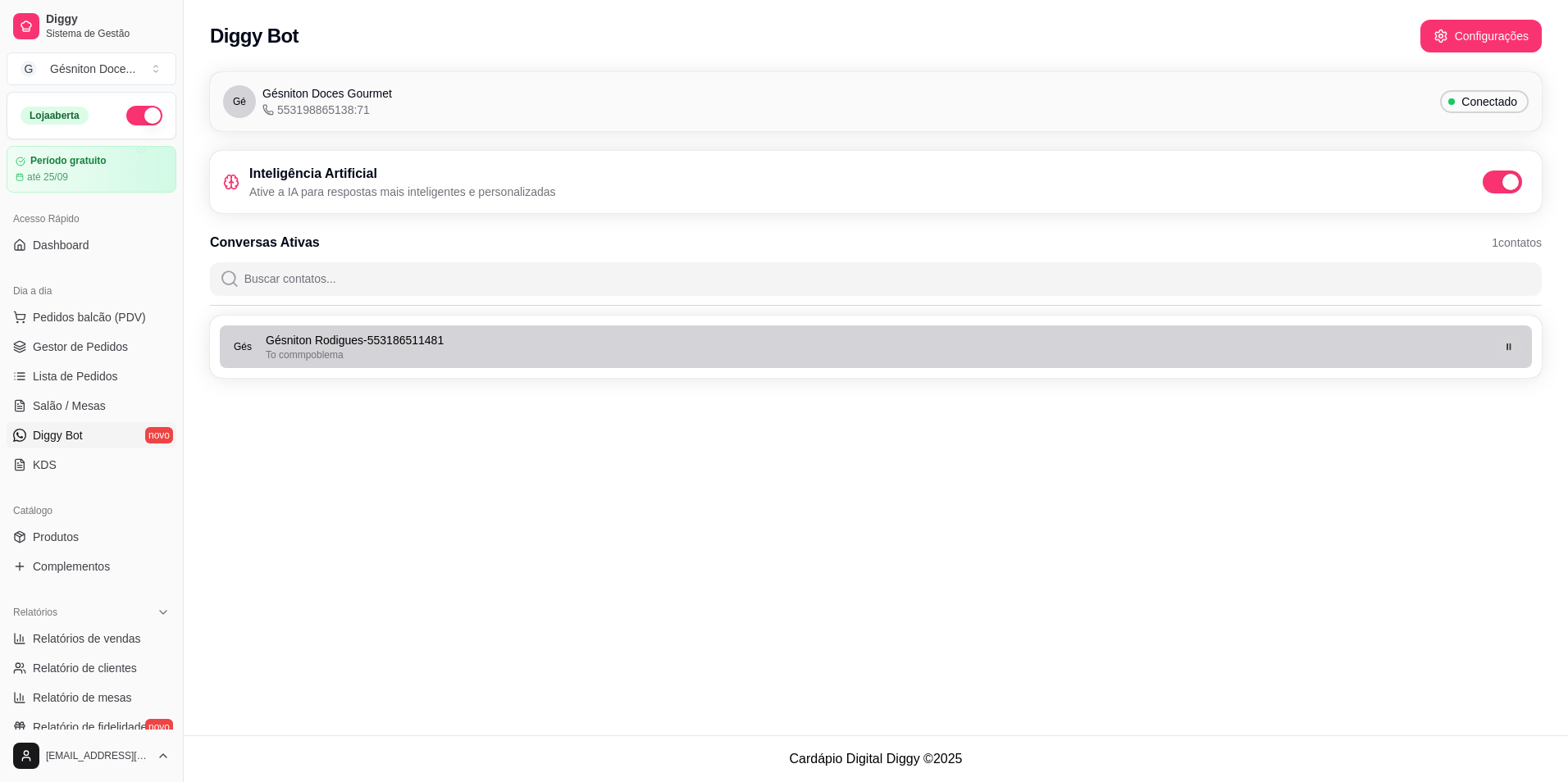
click at [1514, 344] on button "button" at bounding box center [1509, 346] width 27 height 27
click at [1511, 346] on icon "button" at bounding box center [1508, 346] width 9 height 9
click at [1511, 343] on icon "button" at bounding box center [1508, 346] width 9 height 9
click at [1510, 345] on icon "button" at bounding box center [1509, 346] width 9 height 9
click at [1137, 352] on div "Cade" at bounding box center [877, 354] width 1223 height 13
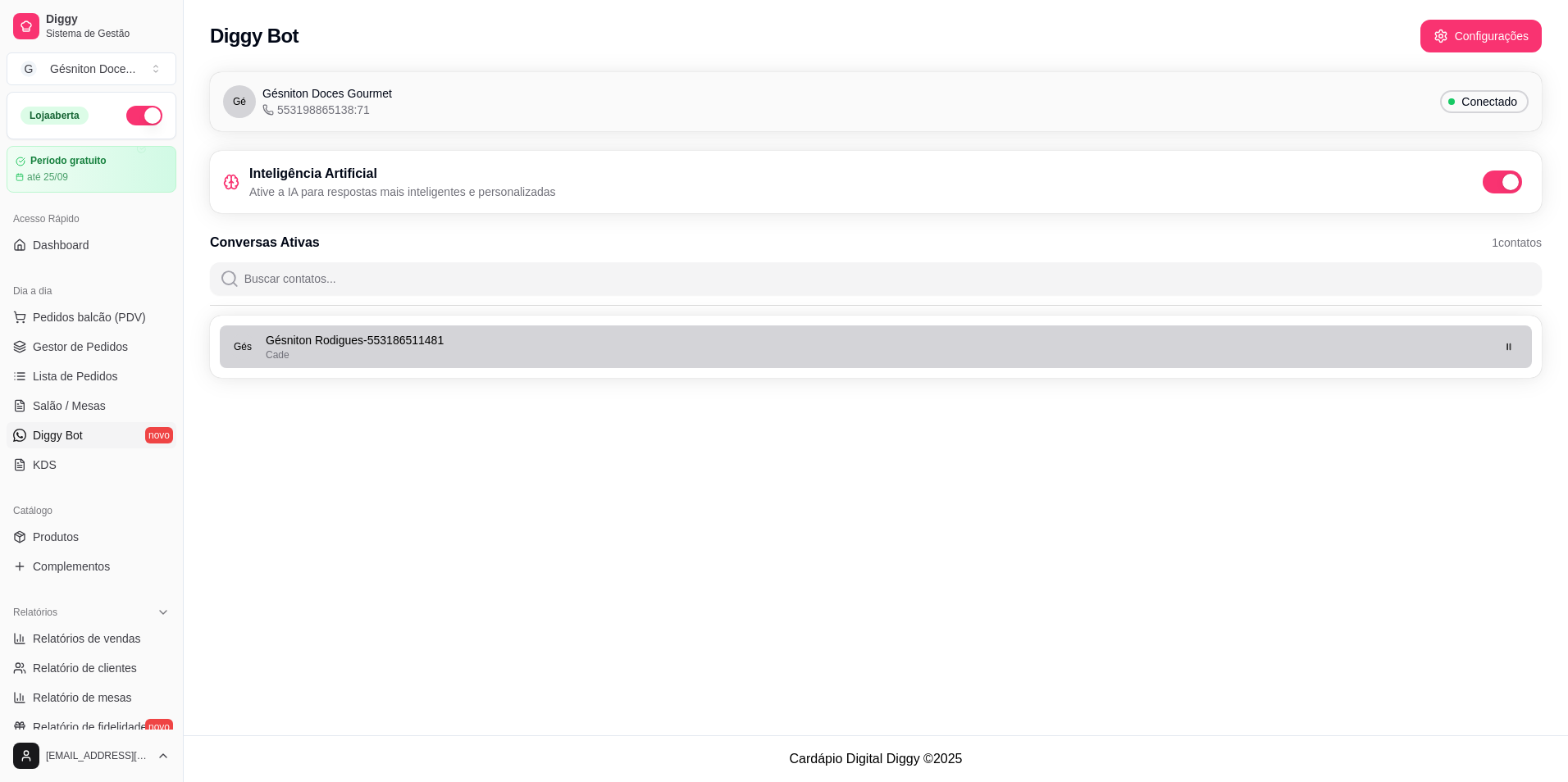
click at [1137, 352] on div "Cade" at bounding box center [877, 354] width 1223 height 13
click at [1505, 343] on icon "button" at bounding box center [1508, 346] width 9 height 9
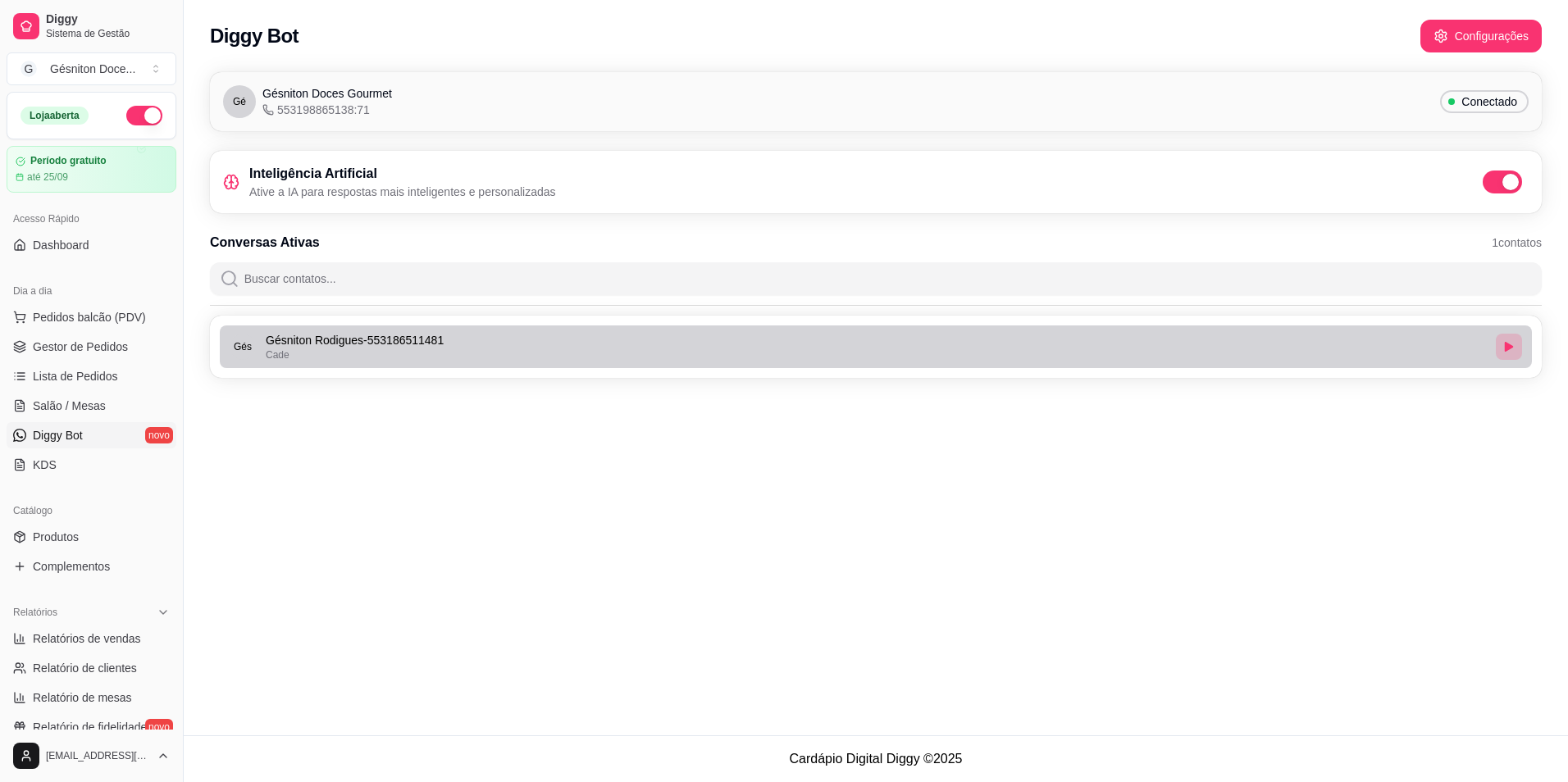
click at [1503, 352] on button "button" at bounding box center [1509, 346] width 27 height 27
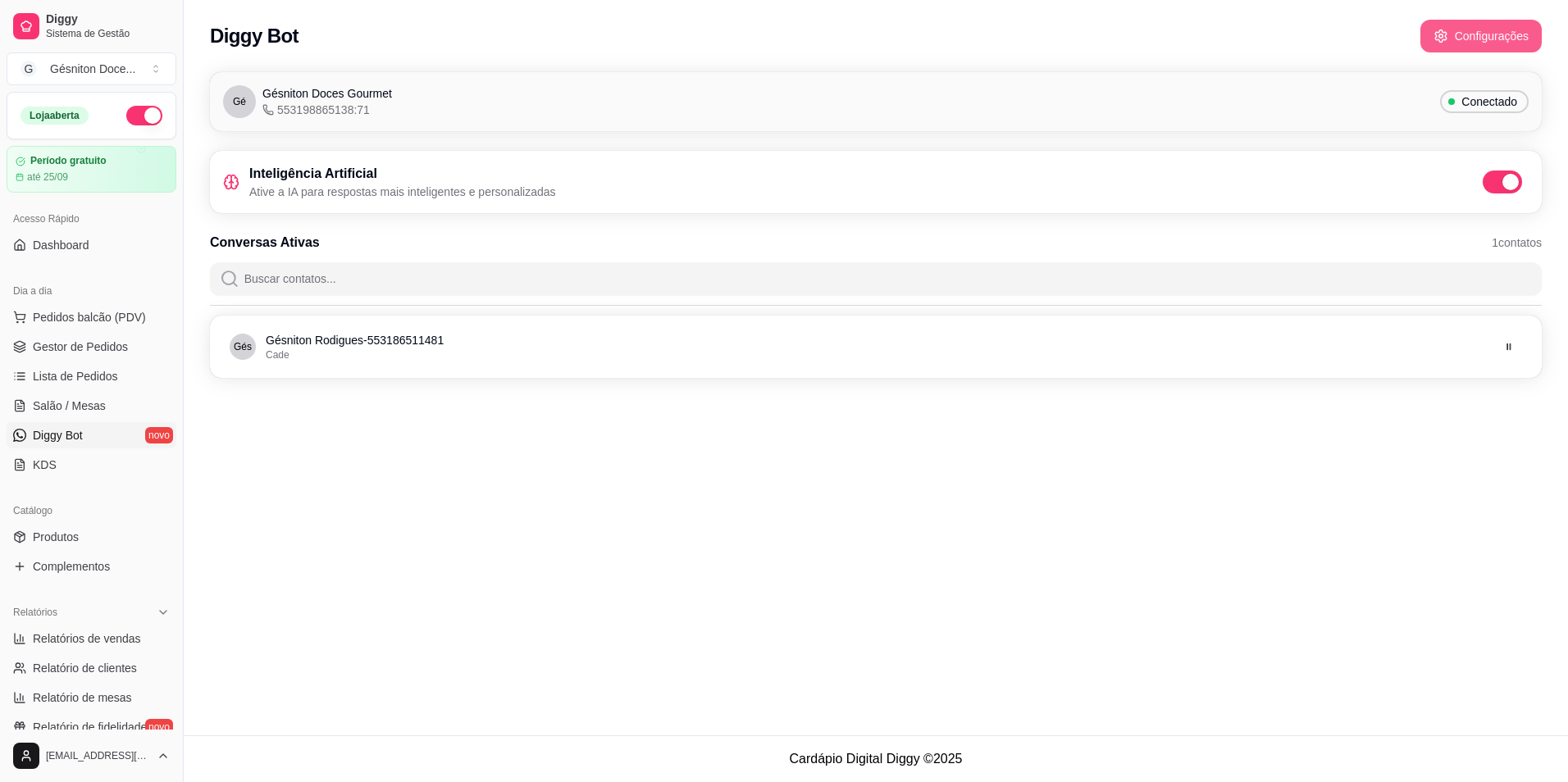
click at [1483, 34] on button "Configurações" at bounding box center [1481, 36] width 122 height 33
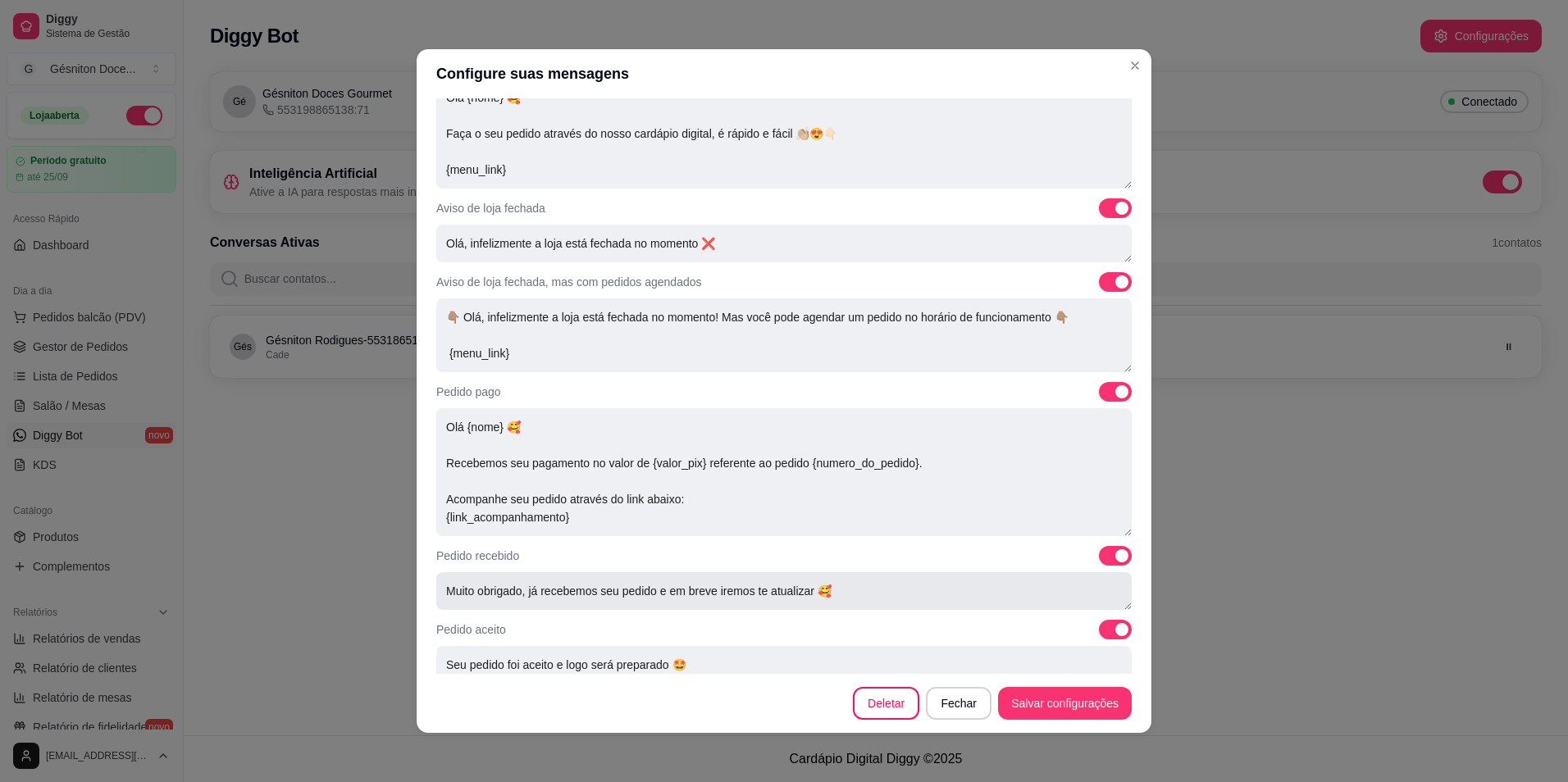
scroll to position [402, 0]
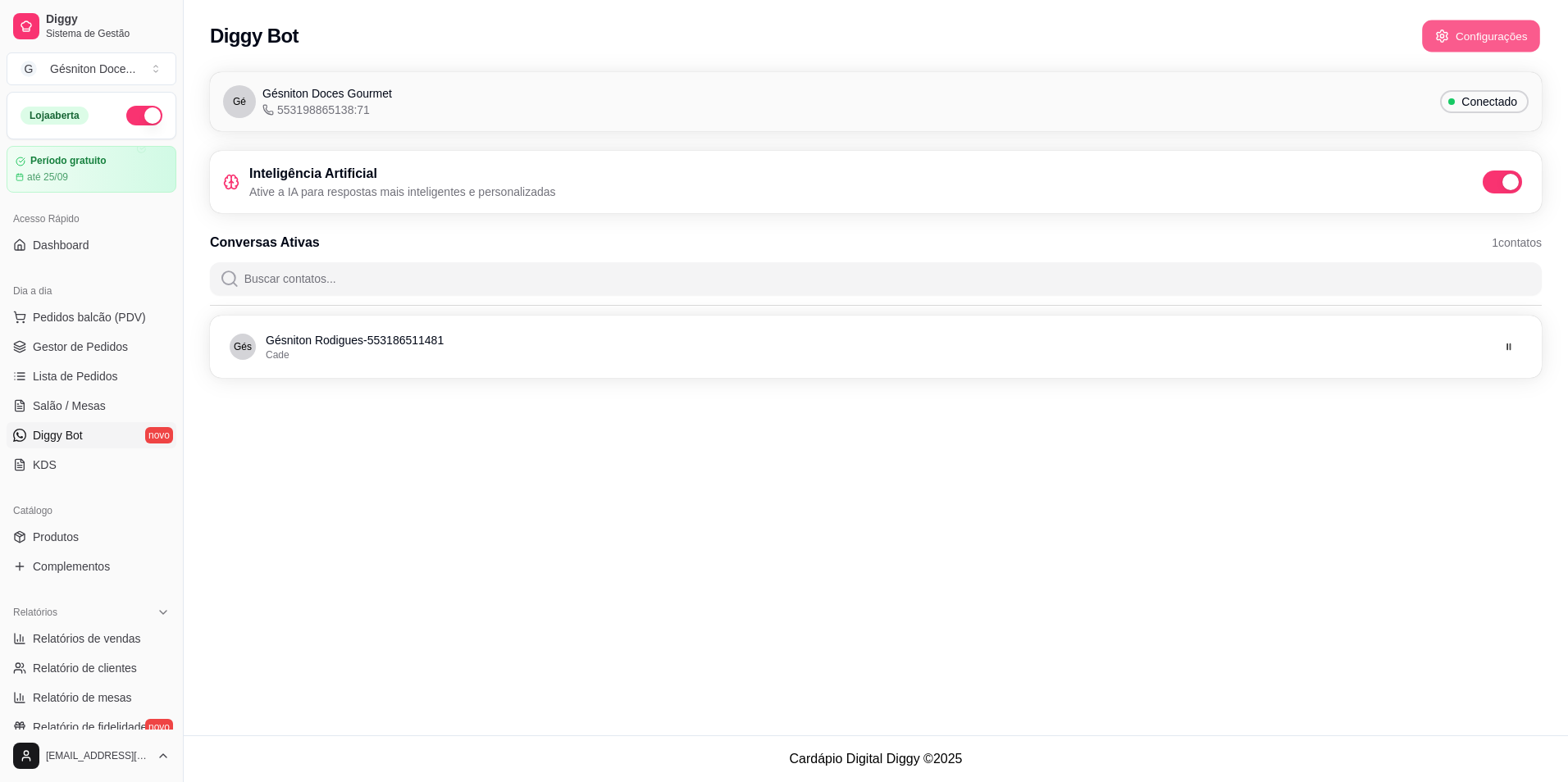
click at [1464, 35] on button "Configurações" at bounding box center [1481, 36] width 118 height 32
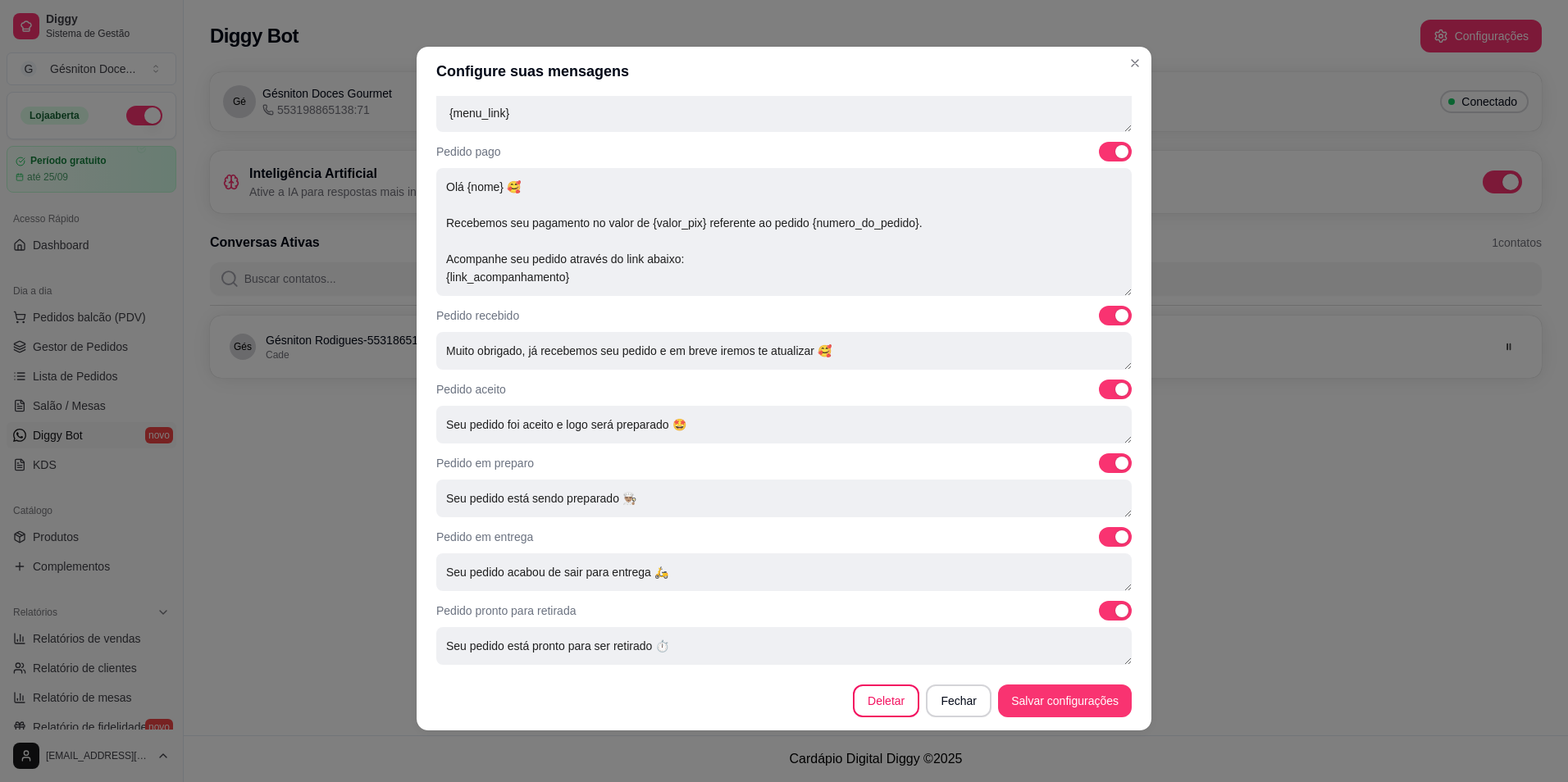
scroll to position [3, 0]
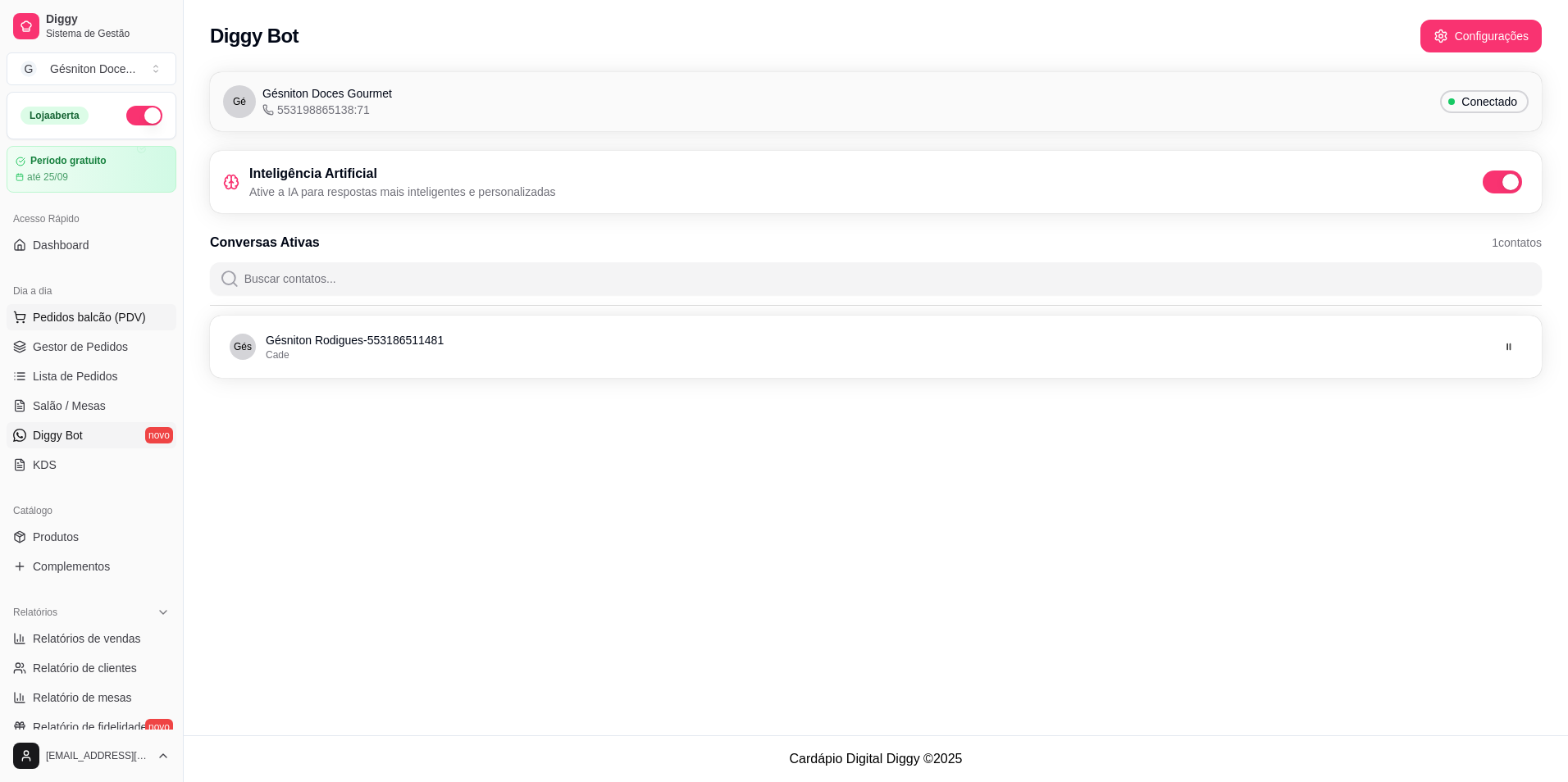
click at [63, 314] on span "Pedidos balcão (PDV)" at bounding box center [89, 317] width 113 height 16
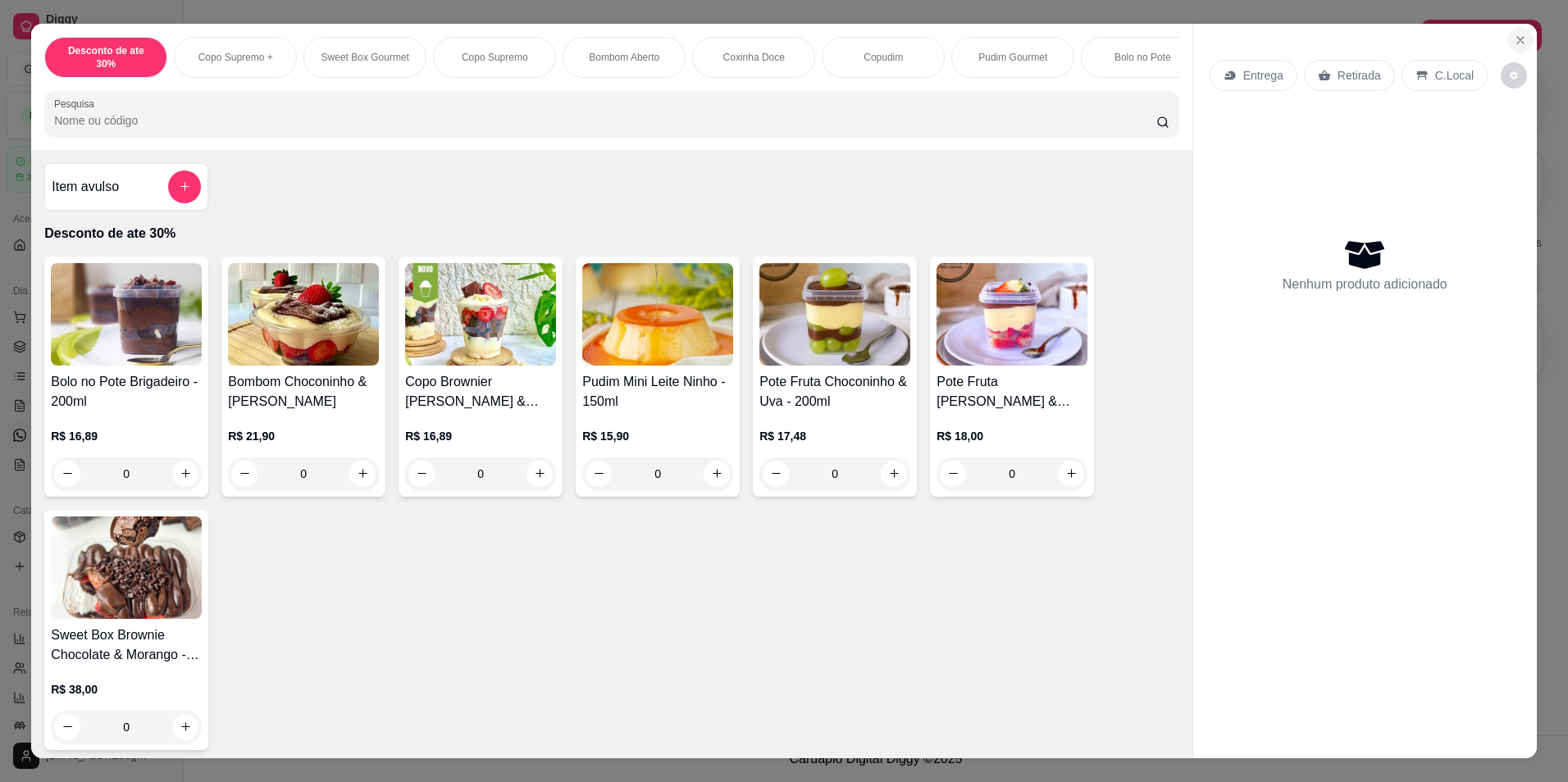
click at [1518, 45] on icon "Close" at bounding box center [1520, 39] width 13 height 13
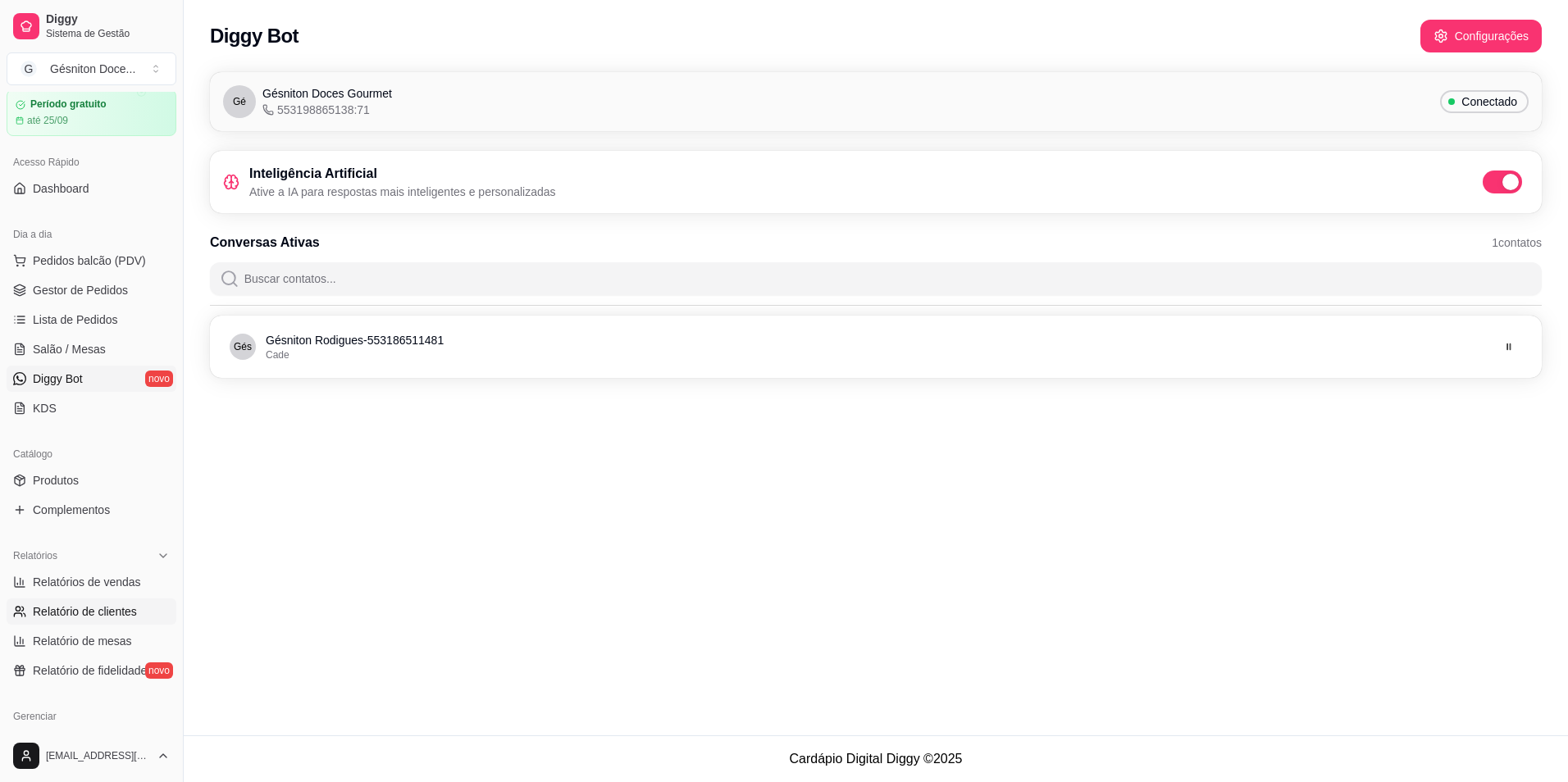
scroll to position [82, 0]
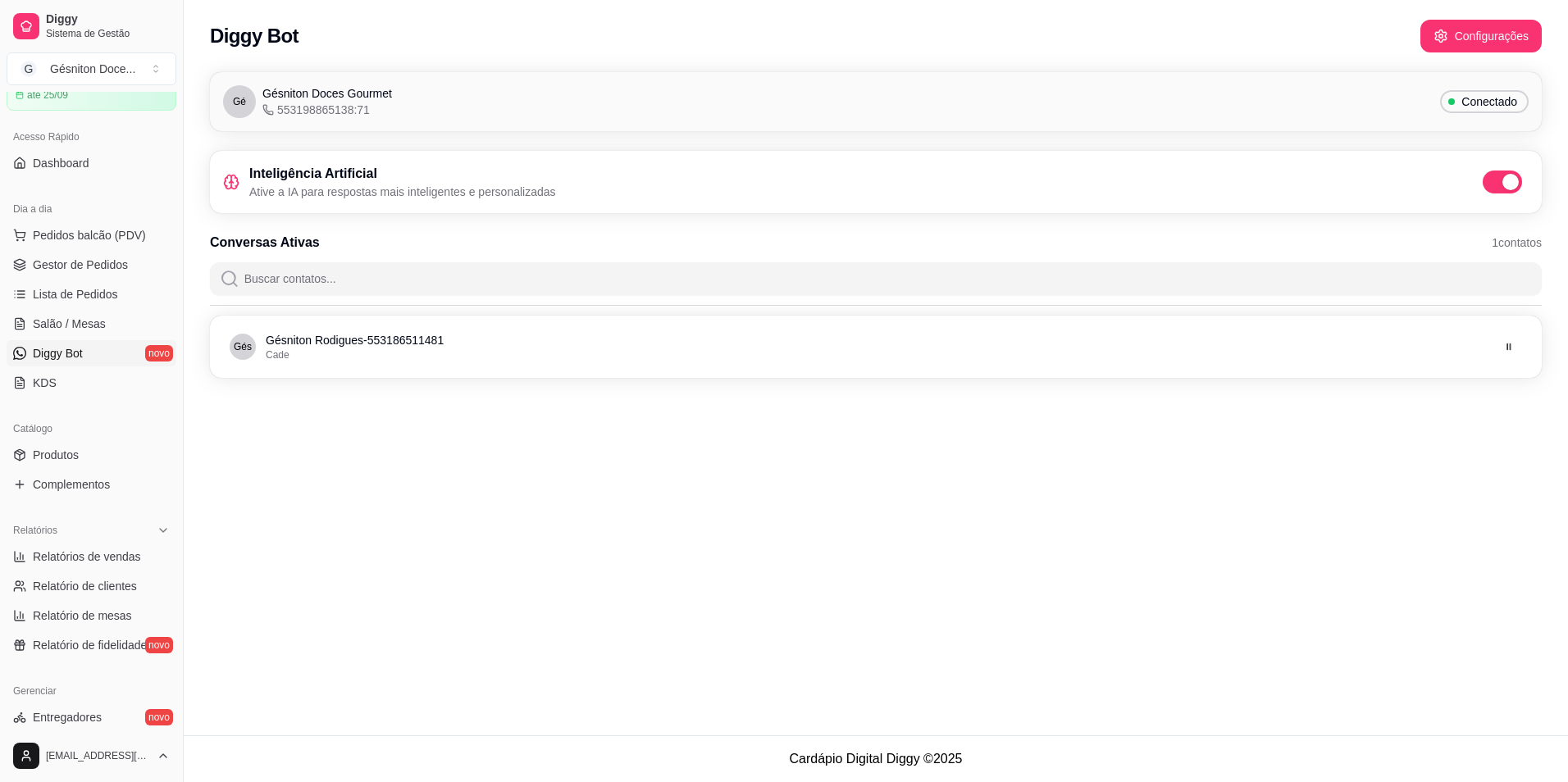
click at [104, 351] on link "Diggy Bot novo" at bounding box center [92, 353] width 170 height 27
click at [399, 370] on div "Gés Gésniton Rodigues - 553186511481 Cade" at bounding box center [875, 346] width 1319 height 49
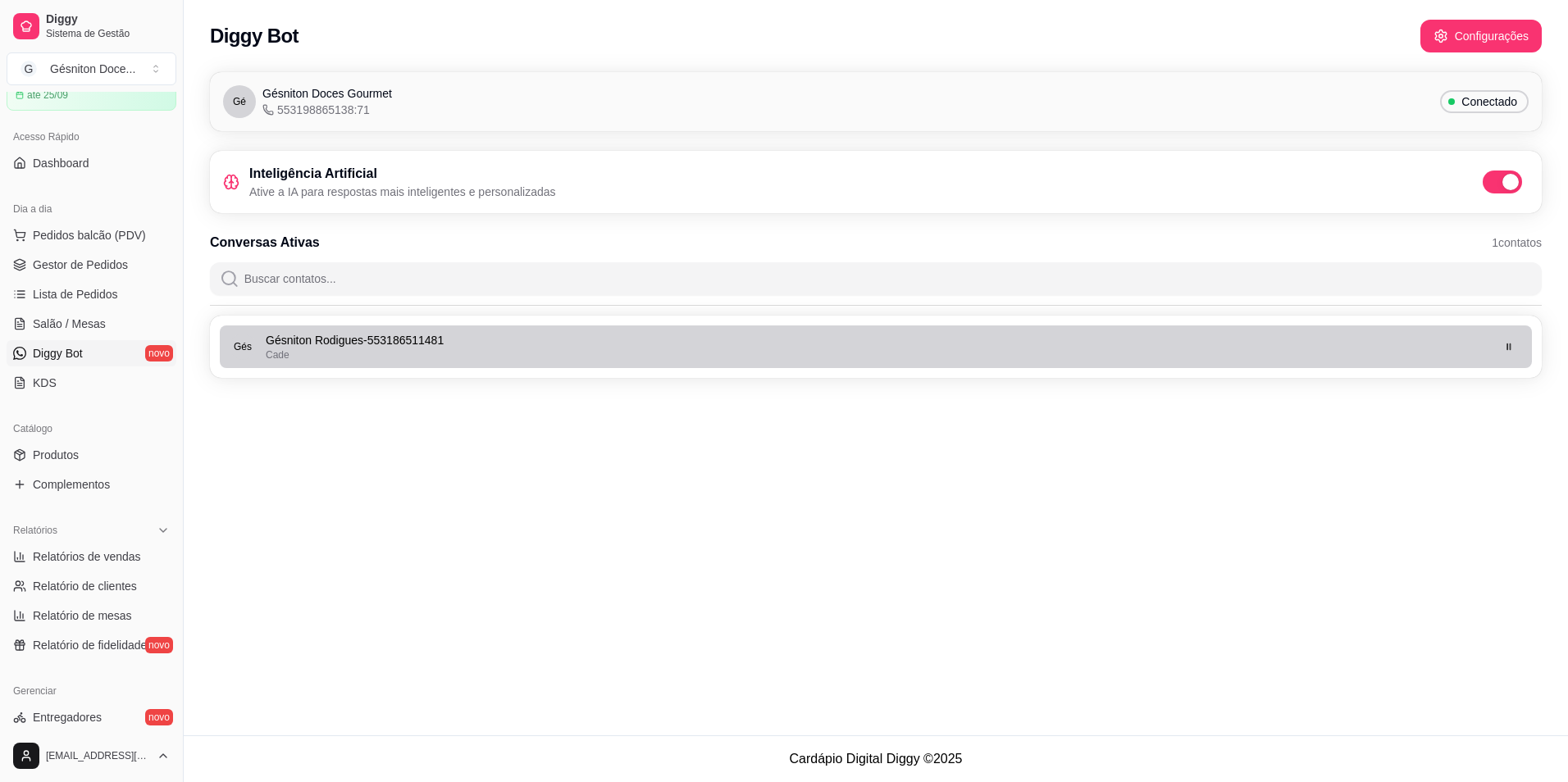
click at [373, 347] on p "Gésniton Rodigues - 553186511481" at bounding box center [877, 340] width 1223 height 16
click at [354, 346] on p "Gésniton Rodigues - 553186511481" at bounding box center [877, 340] width 1223 height 16
click at [263, 347] on div "Gés Gésniton Rodigues - 553186511481 Cade" at bounding box center [859, 346] width 1259 height 29
click at [260, 345] on div "Gés Gésniton Rodigues - 553186511481 Cade" at bounding box center [859, 346] width 1259 height 29
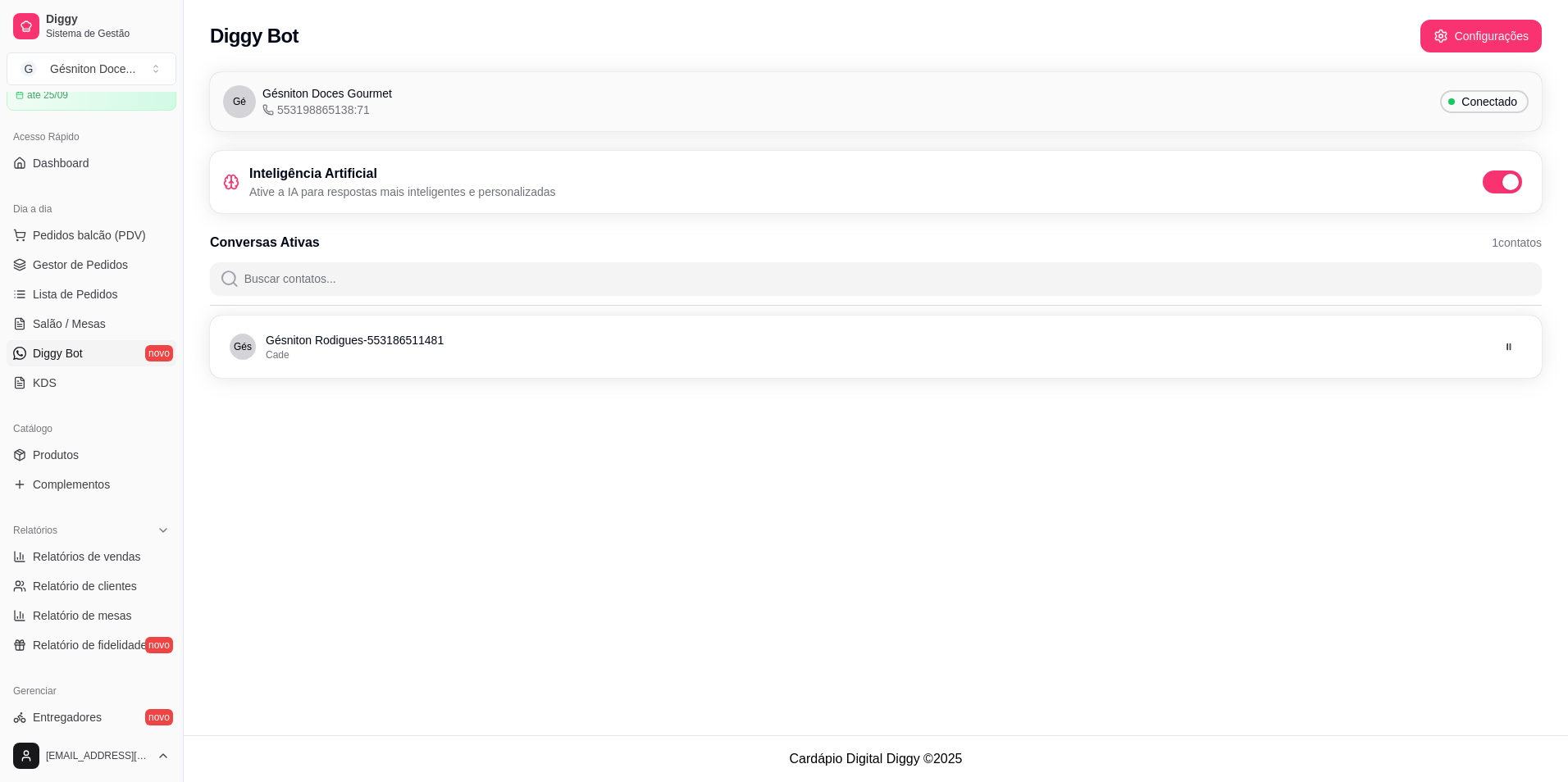
click at [1506, 178] on span at bounding box center [1510, 182] width 16 height 16
click at [1493, 185] on input "checkbox" at bounding box center [1487, 190] width 10 height 10
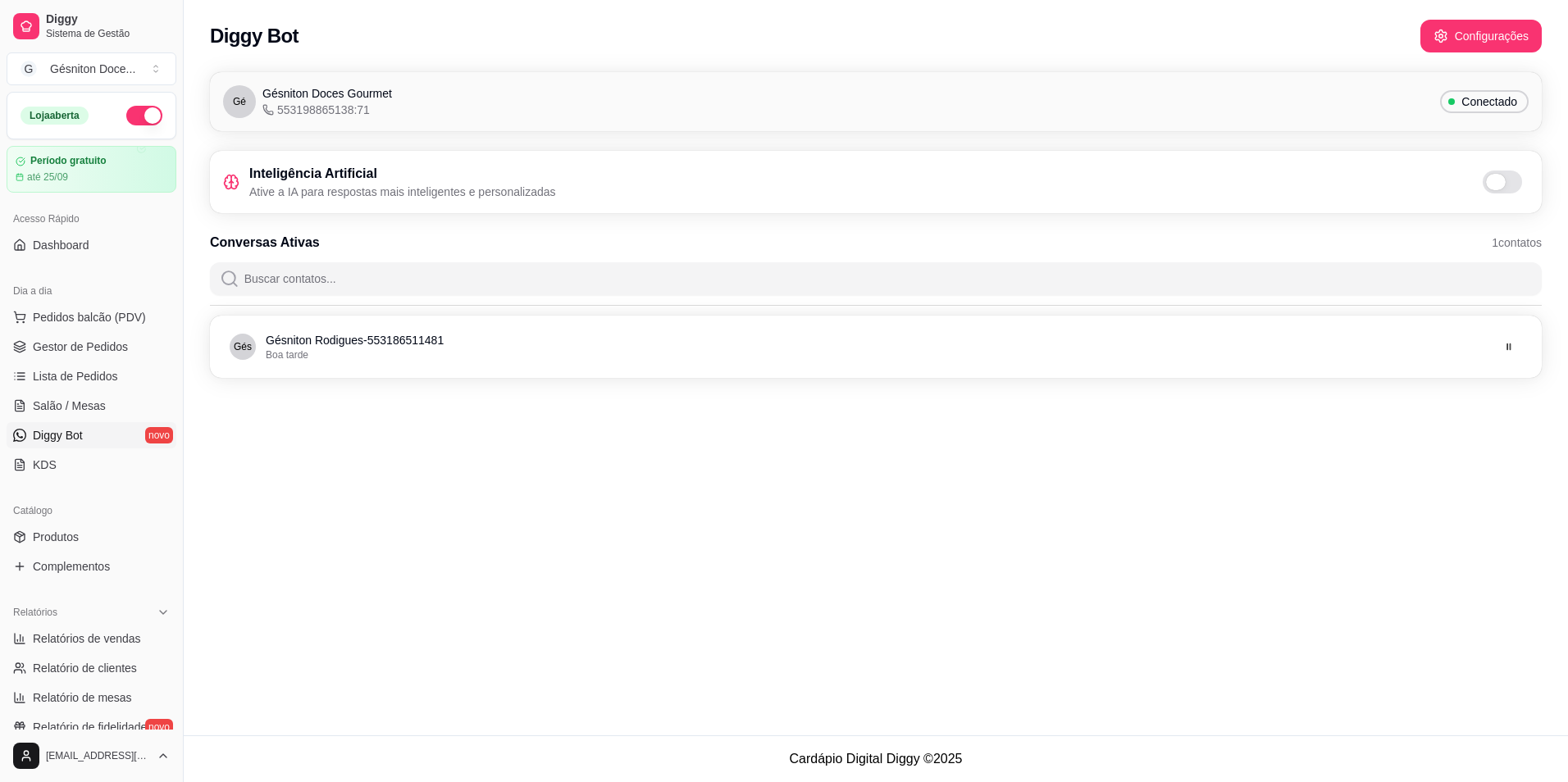
click at [1524, 179] on label at bounding box center [1505, 182] width 46 height 23
click at [1493, 185] on input "checkbox" at bounding box center [1487, 190] width 10 height 10
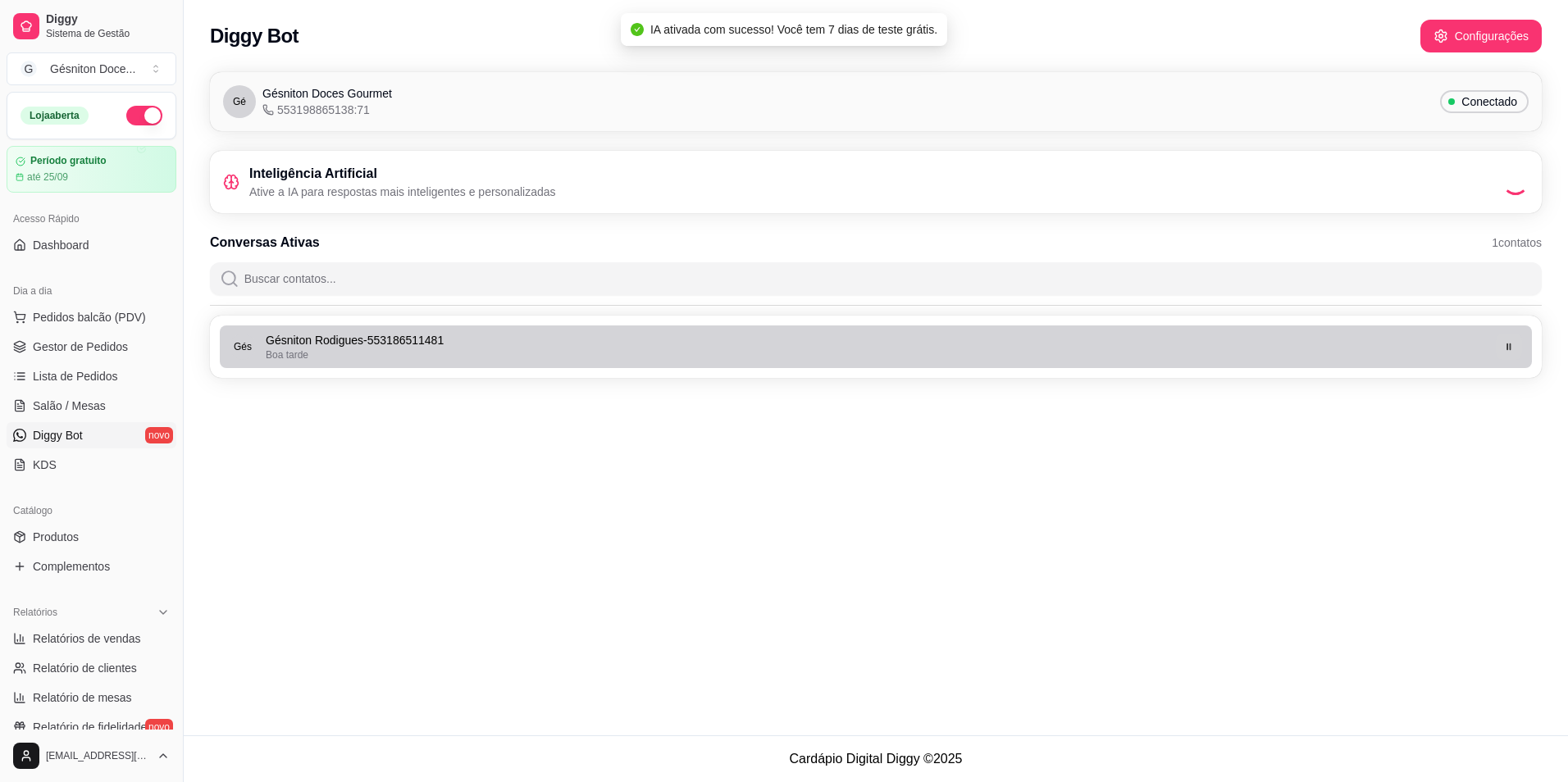
click at [1512, 344] on icon "button" at bounding box center [1508, 346] width 9 height 9
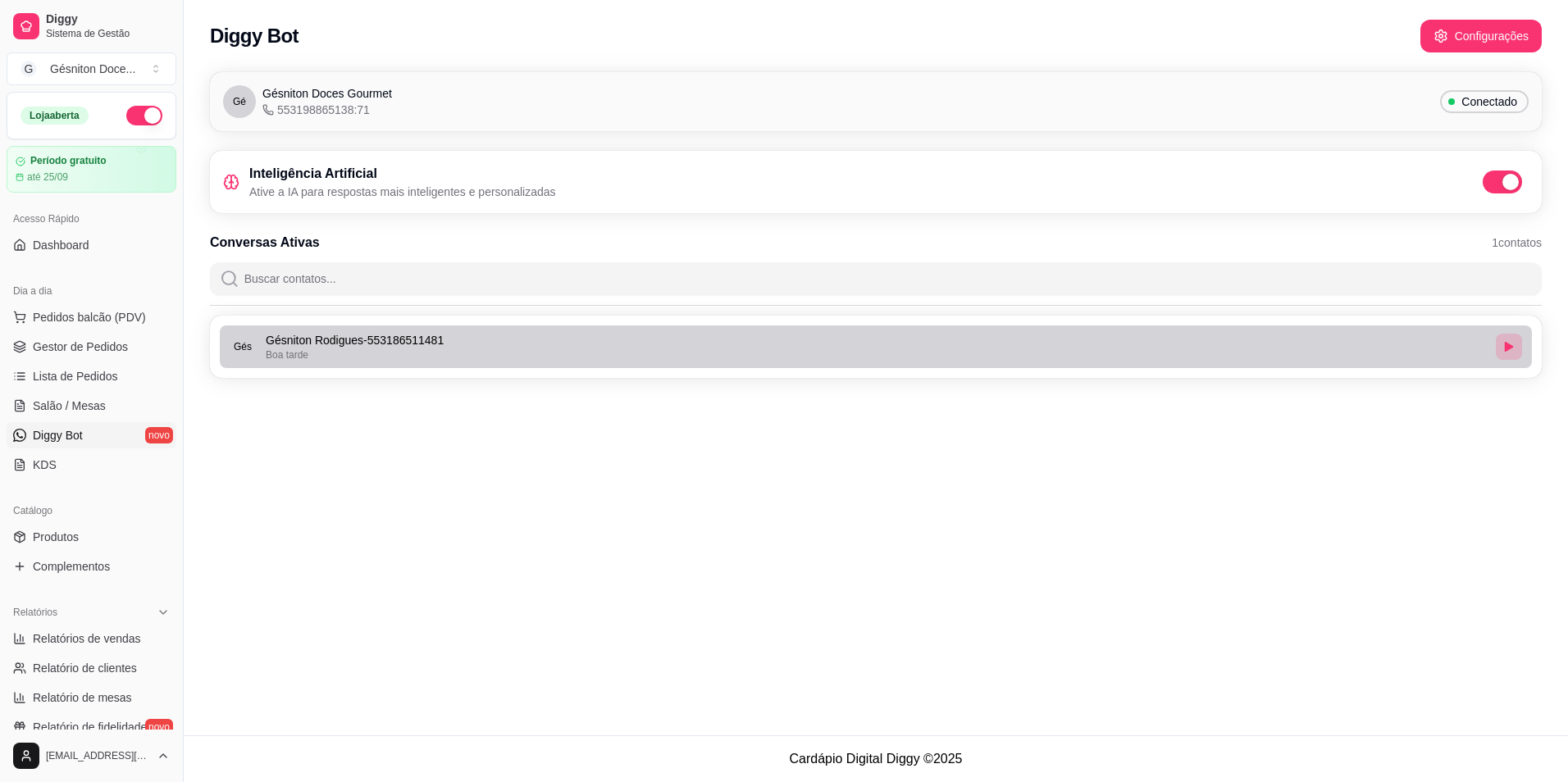
click at [1511, 352] on button "button" at bounding box center [1509, 346] width 27 height 27
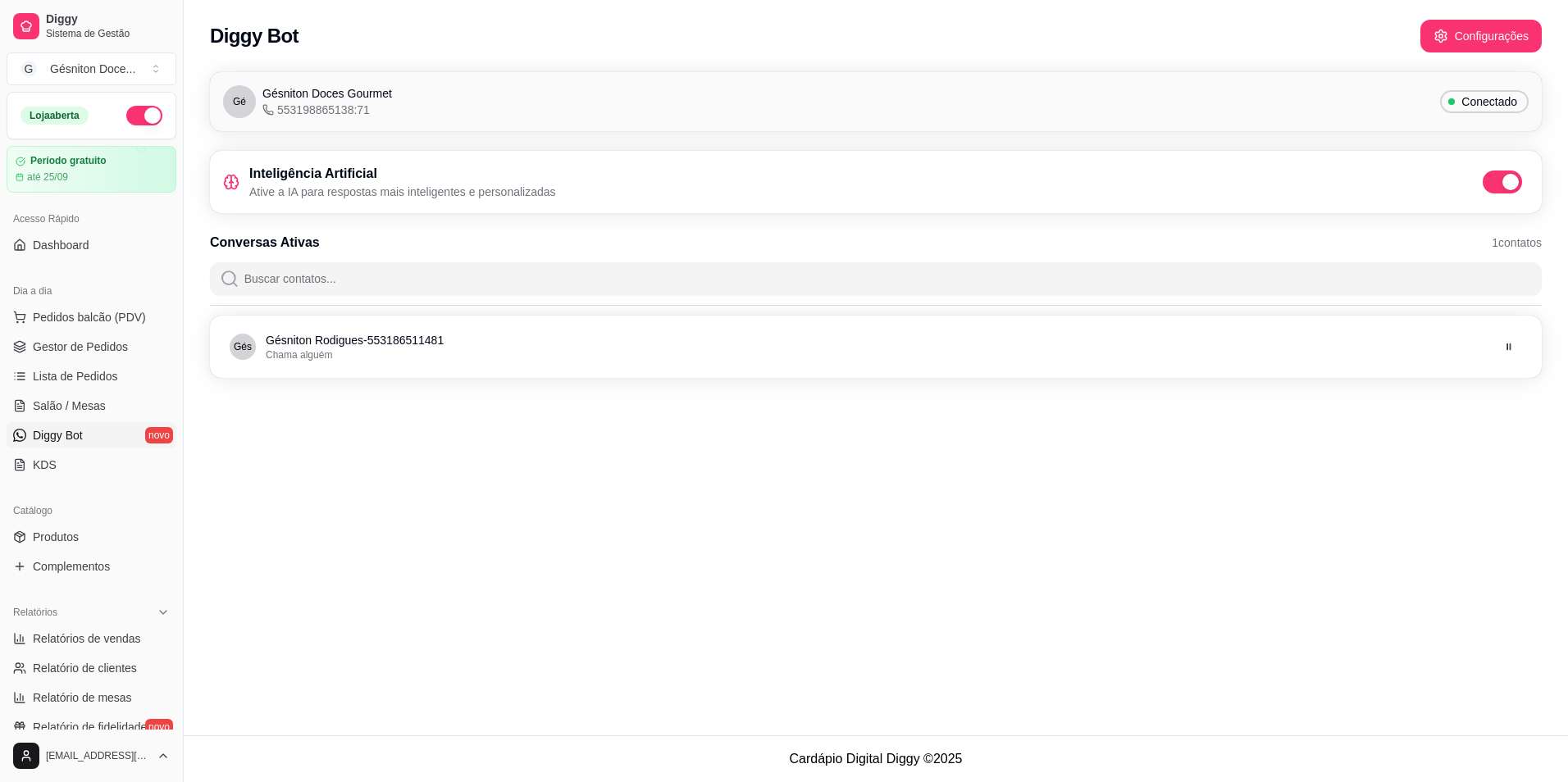
click at [275, 113] on span "553198865138:71" at bounding box center [315, 110] width 107 height 16
click at [331, 202] on div "Inteligência Artificial Ative a IA para respostas mais inteligentes e personali…" at bounding box center [875, 182] width 1331 height 63
click at [71, 173] on div "até 25/09" at bounding box center [91, 177] width 153 height 13
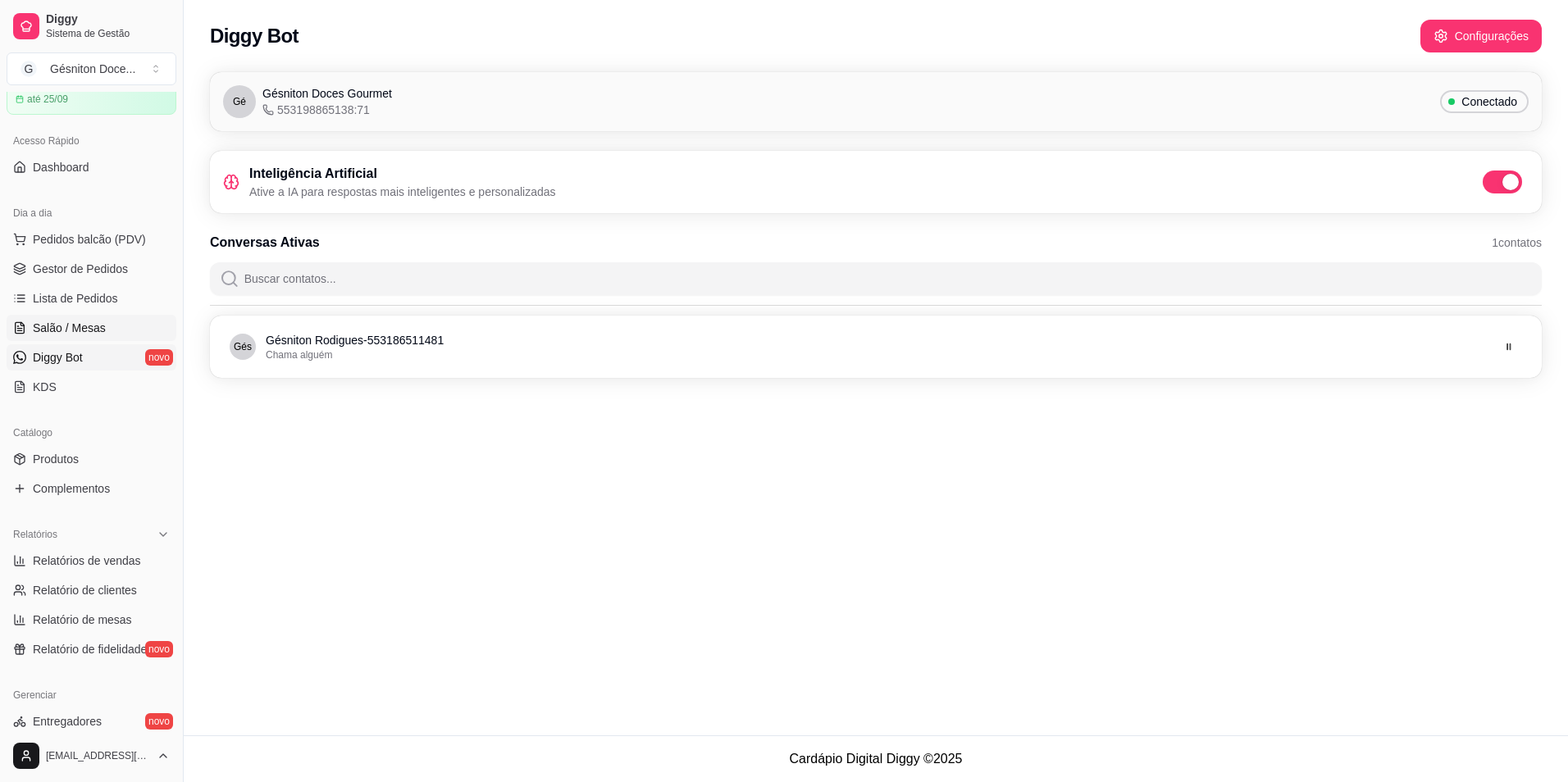
scroll to position [246, 0]
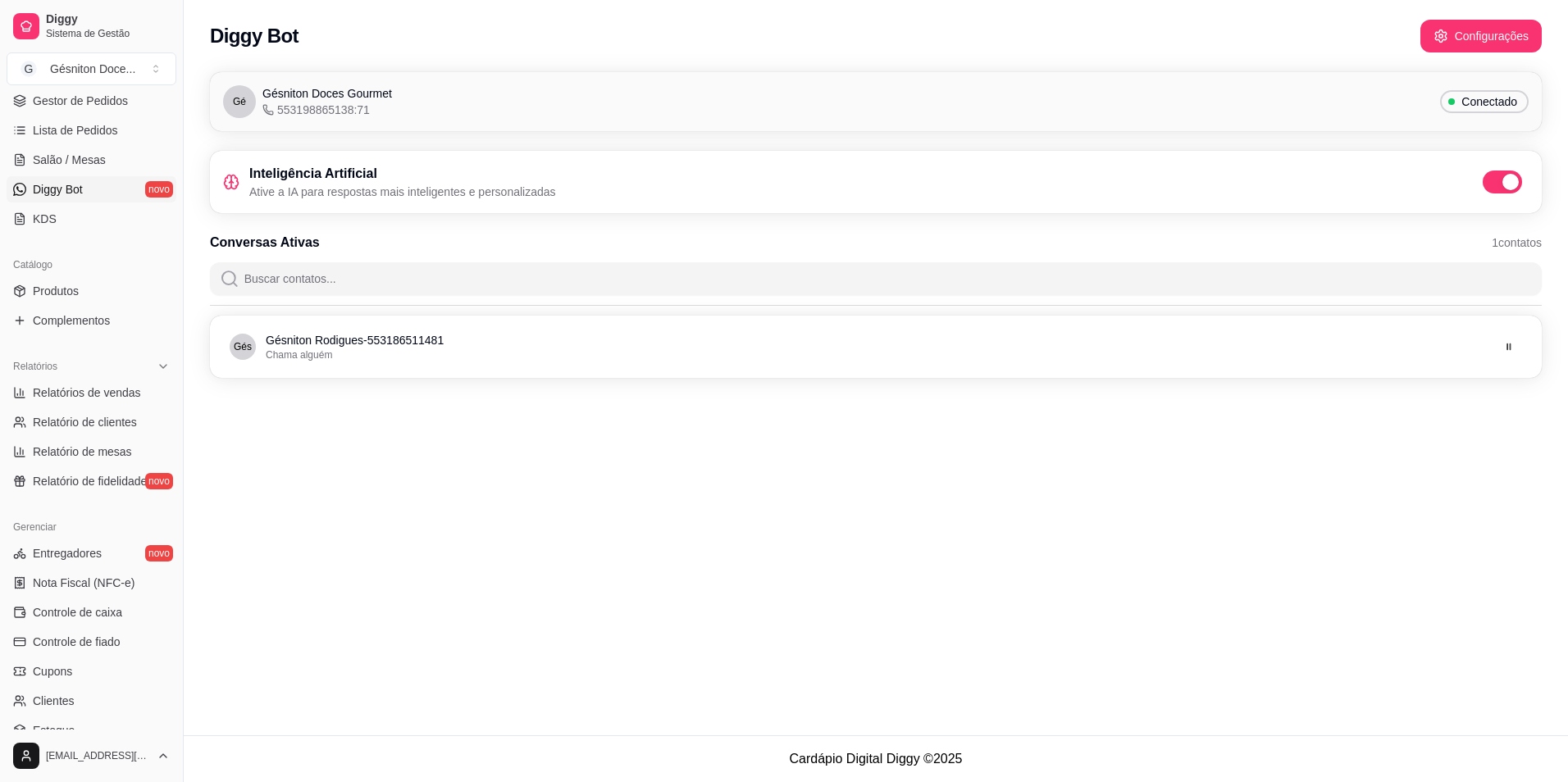
click at [66, 186] on span "Diggy Bot" at bounding box center [57, 189] width 50 height 16
click at [1503, 26] on button "Configurações" at bounding box center [1481, 36] width 122 height 33
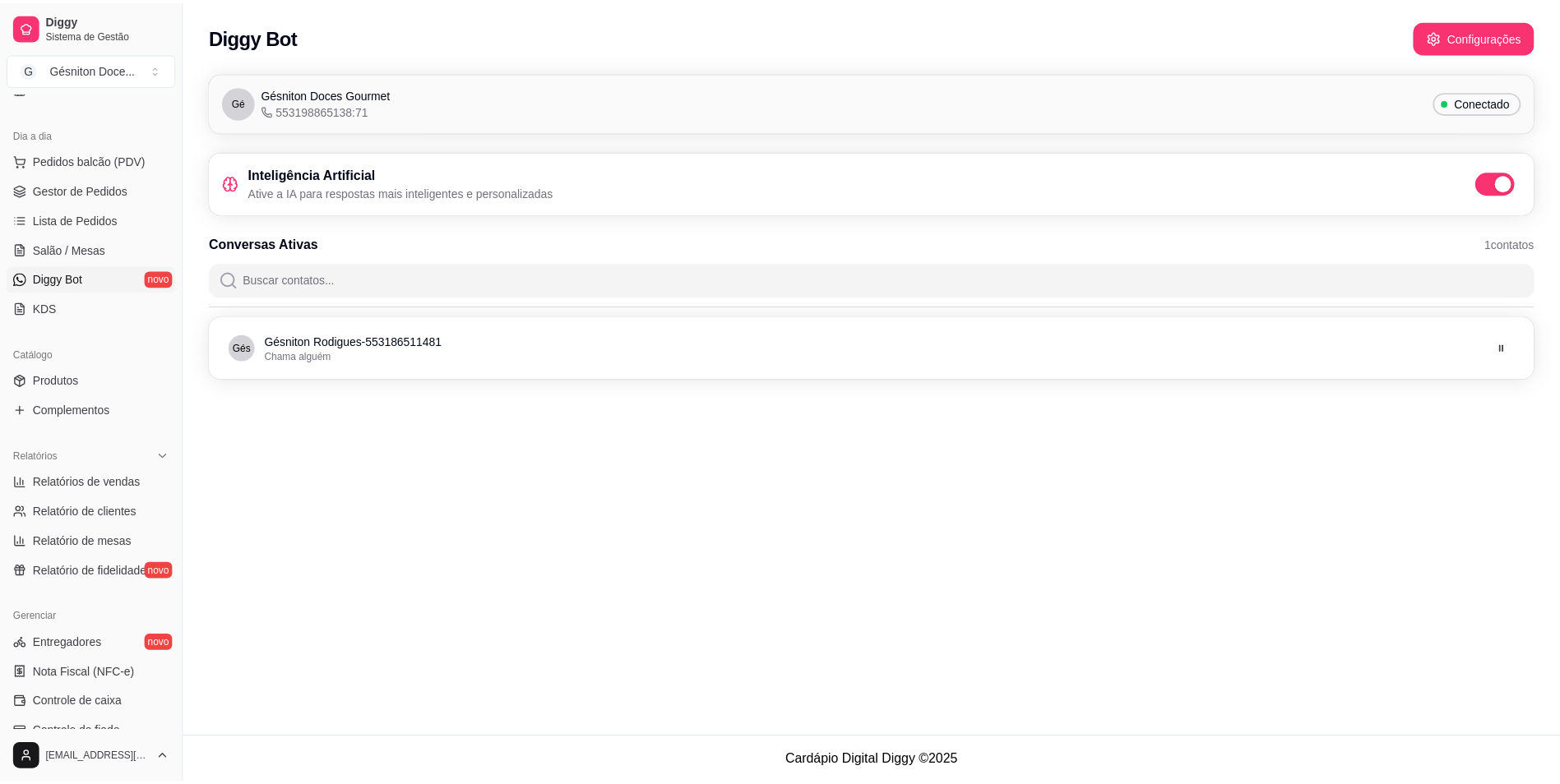
scroll to position [0, 0]
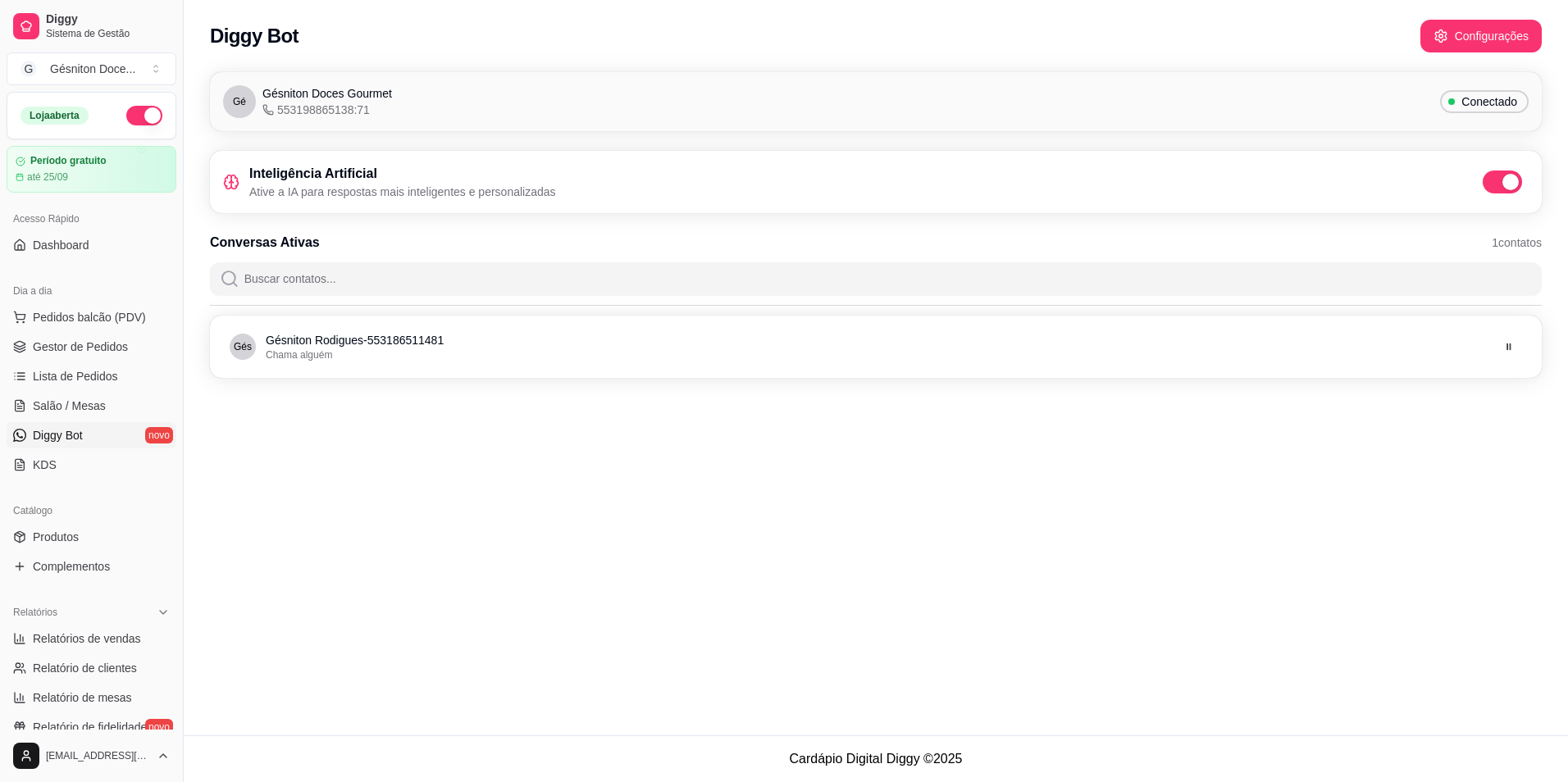
click at [1477, 104] on span "Conectado" at bounding box center [1489, 101] width 69 height 16
drag, startPoint x: 414, startPoint y: 167, endPoint x: 367, endPoint y: 177, distance: 48.1
click at [367, 177] on h3 "Inteligência Artificial" at bounding box center [403, 173] width 307 height 20
click at [657, 61] on div "Diggy Bot Configurações" at bounding box center [875, 31] width 1384 height 63
click at [1405, 98] on div "Gé Gésniton Doces Gourmet 553198865138:71 Conectado" at bounding box center [875, 101] width 1306 height 33
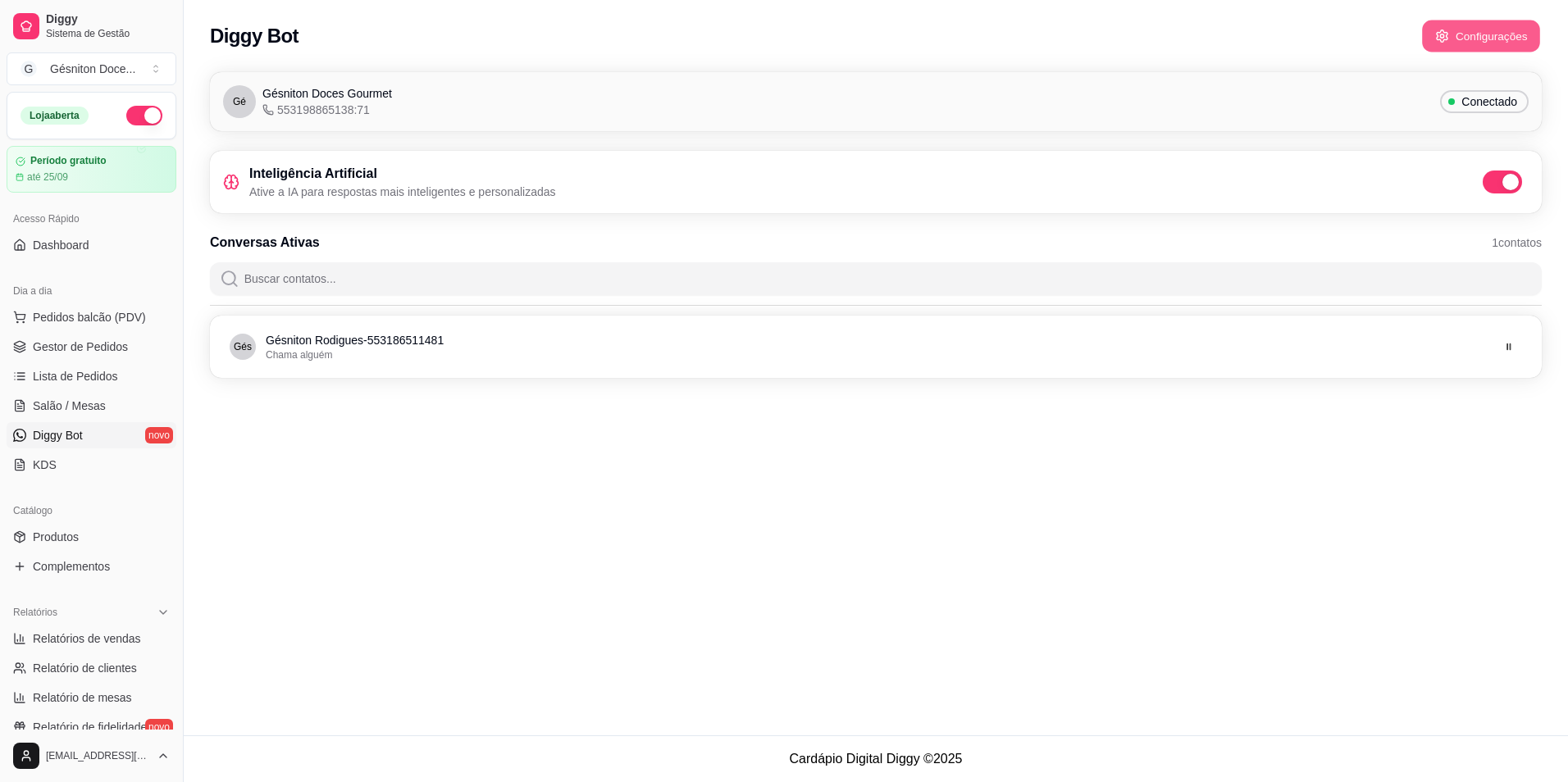
click at [1488, 34] on button "Configurações" at bounding box center [1481, 36] width 118 height 32
click at [60, 429] on span "Diggy Bot" at bounding box center [57, 435] width 50 height 16
click at [70, 21] on span "Diggy" at bounding box center [108, 19] width 123 height 15
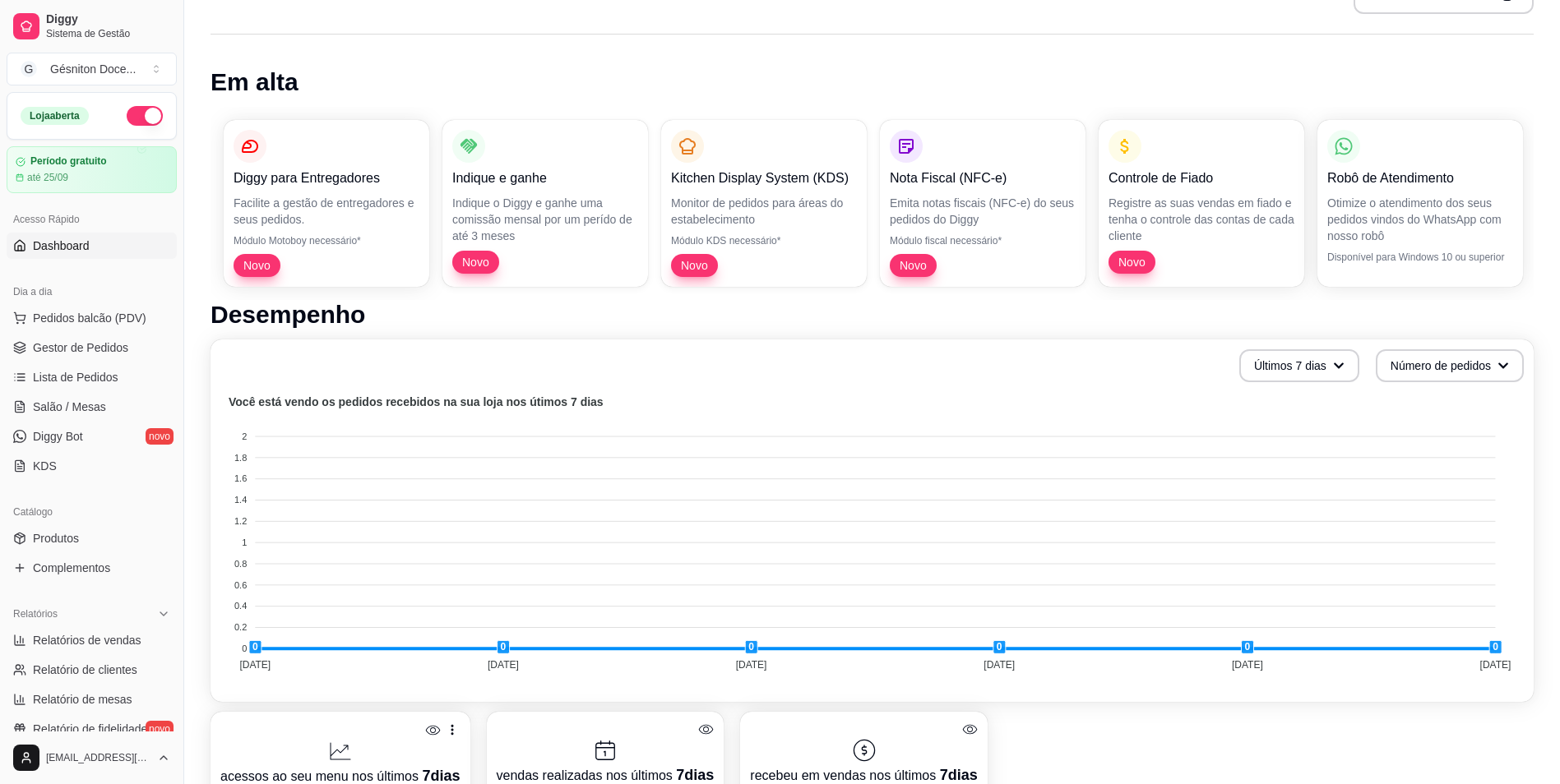
scroll to position [329, 0]
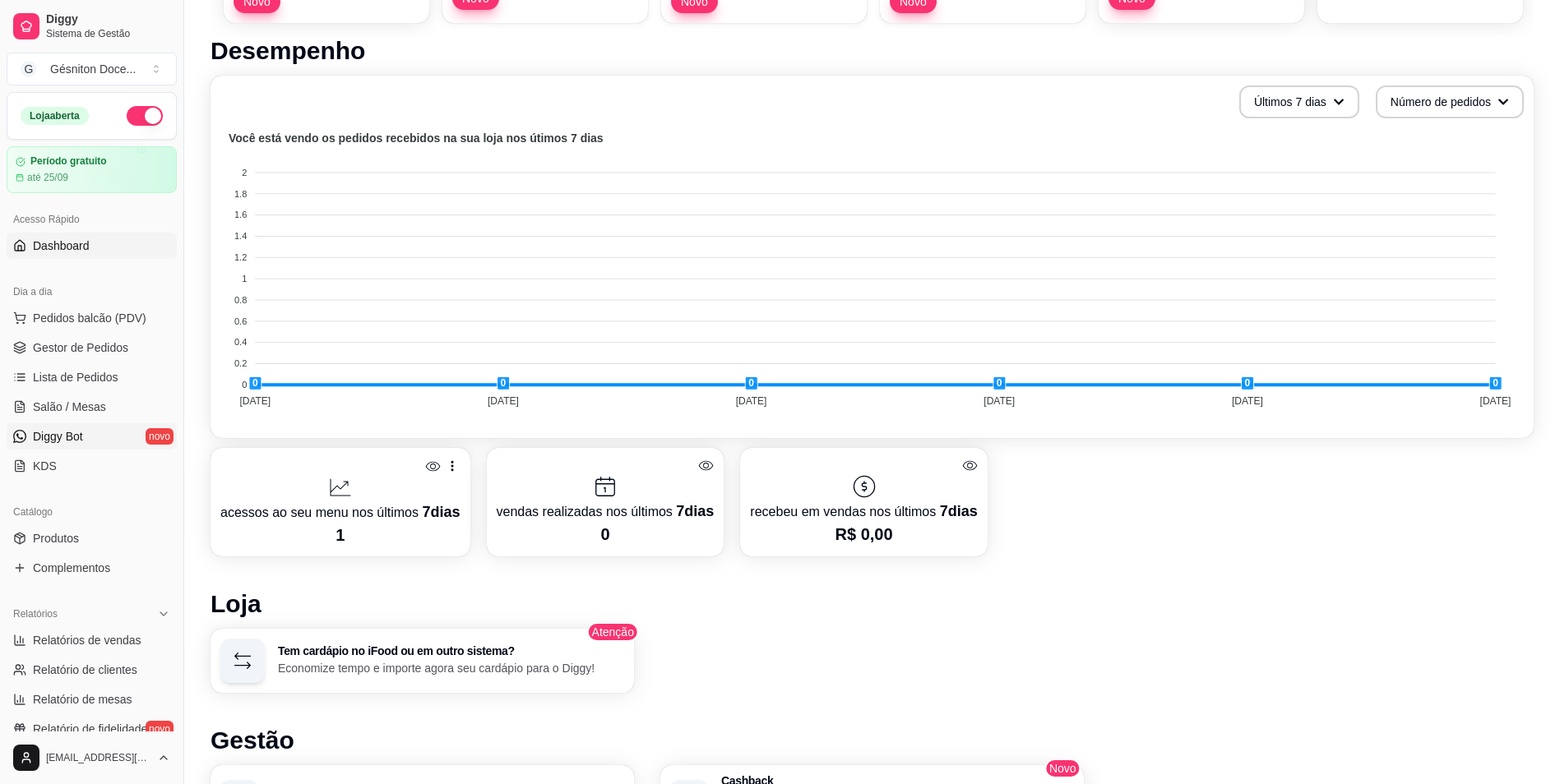
click at [71, 440] on span "Diggy Bot" at bounding box center [58, 436] width 50 height 16
